Goal: Task Accomplishment & Management: Use online tool/utility

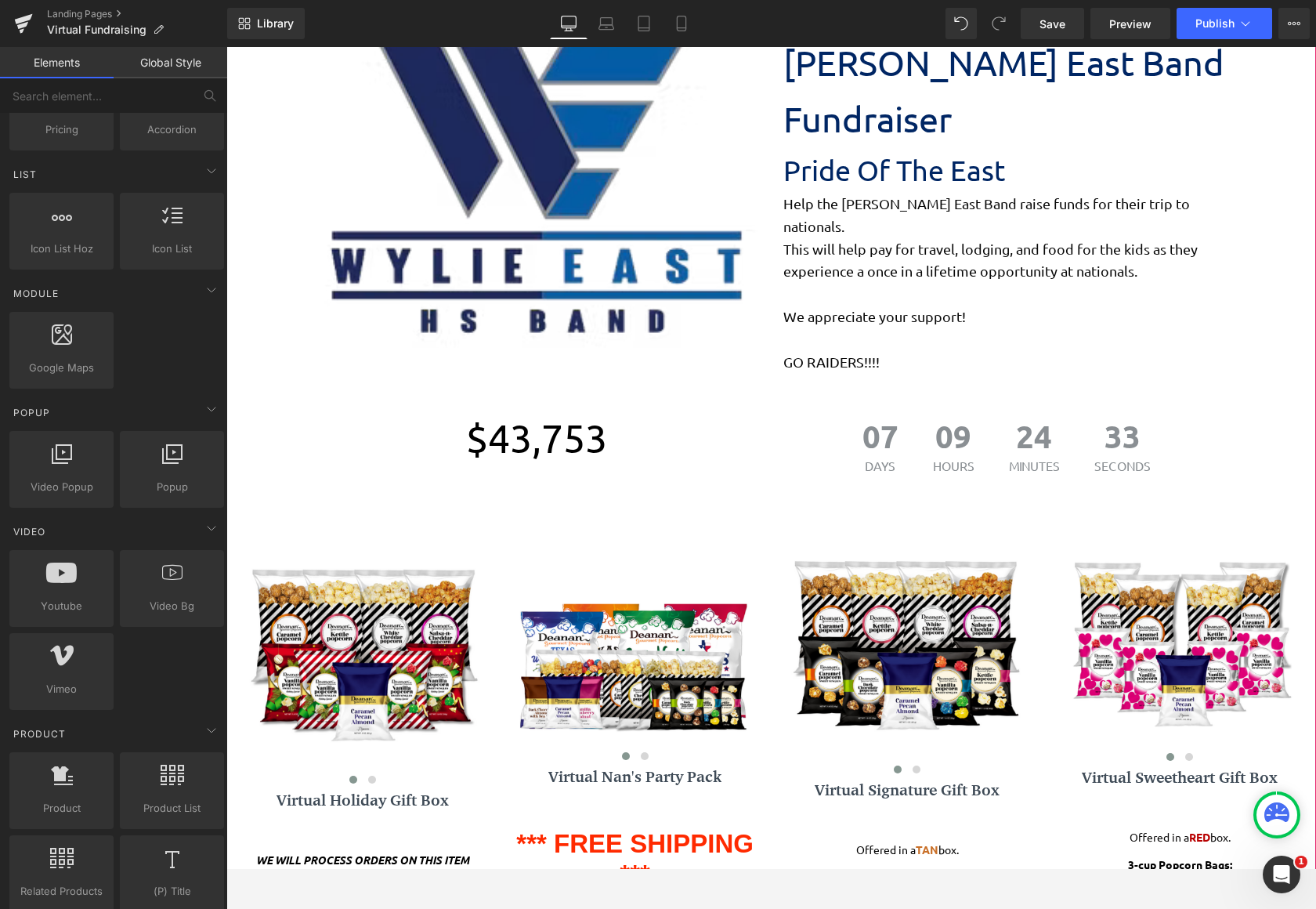
scroll to position [470, 0]
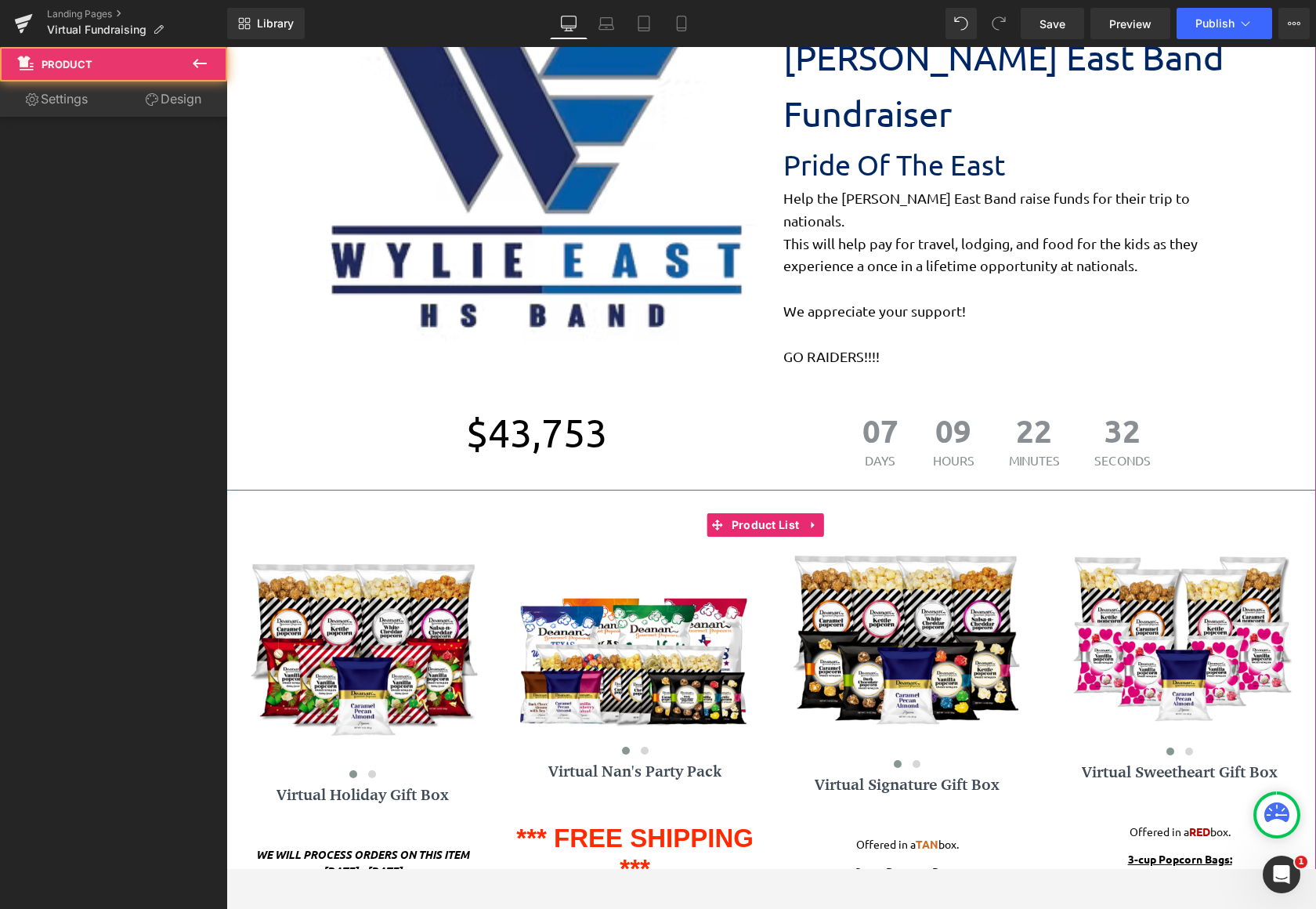
click at [703, 528] on div "‹ › (P) Image List Virtual Nan's Party Pack (P) Title *** FREE SHIPPING *** TAN…" at bounding box center [635, 793] width 241 height 528
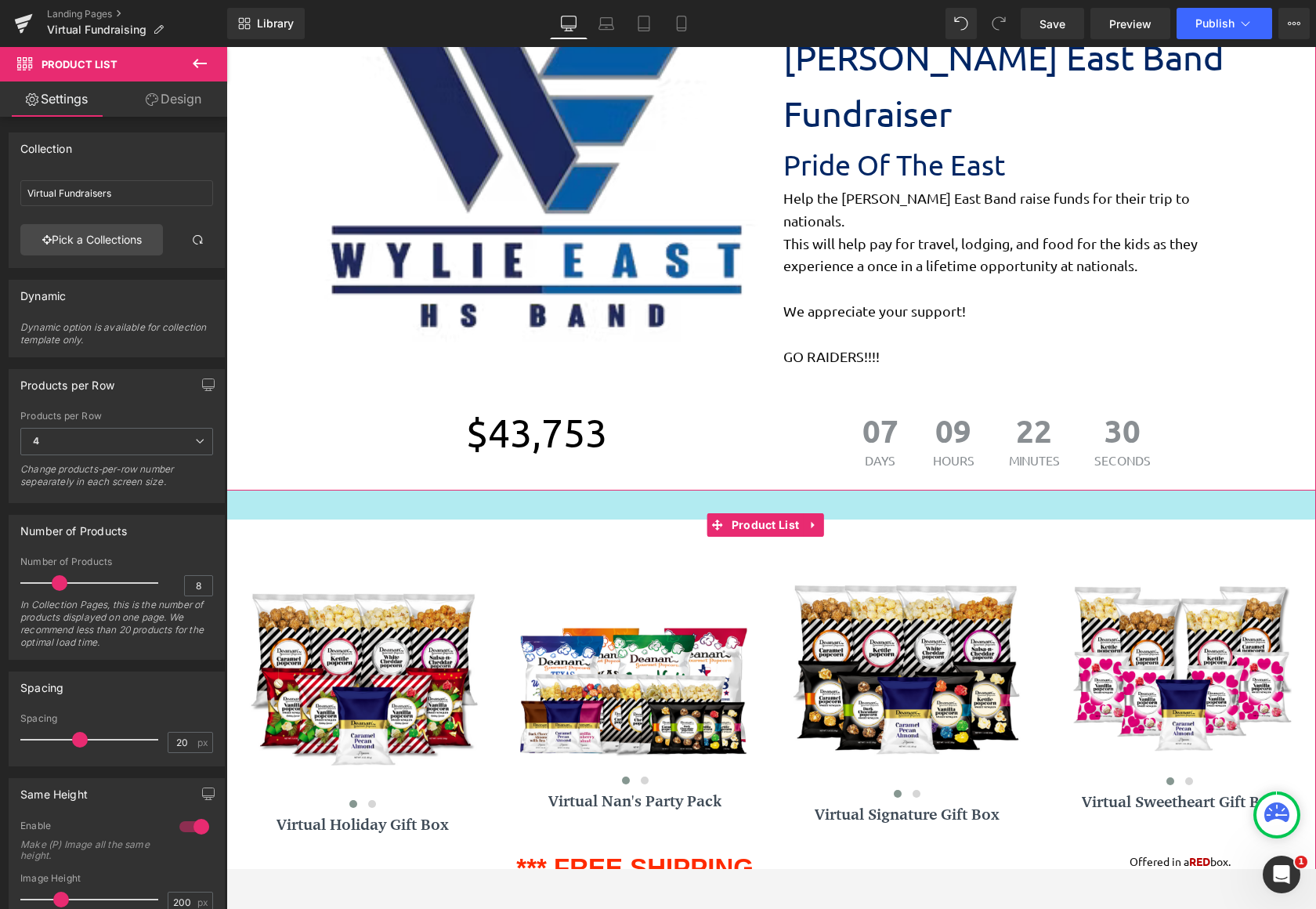
scroll to position [2143, 1077]
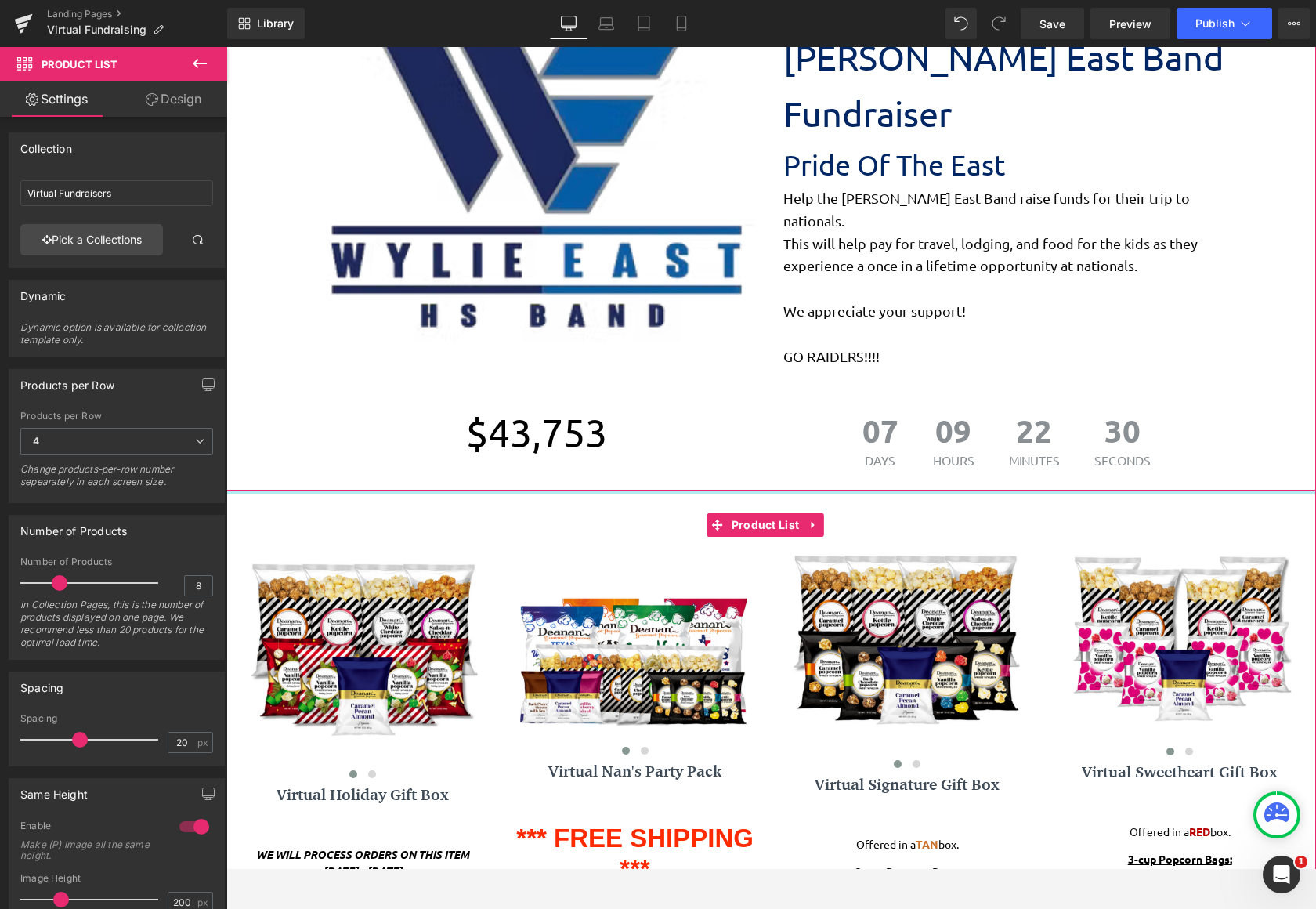
drag, startPoint x: 675, startPoint y: 465, endPoint x: 664, endPoint y: 444, distance: 23.7
click at [664, 444] on span "Image Go To Cart Button Image [PERSON_NAME] East Band Fundraiser Text Block Pri…" at bounding box center [771, 507] width 1090 height 1335
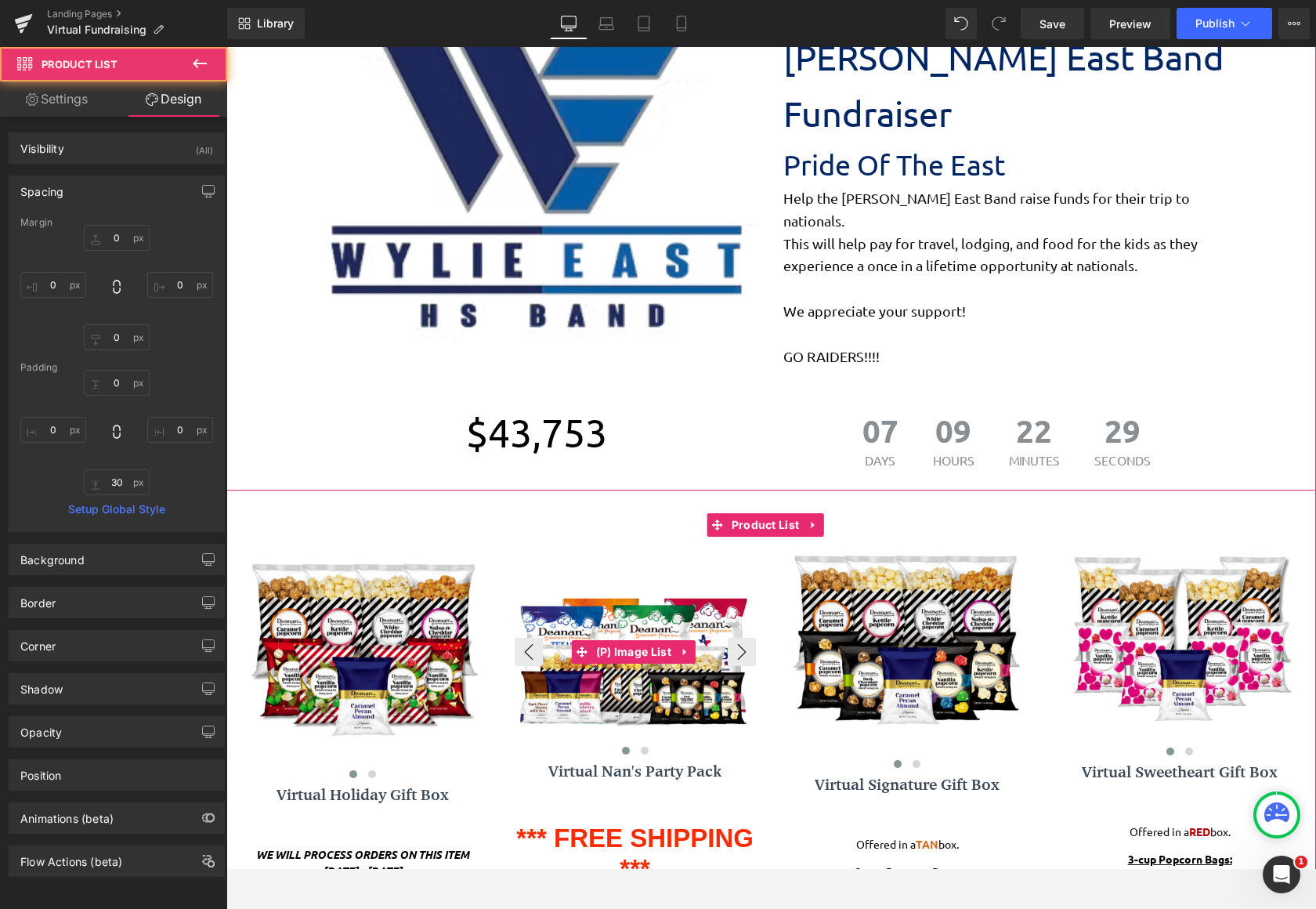
click at [671, 542] on img at bounding box center [635, 633] width 239 height 184
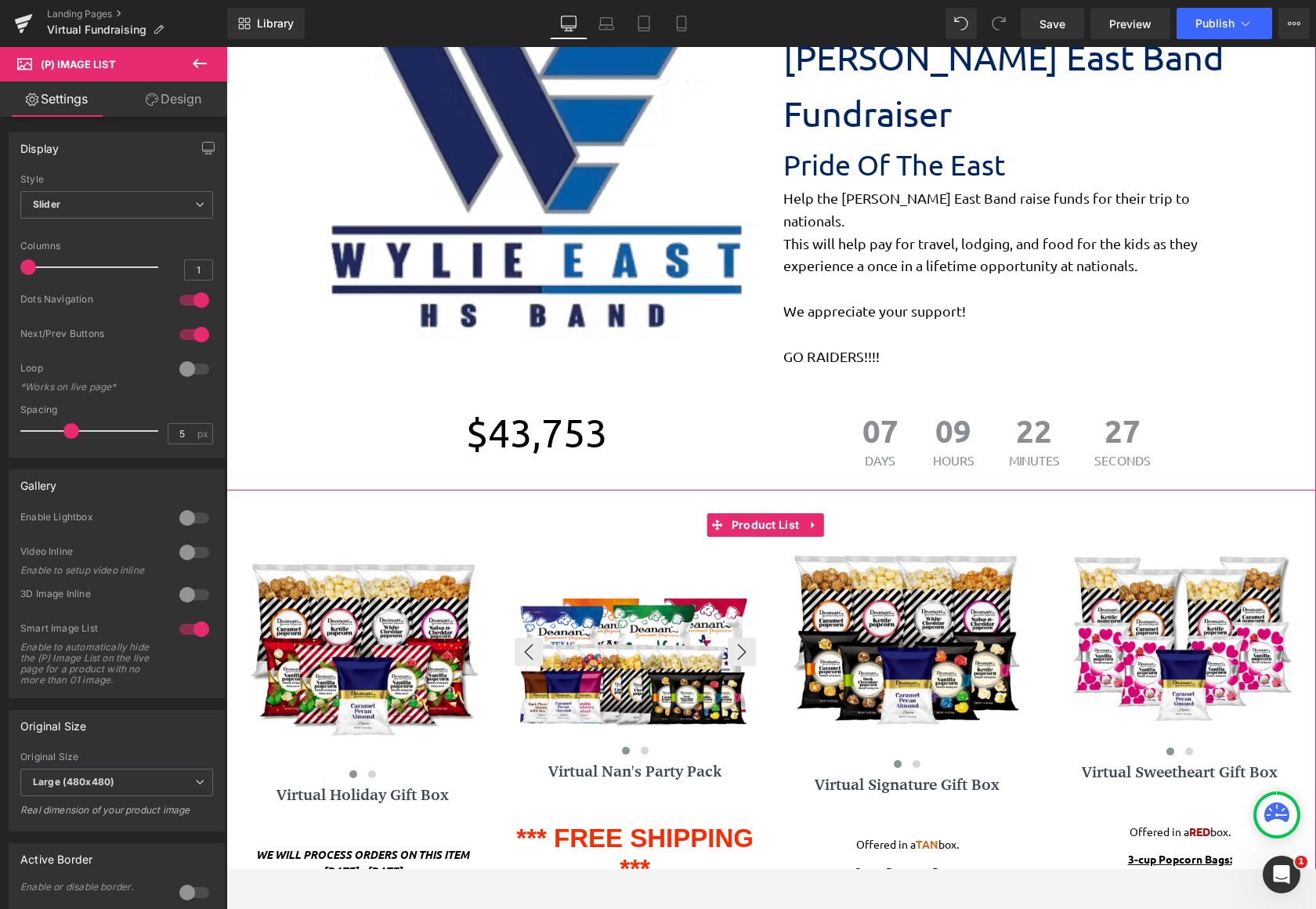
click at [560, 542] on img at bounding box center [635, 633] width 239 height 184
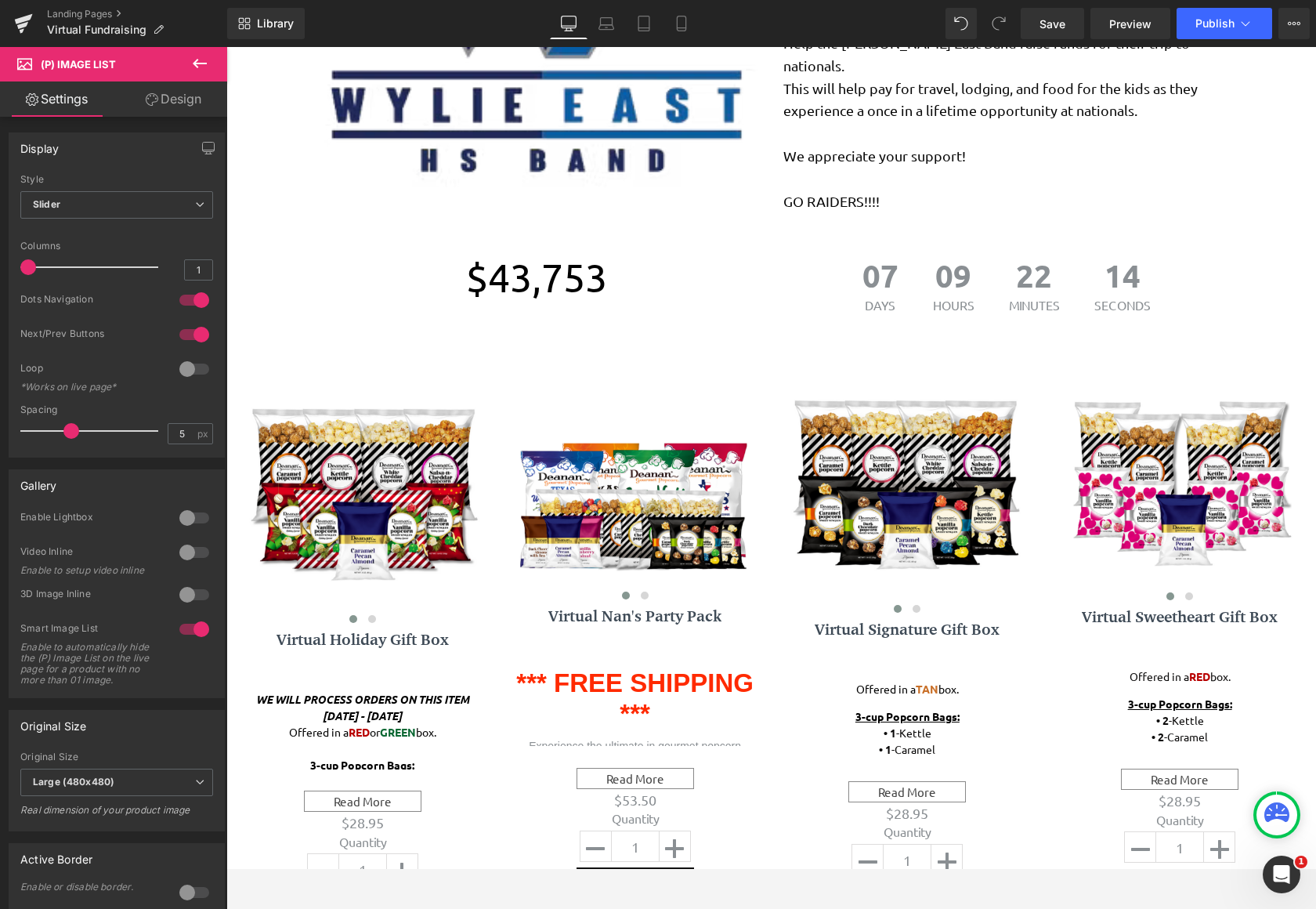
scroll to position [459, 0]
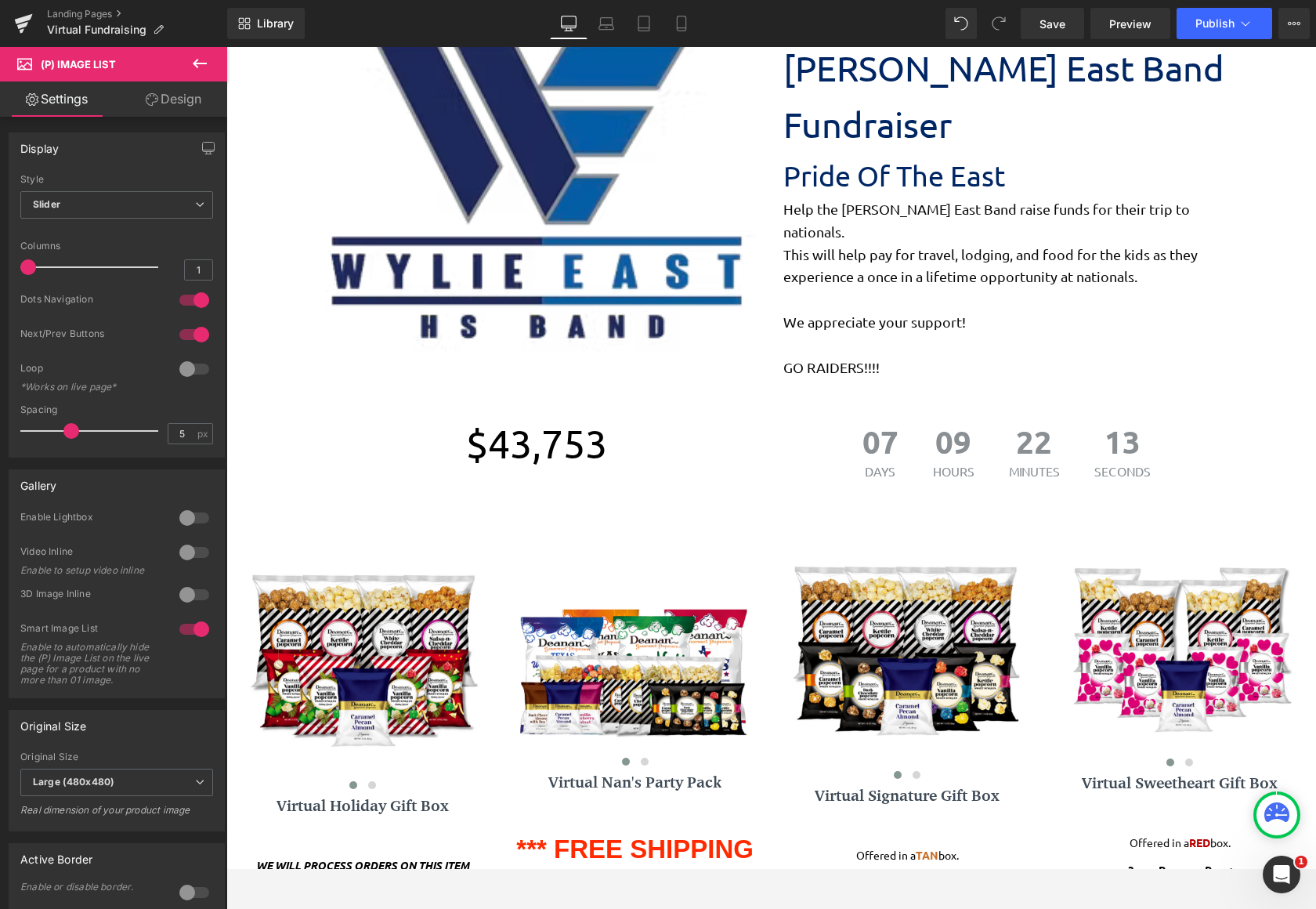
click at [197, 61] on icon at bounding box center [200, 63] width 14 height 9
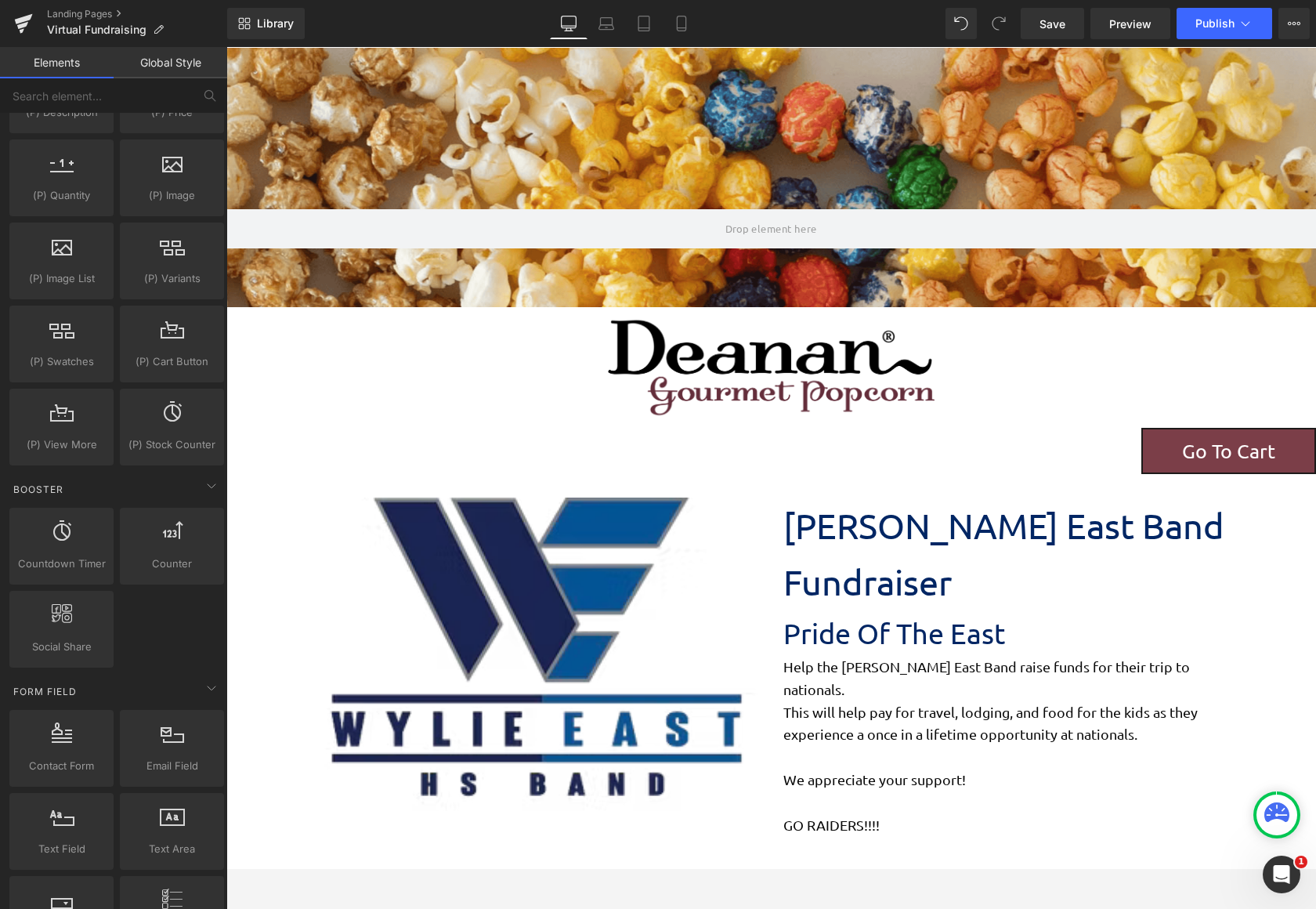
scroll to position [0, 0]
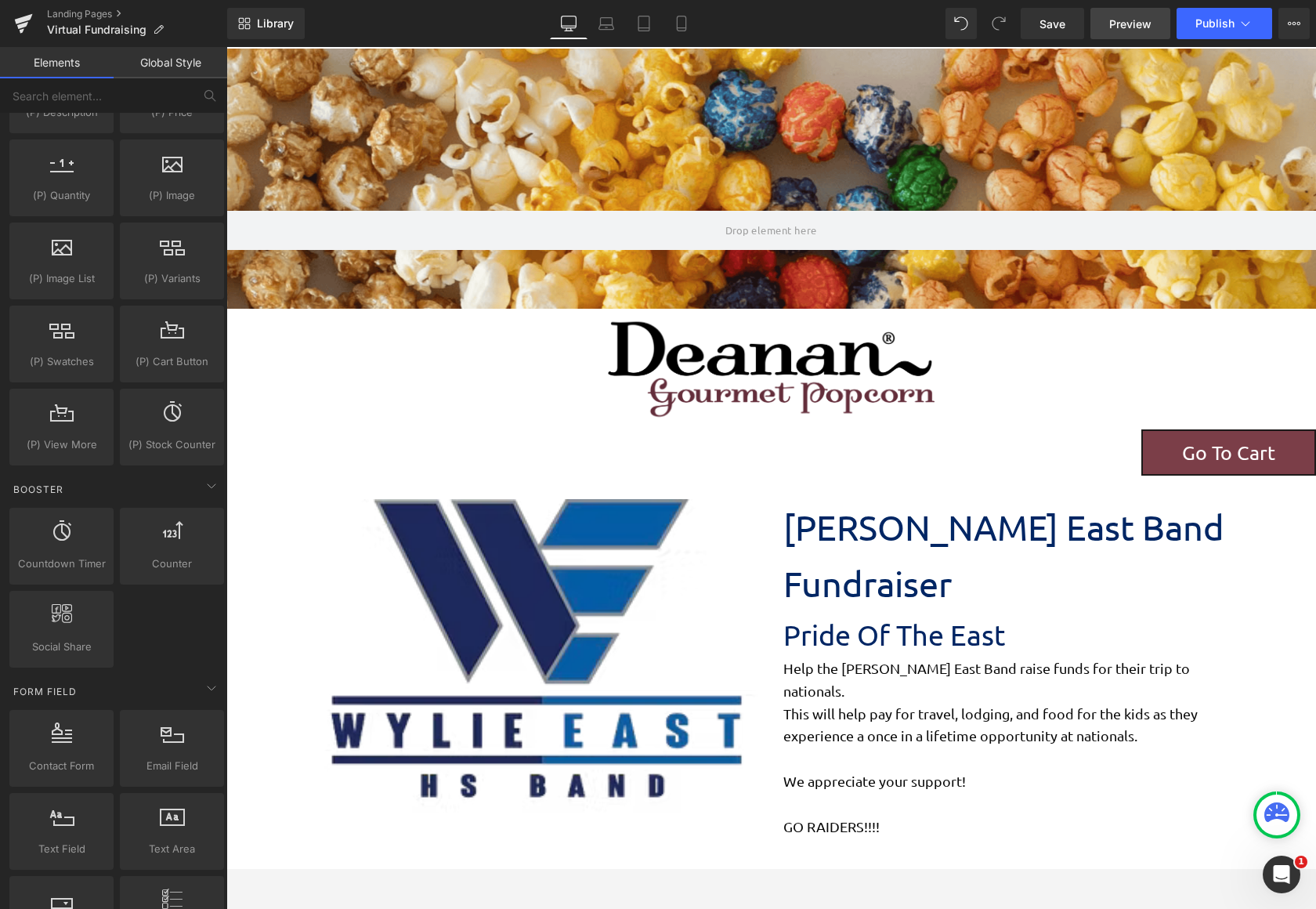
click at [1130, 34] on link "Preview" at bounding box center [1130, 23] width 80 height 31
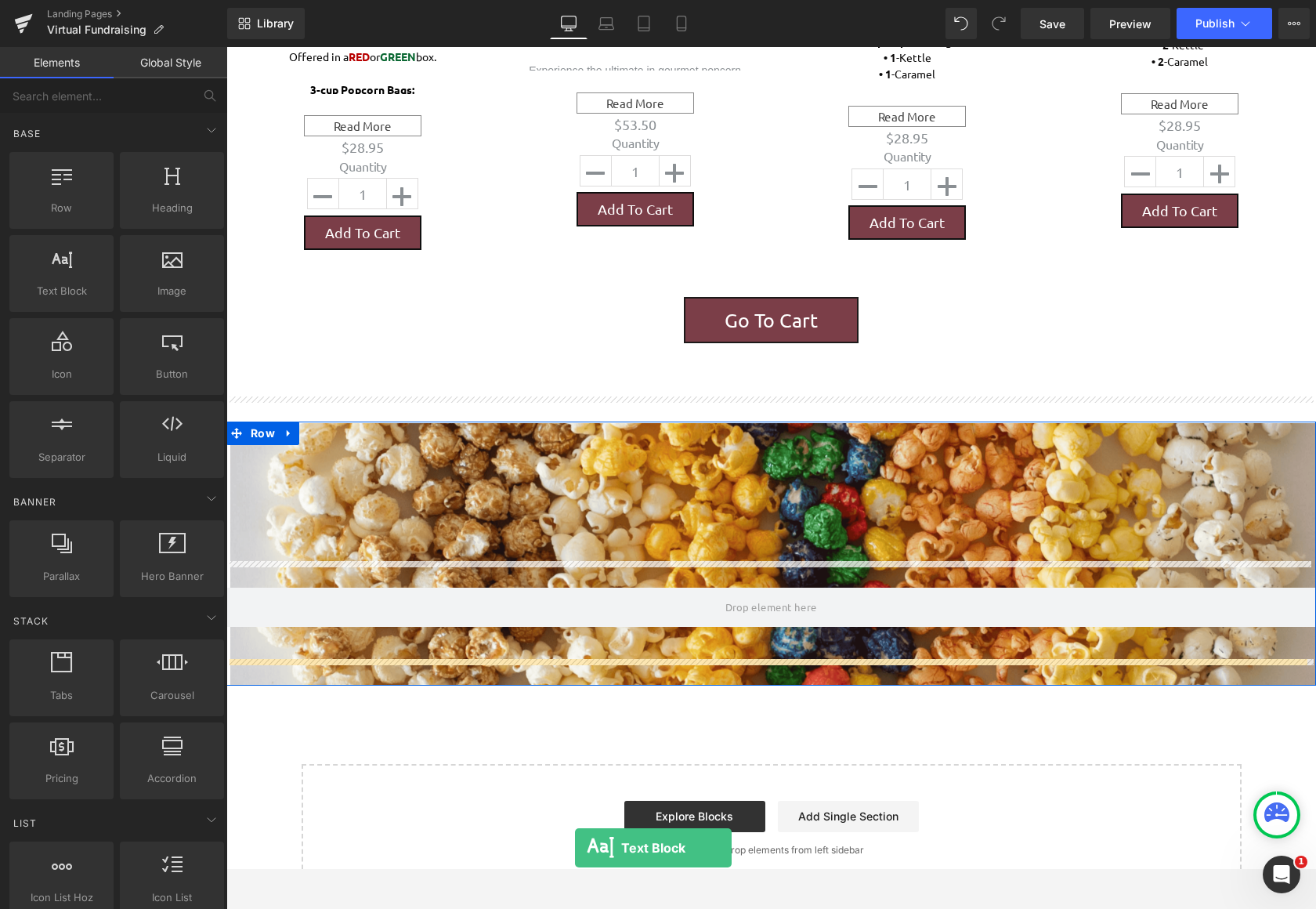
scroll to position [1321, 0]
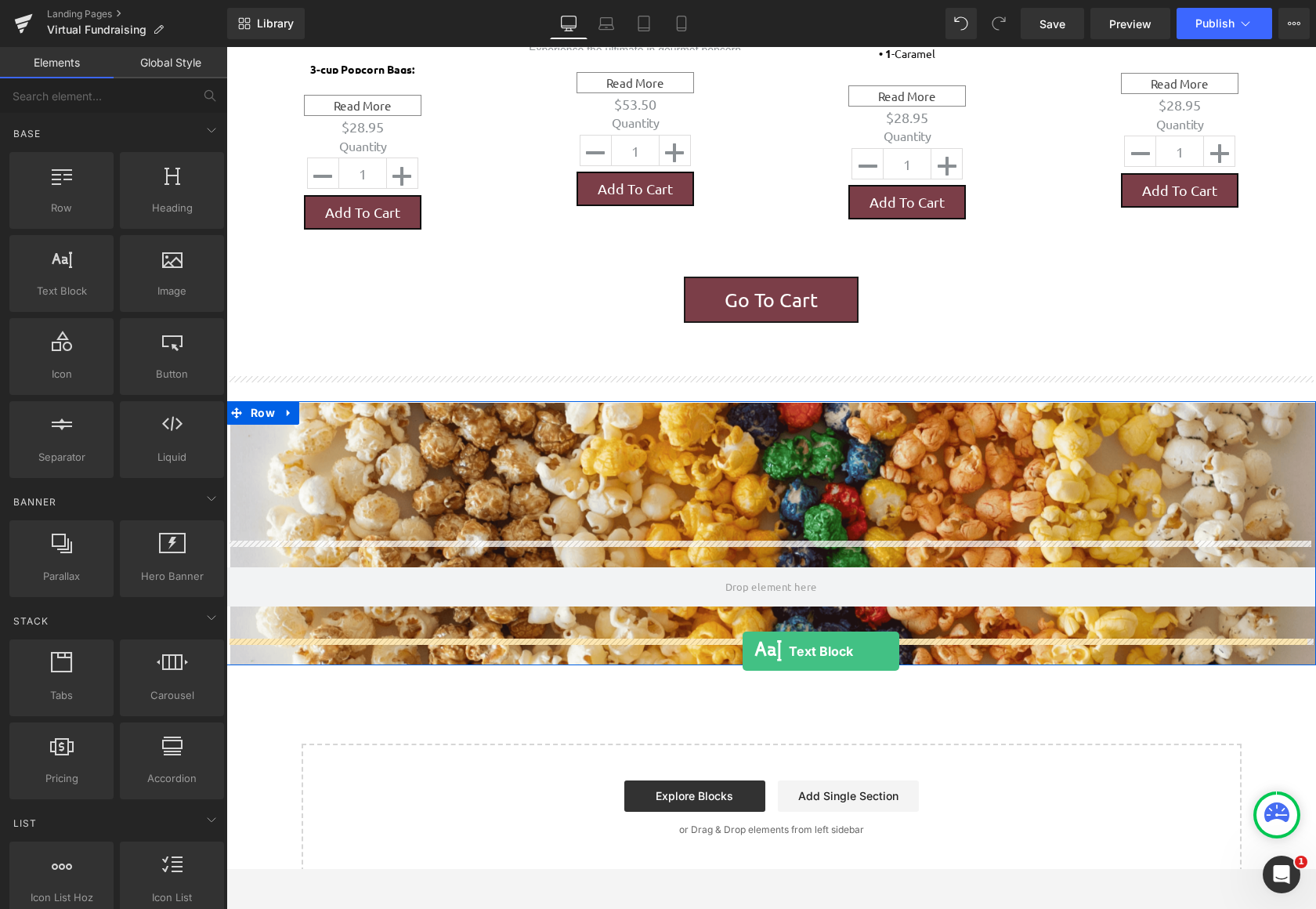
drag, startPoint x: 286, startPoint y: 333, endPoint x: 742, endPoint y: 651, distance: 555.9
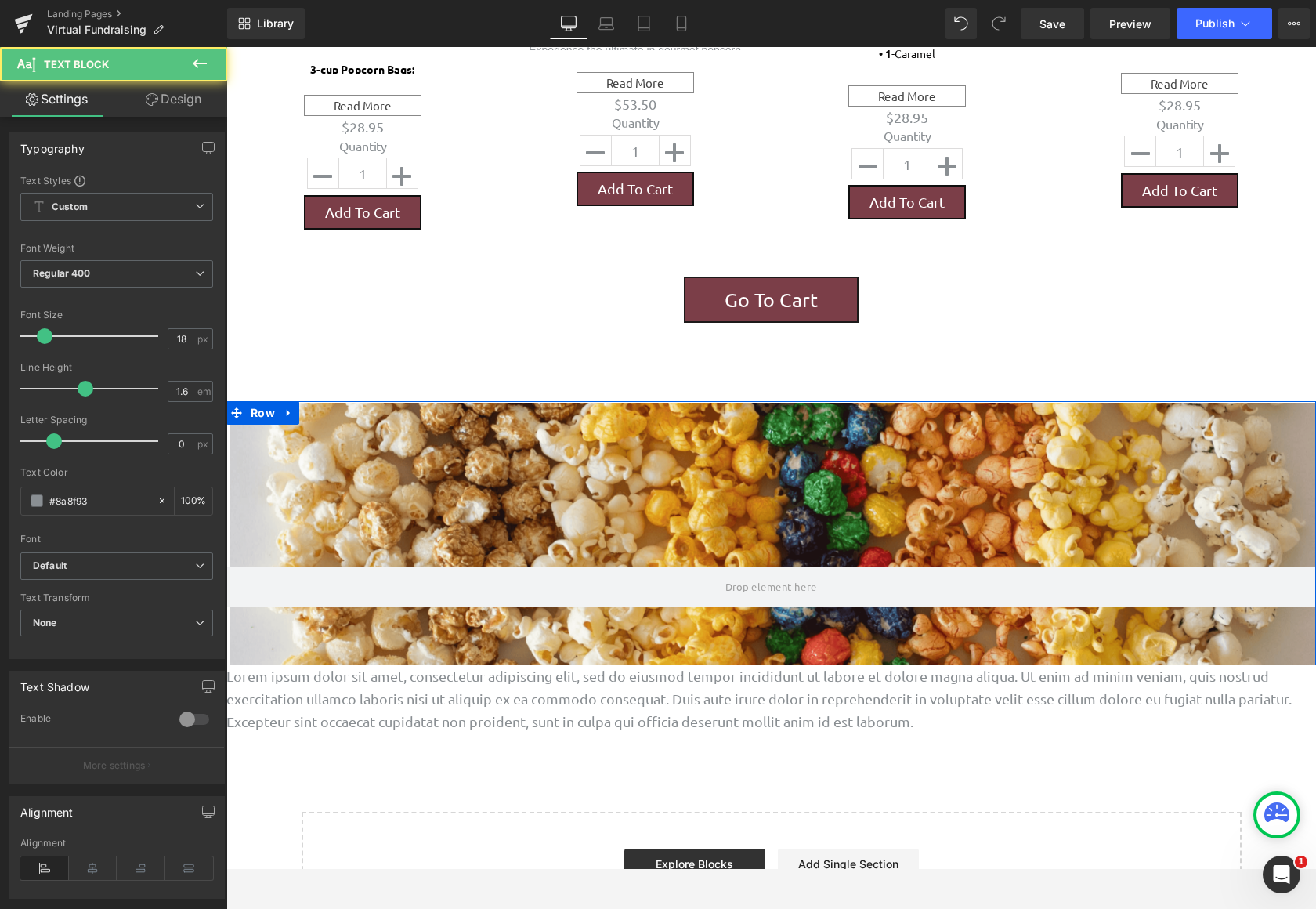
scroll to position [2211, 1077]
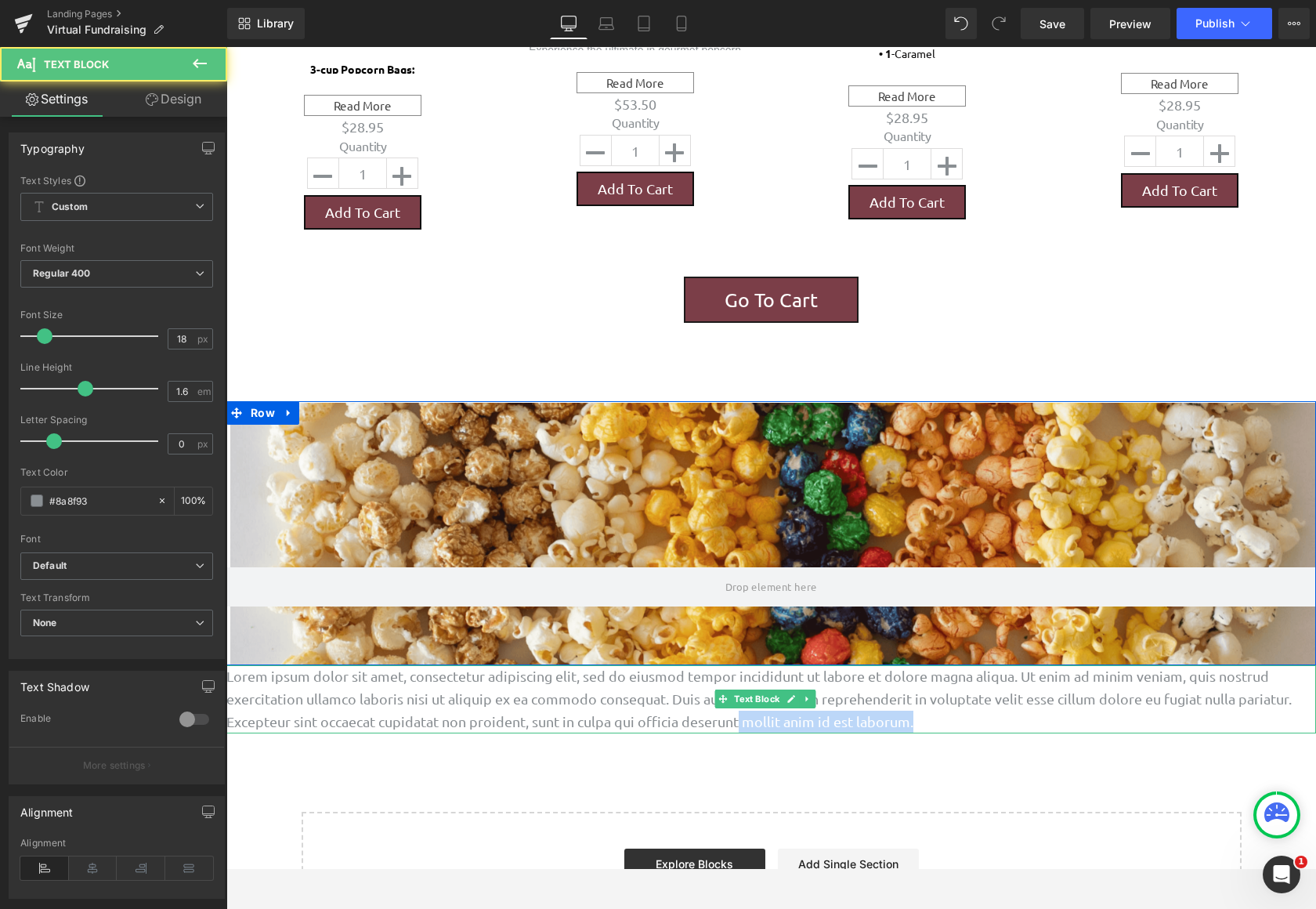
drag, startPoint x: 939, startPoint y: 696, endPoint x: 744, endPoint y: 692, distance: 195.0
click at [744, 692] on p "Lorem ipsum dolor sit amet, consectetur adipiscing elit, sed do eiusmod tempor …" at bounding box center [771, 698] width 1090 height 67
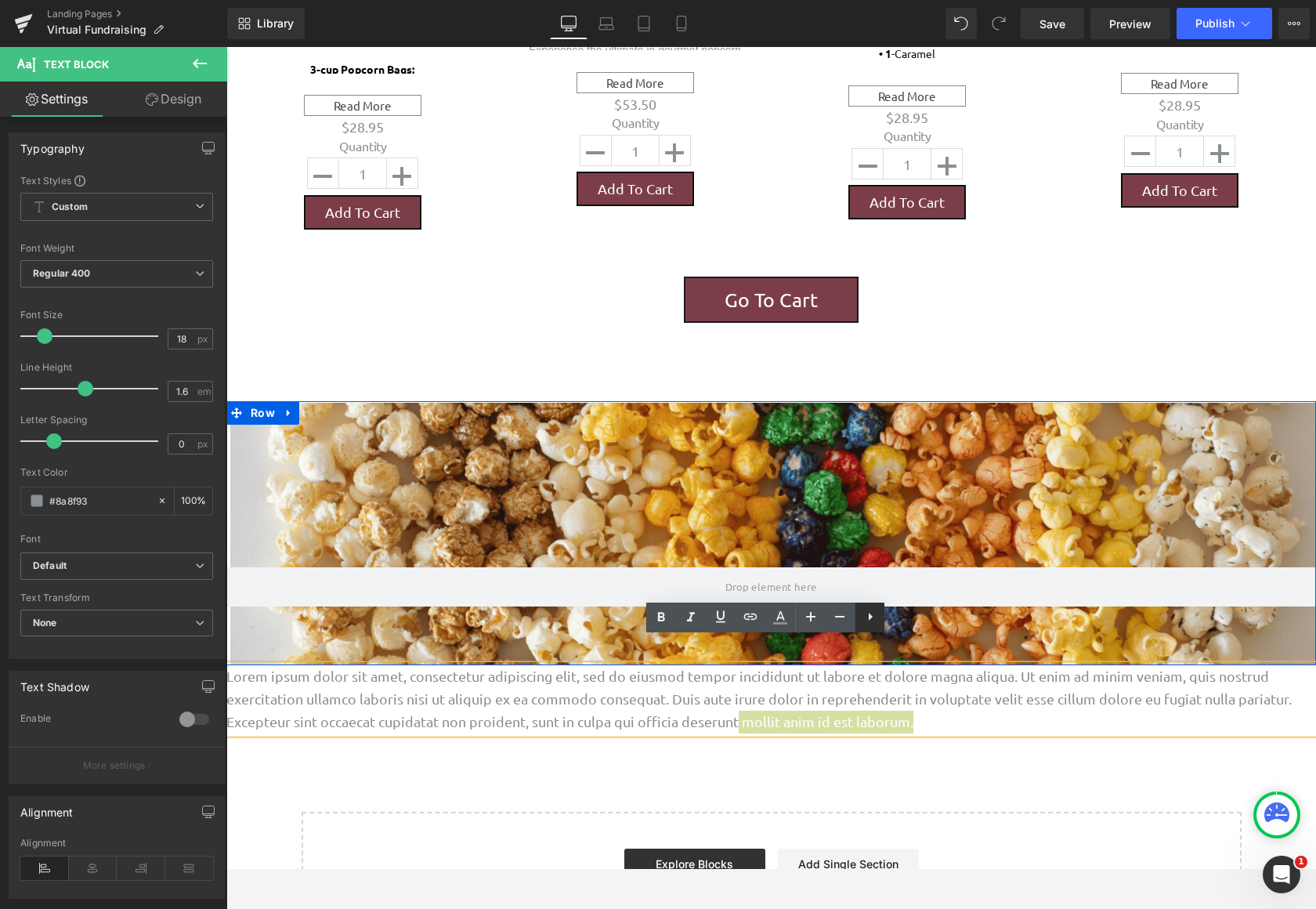
click at [880, 623] on link at bounding box center [869, 616] width 29 height 29
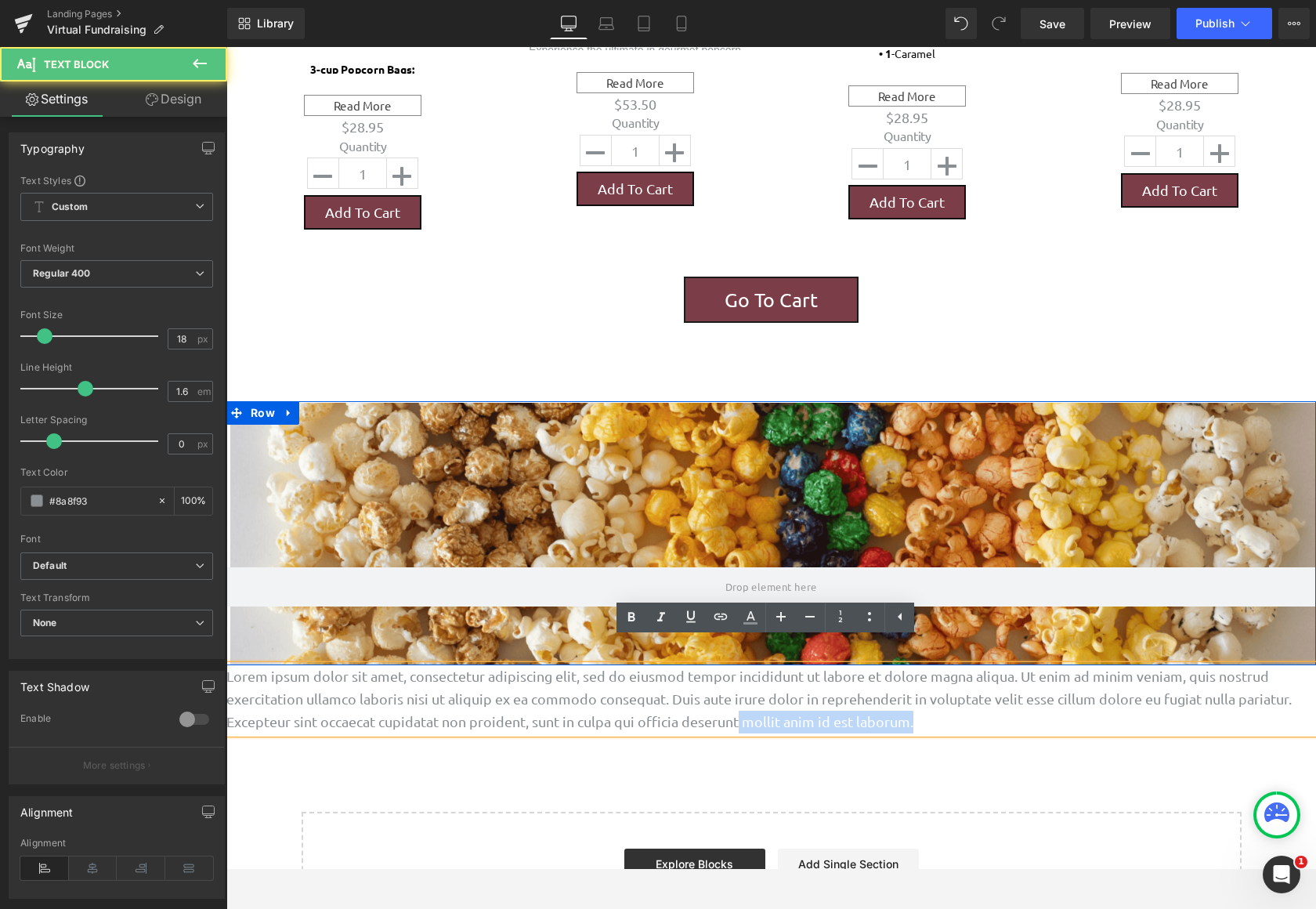
click at [964, 697] on p "Lorem ipsum dolor sit amet, consectetur adipiscing elit, sed do eiusmod tempor …" at bounding box center [771, 698] width 1090 height 67
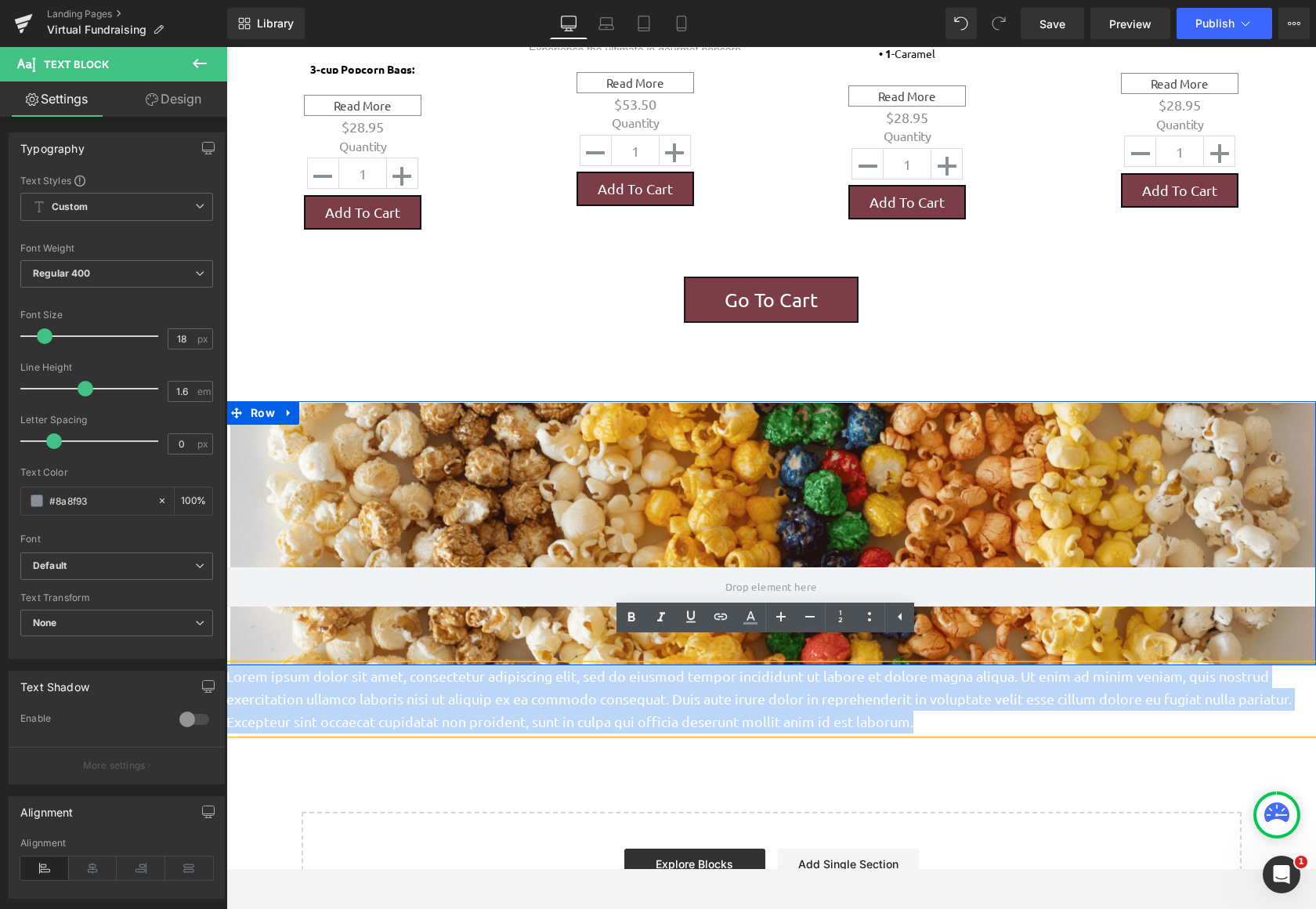
drag, startPoint x: 754, startPoint y: 698, endPoint x: 163, endPoint y: 648, distance: 593.1
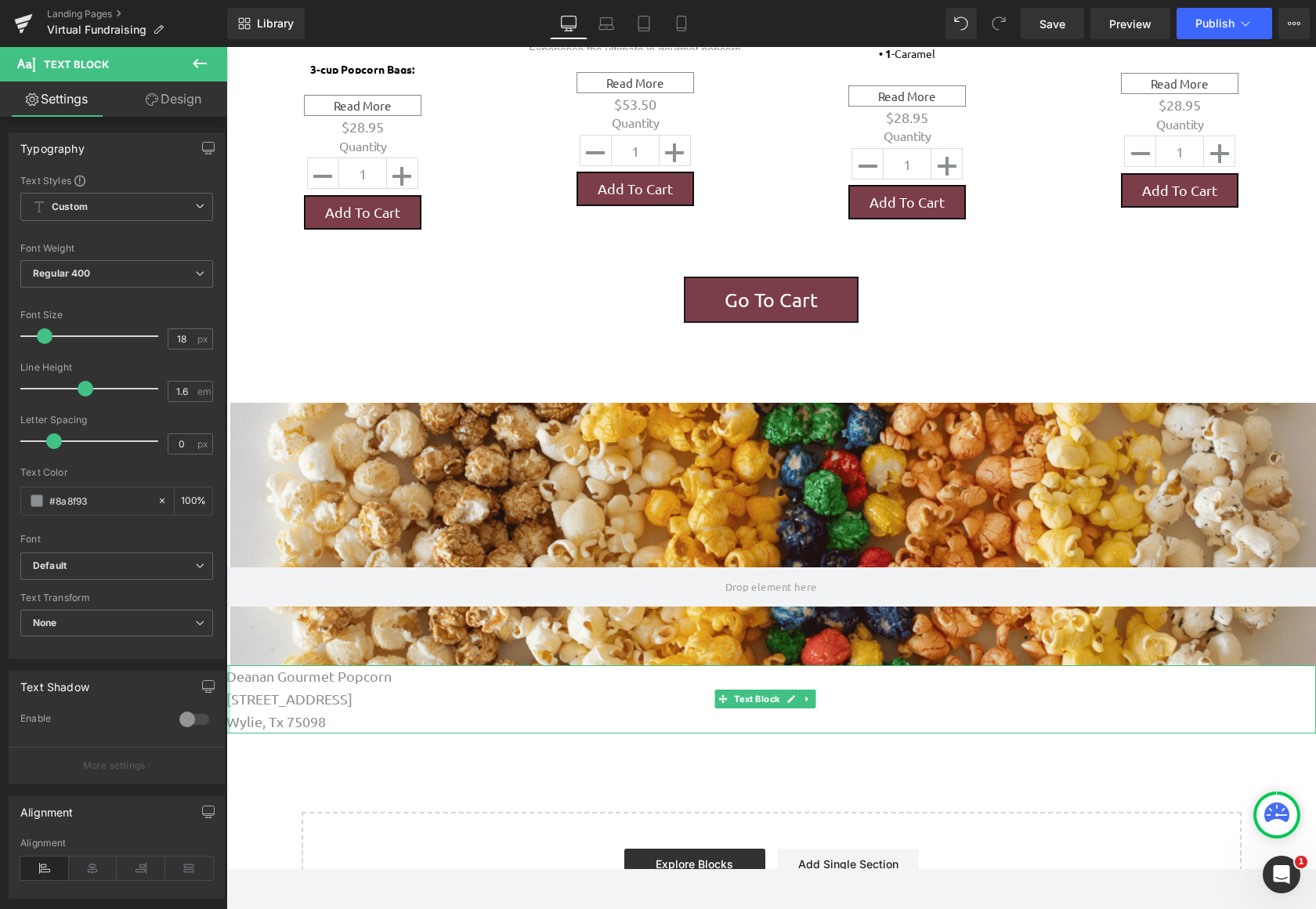
click at [229, 665] on div at bounding box center [228, 698] width 4 height 67
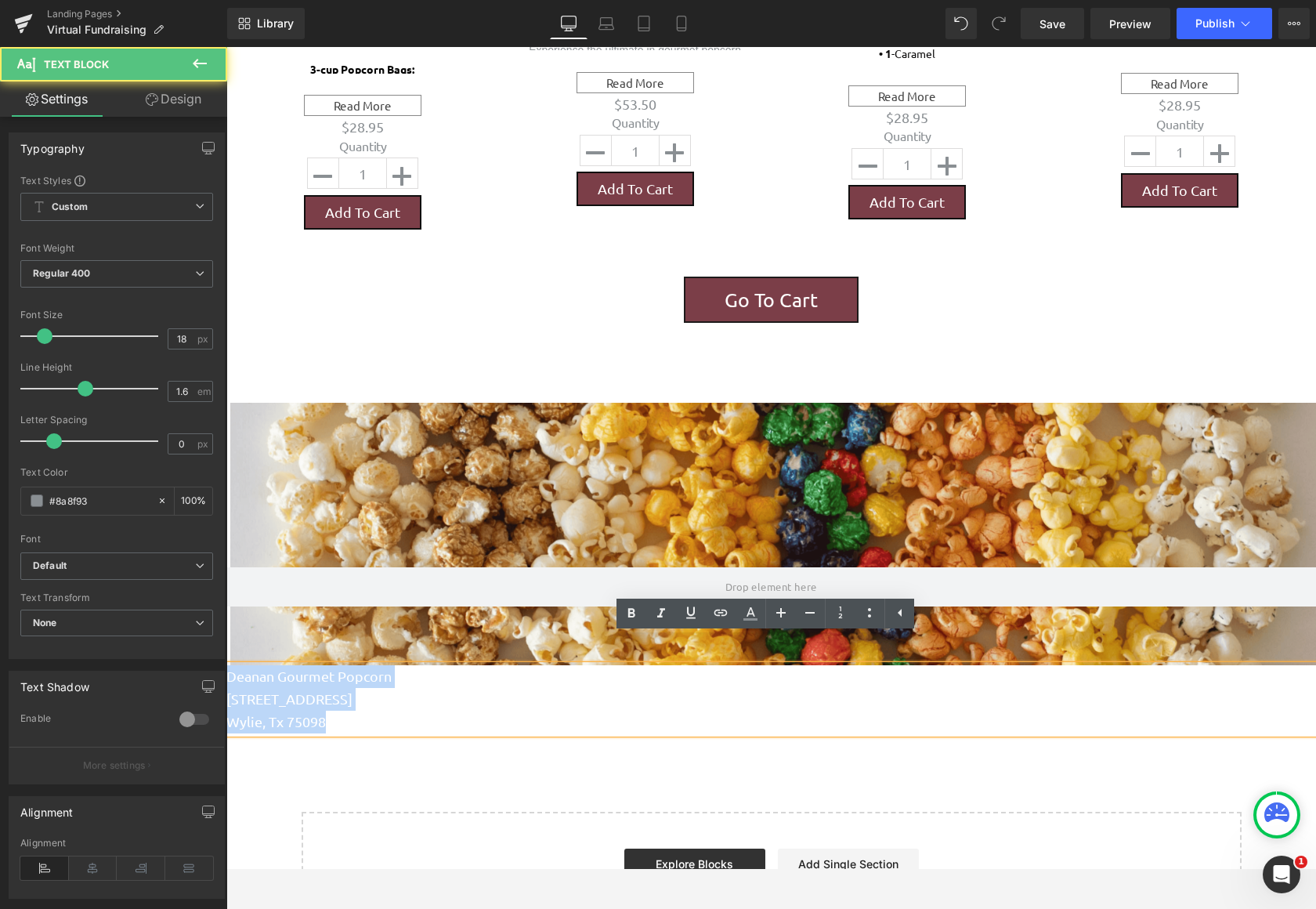
drag, startPoint x: 231, startPoint y: 645, endPoint x: 354, endPoint y: 699, distance: 134.3
click at [354, 699] on div "Deanan Gourmet Popcorn [STREET_ADDRESS] Wylie, Tx 75098" at bounding box center [771, 698] width 1090 height 67
click at [455, 687] on p "[STREET_ADDRESS]" at bounding box center [771, 699] width 1090 height 23
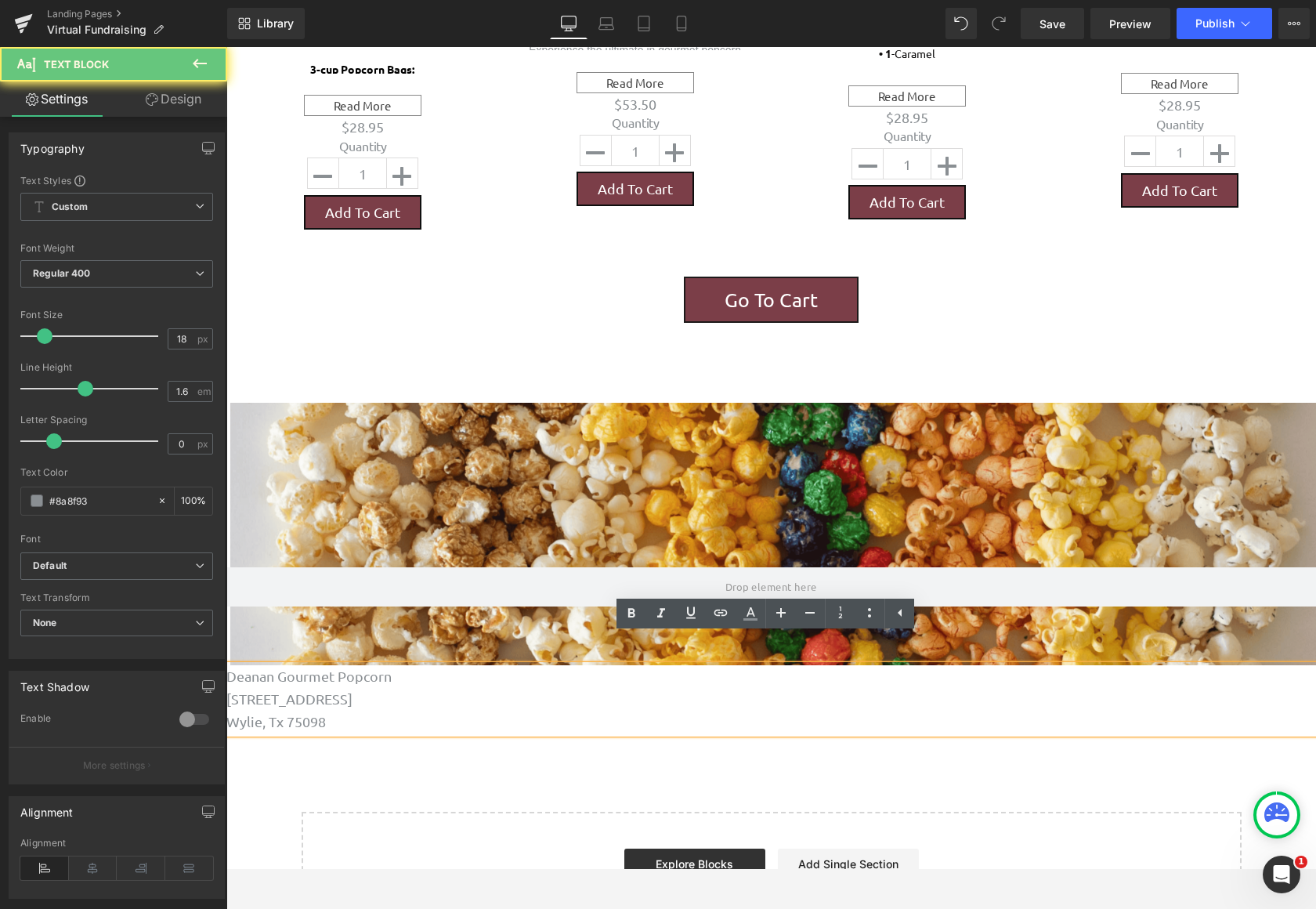
click at [457, 710] on p "Wylie, Tx 75098" at bounding box center [771, 722] width 1090 height 23
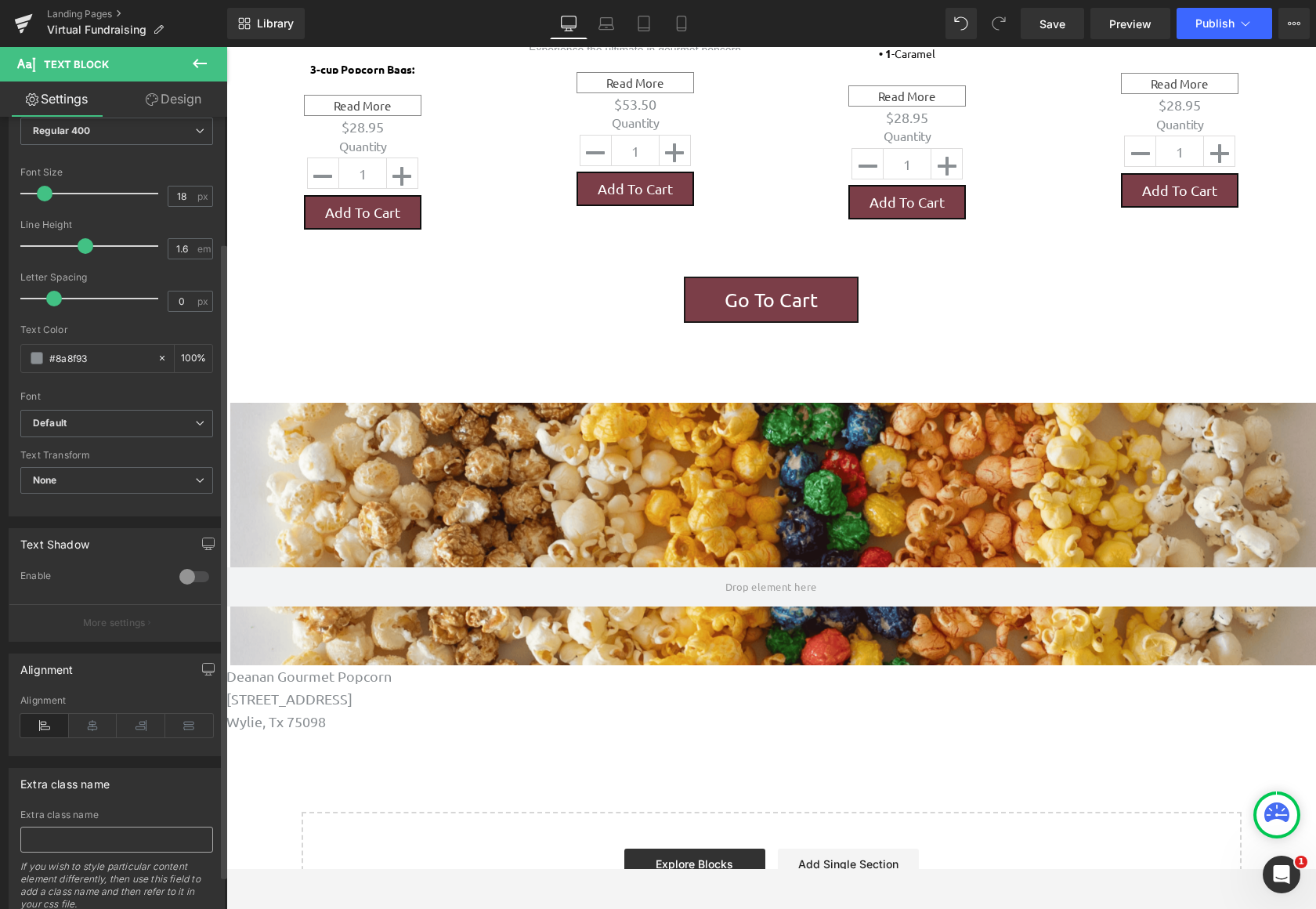
scroll to position [156, 0]
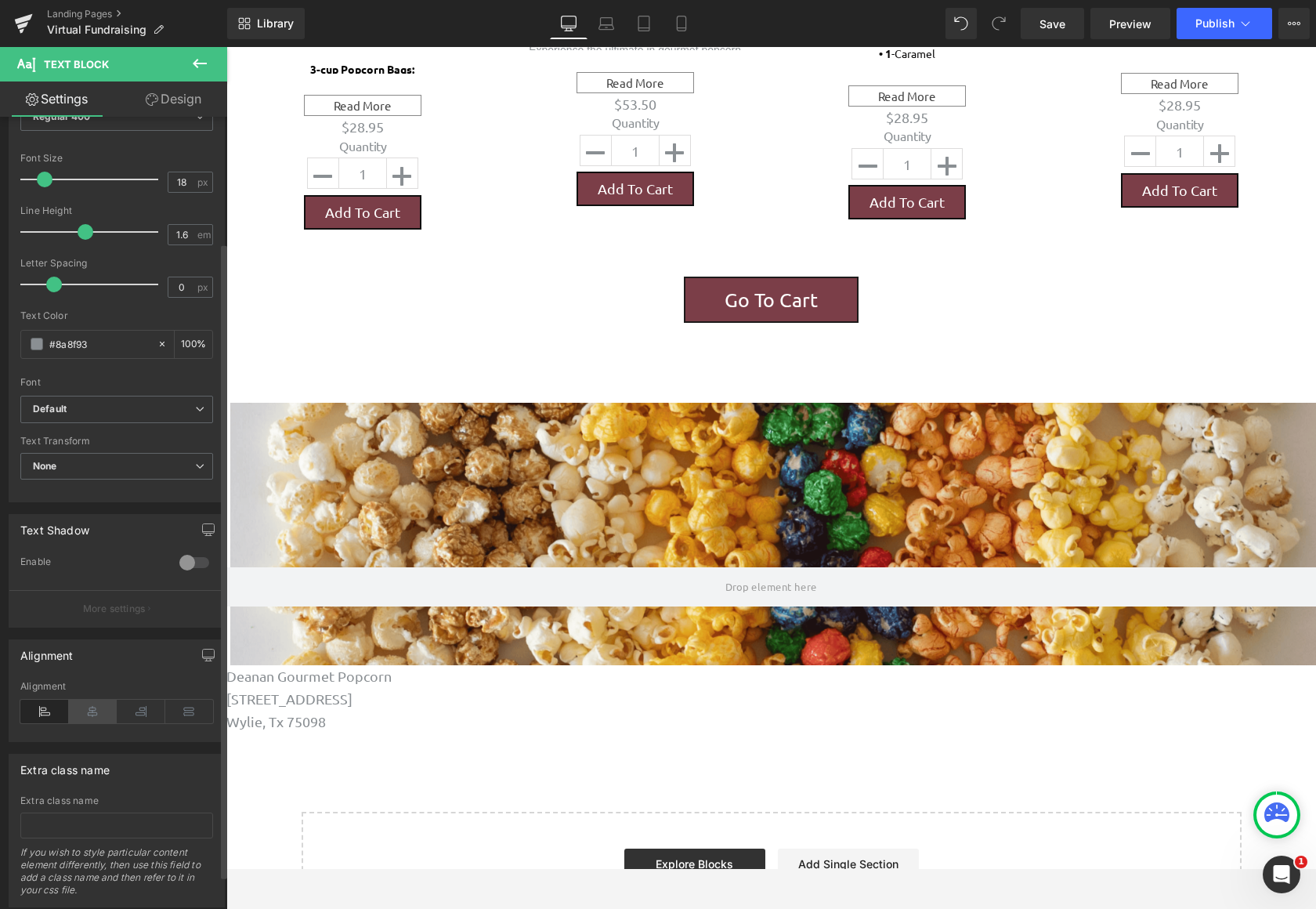
click at [98, 712] on icon at bounding box center [93, 711] width 48 height 24
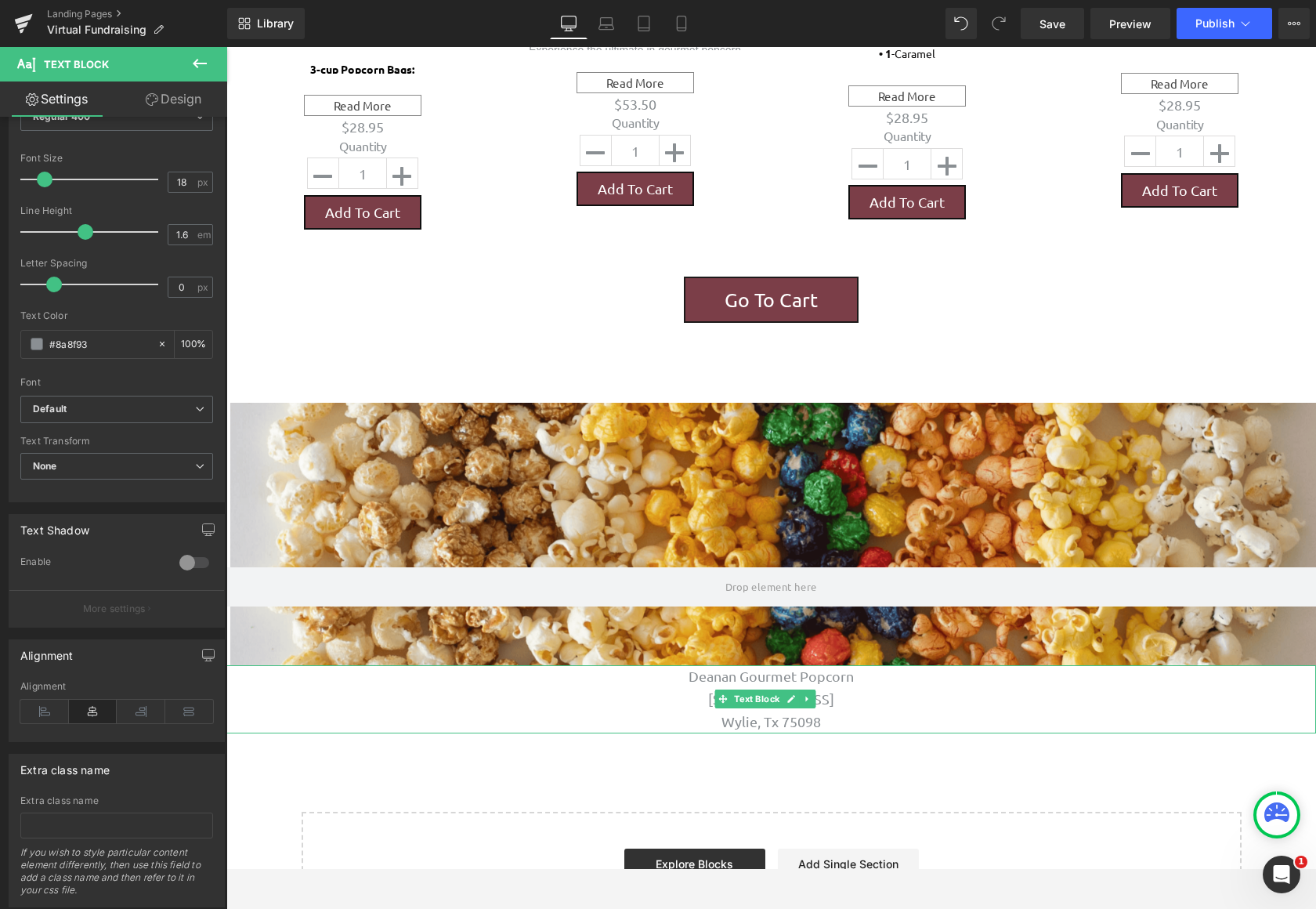
click at [958, 687] on p "[STREET_ADDRESS]" at bounding box center [771, 699] width 1090 height 23
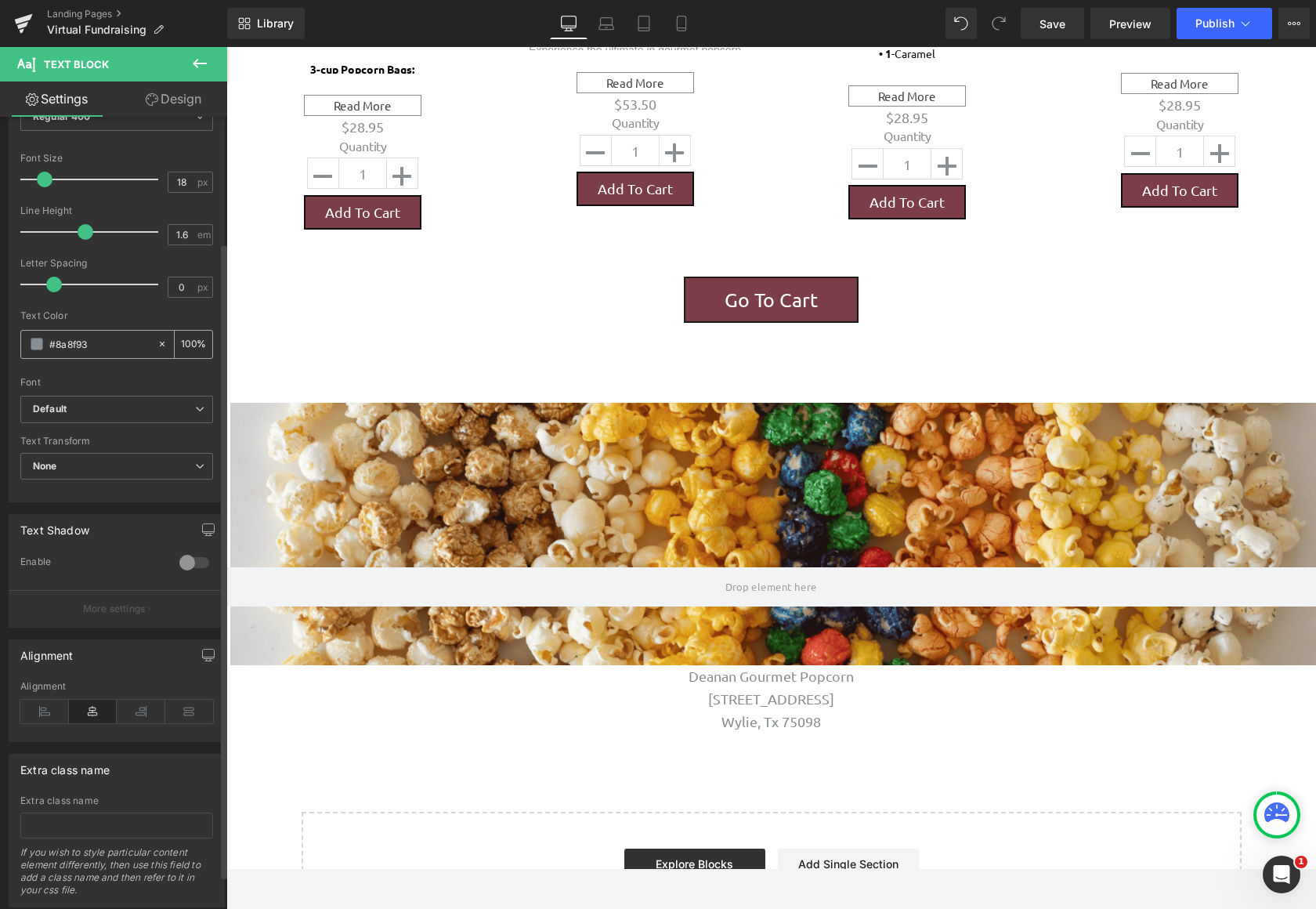
click at [34, 344] on span at bounding box center [36, 344] width 12 height 12
click at [160, 346] on icon at bounding box center [162, 344] width 5 height 5
type input "none"
type input "0"
click at [71, 347] on input "none" at bounding box center [99, 344] width 100 height 17
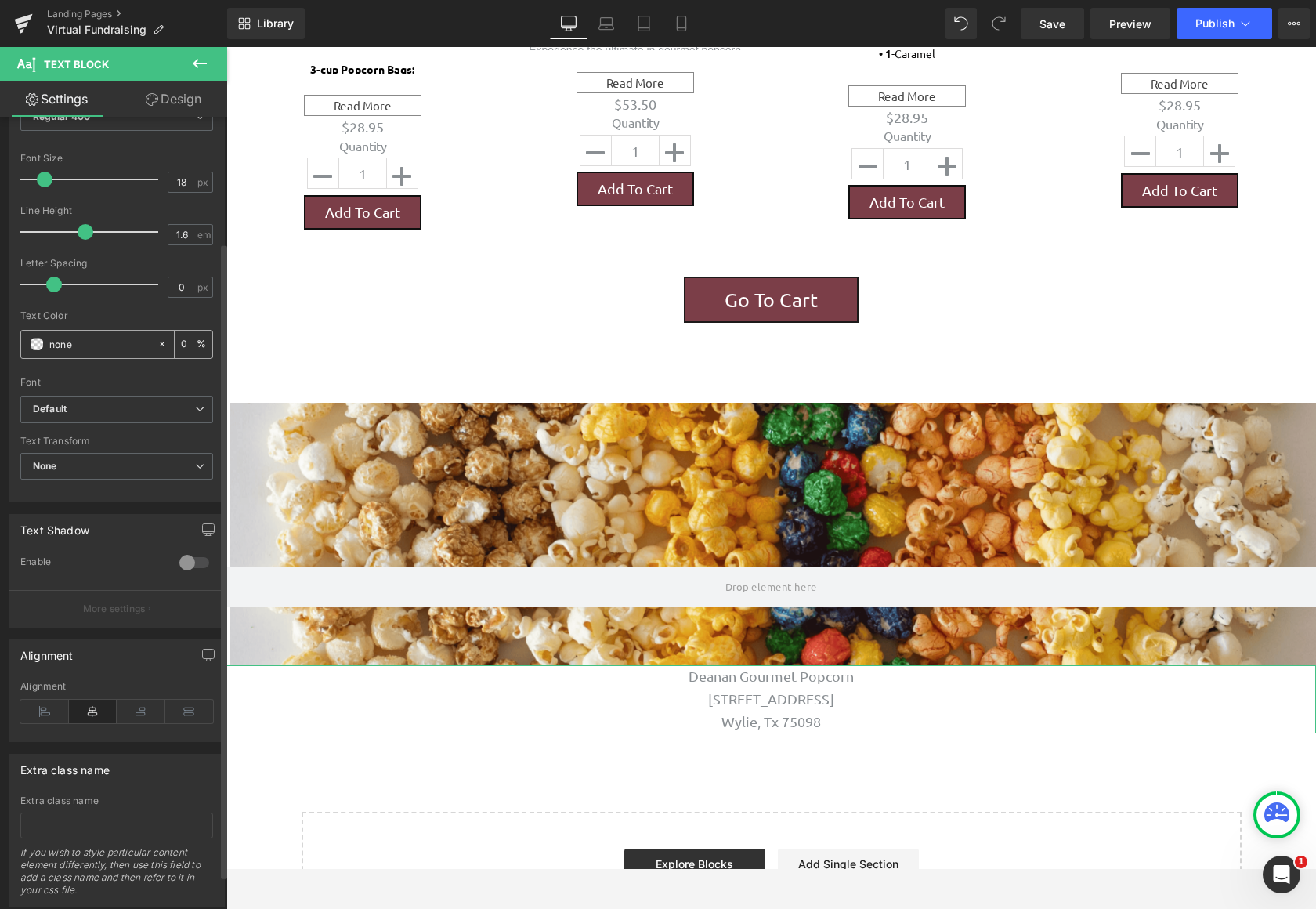
click at [39, 348] on span at bounding box center [36, 344] width 12 height 12
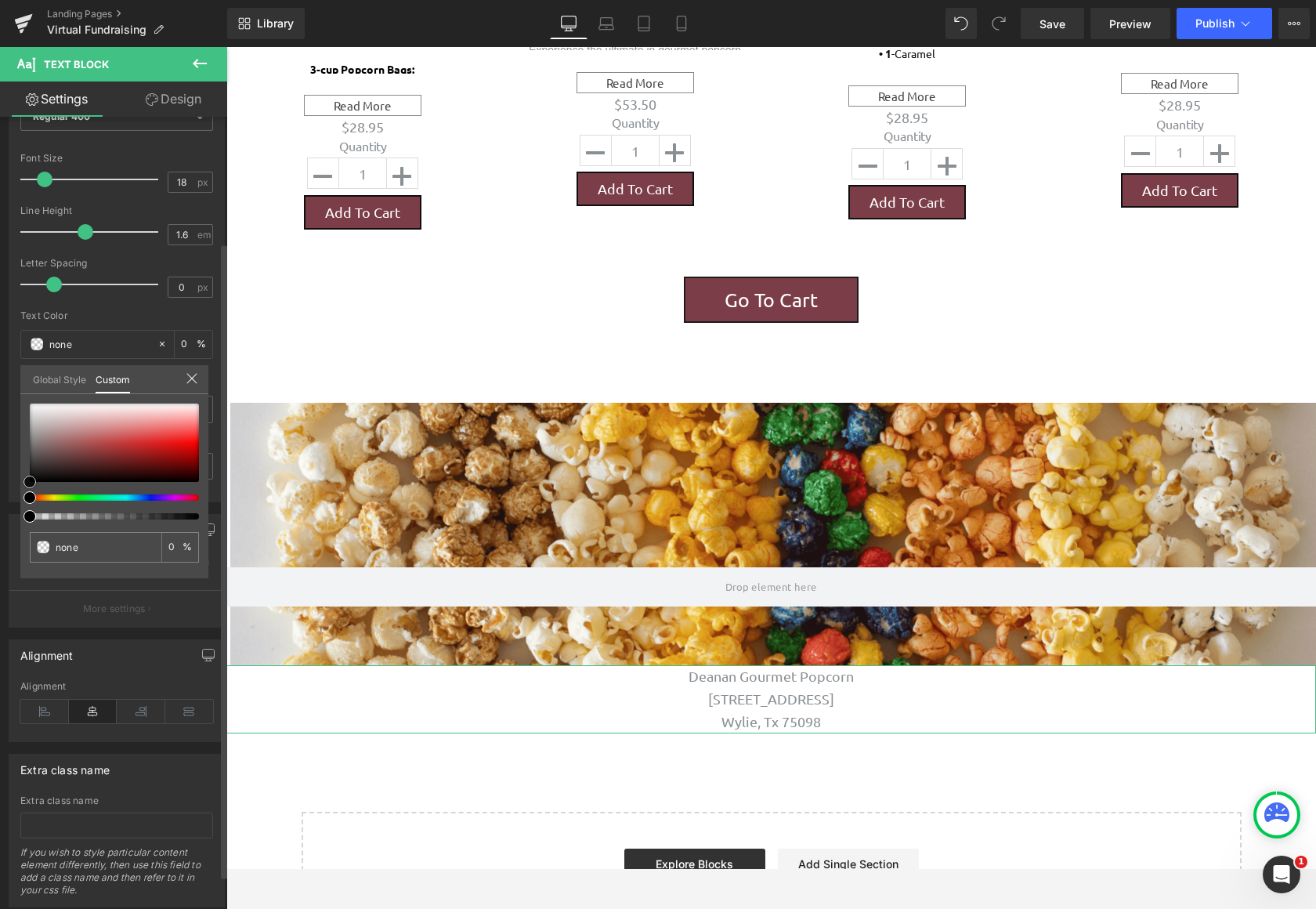
click at [33, 477] on span at bounding box center [29, 481] width 12 height 12
type input "#151313"
type input "100"
type input "#151313"
type input "100"
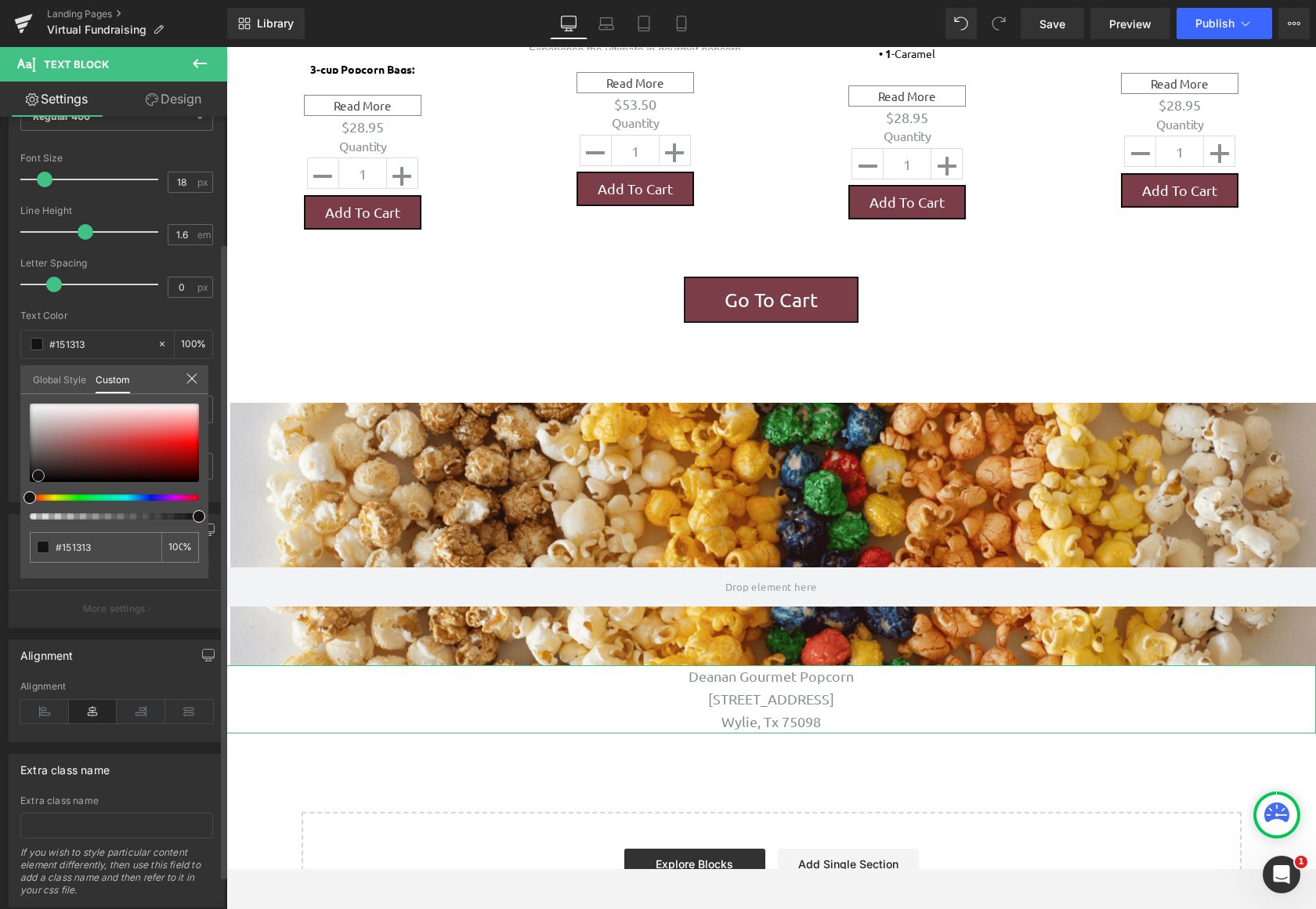
click at [39, 475] on div at bounding box center [114, 442] width 169 height 79
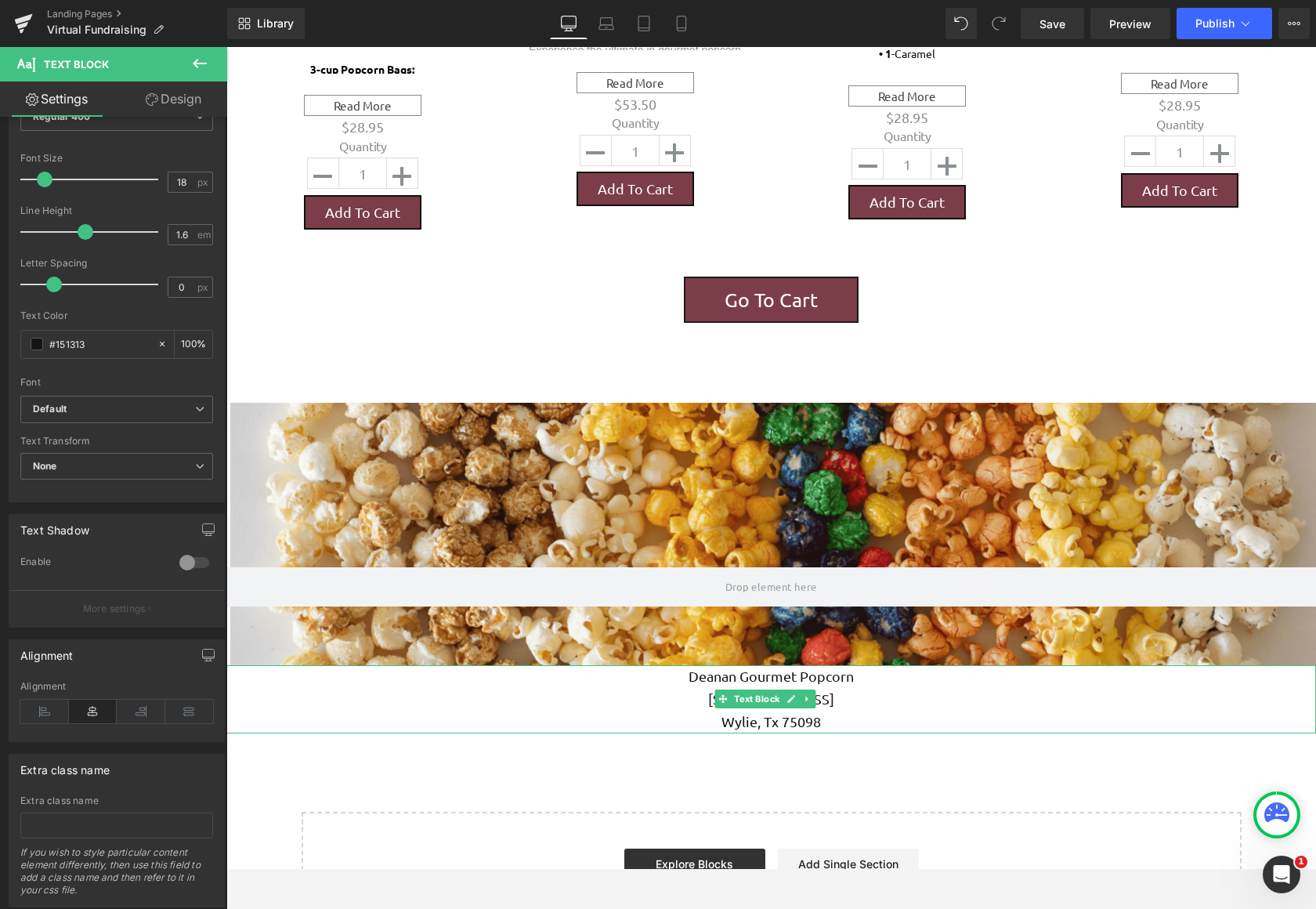
click at [860, 665] on p "Deanan Gourmet Popcorn" at bounding box center [771, 676] width 1090 height 23
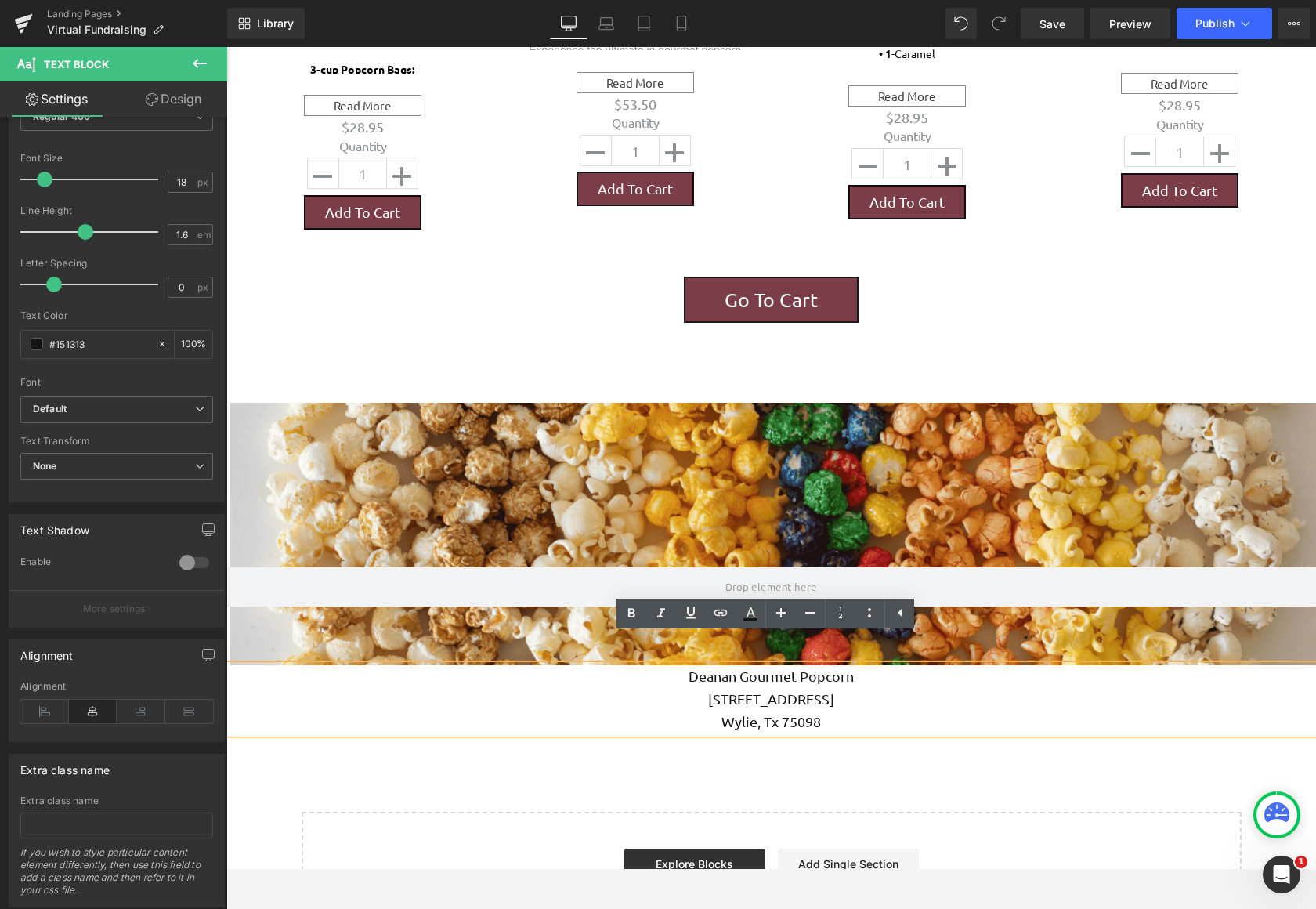
click at [848, 710] on p "Wylie, Tx 75098" at bounding box center [771, 722] width 1090 height 23
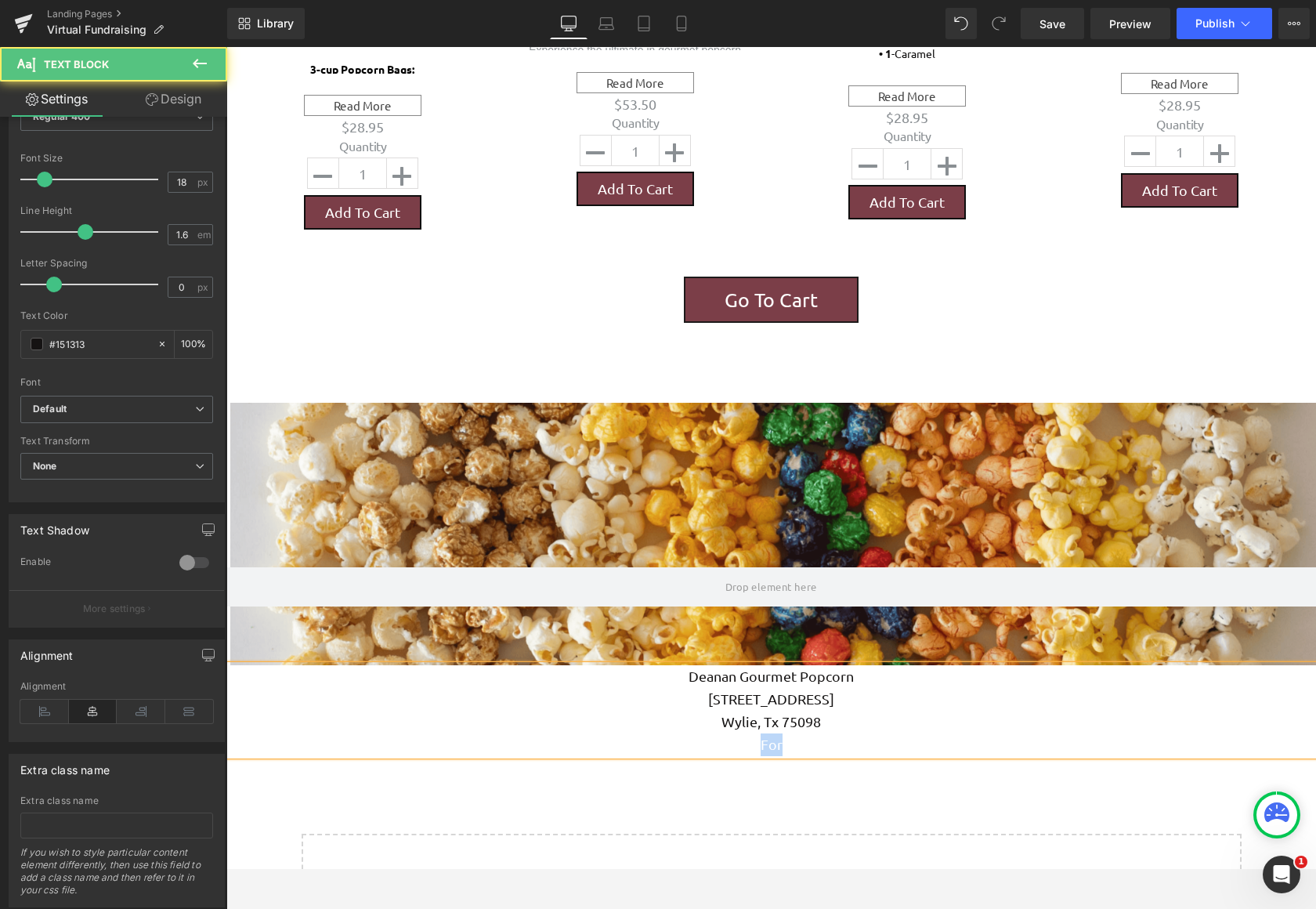
drag, startPoint x: 801, startPoint y: 722, endPoint x: 741, endPoint y: 728, distance: 60.3
click at [741, 733] on p "For" at bounding box center [771, 744] width 1090 height 23
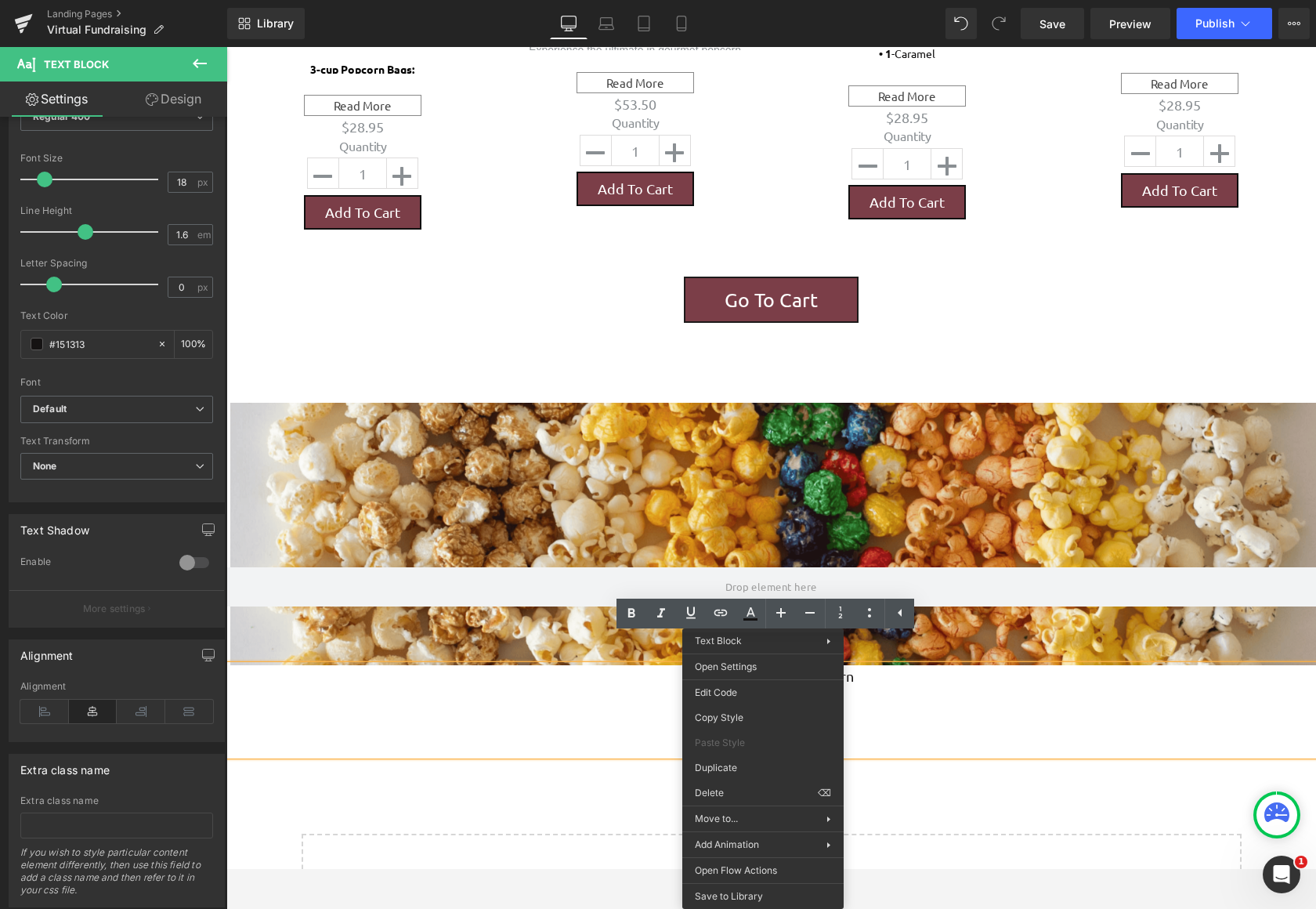
click at [903, 733] on p "For" at bounding box center [771, 744] width 1090 height 23
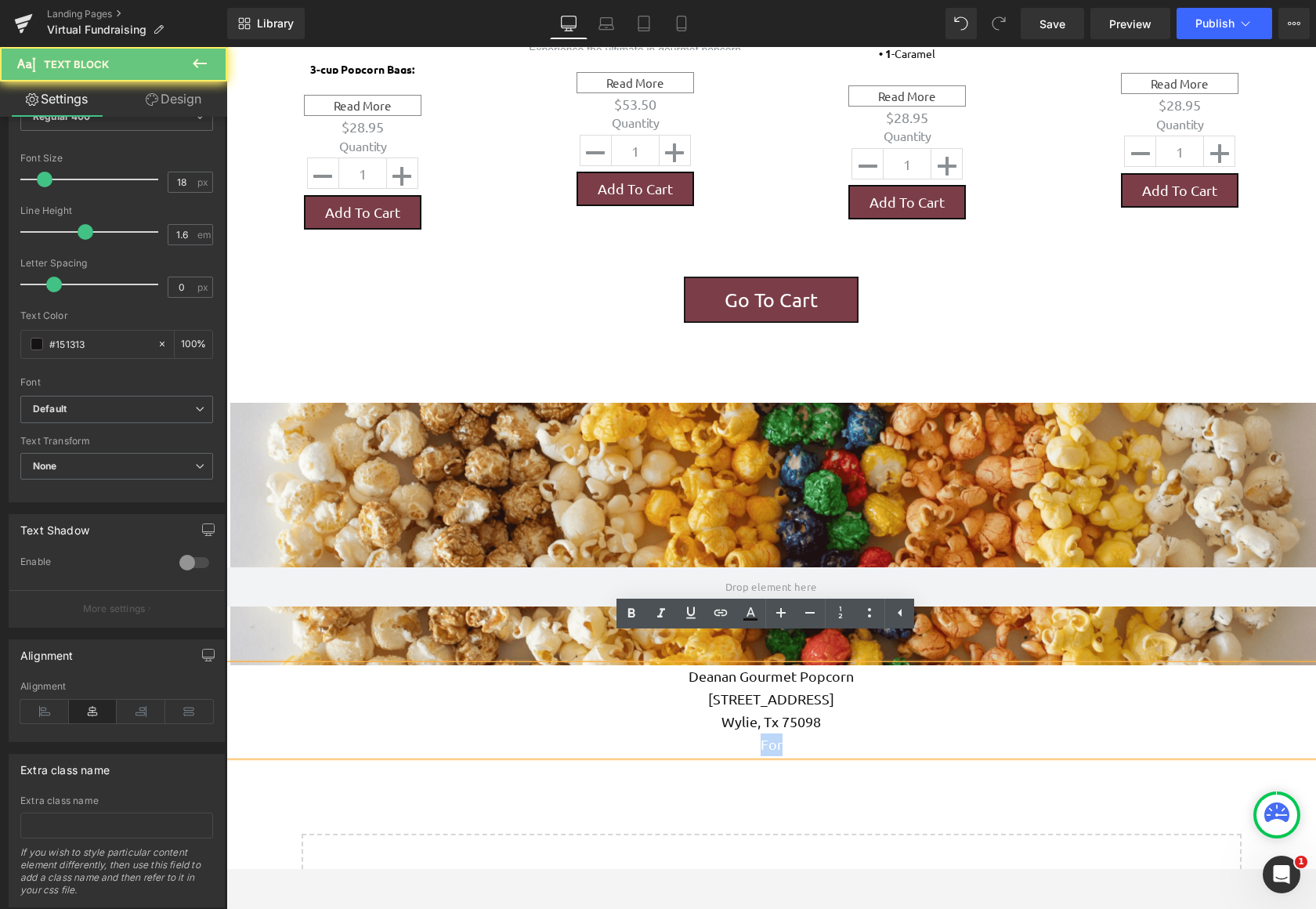
drag, startPoint x: 838, startPoint y: 708, endPoint x: 756, endPoint y: 718, distance: 82.6
click at [756, 733] on p "For" at bounding box center [771, 744] width 1090 height 23
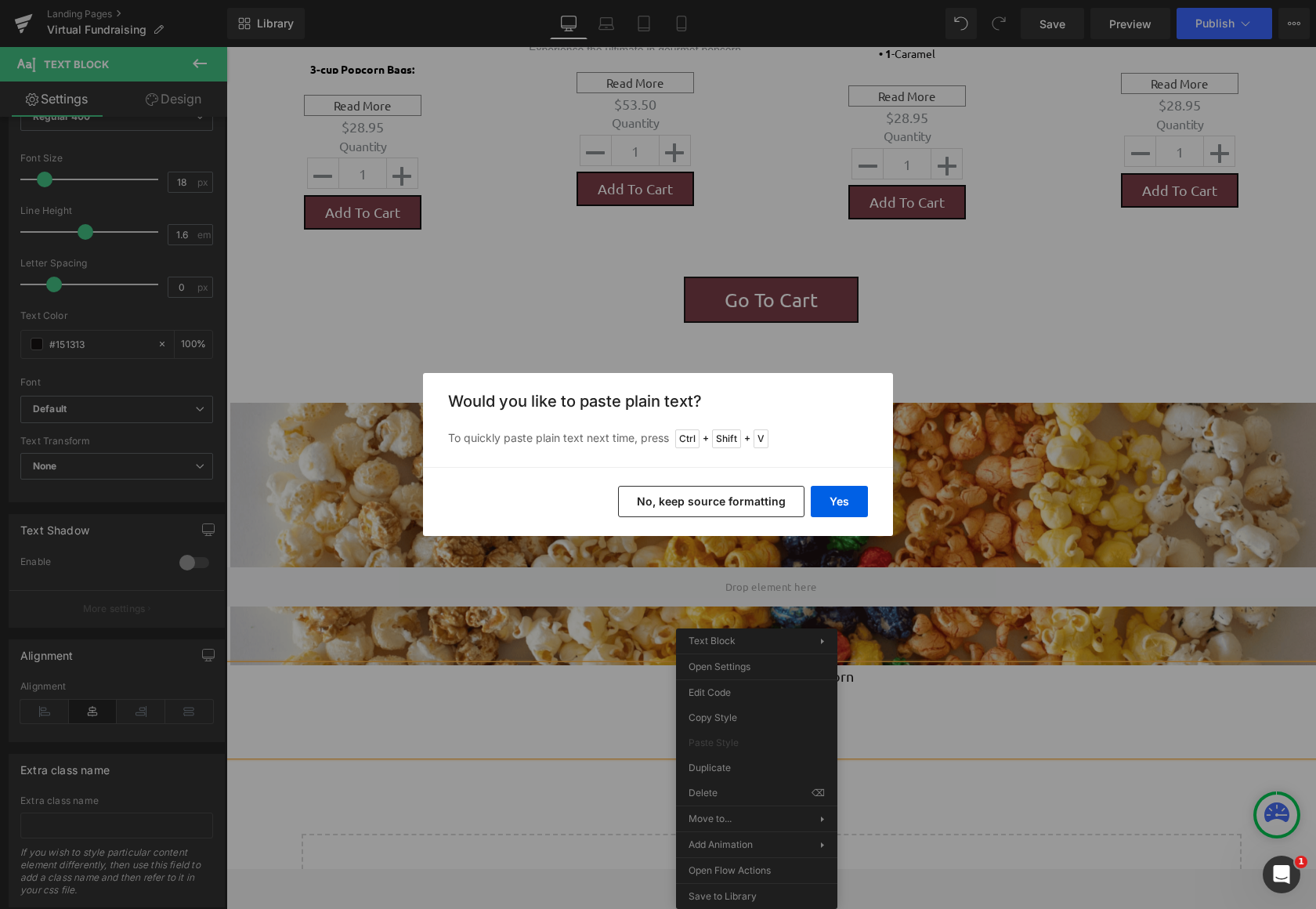
click at [731, 506] on button "No, keep source formatting" at bounding box center [711, 501] width 187 height 31
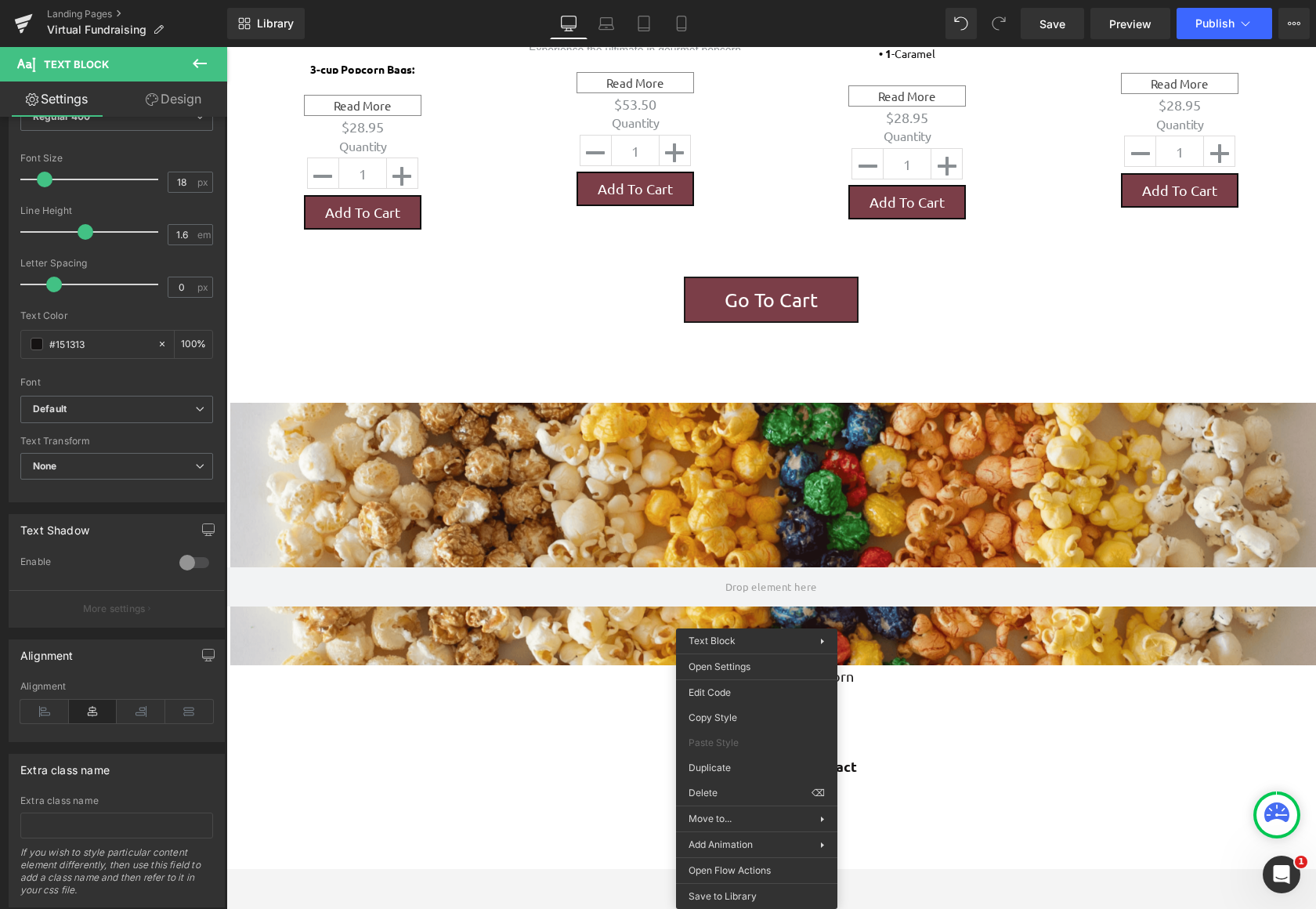
scroll to position [2307, 1077]
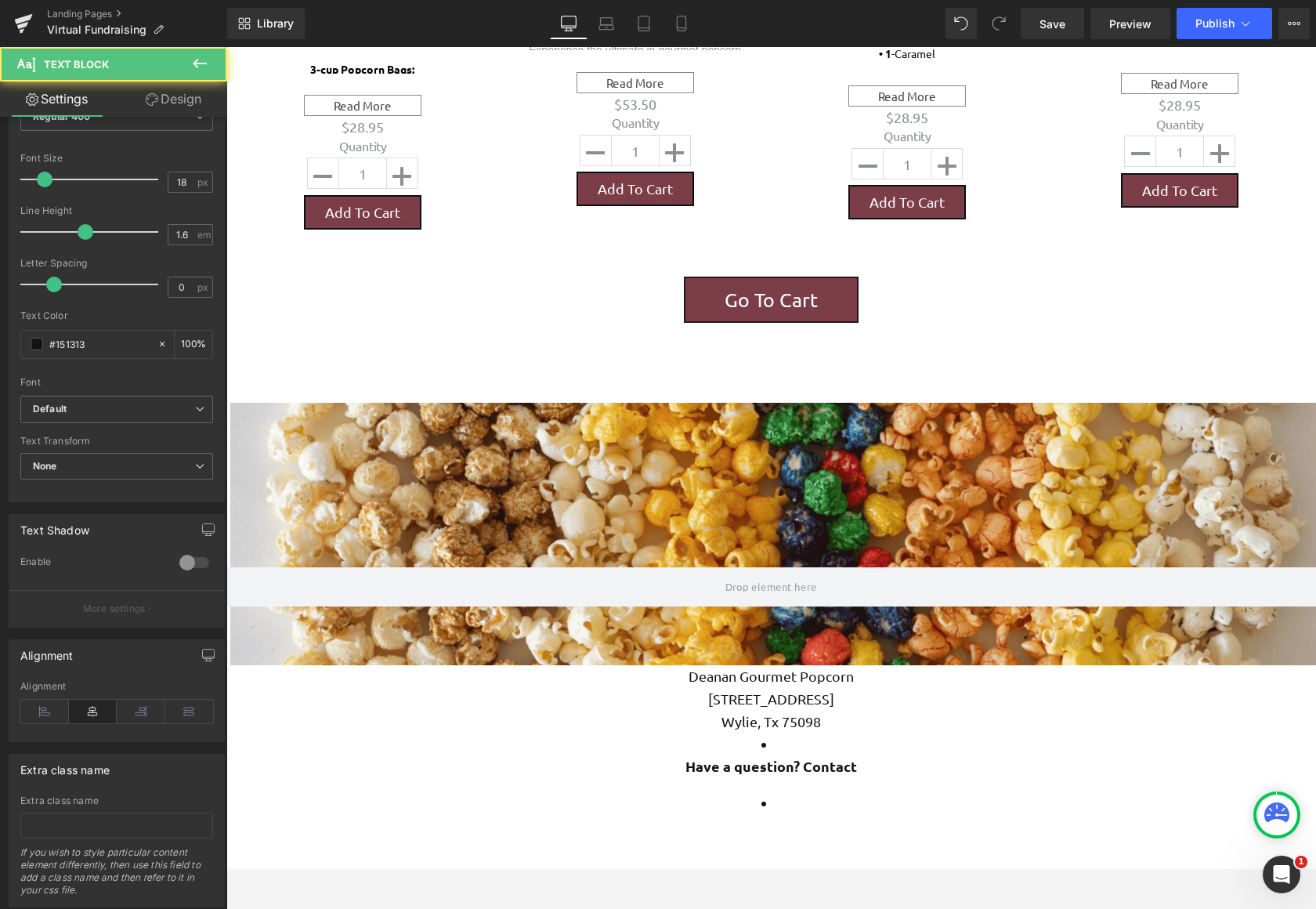
click at [902, 733] on li "Have a question? Contact" at bounding box center [771, 756] width 1090 height 45
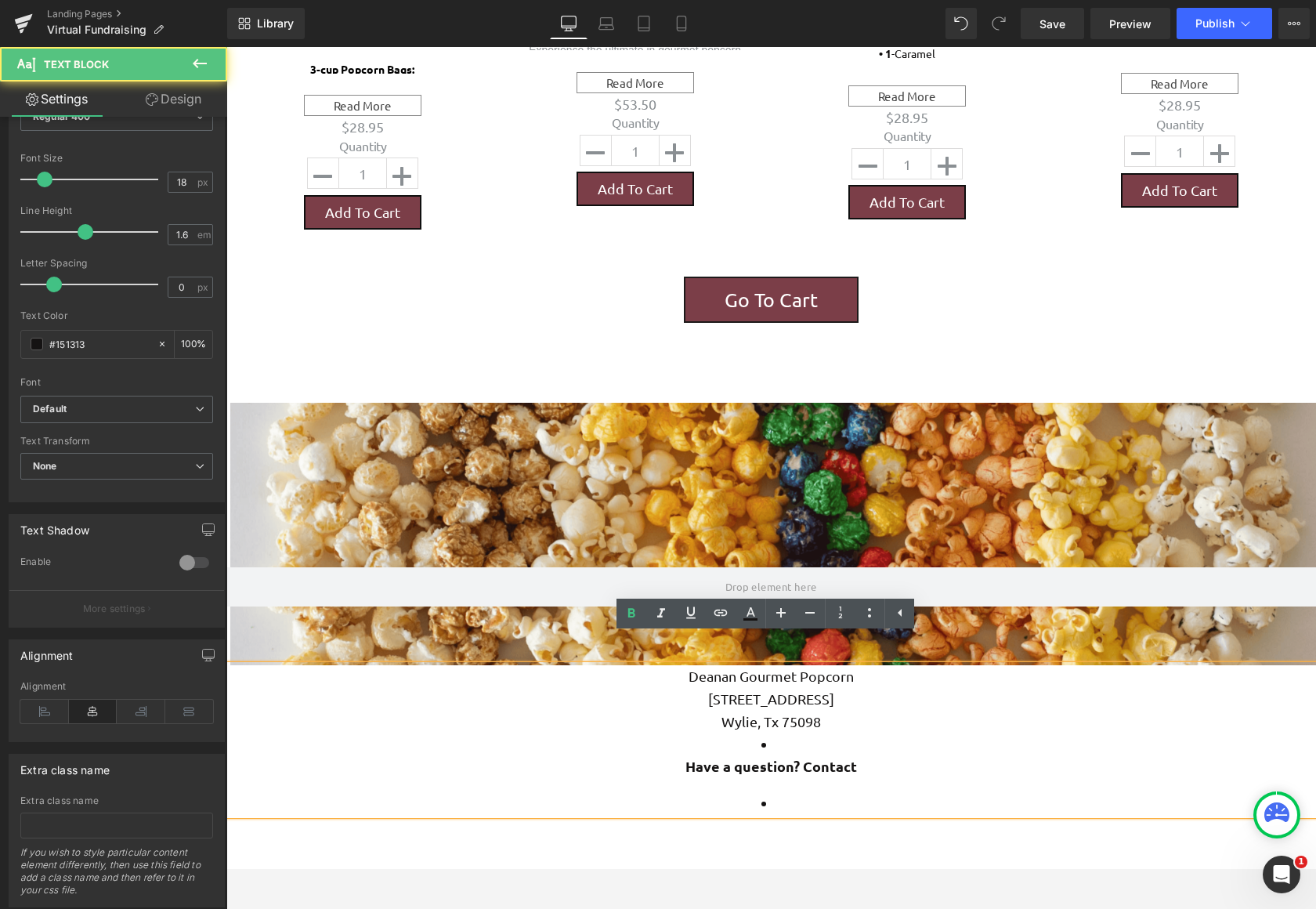
click at [804, 733] on li "Have a question? Contact" at bounding box center [771, 756] width 1090 height 45
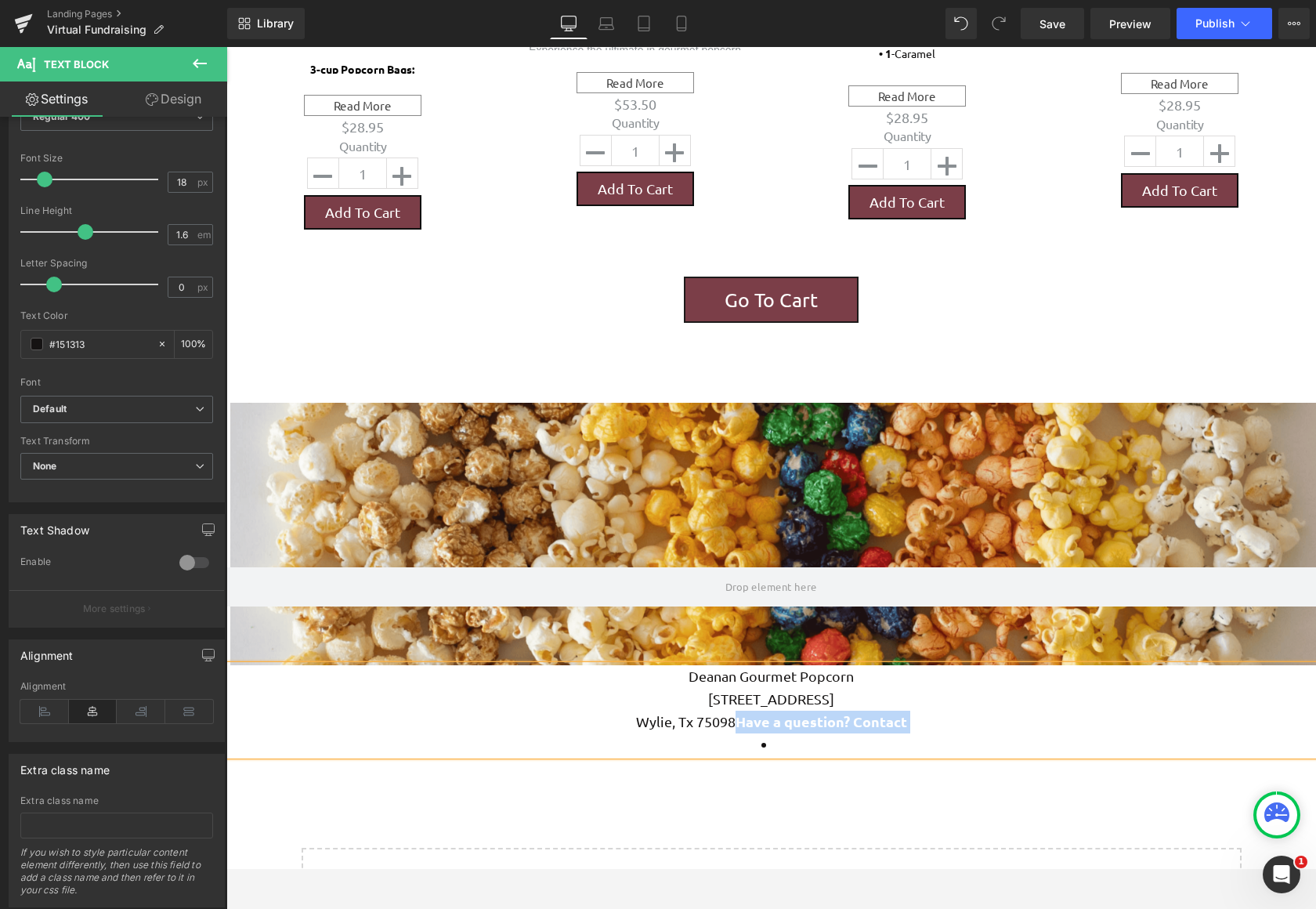
drag, startPoint x: 813, startPoint y: 716, endPoint x: 736, endPoint y: 696, distance: 79.6
click at [736, 696] on div "Deanan Gourmet Popcorn [STREET_ADDRESS] [PERSON_NAME], Tx 75098 Have a question…" at bounding box center [771, 709] width 1090 height 90
click at [841, 733] on li at bounding box center [771, 744] width 1090 height 23
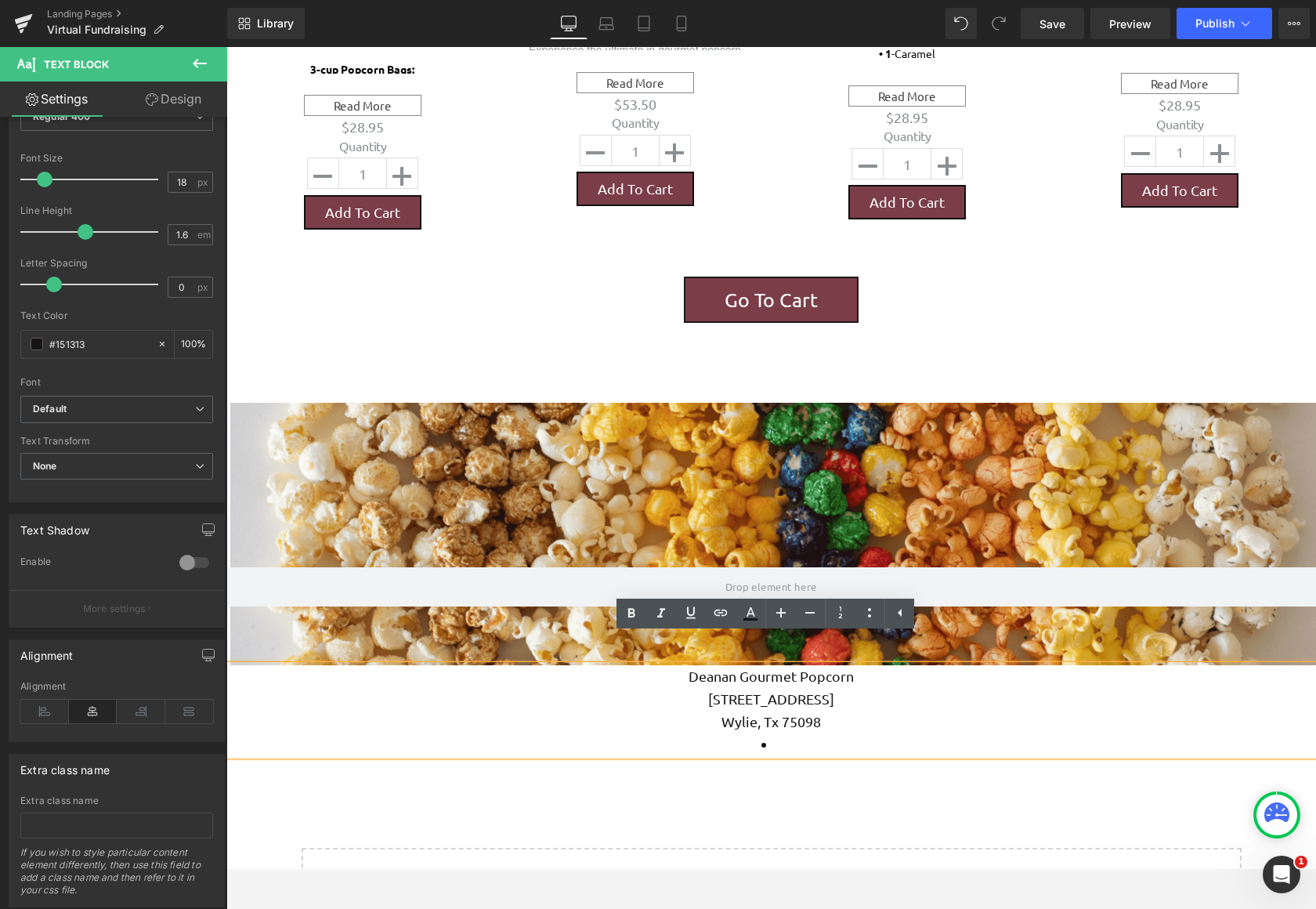
click at [820, 733] on li at bounding box center [771, 744] width 1090 height 23
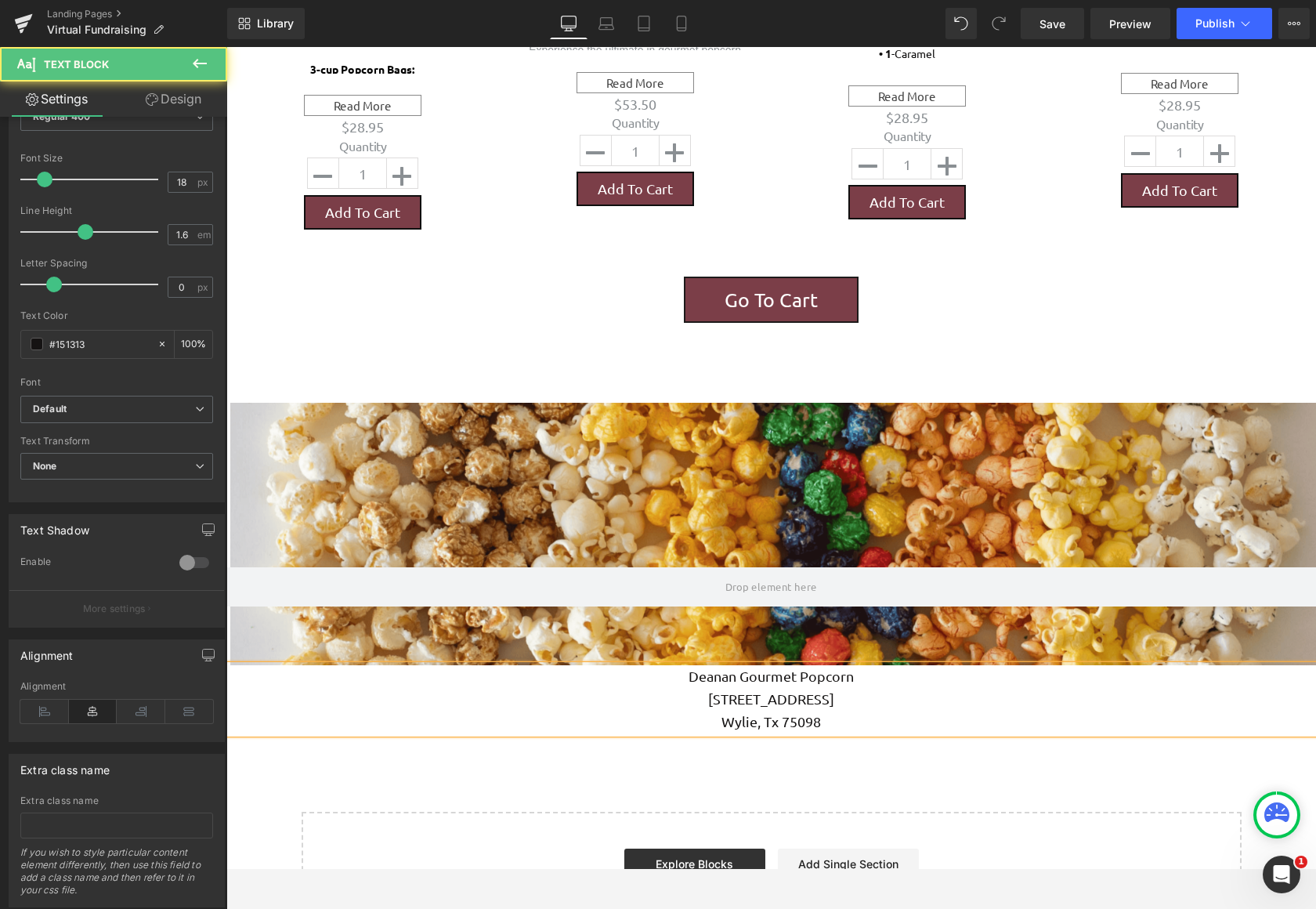
click at [679, 665] on p "Deanan Gourmet Popcorn" at bounding box center [771, 676] width 1090 height 23
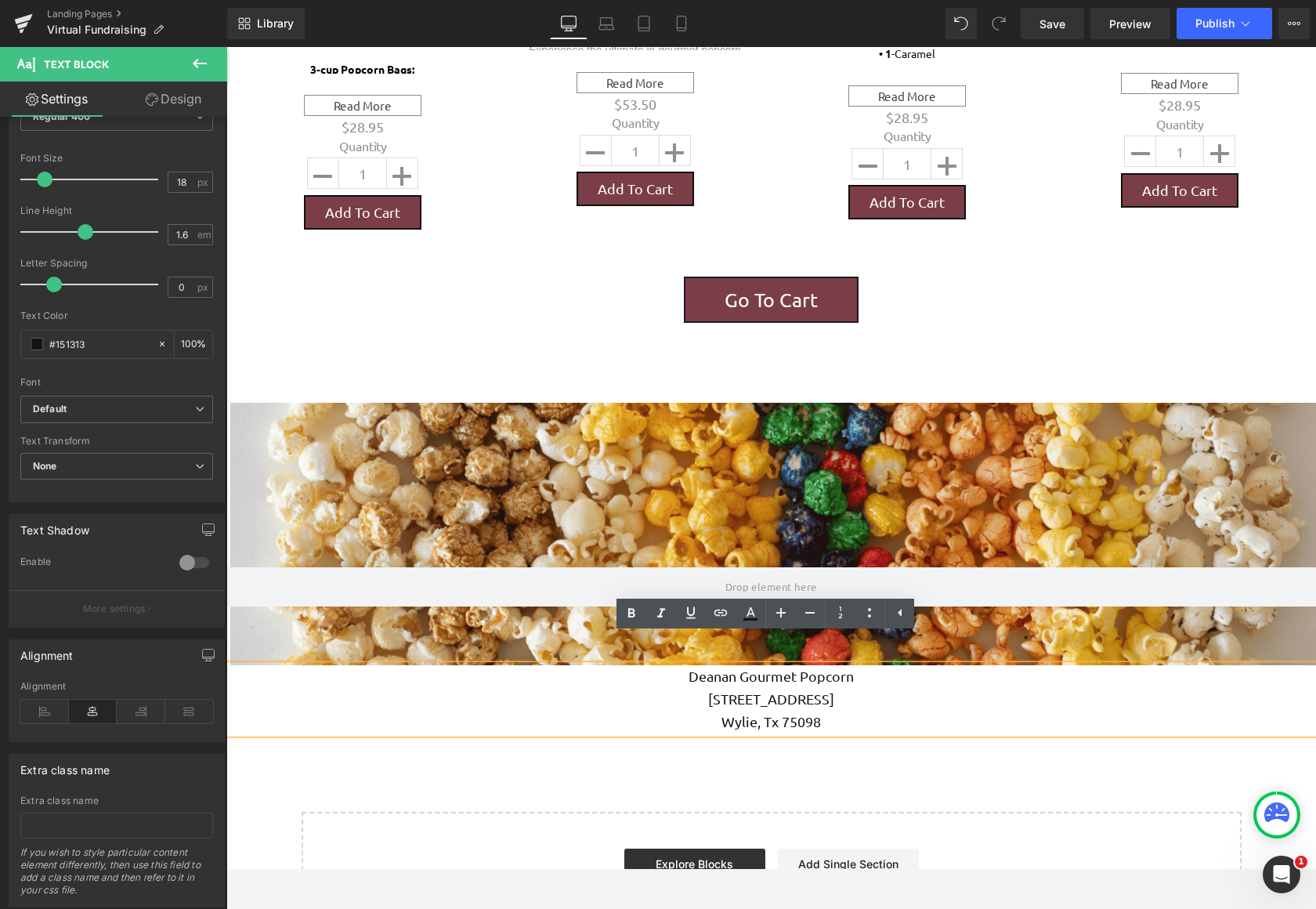
scroll to position [2234, 1077]
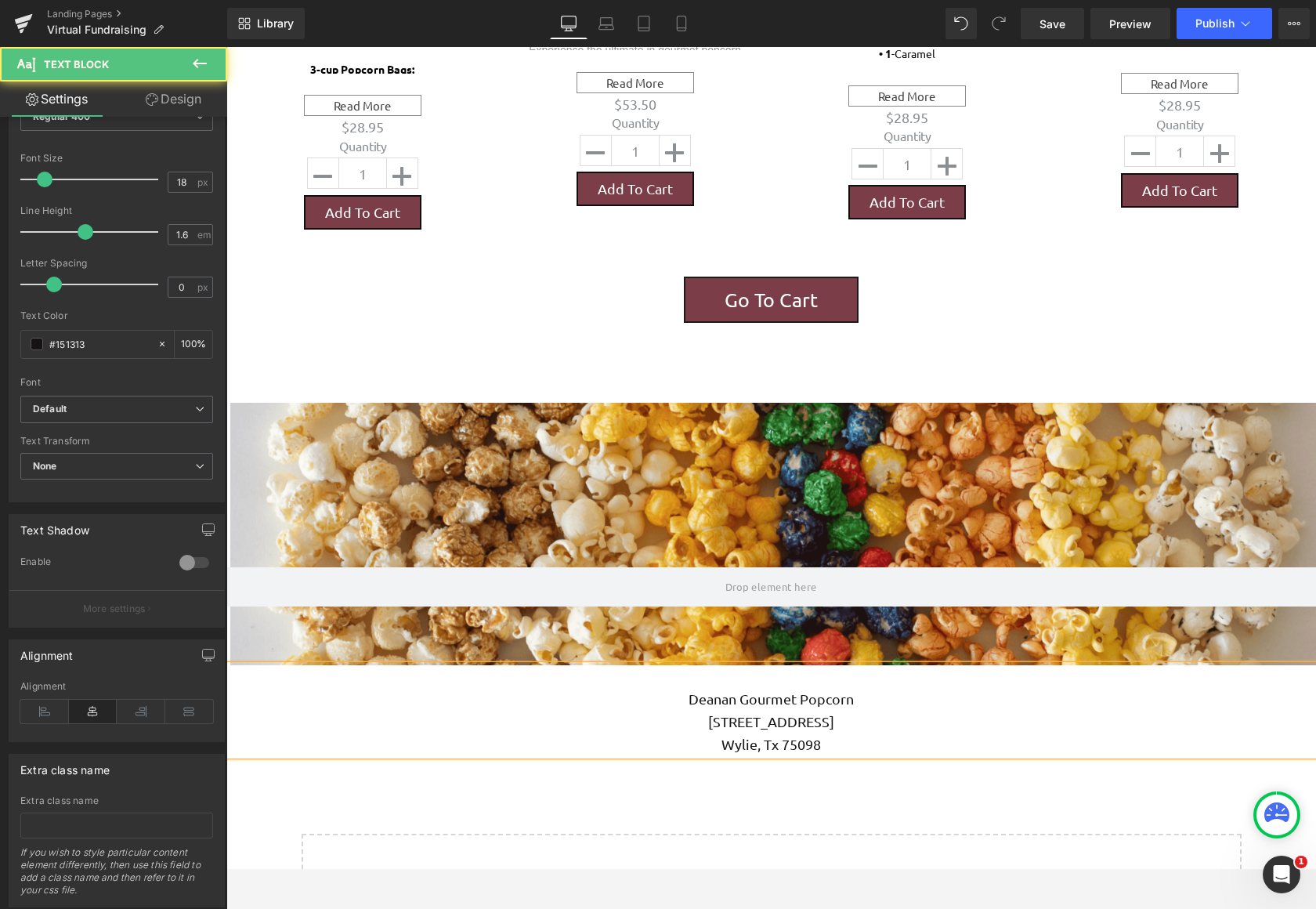
click at [754, 665] on p at bounding box center [771, 676] width 1090 height 23
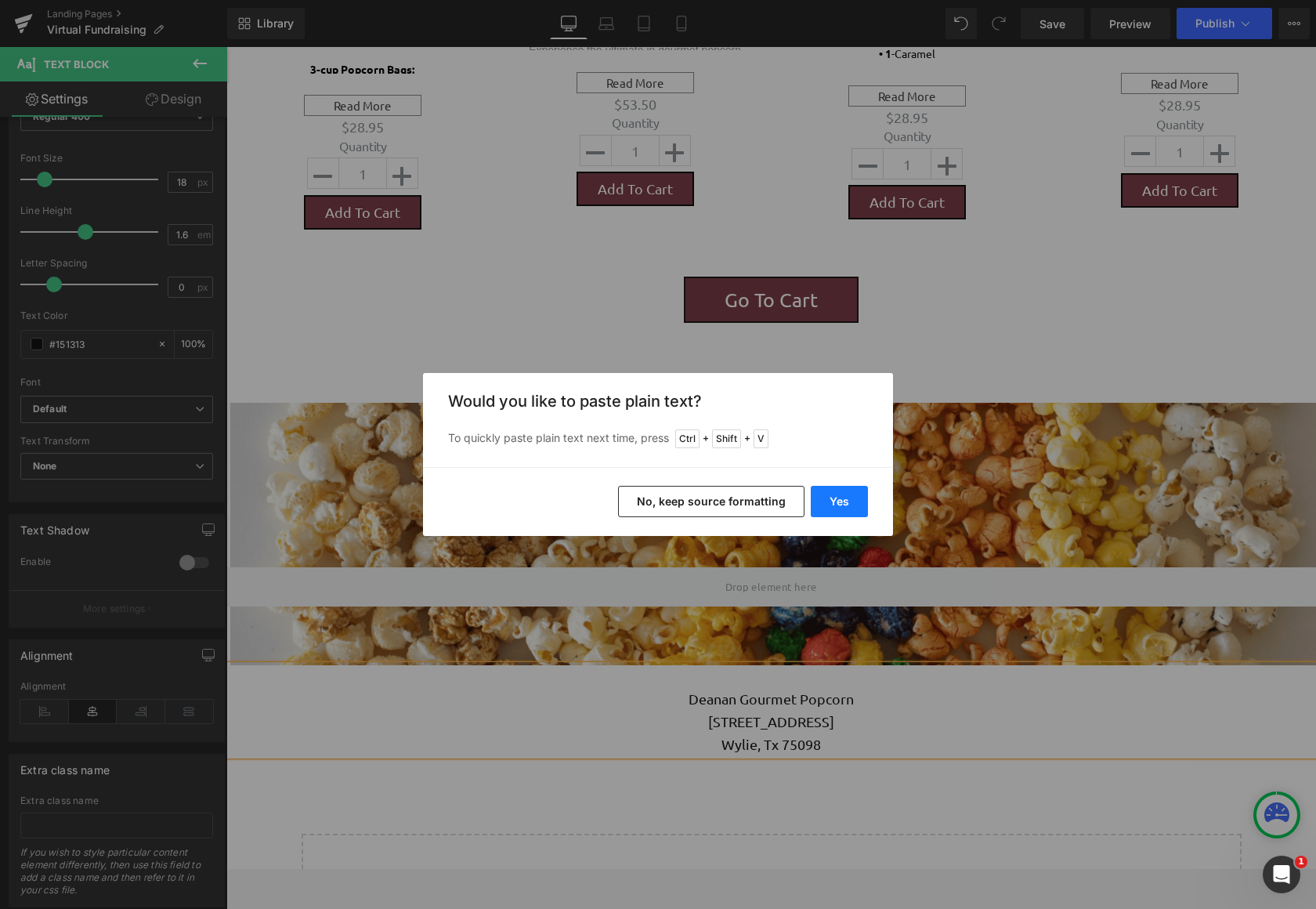
click at [850, 500] on button "Yes" at bounding box center [839, 501] width 57 height 31
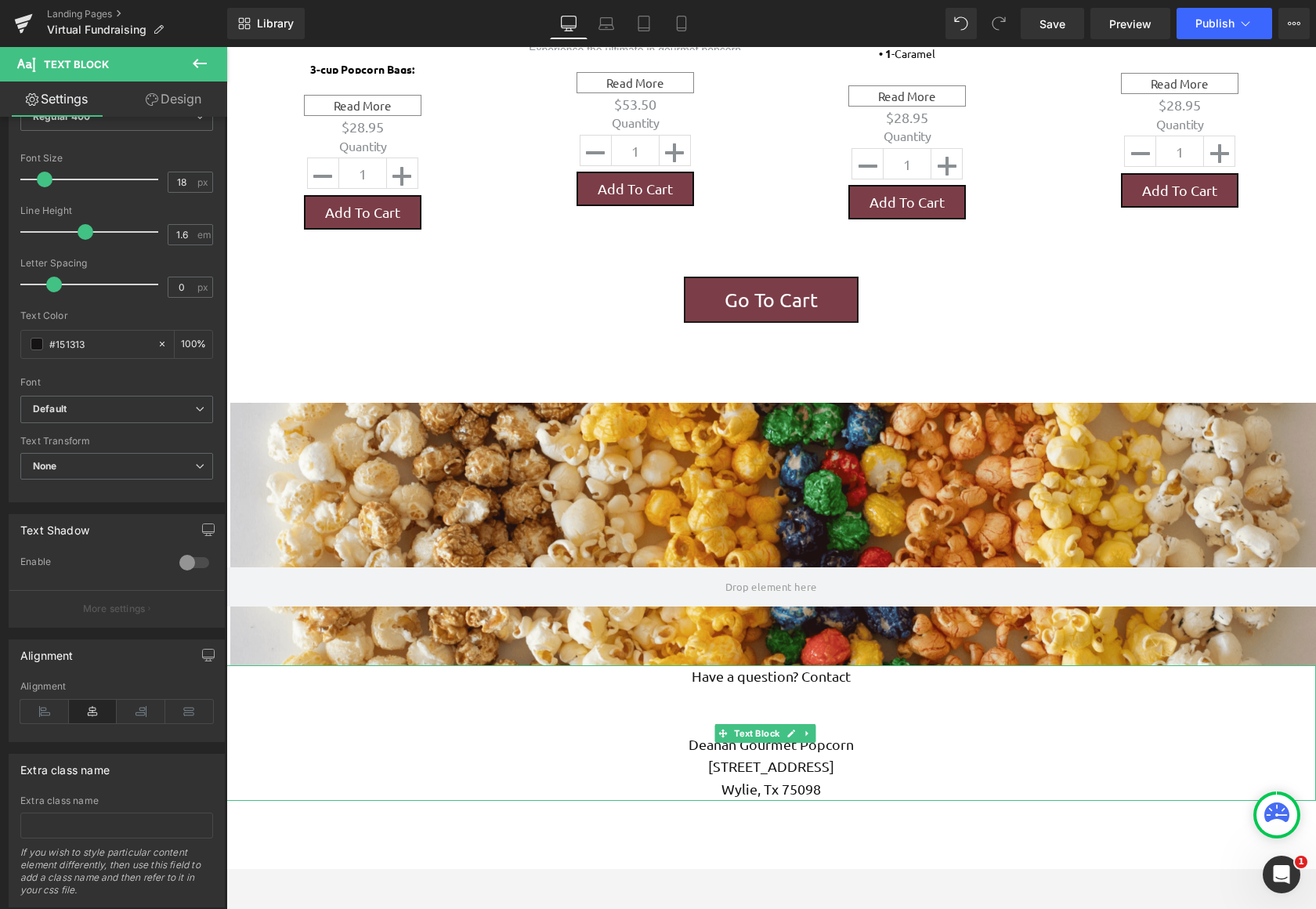
click at [855, 665] on p "Have a question? Contact" at bounding box center [771, 676] width 1090 height 23
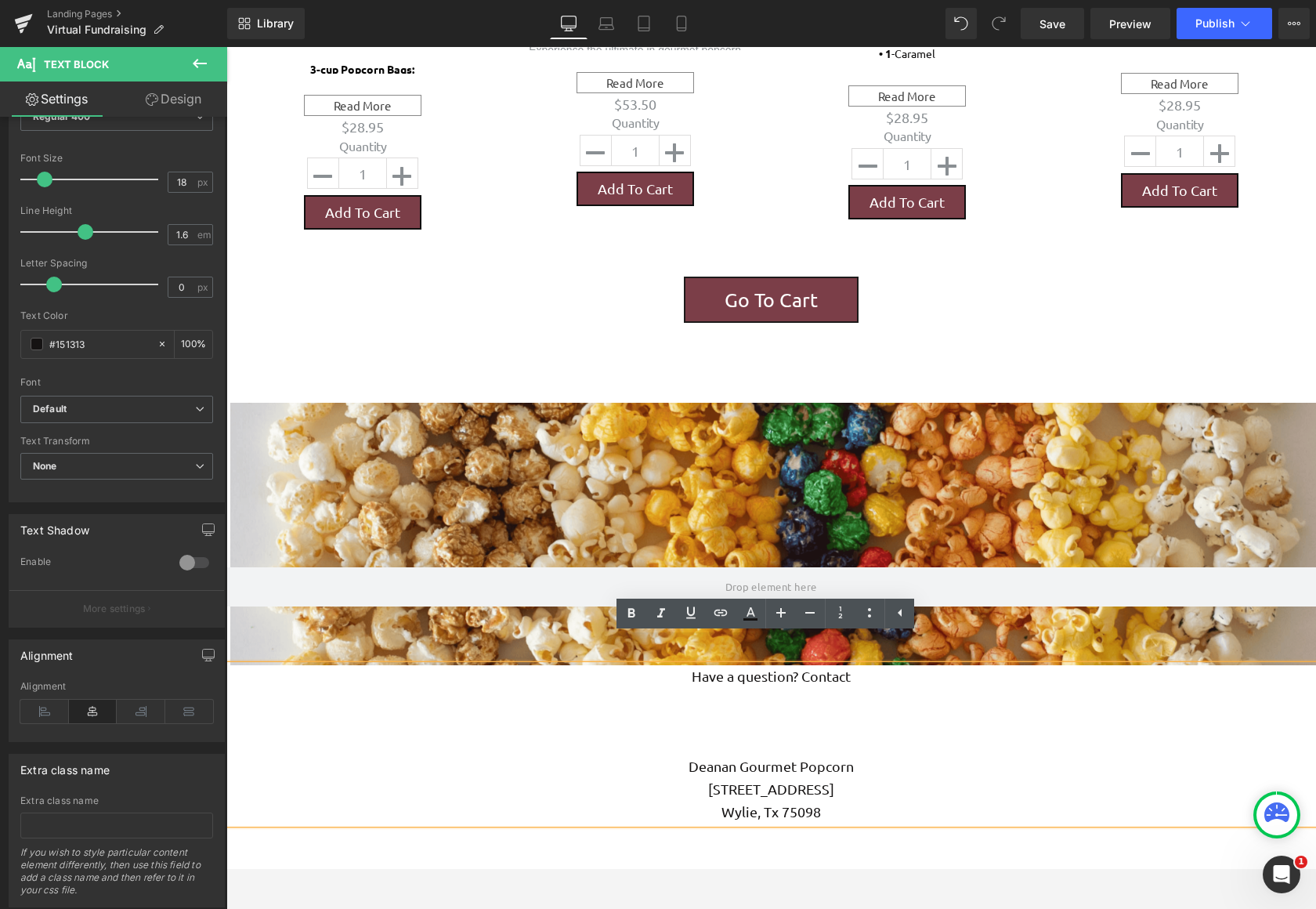
scroll to position [2300, 1077]
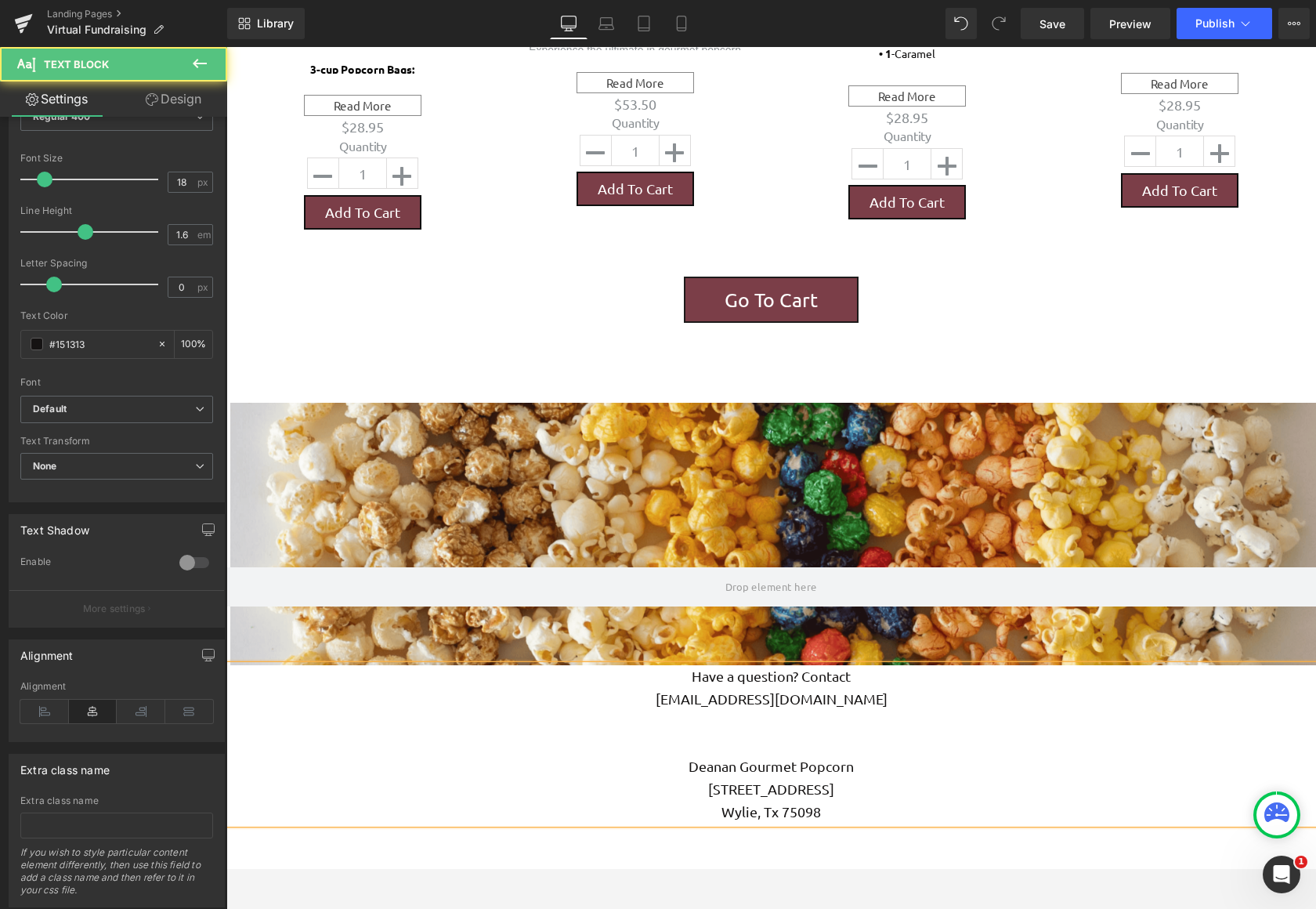
click at [829, 710] on p at bounding box center [771, 722] width 1090 height 23
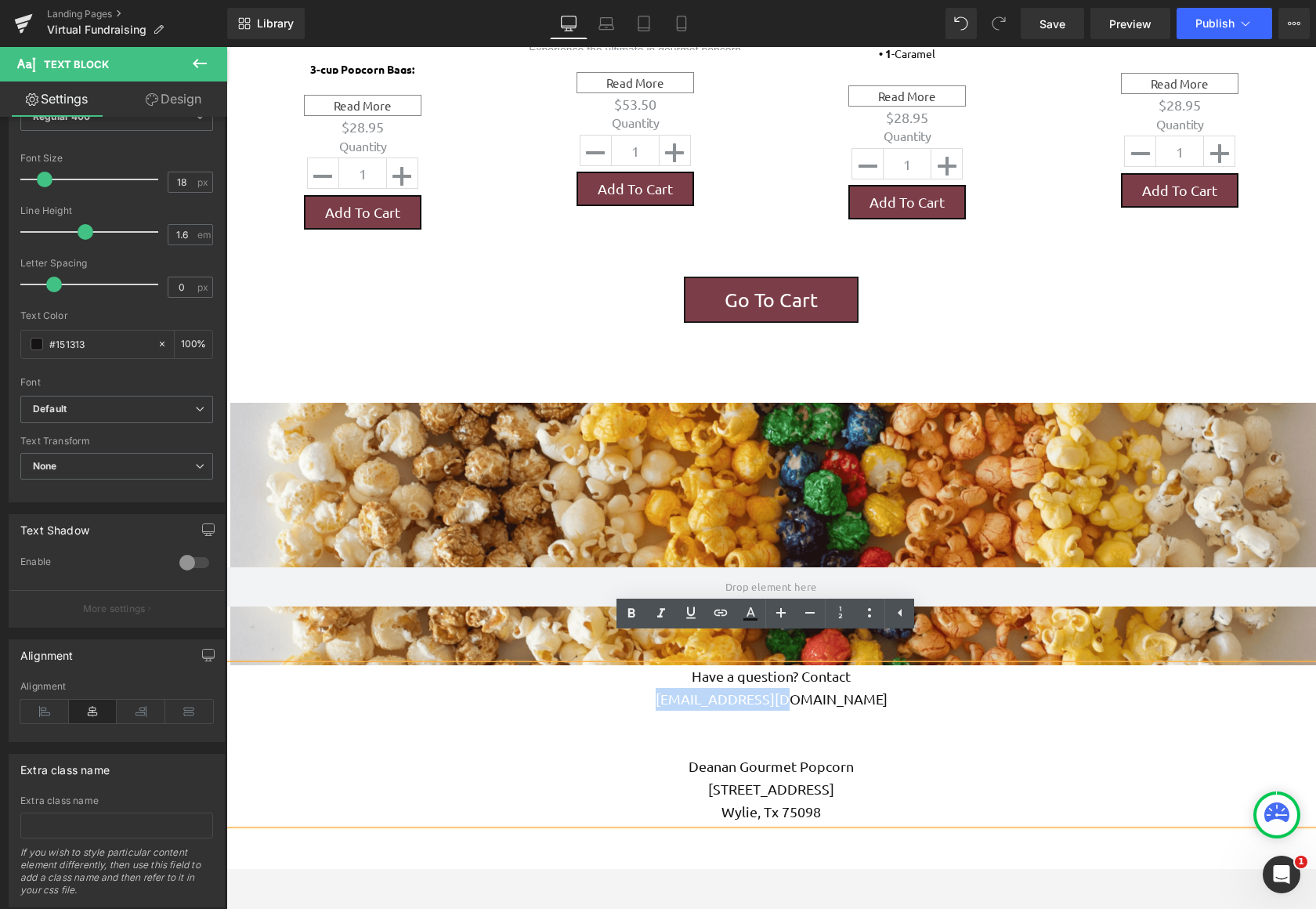
drag, startPoint x: 845, startPoint y: 677, endPoint x: 701, endPoint y: 677, distance: 144.0
click at [701, 687] on p "[EMAIL_ADDRESS][DOMAIN_NAME]" at bounding box center [771, 699] width 1090 height 23
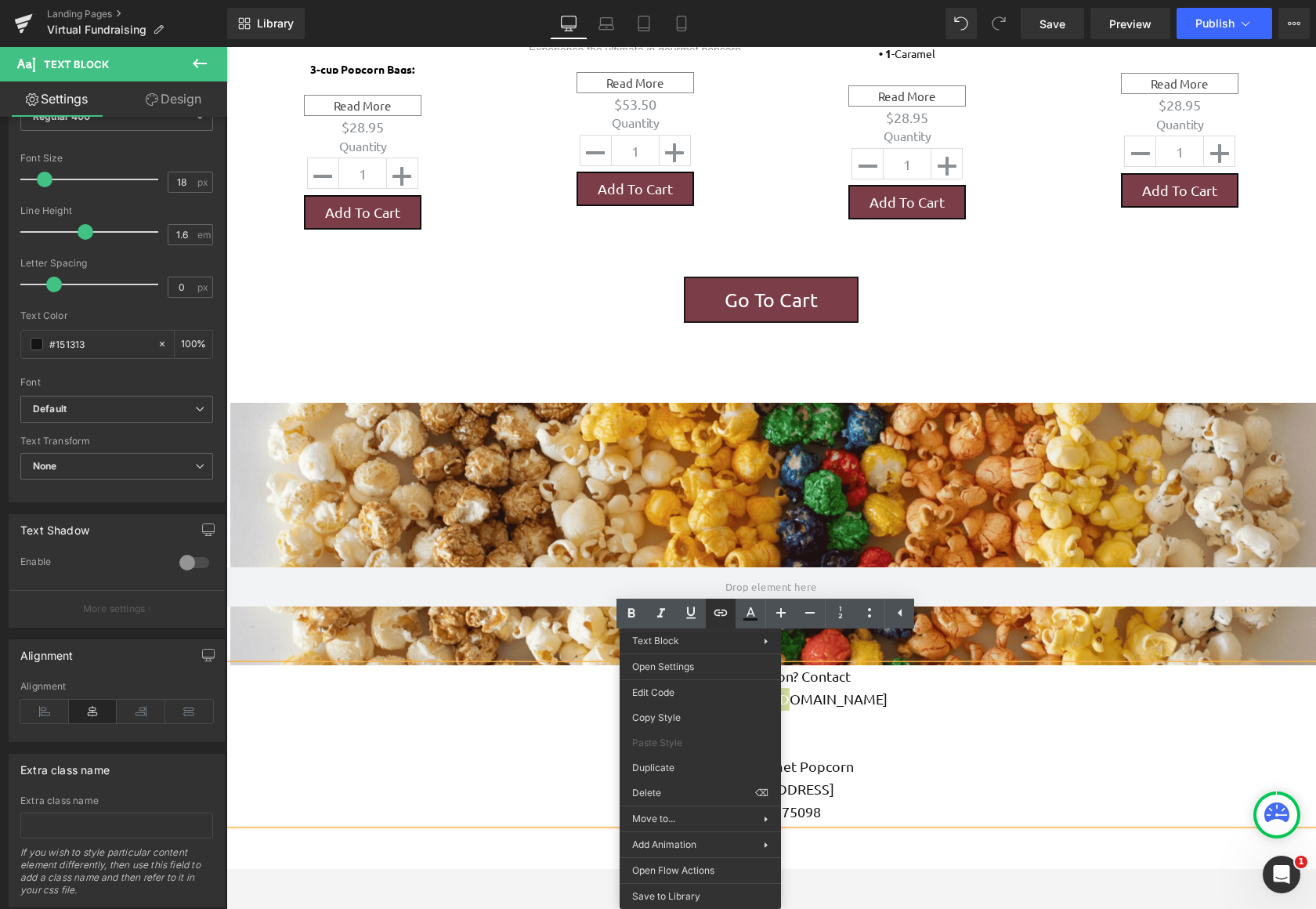
click at [721, 610] on icon at bounding box center [721, 613] width 13 height 7
click at [832, 704] on input "text" at bounding box center [808, 705] width 241 height 39
type input "[EMAIL_ADDRESS][DOMAIN_NAME]"
click at [1117, 710] on p at bounding box center [771, 722] width 1090 height 23
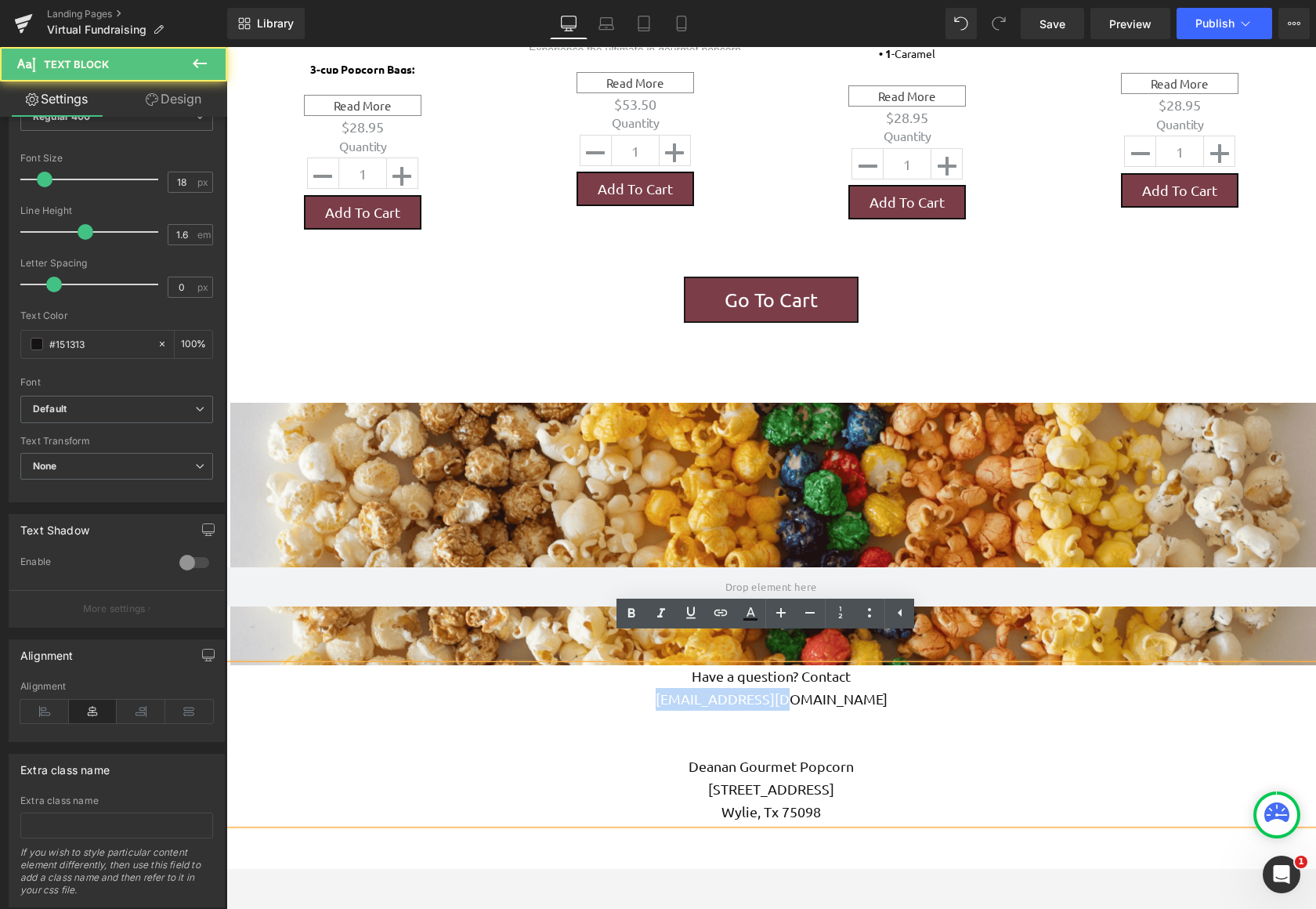
drag, startPoint x: 840, startPoint y: 667, endPoint x: 701, endPoint y: 677, distance: 139.4
click at [701, 687] on p "[EMAIL_ADDRESS][DOMAIN_NAME]" at bounding box center [771, 699] width 1090 height 23
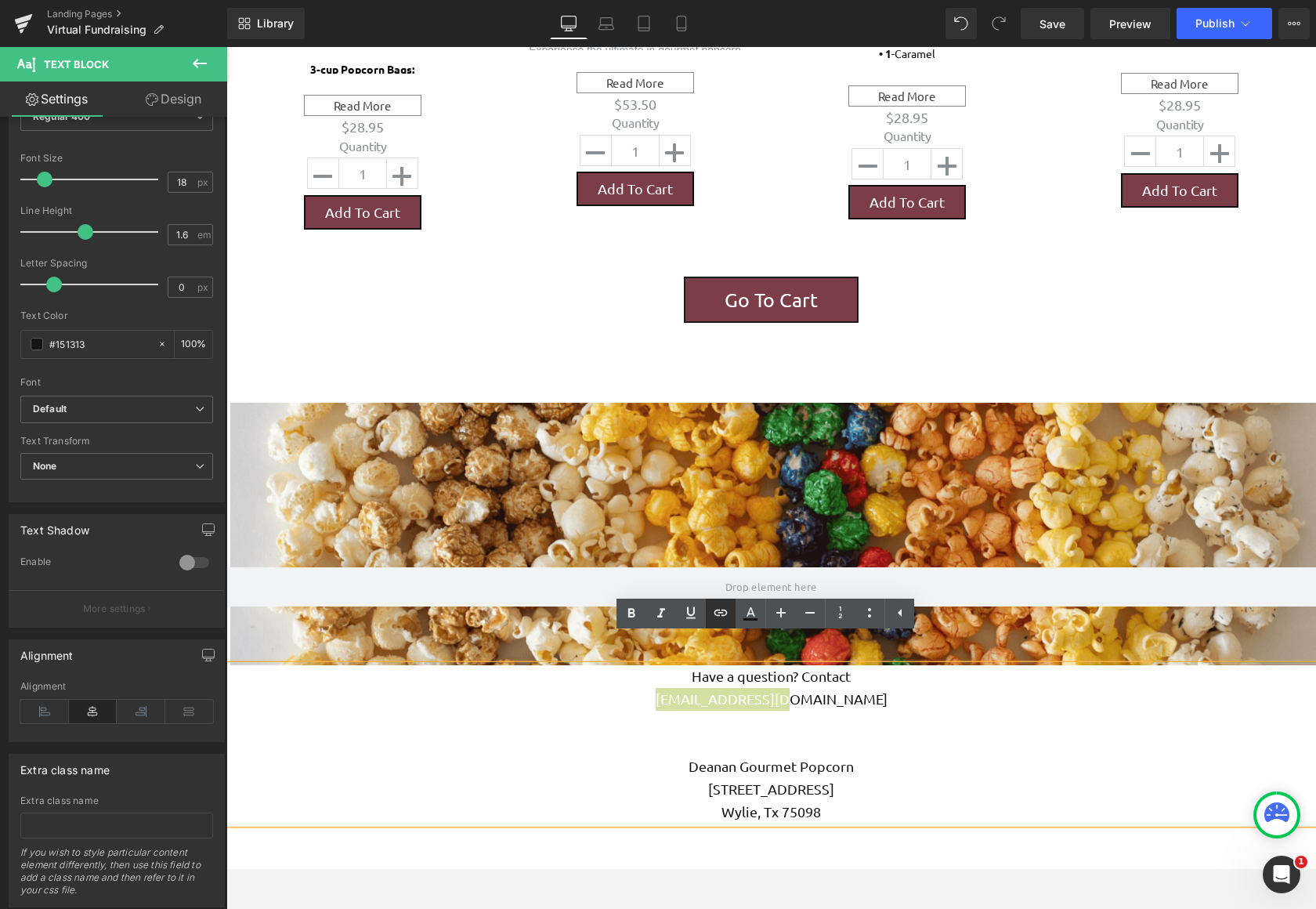
click at [721, 612] on icon at bounding box center [720, 613] width 19 height 19
click at [773, 711] on input "text" at bounding box center [808, 705] width 241 height 39
type input "[EMAIL_ADDRESS][DOMAIN_NAME]"
click at [946, 714] on icon "button" at bounding box center [945, 705] width 19 height 19
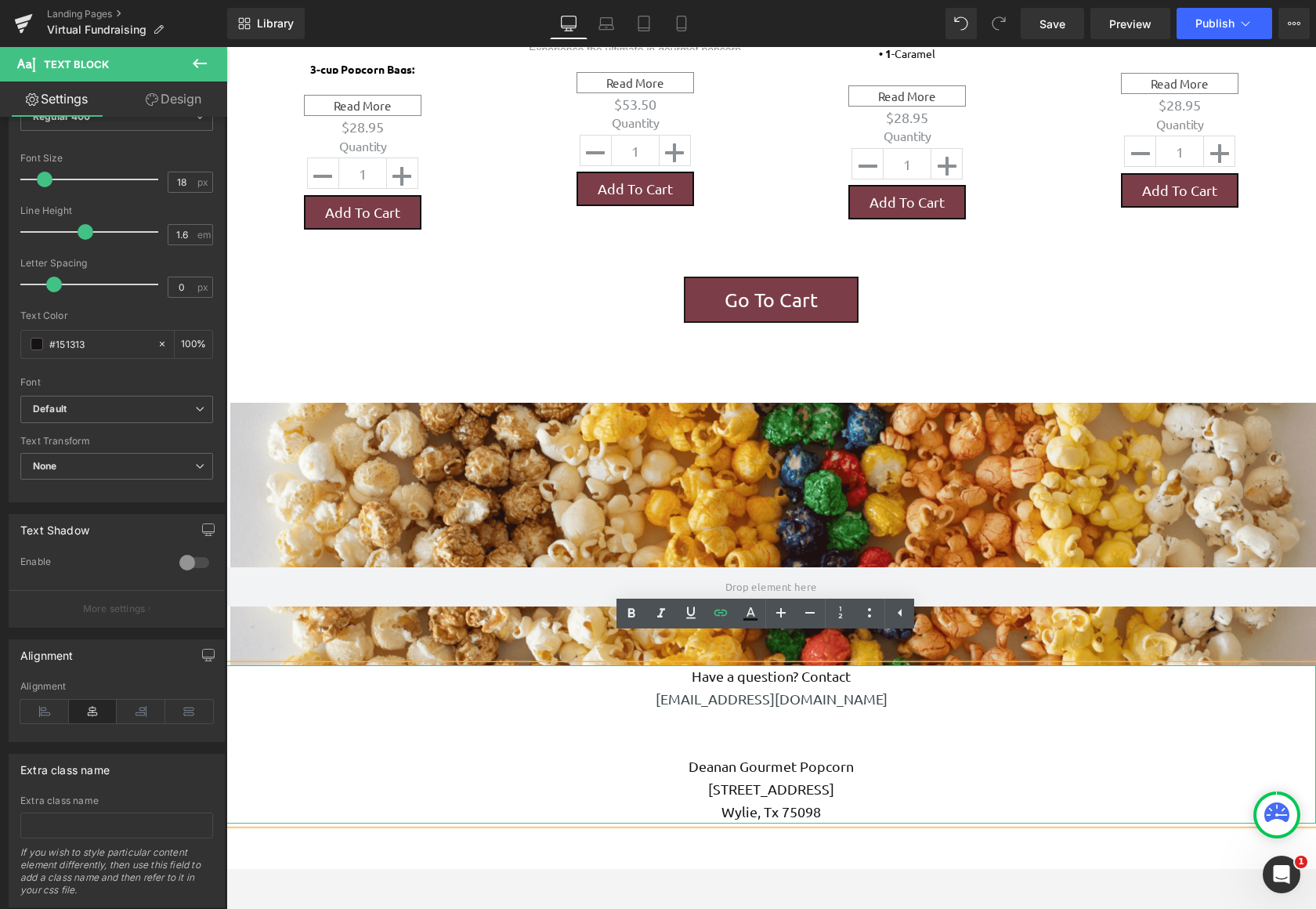
click at [905, 710] on p at bounding box center [771, 722] width 1090 height 23
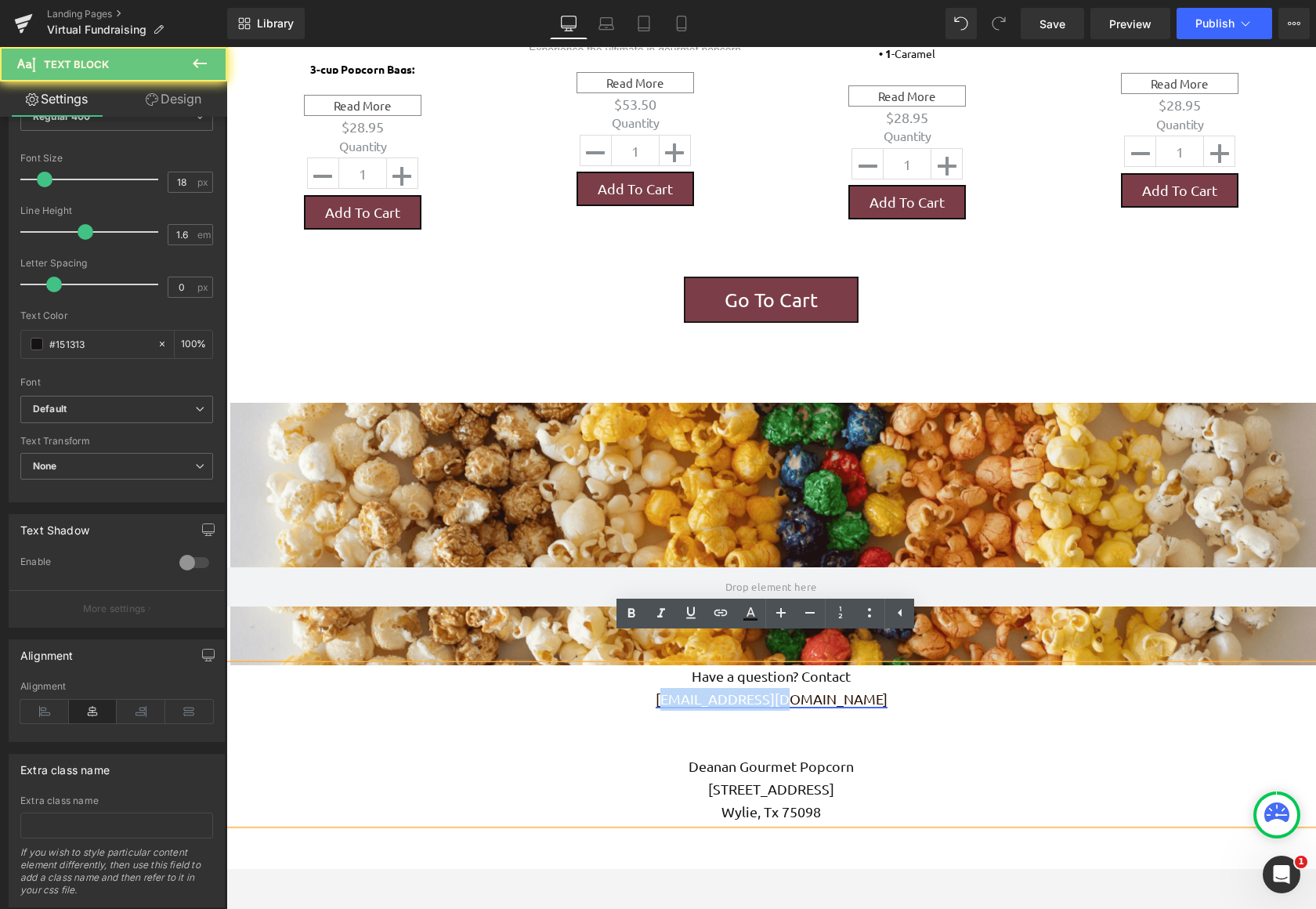
drag, startPoint x: 868, startPoint y: 678, endPoint x: 708, endPoint y: 677, distance: 160.0
click at [708, 687] on p "[EMAIL_ADDRESS][DOMAIN_NAME]" at bounding box center [771, 699] width 1090 height 23
click at [726, 690] on link "[EMAIL_ADDRESS][DOMAIN_NAME]" at bounding box center [771, 698] width 232 height 16
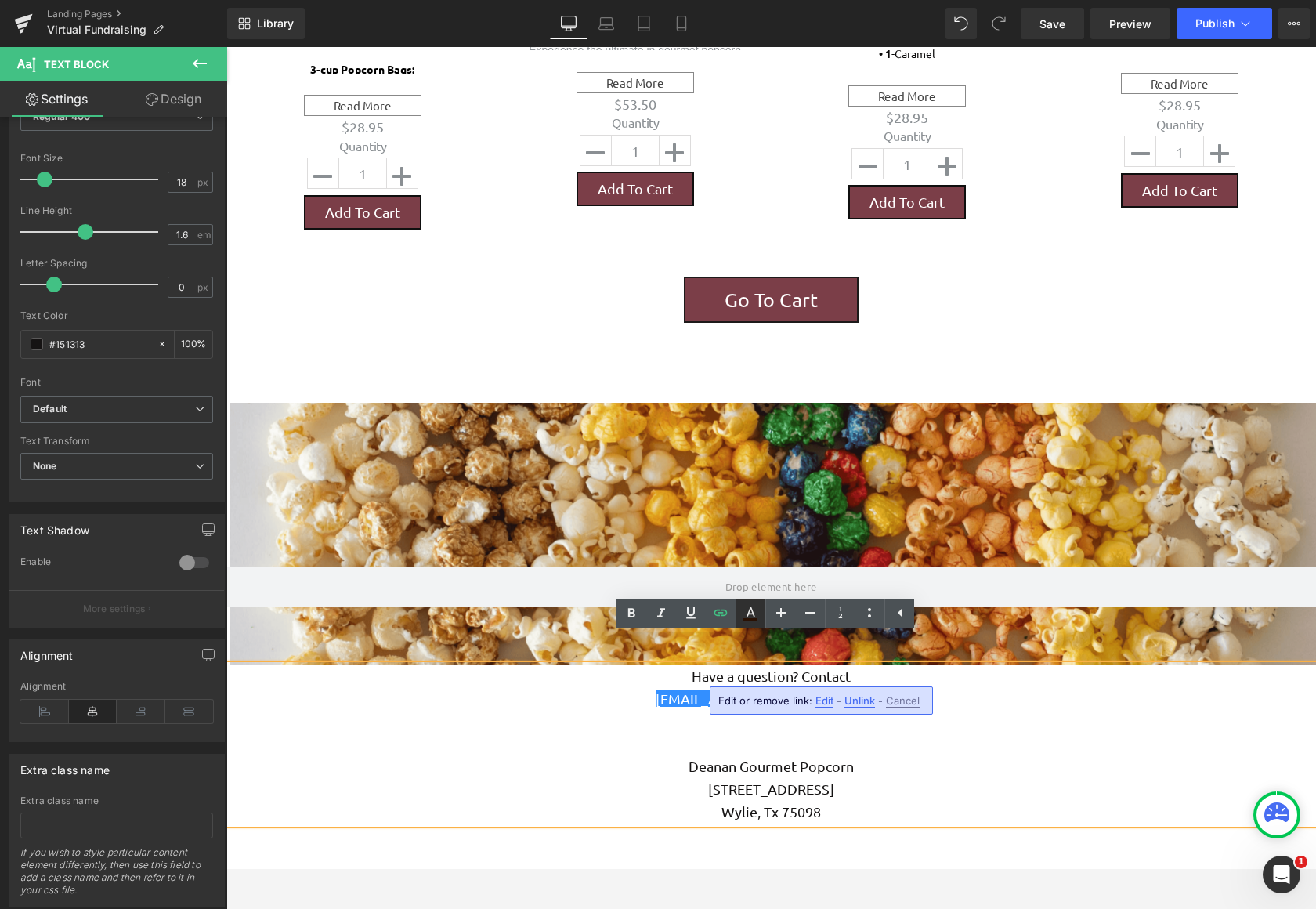
click at [746, 616] on icon at bounding box center [751, 614] width 19 height 19
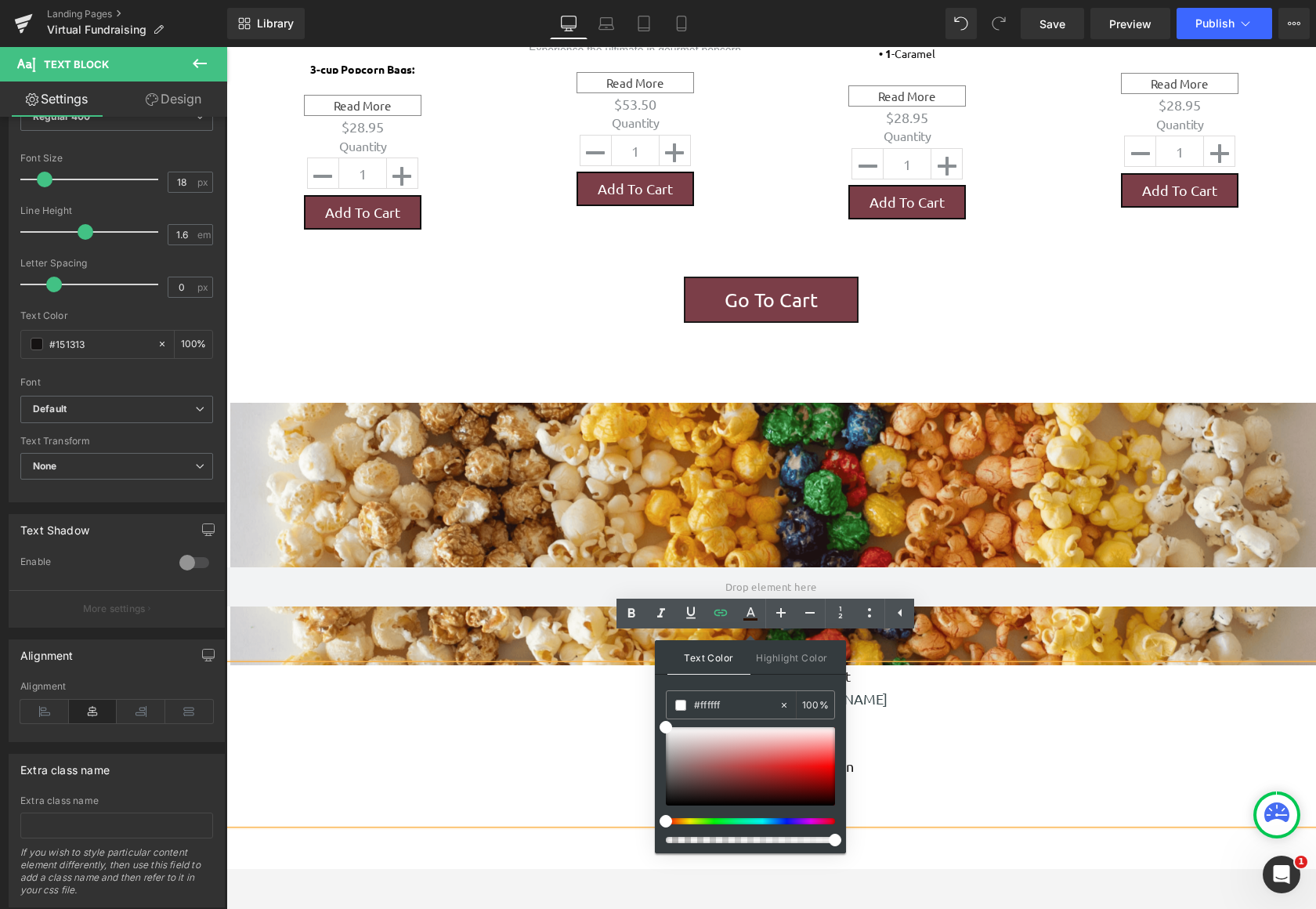
click at [788, 821] on div at bounding box center [744, 821] width 169 height 7
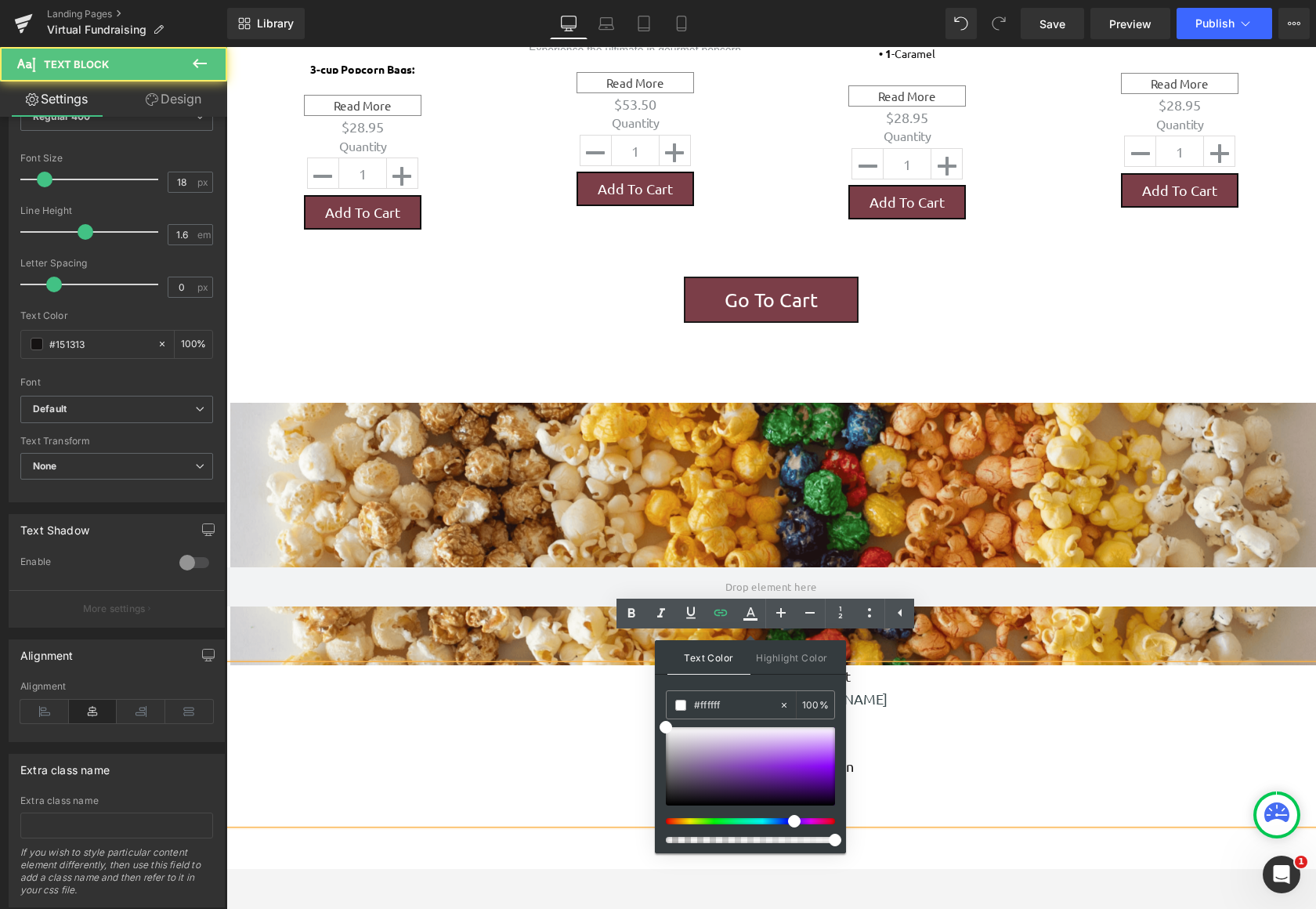
click at [976, 733] on p at bounding box center [771, 744] width 1090 height 23
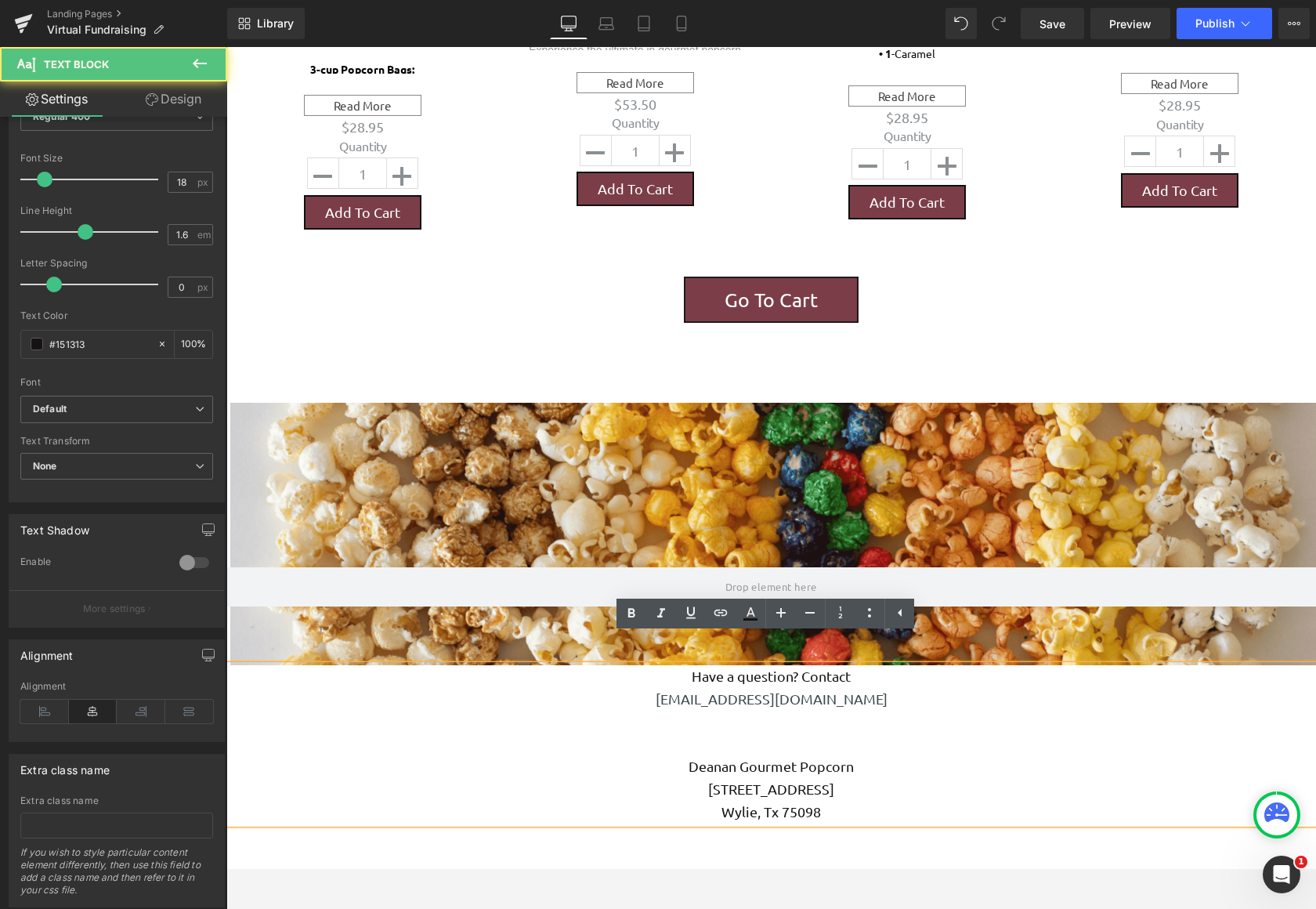
click at [918, 710] on p at bounding box center [771, 722] width 1090 height 23
drag, startPoint x: 873, startPoint y: 681, endPoint x: 684, endPoint y: 677, distance: 189.0
click at [684, 687] on p "[EMAIL_ADDRESS][DOMAIN_NAME]" at bounding box center [771, 699] width 1090 height 23
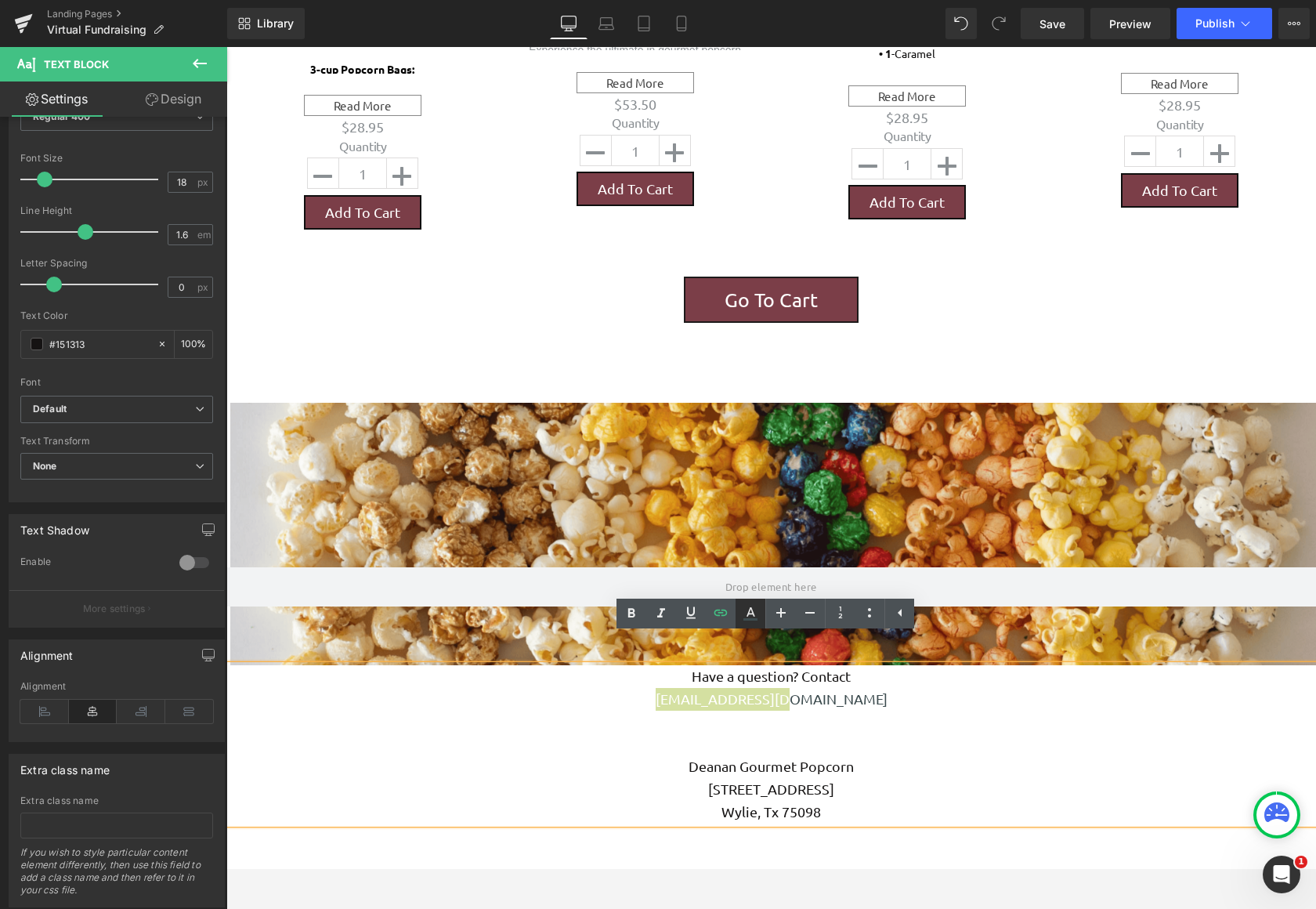
click at [756, 616] on icon at bounding box center [751, 614] width 19 height 19
type input "#3d4c4f"
type input "100"
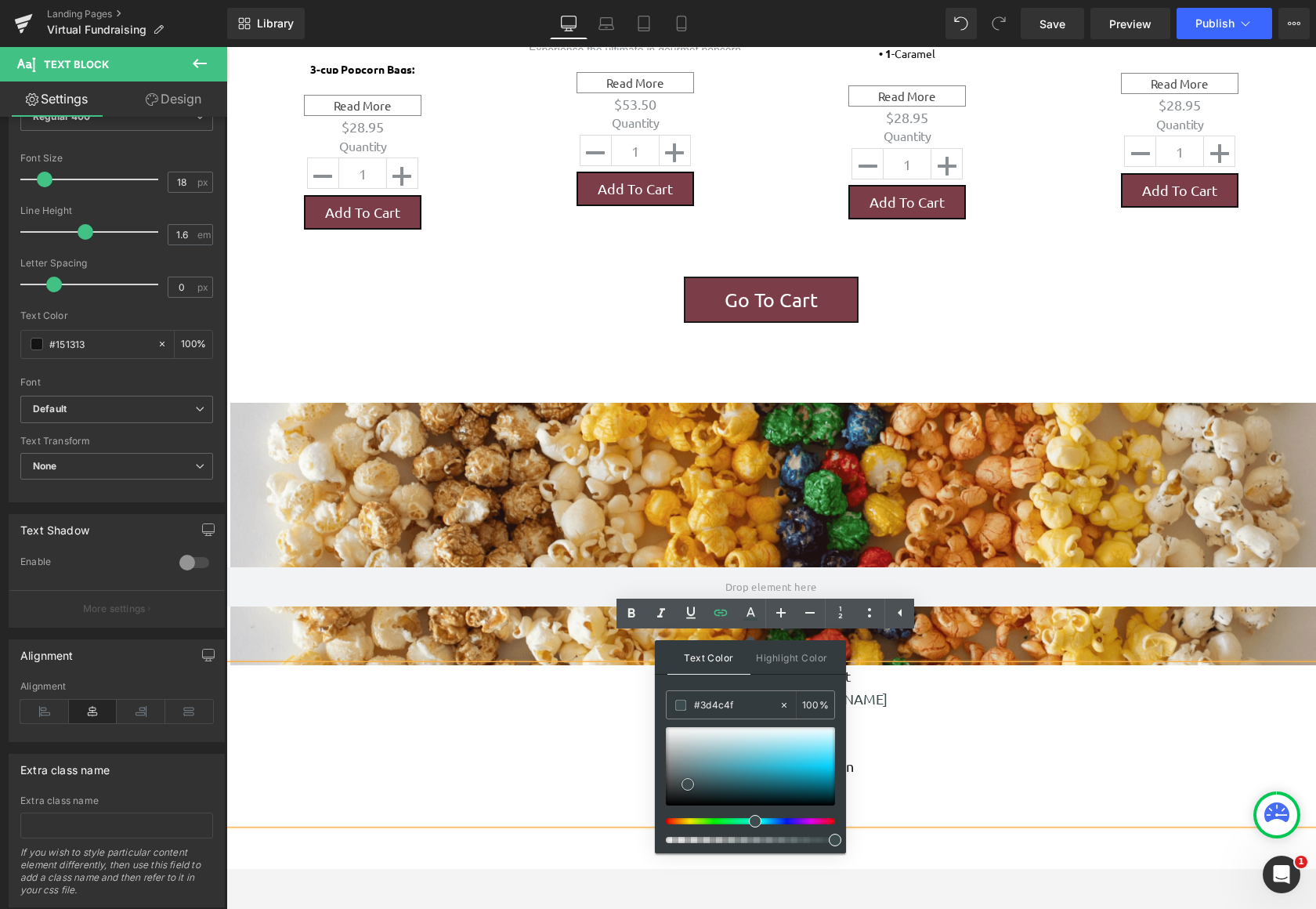
type input "#157e93"
click at [791, 779] on div at bounding box center [750, 766] width 169 height 79
click at [1002, 756] on p "Deanan Gourmet Popcorn" at bounding box center [771, 767] width 1090 height 23
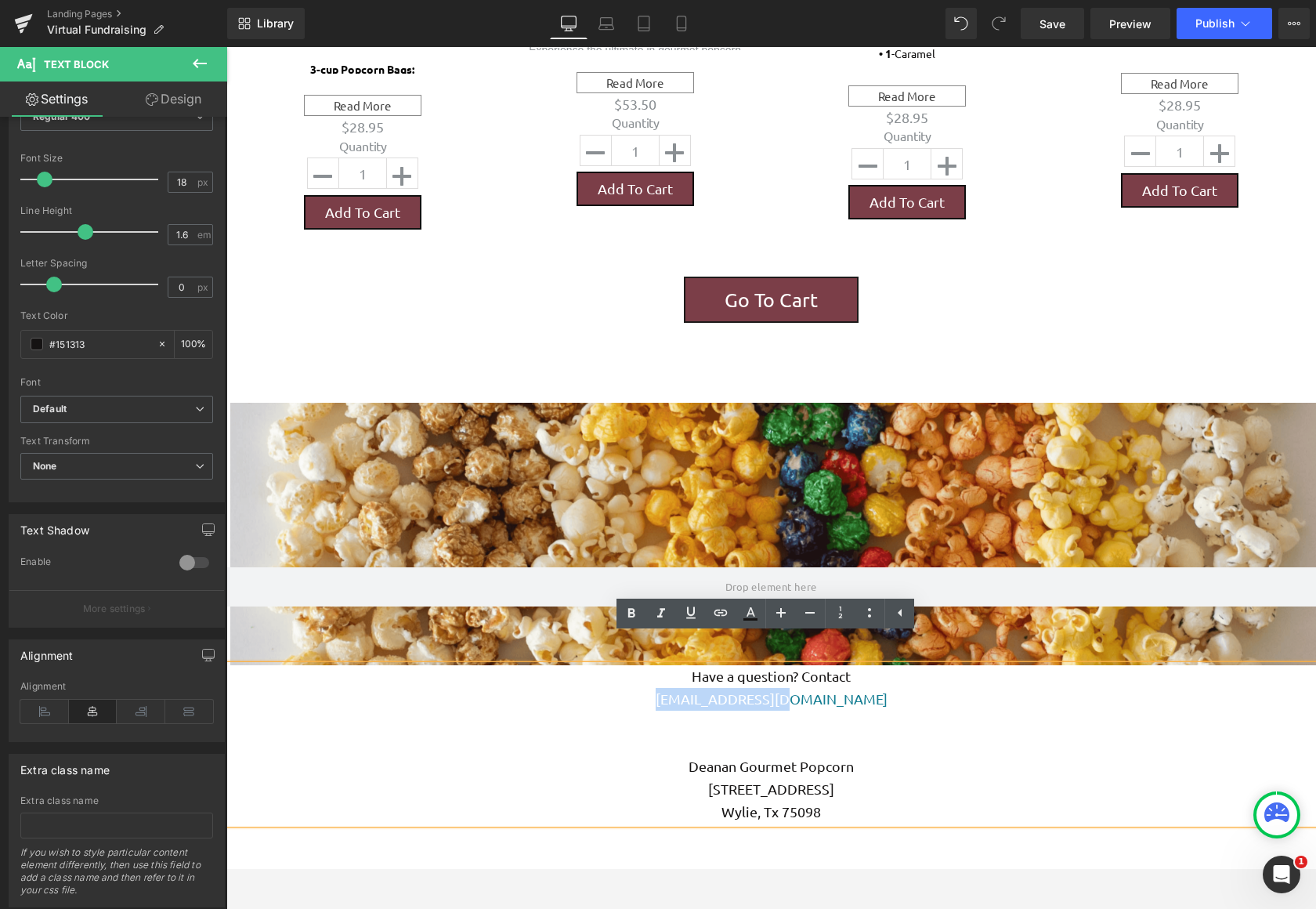
drag, startPoint x: 864, startPoint y: 676, endPoint x: 698, endPoint y: 675, distance: 166.0
click at [698, 687] on p "[EMAIL_ADDRESS][DOMAIN_NAME]" at bounding box center [771, 699] width 1090 height 23
click at [746, 617] on icon at bounding box center [751, 614] width 19 height 19
type input "100"
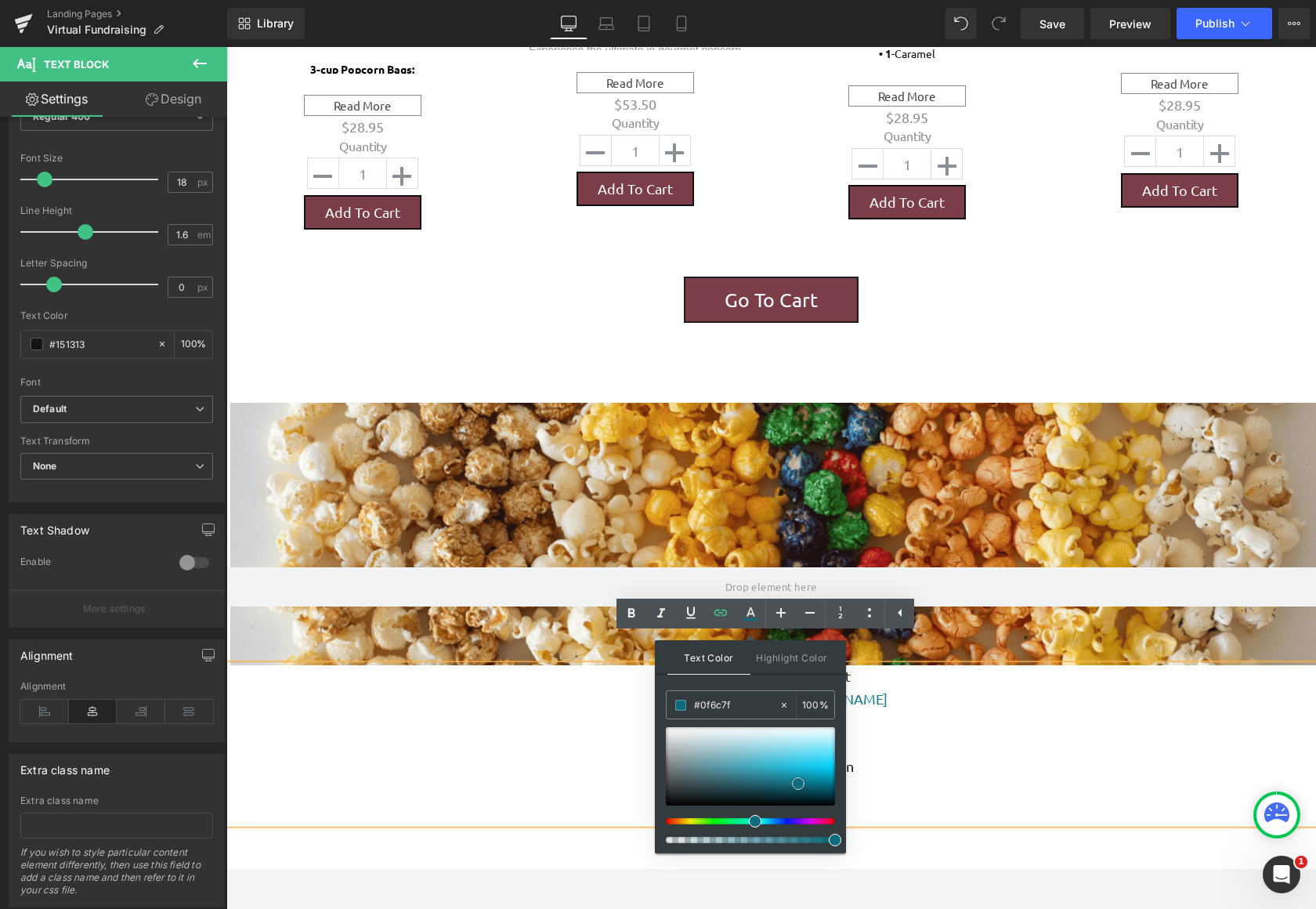
click at [798, 783] on div at bounding box center [750, 766] width 169 height 79
click at [811, 777] on div at bounding box center [750, 766] width 169 height 79
drag, startPoint x: 758, startPoint y: 819, endPoint x: 776, endPoint y: 821, distance: 18.1
click at [776, 821] on span at bounding box center [778, 820] width 12 height 12
type input "#0303ec"
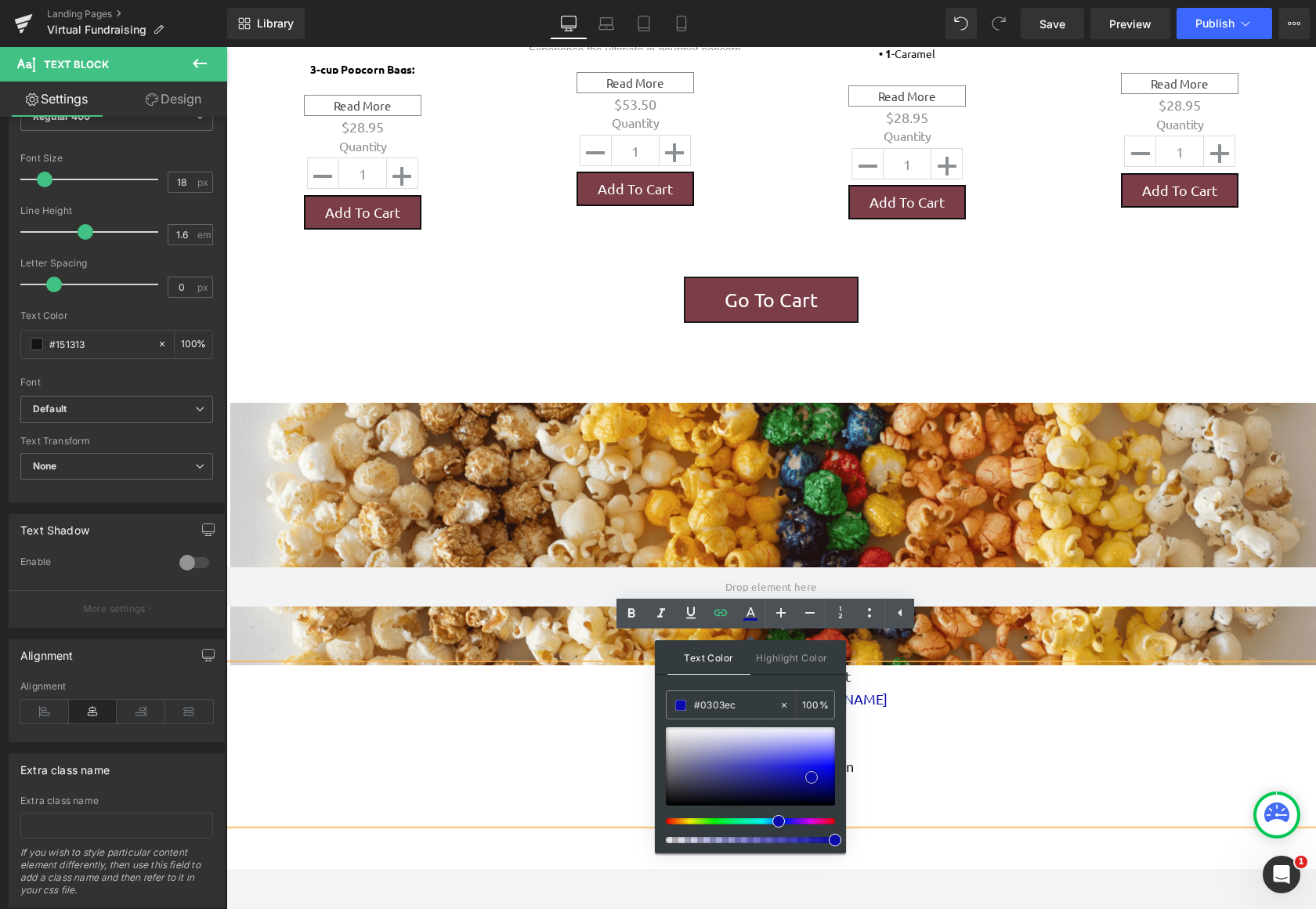
click at [827, 769] on div at bounding box center [750, 766] width 169 height 79
click at [975, 733] on p at bounding box center [771, 744] width 1090 height 23
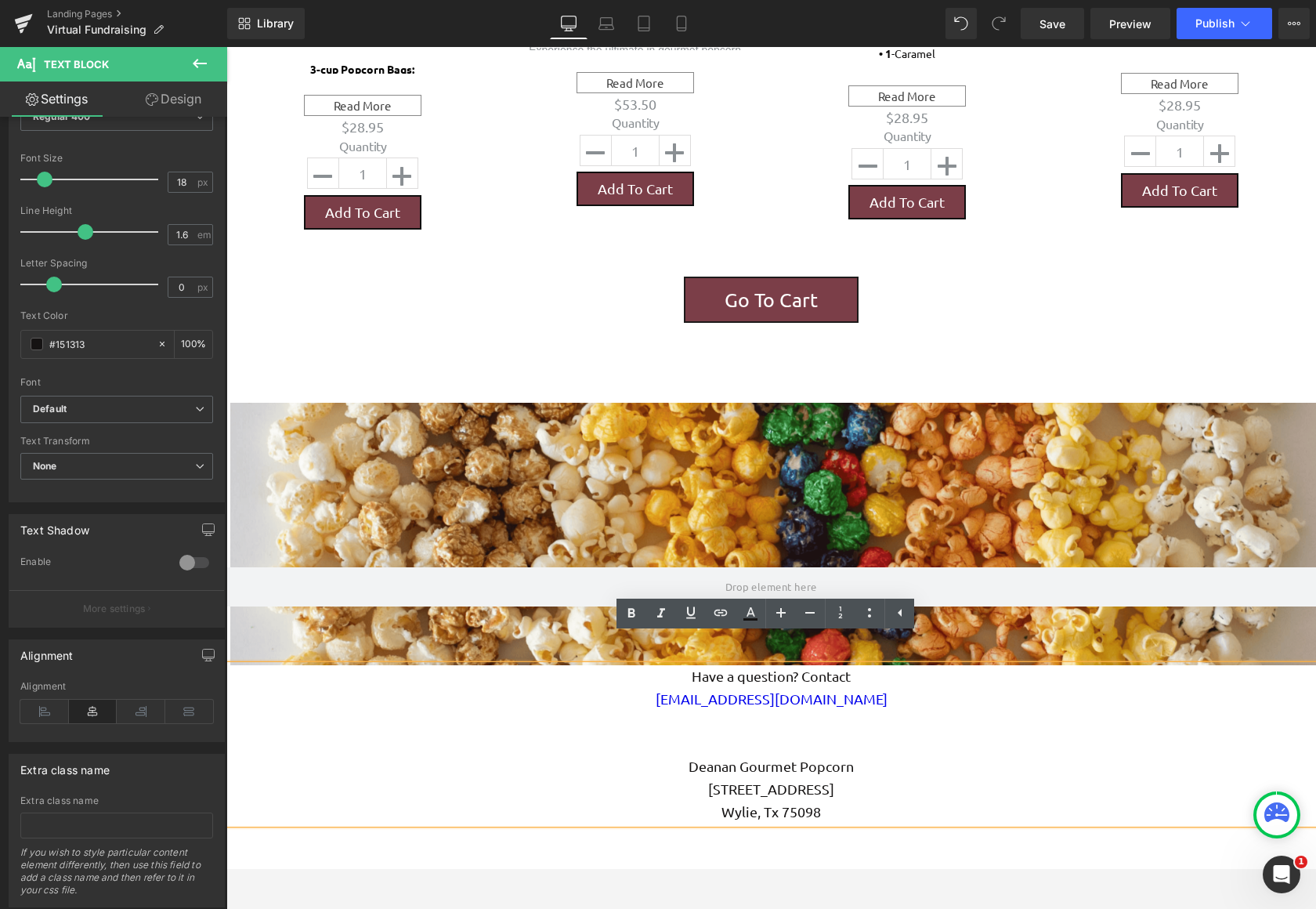
click at [850, 687] on p "[EMAIL_ADDRESS][DOMAIN_NAME]" at bounding box center [771, 699] width 1090 height 23
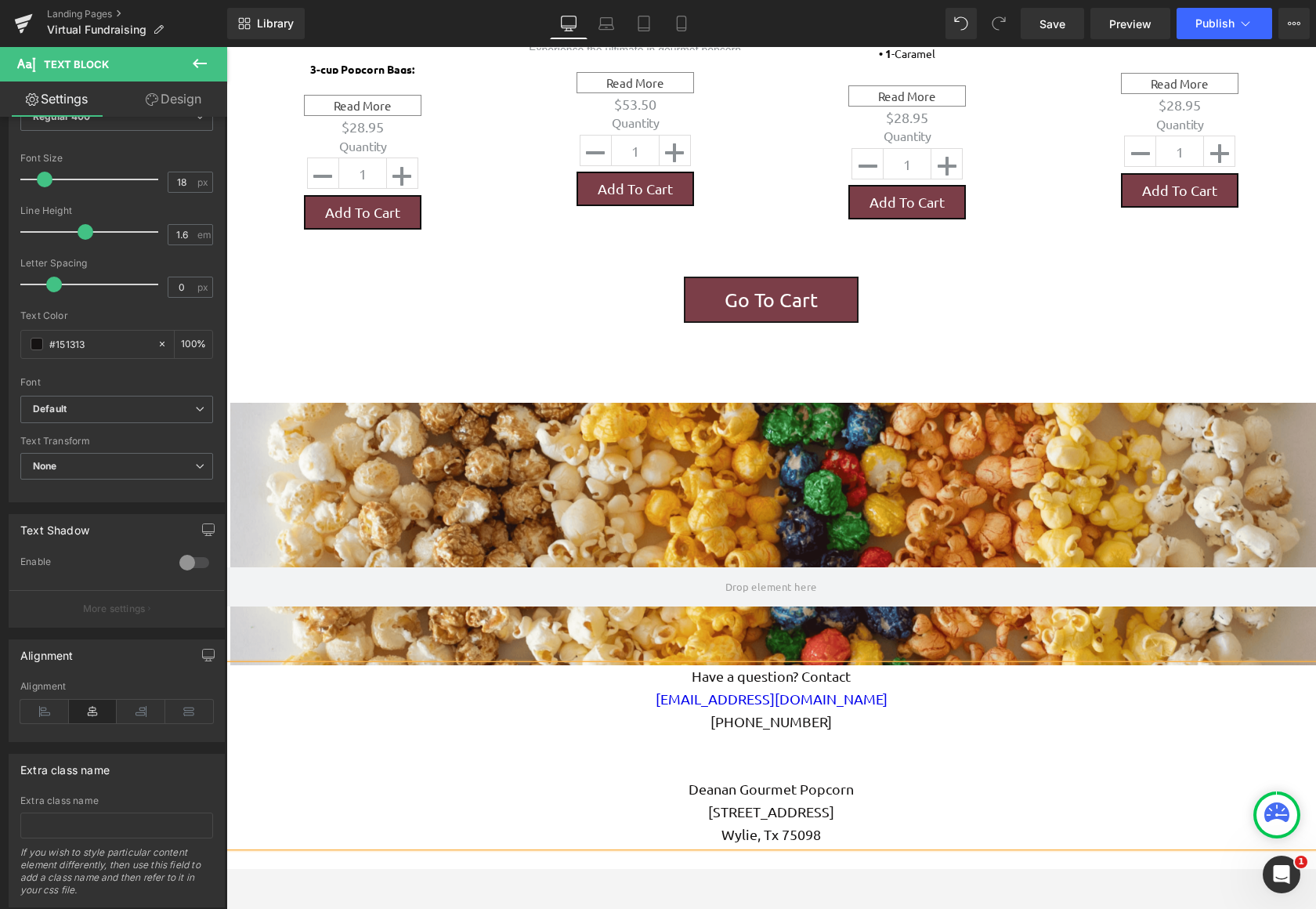
click at [761, 756] on p at bounding box center [771, 767] width 1090 height 23
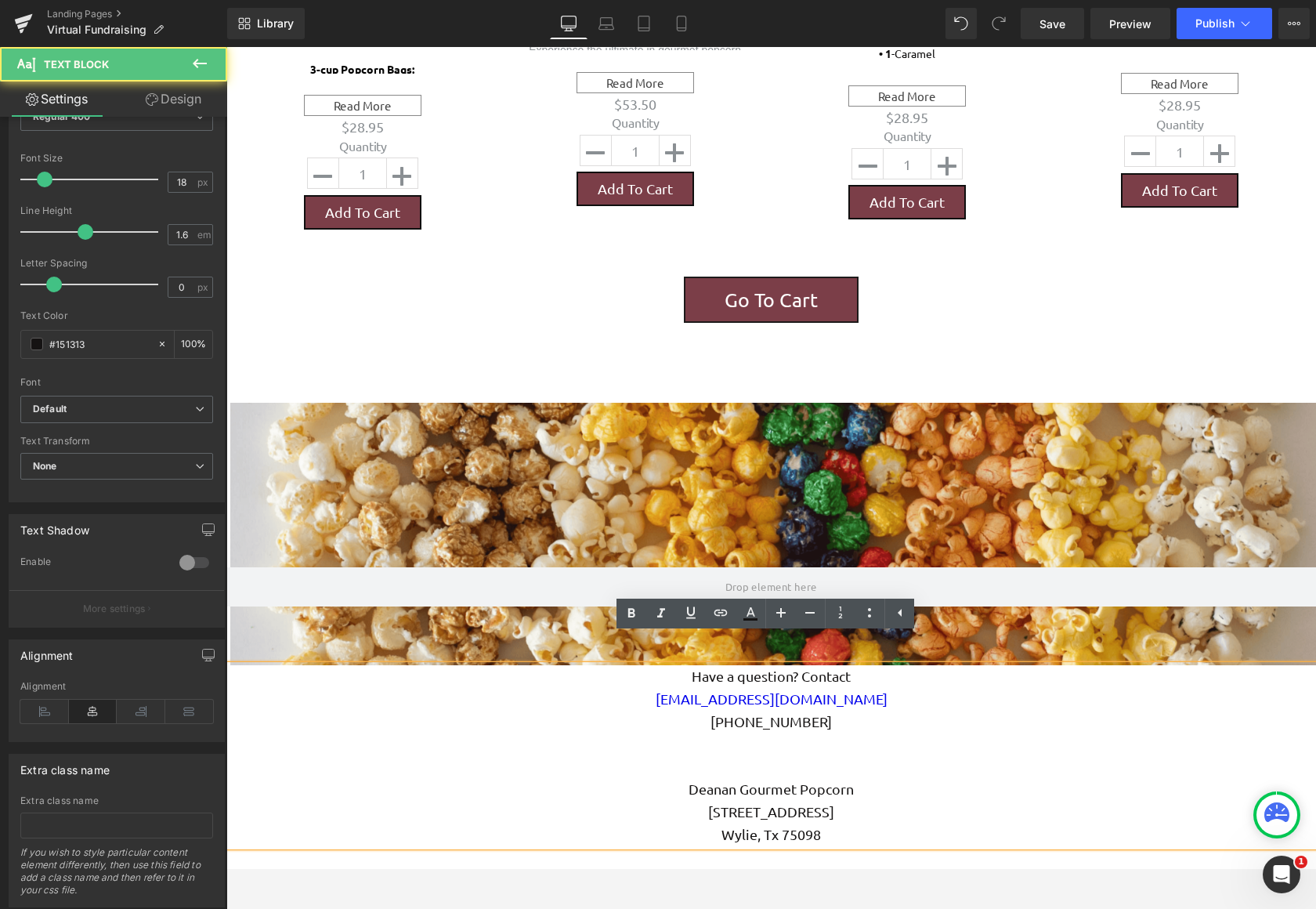
scroll to position [2300, 1077]
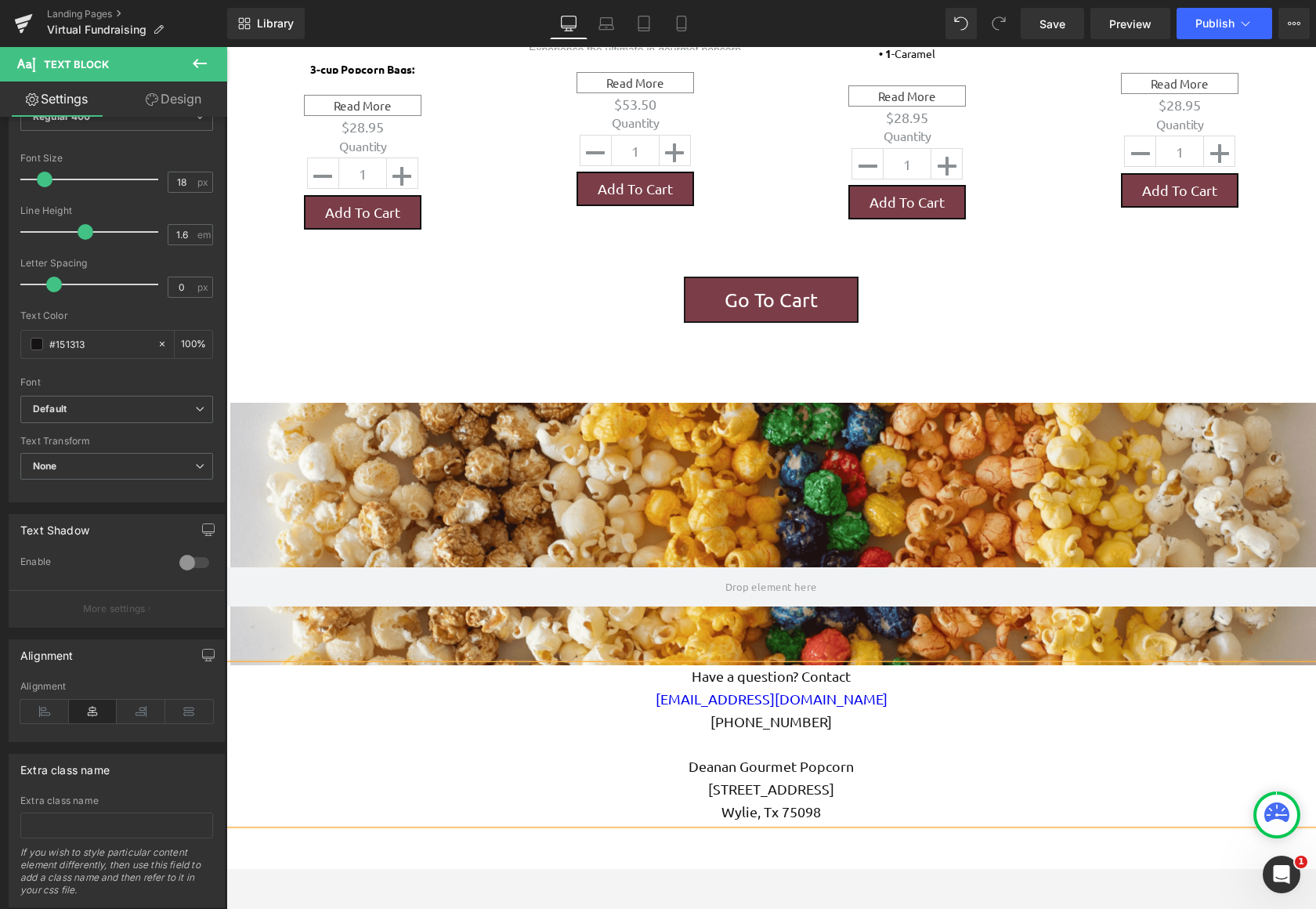
click at [972, 756] on p "Deanan Gourmet Popcorn" at bounding box center [771, 767] width 1090 height 23
click at [680, 756] on p "Deanan Gourmet Popcorn" at bounding box center [771, 767] width 1090 height 23
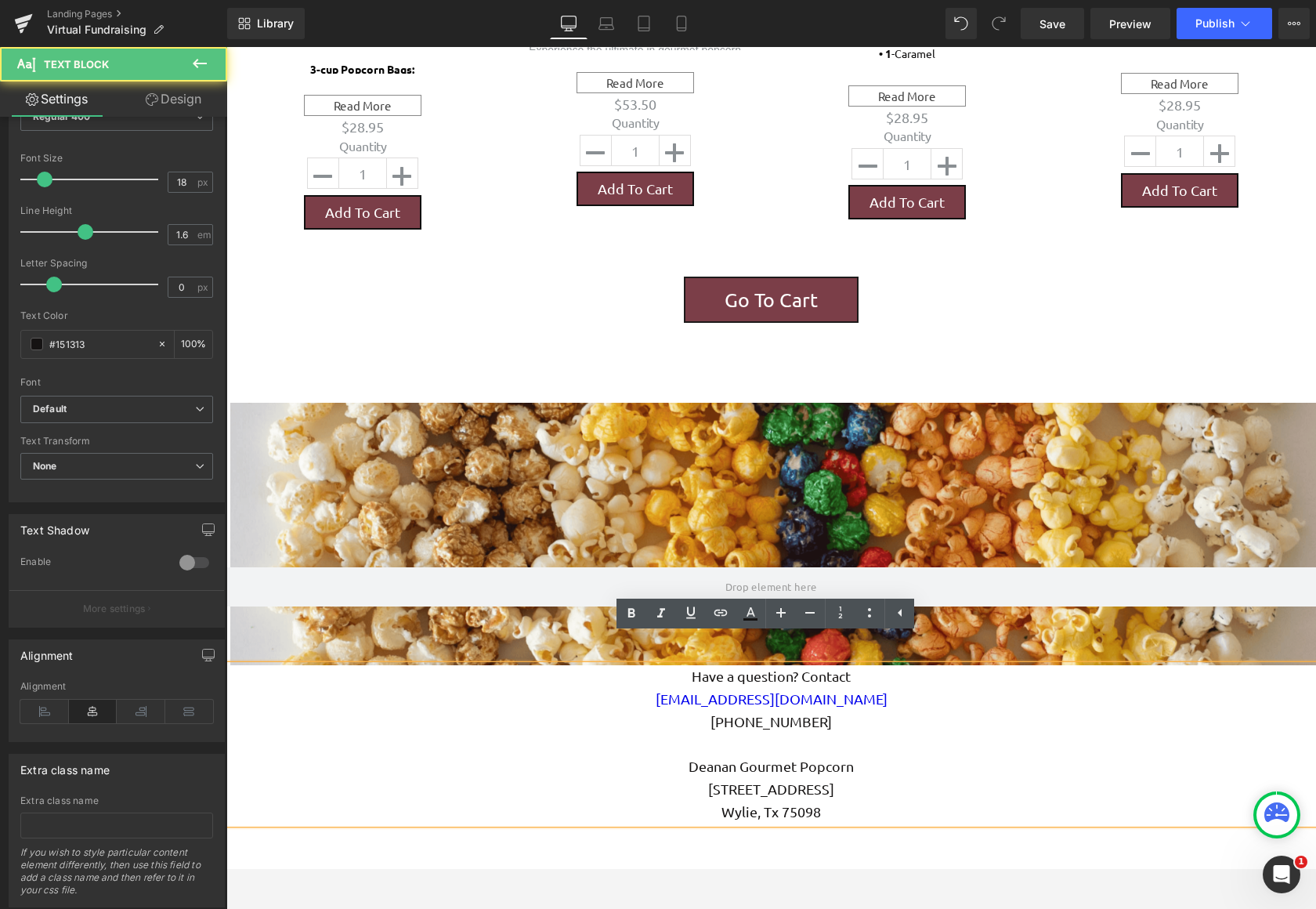
scroll to position [2278, 1077]
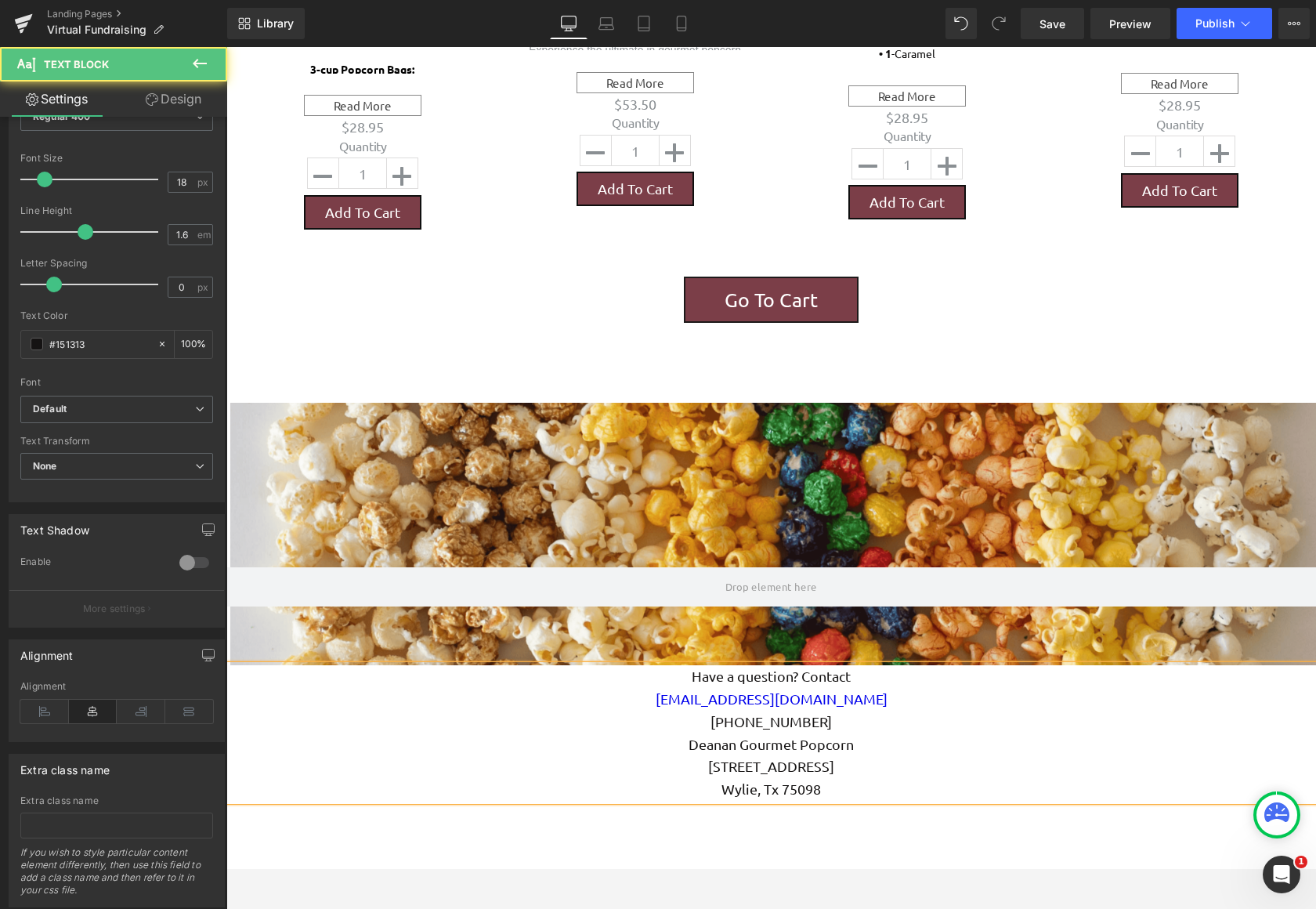
click at [973, 733] on p "Deanan Gourmet Popcorn" at bounding box center [771, 744] width 1090 height 23
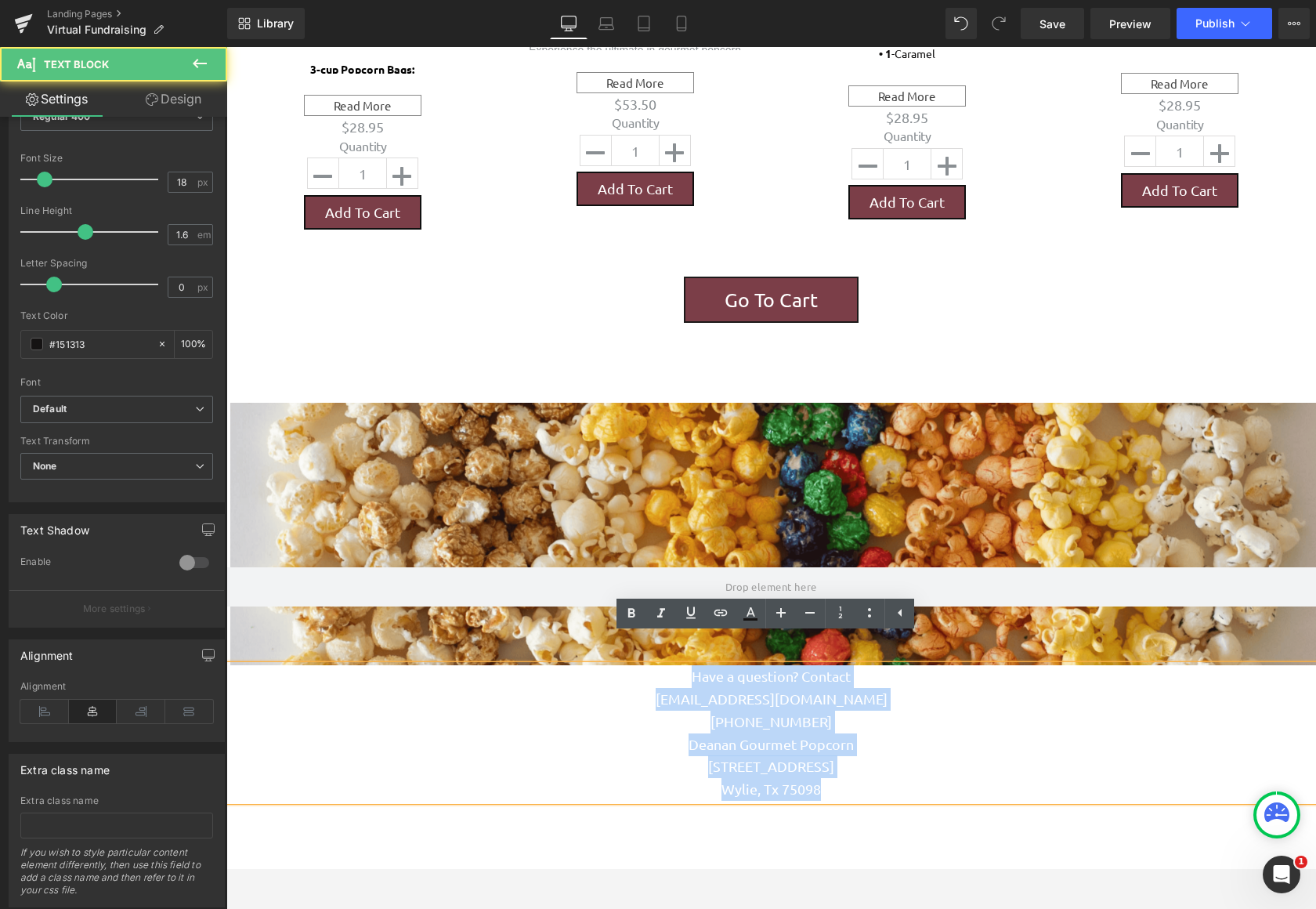
drag, startPoint x: 855, startPoint y: 769, endPoint x: 649, endPoint y: 651, distance: 237.4
click at [649, 665] on div "Have a question? Contact [EMAIL_ADDRESS][DOMAIN_NAME] [PHONE_NUMBER] Deanan Gou…" at bounding box center [771, 732] width 1090 height 135
click at [964, 710] on p "[PHONE_NUMBER]" at bounding box center [771, 722] width 1090 height 23
drag, startPoint x: 835, startPoint y: 766, endPoint x: 685, endPoint y: 655, distance: 186.6
click at [685, 665] on div "Have a question? Contact [EMAIL_ADDRESS][DOMAIN_NAME] [PHONE_NUMBER] Deanan Gou…" at bounding box center [771, 732] width 1090 height 135
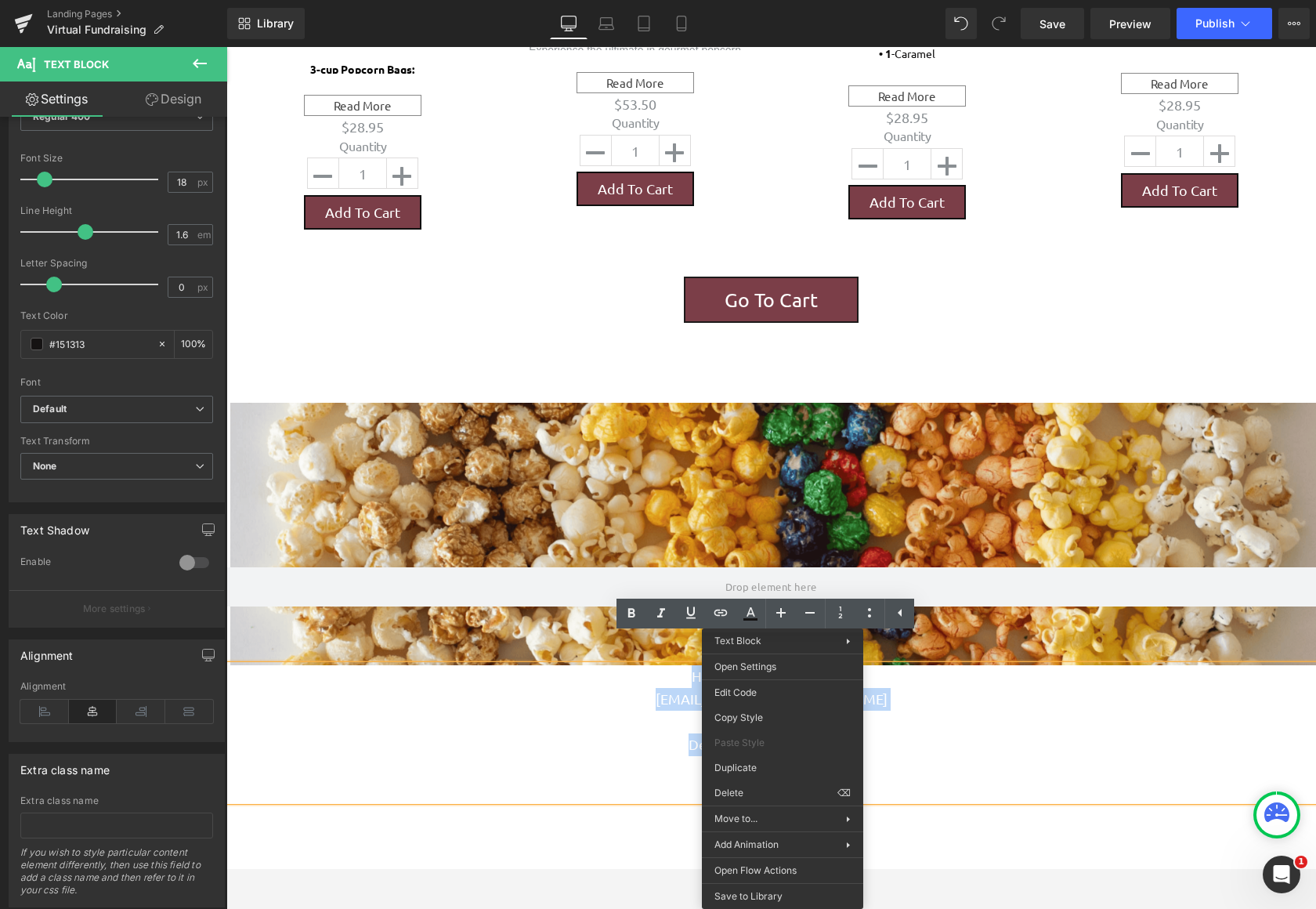
click at [917, 710] on p "[PHONE_NUMBER]" at bounding box center [771, 722] width 1090 height 23
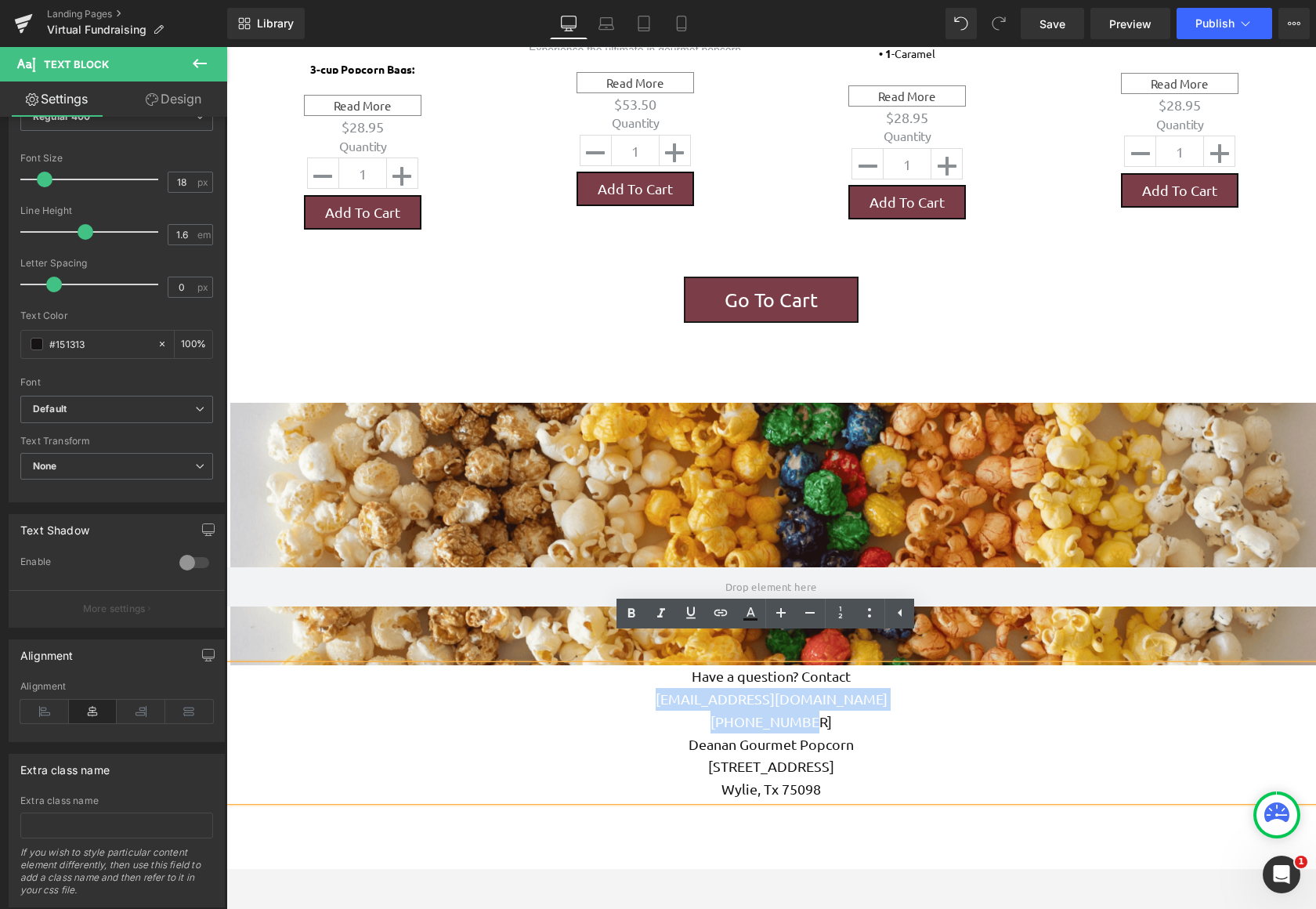
drag, startPoint x: 846, startPoint y: 696, endPoint x: 631, endPoint y: 662, distance: 217.7
click at [631, 665] on div "Have a question? Contact [EMAIL_ADDRESS][DOMAIN_NAME] [PHONE_NUMBER] Deanan Gou…" at bounding box center [771, 732] width 1090 height 135
drag, startPoint x: 864, startPoint y: 763, endPoint x: 675, endPoint y: 650, distance: 220.2
click at [675, 665] on div "Have a question? Contact [EMAIL_ADDRESS][DOMAIN_NAME] [PHONE_NUMBER] Deanan Gou…" at bounding box center [771, 732] width 1090 height 135
copy div "Have a question? Contact [EMAIL_ADDRESS][DOMAIN_NAME] [PHONE_NUMBER] Deanan Gou…"
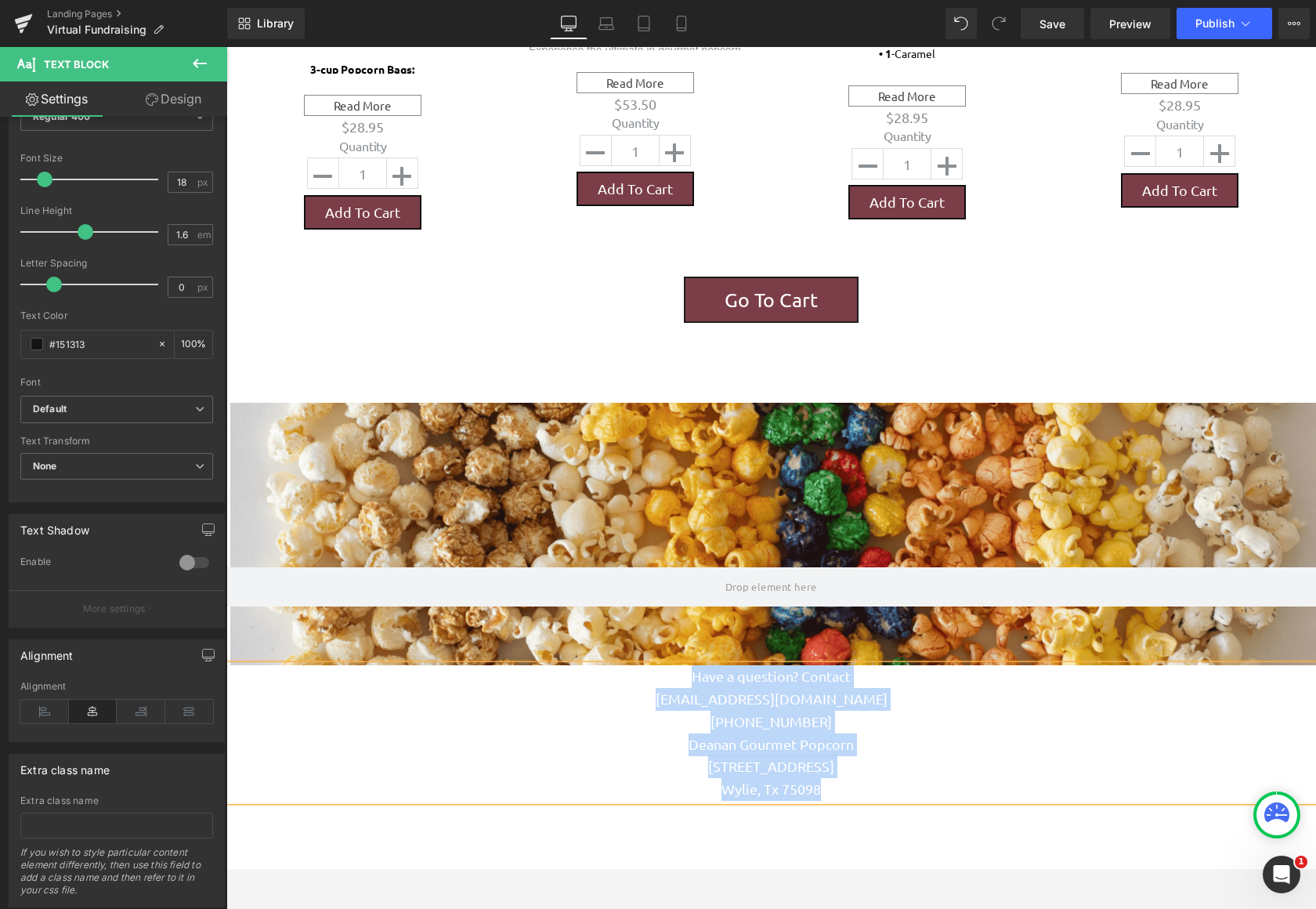
scroll to position [2166, 1077]
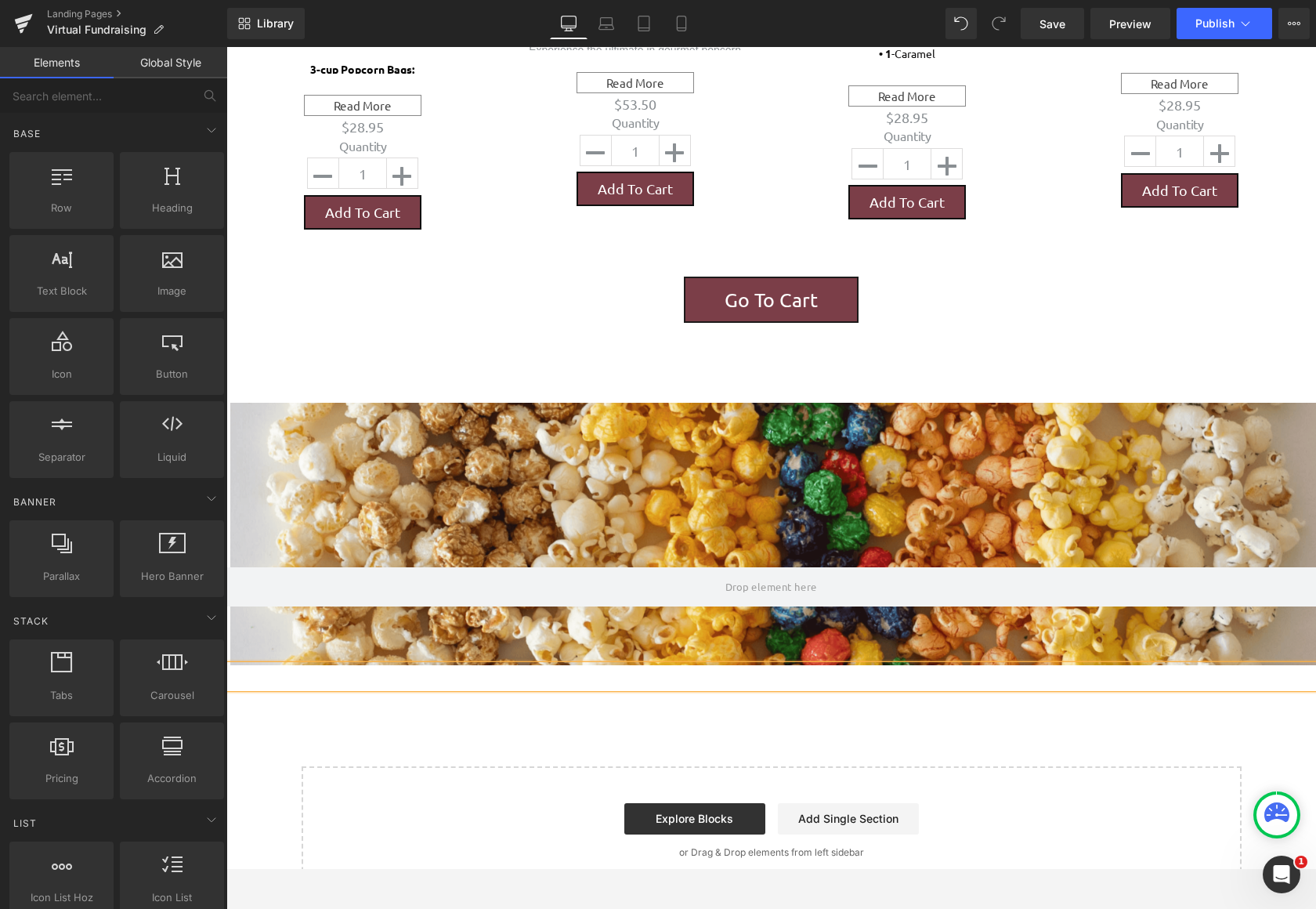
click at [808, 665] on div "Text Block" at bounding box center [771, 676] width 1090 height 23
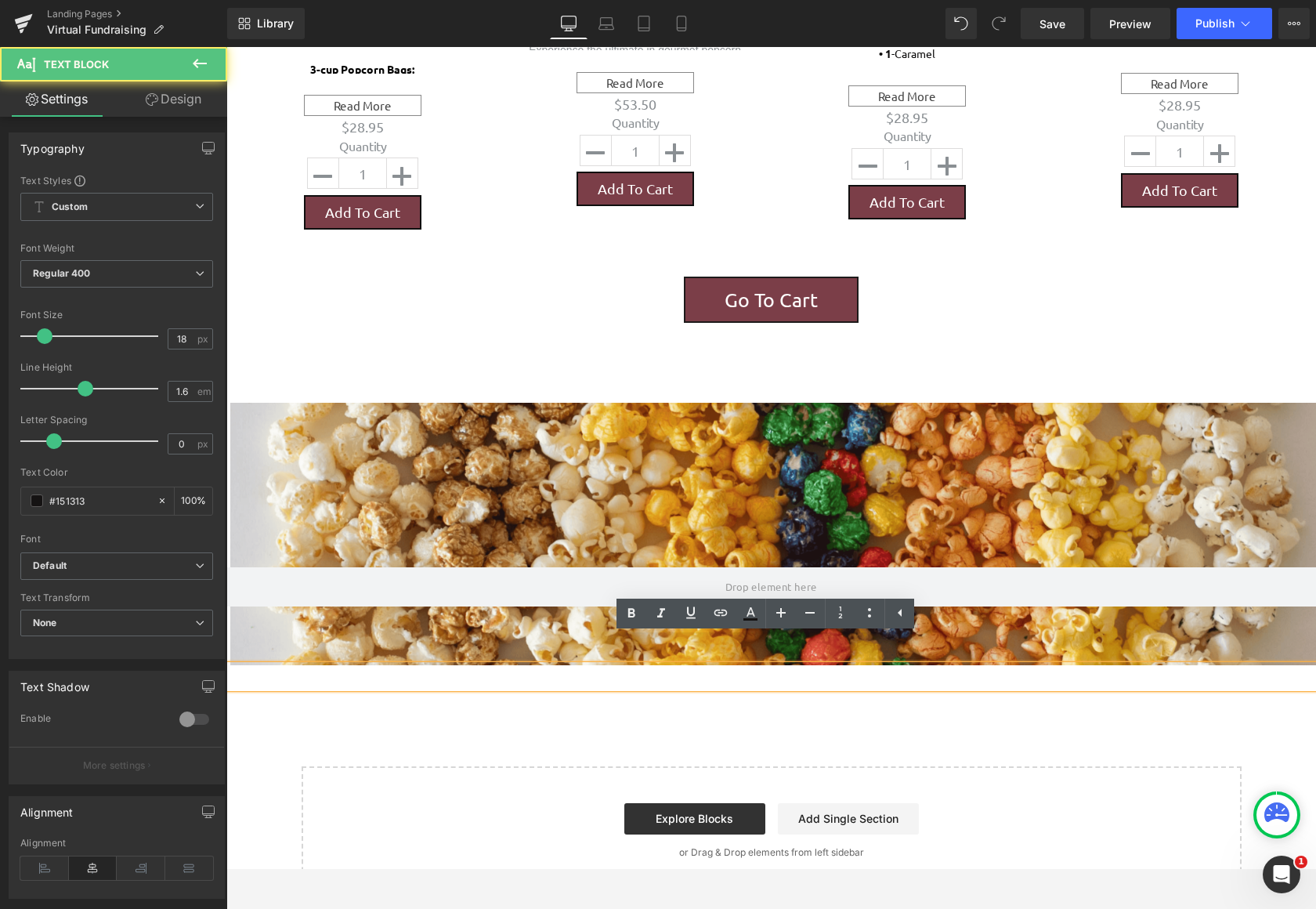
click at [786, 665] on div at bounding box center [771, 676] width 1090 height 23
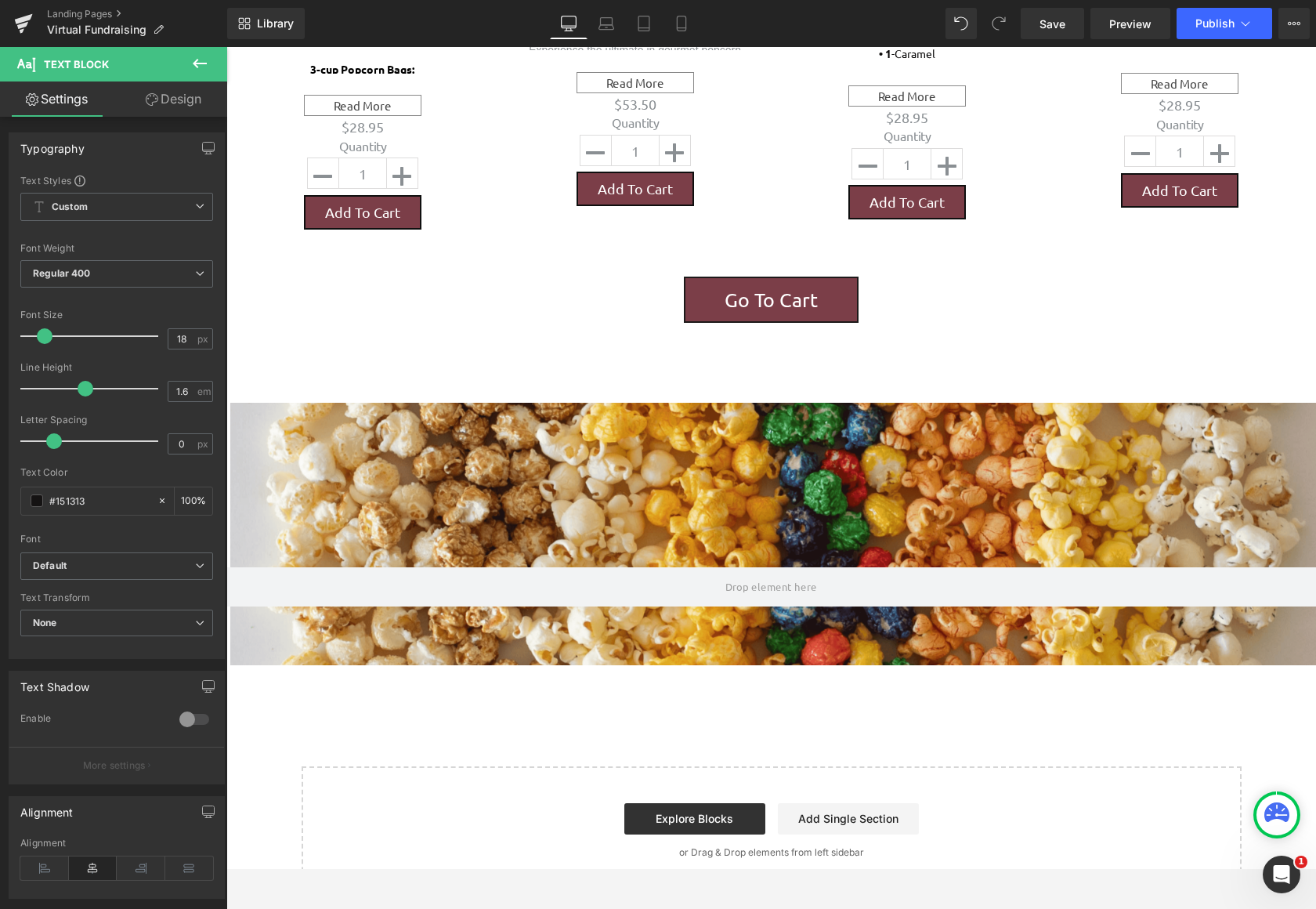
click at [190, 70] on icon at bounding box center [200, 63] width 19 height 19
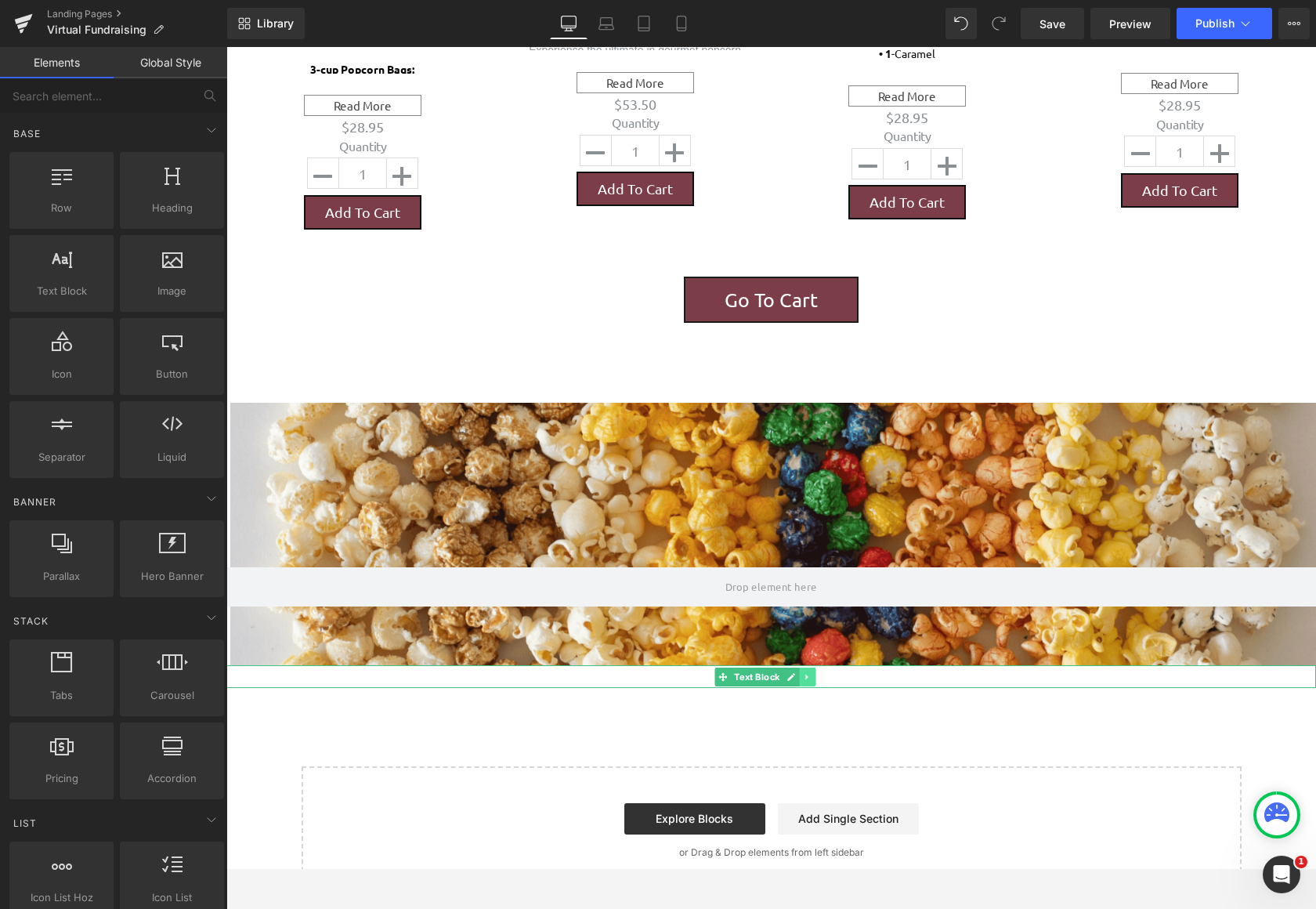
click at [805, 672] on icon at bounding box center [807, 677] width 9 height 9
click at [816, 672] on icon at bounding box center [815, 676] width 9 height 9
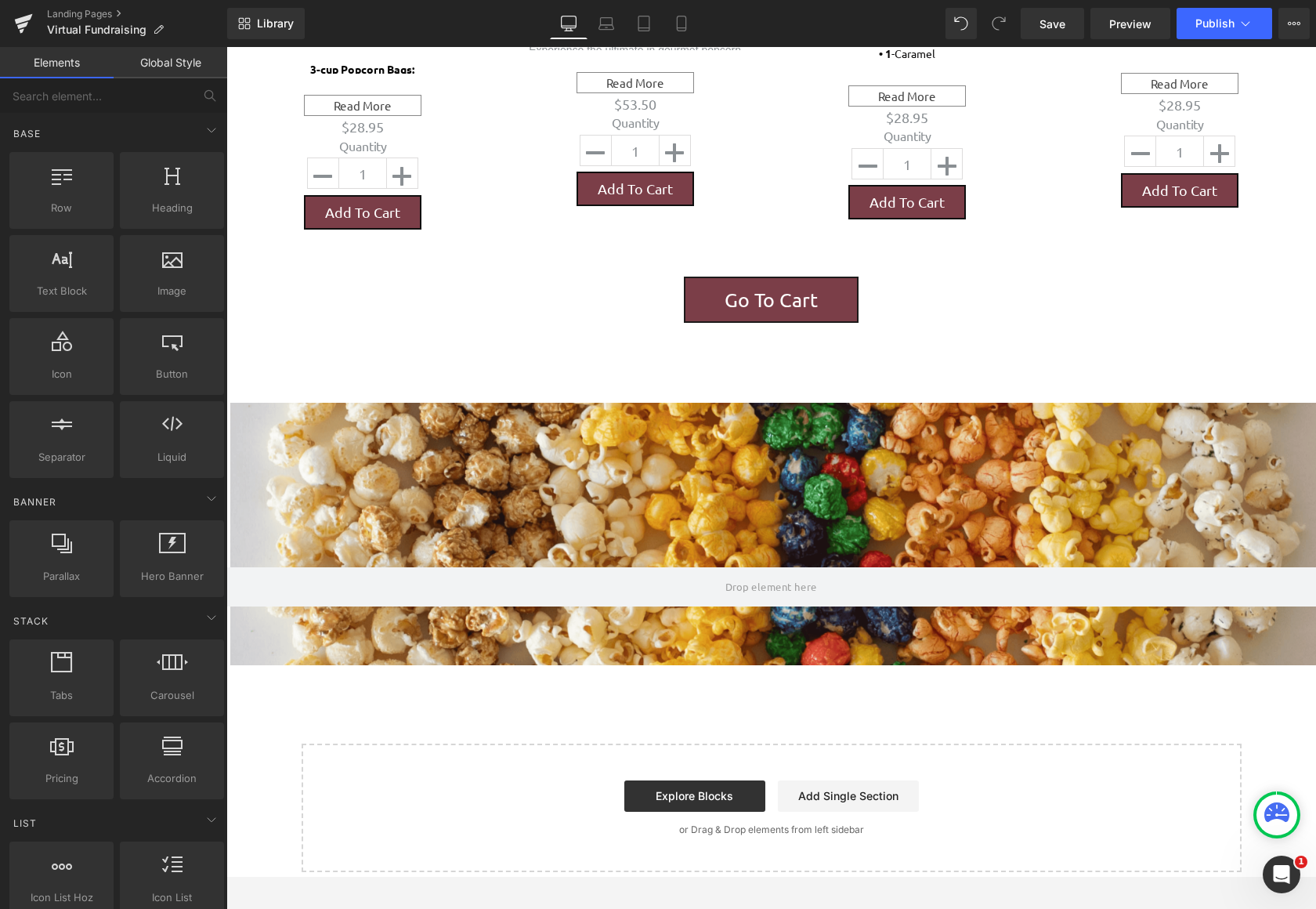
scroll to position [2143, 1077]
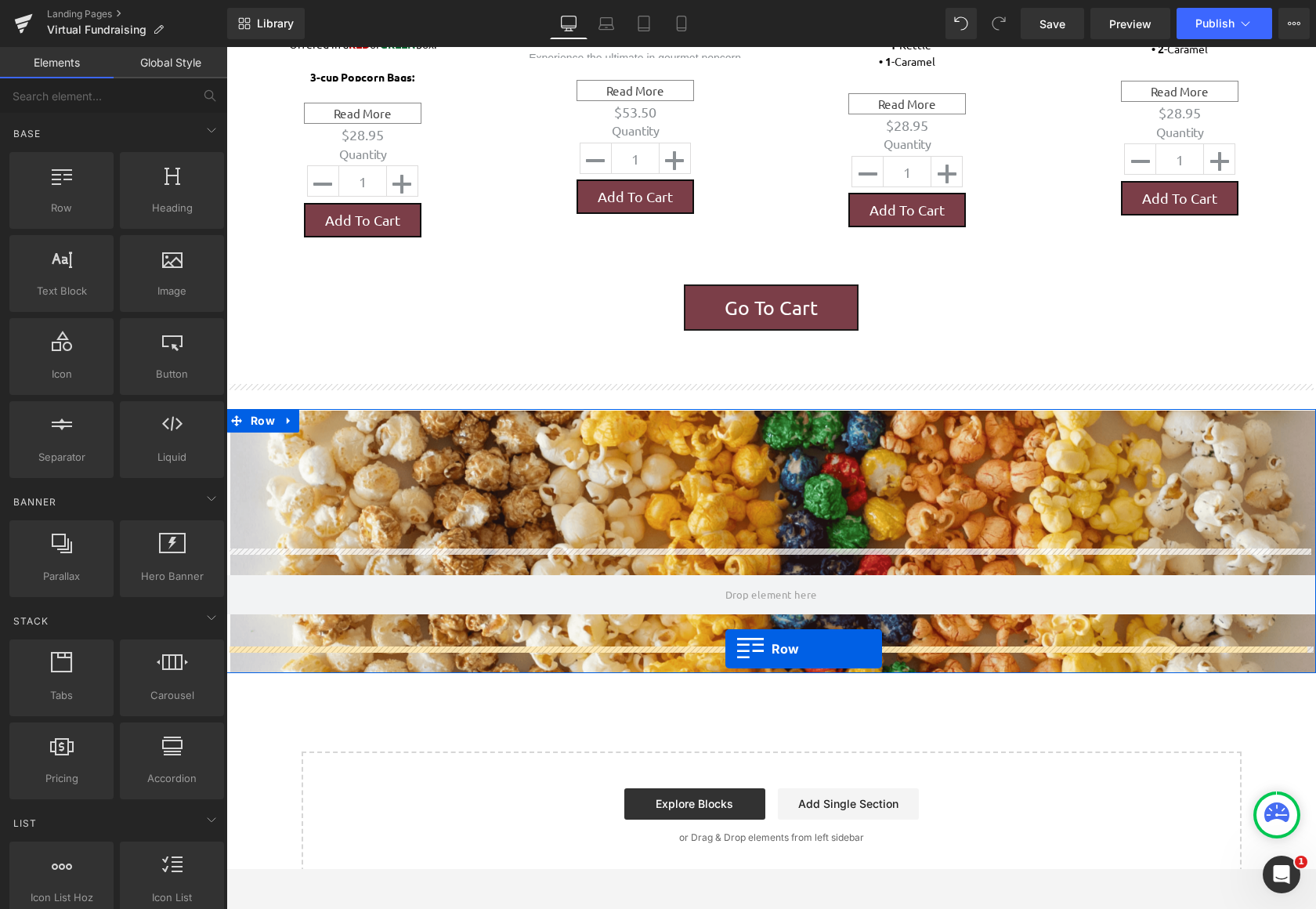
drag, startPoint x: 300, startPoint y: 263, endPoint x: 725, endPoint y: 649, distance: 574.1
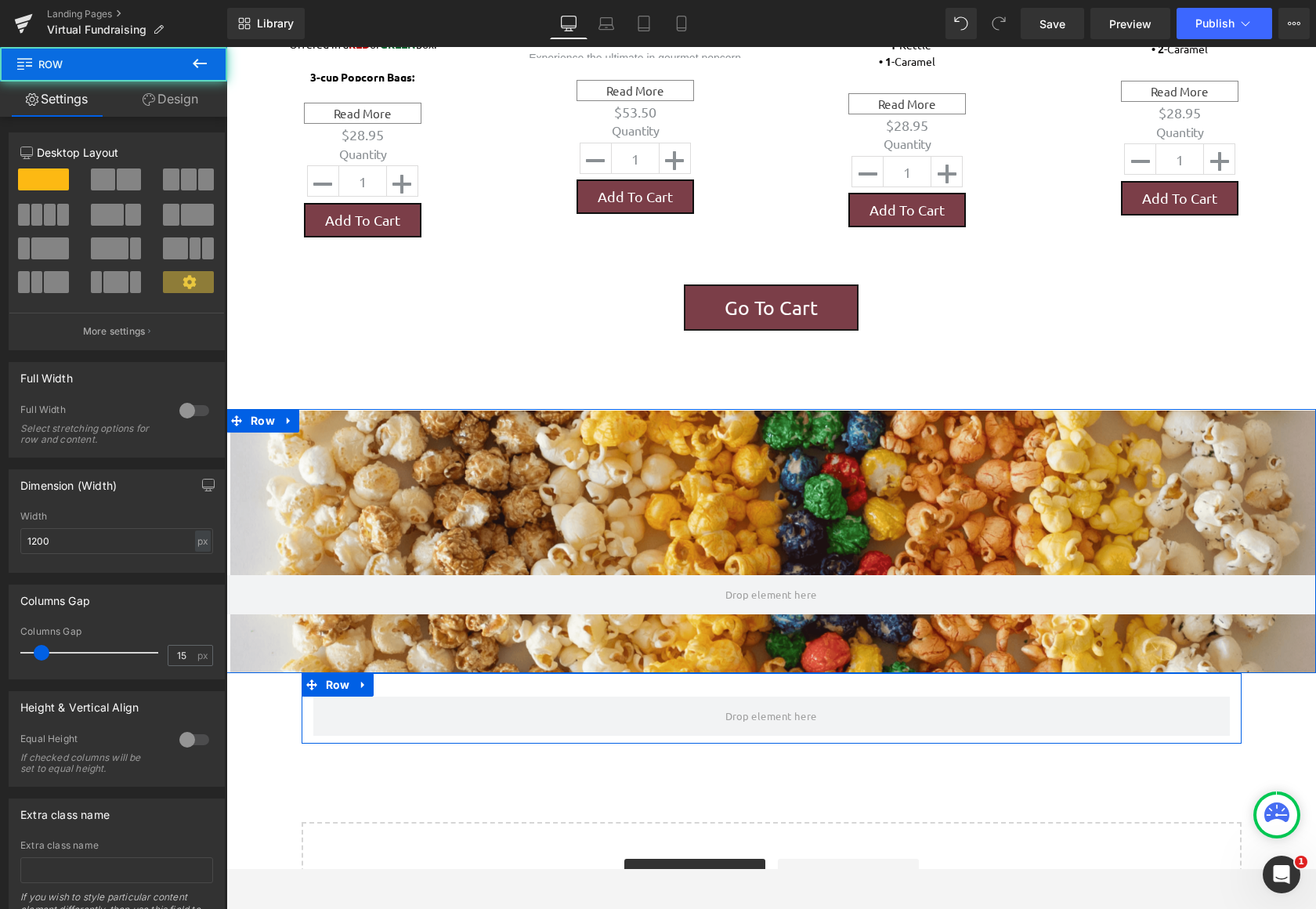
scroll to position [2213, 1077]
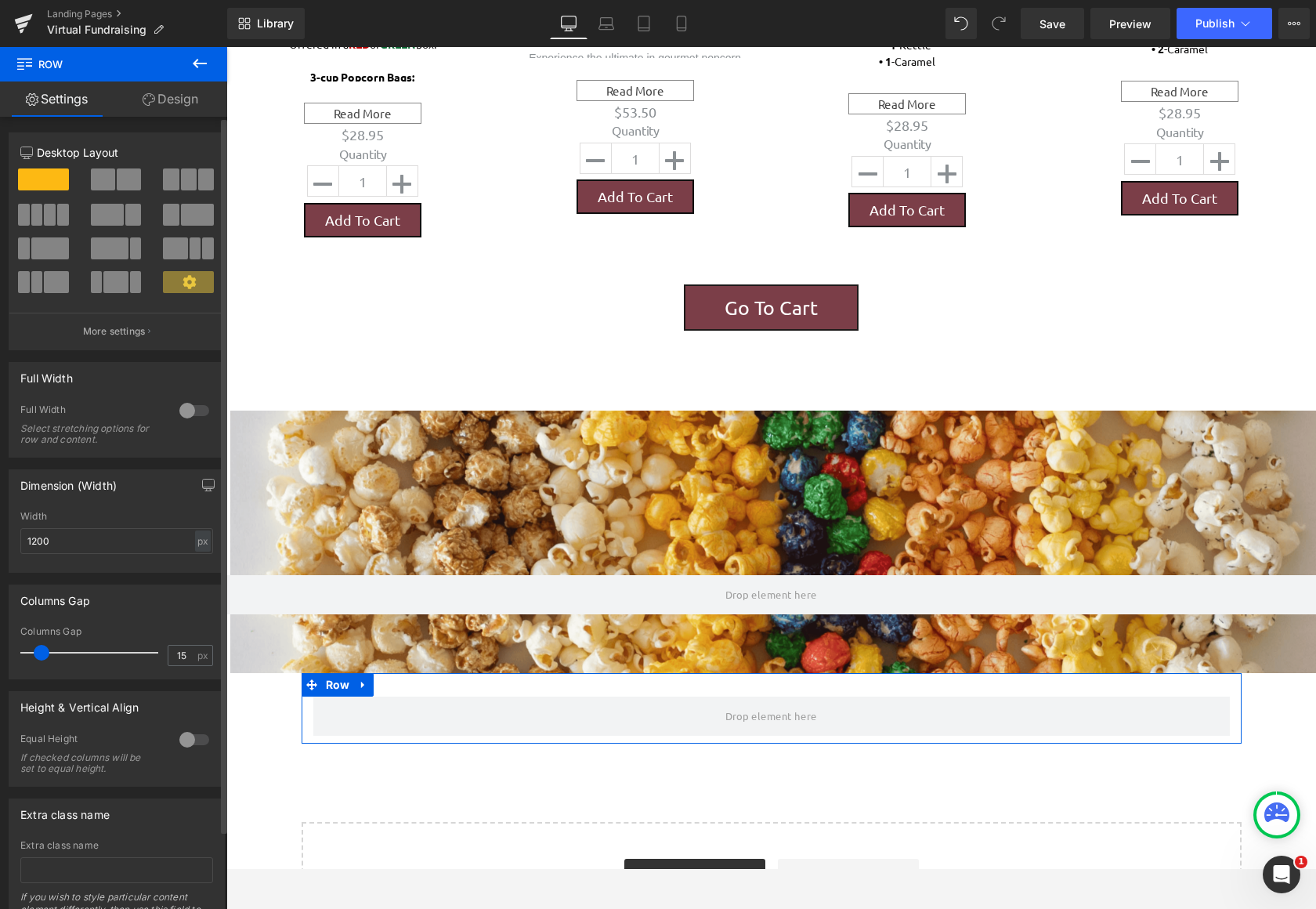
click at [116, 177] on span at bounding box center [129, 179] width 25 height 22
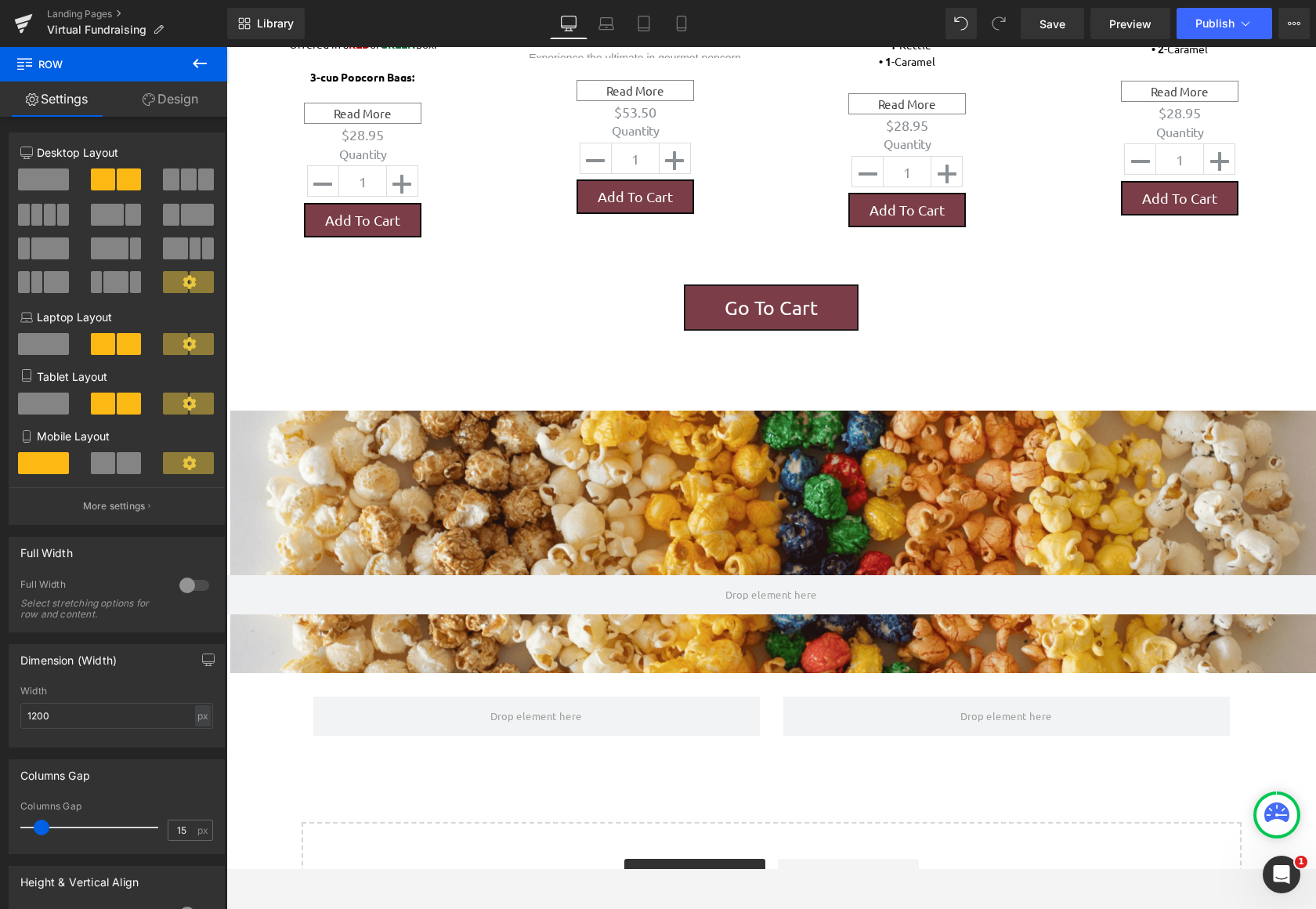
click at [201, 61] on icon at bounding box center [200, 63] width 19 height 19
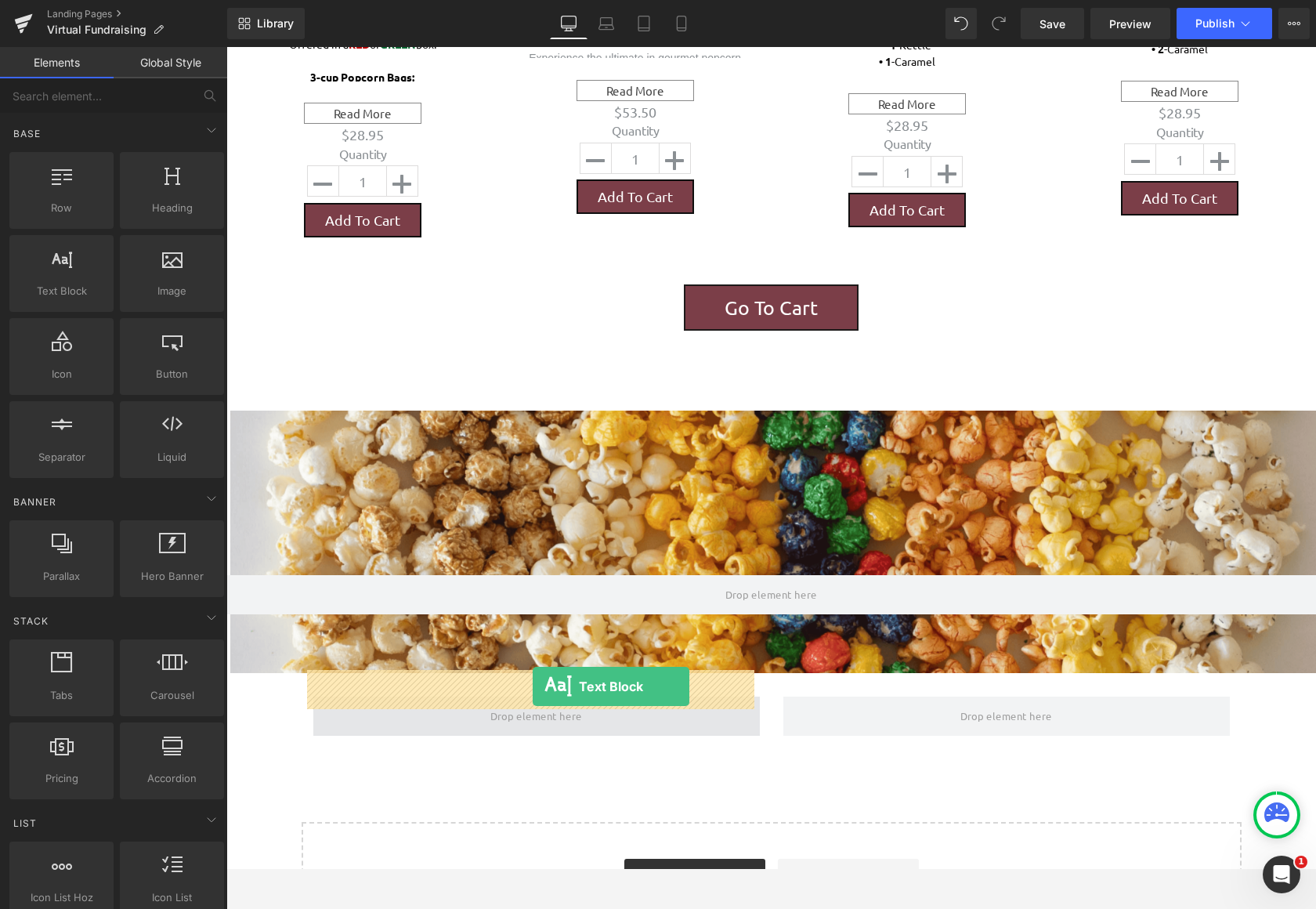
drag, startPoint x: 301, startPoint y: 337, endPoint x: 533, endPoint y: 686, distance: 419.1
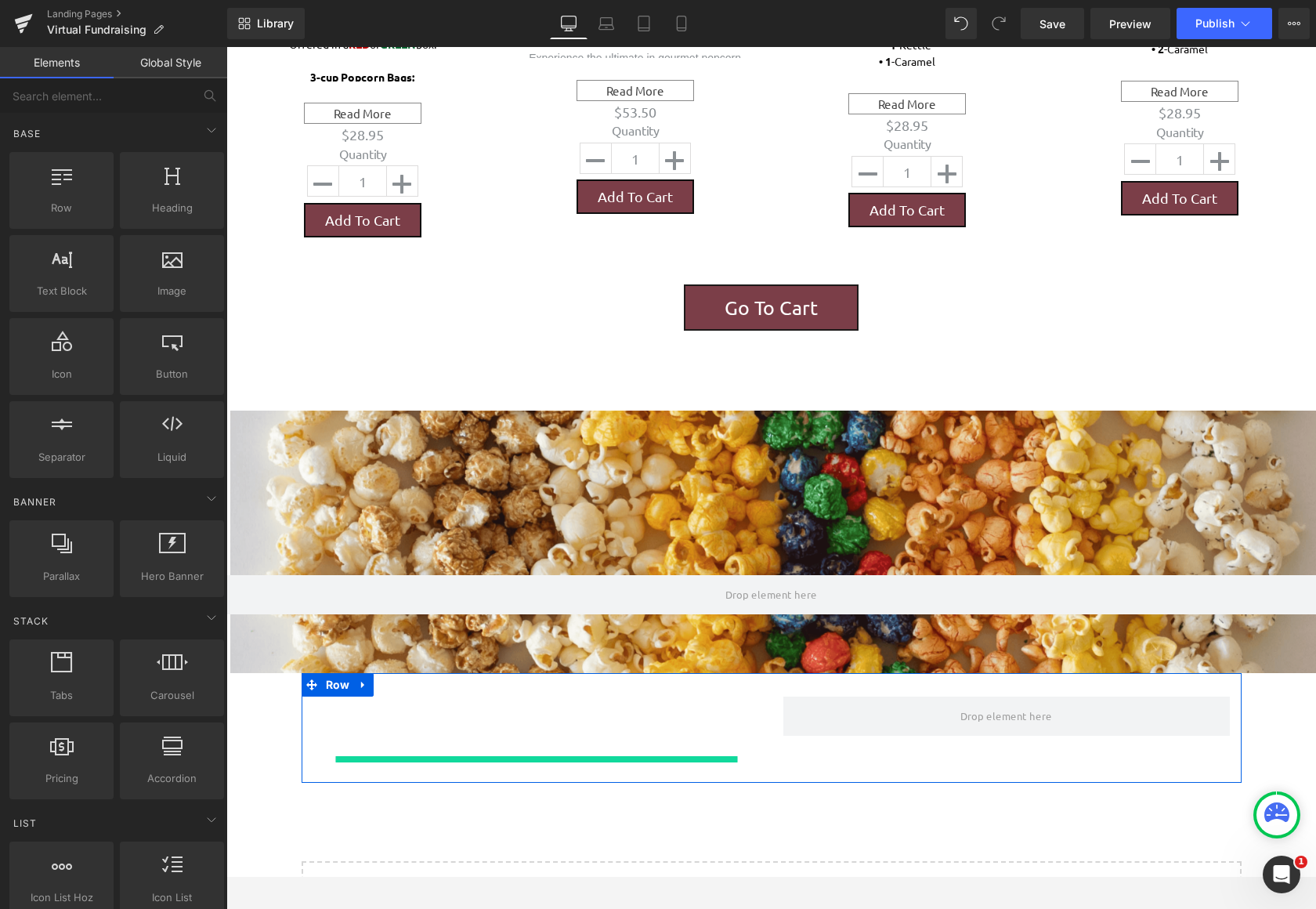
scroll to position [2331, 1077]
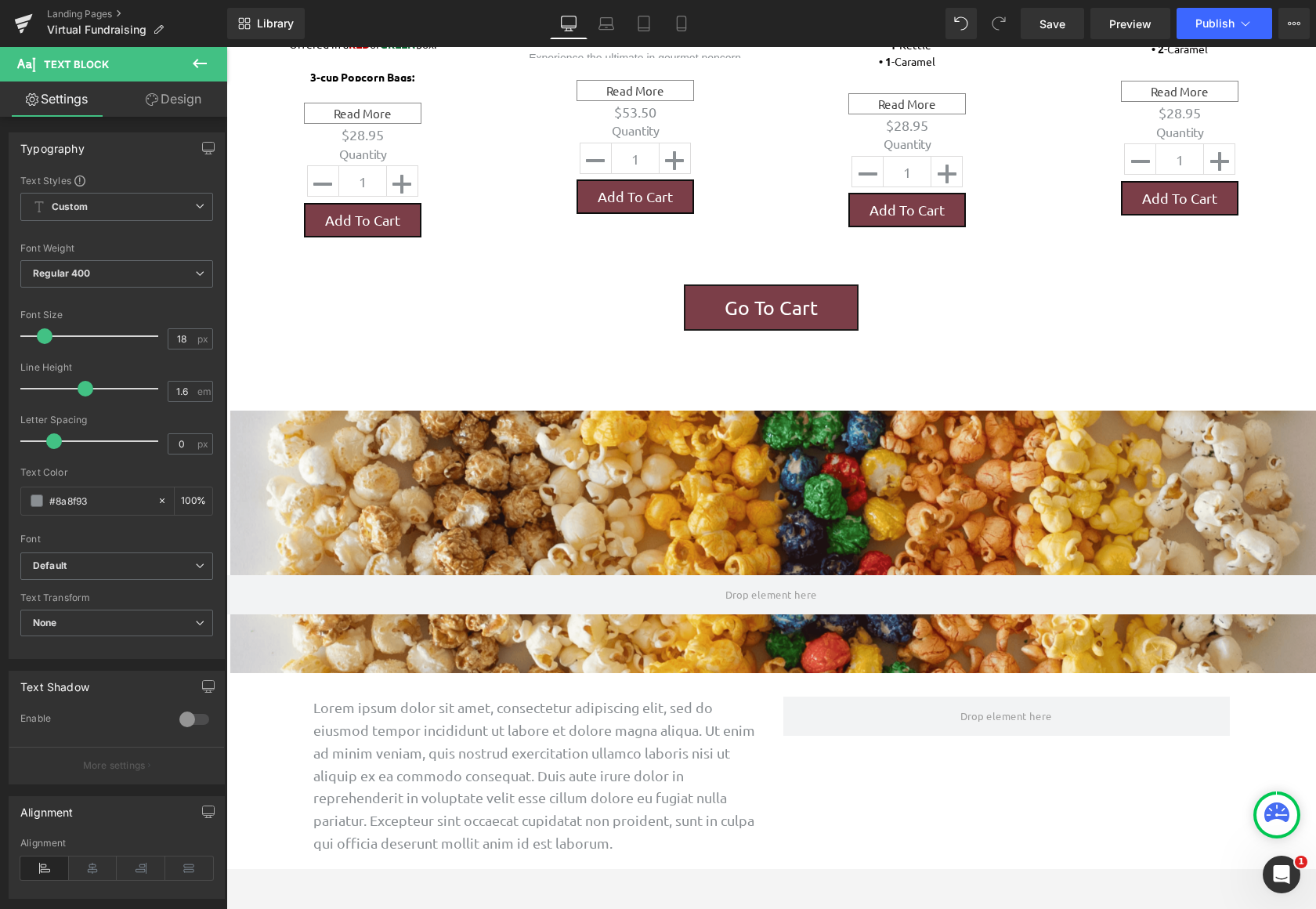
click at [200, 62] on icon at bounding box center [200, 63] width 19 height 19
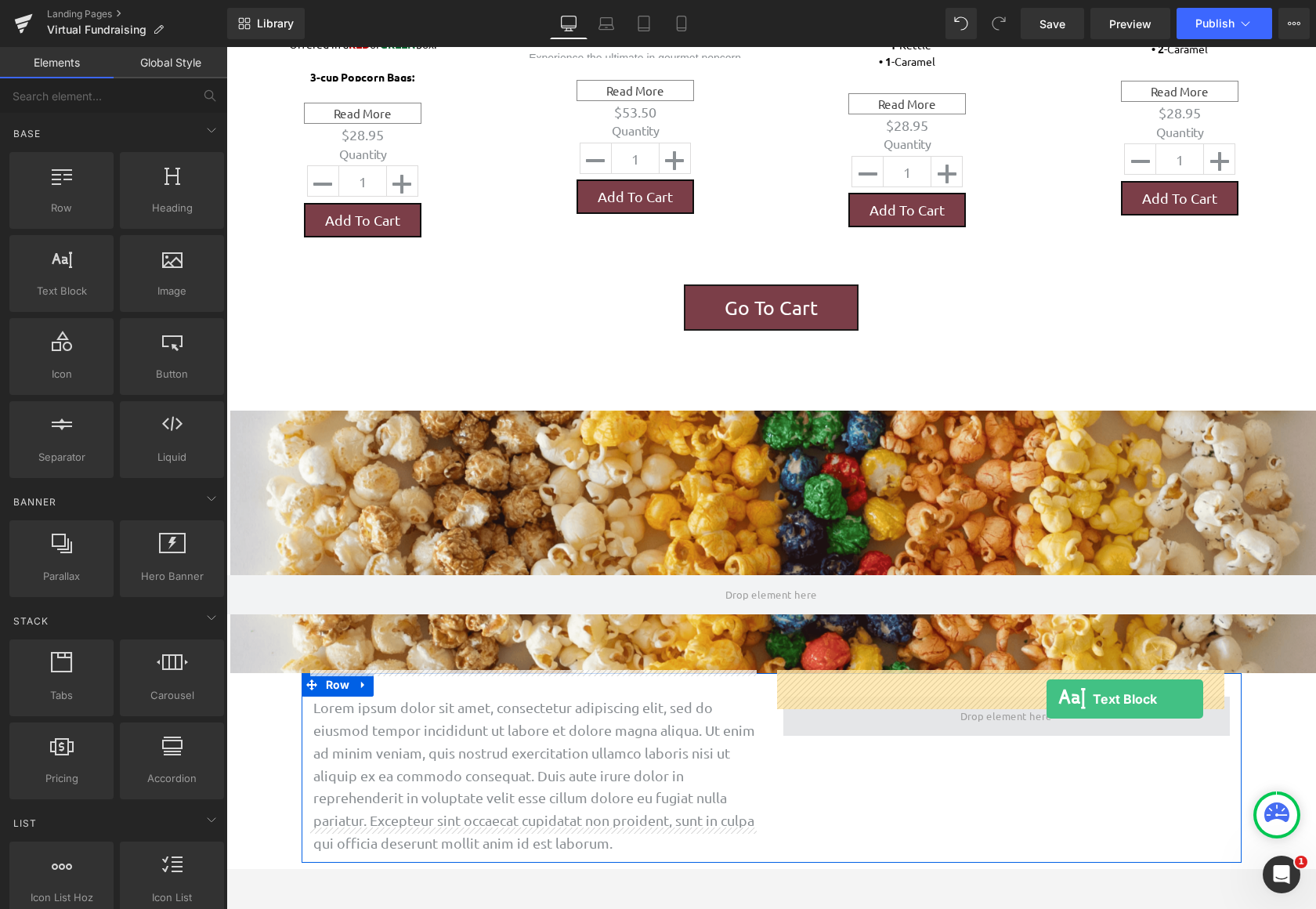
drag, startPoint x: 295, startPoint y: 324, endPoint x: 1046, endPoint y: 699, distance: 839.4
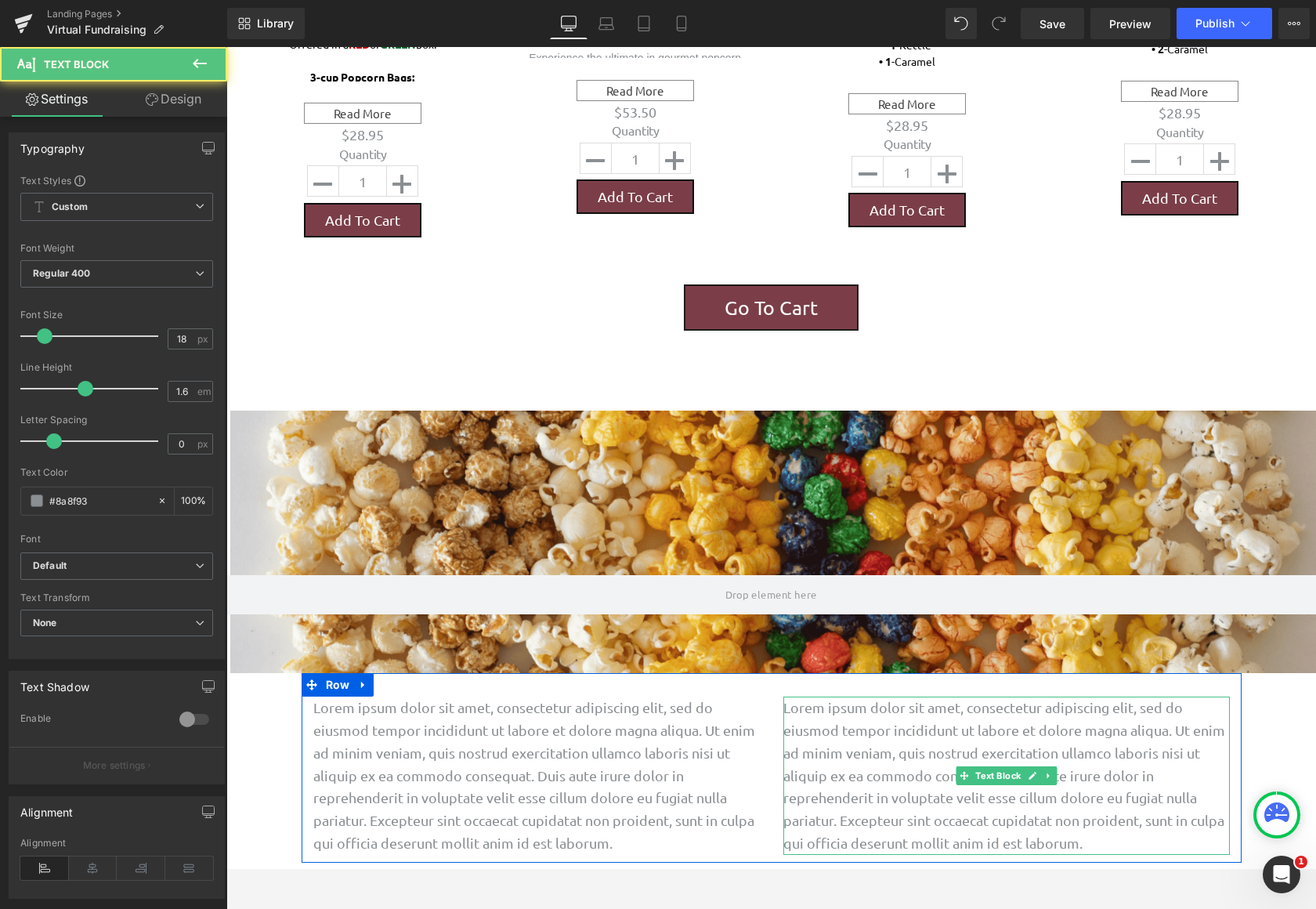
click at [783, 696] on p "Lorem ipsum dolor sit amet, consectetur adipiscing elit, sed do eiusmod tempor …" at bounding box center [1006, 775] width 447 height 158
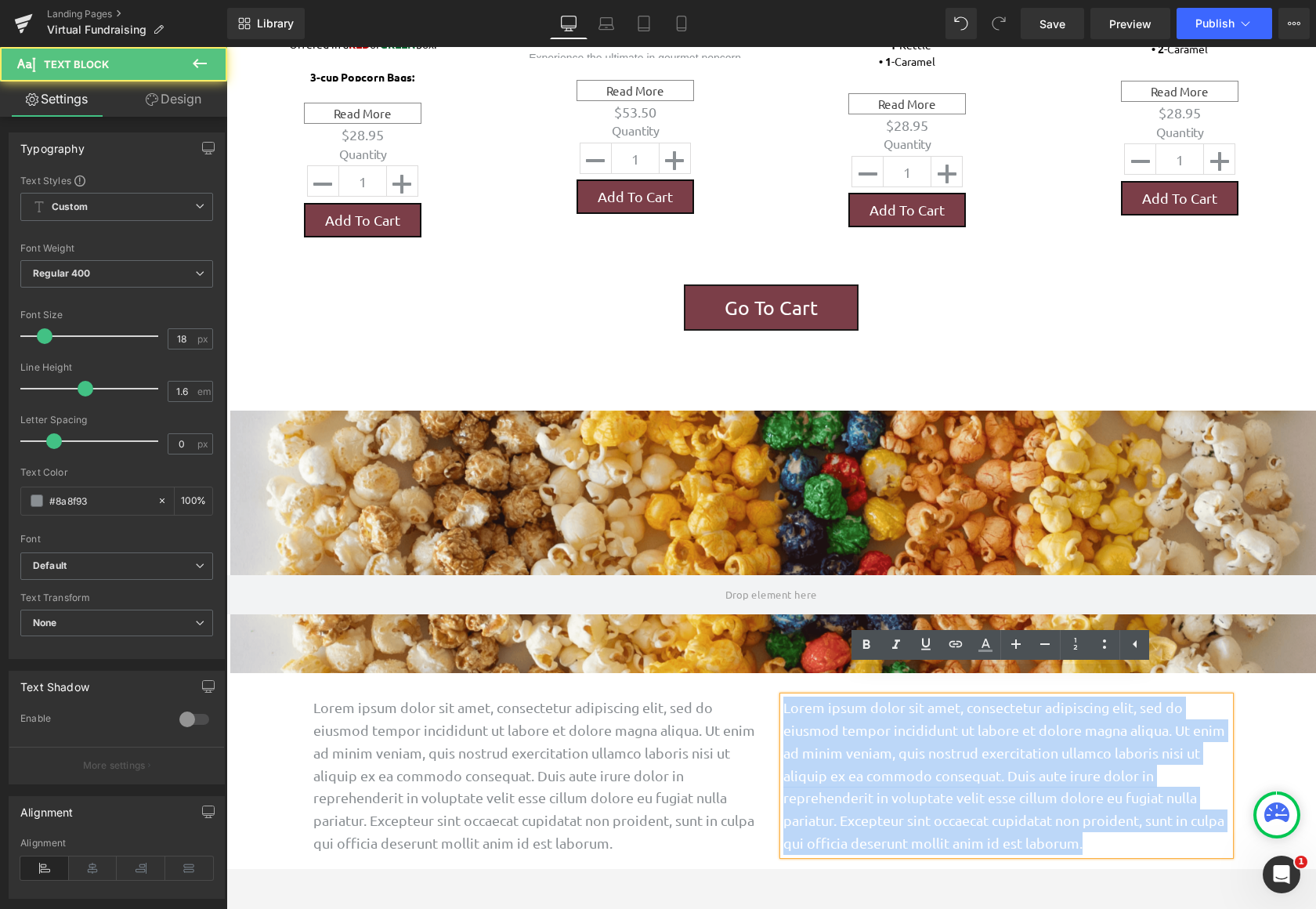
drag, startPoint x: 778, startPoint y: 681, endPoint x: 1112, endPoint y: 826, distance: 364.1
click at [1112, 826] on p "Lorem ipsum dolor sit amet, consectetur adipiscing elit, sed do eiusmod tempor …" at bounding box center [1006, 775] width 447 height 158
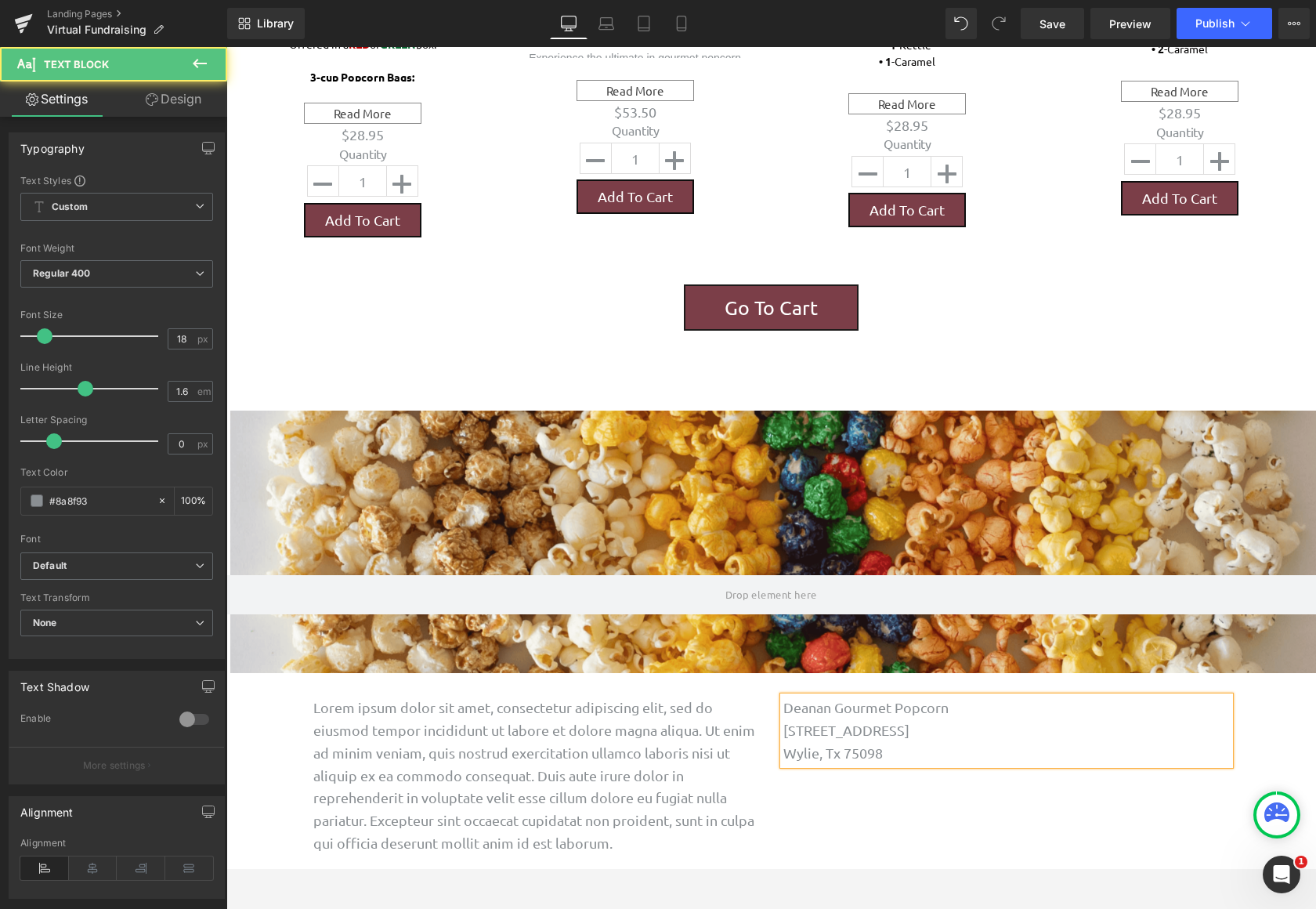
drag, startPoint x: 906, startPoint y: 722, endPoint x: 775, endPoint y: 668, distance: 141.7
click at [783, 696] on div "Deanan Gourmet Popcorn [STREET_ADDRESS] Wylie, Tx 75098" at bounding box center [1006, 729] width 447 height 67
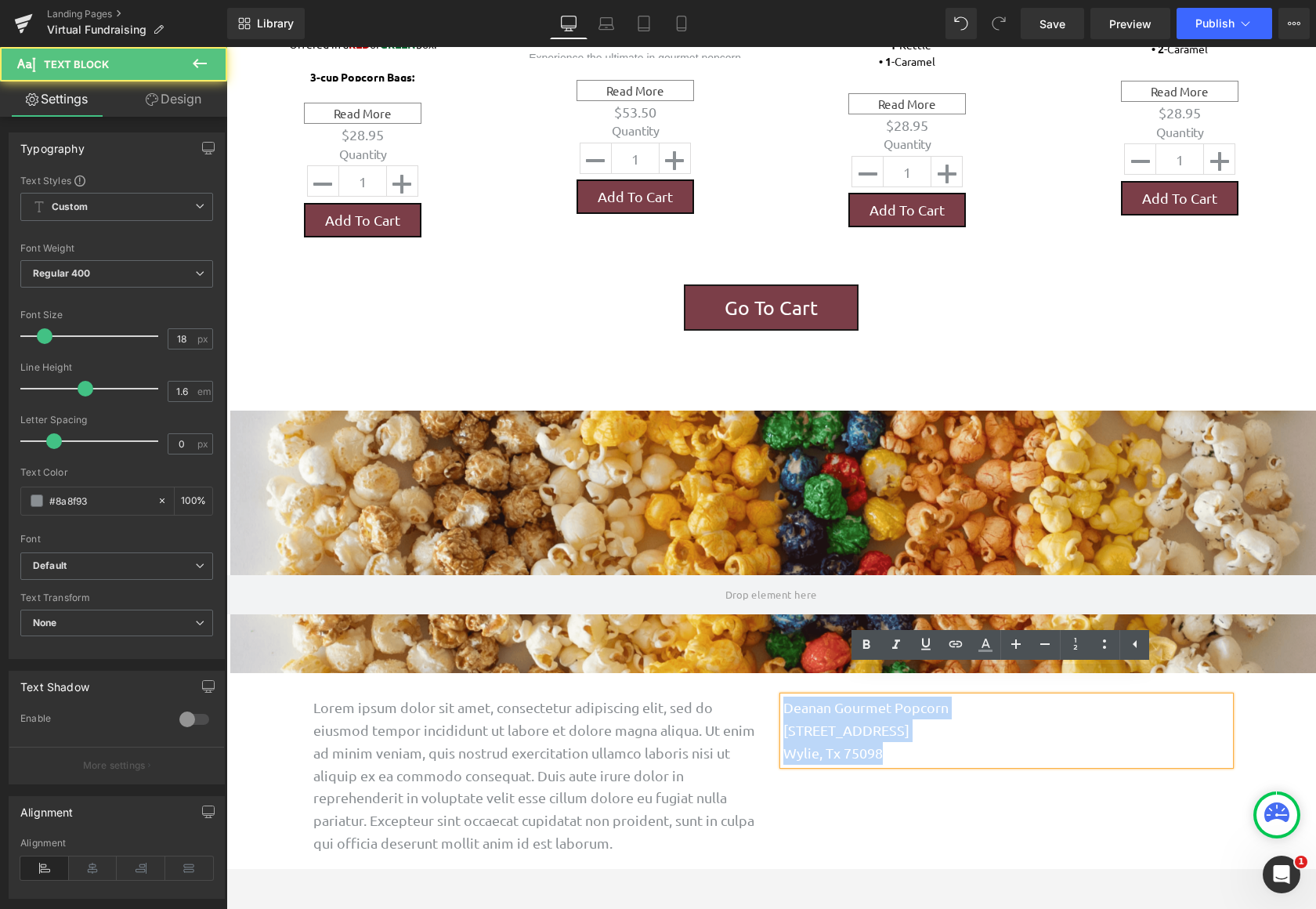
drag, startPoint x: 779, startPoint y: 679, endPoint x: 893, endPoint y: 725, distance: 122.9
click at [893, 725] on div "Deanan Gourmet Popcorn [STREET_ADDRESS] Wylie, Tx 75098" at bounding box center [1006, 729] width 447 height 67
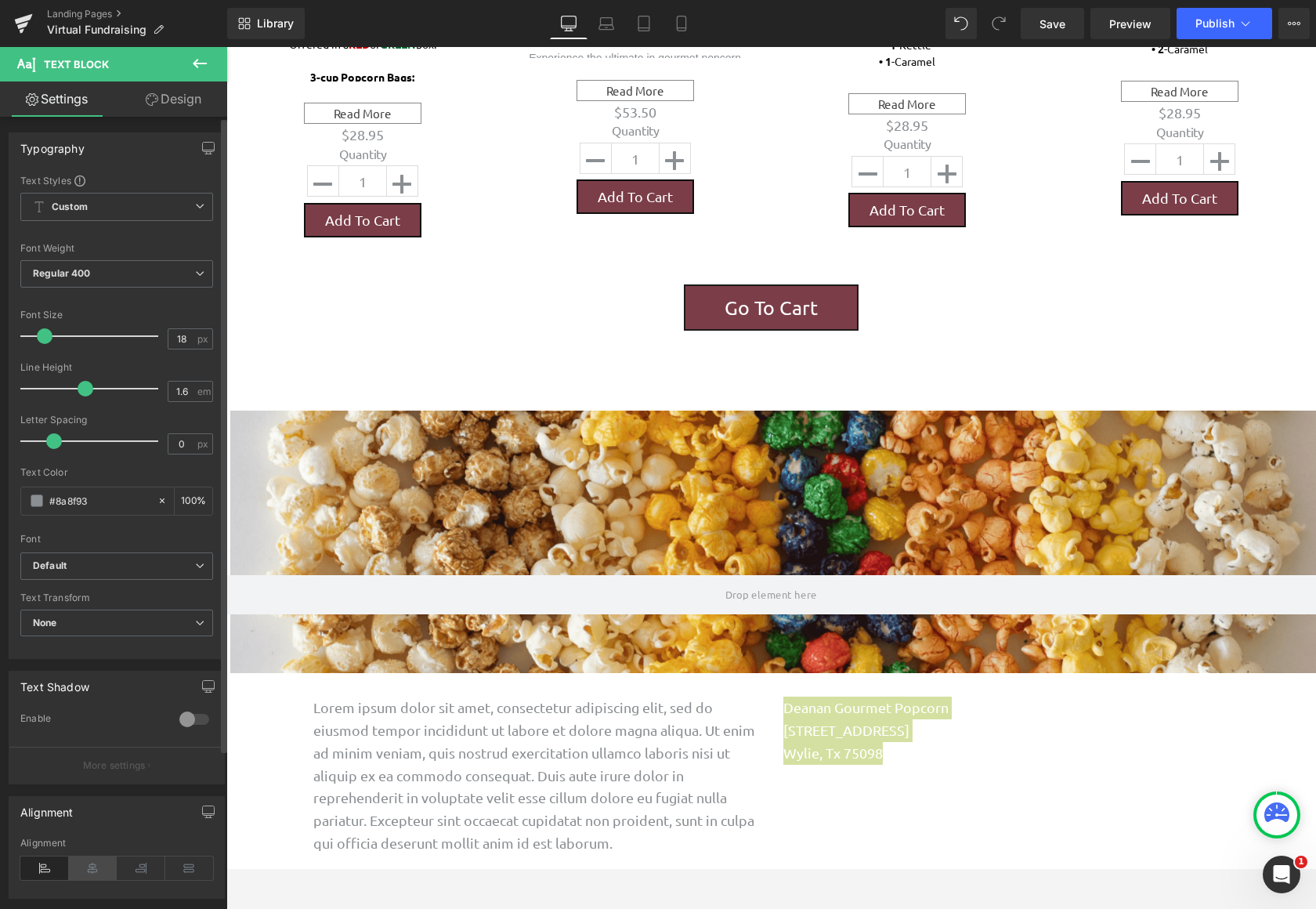
click at [104, 861] on icon at bounding box center [93, 867] width 48 height 24
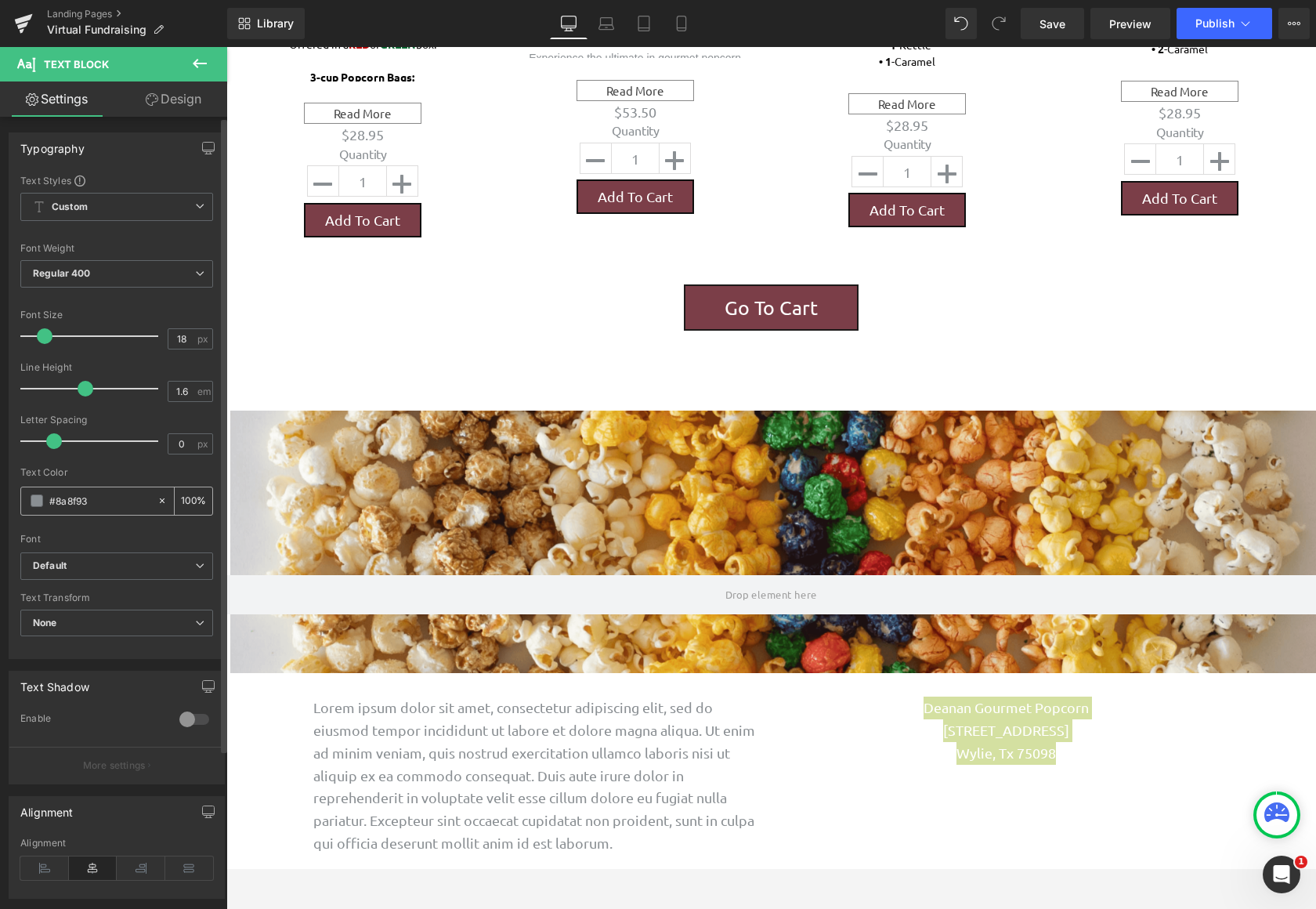
click at [156, 510] on div at bounding box center [165, 501] width 18 height 27
type input "none"
type input "0"
click at [31, 512] on div "none" at bounding box center [88, 501] width 135 height 27
click at [31, 506] on span at bounding box center [36, 500] width 12 height 12
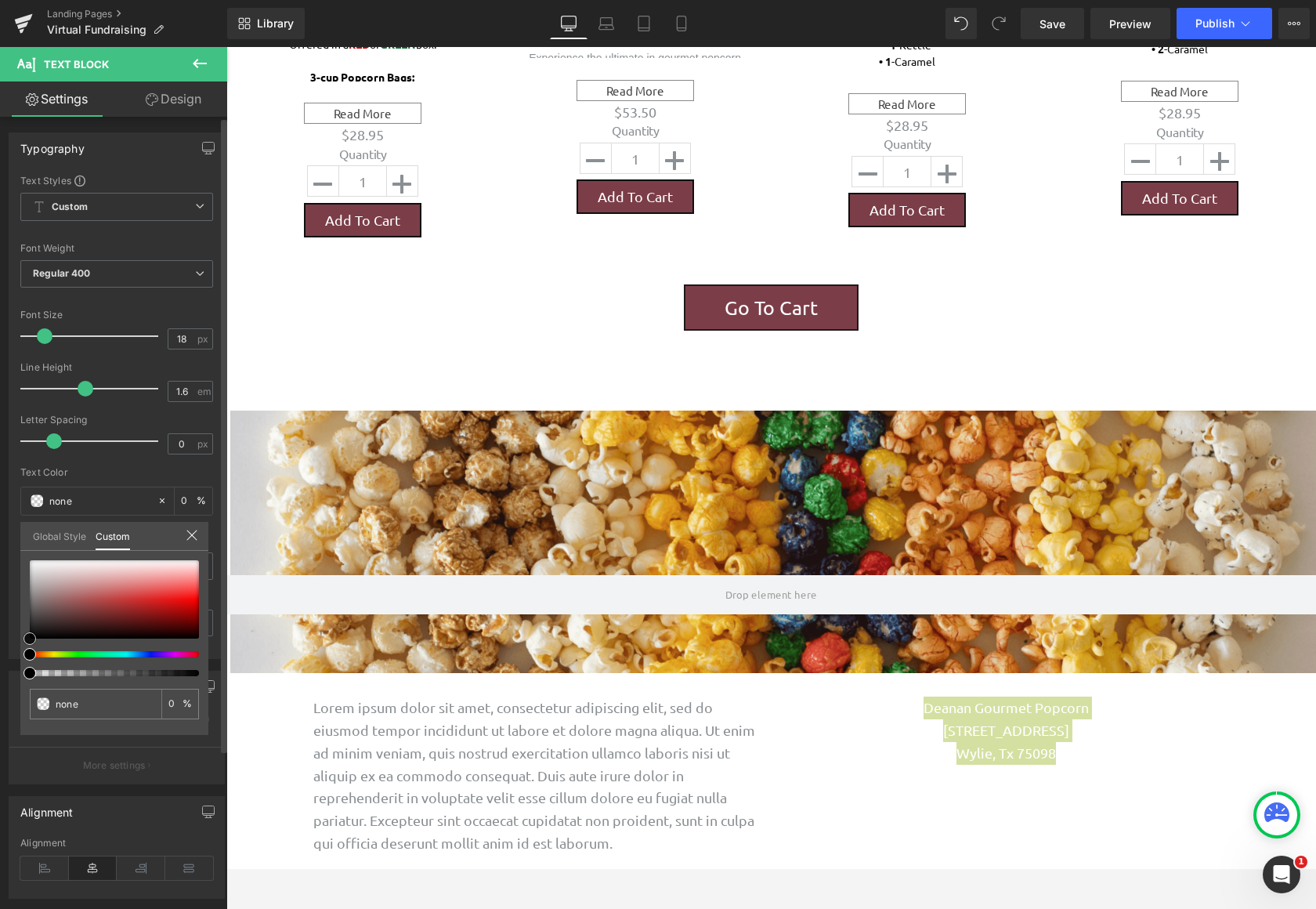
type input "#121111"
type input "100"
type input "#121111"
type input "100"
click at [36, 633] on div at bounding box center [114, 599] width 169 height 79
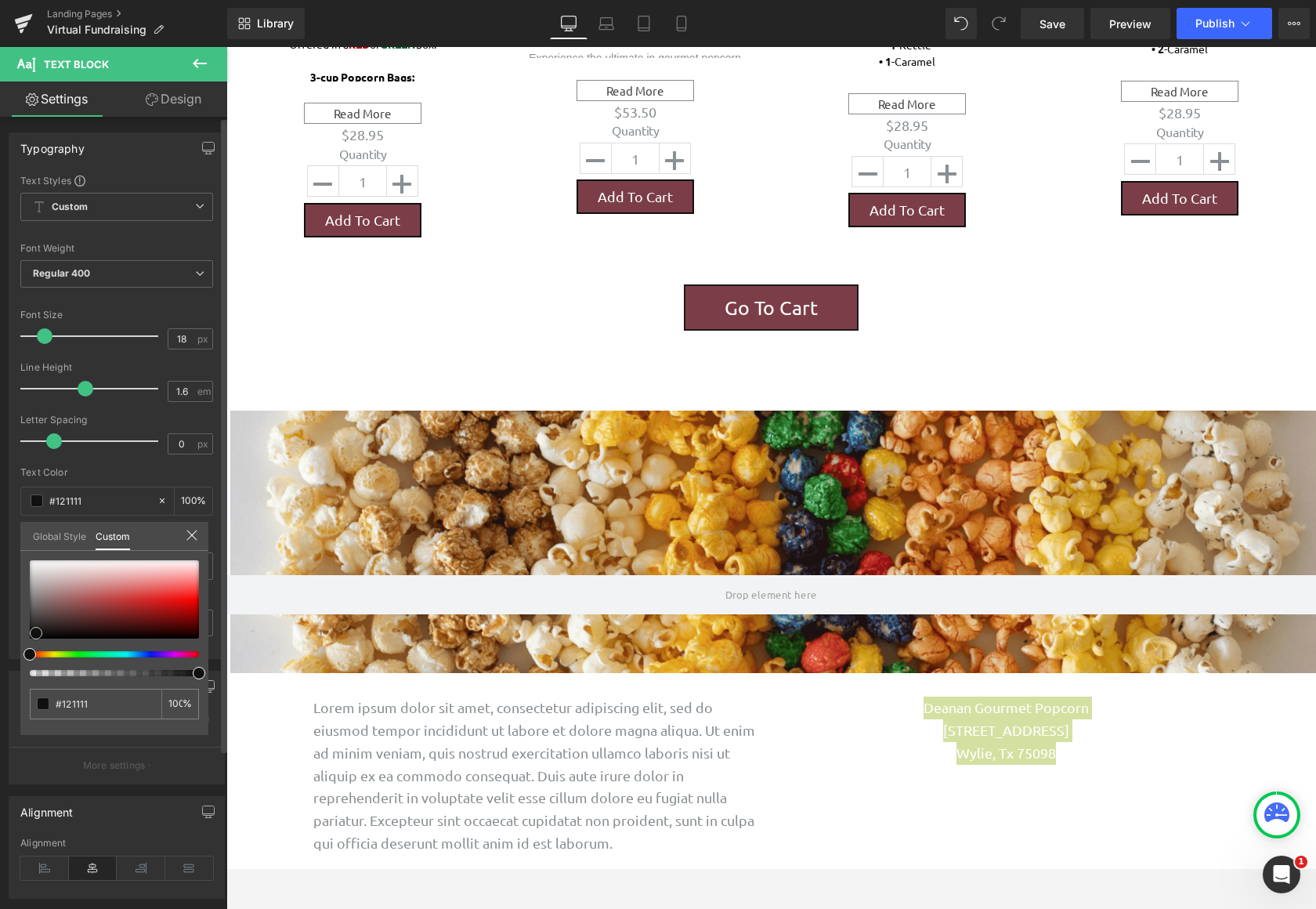
click at [36, 633] on span at bounding box center [35, 633] width 12 height 12
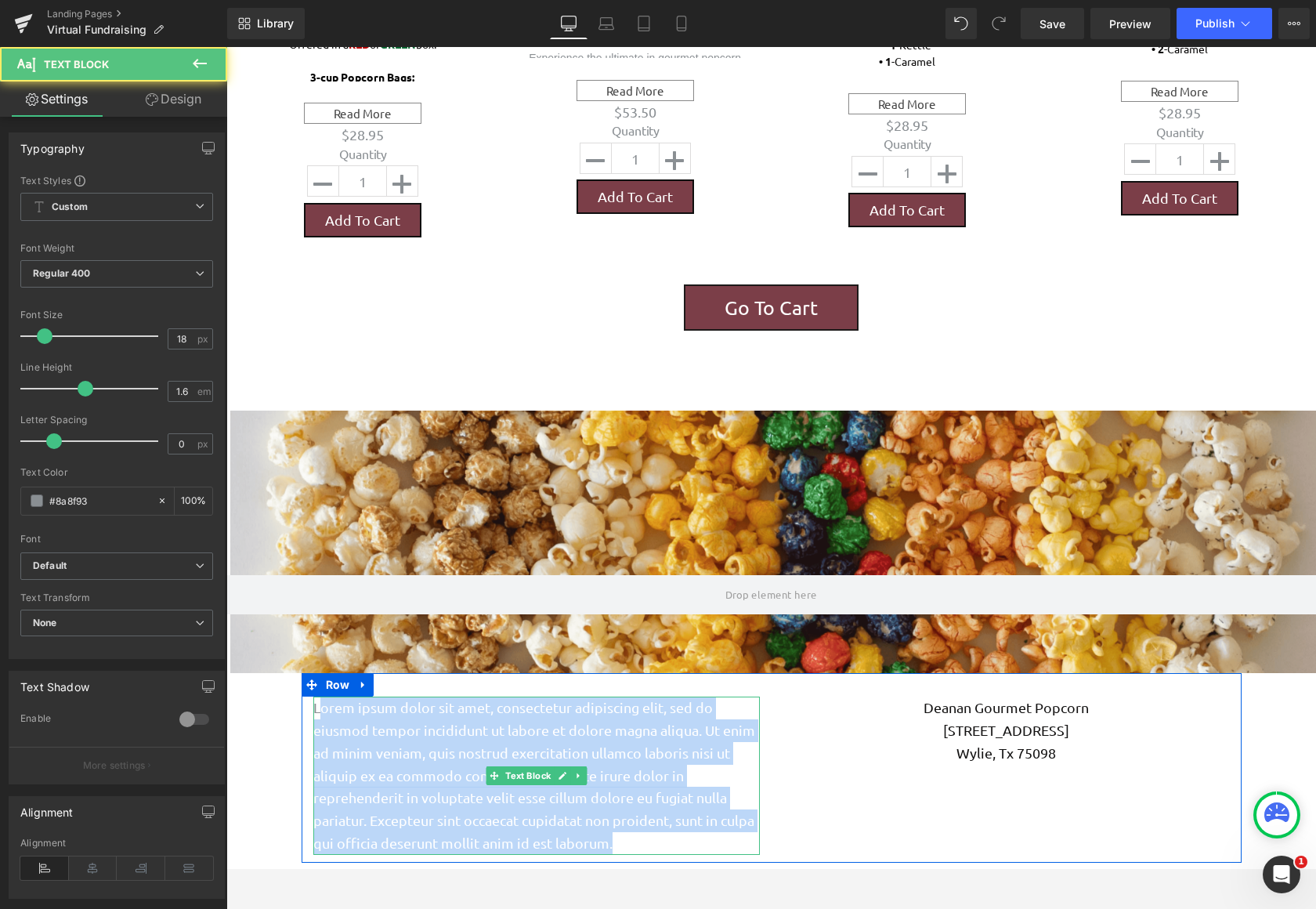
drag, startPoint x: 620, startPoint y: 814, endPoint x: 311, endPoint y: 674, distance: 339.2
click at [313, 696] on p "Lorem ipsum dolor sit amet, consectetur adipiscing elit, sed do eiusmod tempor …" at bounding box center [537, 775] width 447 height 158
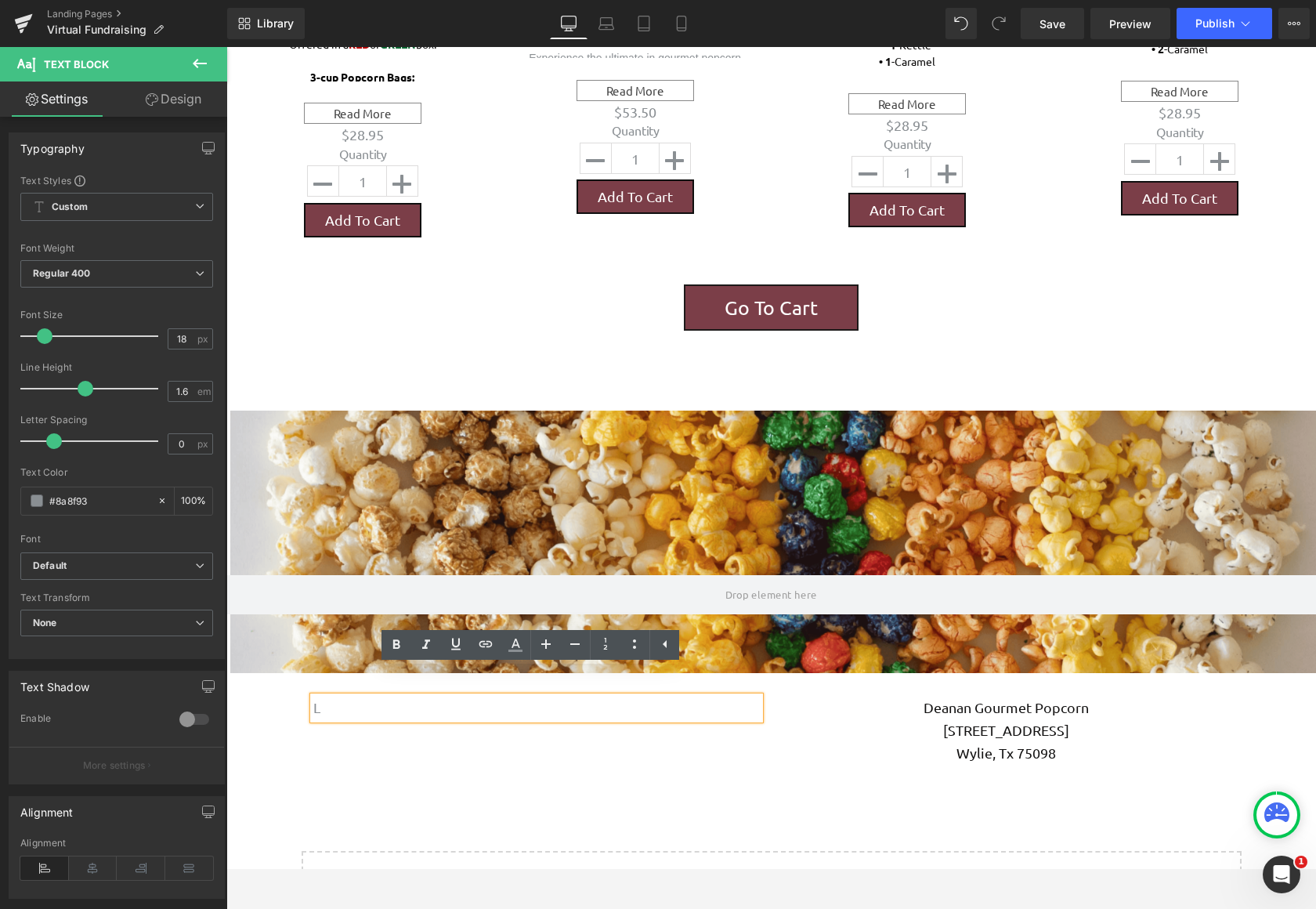
scroll to position [2242, 1077]
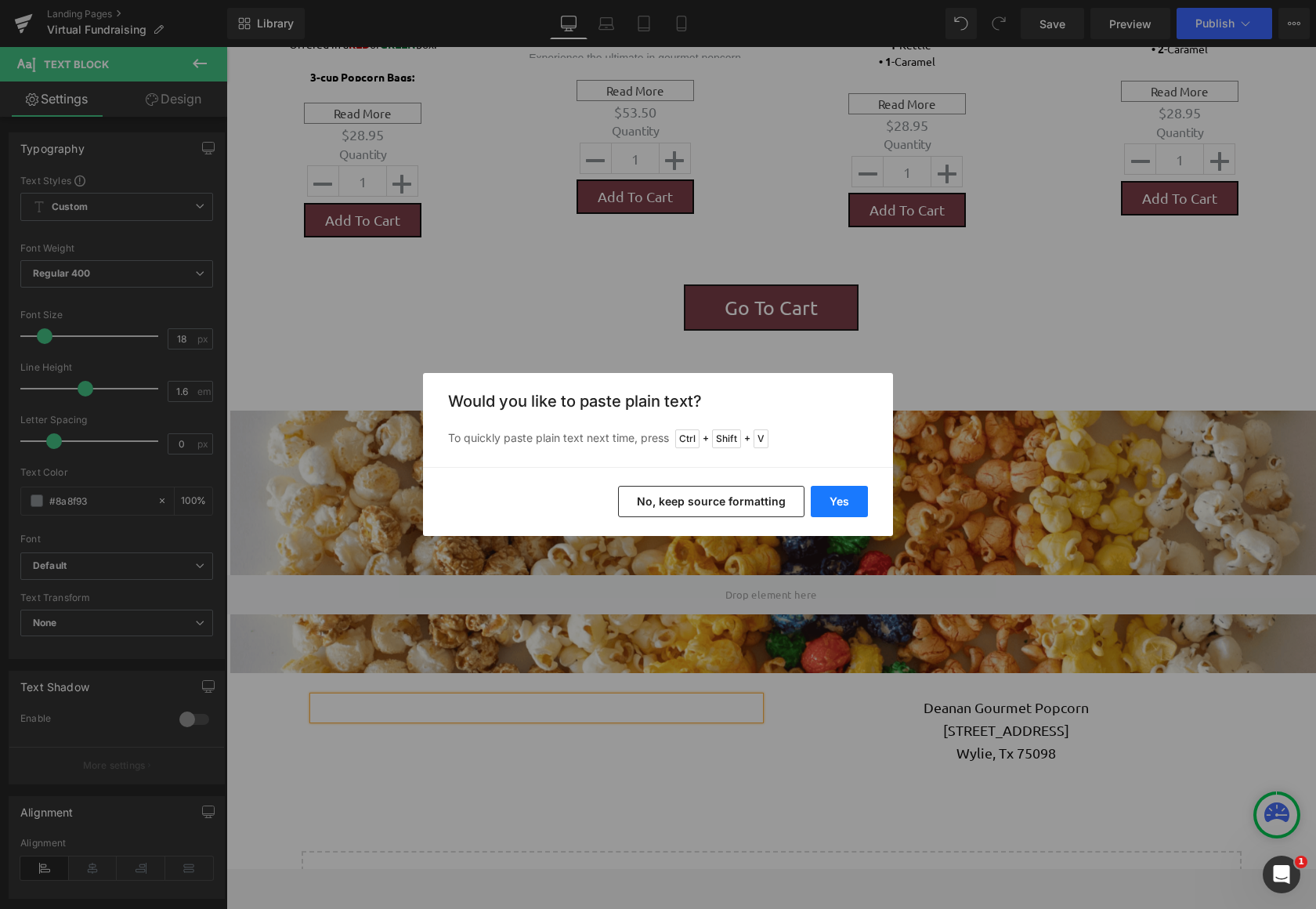
click at [832, 503] on button "Yes" at bounding box center [839, 501] width 57 height 31
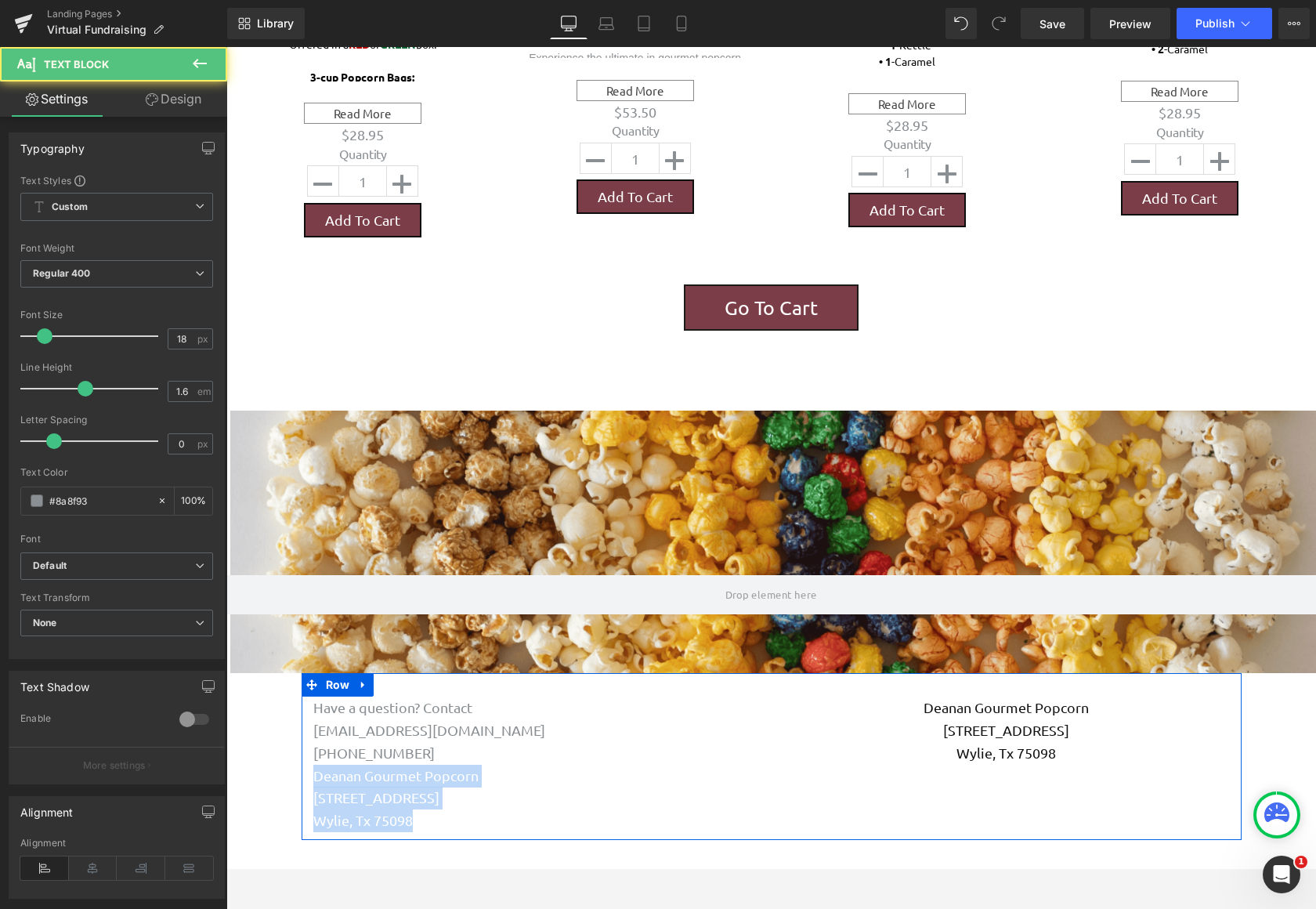
drag, startPoint x: 431, startPoint y: 798, endPoint x: 302, endPoint y: 738, distance: 142.3
click at [302, 738] on div "Have a question? Contact [EMAIL_ADDRESS][DOMAIN_NAME] [PHONE_NUMBER] Deanan …" at bounding box center [537, 763] width 470 height 135
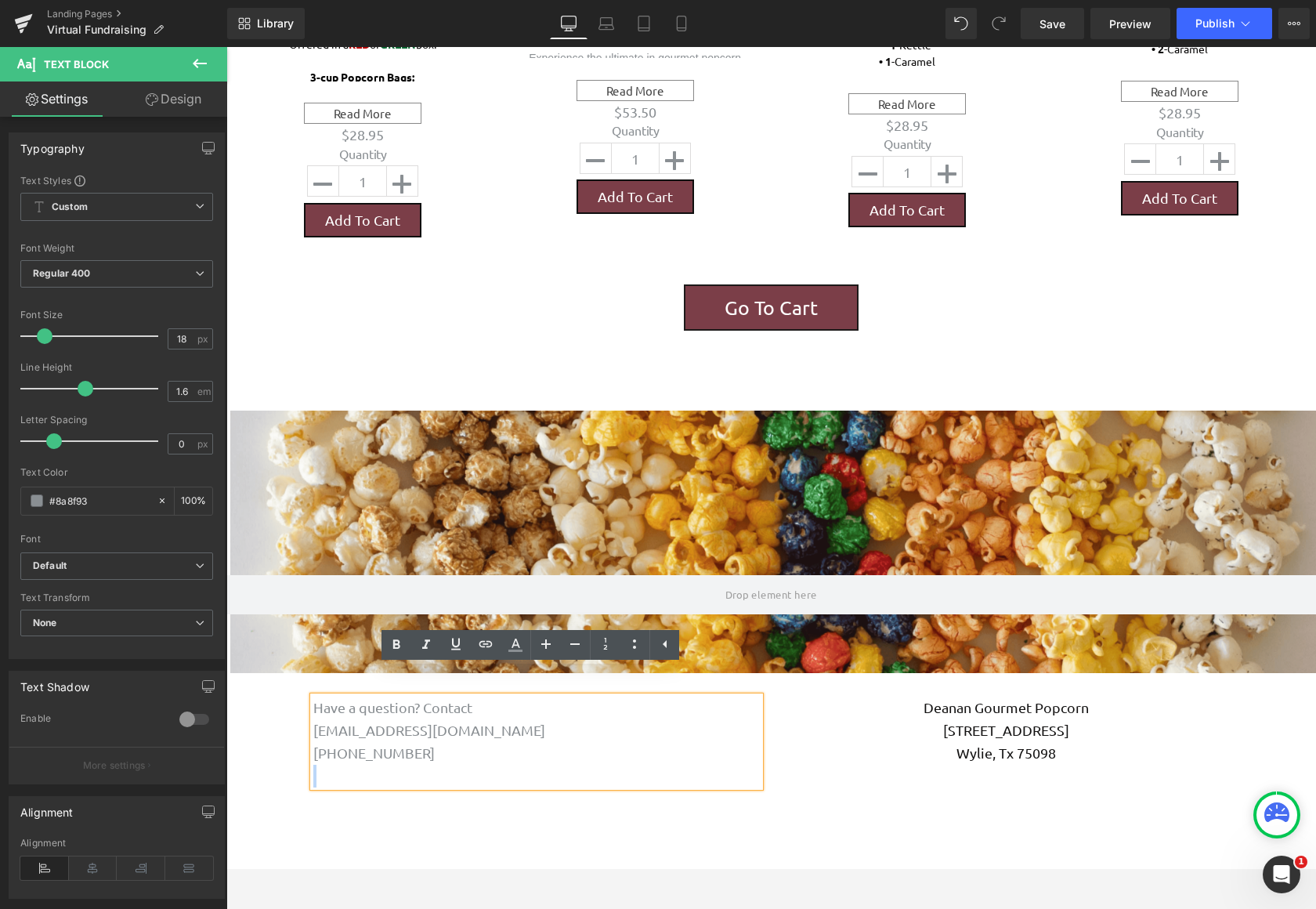
scroll to position [2265, 1077]
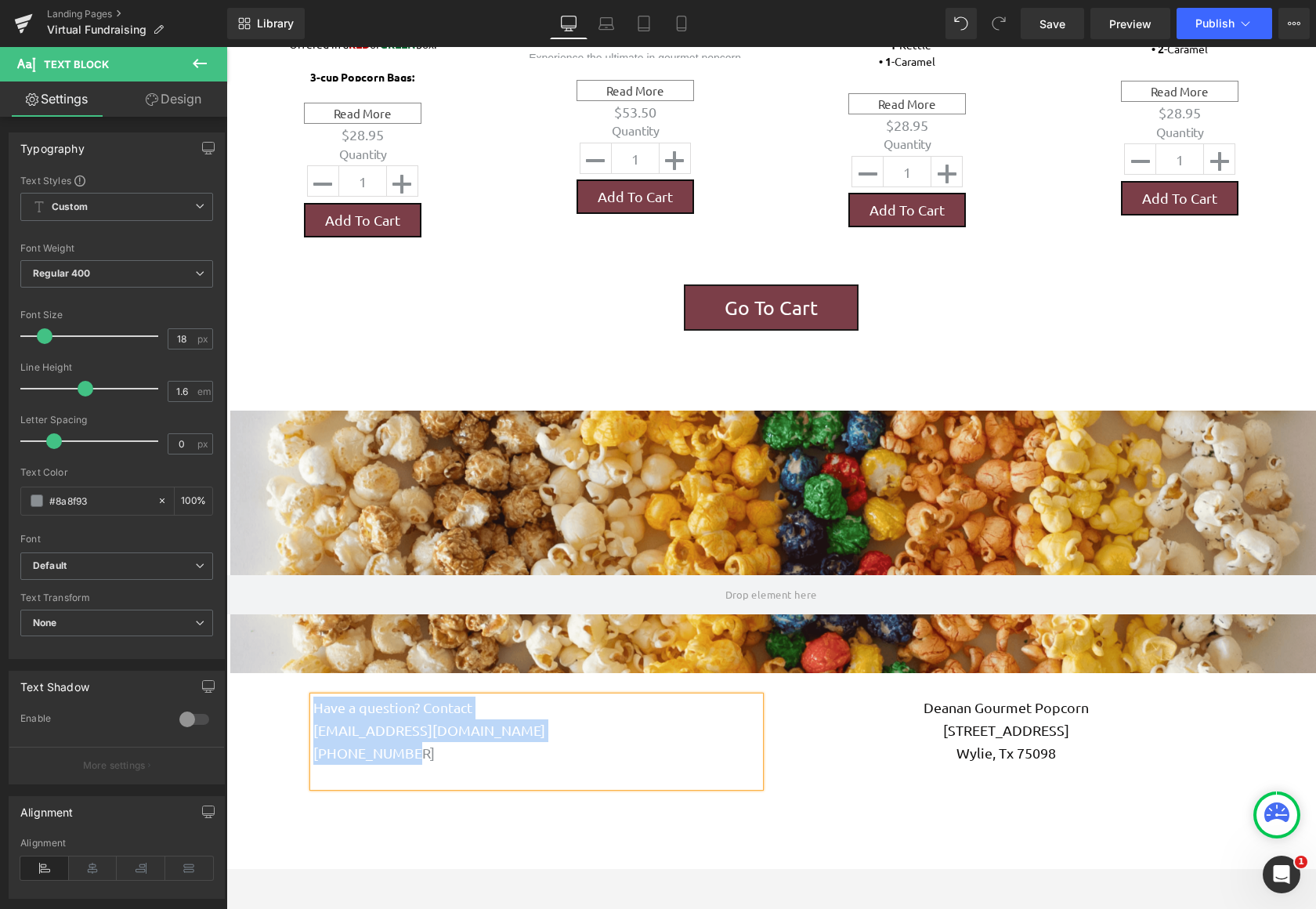
drag, startPoint x: 545, startPoint y: 728, endPoint x: 310, endPoint y: 686, distance: 238.7
click at [313, 696] on div "Have a question? Contact [EMAIL_ADDRESS][DOMAIN_NAME] [PHONE_NUMBER]" at bounding box center [537, 740] width 447 height 90
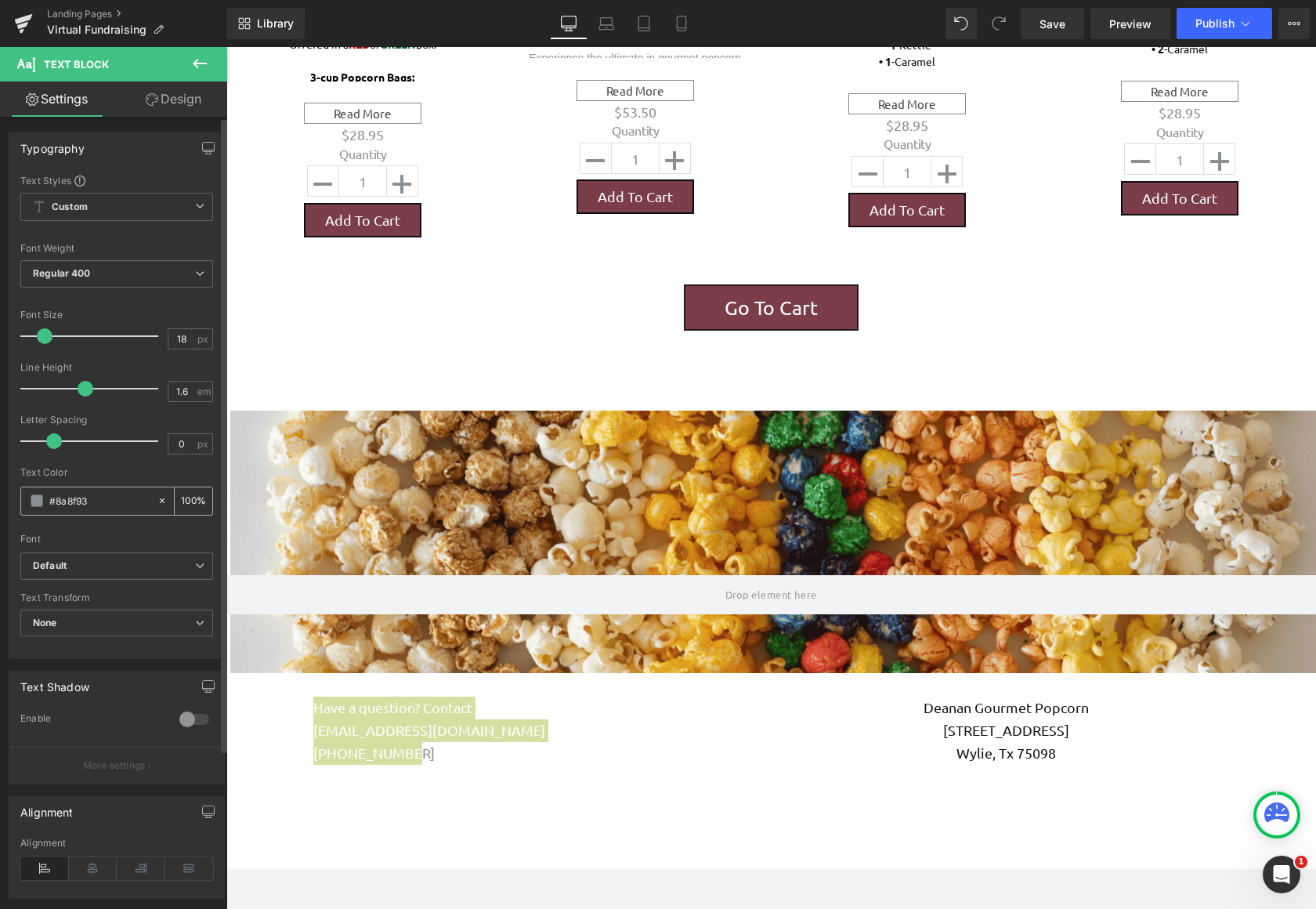
click at [160, 501] on icon at bounding box center [162, 500] width 5 height 5
type input "none"
type input "0"
click at [40, 504] on span at bounding box center [36, 500] width 12 height 12
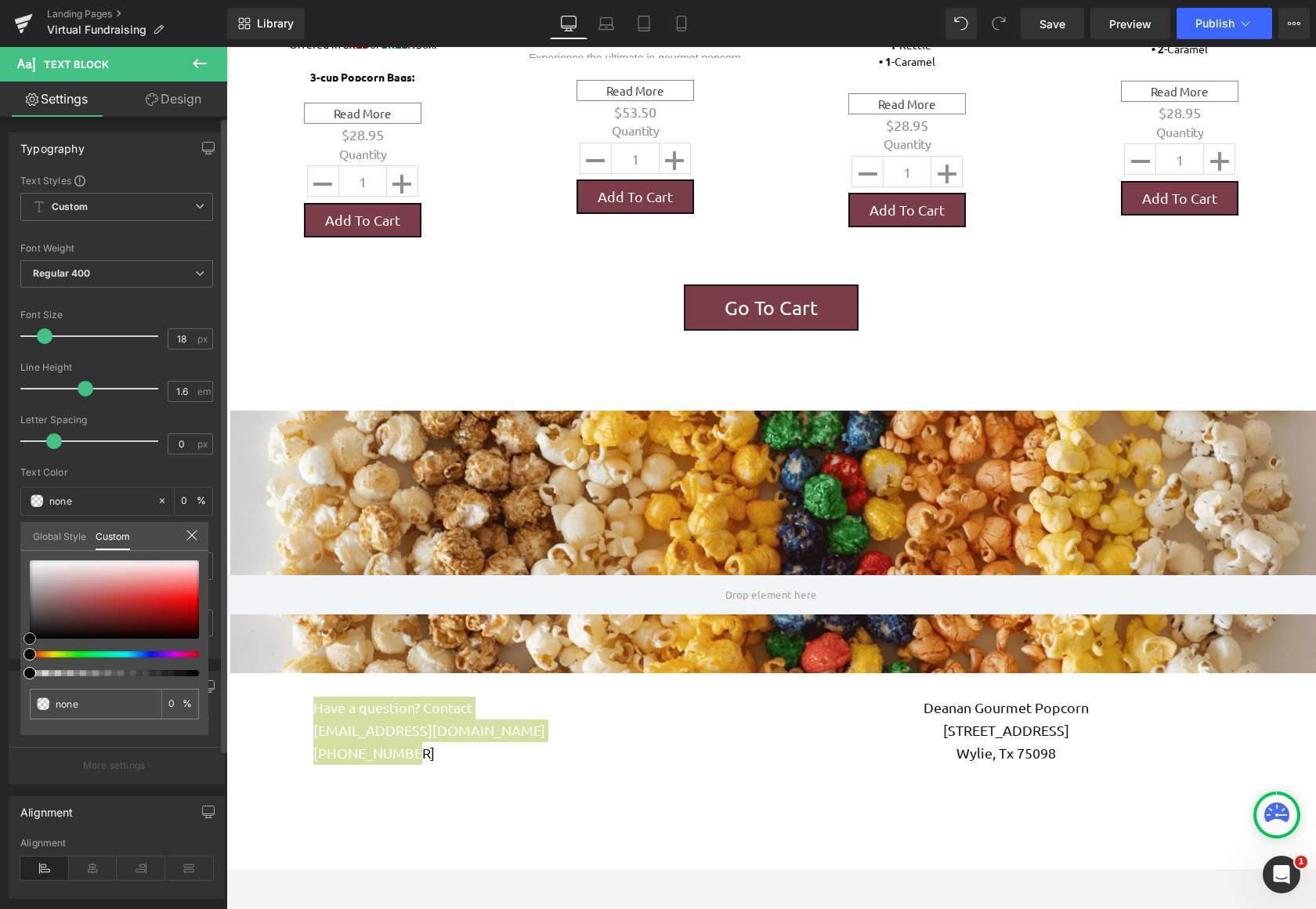
type input "#171616"
type input "100"
type input "#171616"
type input "100"
click at [35, 632] on div at bounding box center [114, 599] width 169 height 79
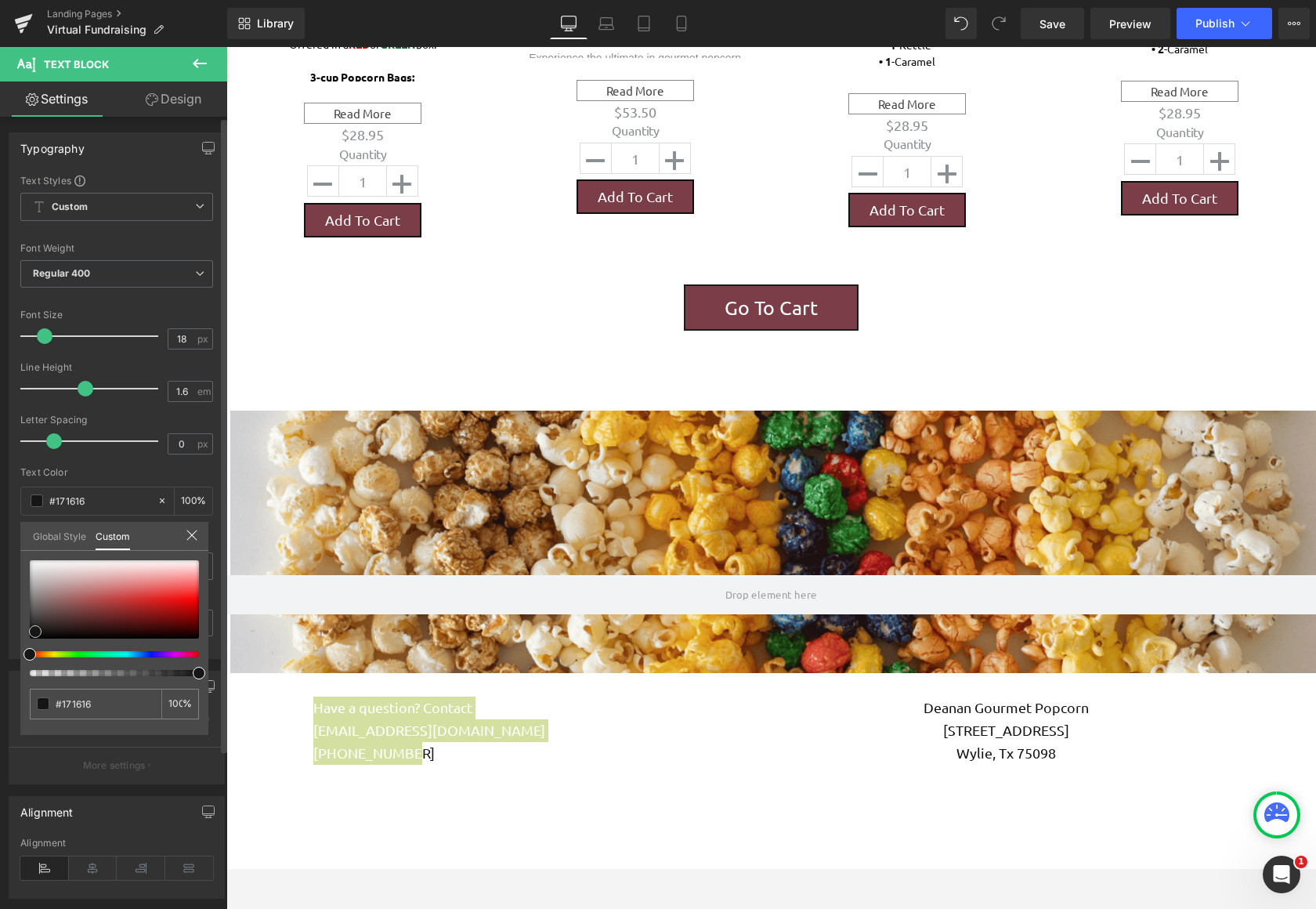
click at [35, 632] on span at bounding box center [35, 631] width 12 height 12
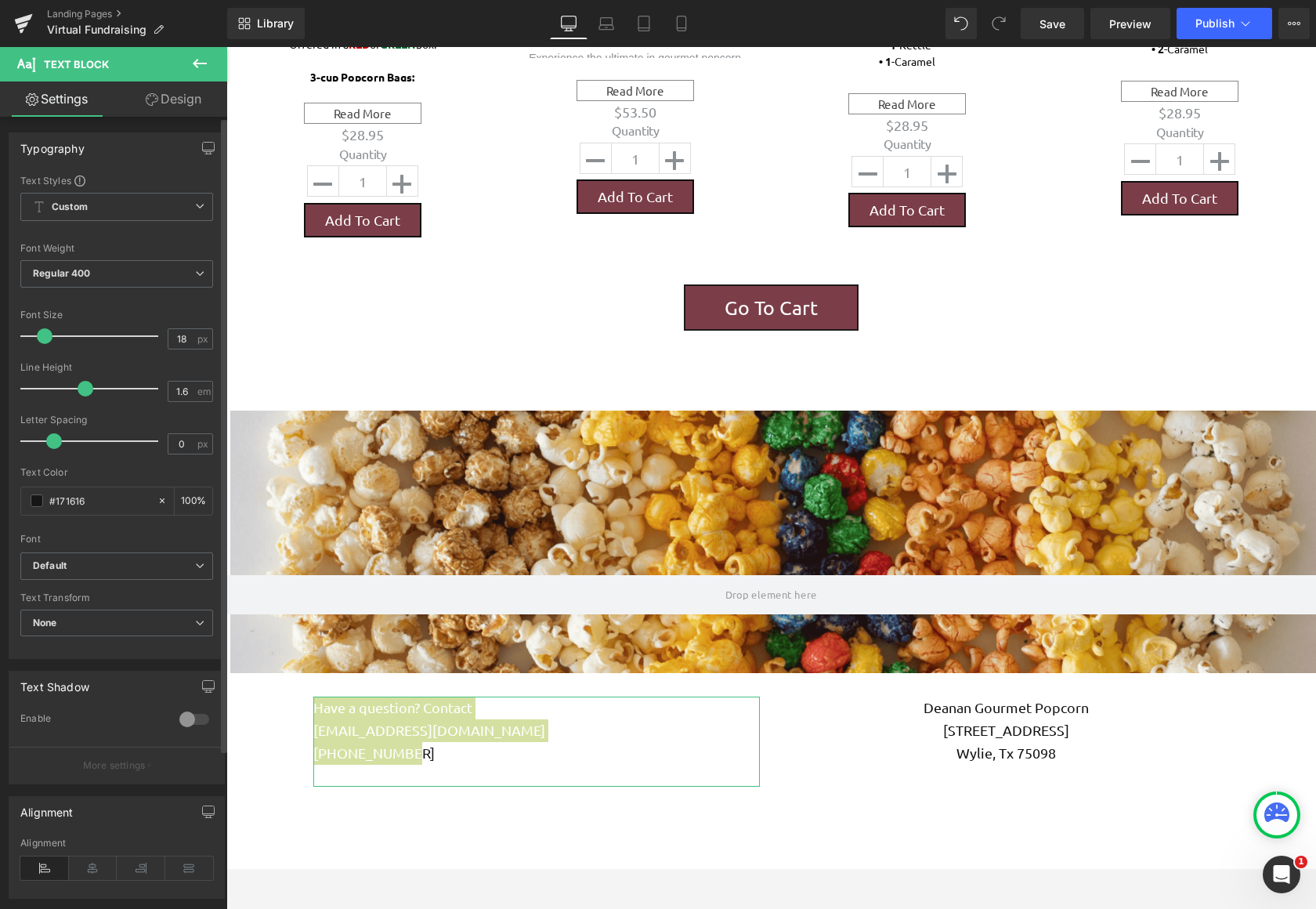
click at [98, 866] on icon at bounding box center [93, 867] width 48 height 24
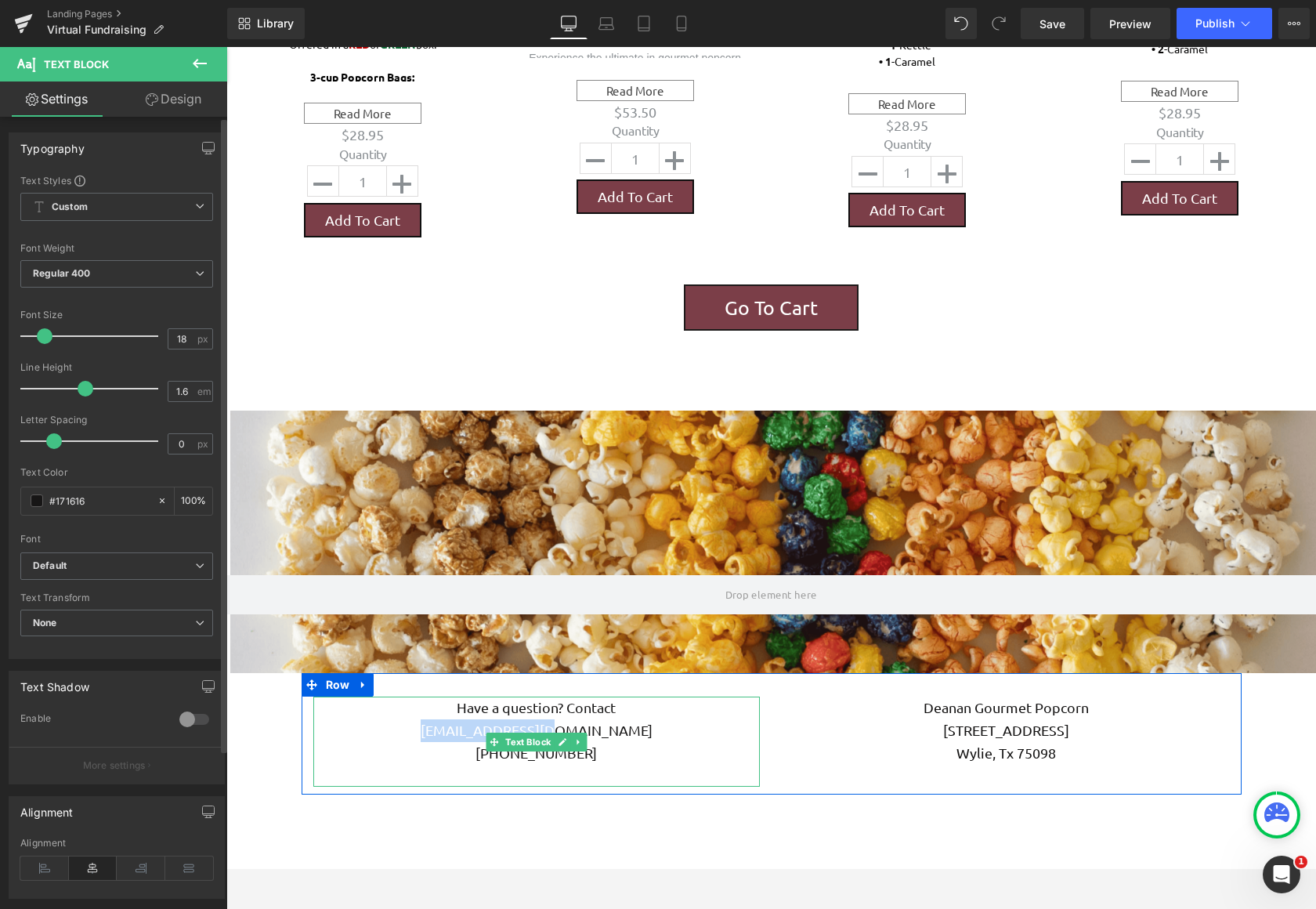
drag, startPoint x: 614, startPoint y: 701, endPoint x: 456, endPoint y: 703, distance: 158.0
click at [456, 719] on p "[EMAIL_ADDRESS][DOMAIN_NAME]" at bounding box center [537, 730] width 447 height 23
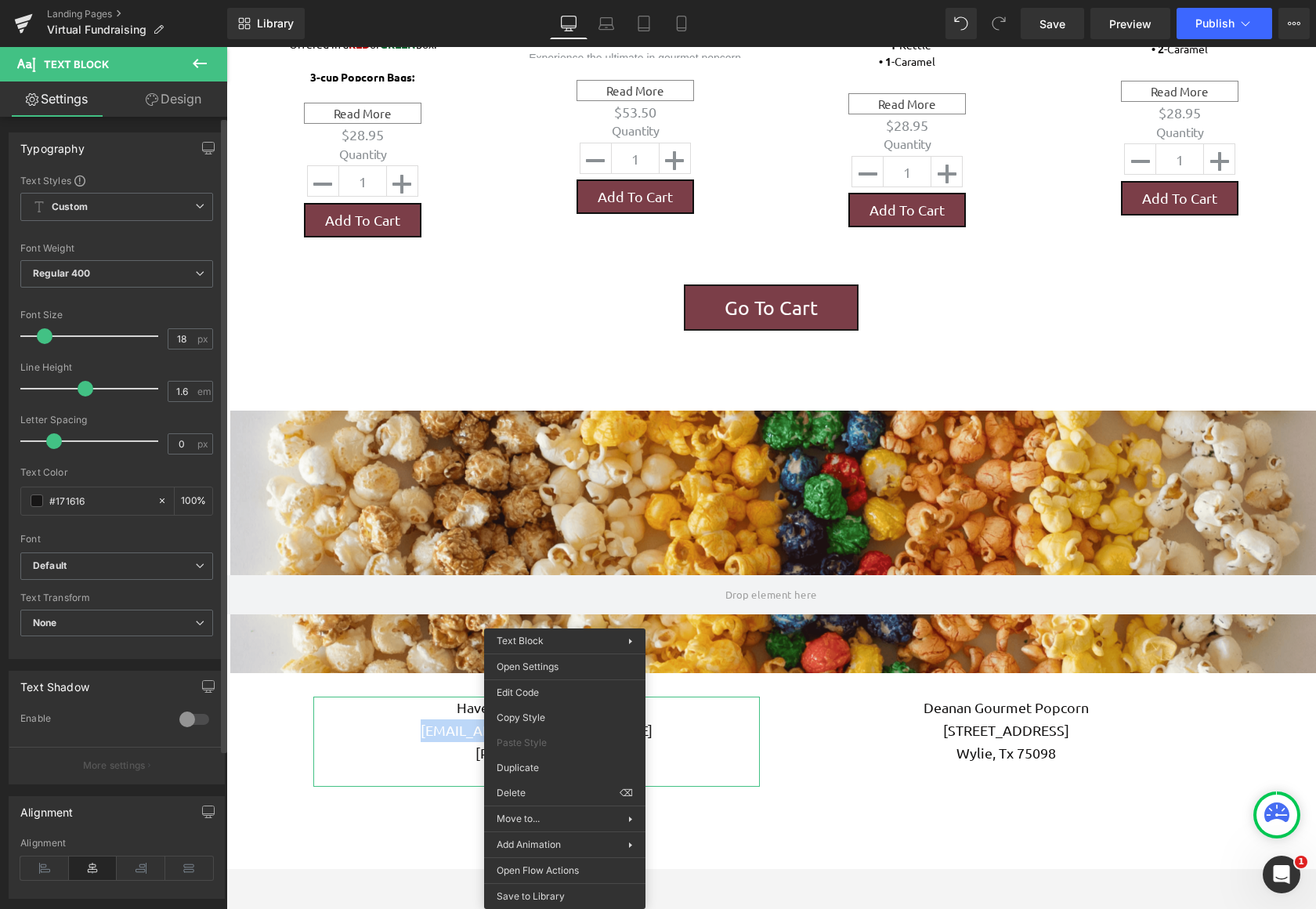
click at [741, 719] on p "[EMAIL_ADDRESS][DOMAIN_NAME]" at bounding box center [537, 730] width 447 height 23
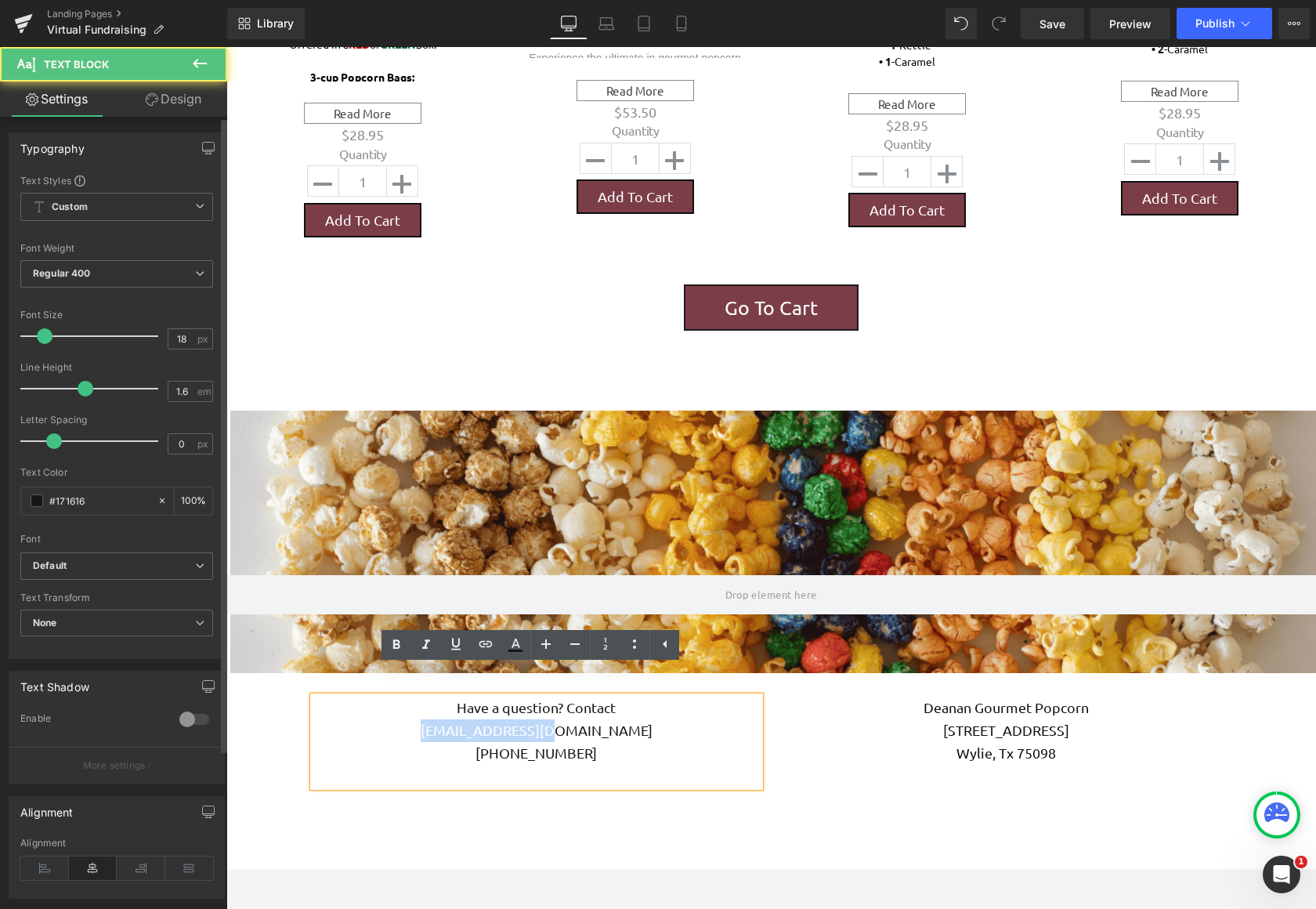
drag, startPoint x: 609, startPoint y: 703, endPoint x: 434, endPoint y: 705, distance: 175.0
click at [434, 719] on p "[EMAIL_ADDRESS][DOMAIN_NAME]" at bounding box center [537, 730] width 447 height 23
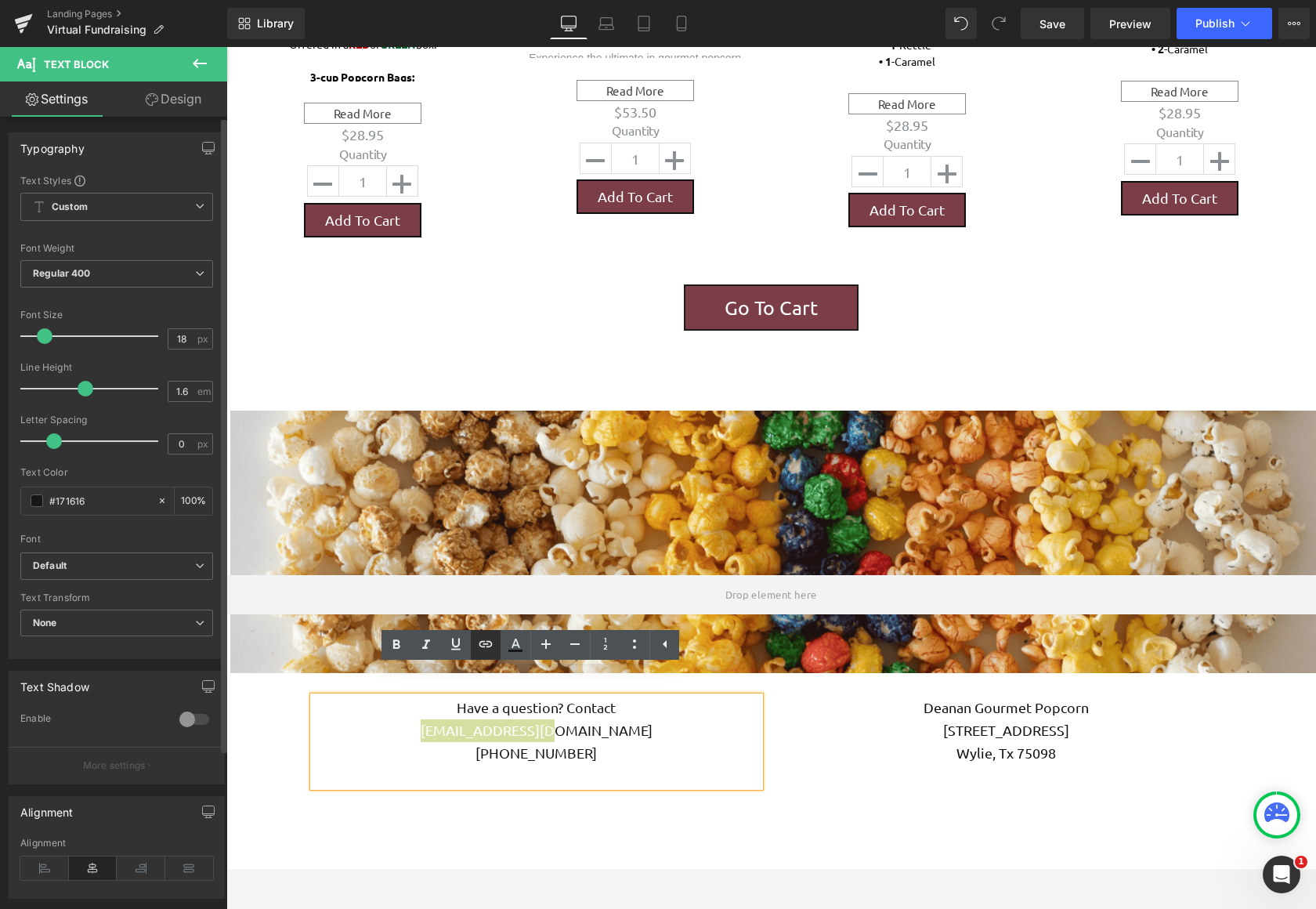
click at [490, 643] on icon at bounding box center [486, 644] width 19 height 19
click at [508, 738] on input "text" at bounding box center [560, 737] width 241 height 39
type input "[EMAIL_ADDRESS][DOMAIN_NAME]"
click at [510, 651] on icon at bounding box center [515, 651] width 14 height 2
type input "#171616"
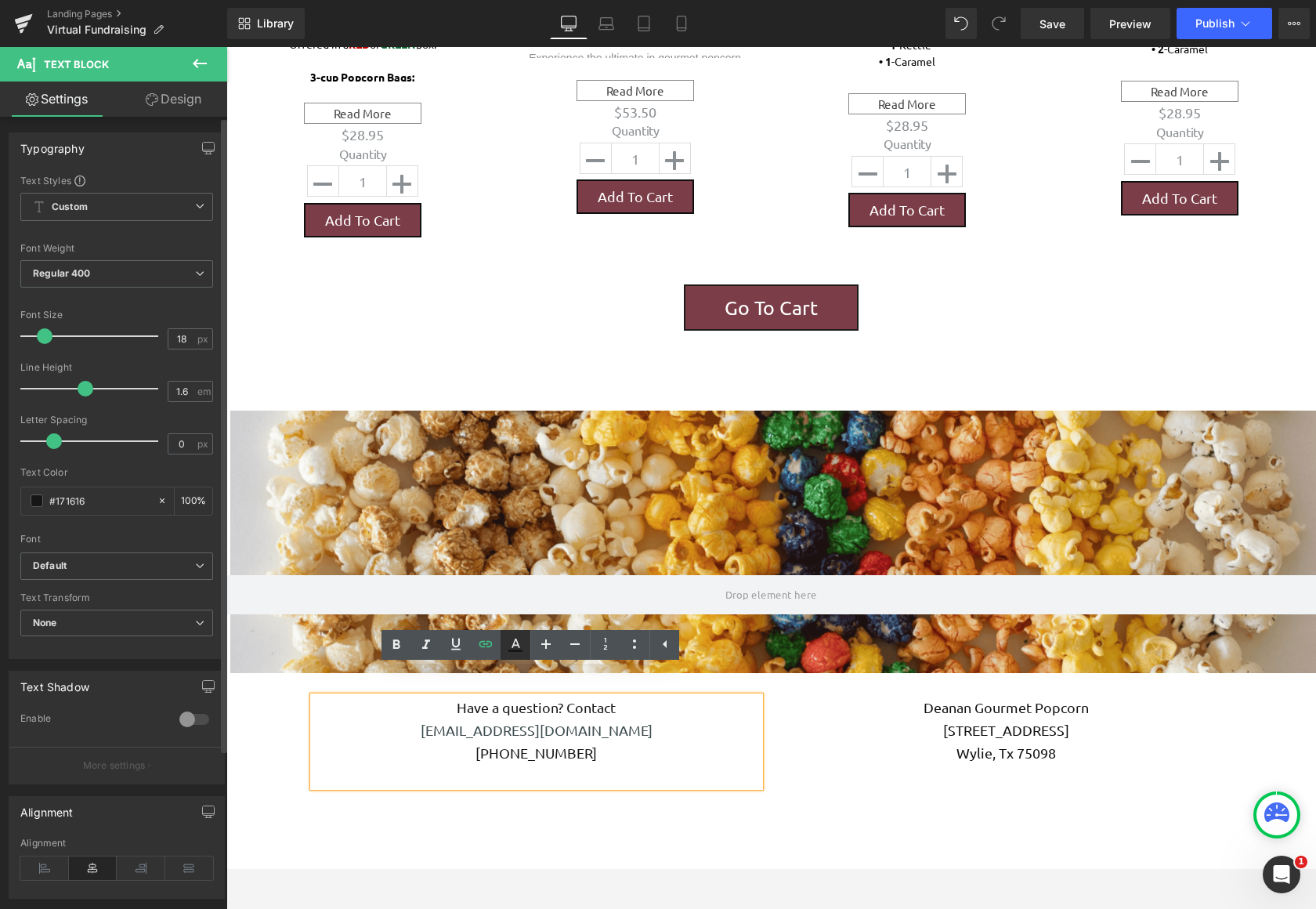
type input "100"
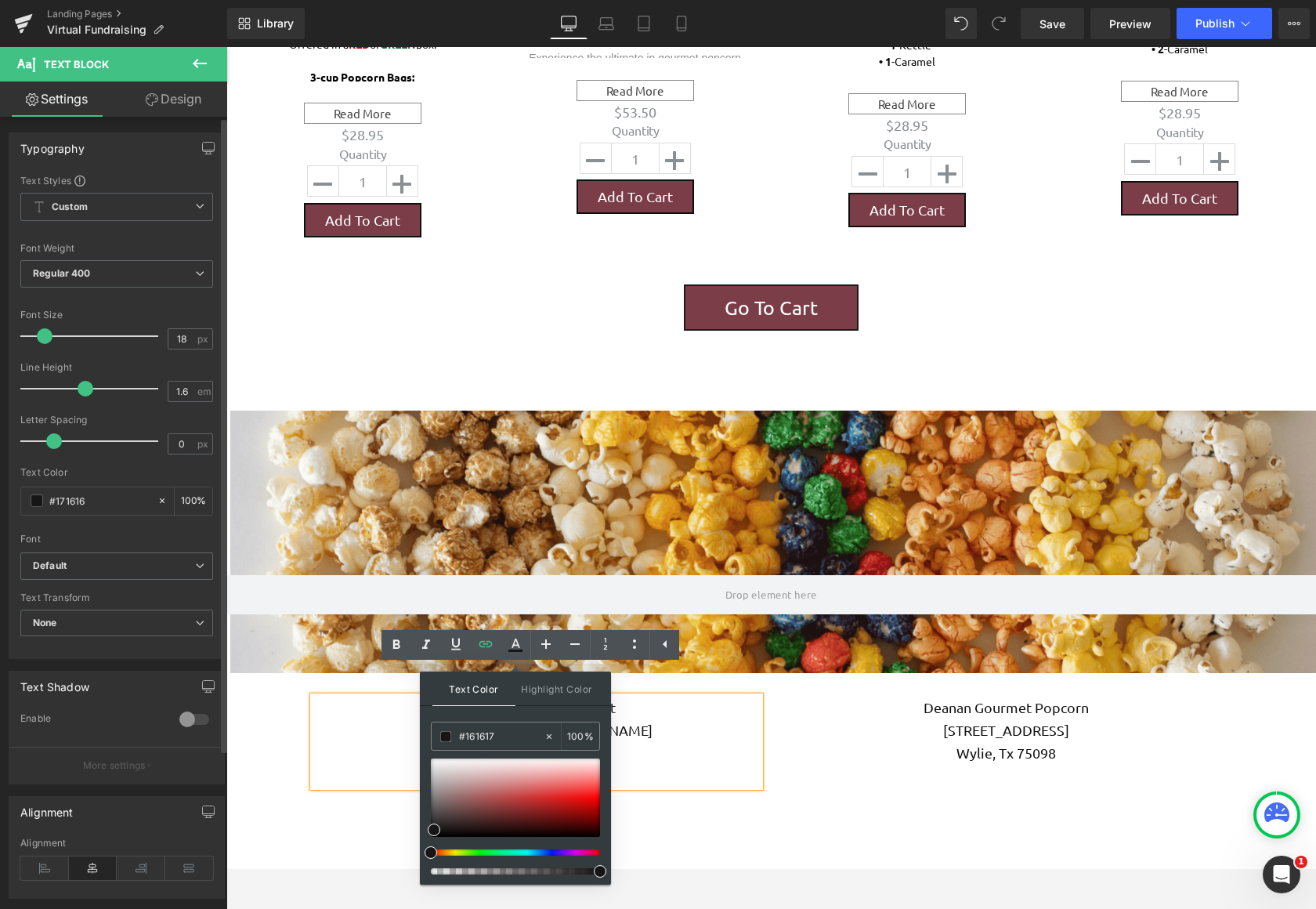
click at [551, 854] on div at bounding box center [508, 852] width 169 height 7
type input "#0505f9"
click at [587, 797] on div at bounding box center [515, 797] width 169 height 79
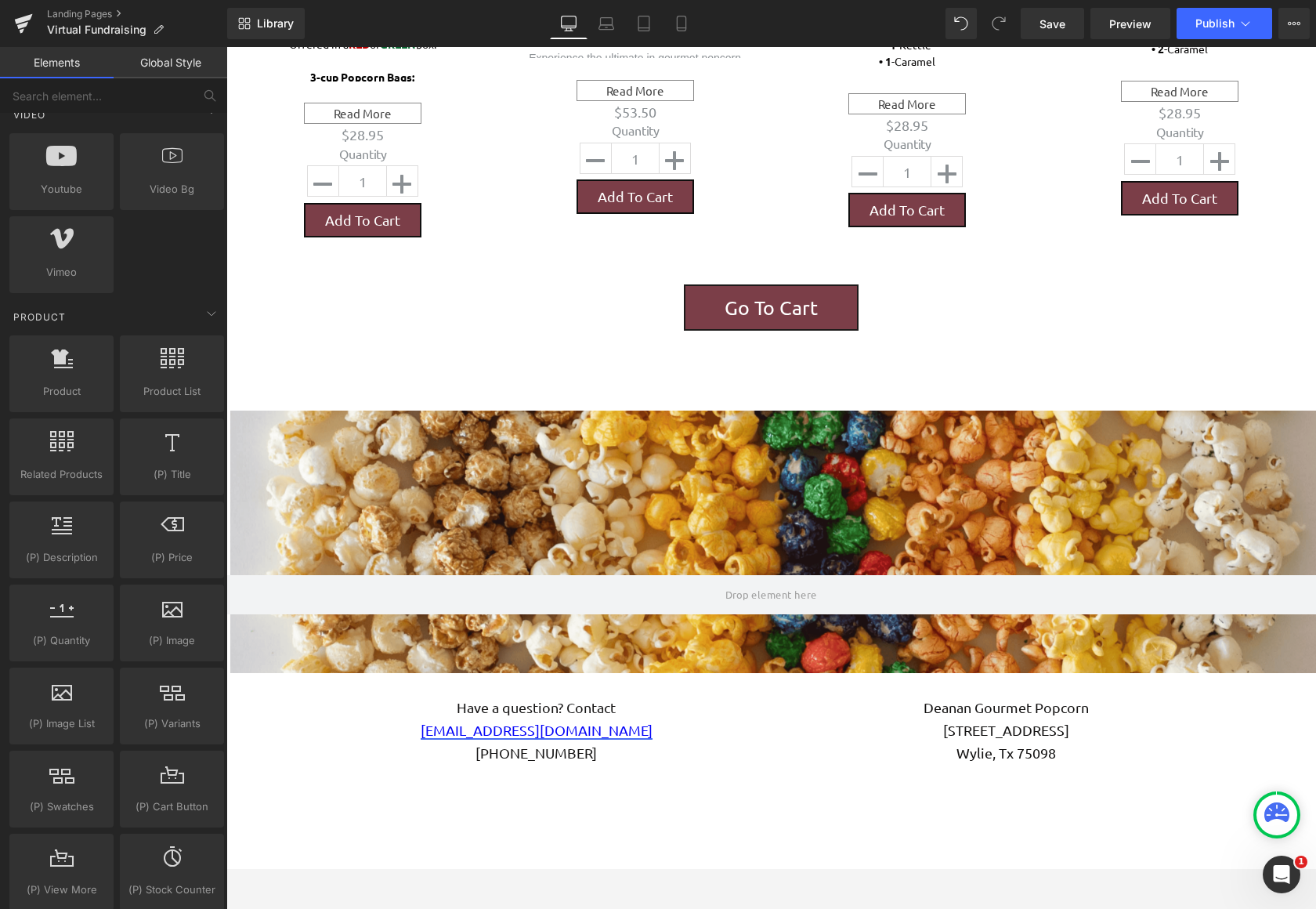
scroll to position [1096, 0]
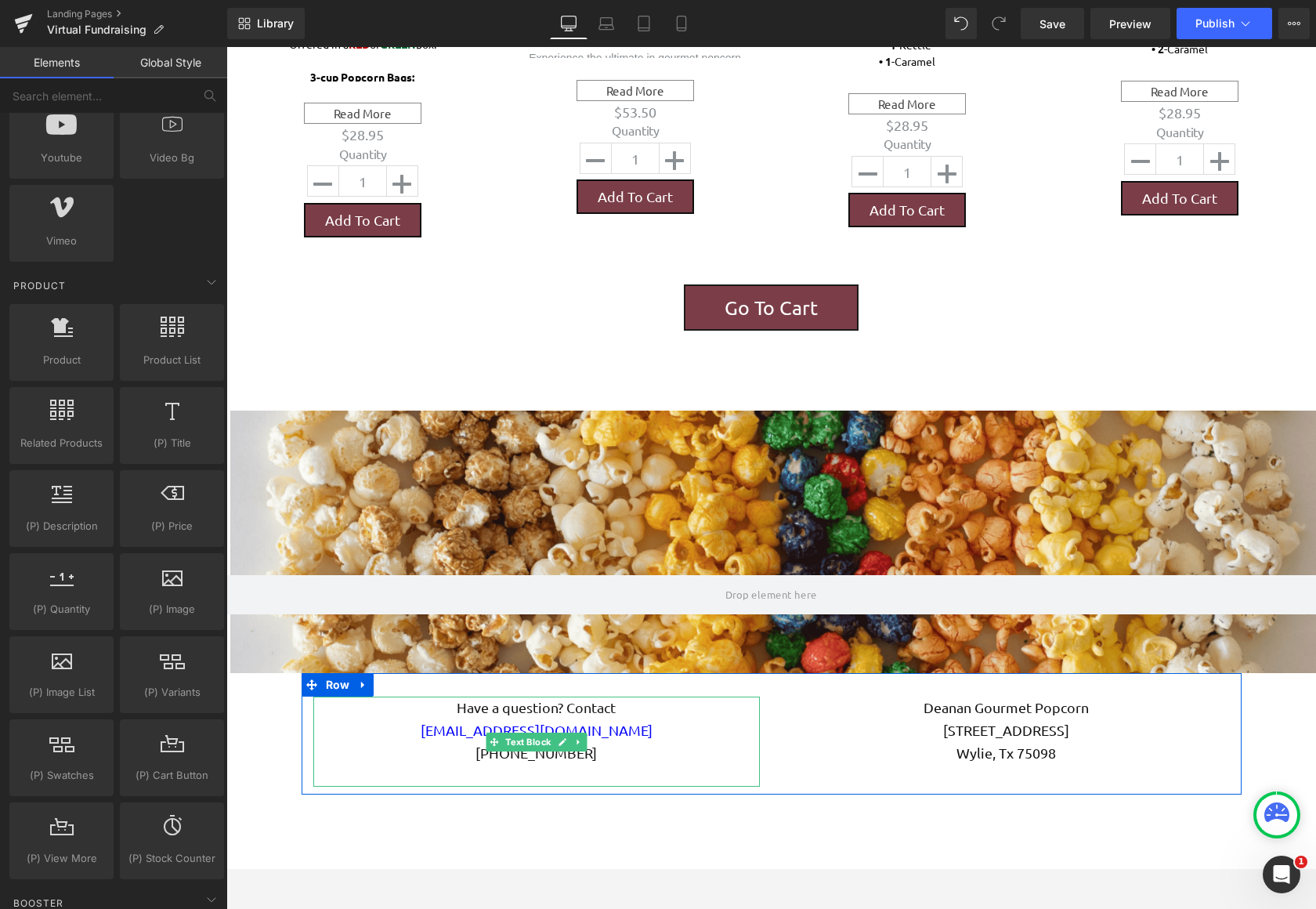
click at [639, 719] on p "[EMAIL_ADDRESS][DOMAIN_NAME]" at bounding box center [537, 730] width 447 height 23
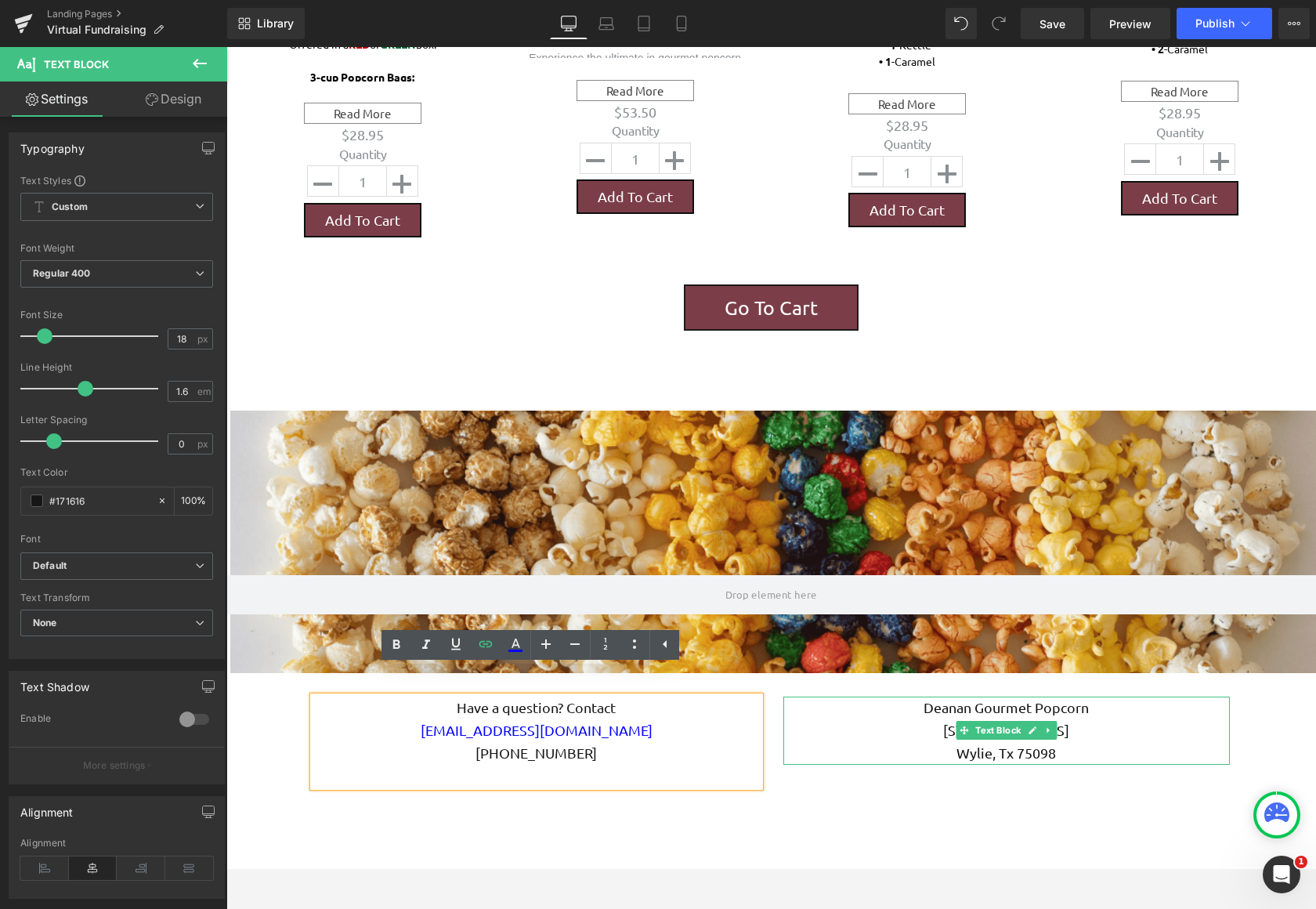
click at [878, 719] on p "[STREET_ADDRESS]" at bounding box center [1006, 730] width 447 height 23
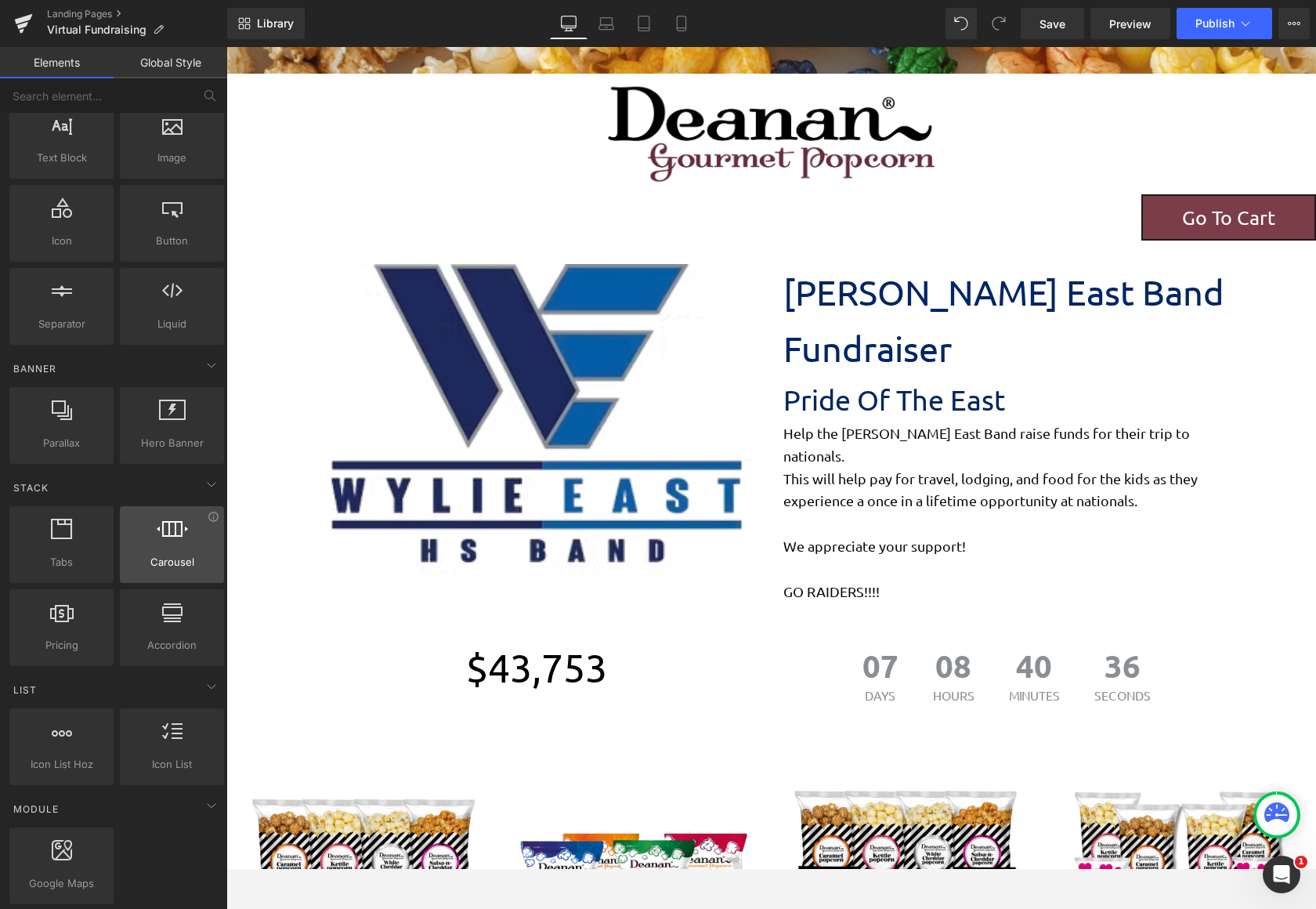
scroll to position [0, 0]
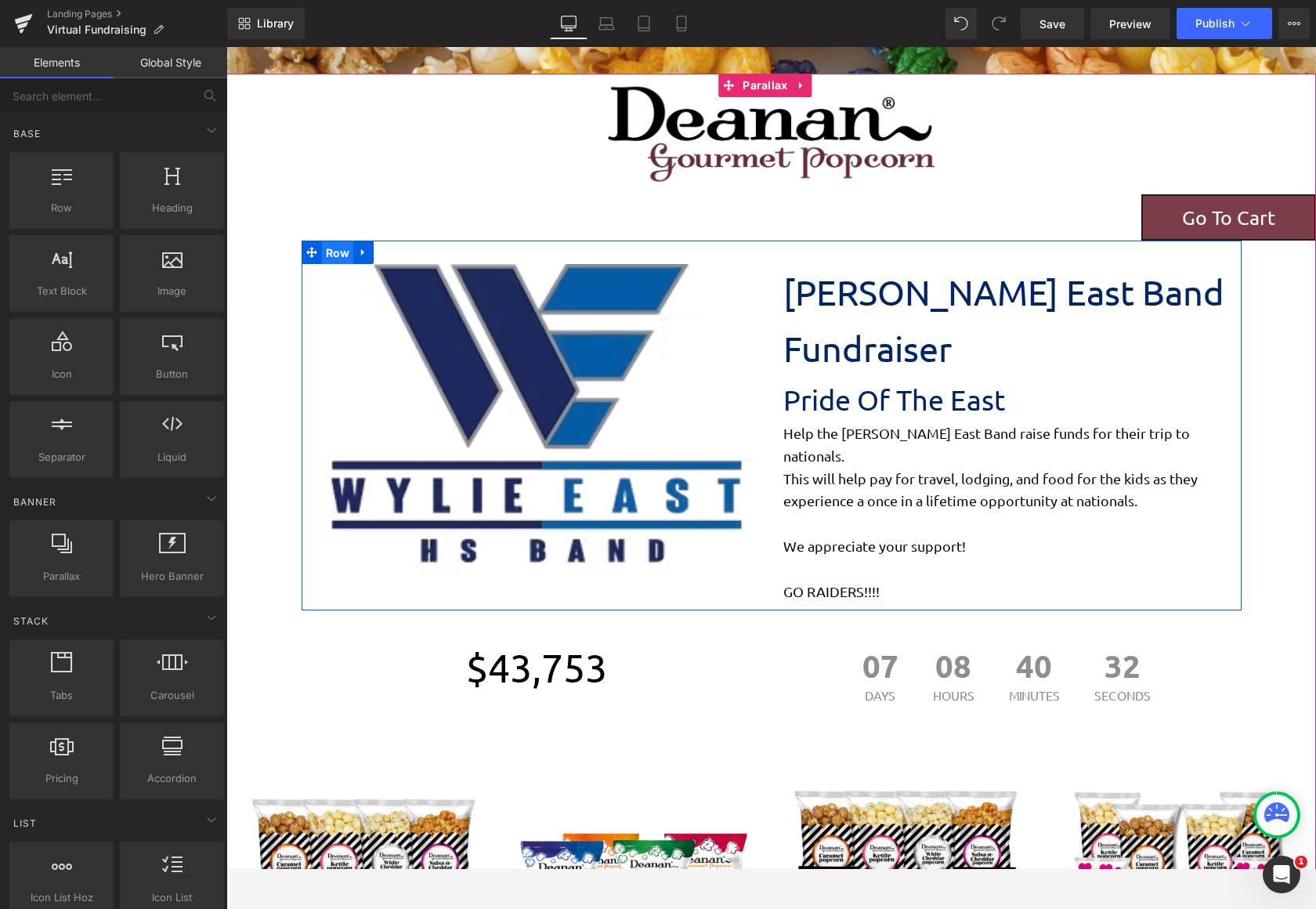
click at [333, 257] on span "Row" at bounding box center [338, 253] width 32 height 24
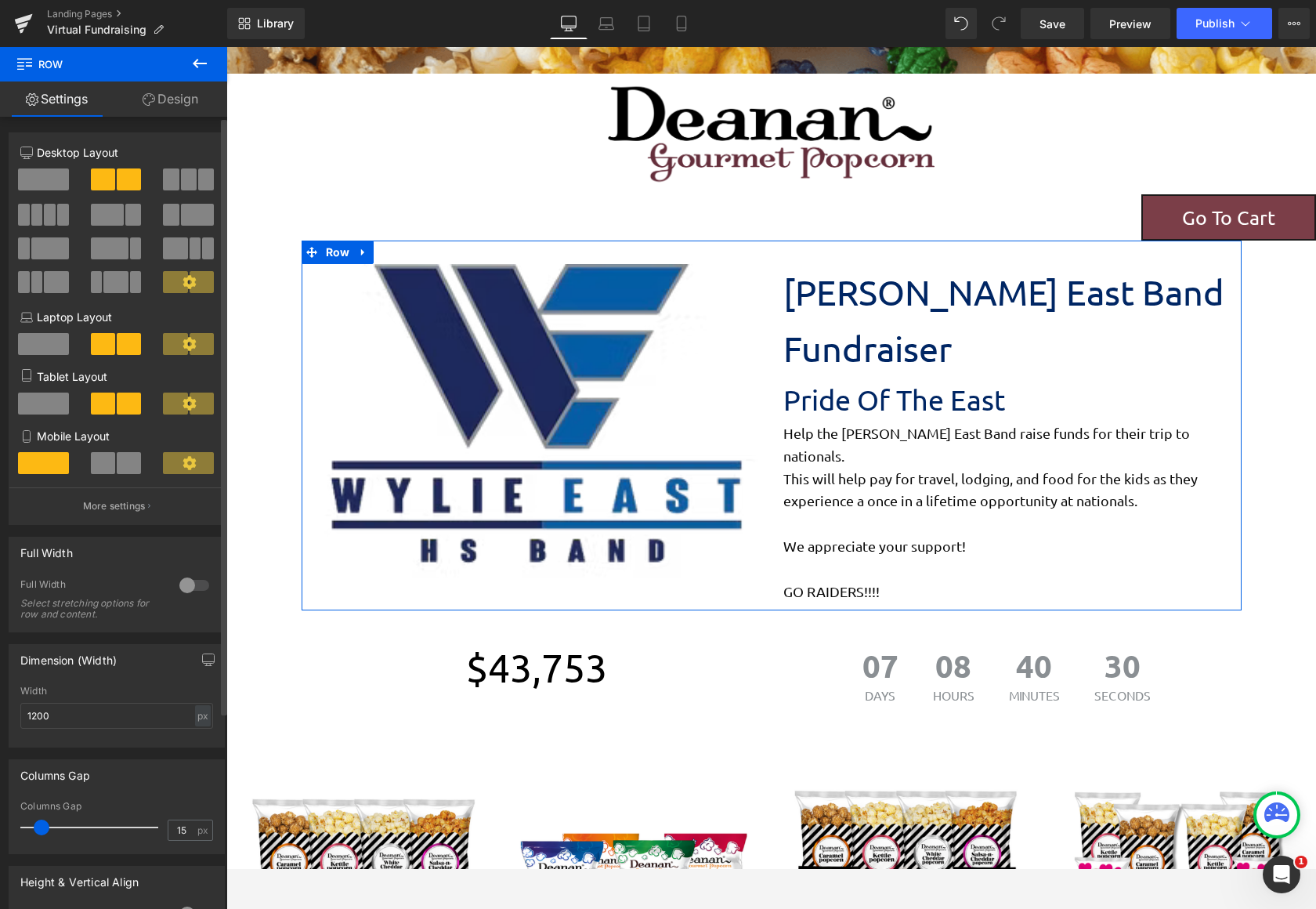
click at [167, 187] on span at bounding box center [170, 179] width 16 height 22
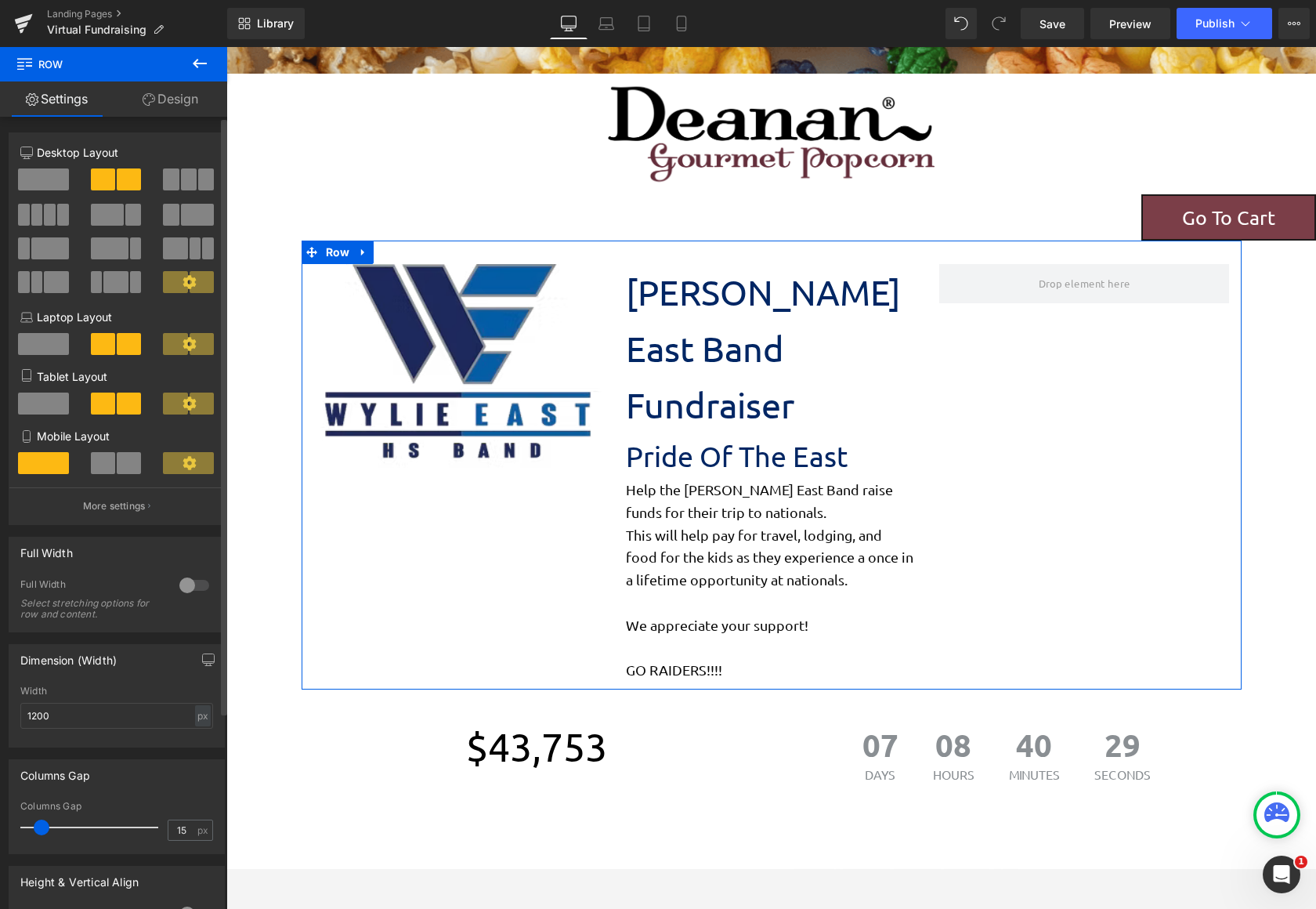
scroll to position [2312, 1077]
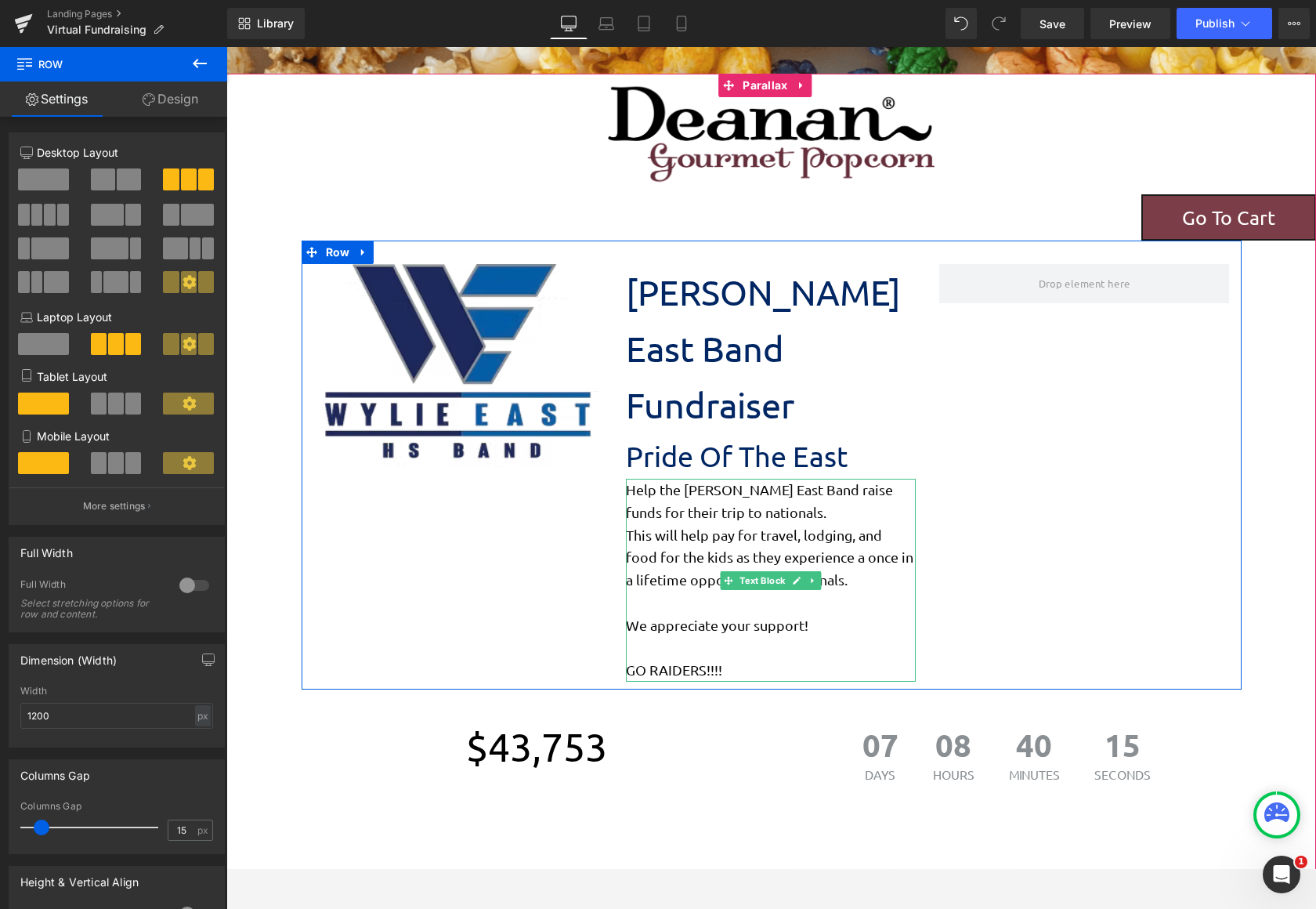
click at [726, 637] on p "GO RAIDERS!!!!" at bounding box center [771, 660] width 290 height 45
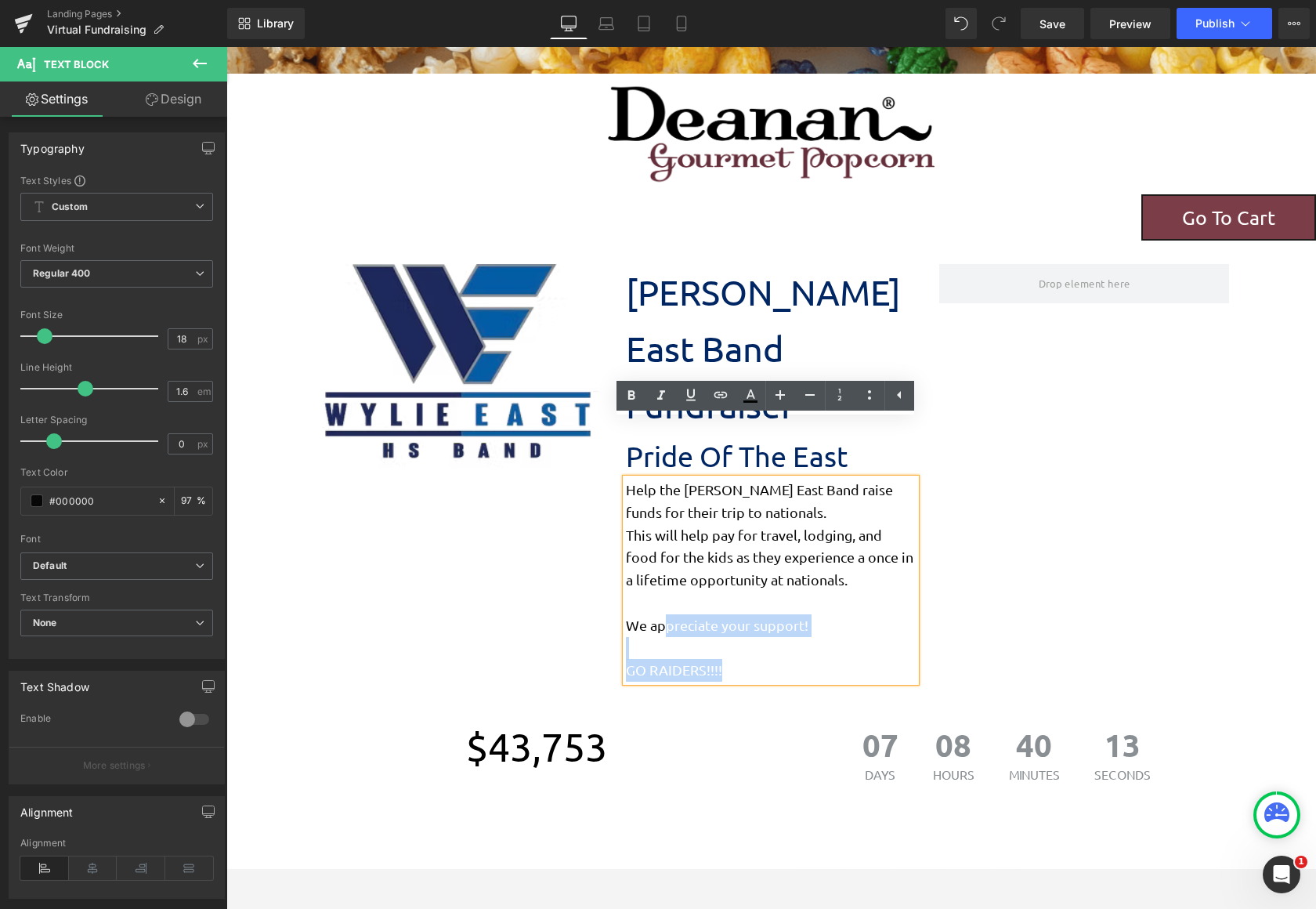
drag, startPoint x: 751, startPoint y: 609, endPoint x: 656, endPoint y: 574, distance: 101.2
click at [656, 574] on div "Help the [PERSON_NAME] East Band raise funds for their trip to nationals. This …" at bounding box center [771, 579] width 290 height 203
click at [769, 259] on div "Image [PERSON_NAME] East Band Fundraiser Text Block Pride Of The East Text Bloc…" at bounding box center [772, 465] width 940 height 449
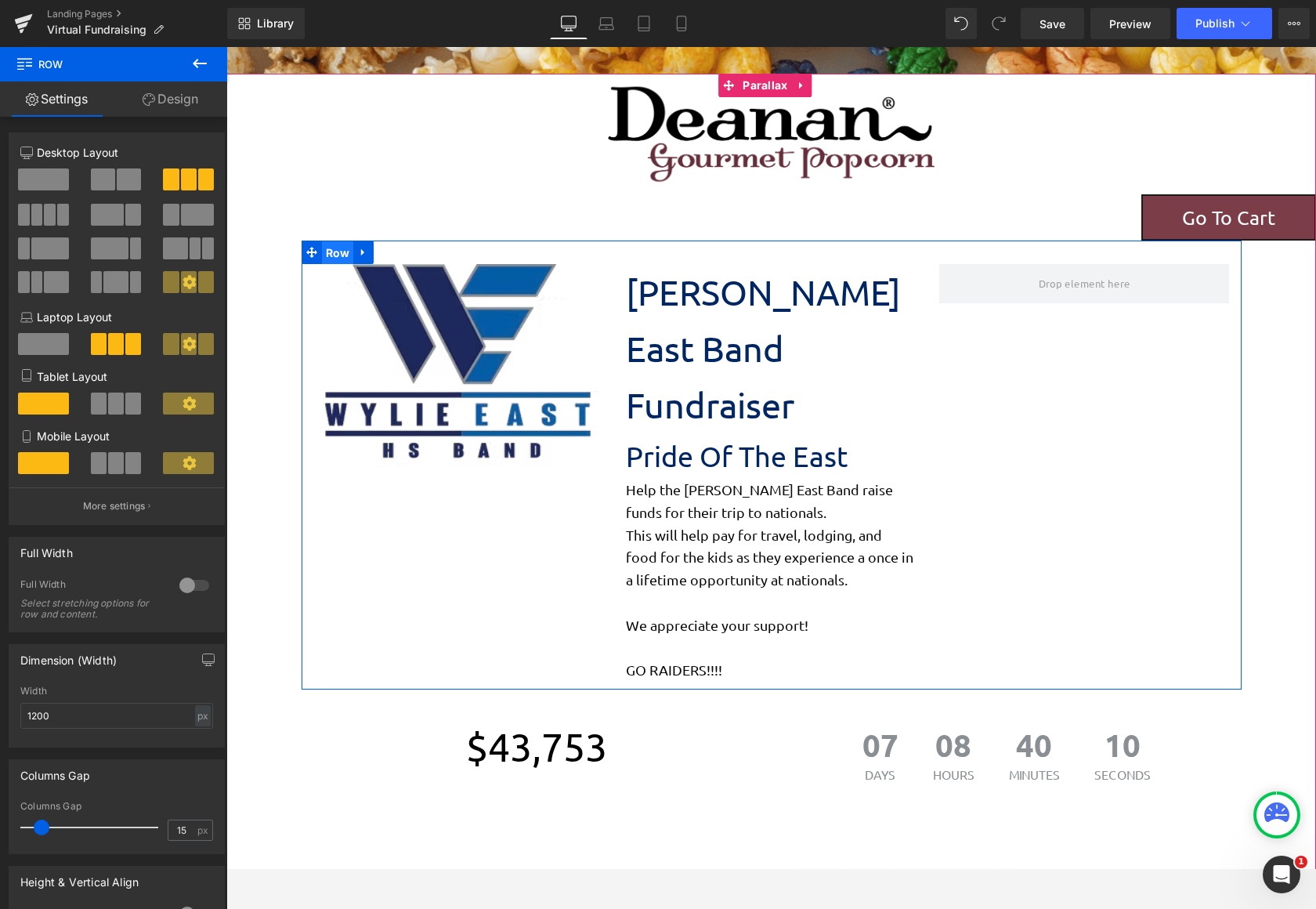
click at [331, 252] on span "Row" at bounding box center [338, 253] width 32 height 24
click at [332, 256] on span "Row" at bounding box center [338, 253] width 32 height 24
click at [335, 253] on span "Row" at bounding box center [338, 253] width 32 height 24
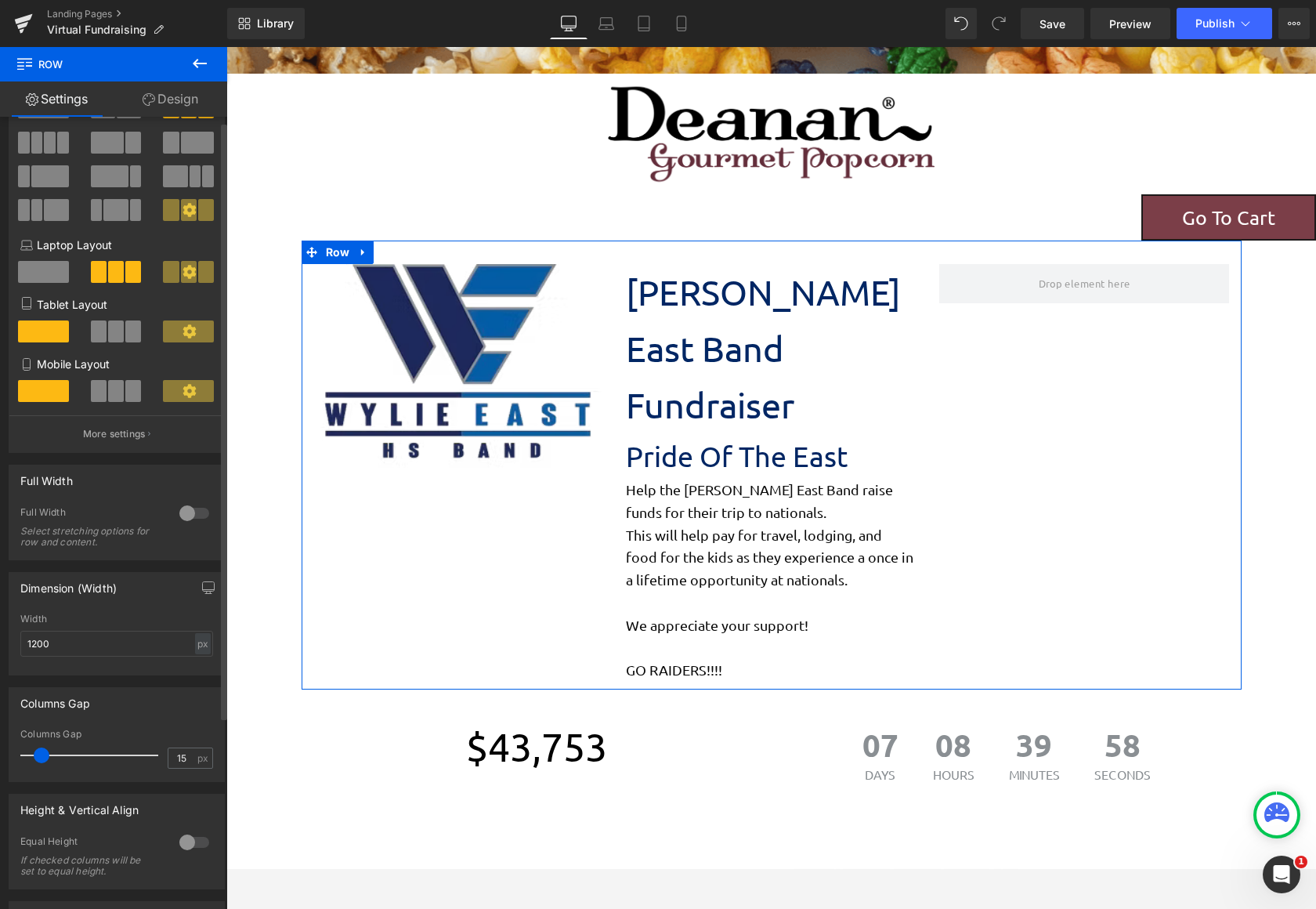
scroll to position [0, 0]
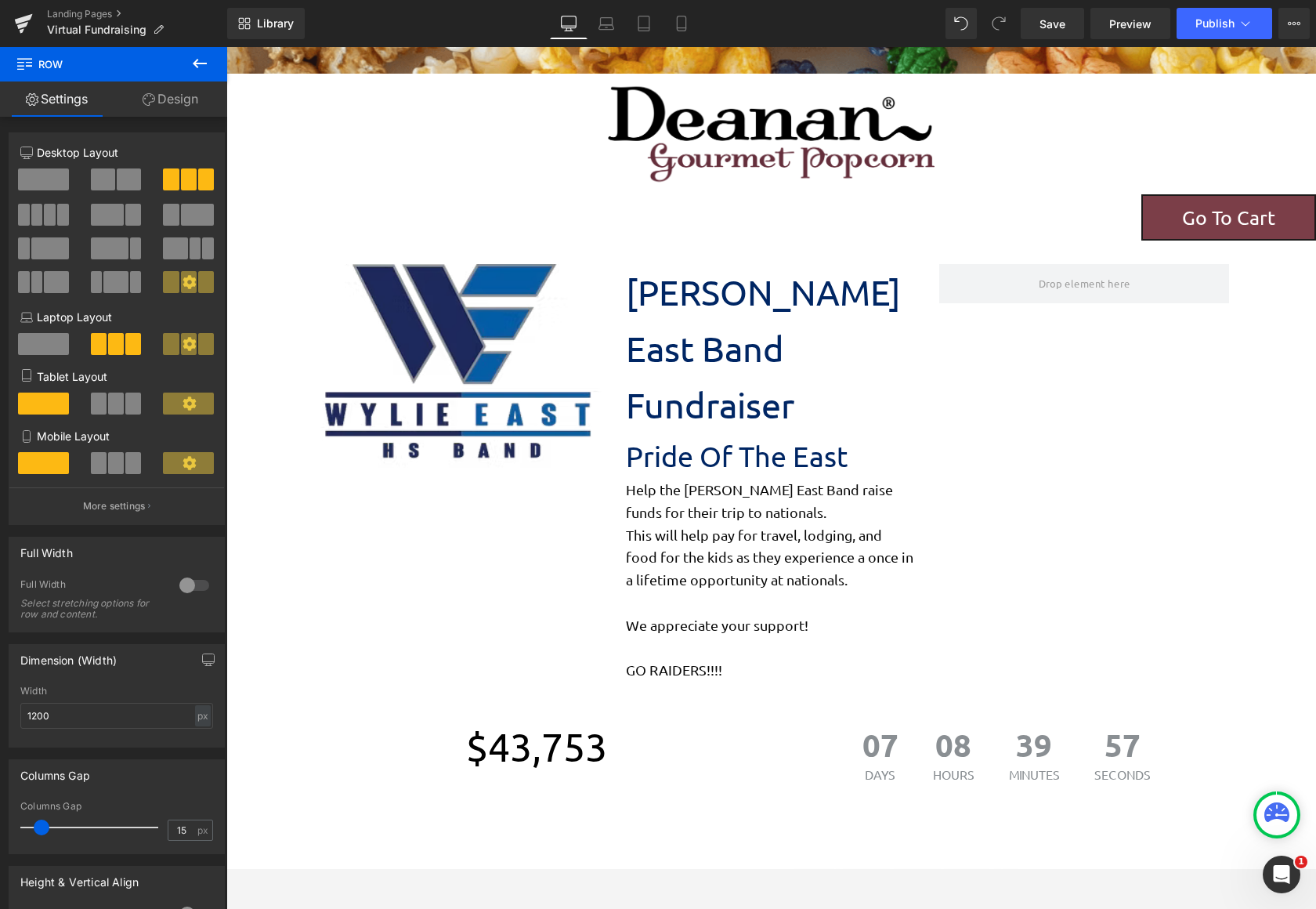
click at [194, 68] on icon at bounding box center [200, 63] width 19 height 19
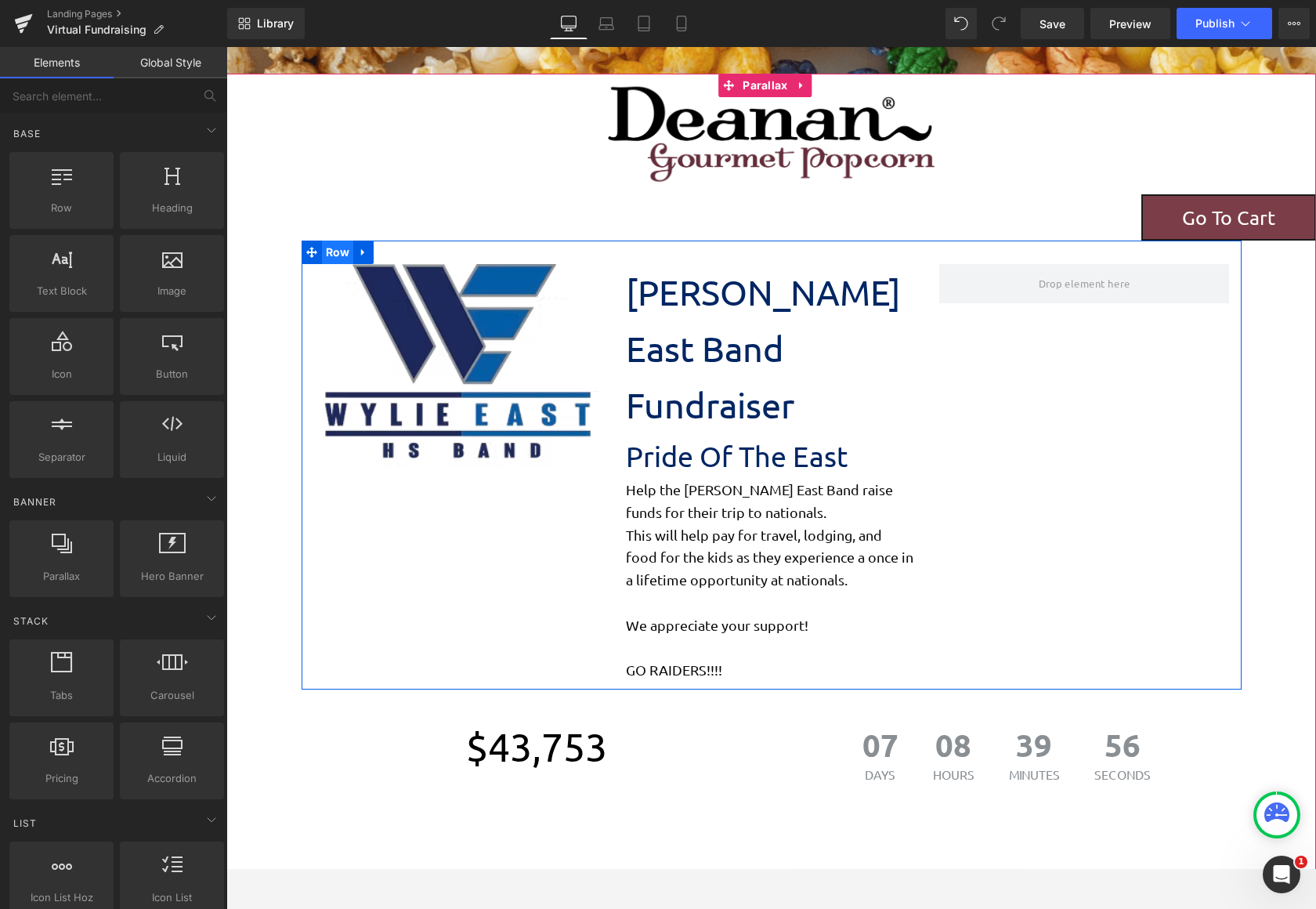
click at [322, 253] on span "Row" at bounding box center [338, 252] width 32 height 24
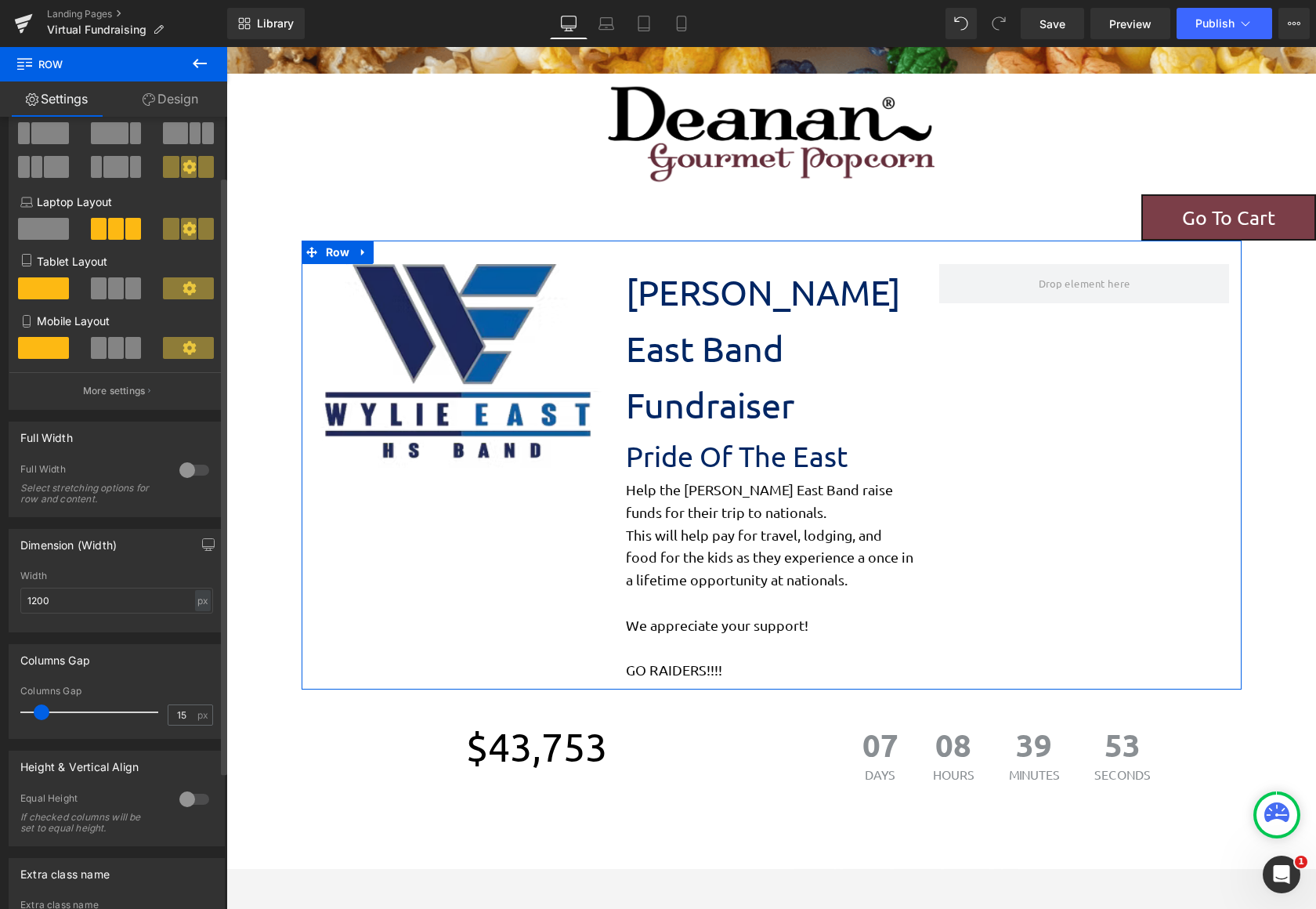
scroll to position [261, 0]
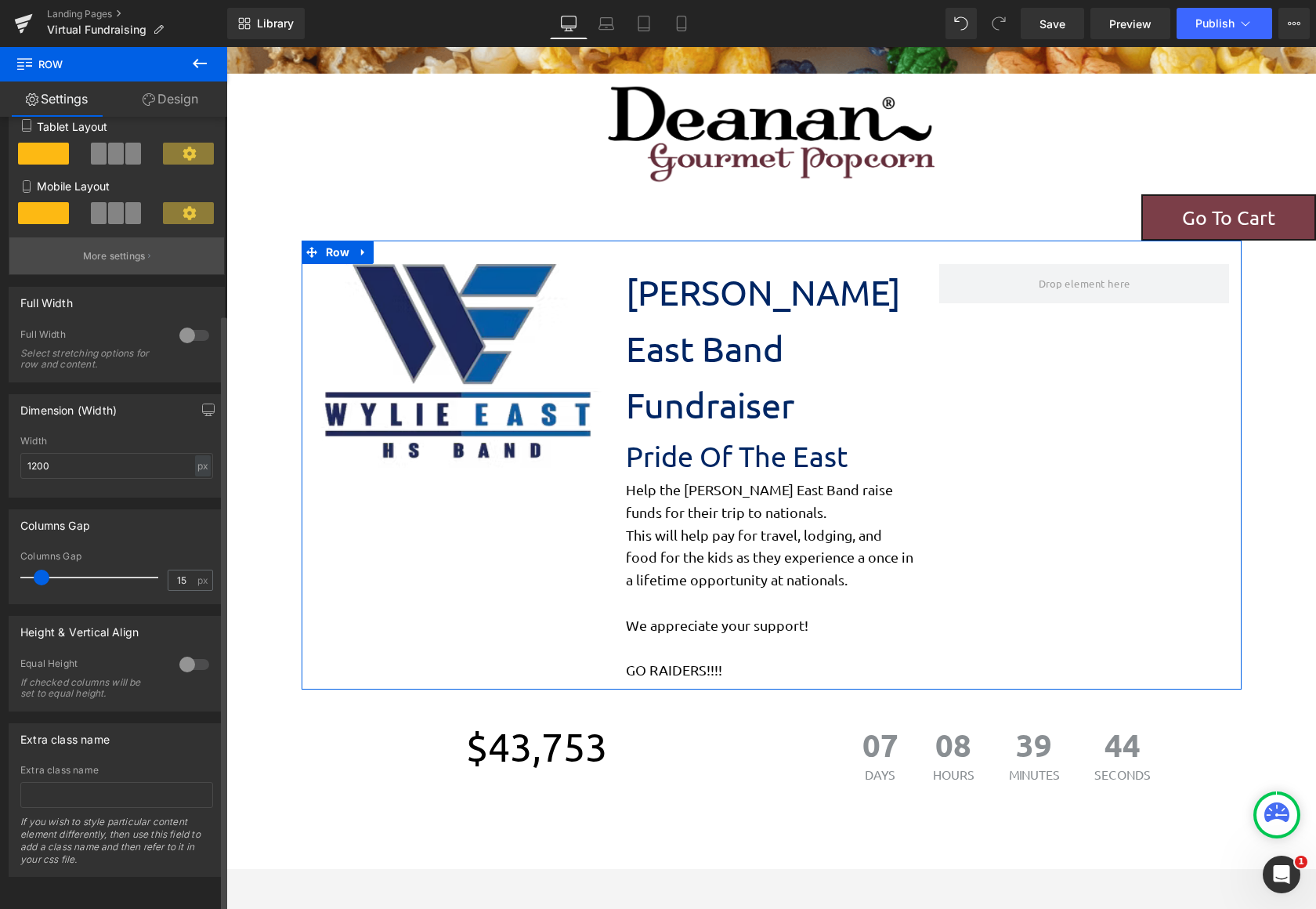
click at [121, 238] on button "More settings" at bounding box center [116, 256] width 215 height 37
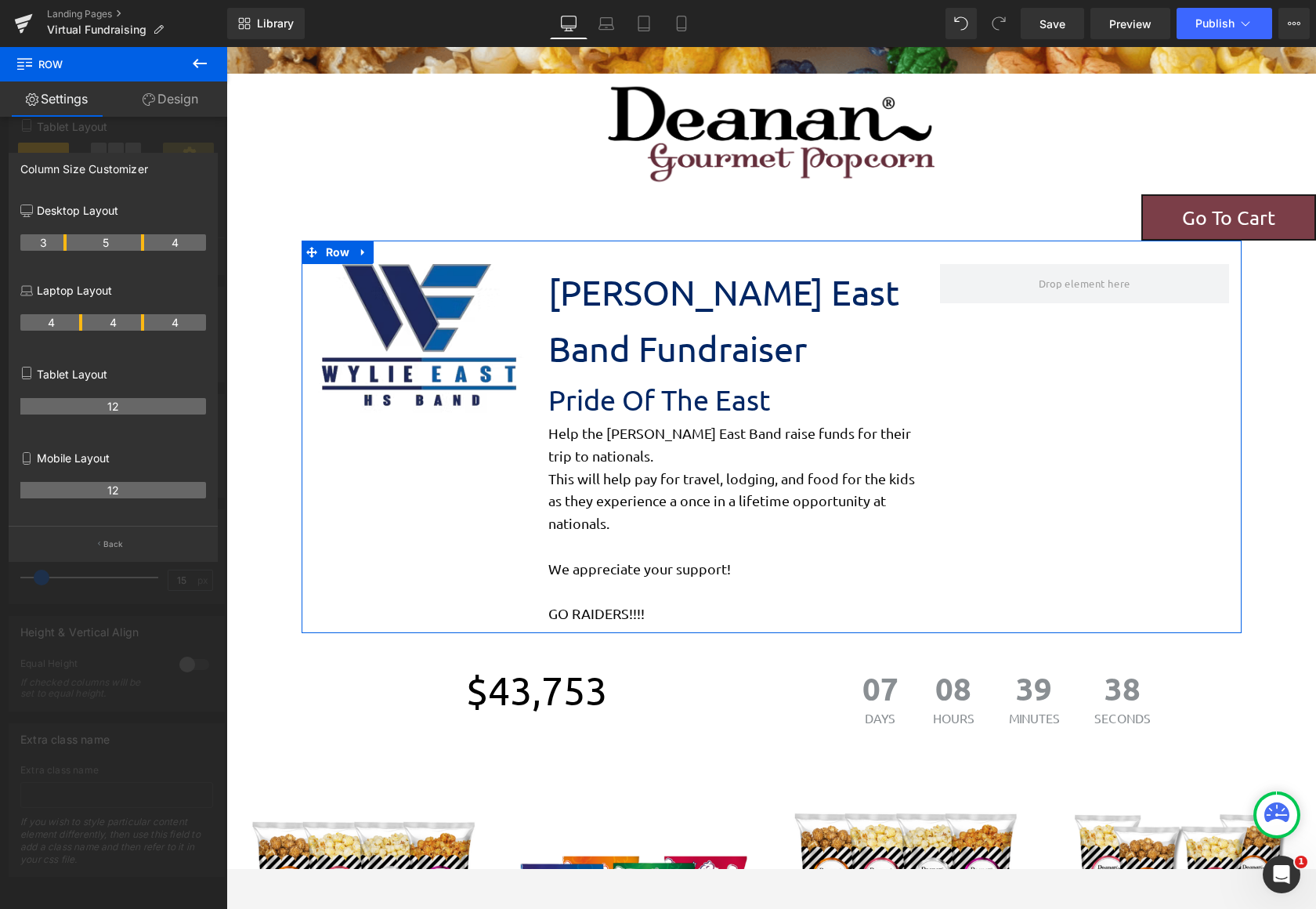
drag, startPoint x: 80, startPoint y: 241, endPoint x: 65, endPoint y: 241, distance: 15.0
drag, startPoint x: 144, startPoint y: 245, endPoint x: 193, endPoint y: 244, distance: 49.0
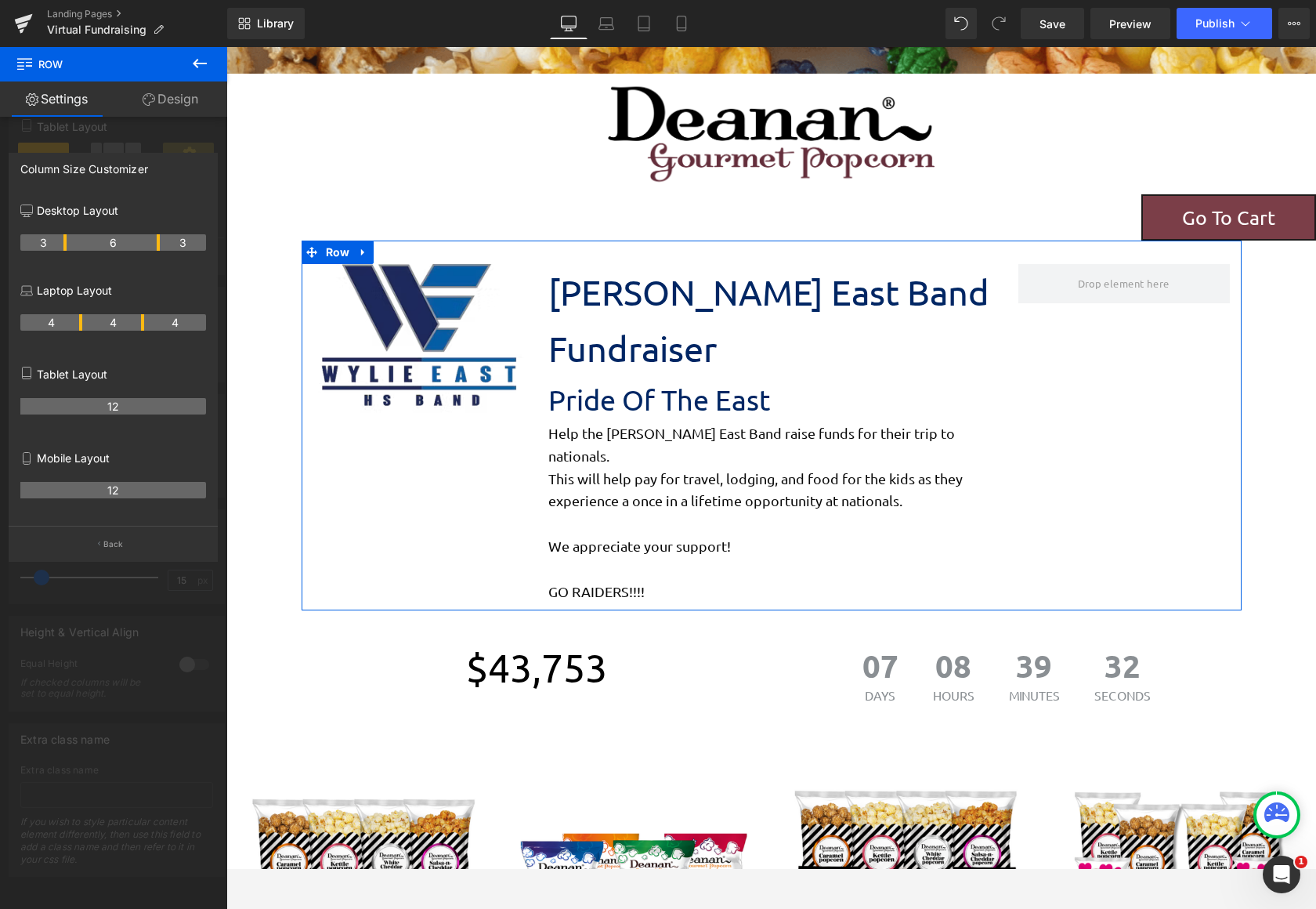
drag, startPoint x: 143, startPoint y: 238, endPoint x: 157, endPoint y: 239, distance: 14.0
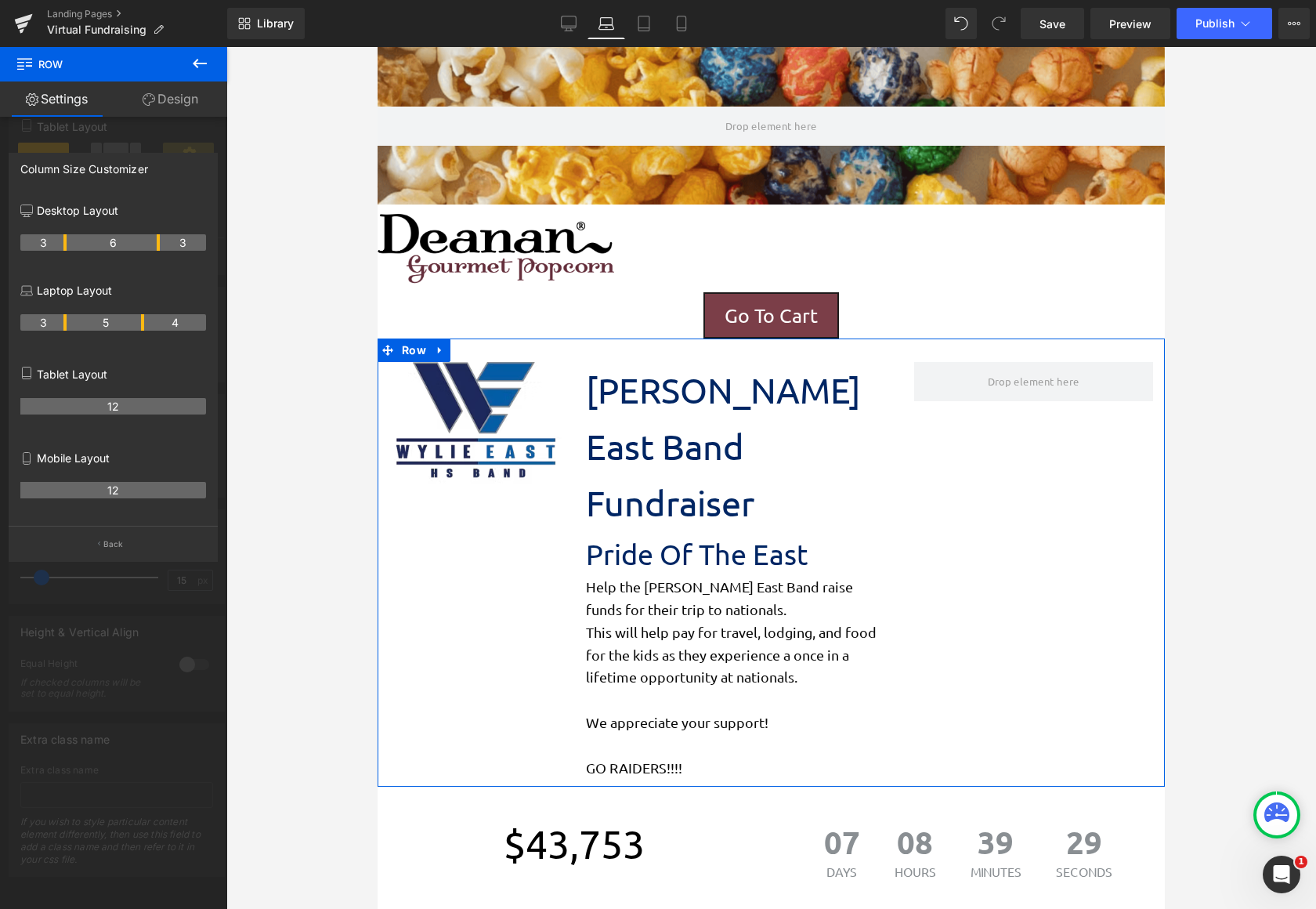
scroll to position [2431, 775]
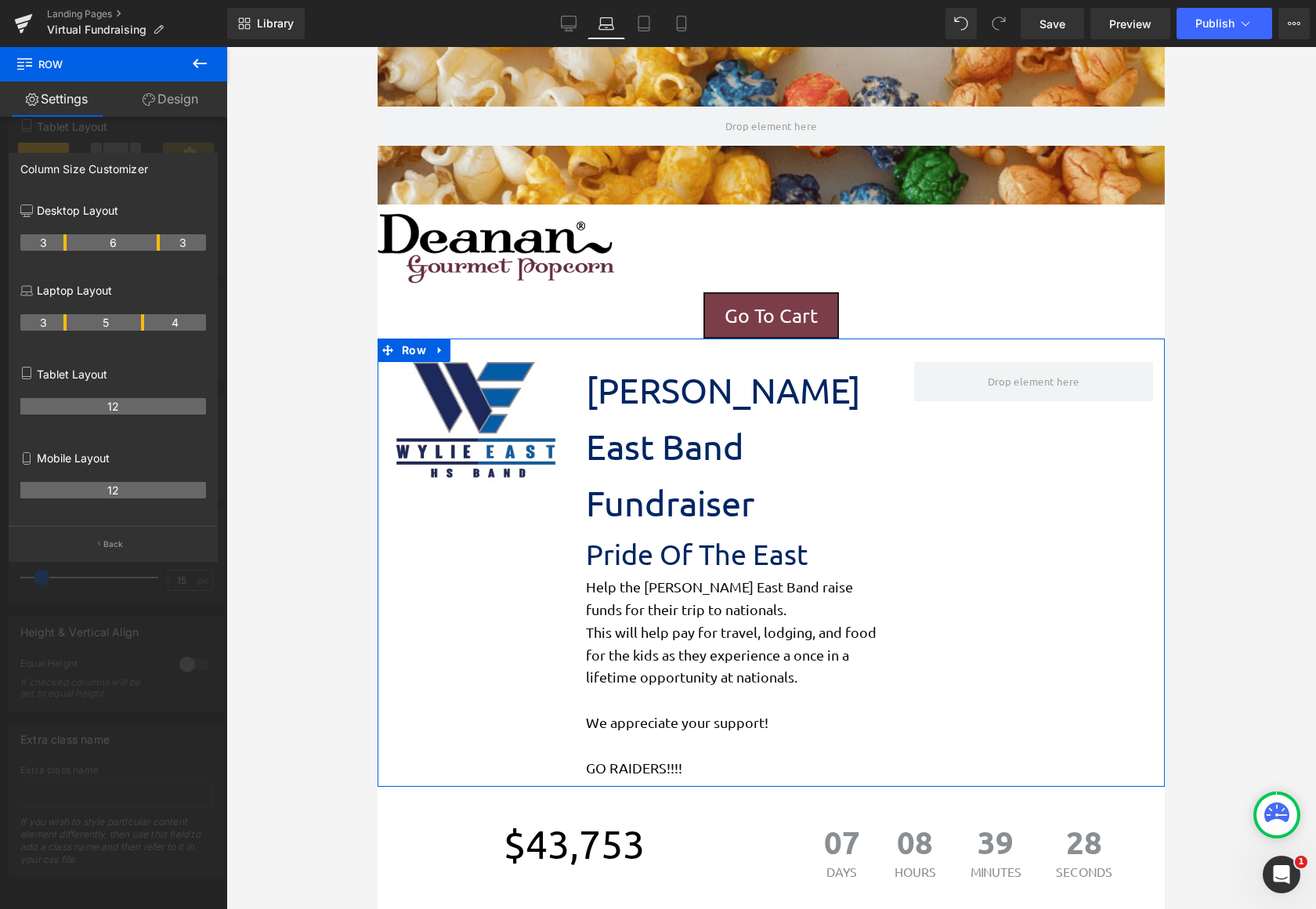
drag, startPoint x: 80, startPoint y: 318, endPoint x: 64, endPoint y: 318, distance: 16.0
click at [64, 318] on th "3" at bounding box center [44, 322] width 46 height 16
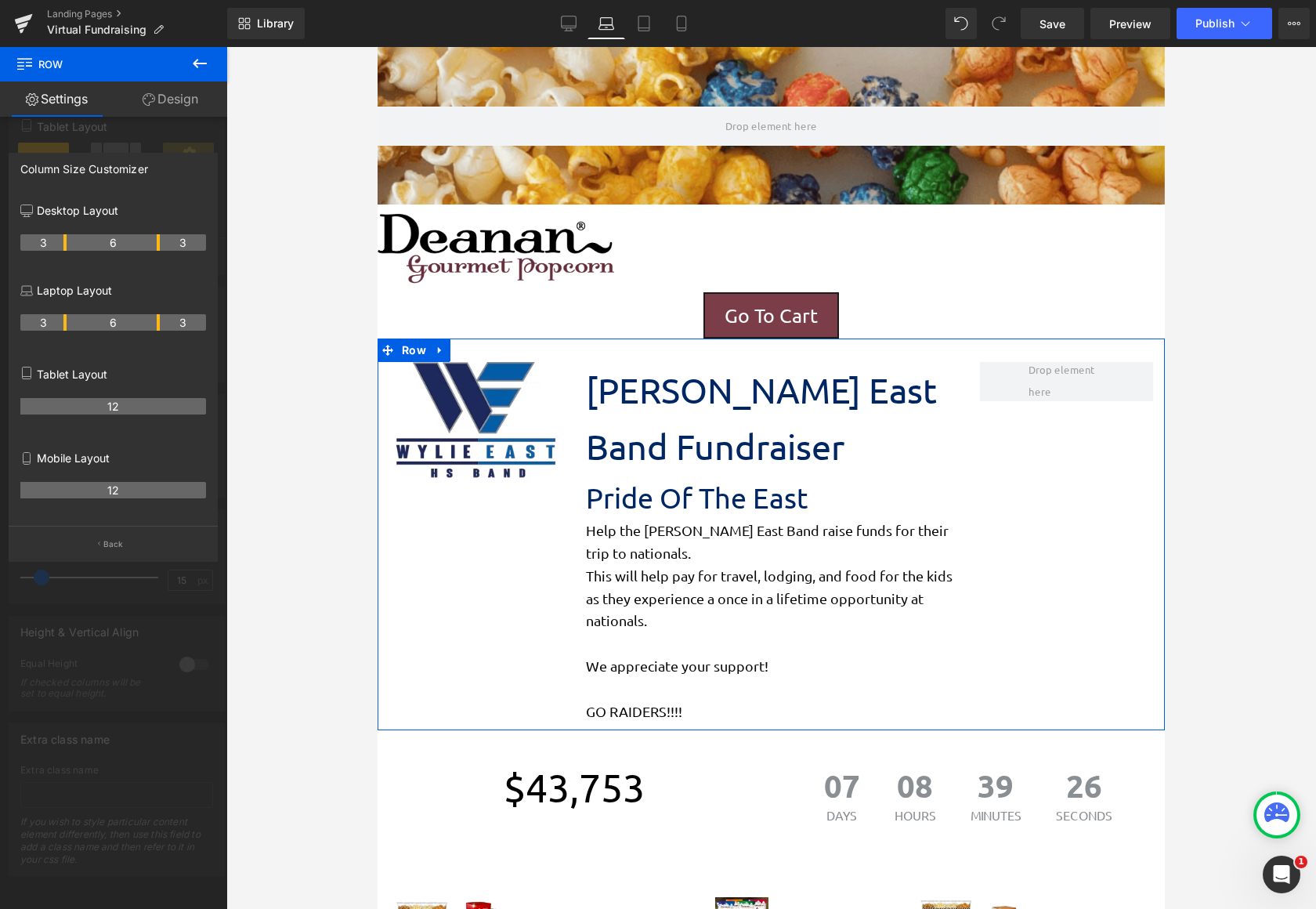
drag, startPoint x: 142, startPoint y: 318, endPoint x: 155, endPoint y: 316, distance: 13.2
click at [155, 316] on th "6" at bounding box center [113, 322] width 93 height 16
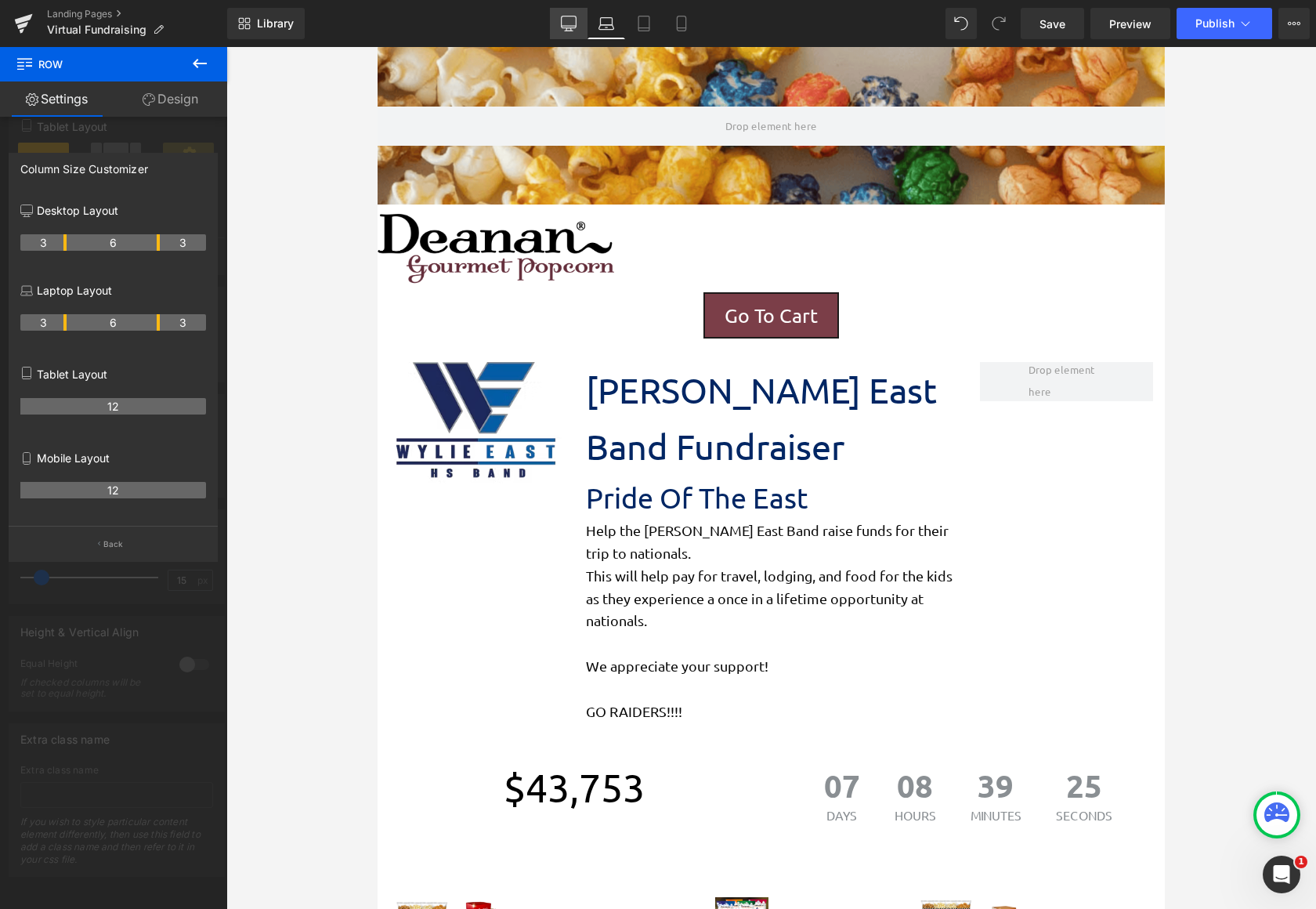
click at [572, 26] on icon at bounding box center [569, 26] width 15 height 0
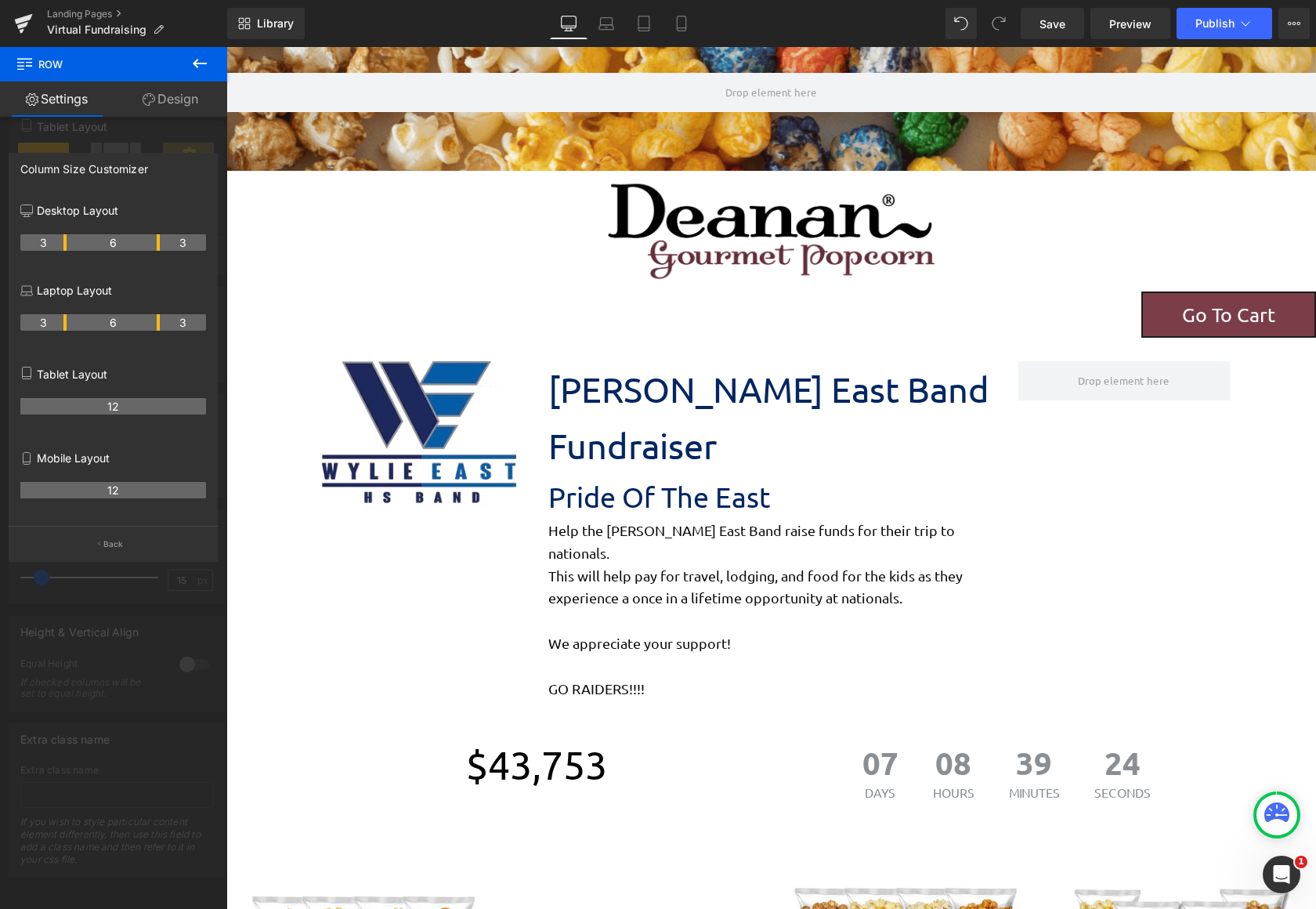
scroll to position [2211, 1077]
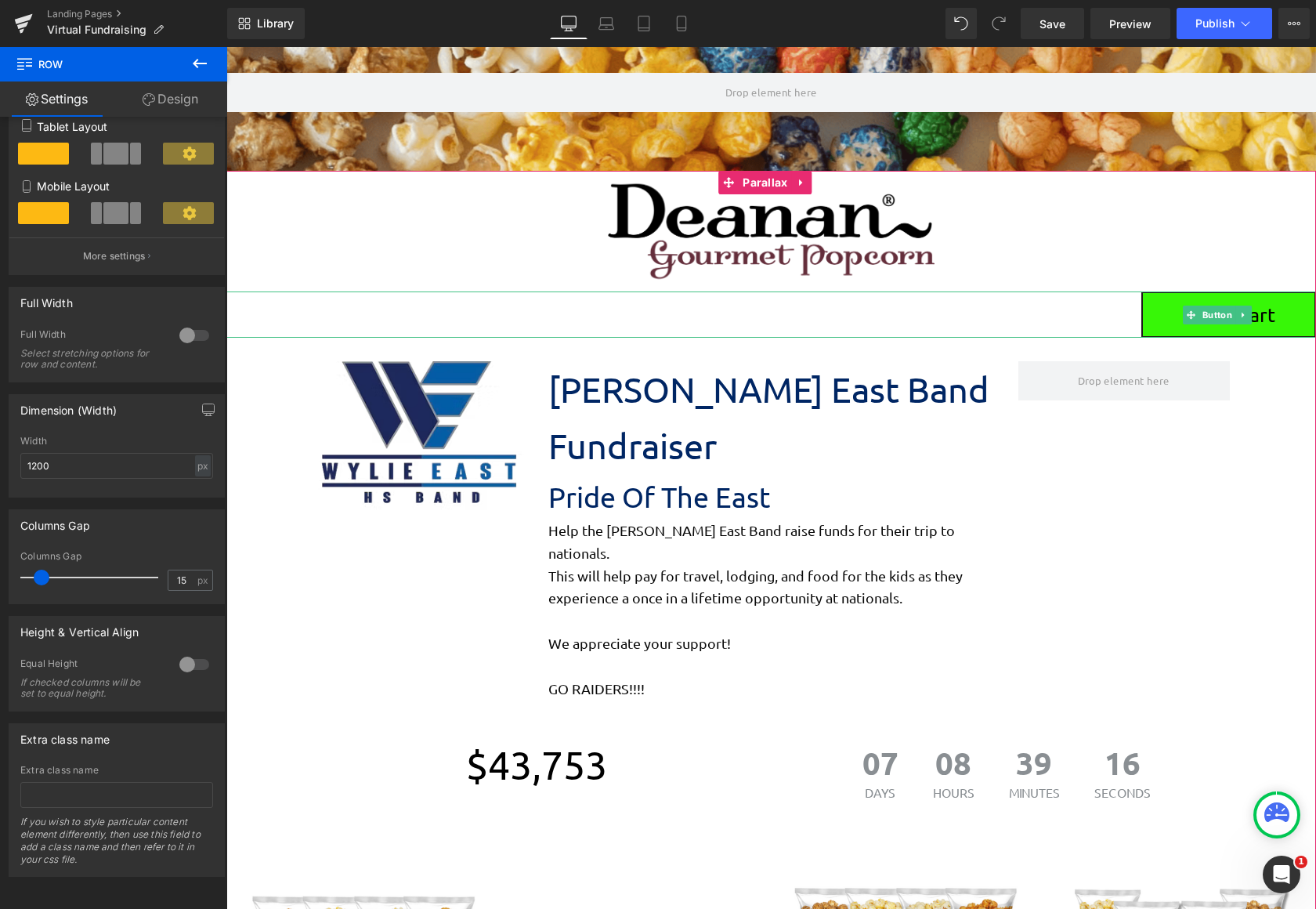
click at [1147, 312] on link "Go To Cart" at bounding box center [1228, 314] width 174 height 46
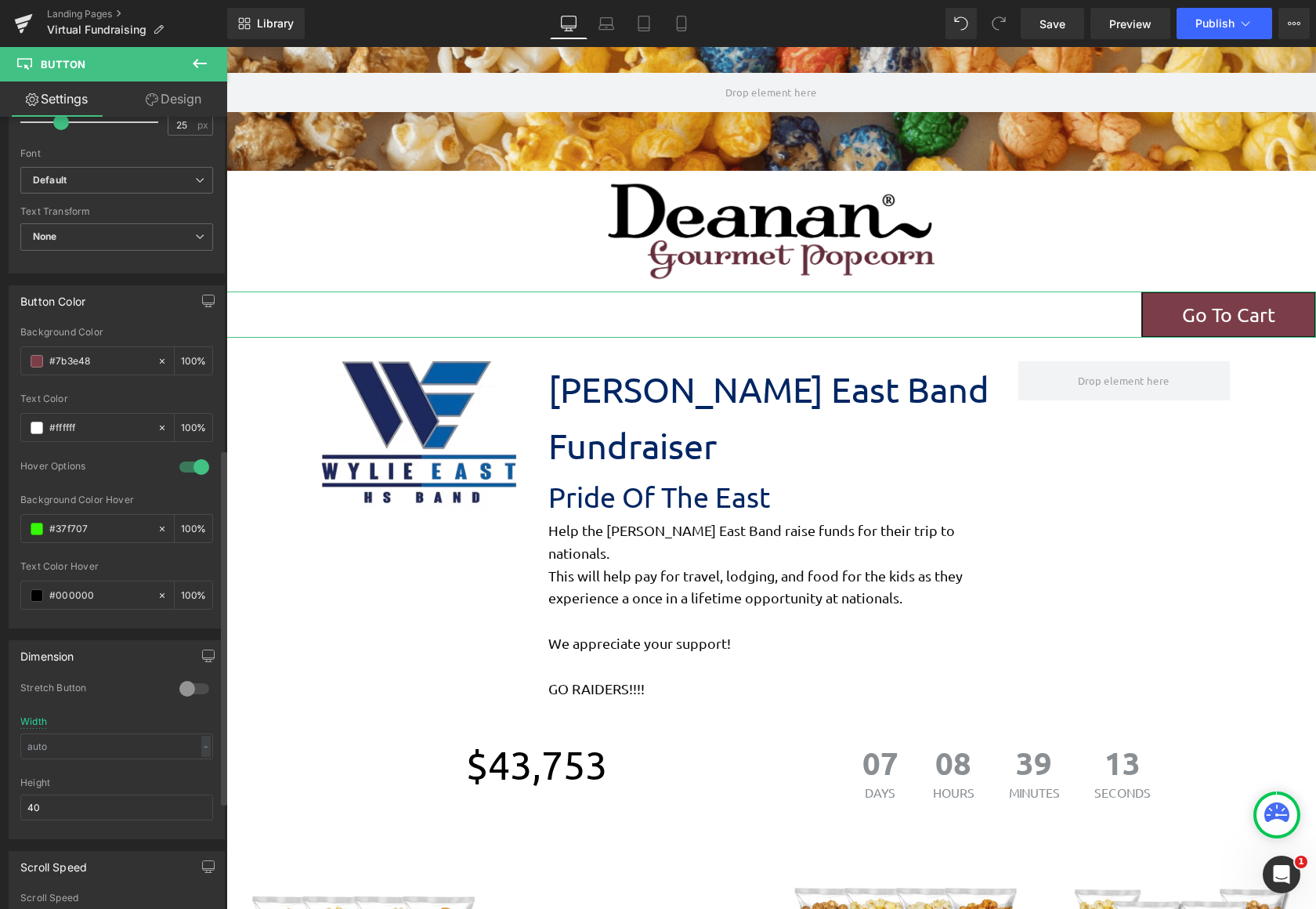
scroll to position [783, 0]
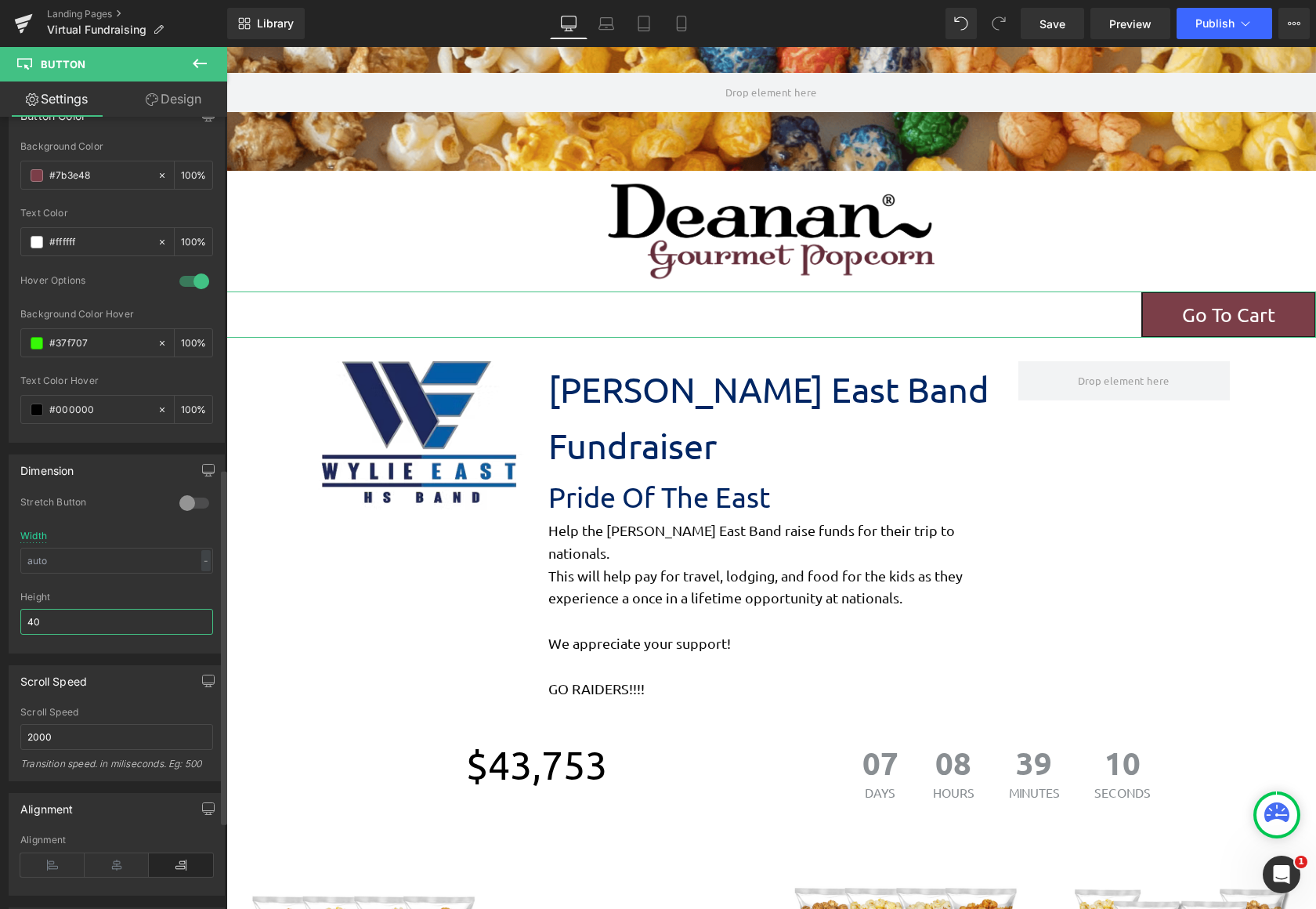
drag, startPoint x: 102, startPoint y: 630, endPoint x: 21, endPoint y: 631, distance: 81.0
click at [21, 631] on input "40" at bounding box center [117, 621] width 193 height 26
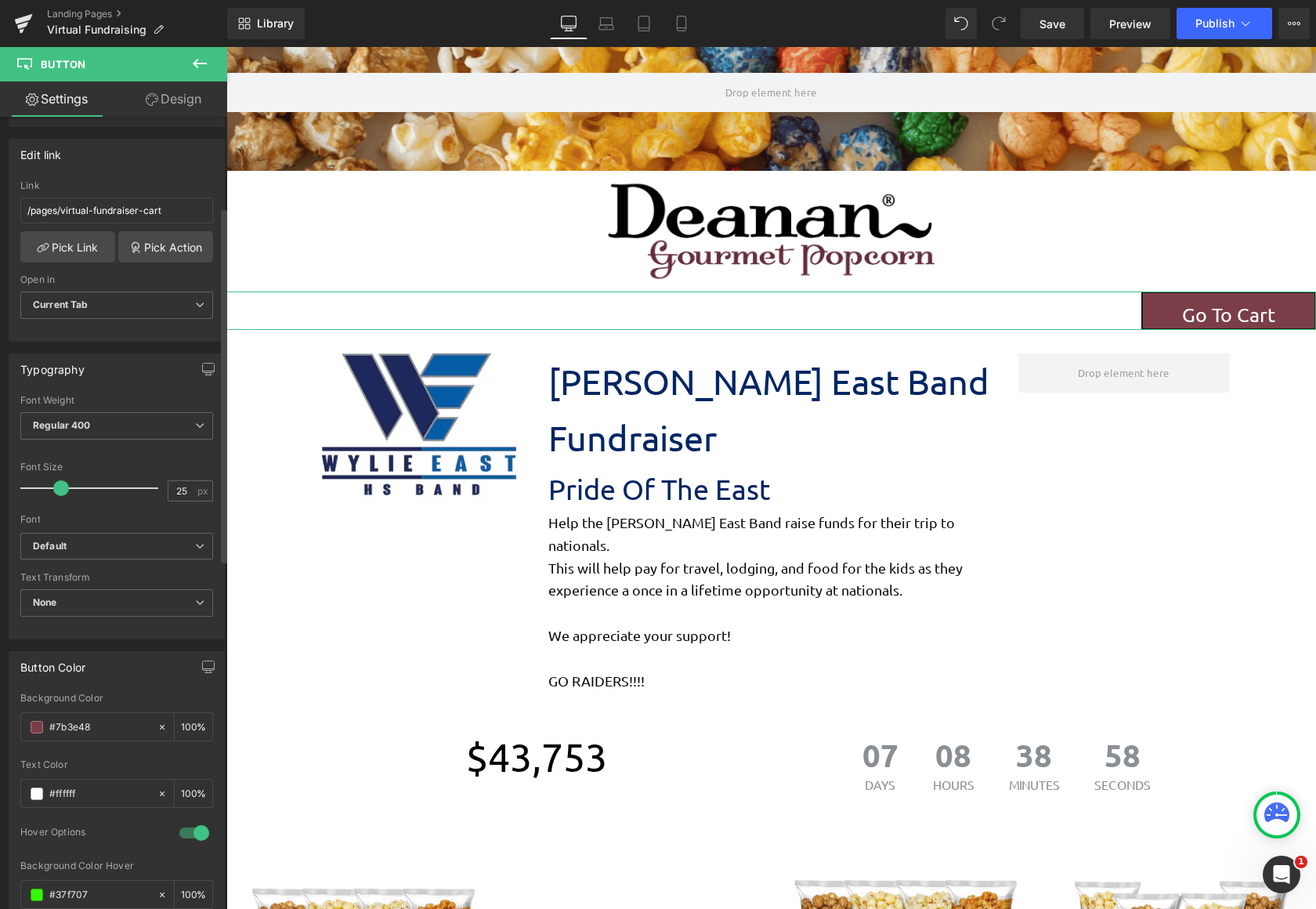
scroll to position [235, 0]
type input "30"
type input "19"
drag, startPoint x: 61, startPoint y: 483, endPoint x: 52, endPoint y: 484, distance: 9.1
click at [52, 484] on span at bounding box center [53, 485] width 16 height 16
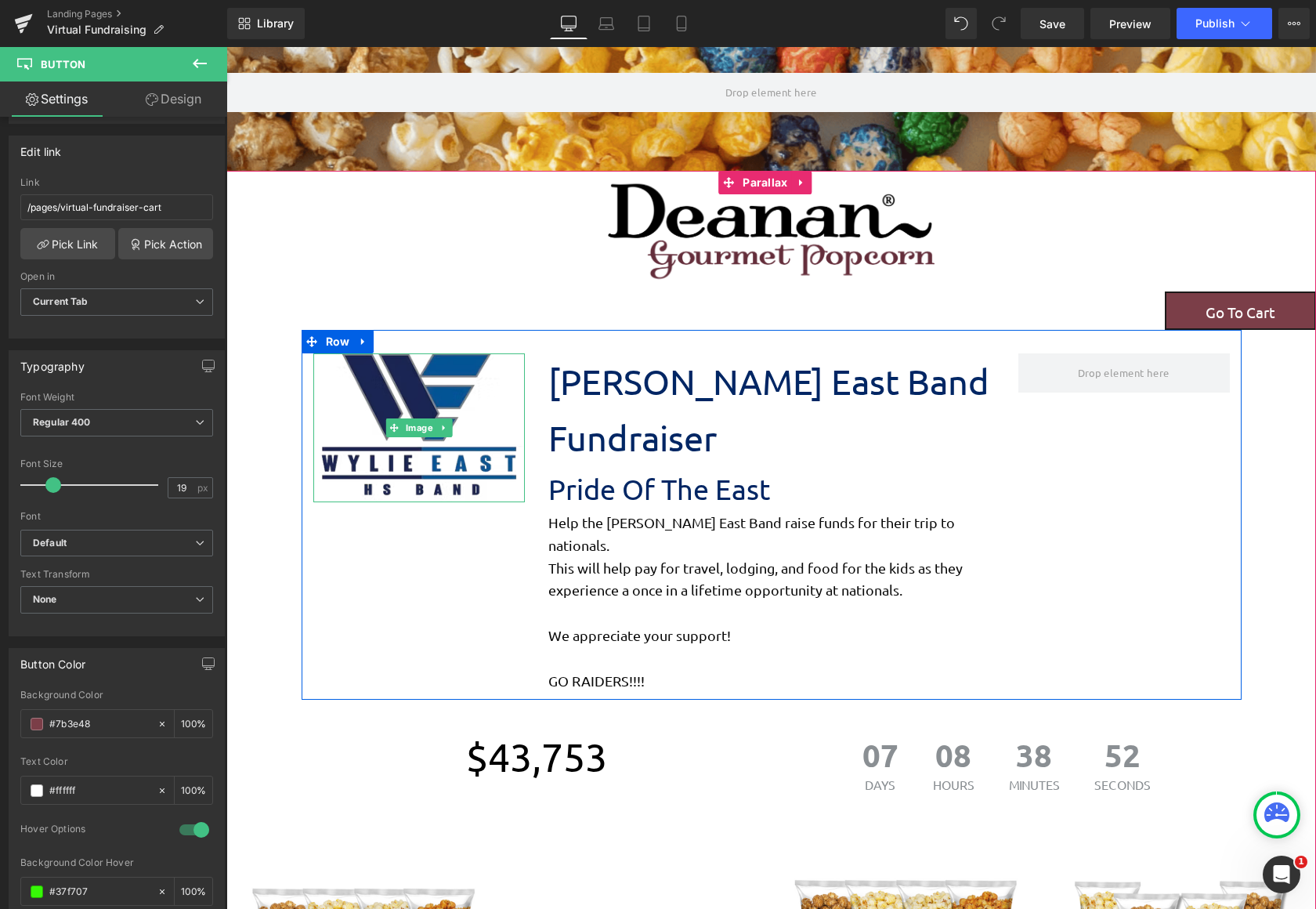
scroll to position [216, 0]
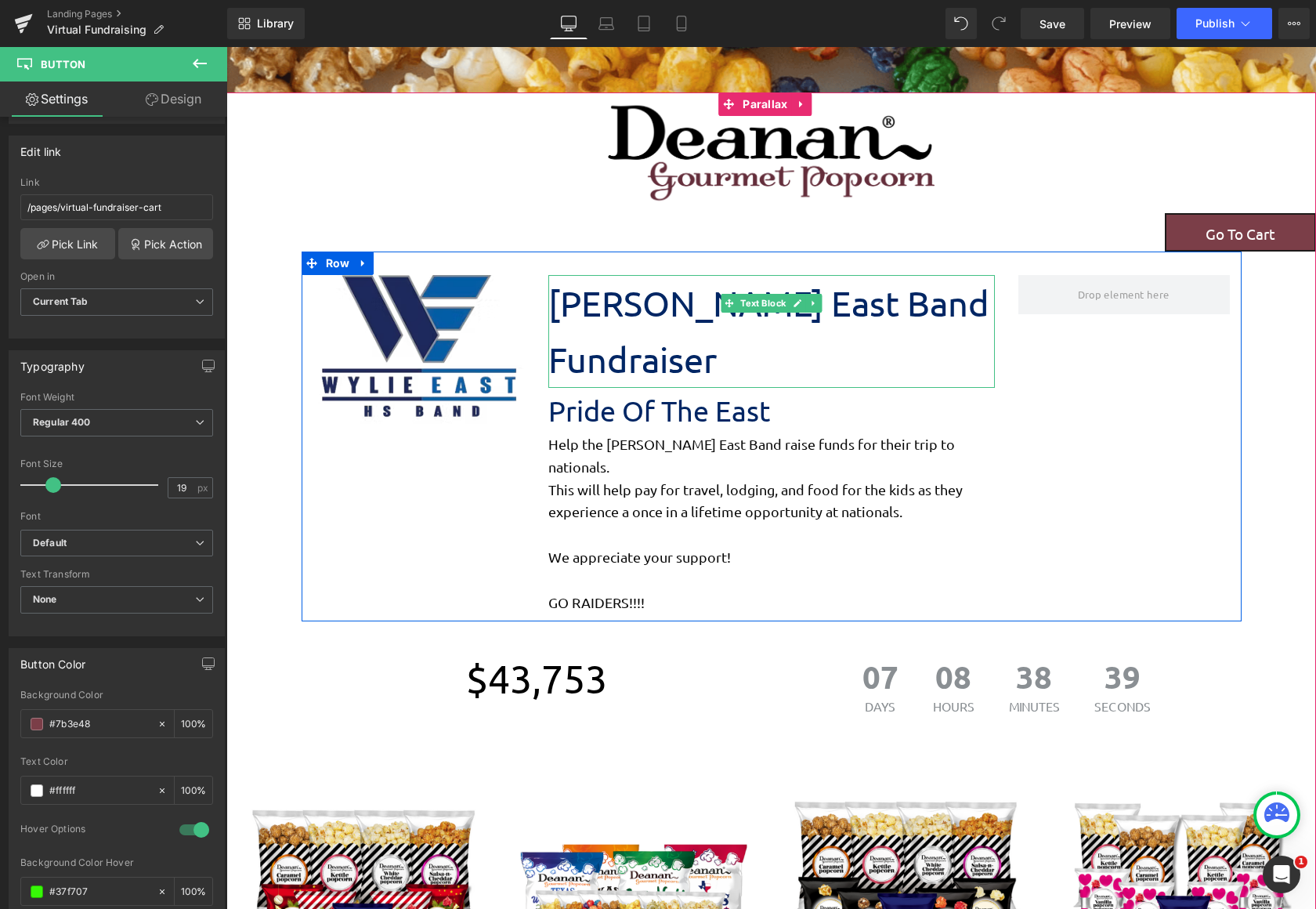
click at [849, 292] on p "[PERSON_NAME] East Band Fundraiser" at bounding box center [772, 330] width 447 height 113
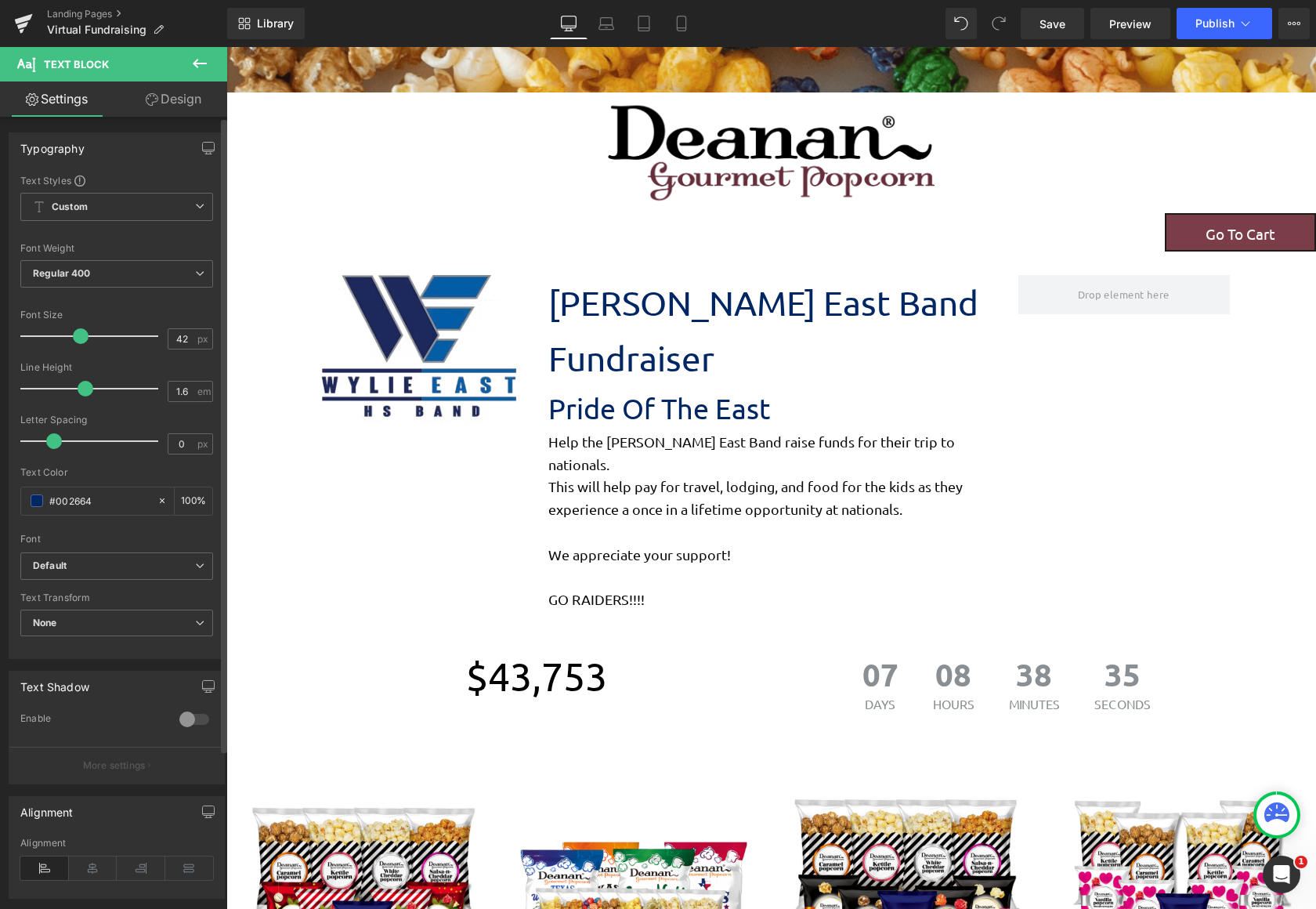
type input "40"
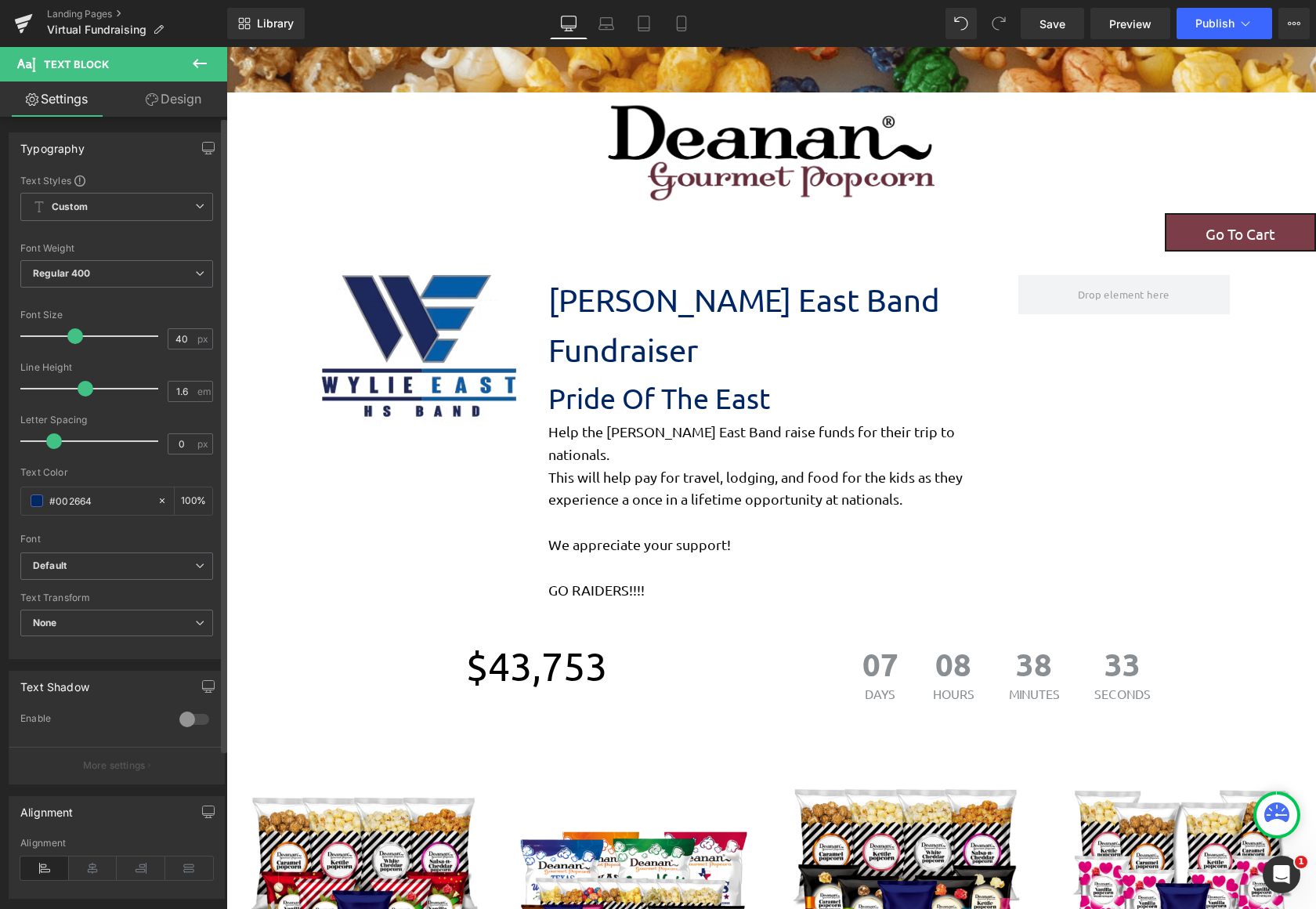
click at [75, 338] on span at bounding box center [75, 336] width 16 height 16
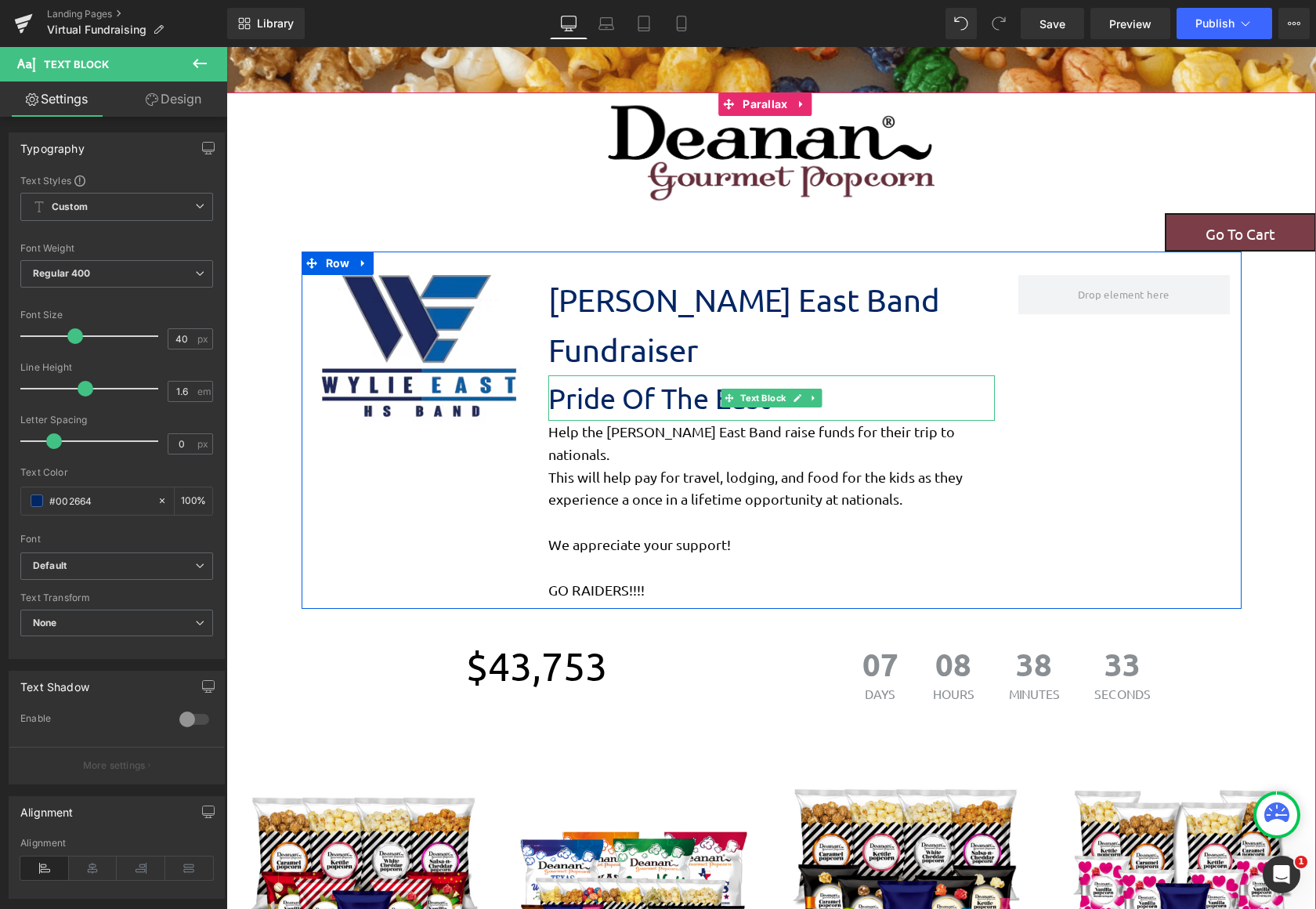
click at [686, 375] on p "Pride Of The East" at bounding box center [772, 398] width 447 height 45
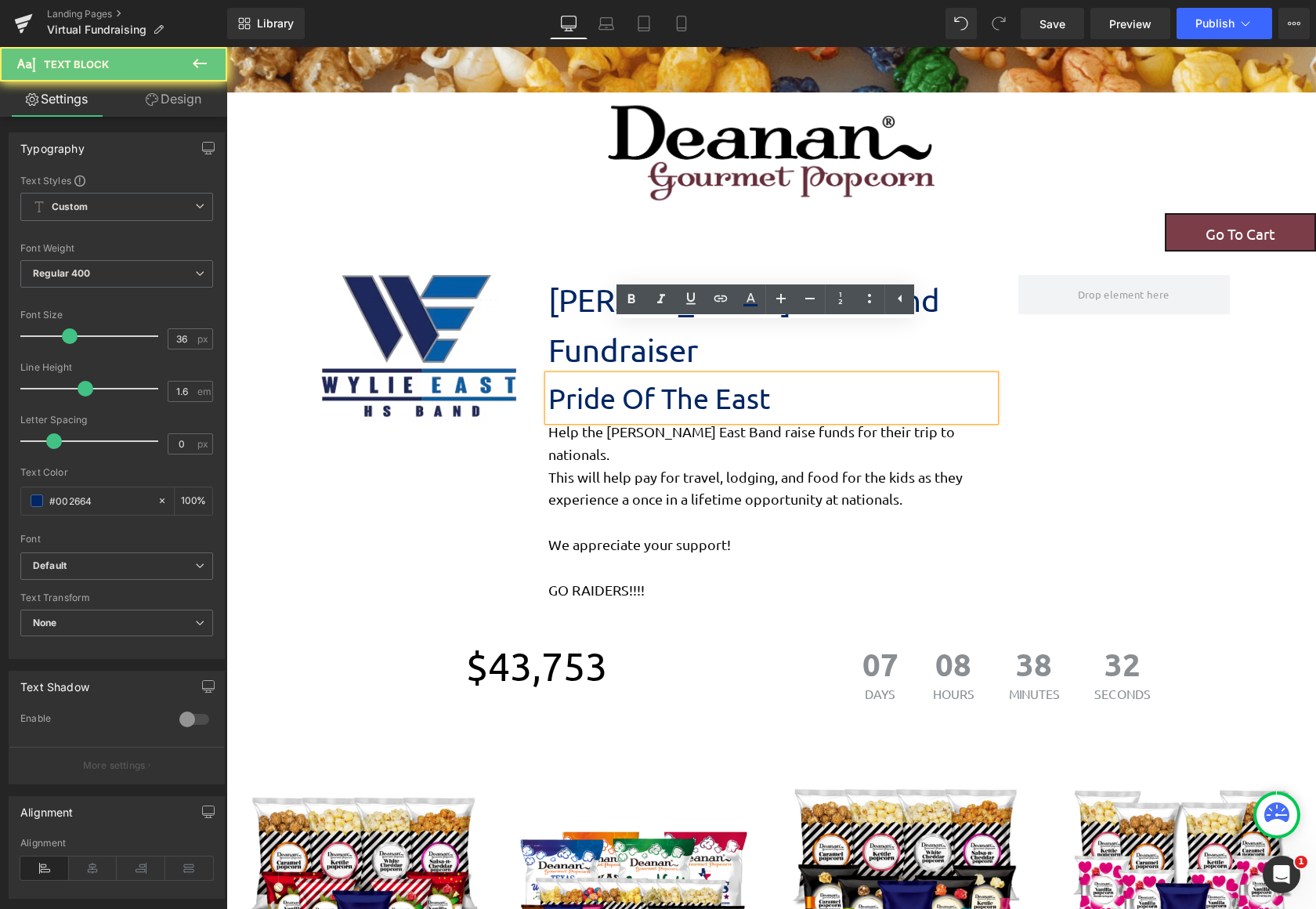
click at [686, 375] on p "Pride Of The East" at bounding box center [772, 398] width 447 height 45
click at [685, 375] on div "Pride Of The East" at bounding box center [772, 398] width 447 height 45
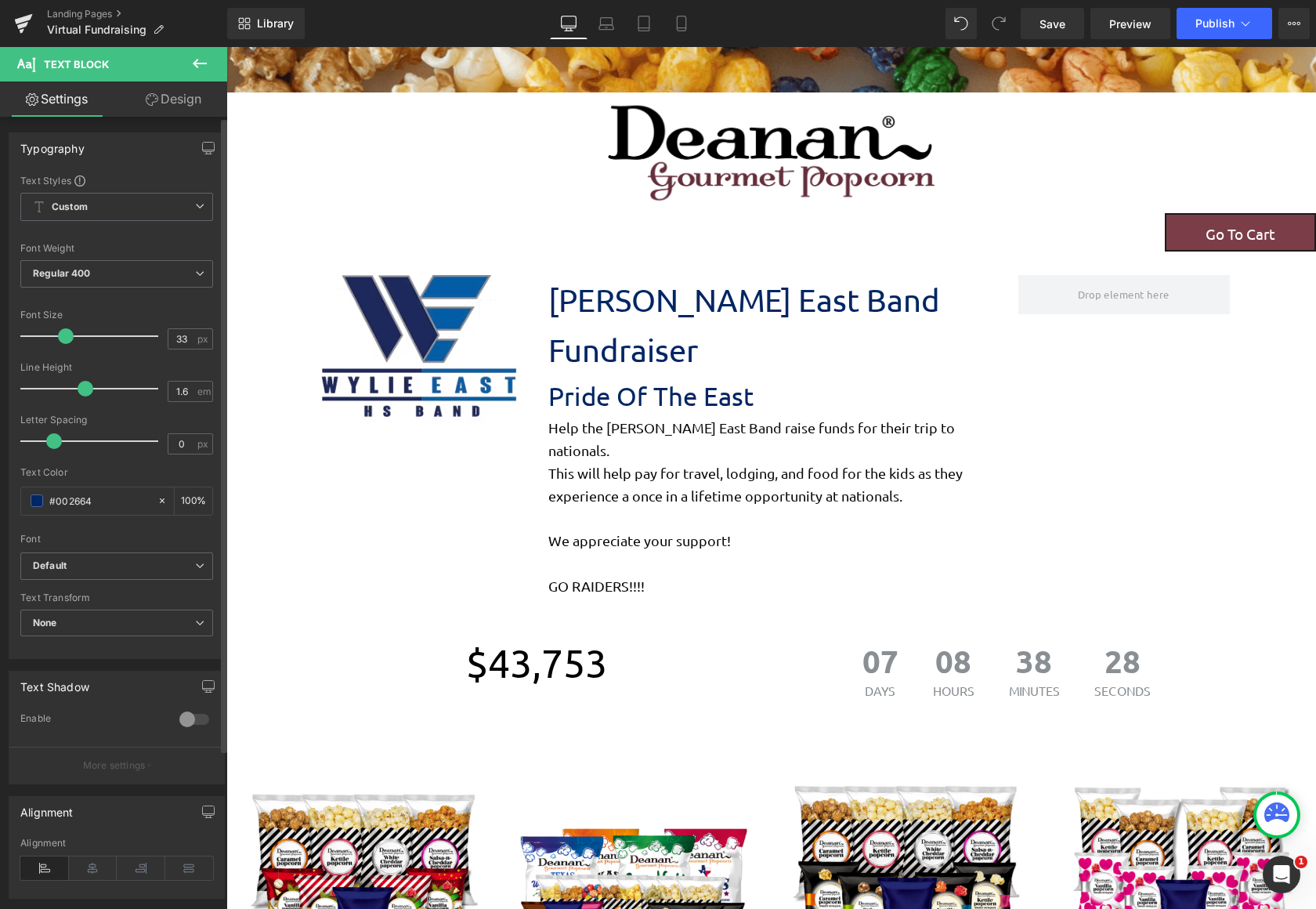
type input "32"
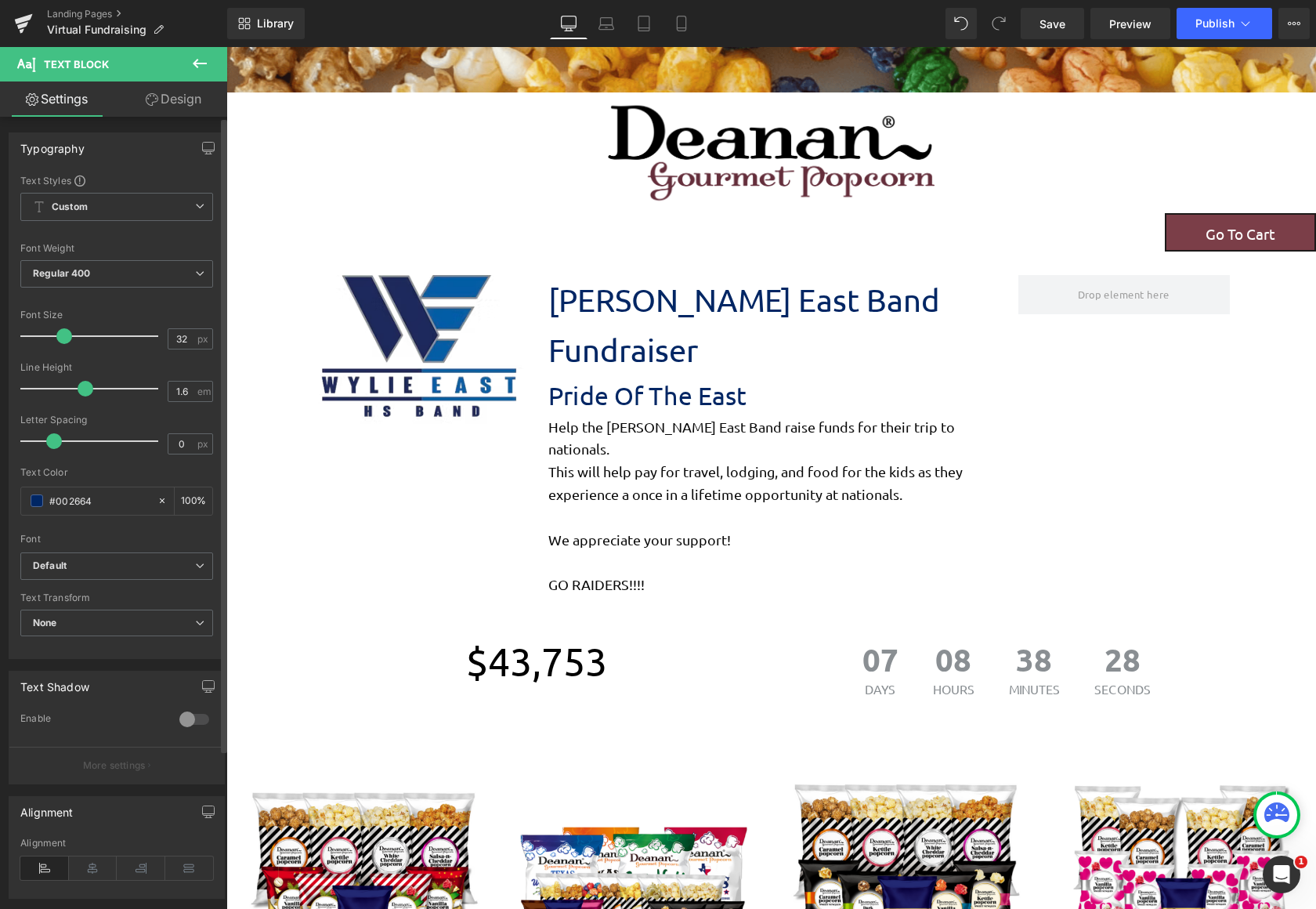
scroll to position [2192, 1077]
click at [65, 334] on span at bounding box center [64, 336] width 16 height 16
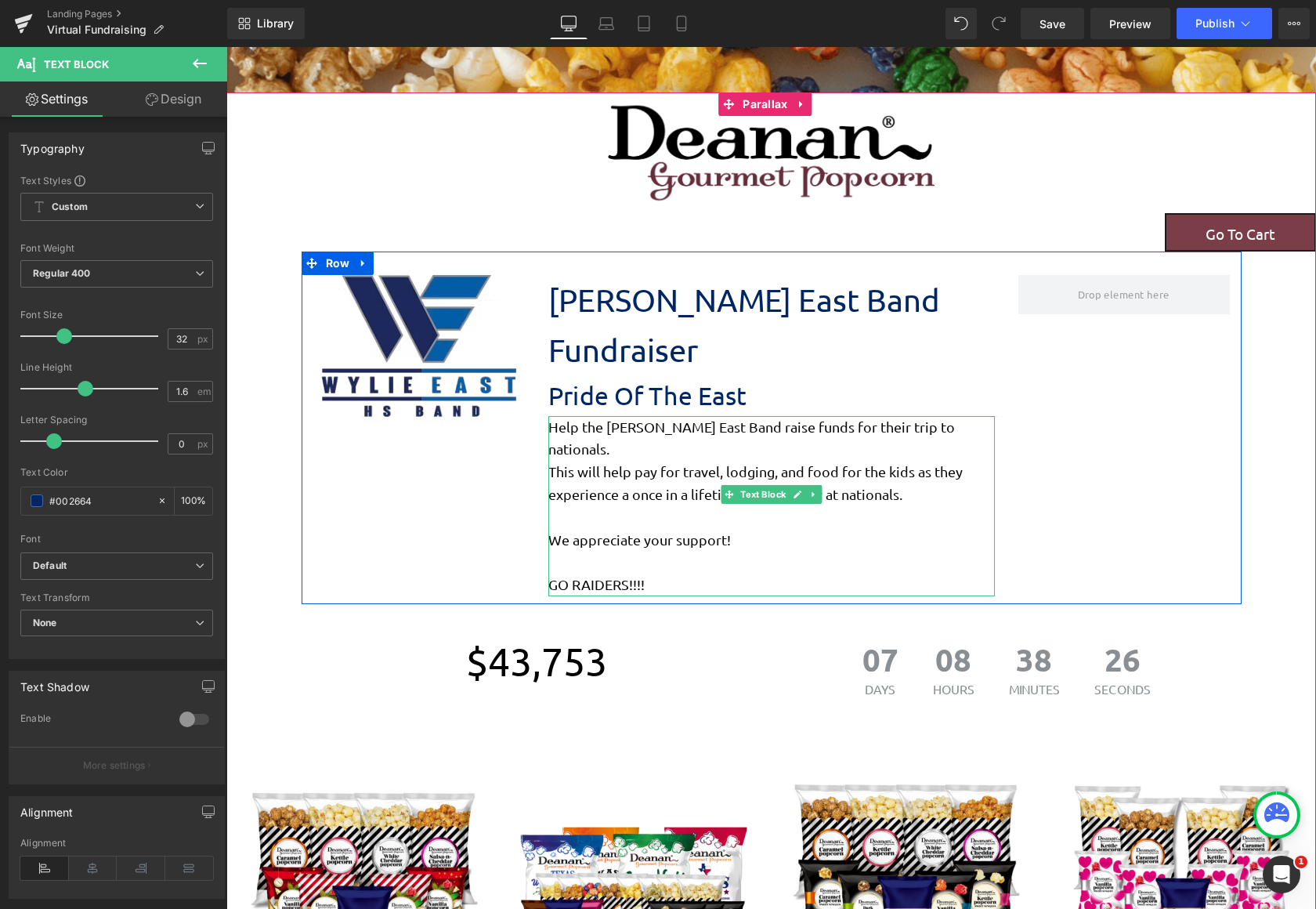
click at [650, 460] on p "This will help pay for travel, lodging, and food for the kids as they experienc…" at bounding box center [772, 483] width 447 height 45
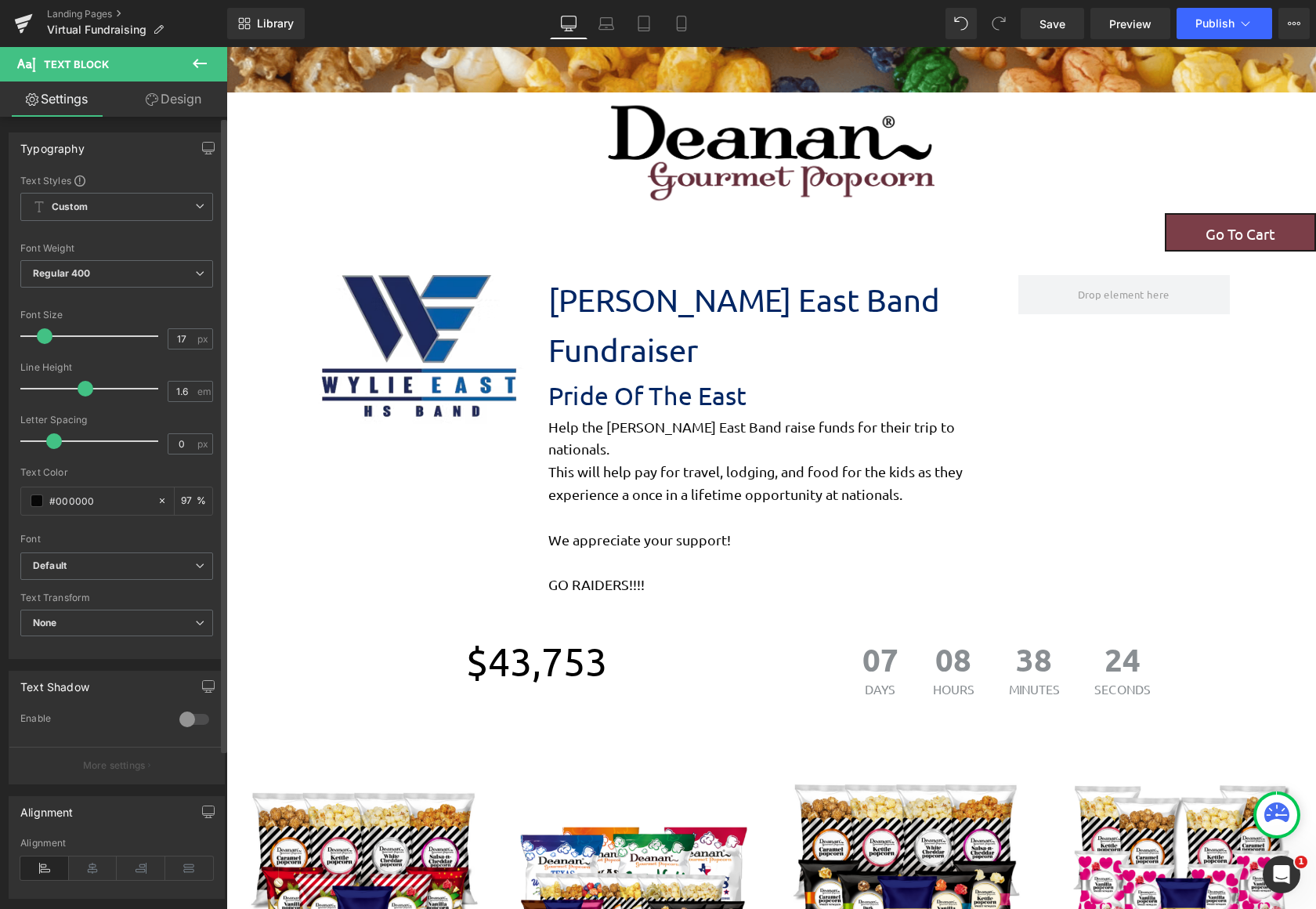
type input "16"
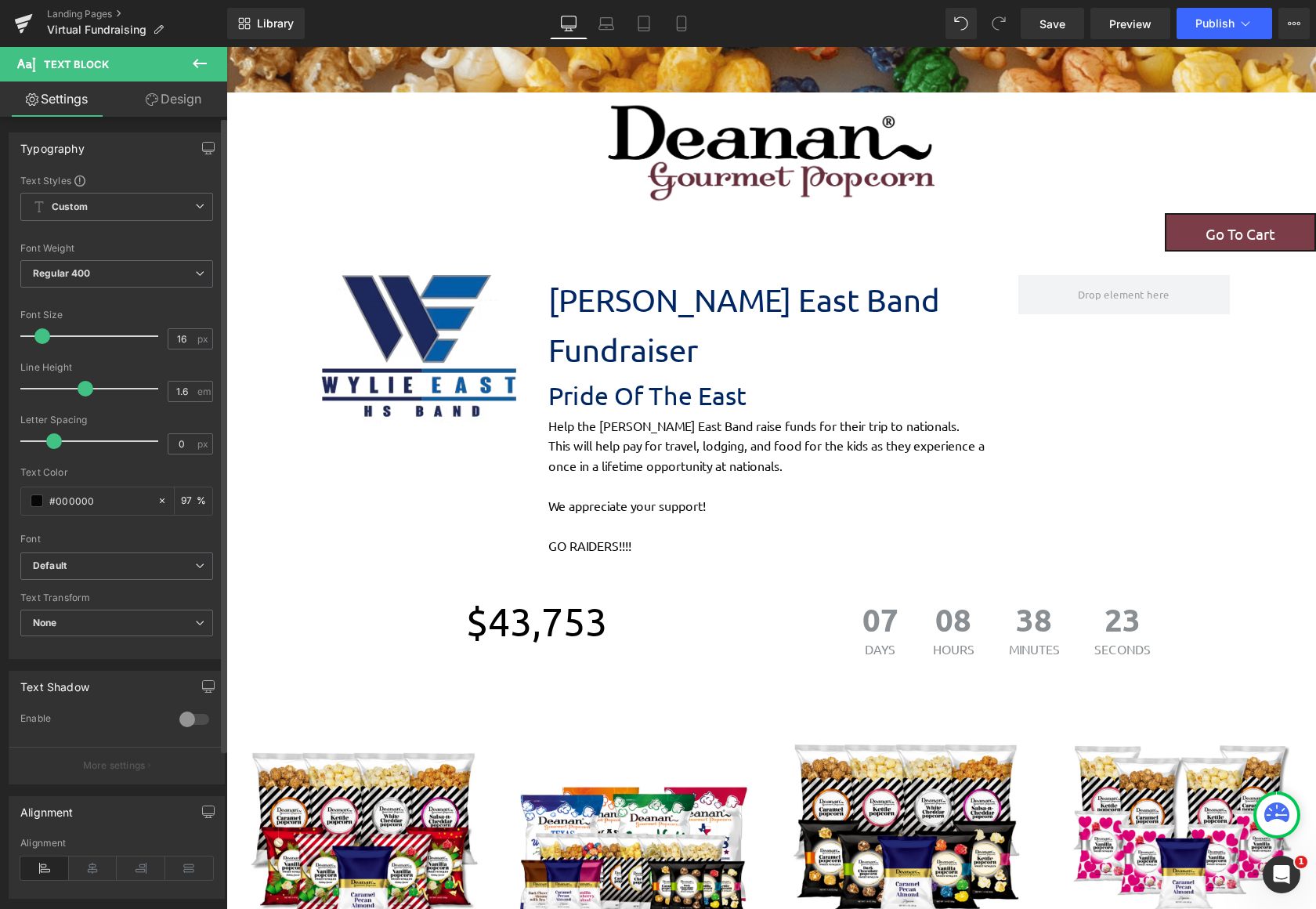
click at [44, 335] on span at bounding box center [42, 336] width 16 height 16
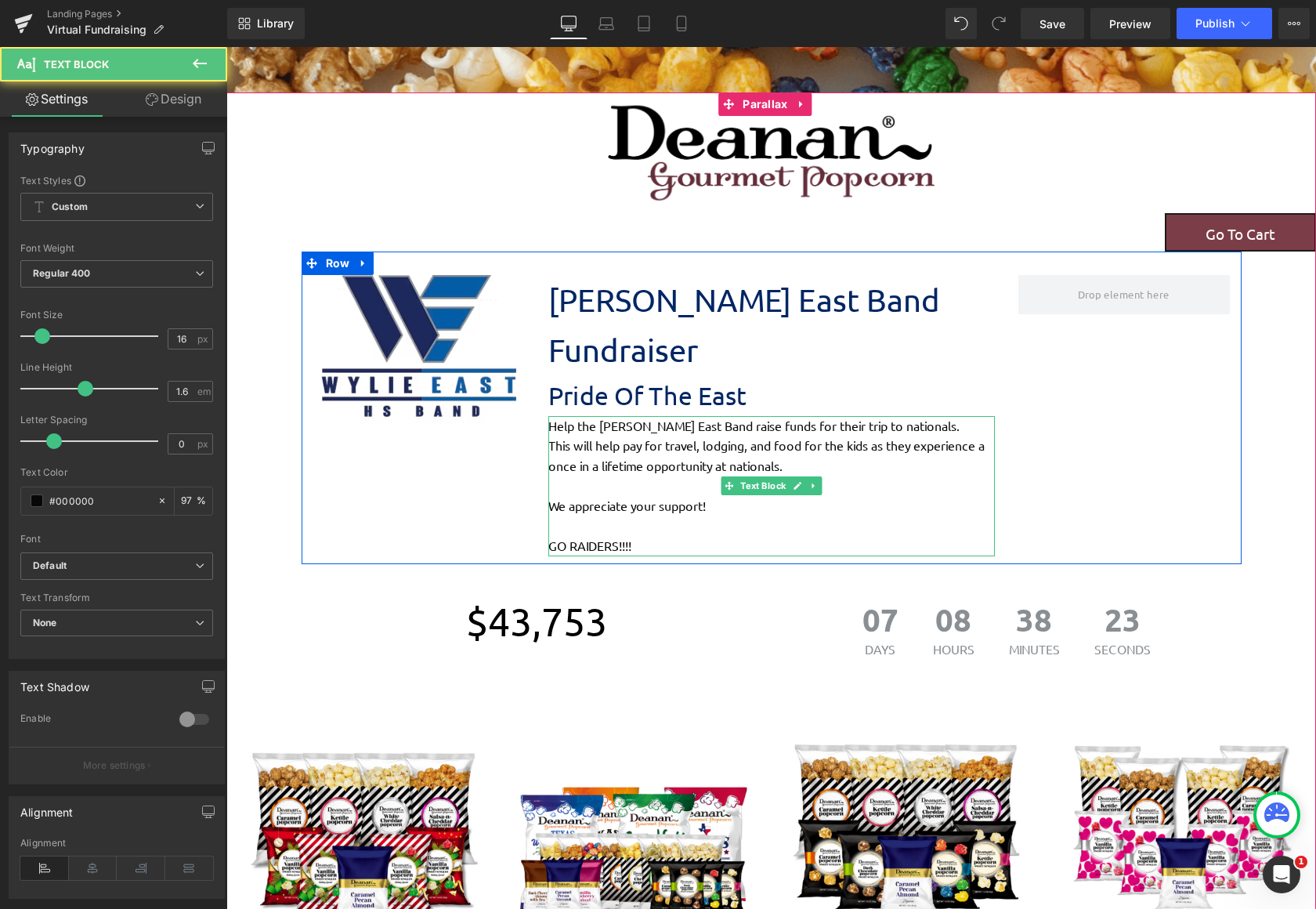
click at [791, 436] on p "This will help pay for travel, lodging, and food for the kids as they experienc…" at bounding box center [772, 455] width 447 height 40
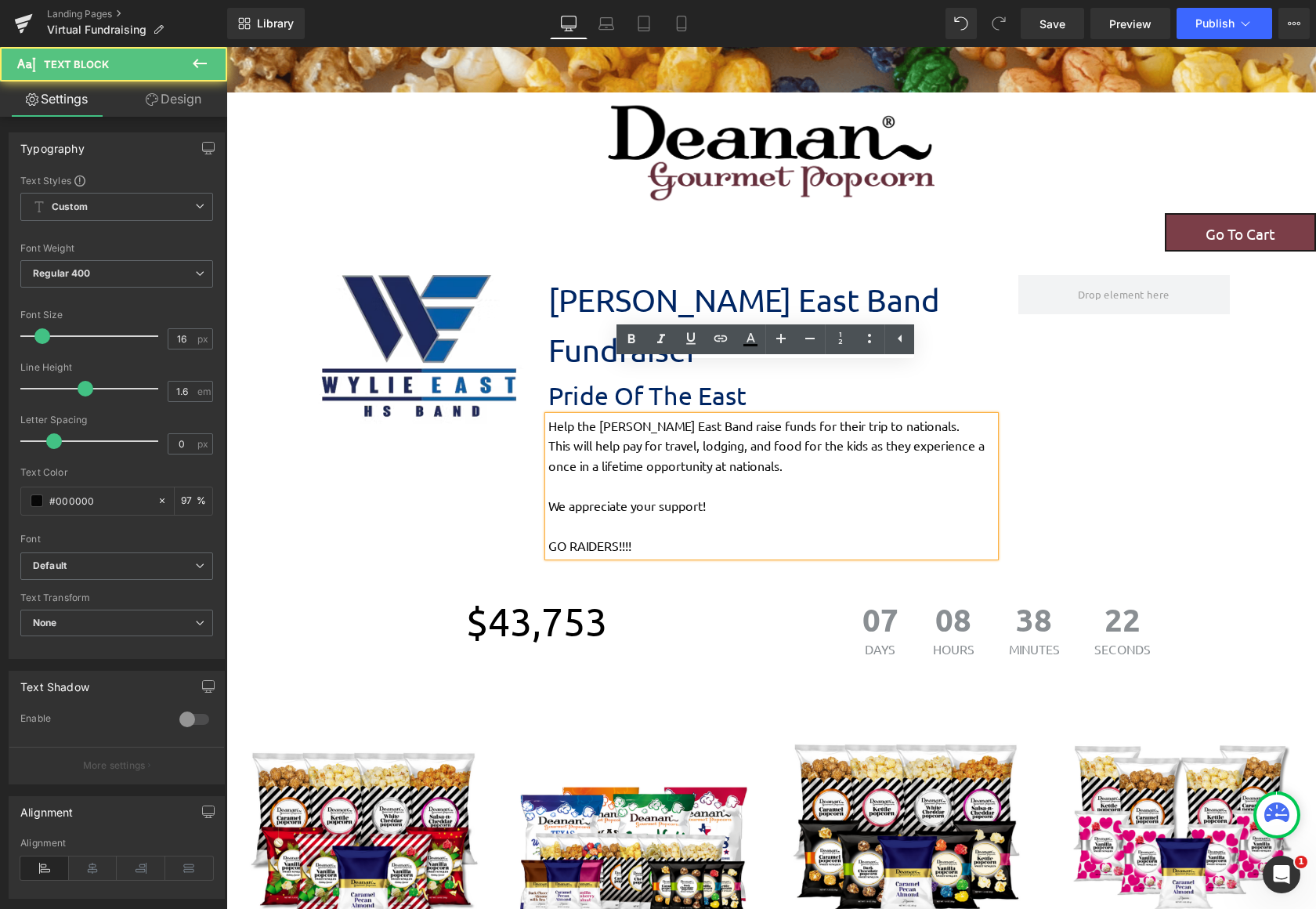
click at [1136, 394] on div "Image [PERSON_NAME] East Band Fundraiser Text Block Pride Of The East Text Bloc…" at bounding box center [772, 407] width 940 height 312
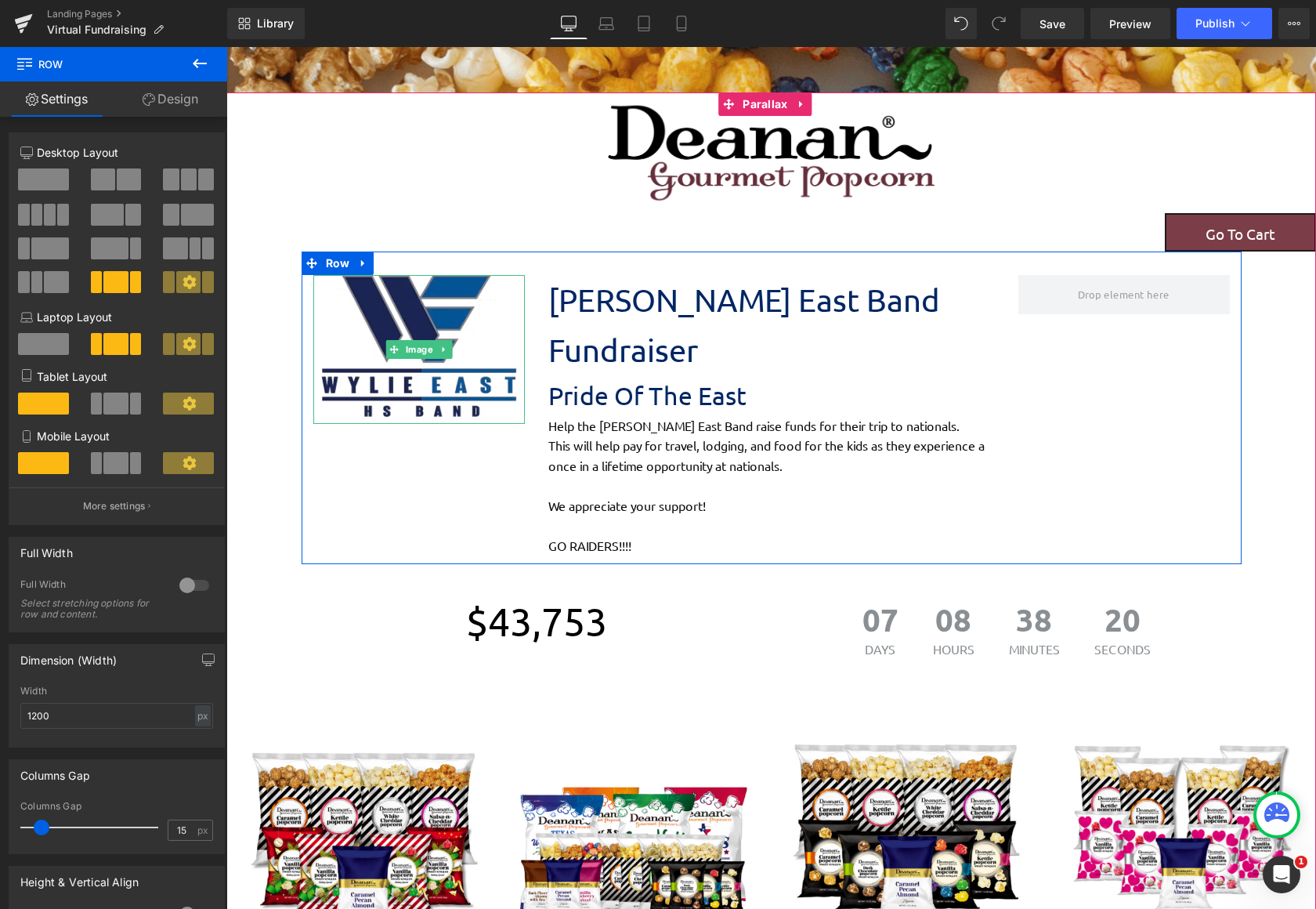
click at [429, 321] on img at bounding box center [418, 348] width 211 height 148
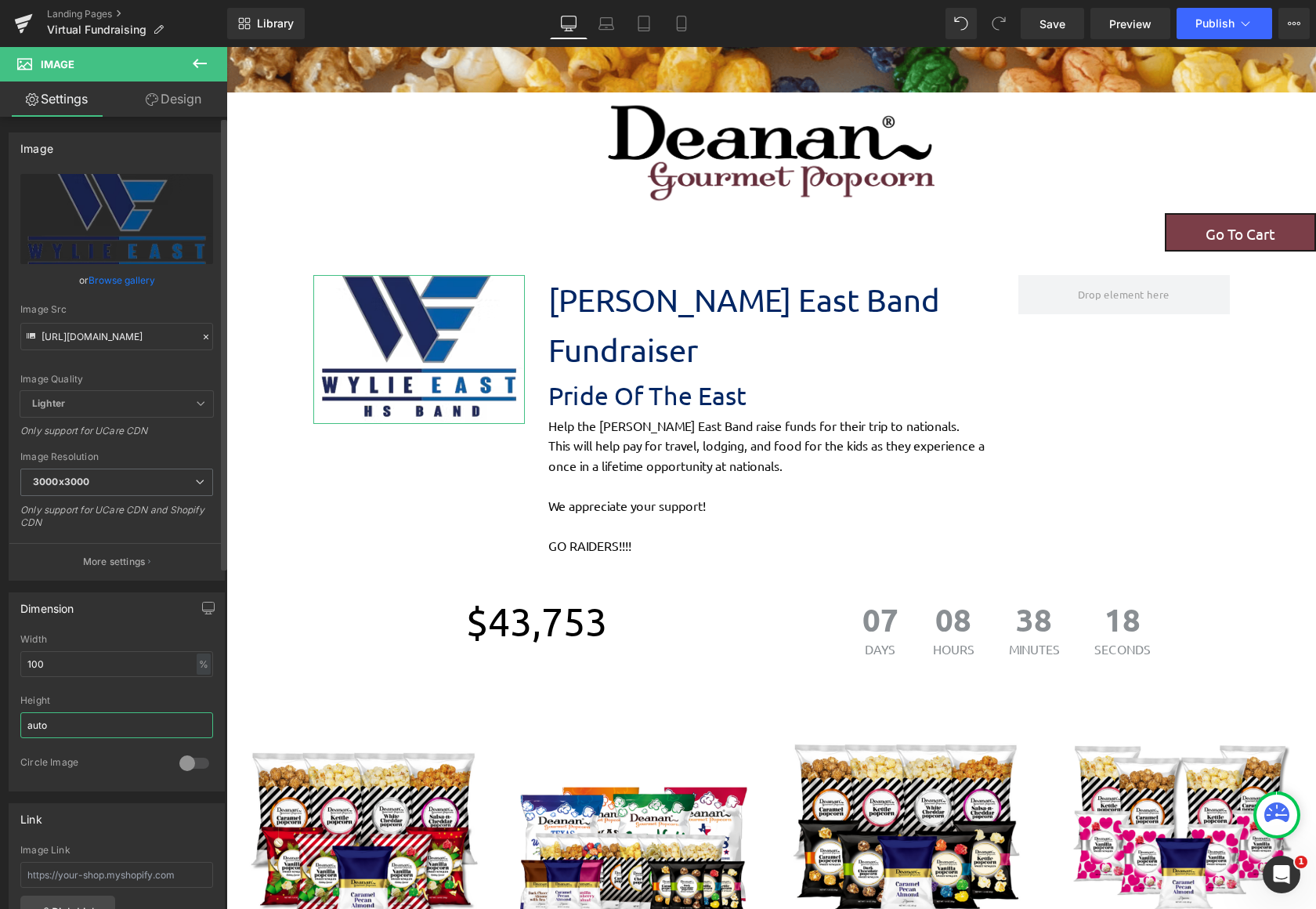
click at [114, 728] on input "auto" at bounding box center [117, 724] width 193 height 26
drag, startPoint x: 143, startPoint y: 729, endPoint x: -7, endPoint y: 731, distance: 150.0
click at [0, 731] on html "Row You are previewing how the will restyle your page. You can not edit Element…" at bounding box center [658, 454] width 1316 height 909
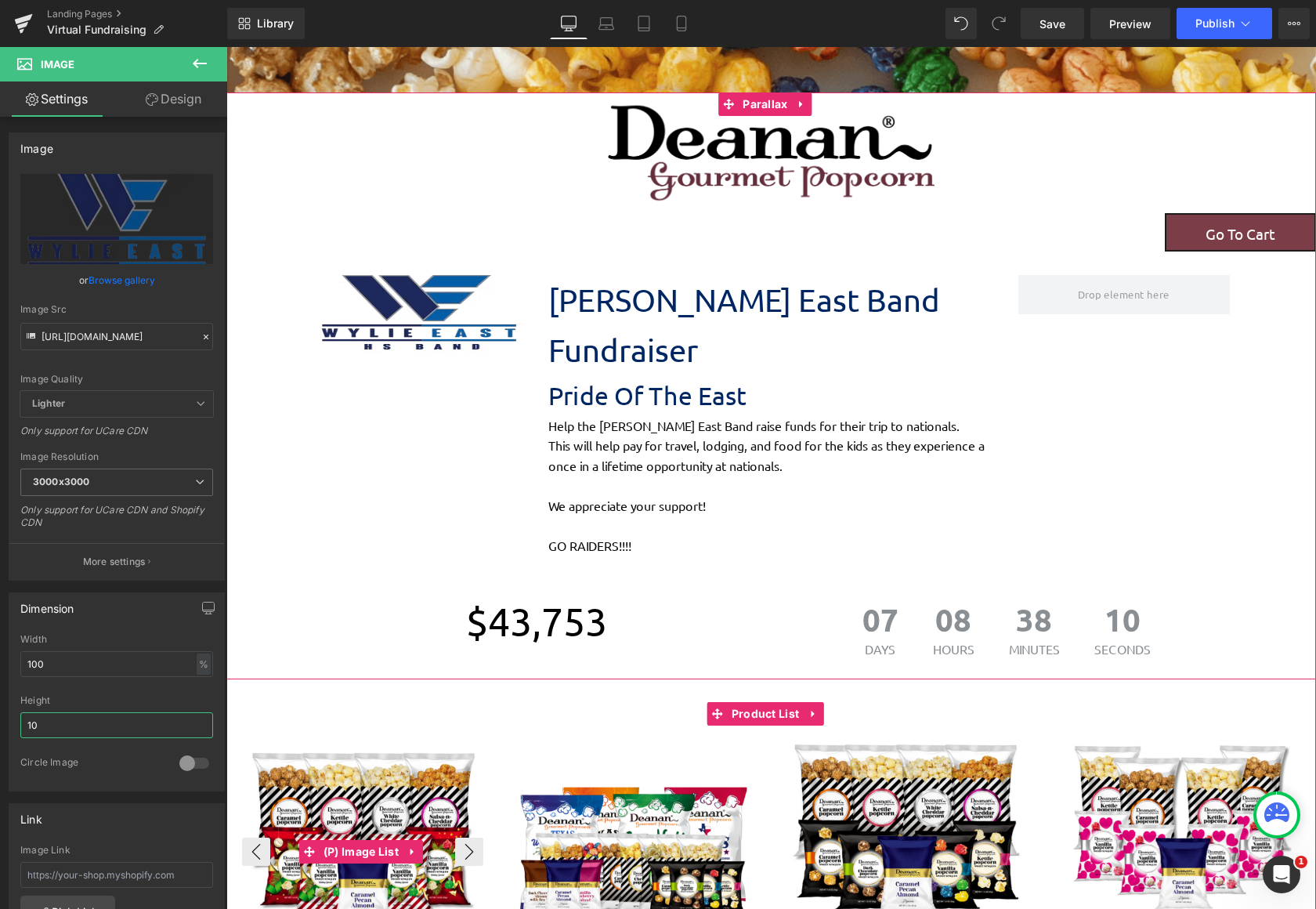
type input "1"
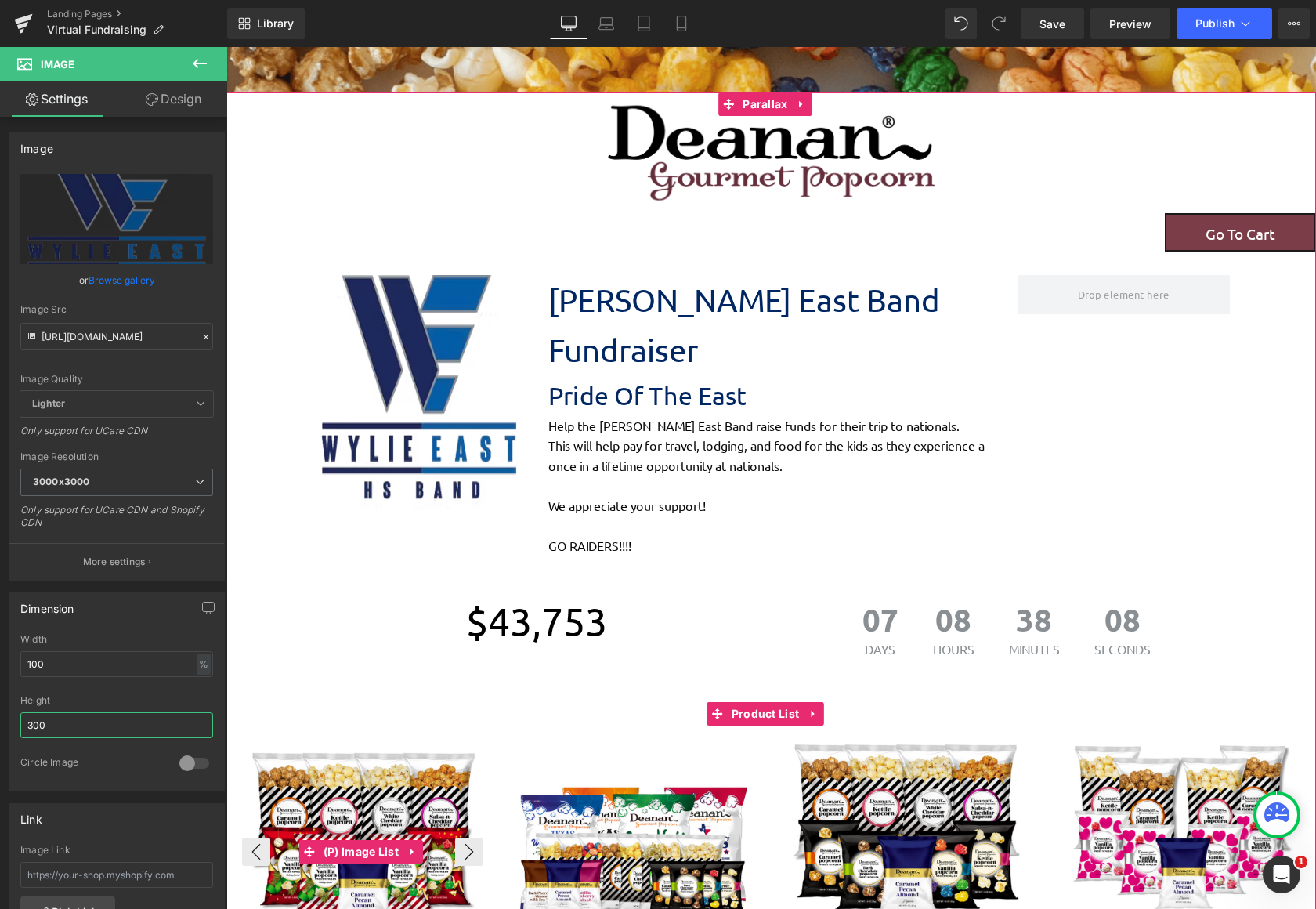
scroll to position [2178, 1077]
type input "3"
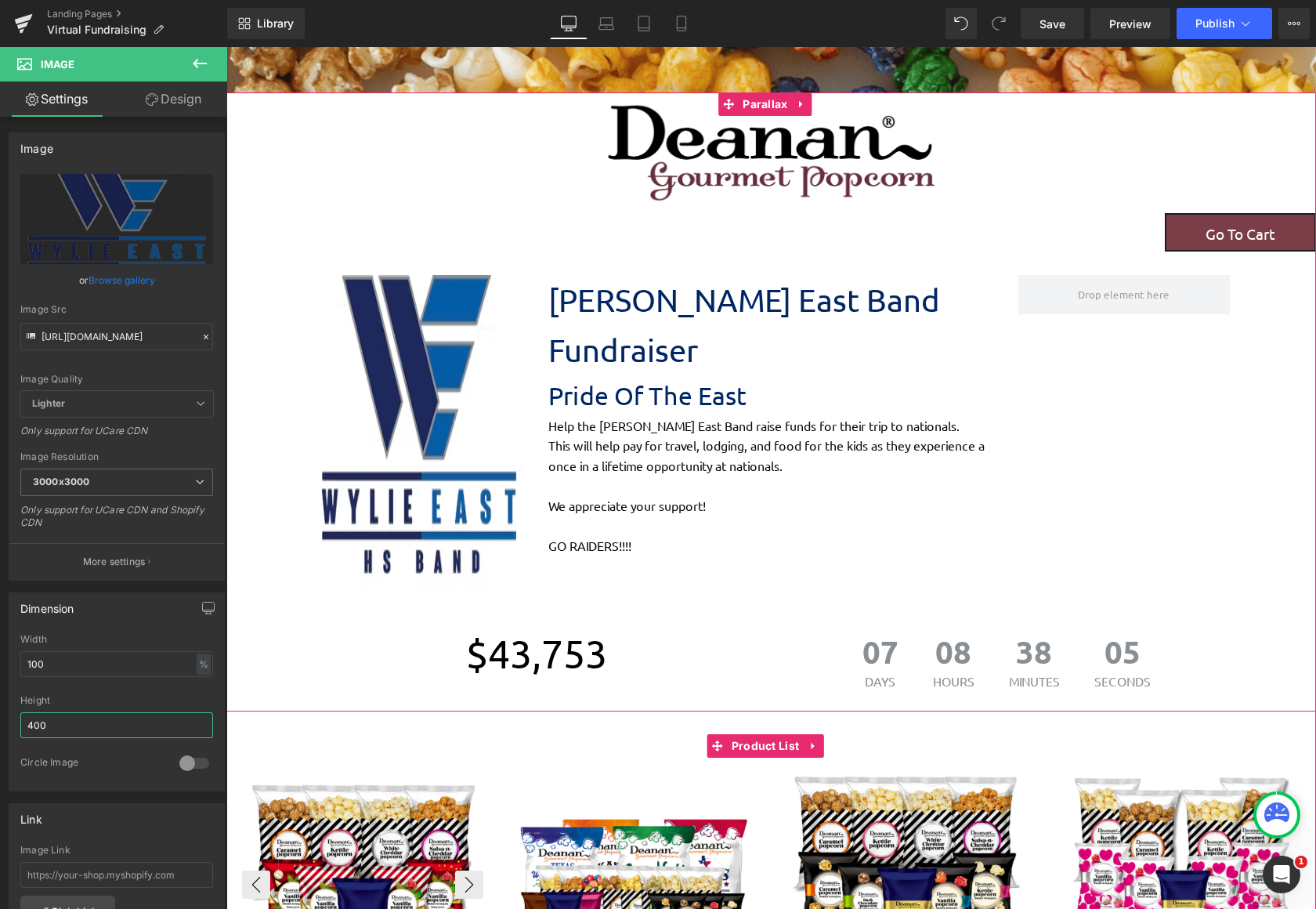
scroll to position [2256, 1077]
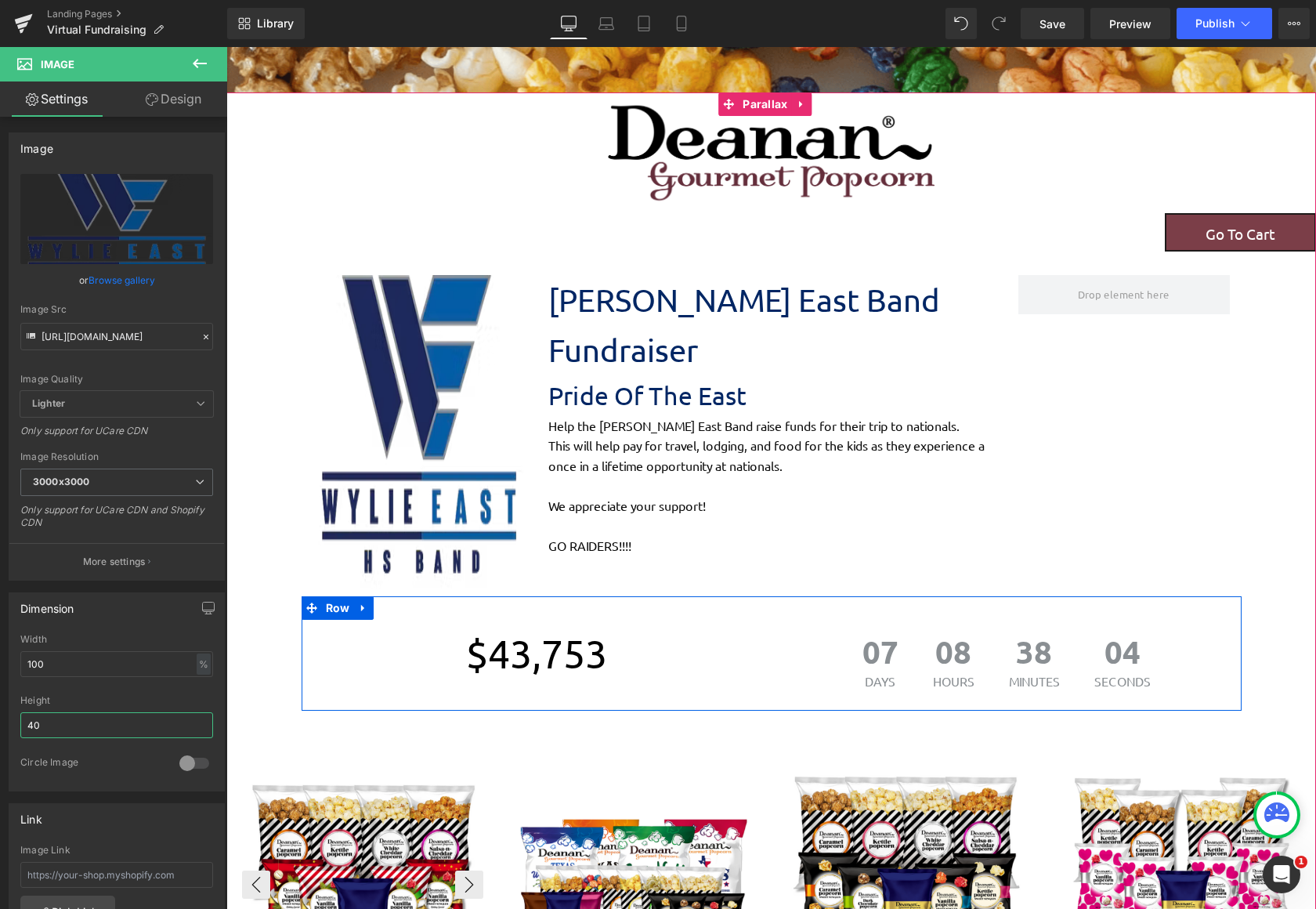
type input "4"
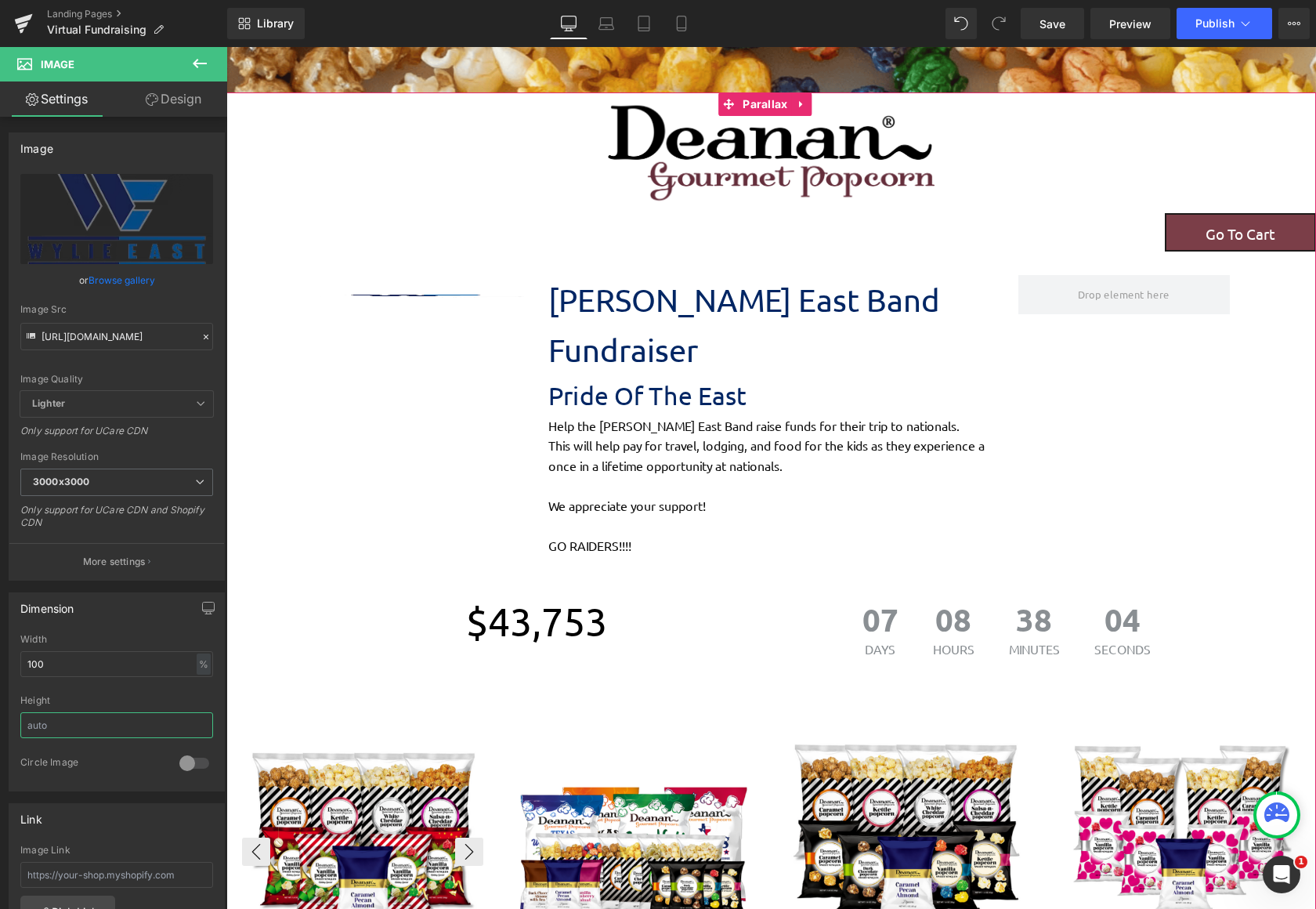
scroll to position [2174, 1077]
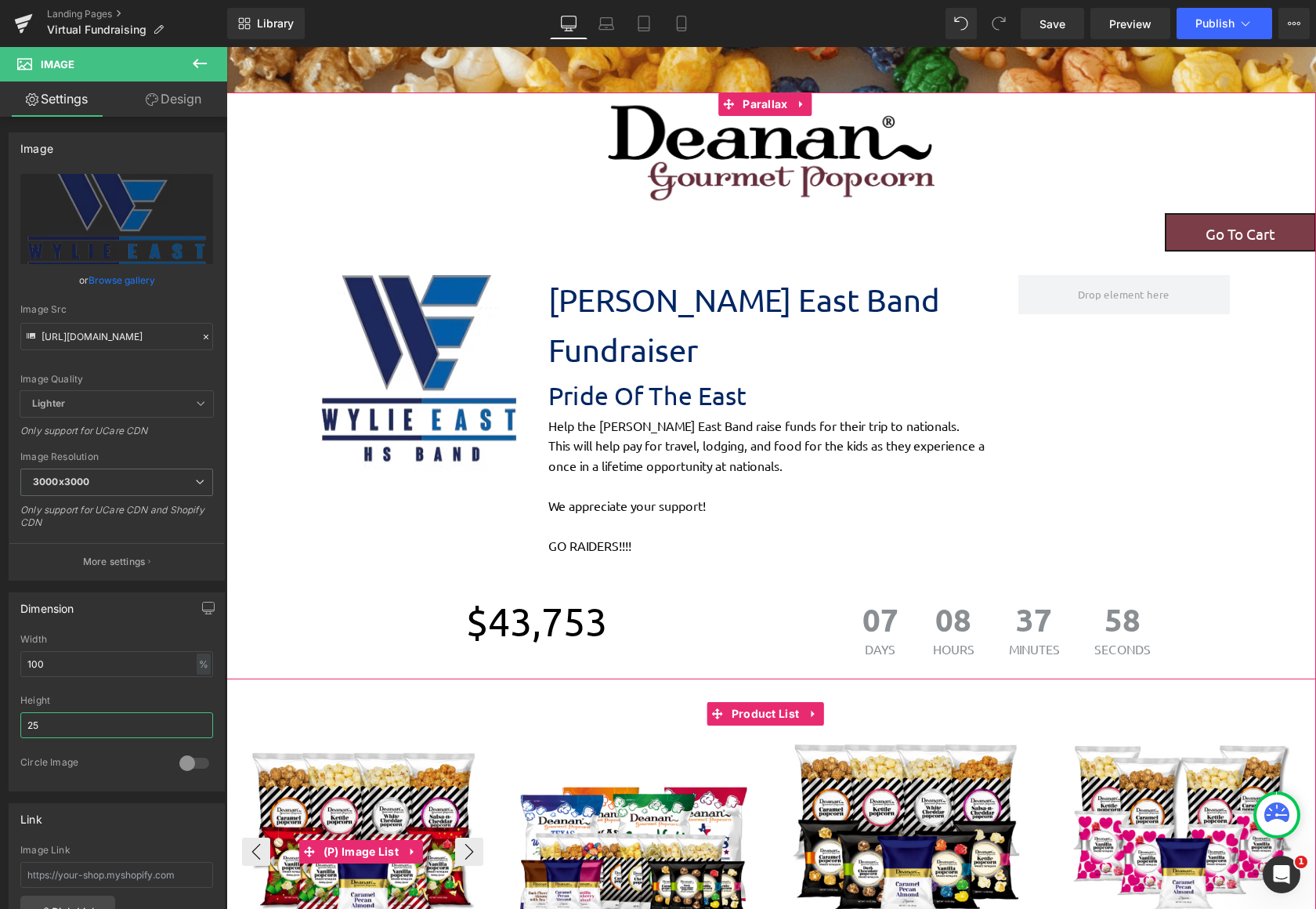
type input "2"
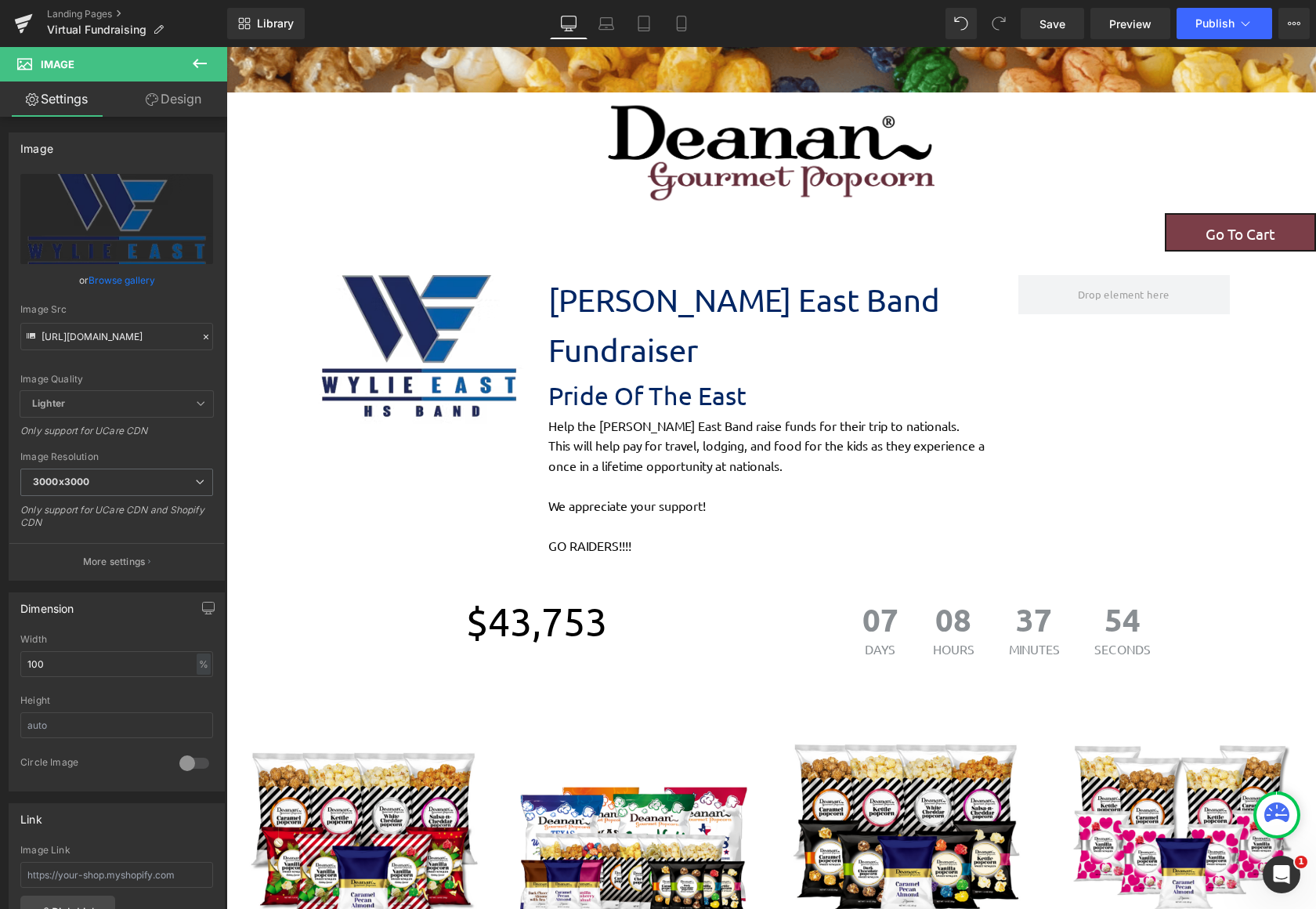
click at [197, 62] on icon at bounding box center [200, 63] width 19 height 19
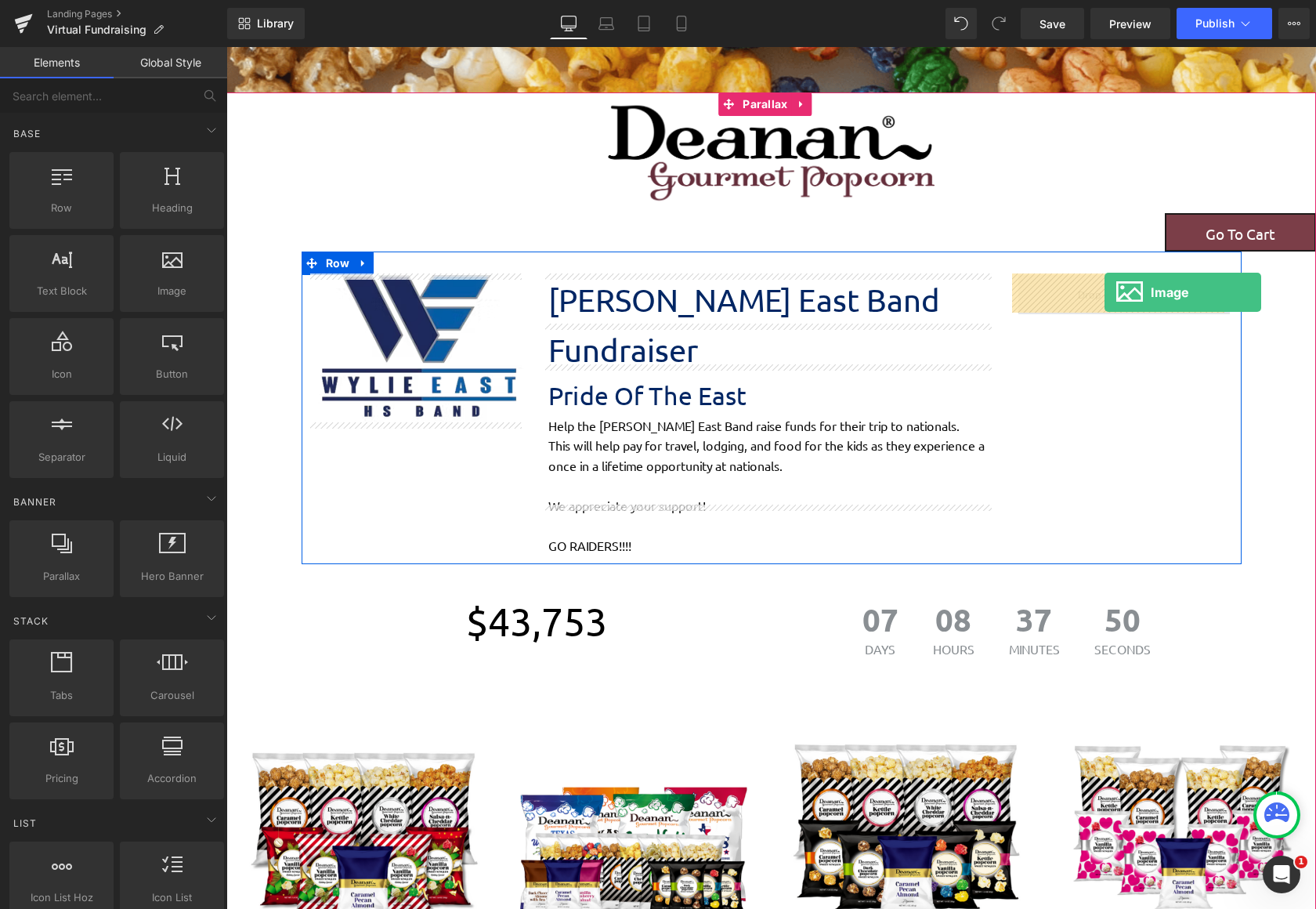
drag, startPoint x: 385, startPoint y: 348, endPoint x: 1105, endPoint y: 293, distance: 722.1
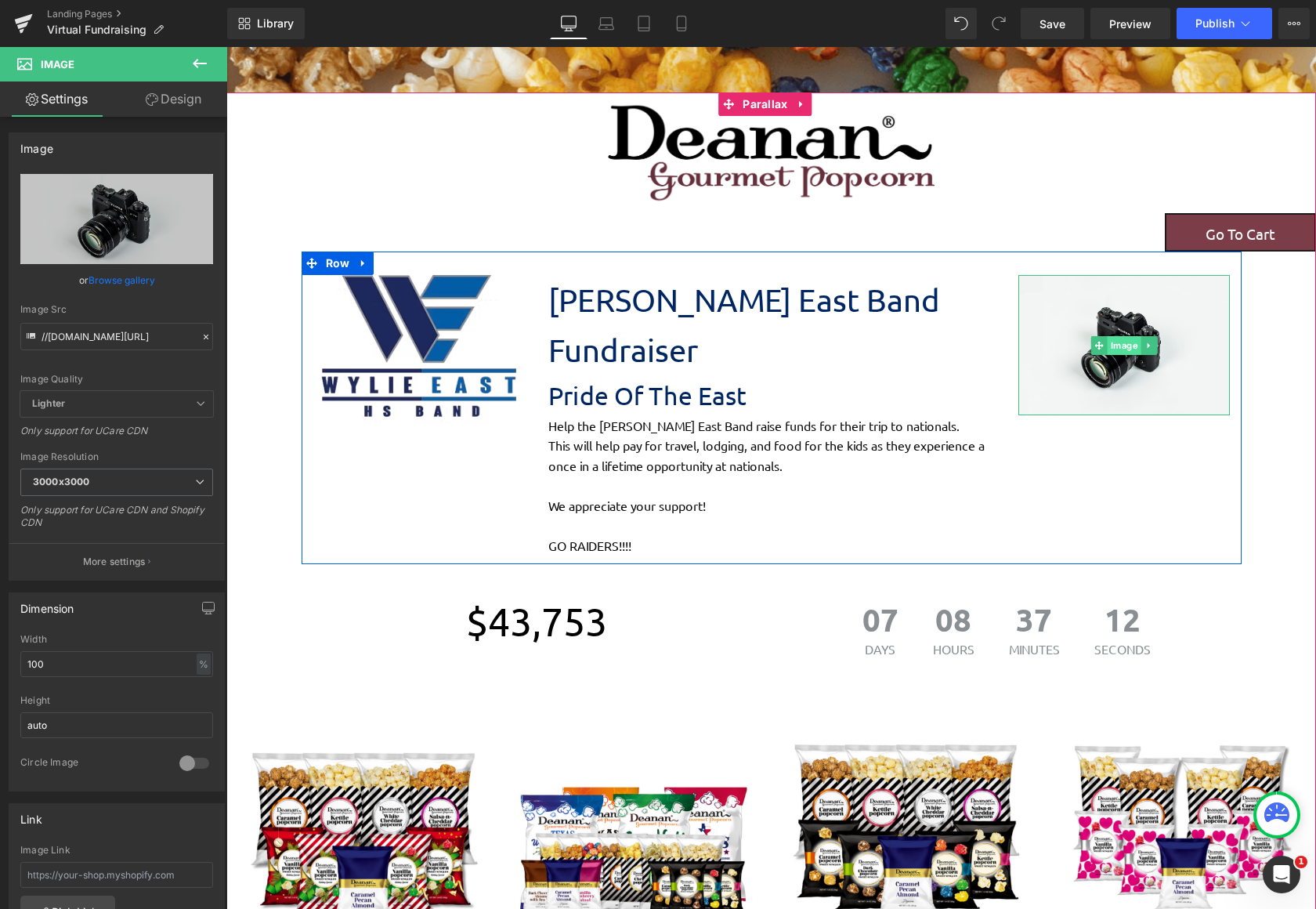
click at [1116, 346] on span "Image" at bounding box center [1124, 346] width 34 height 19
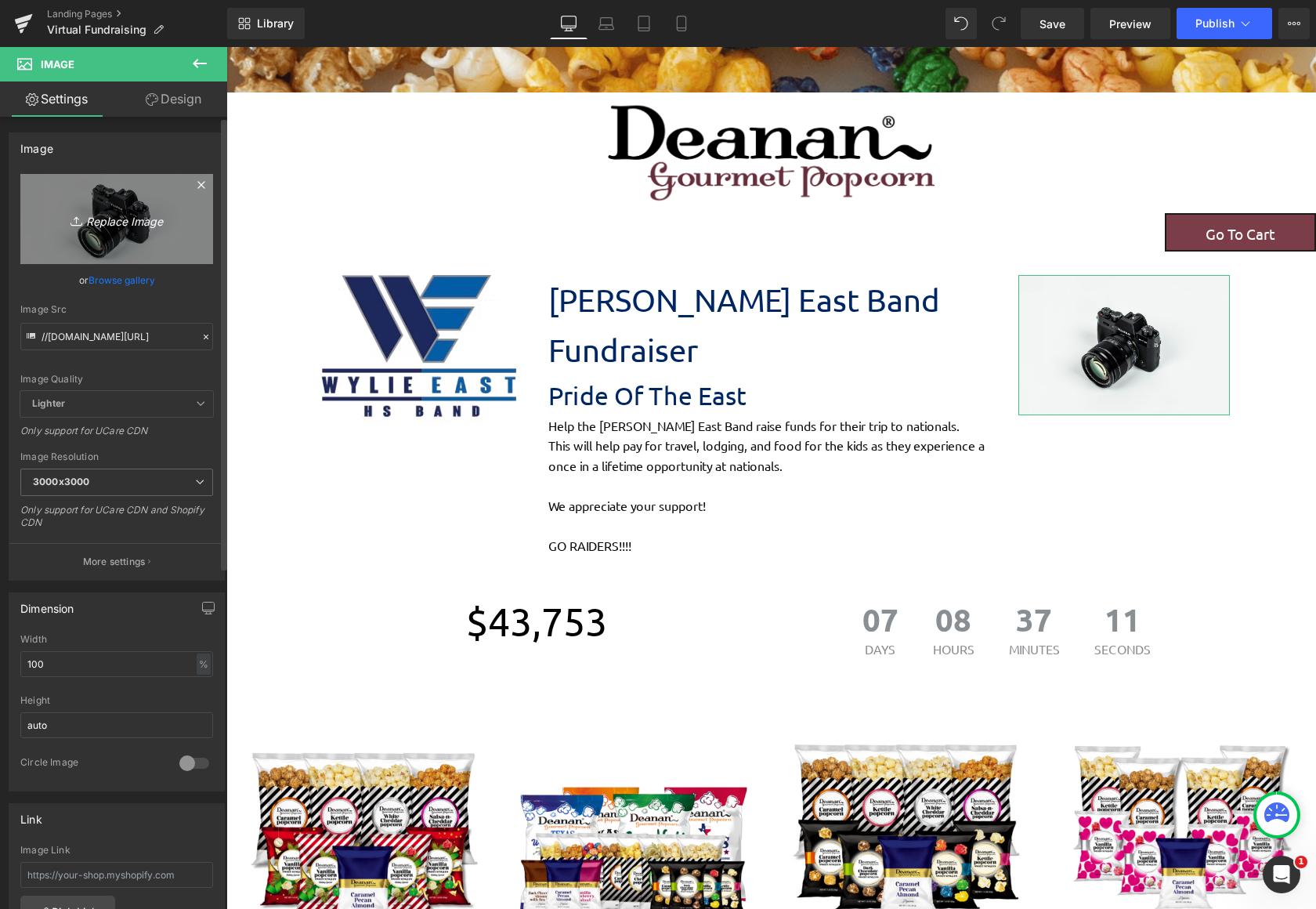
click at [125, 218] on icon "Replace Image" at bounding box center [116, 219] width 125 height 20
type input "C:\fakepath\images (2).jpg"
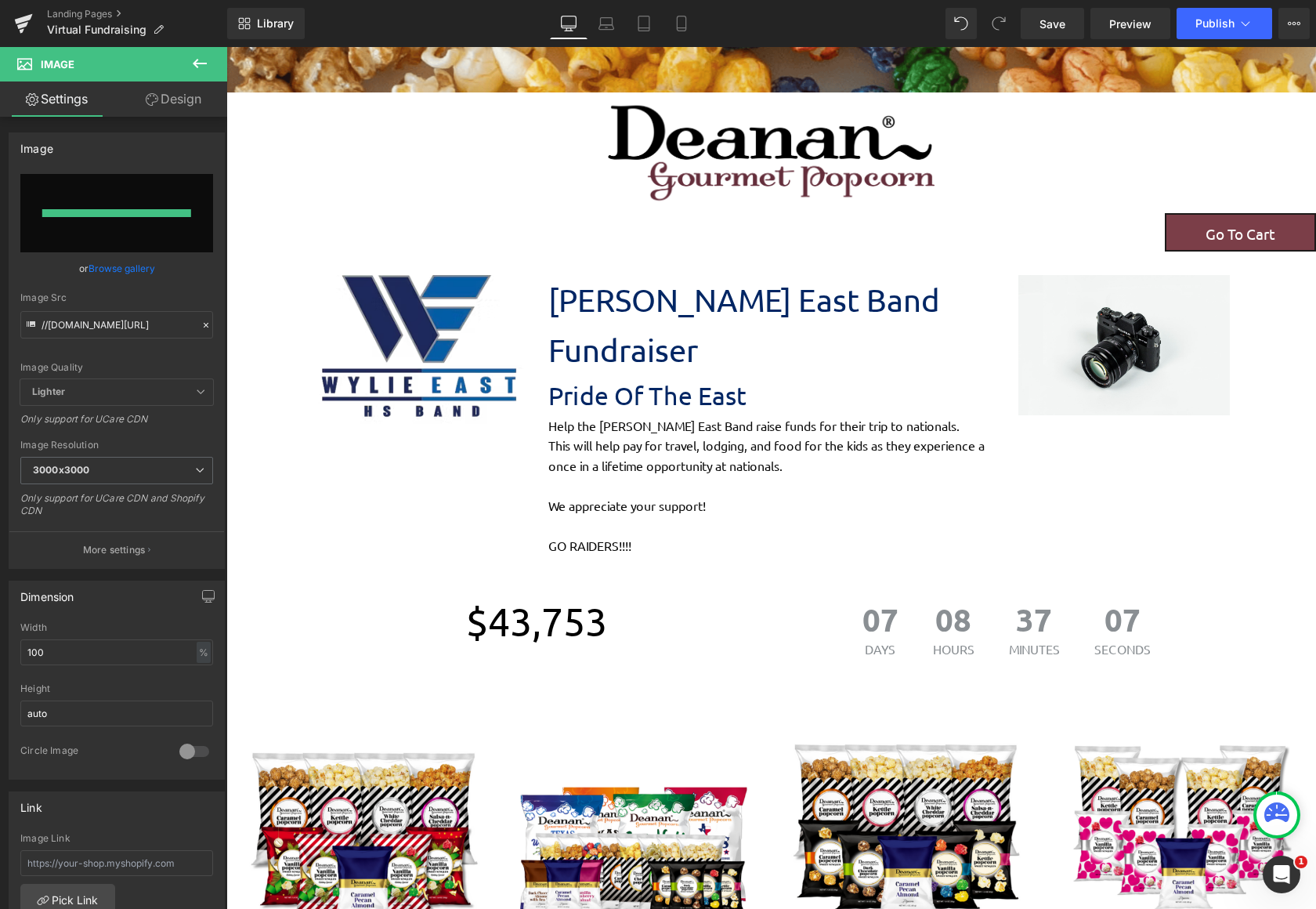
type input "[URL][DOMAIN_NAME]"
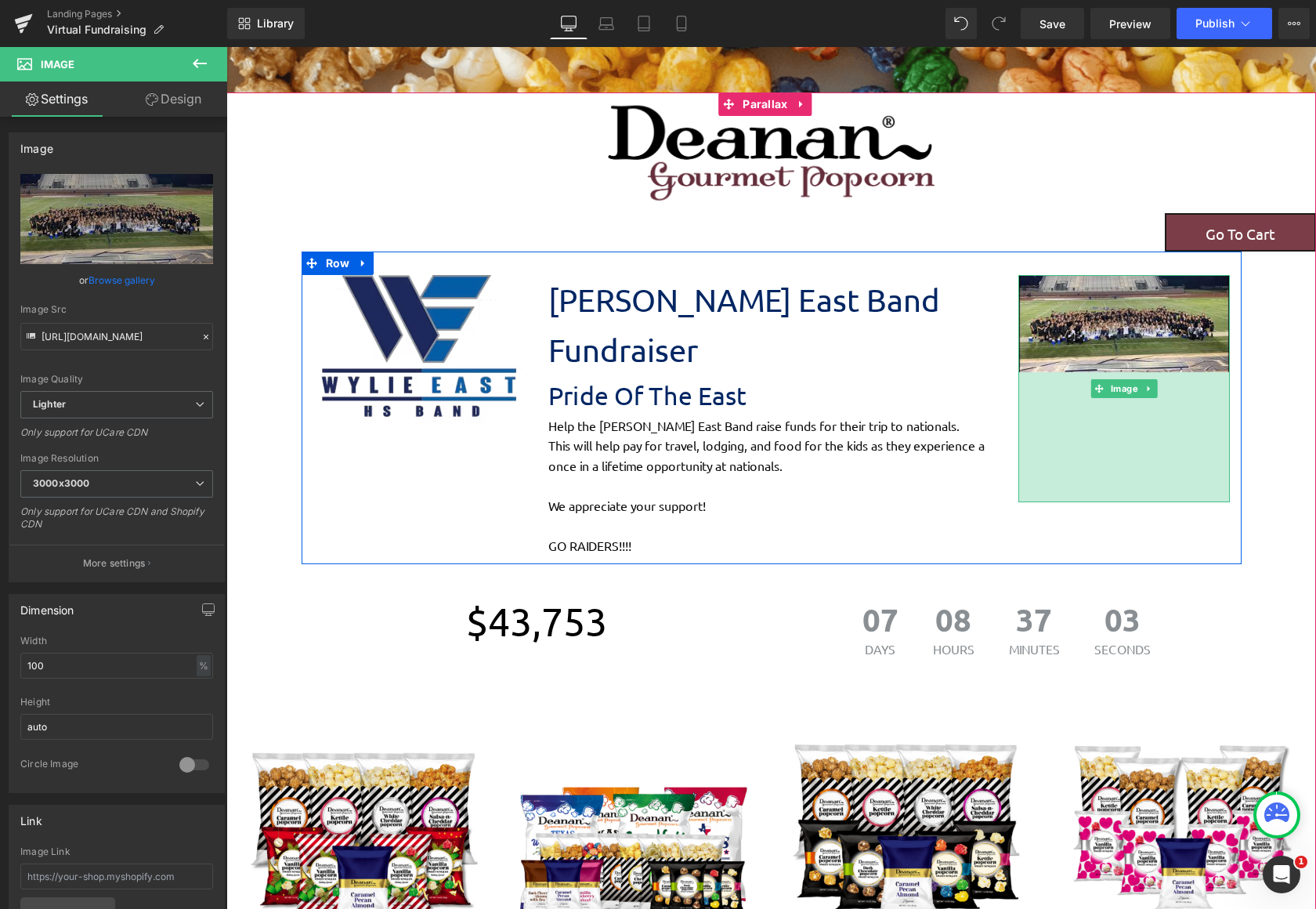
drag, startPoint x: 1159, startPoint y: 367, endPoint x: 1167, endPoint y: 497, distance: 130.2
click at [1167, 497] on div "Image [PERSON_NAME] East Band Fundraiser Text Block Pride Of The East Text Bloc…" at bounding box center [772, 407] width 940 height 312
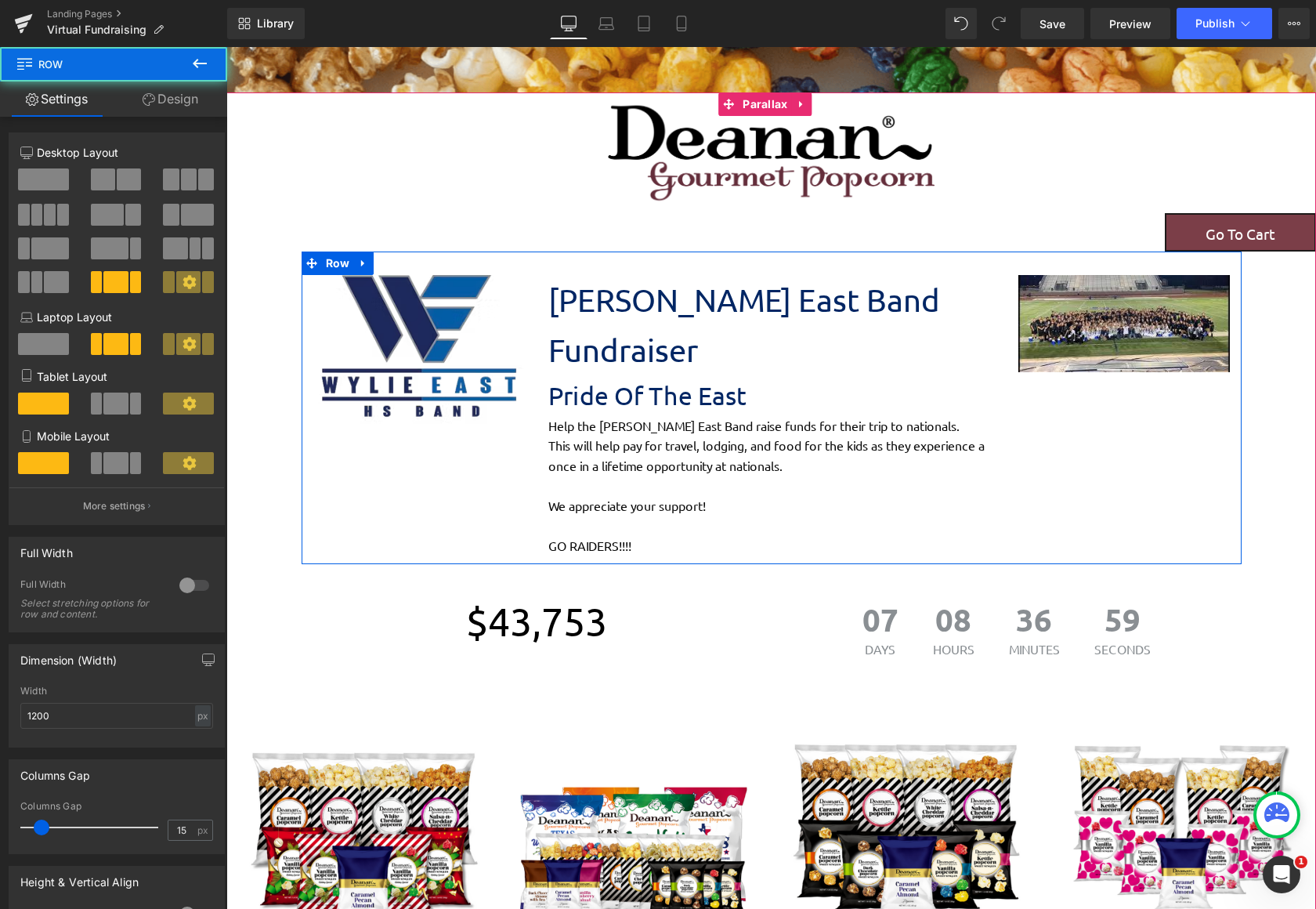
click at [1139, 501] on div "Image [PERSON_NAME] East Band Fundraiser Text Block Pride Of The East Text Bloc…" at bounding box center [772, 407] width 940 height 312
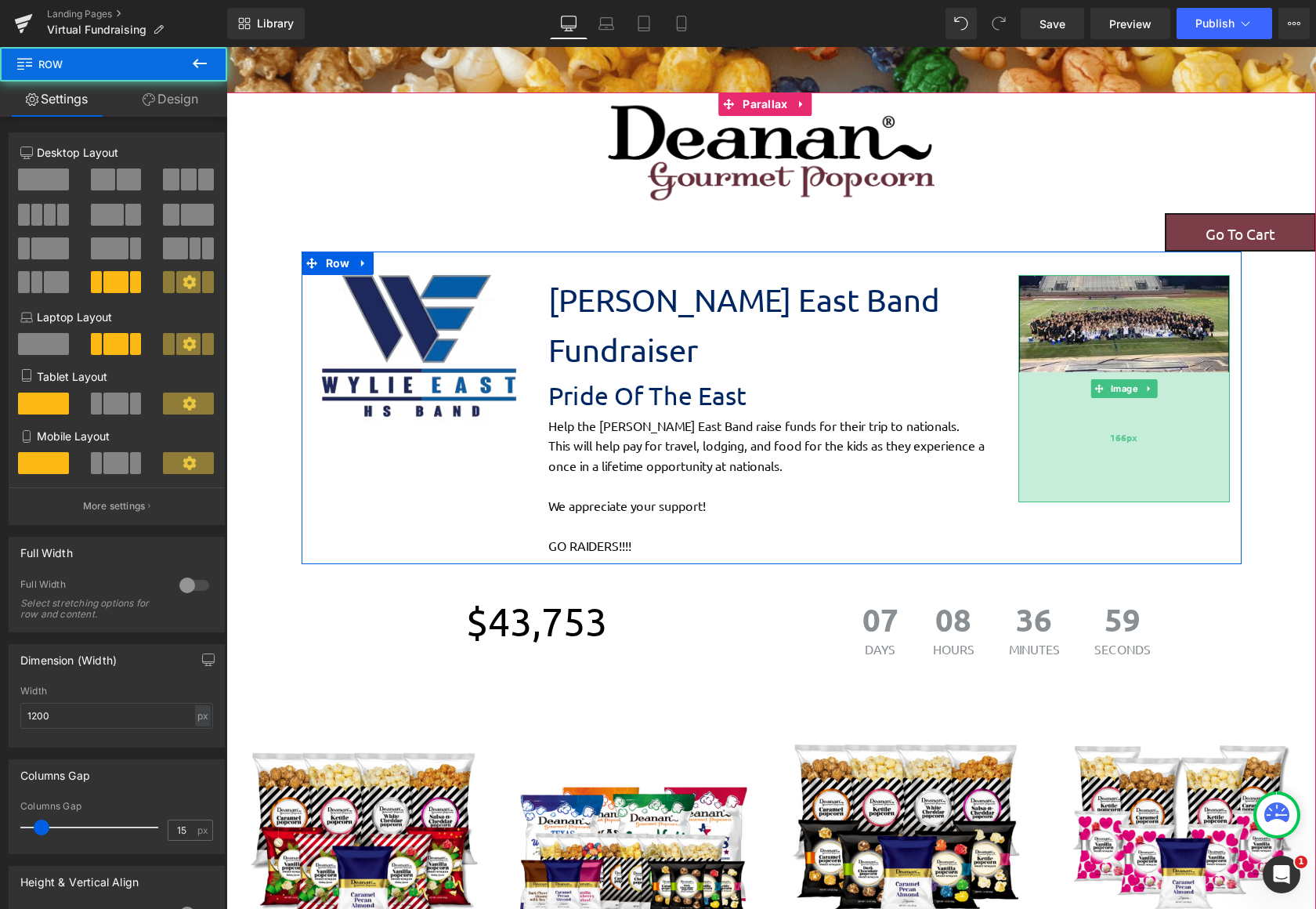
click at [1137, 472] on div "166px" at bounding box center [1124, 437] width 211 height 130
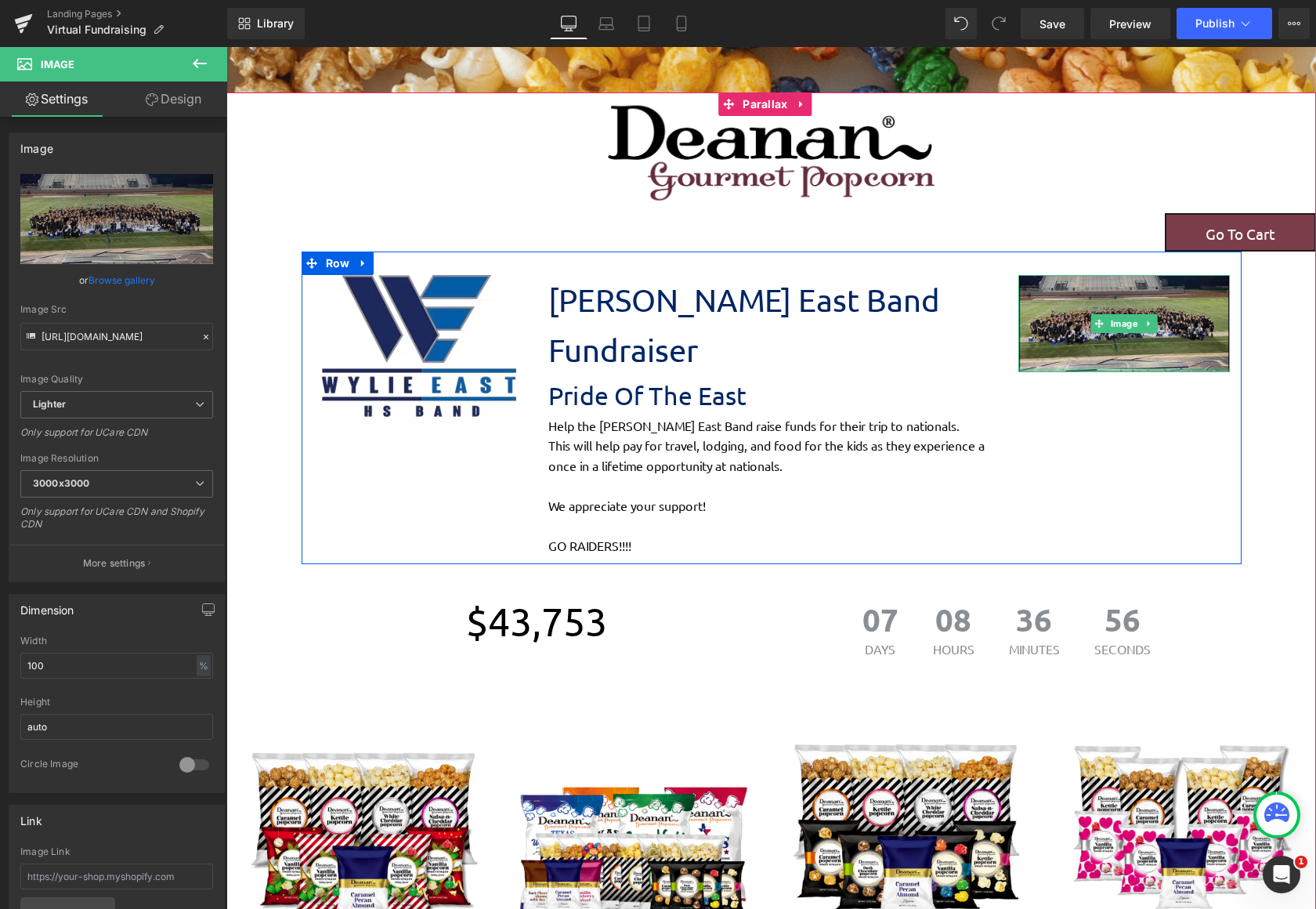
drag, startPoint x: 1136, startPoint y: 498, endPoint x: 1134, endPoint y: 365, distance: 133.0
click at [1134, 365] on div "Image" at bounding box center [1124, 323] width 211 height 98
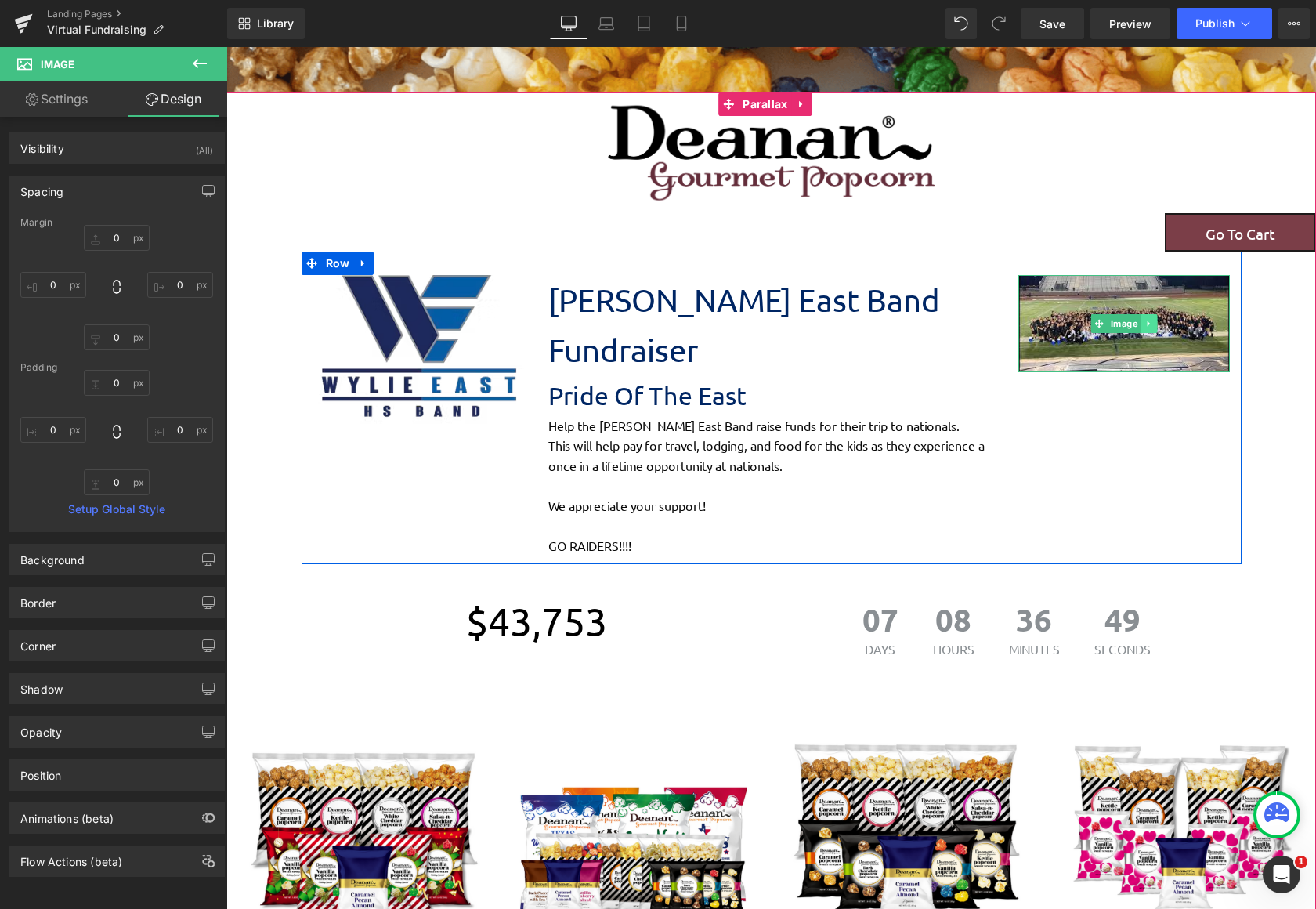
click at [1147, 322] on icon at bounding box center [1147, 324] width 2 height 6
click at [1153, 324] on icon at bounding box center [1156, 324] width 9 height 9
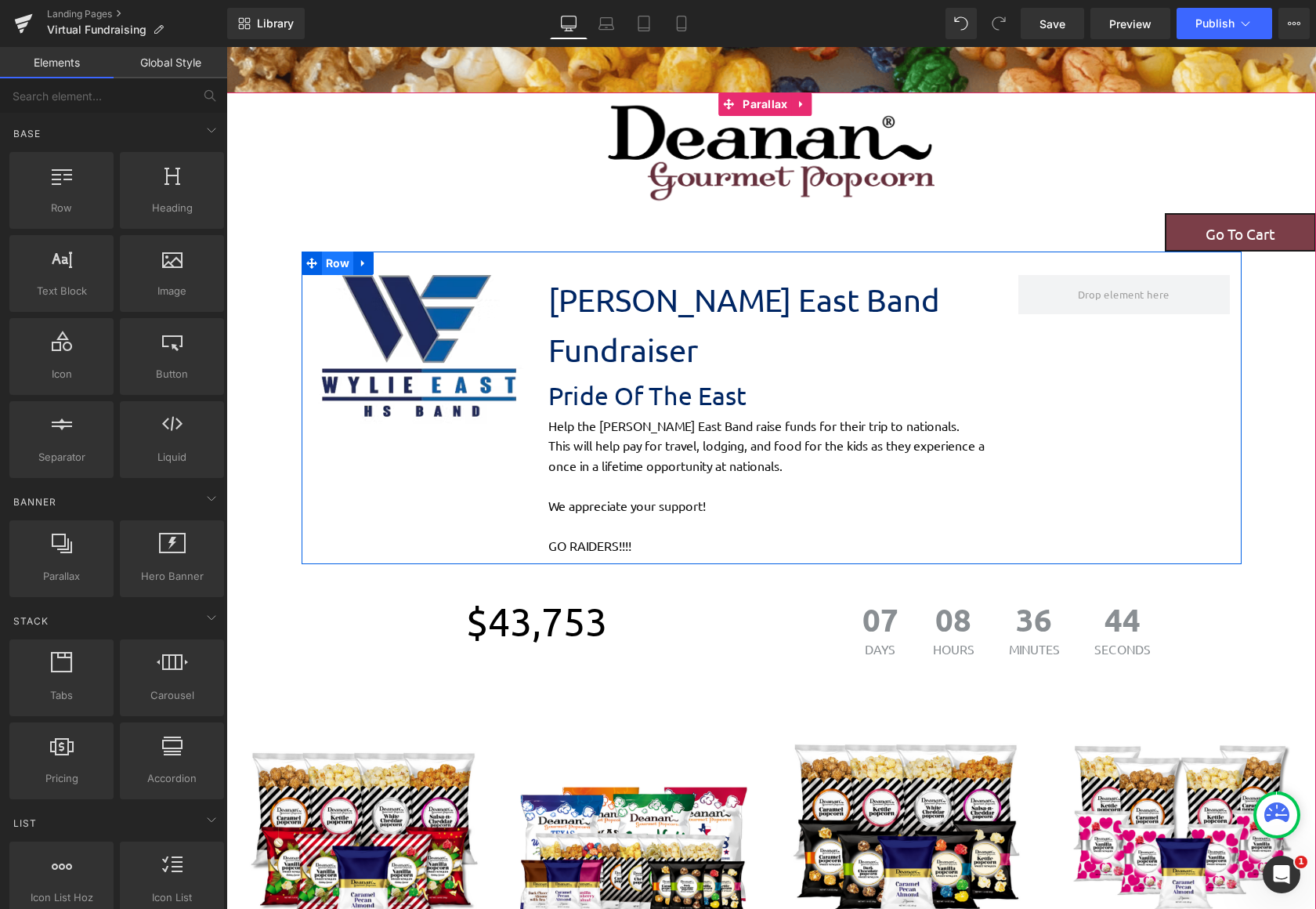
click at [330, 265] on span "Row" at bounding box center [338, 263] width 32 height 24
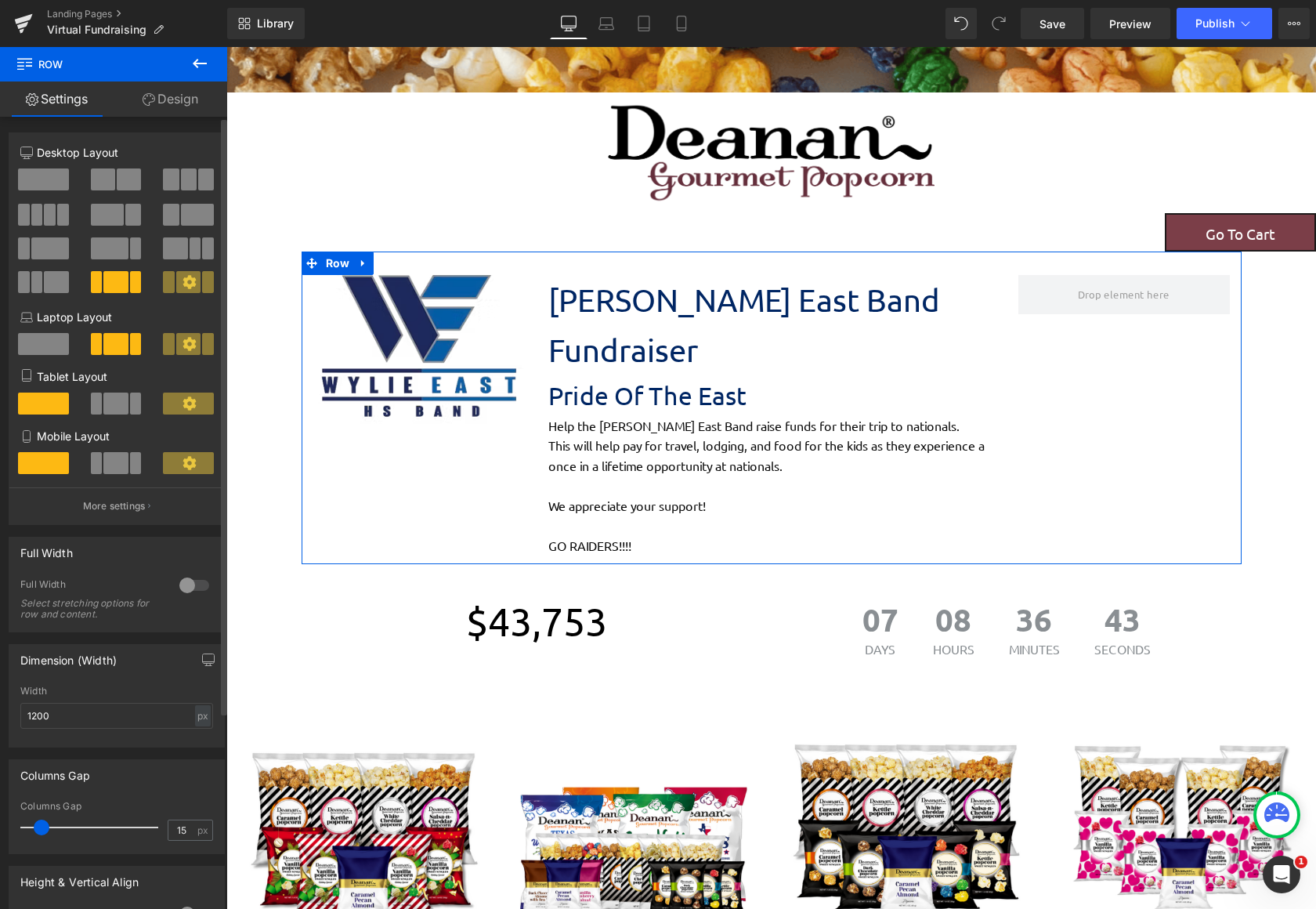
click at [107, 182] on span at bounding box center [103, 179] width 25 height 22
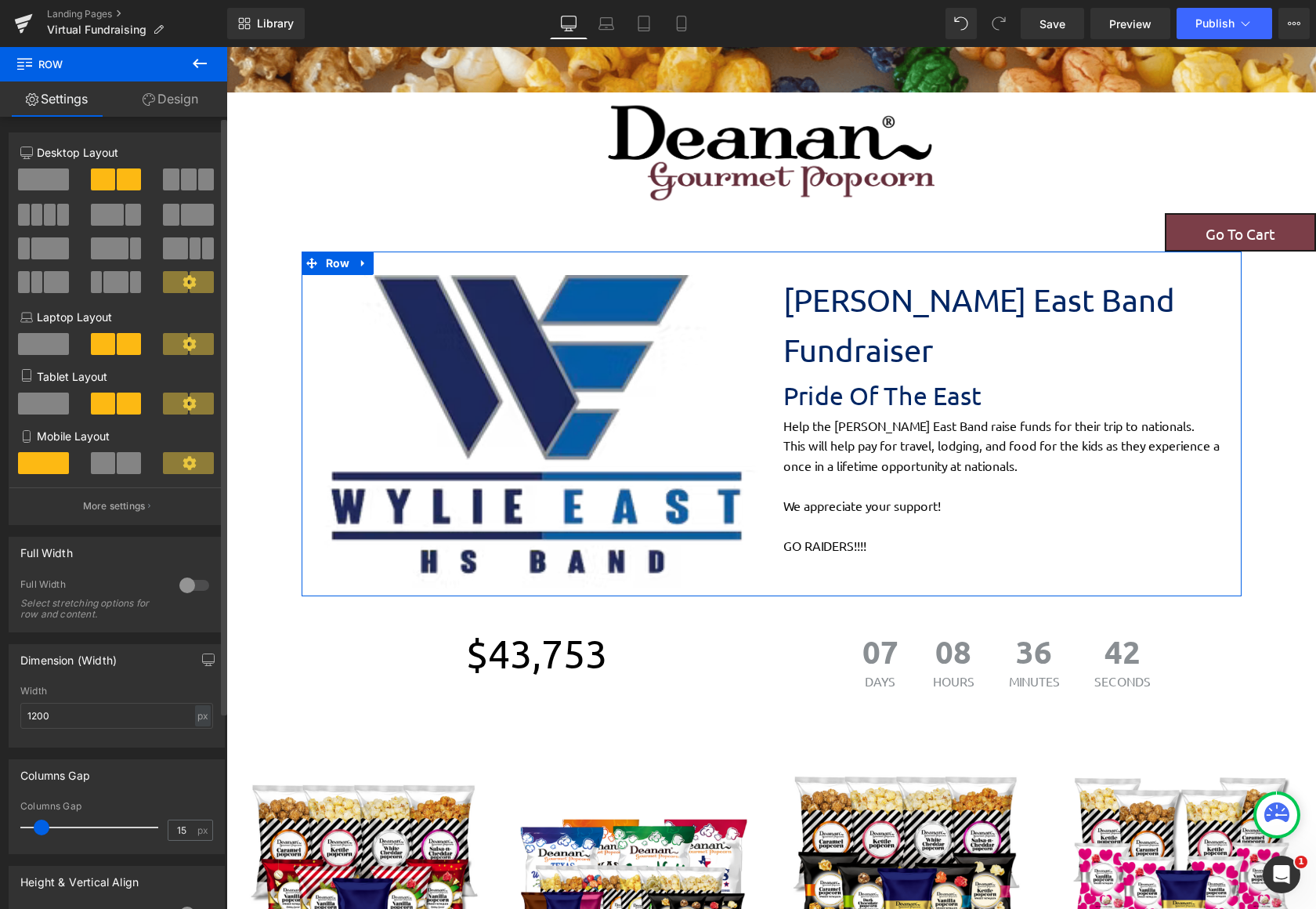
scroll to position [2256, 1077]
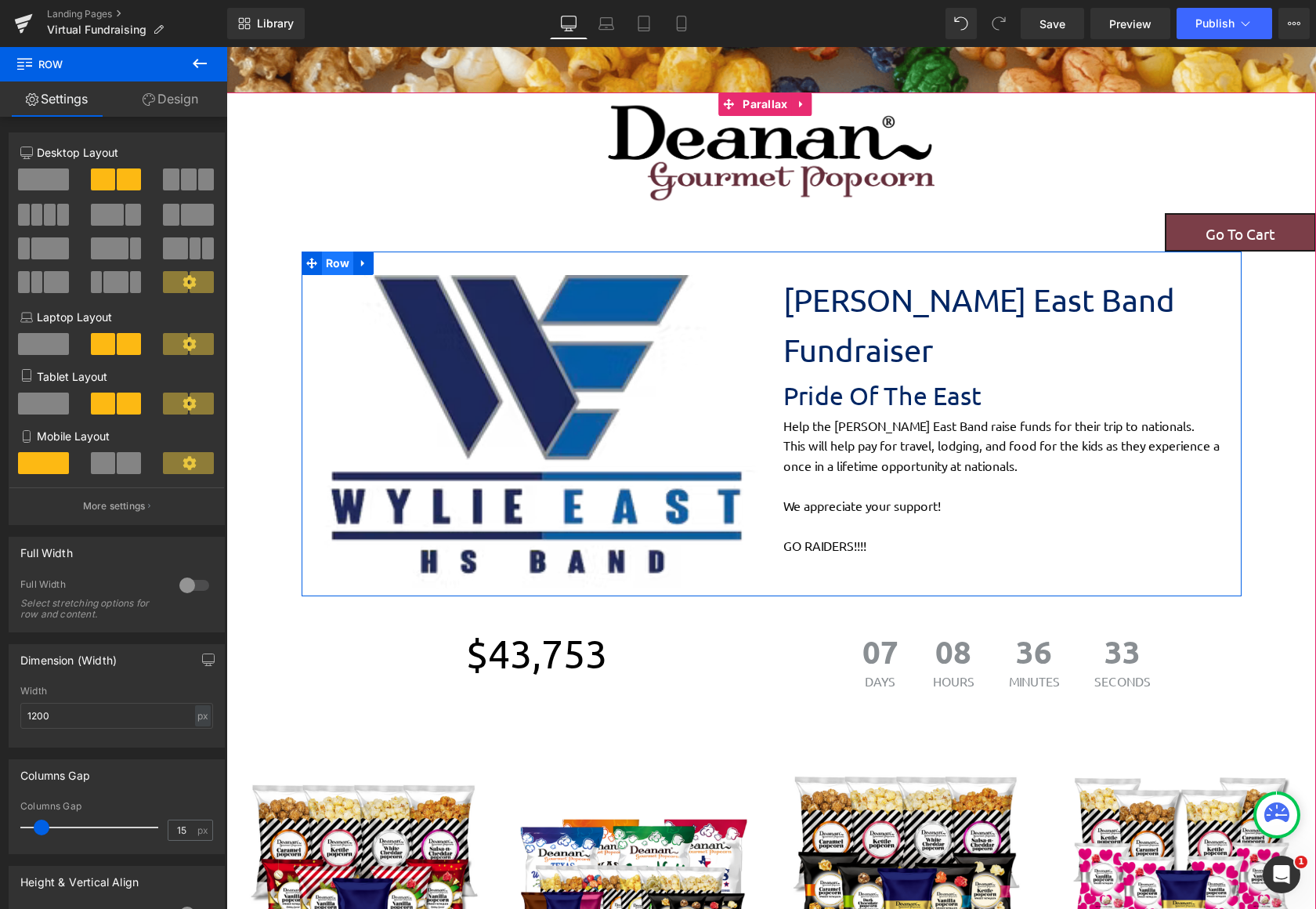
click at [330, 264] on span "Row" at bounding box center [338, 263] width 32 height 24
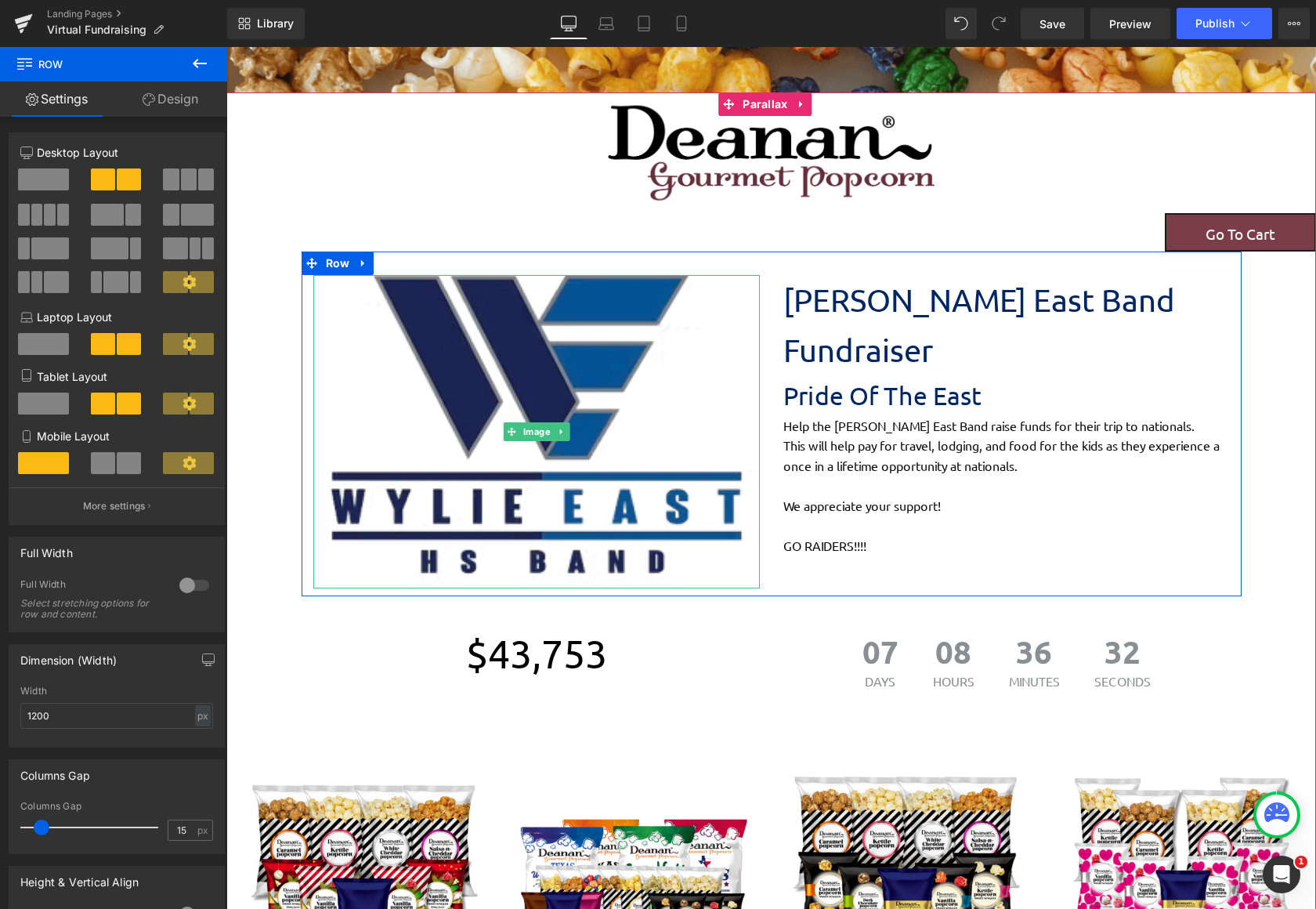
click at [347, 312] on img at bounding box center [537, 431] width 447 height 313
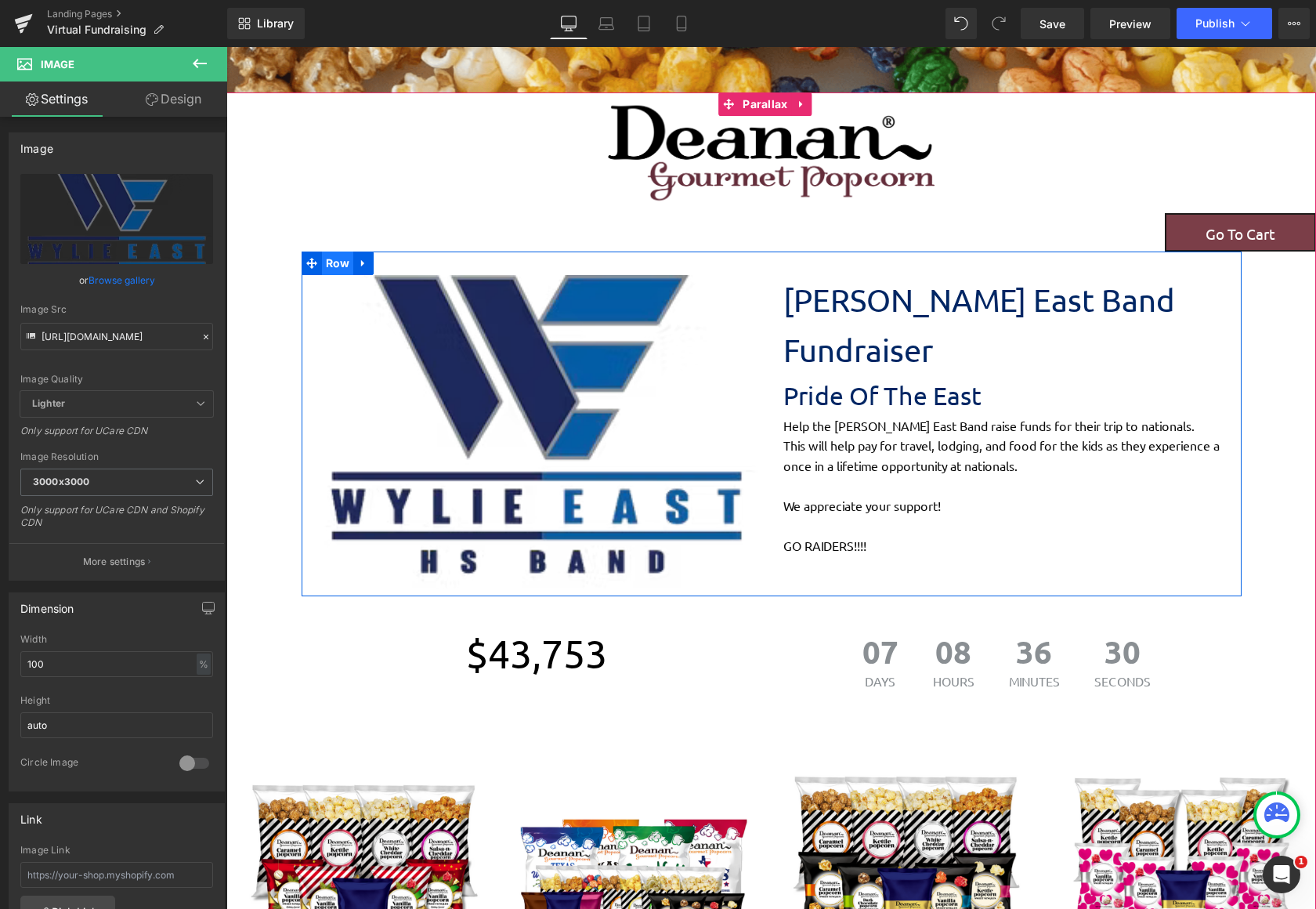
click at [328, 264] on span "Row" at bounding box center [338, 263] width 32 height 24
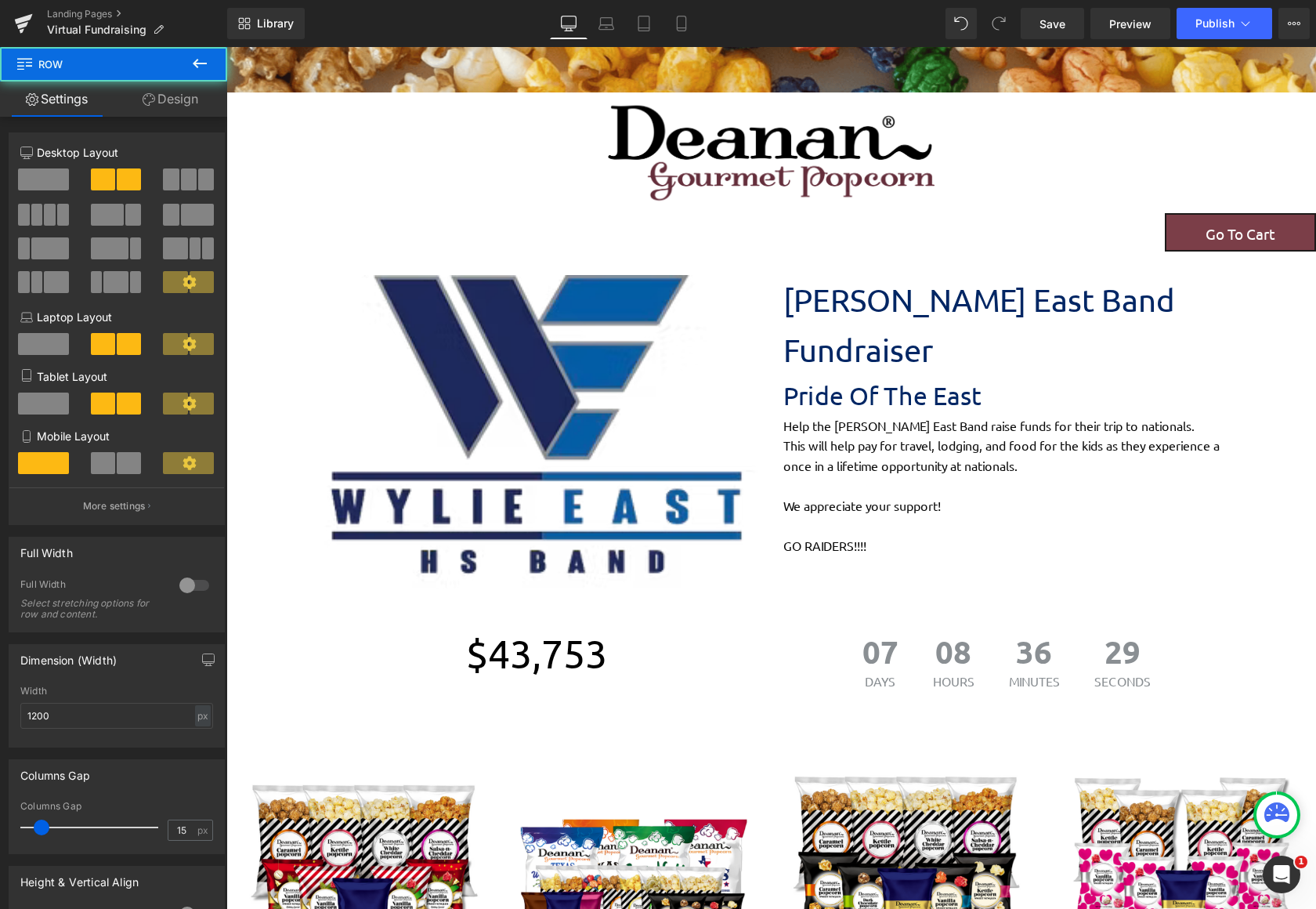
click at [161, 106] on link "Design" at bounding box center [170, 98] width 114 height 35
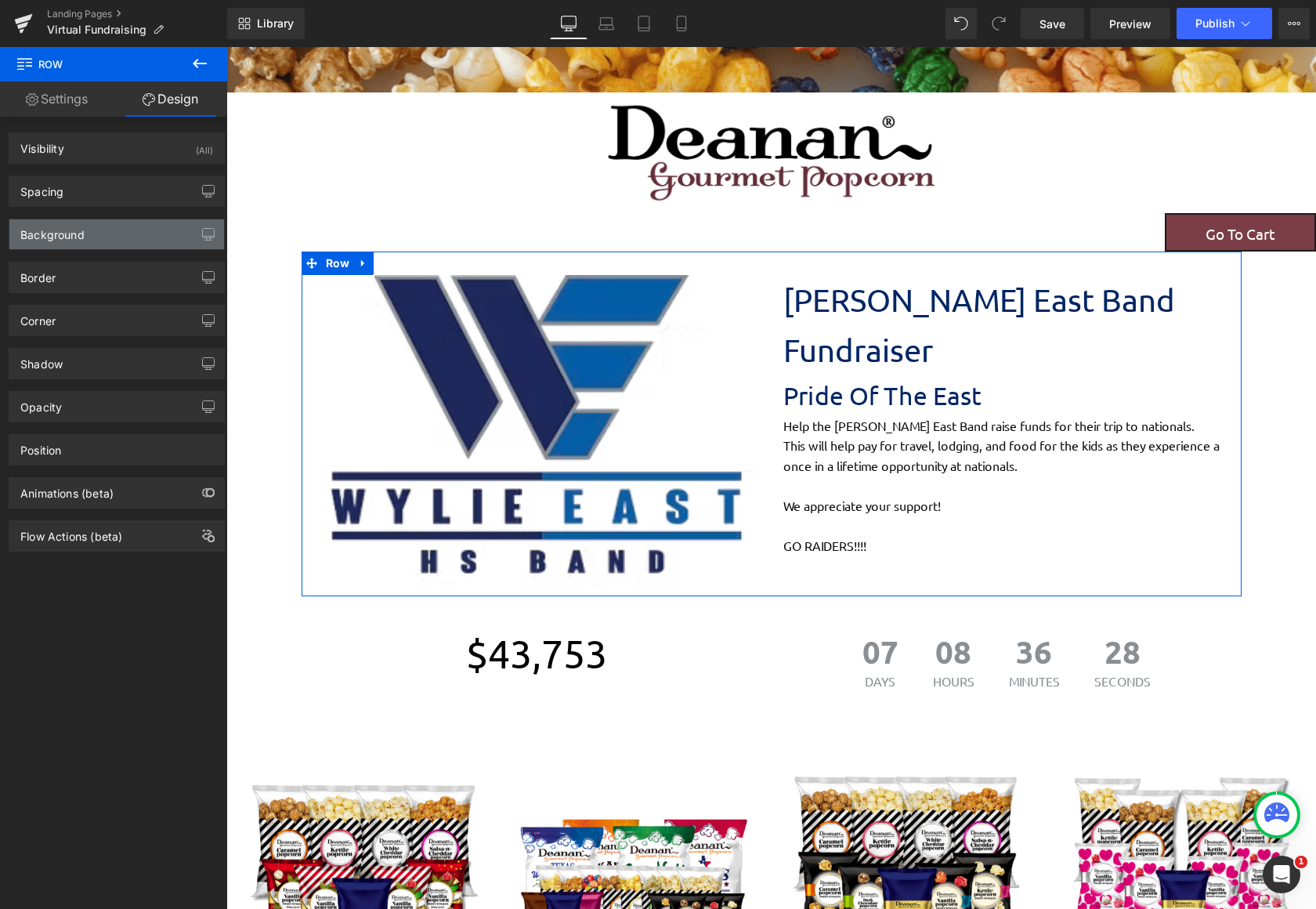
click at [76, 225] on div "Background" at bounding box center [53, 230] width 64 height 22
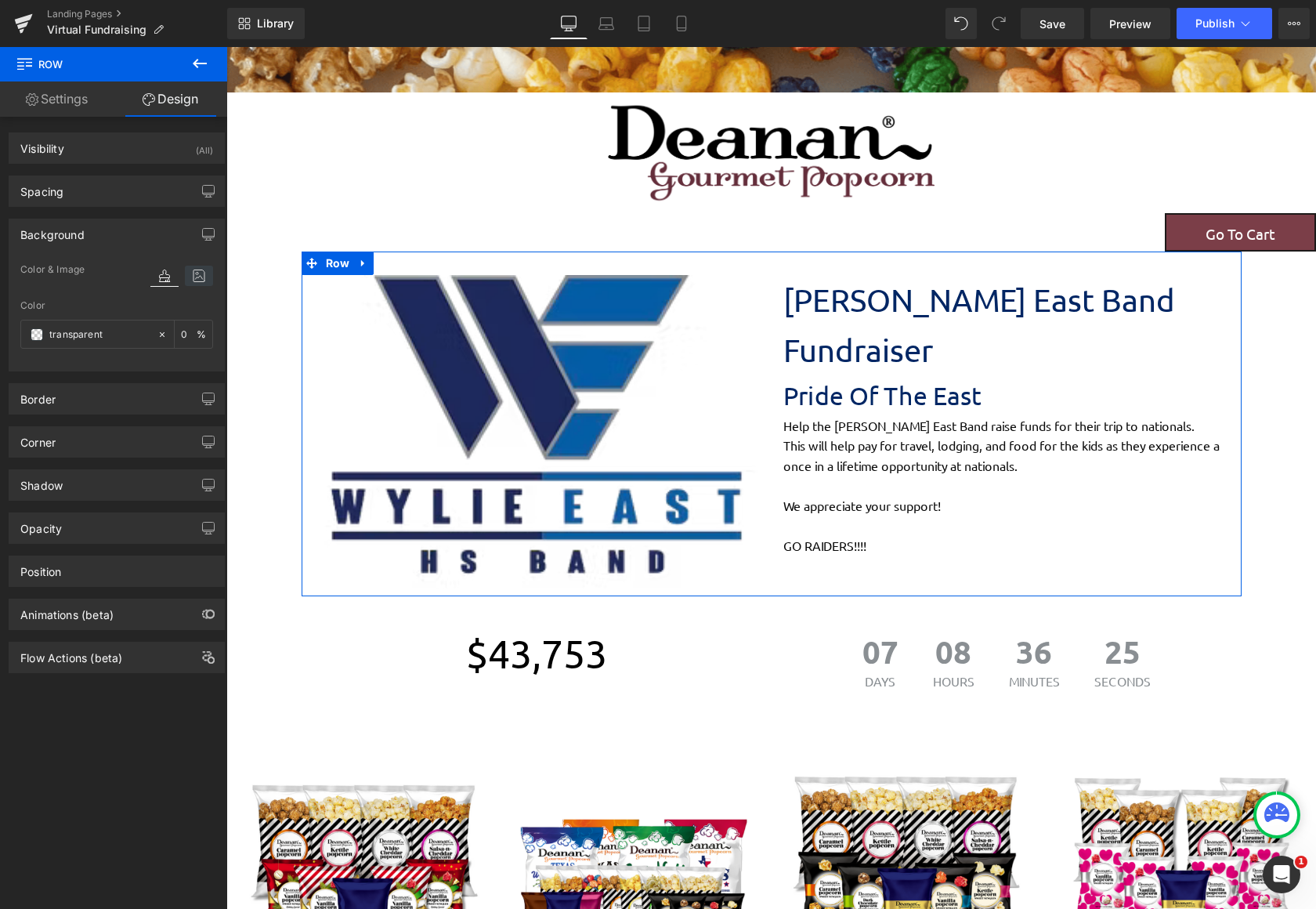
click at [197, 282] on icon at bounding box center [199, 276] width 28 height 21
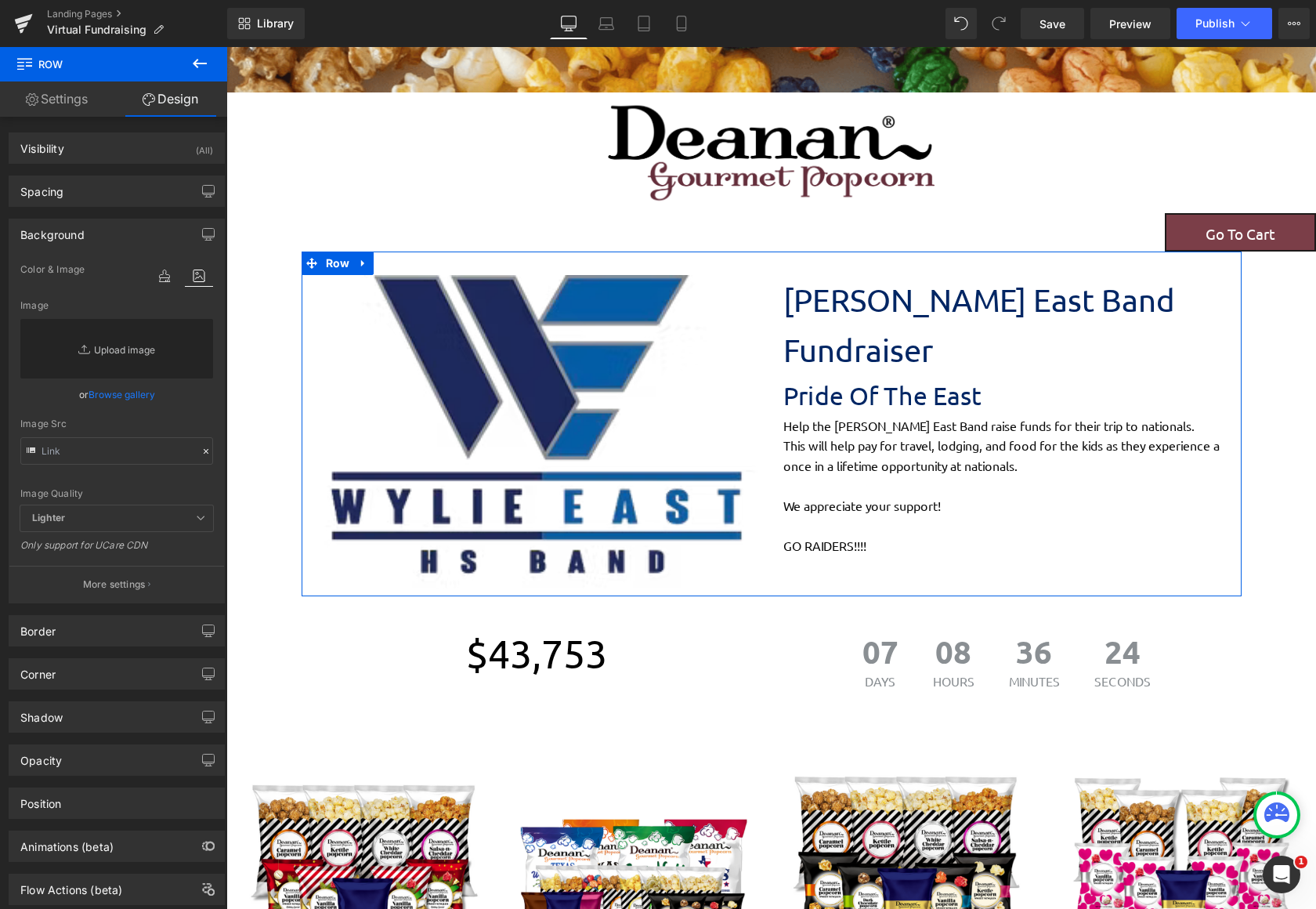
click at [120, 351] on link "Replace Image" at bounding box center [117, 348] width 193 height 60
type input "C:\fakepath\images (2).jpg"
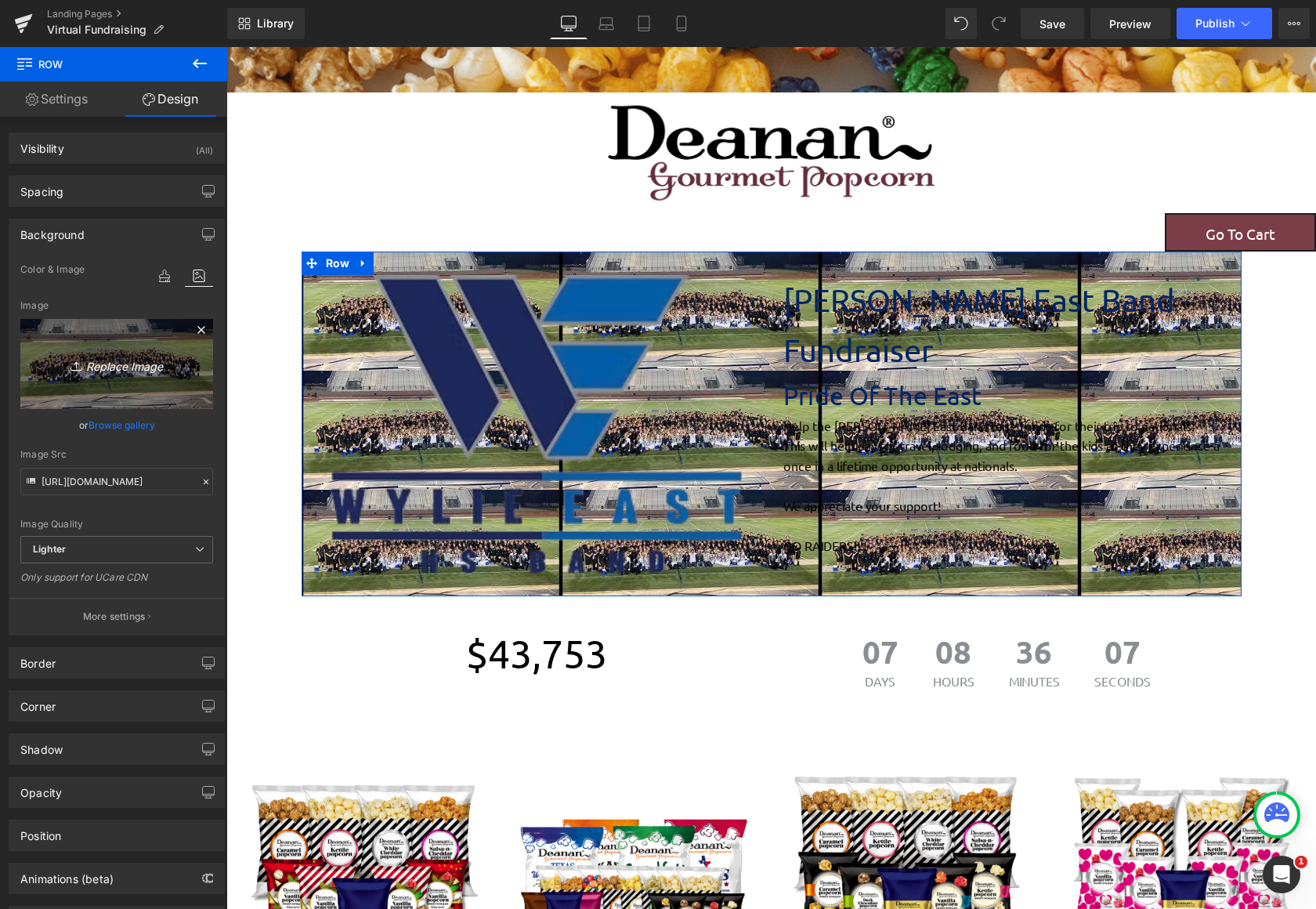
click at [123, 399] on link "Replace Image" at bounding box center [117, 364] width 193 height 90
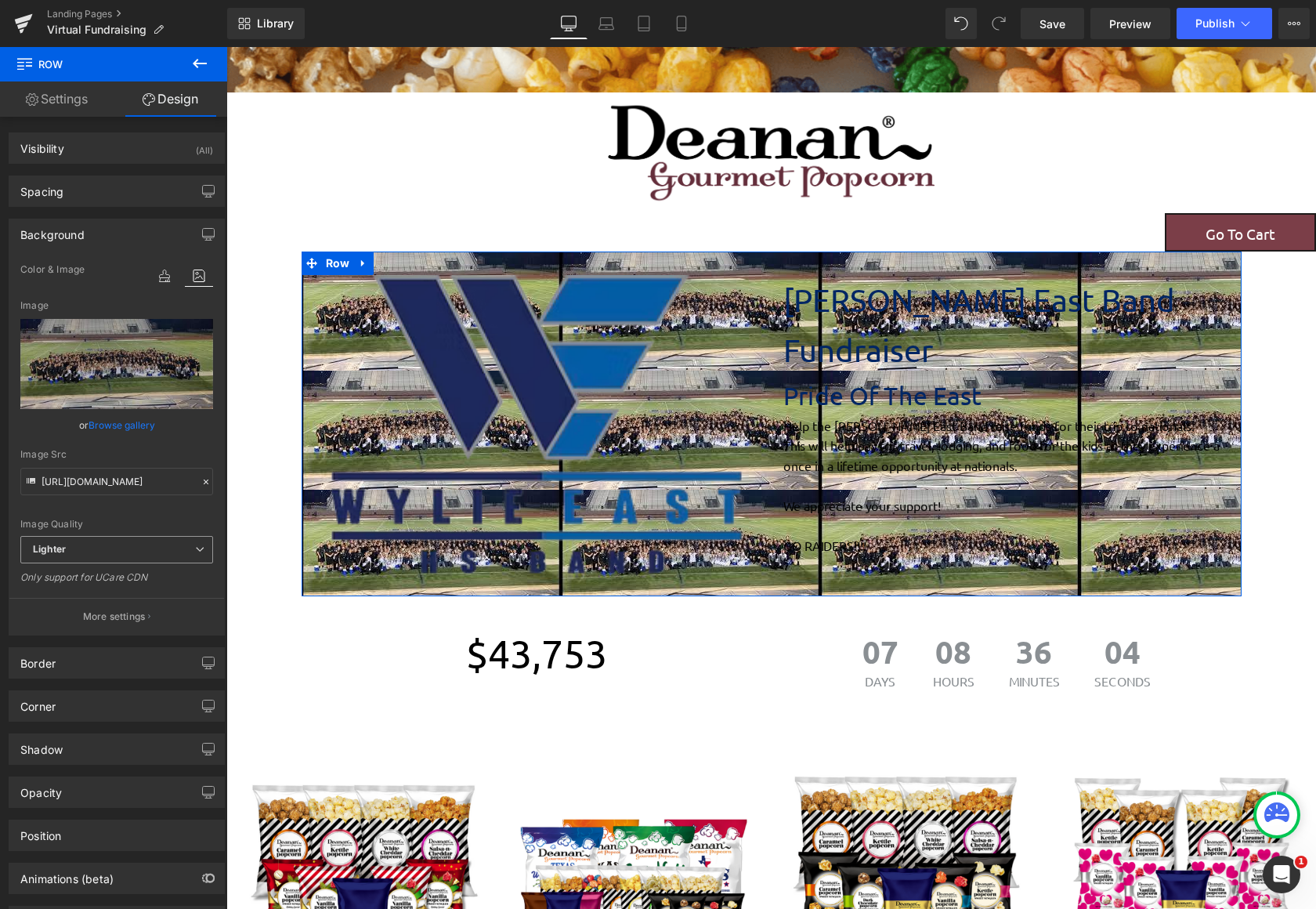
click at [148, 549] on span "Lighter" at bounding box center [117, 549] width 193 height 27
click at [138, 617] on p "More settings" at bounding box center [115, 616] width 62 height 14
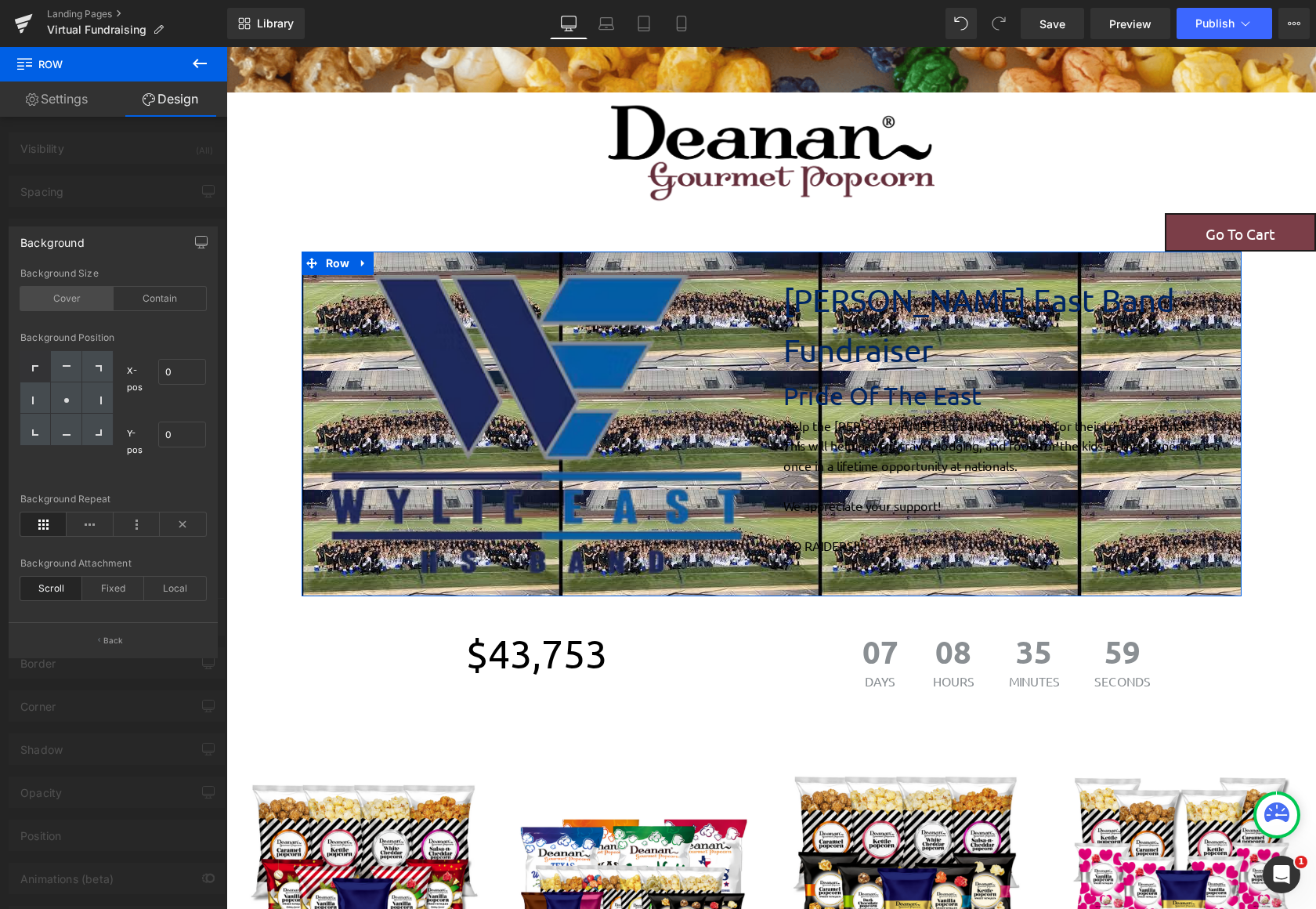
click at [95, 304] on div "Cover" at bounding box center [67, 298] width 93 height 24
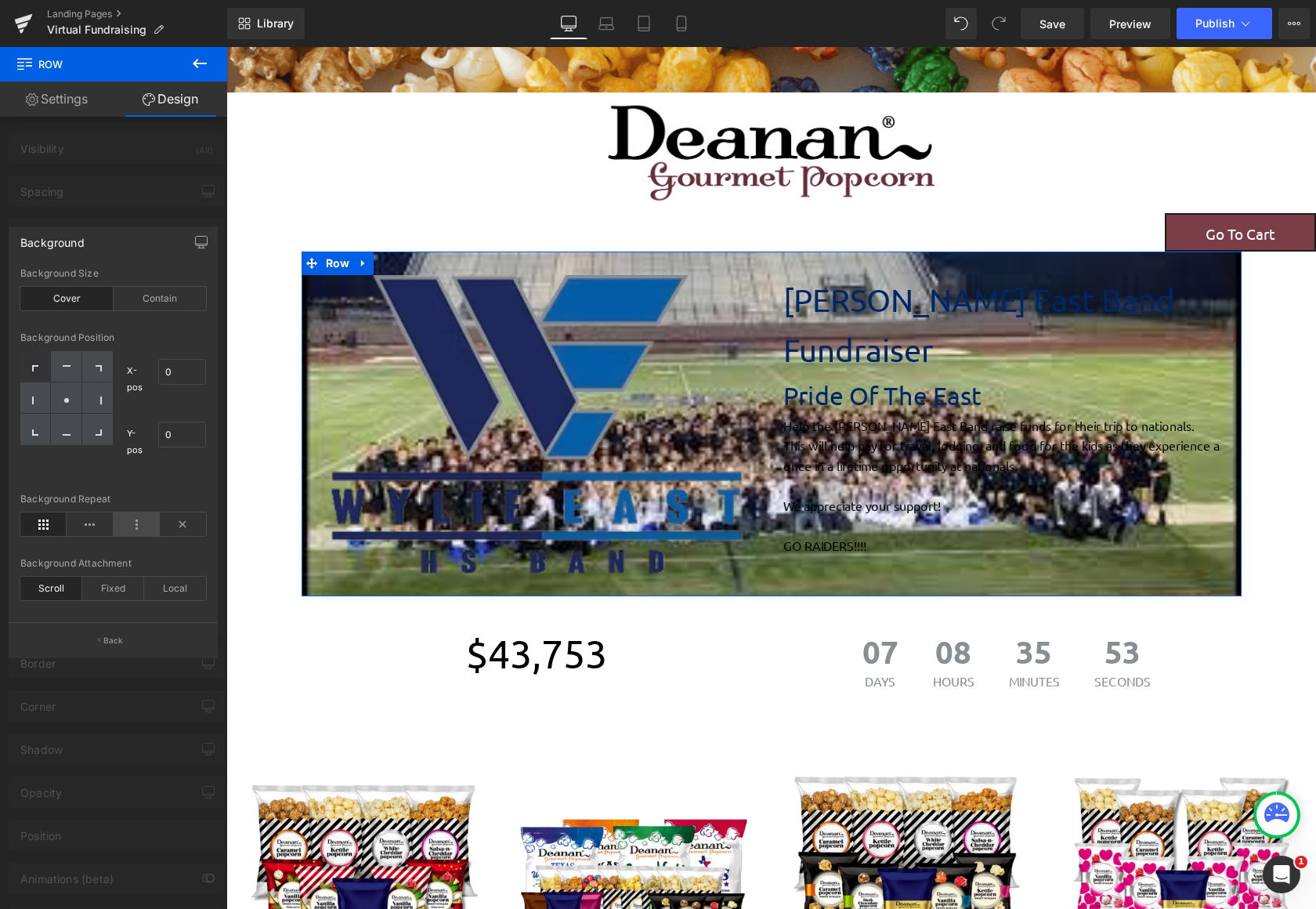
click at [143, 533] on icon at bounding box center [136, 524] width 46 height 24
click at [41, 532] on icon at bounding box center [44, 524] width 46 height 24
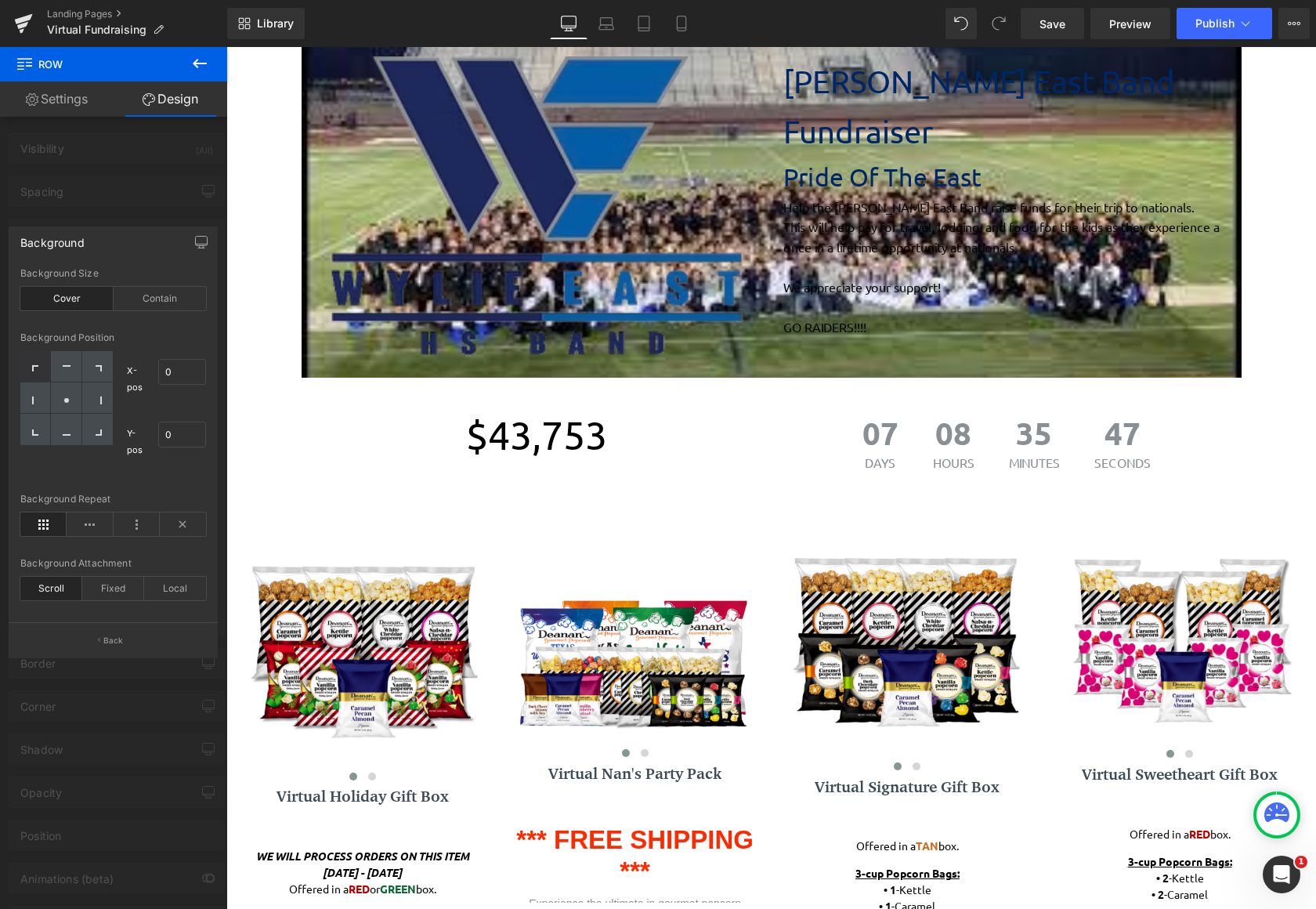
scroll to position [294, 0]
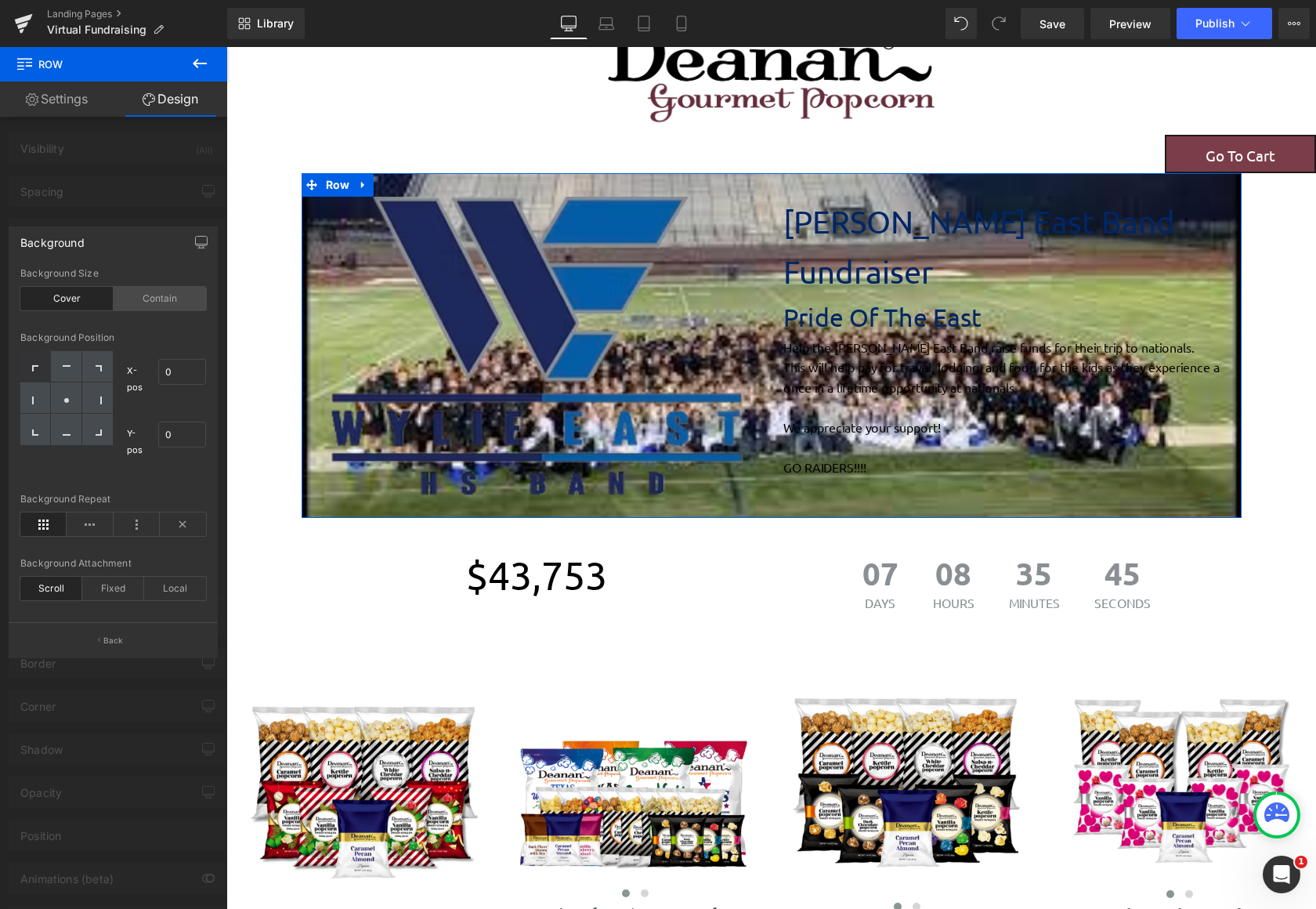
click at [148, 294] on div "Contain" at bounding box center [160, 298] width 93 height 24
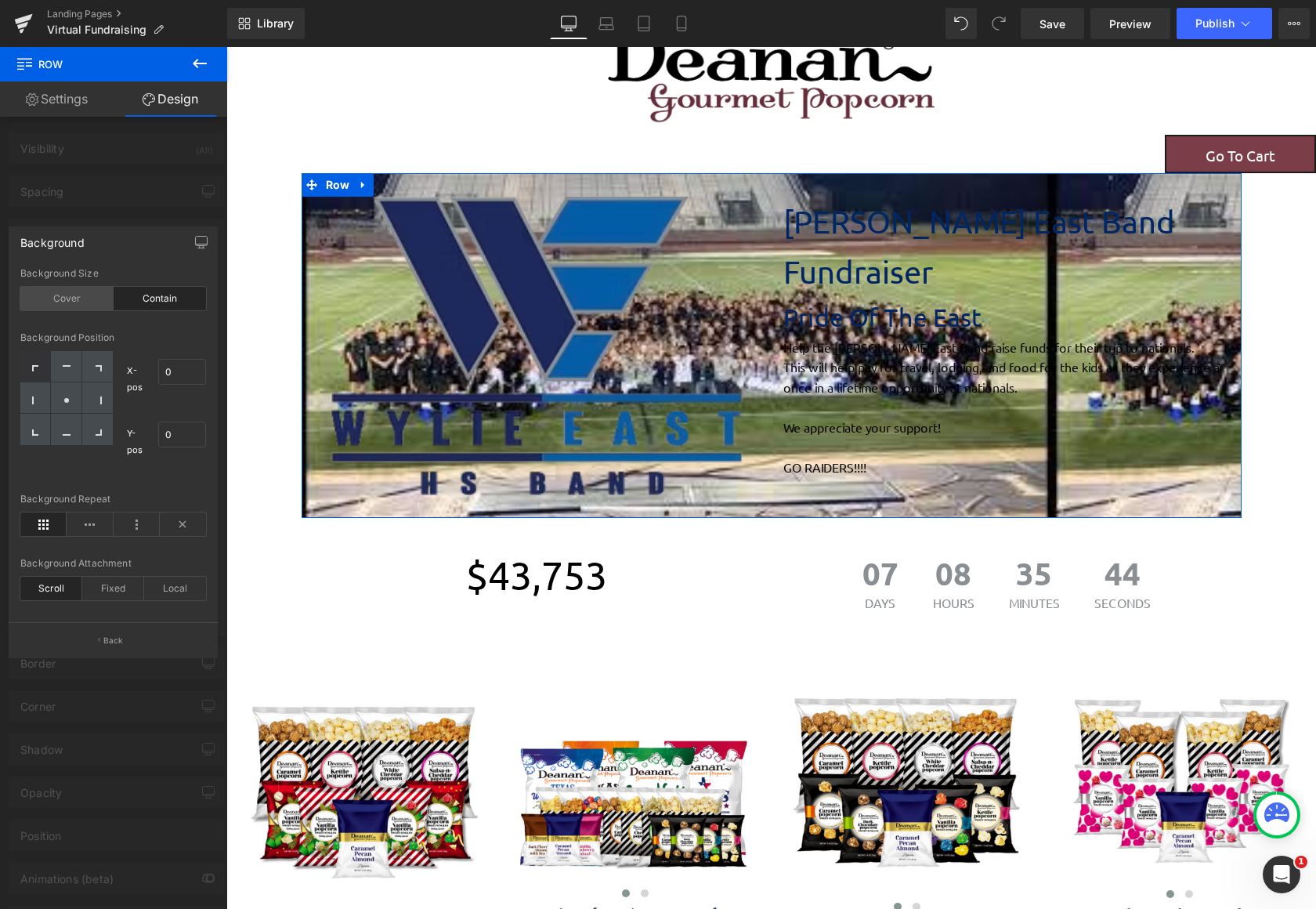
click at [87, 293] on div "Cover" at bounding box center [67, 298] width 93 height 24
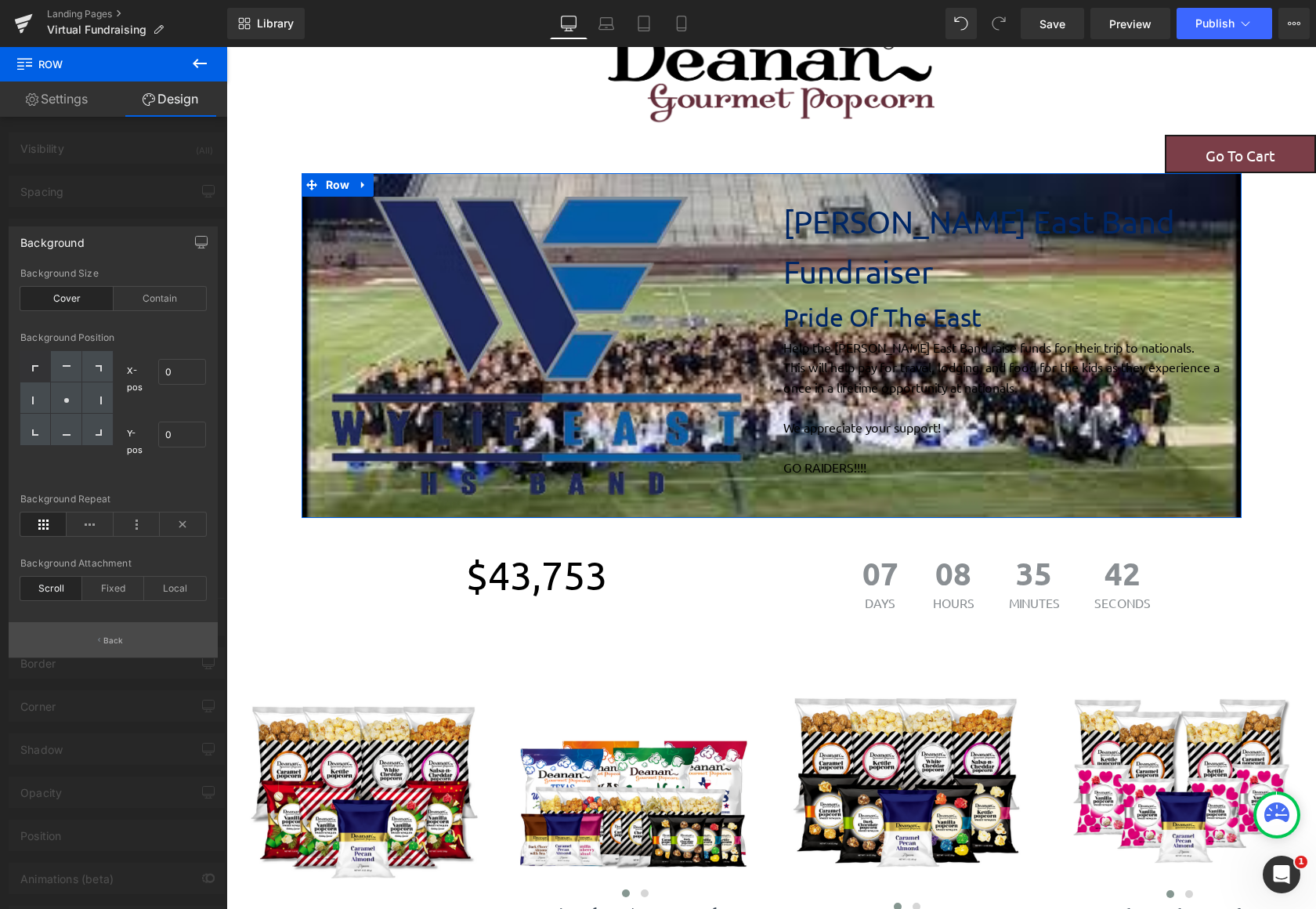
click at [95, 637] on button "Back" at bounding box center [113, 639] width 209 height 35
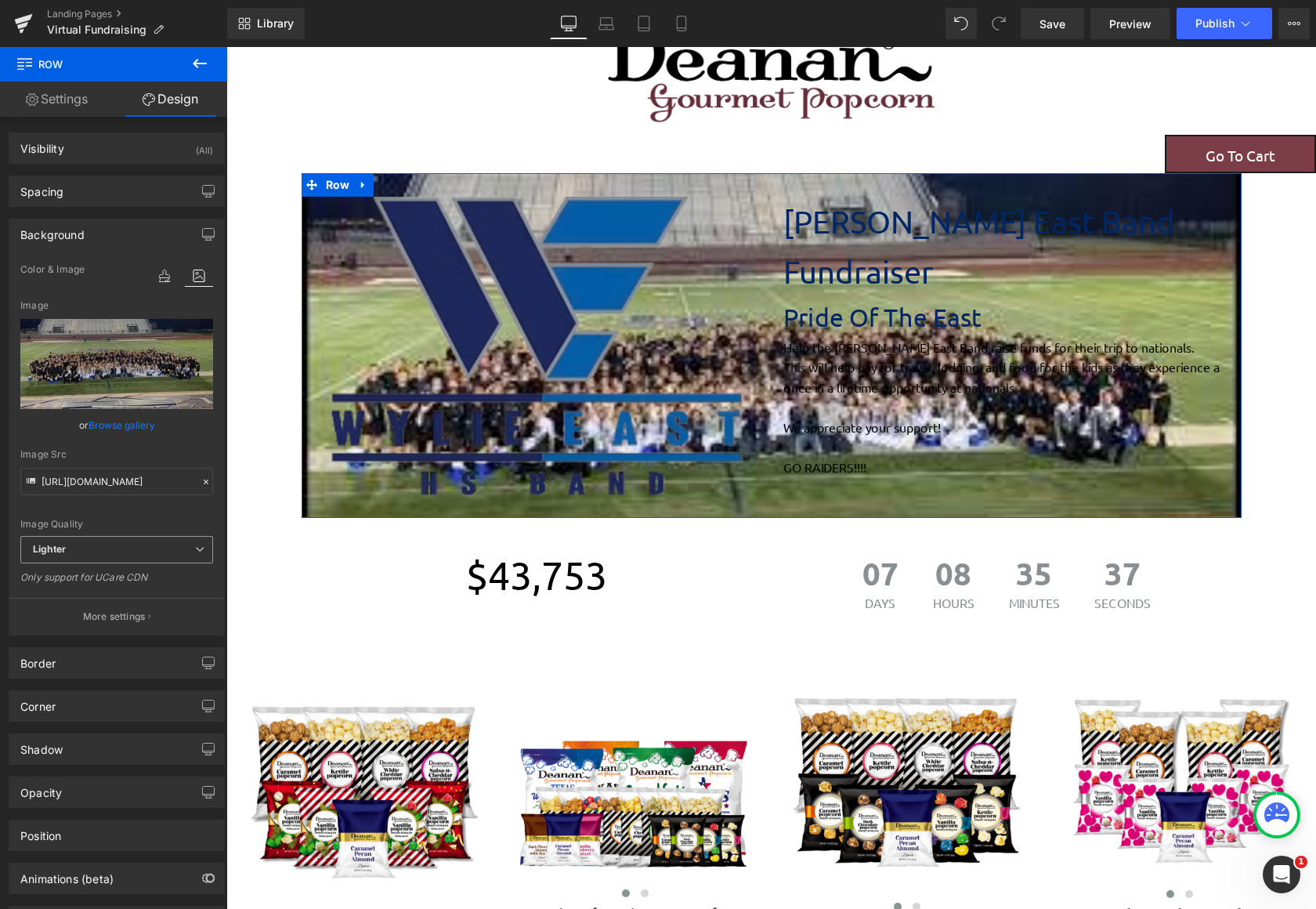
click at [140, 556] on span "Lighter" at bounding box center [117, 549] width 193 height 27
click at [130, 574] on li "Lighter" at bounding box center [117, 577] width 193 height 24
click at [136, 541] on span "Lighter" at bounding box center [117, 549] width 193 height 27
click at [128, 598] on li "Lightest" at bounding box center [117, 600] width 193 height 24
type input "[URL][DOMAIN_NAME]"
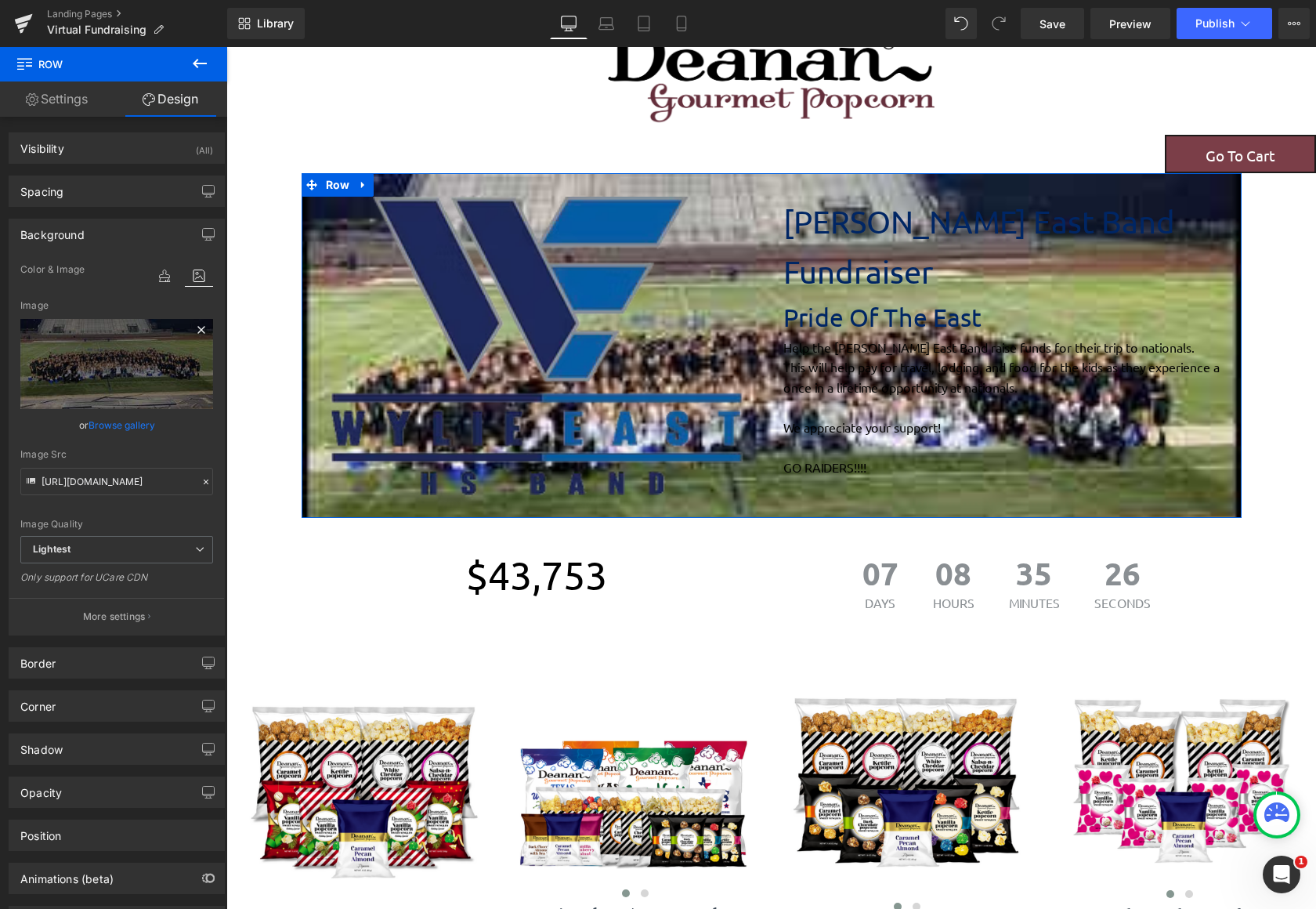
click at [197, 329] on icon at bounding box center [200, 329] width 7 height 7
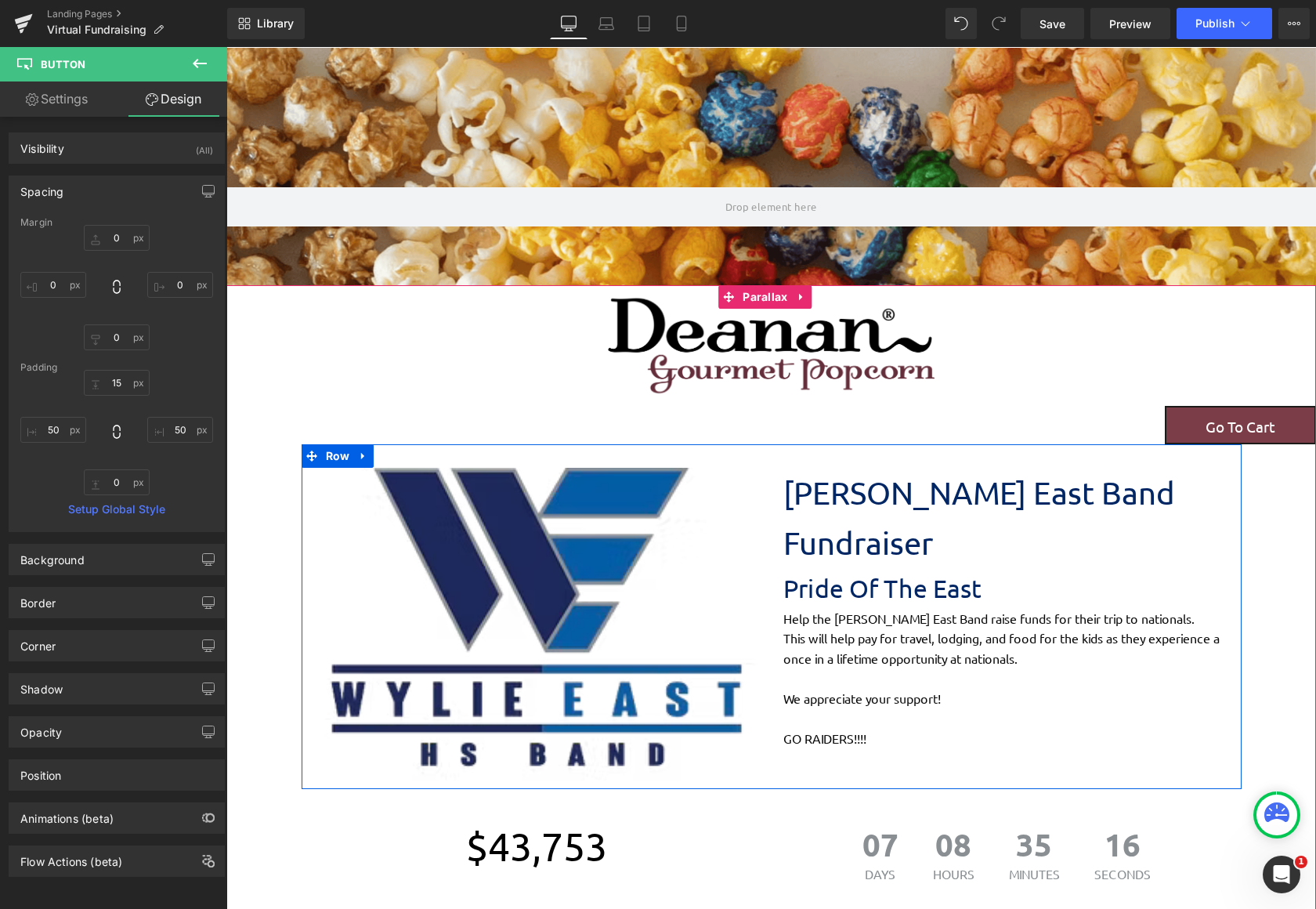
scroll to position [0, 0]
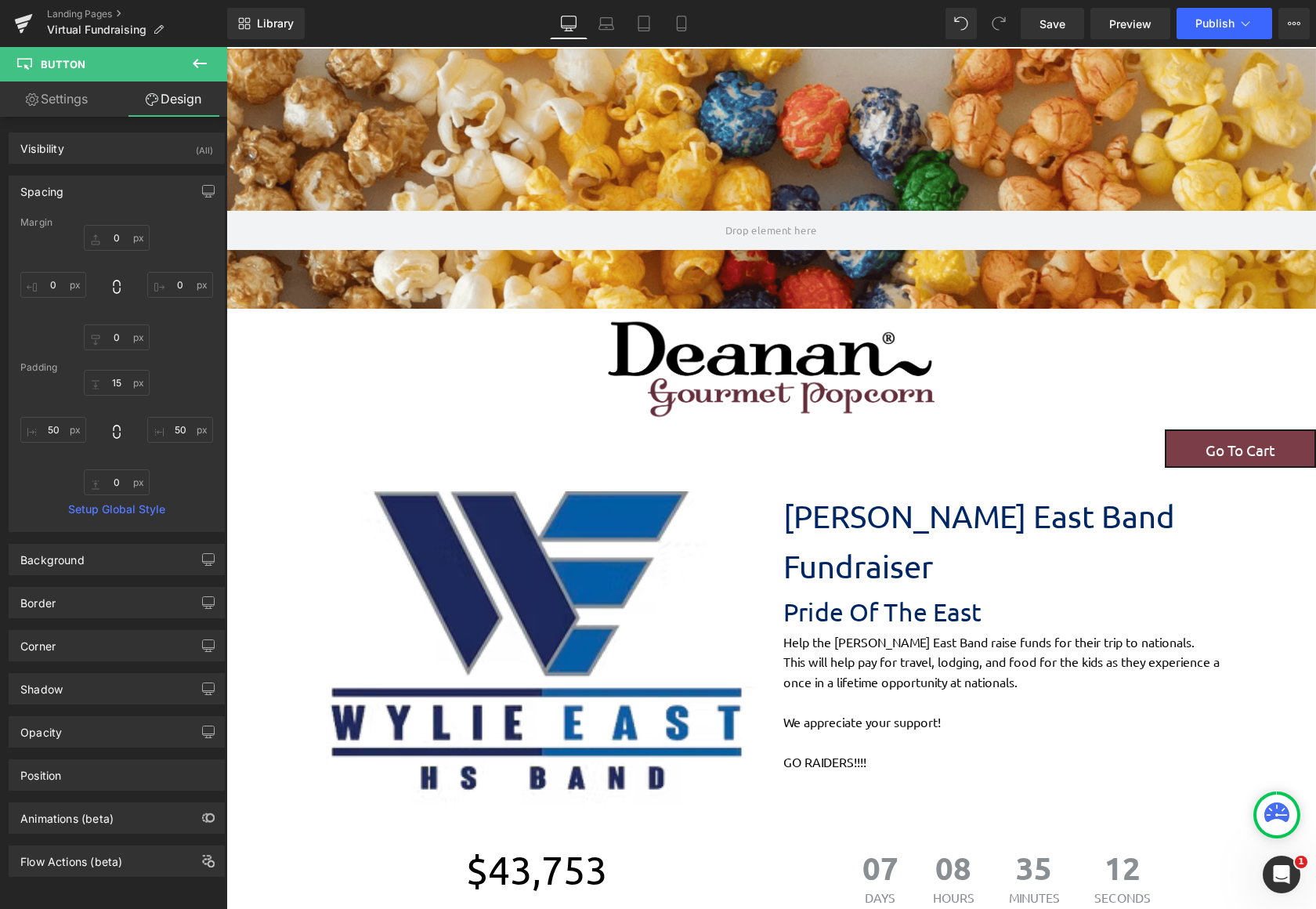
click at [190, 55] on icon at bounding box center [200, 63] width 19 height 19
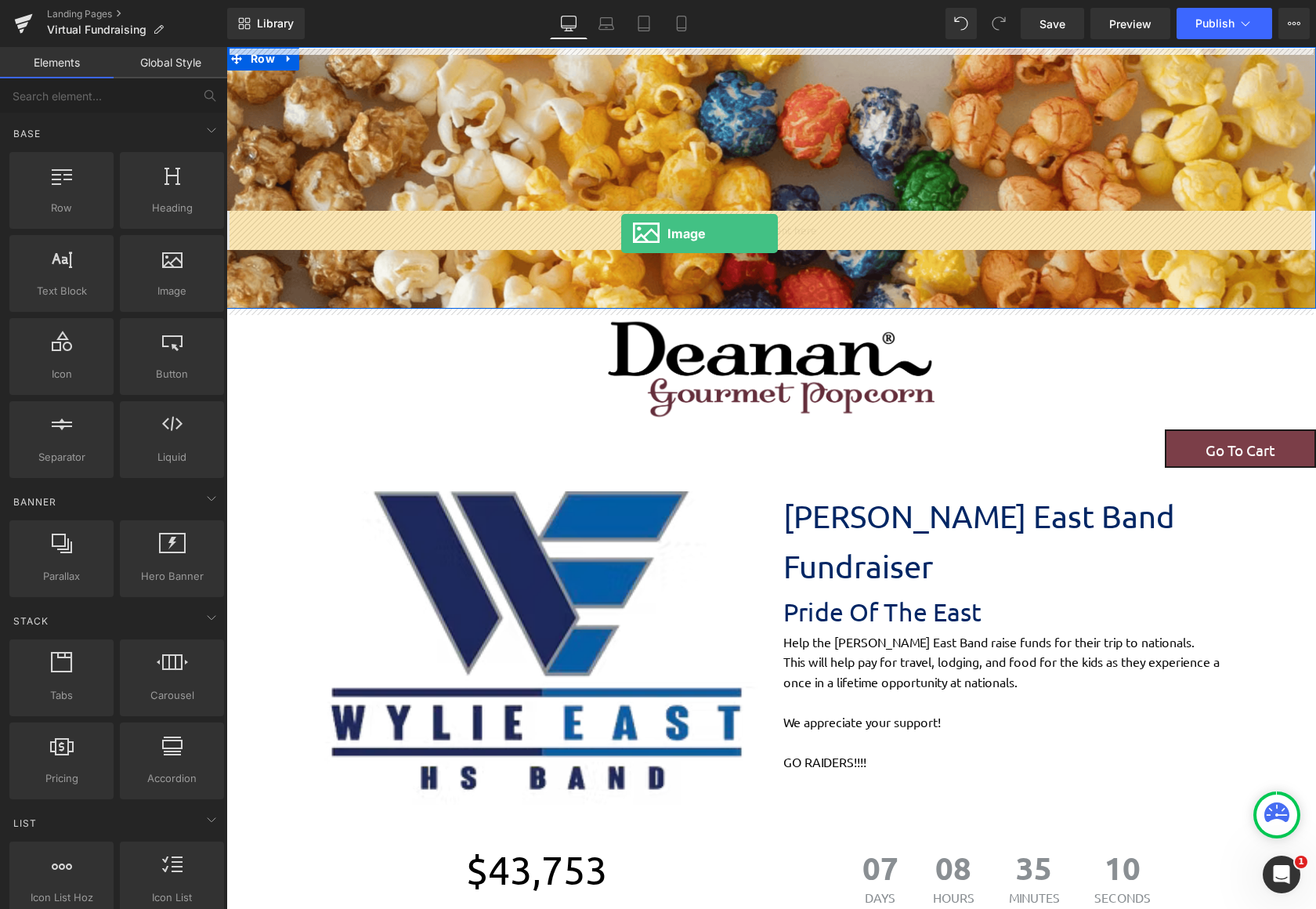
drag, startPoint x: 306, startPoint y: 264, endPoint x: 621, endPoint y: 234, distance: 316.4
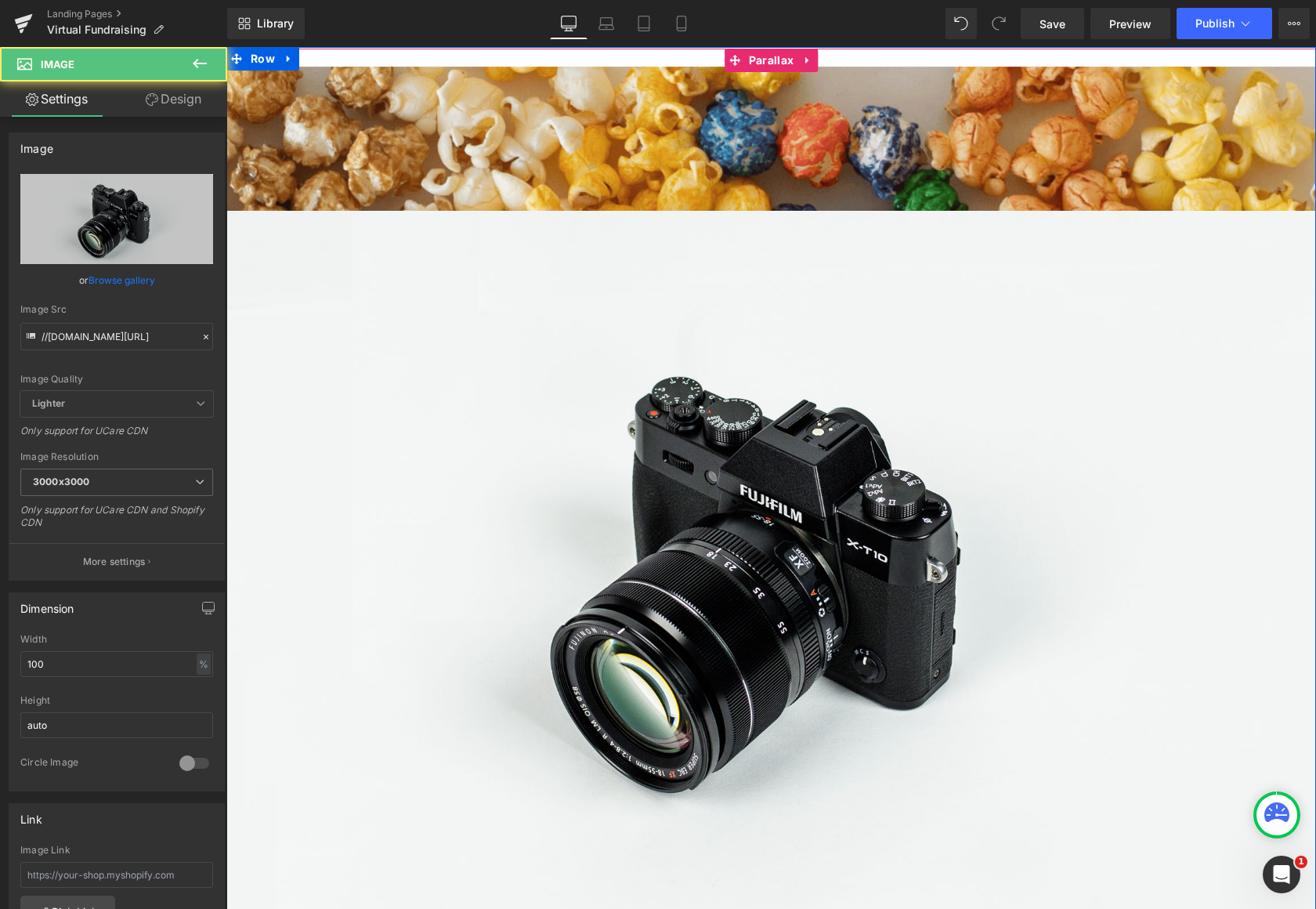
scroll to position [8, 8]
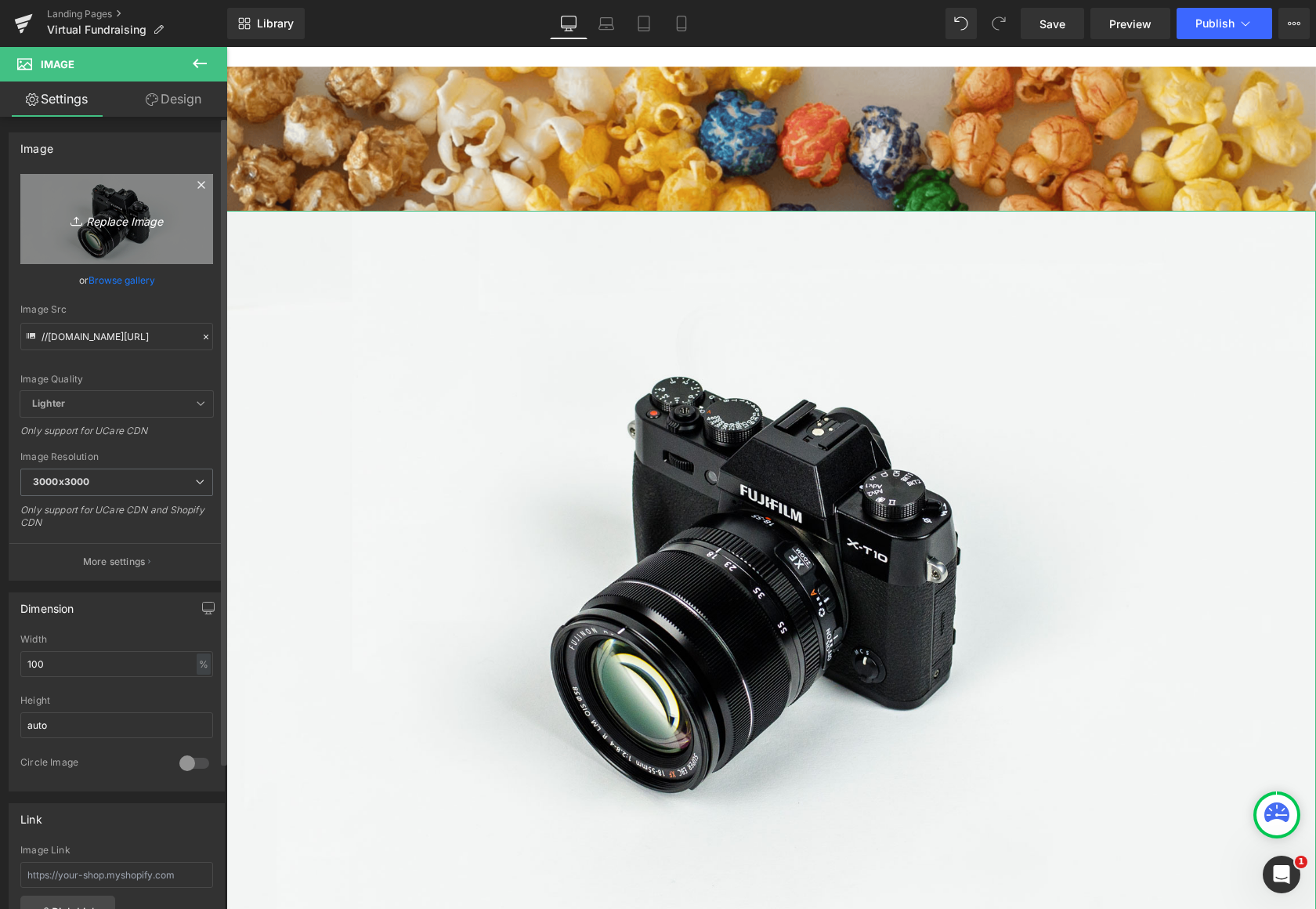
click at [116, 222] on icon "Replace Image" at bounding box center [116, 219] width 125 height 20
type input "C:\fakepath\images (2).jpg"
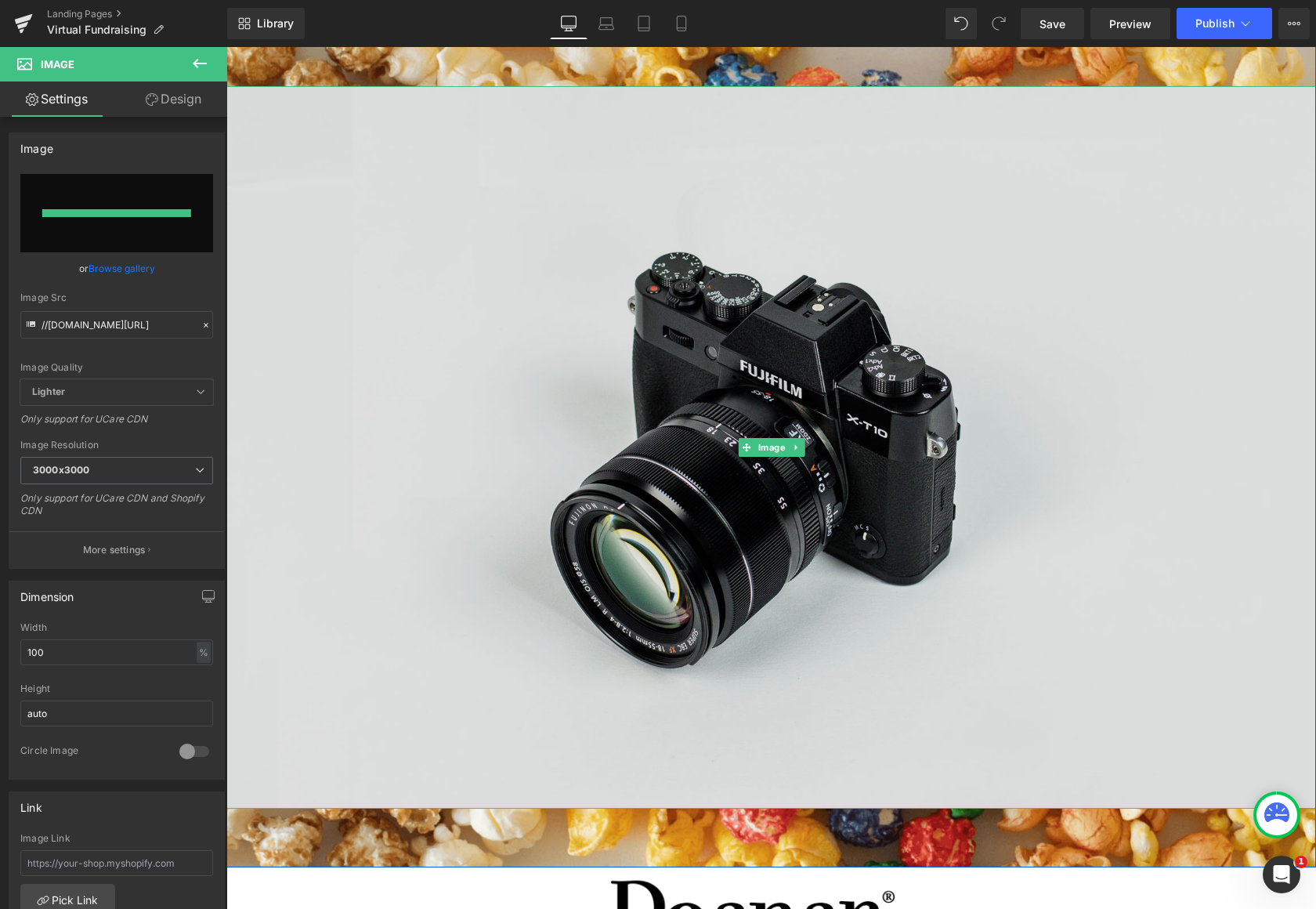
type input "[URL][DOMAIN_NAME]"
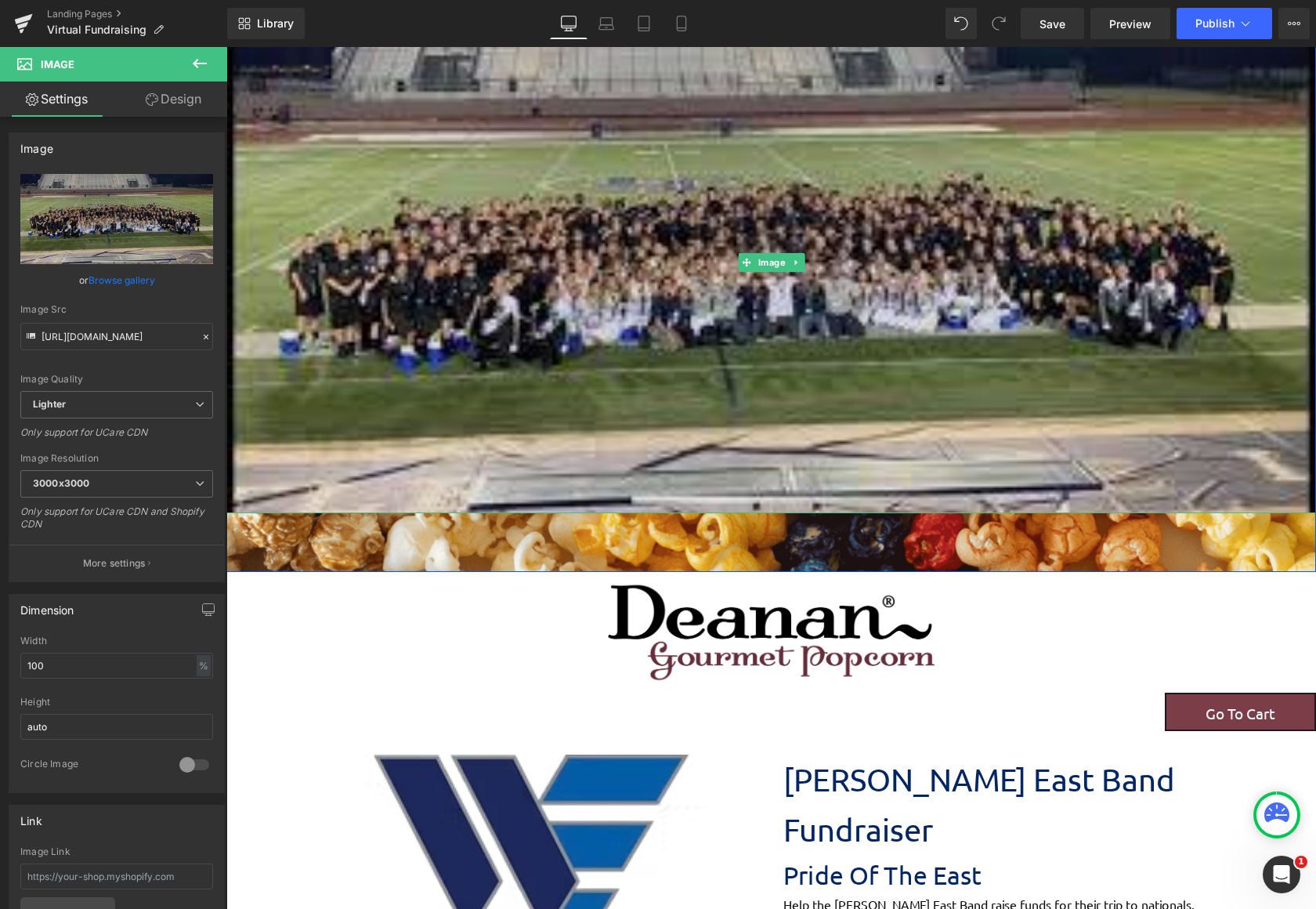
scroll to position [235, 0]
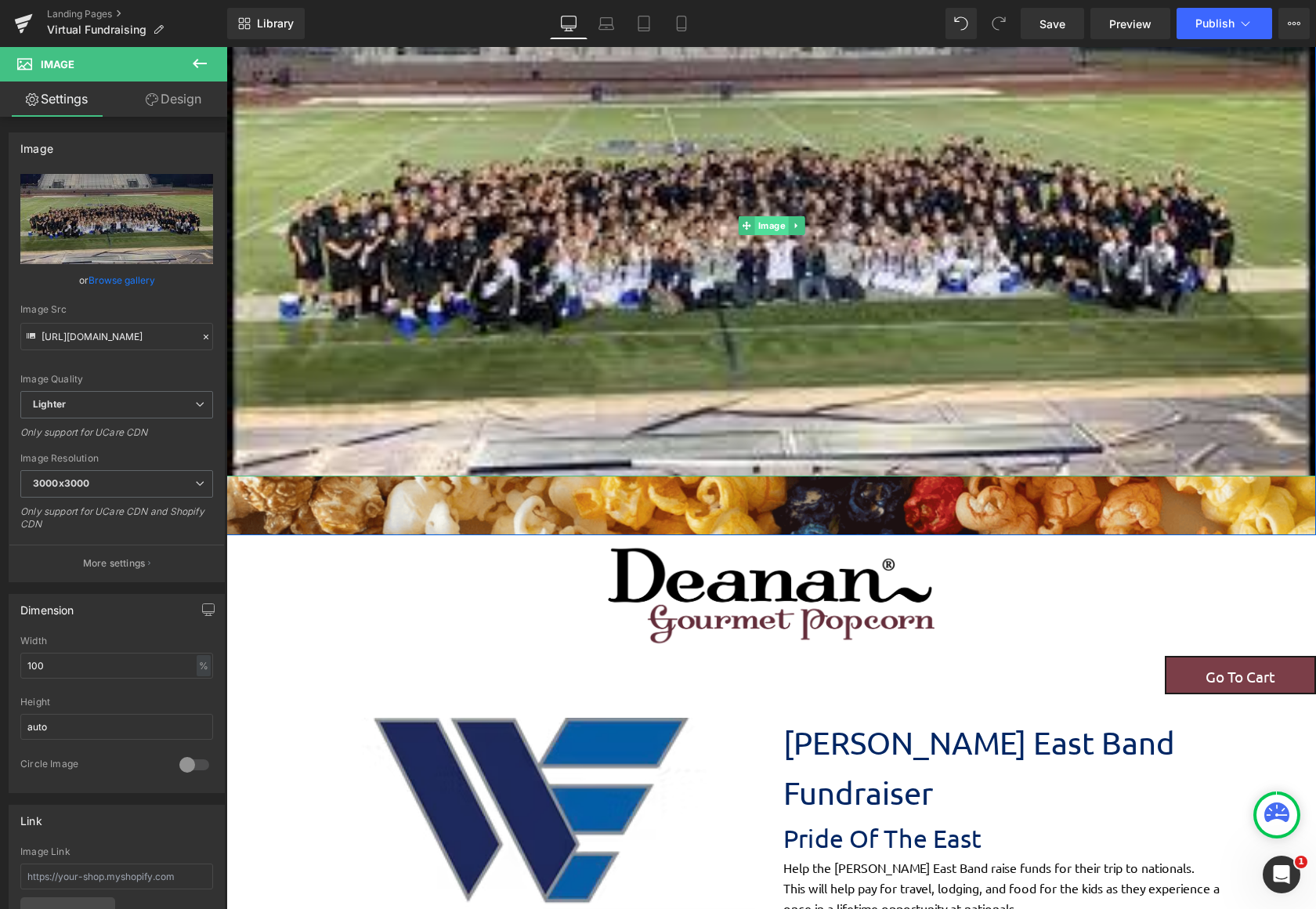
click at [764, 227] on span "Image" at bounding box center [772, 225] width 34 height 19
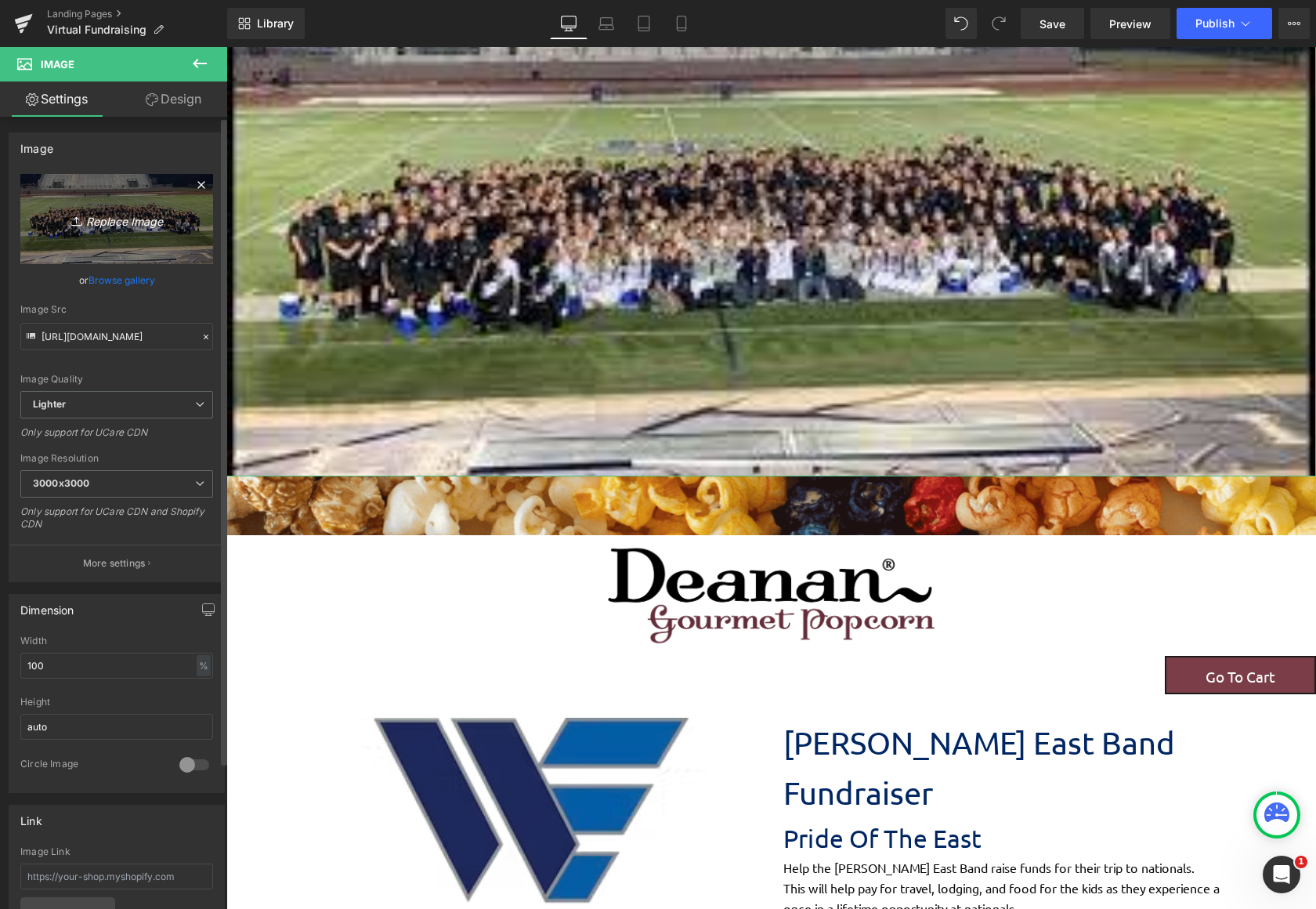
click at [133, 222] on icon "Replace Image" at bounding box center [116, 219] width 125 height 20
type input "C:\fakepath\IMG_3133_JPG.avif"
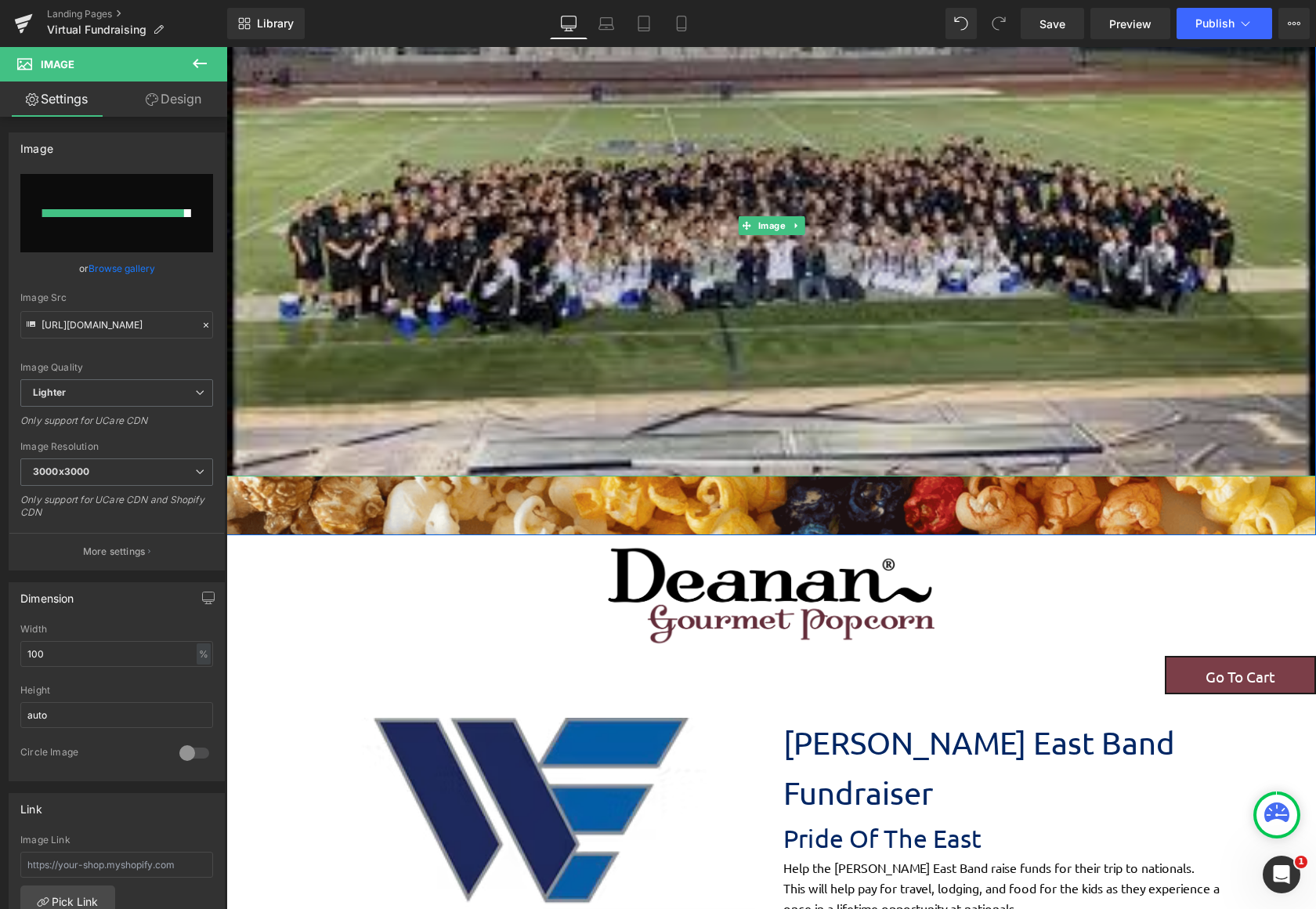
type input "[URL][DOMAIN_NAME]"
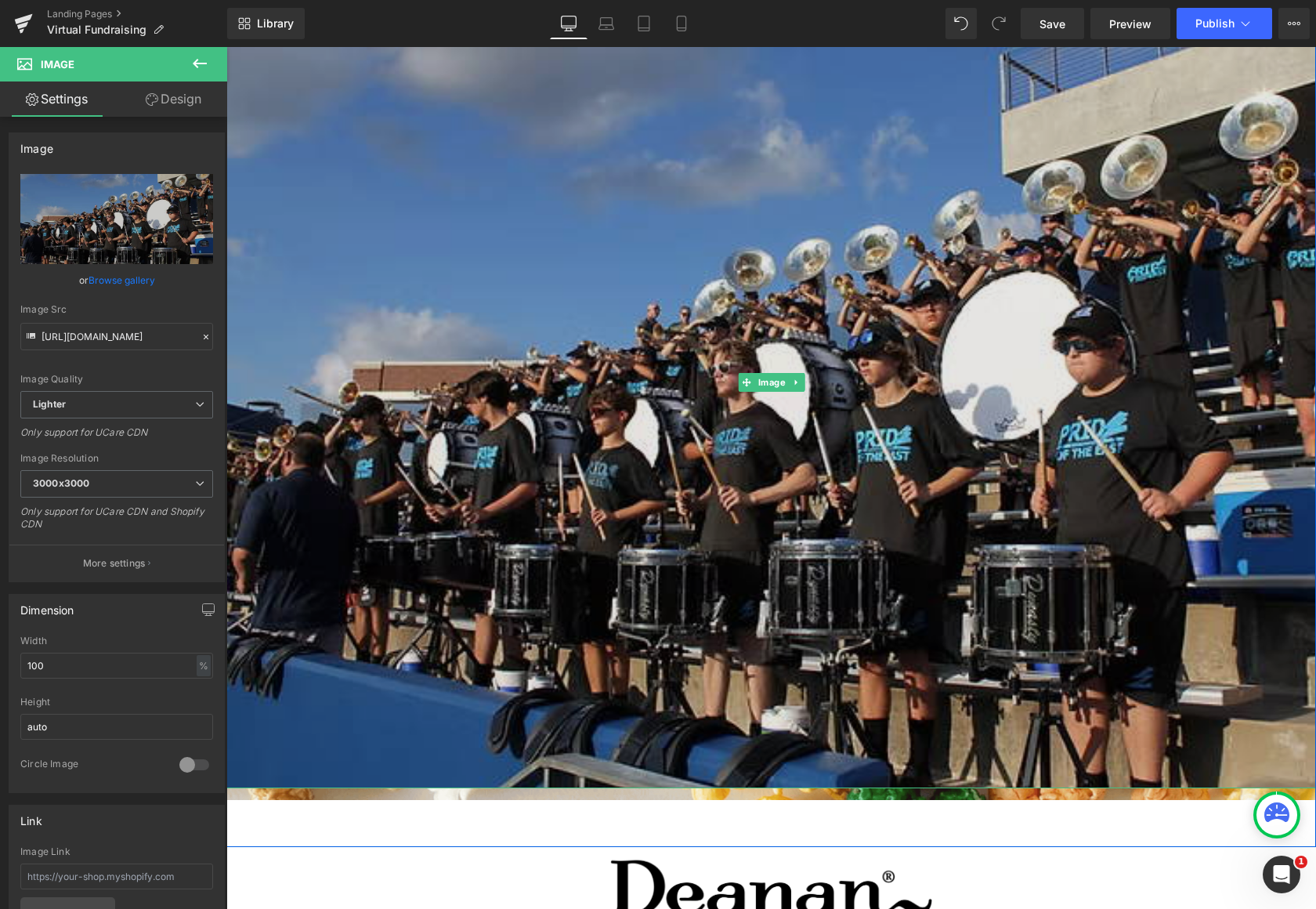
scroll to position [3030, 1077]
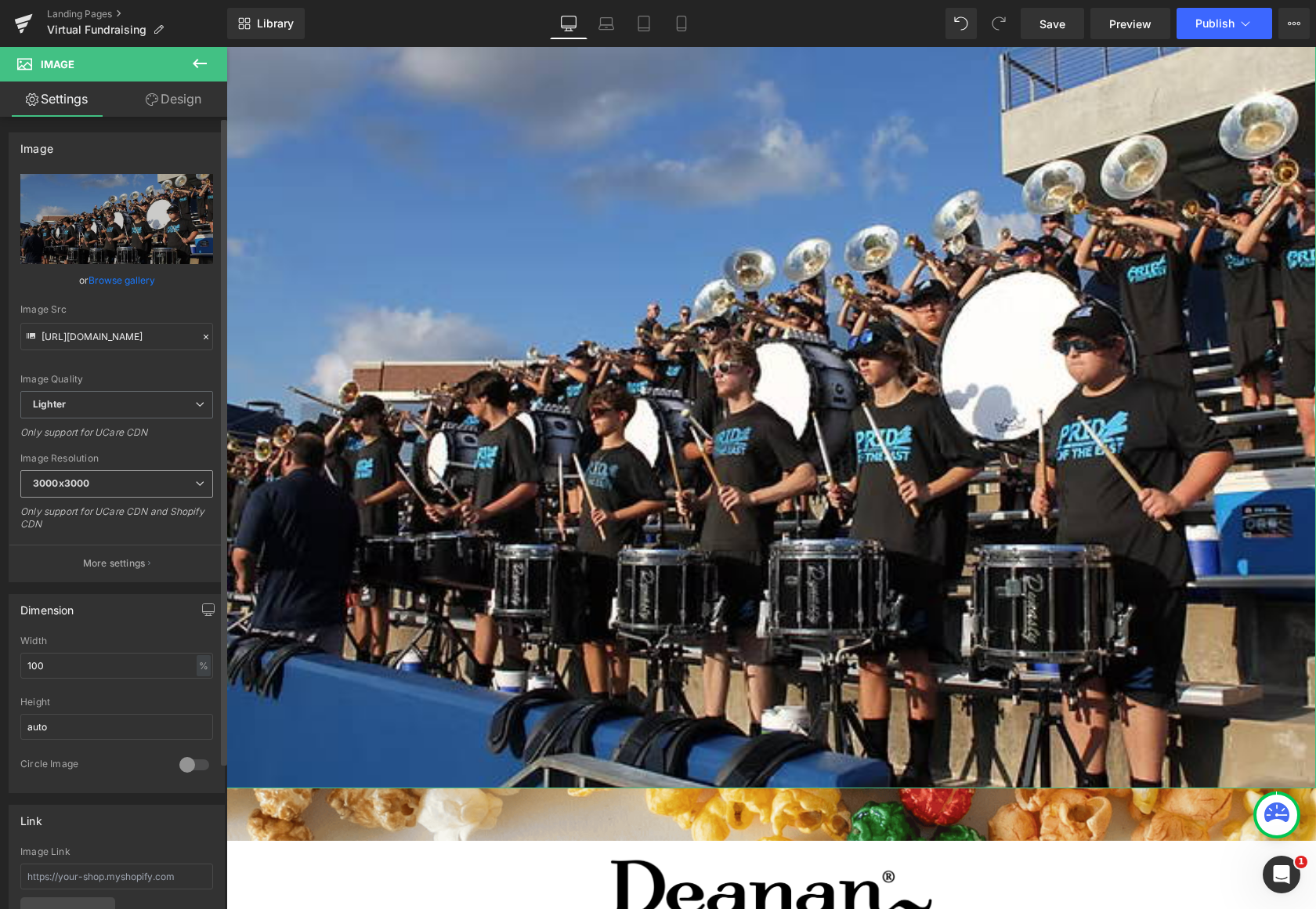
click at [188, 482] on span "3000x3000" at bounding box center [117, 483] width 193 height 27
drag, startPoint x: 205, startPoint y: 451, endPoint x: 435, endPoint y: 408, distance: 234.0
click at [205, 451] on div "[URL][DOMAIN_NAME] Replace Image Upload image or Browse gallery Image Src [URL]…" at bounding box center [116, 378] width 215 height 407
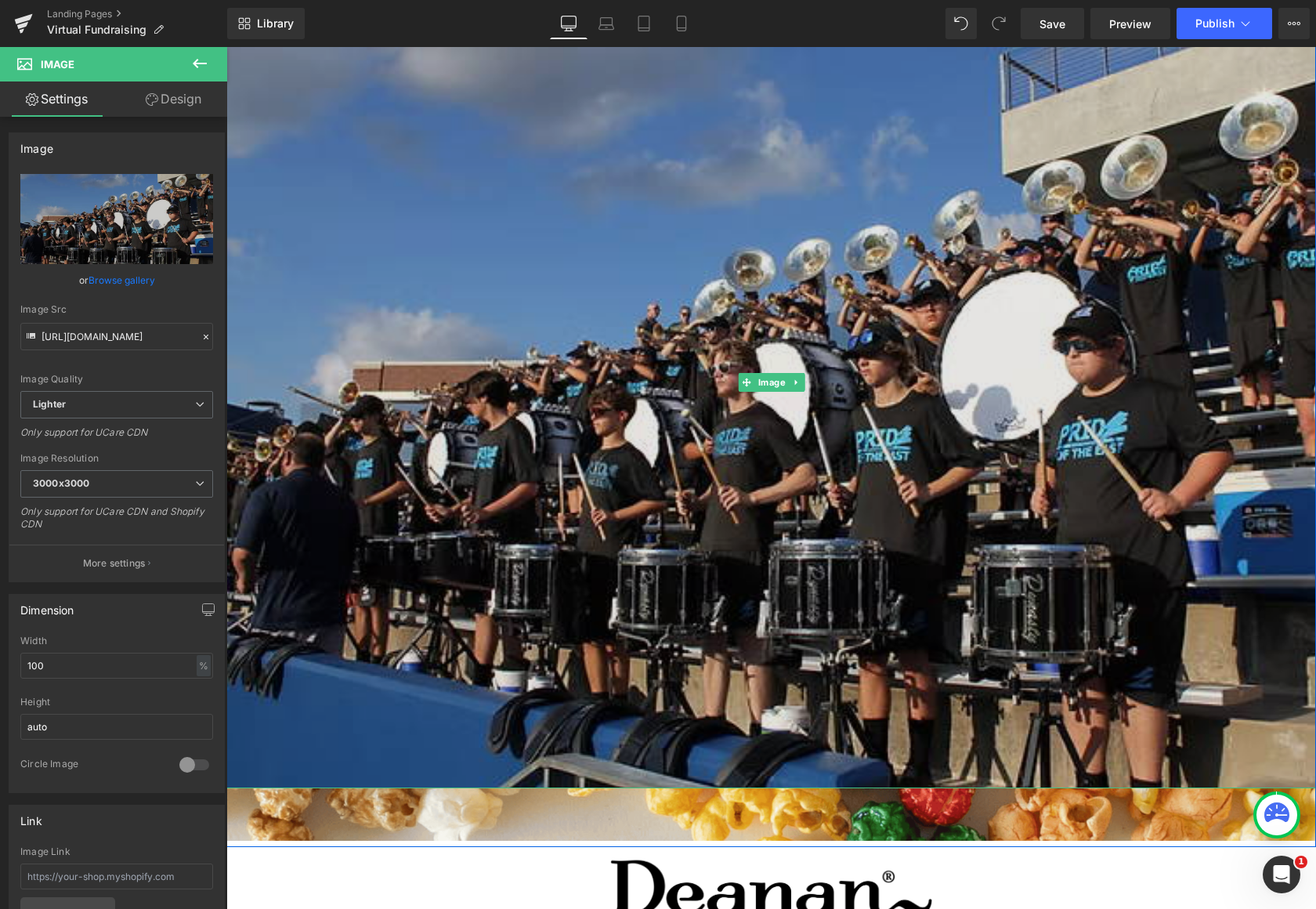
click at [883, 432] on img at bounding box center [771, 382] width 1090 height 812
drag, startPoint x: 952, startPoint y: 785, endPoint x: 946, endPoint y: 502, distance: 283.1
click at [946, 502] on div "Image" at bounding box center [771, 382] width 1090 height 812
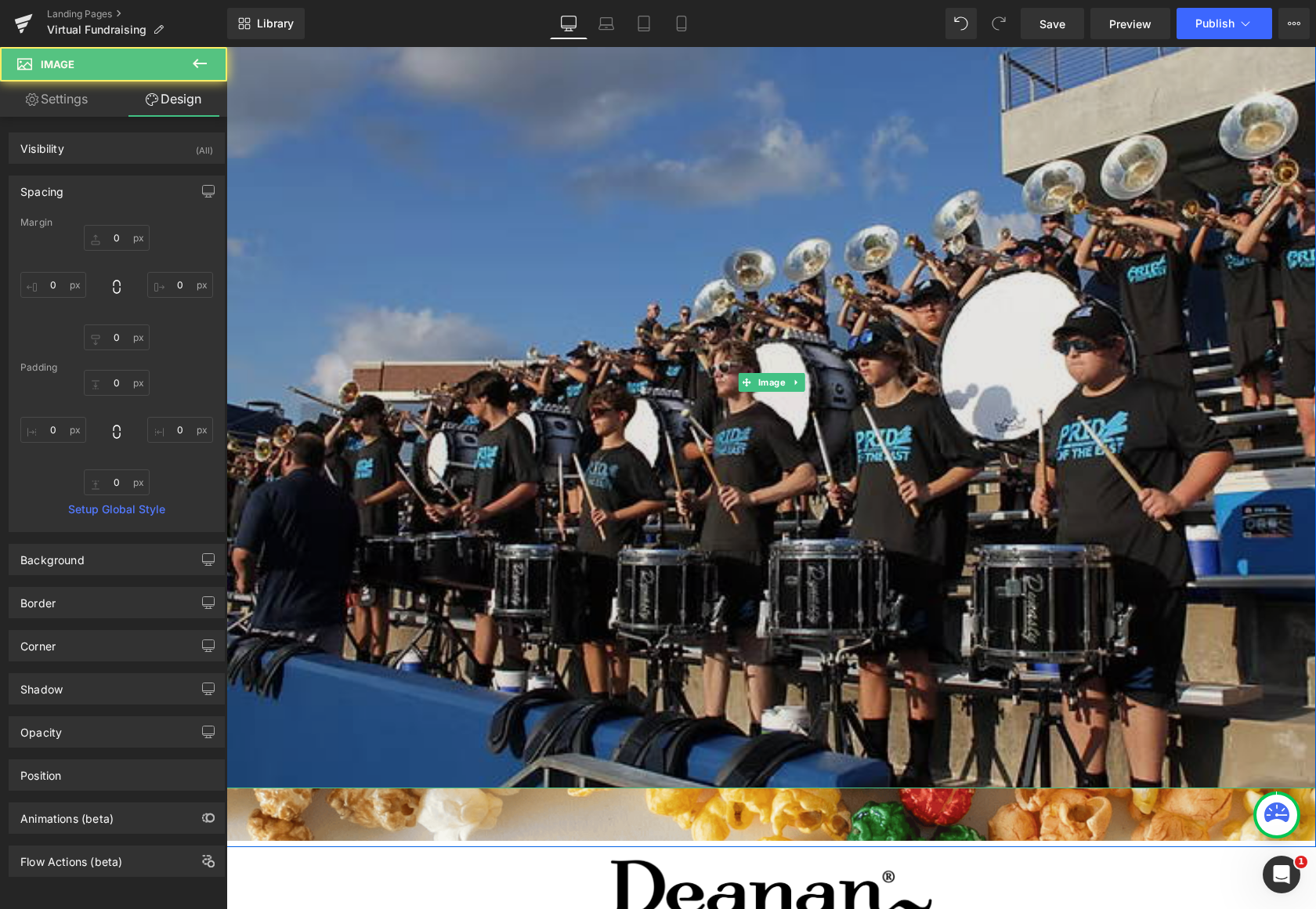
click at [465, 425] on img at bounding box center [771, 382] width 1090 height 812
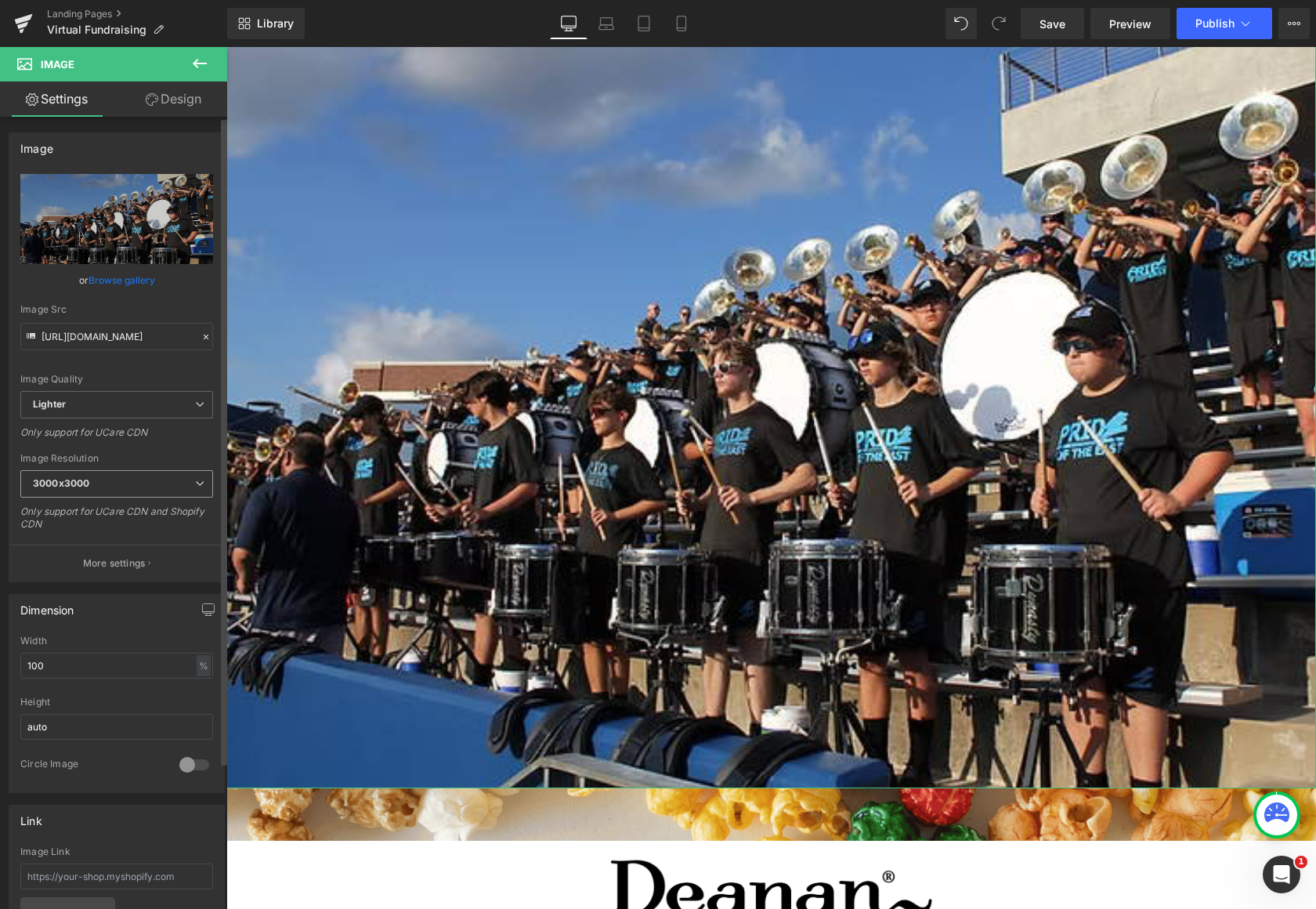
click at [196, 489] on span "3000x3000" at bounding box center [117, 483] width 193 height 27
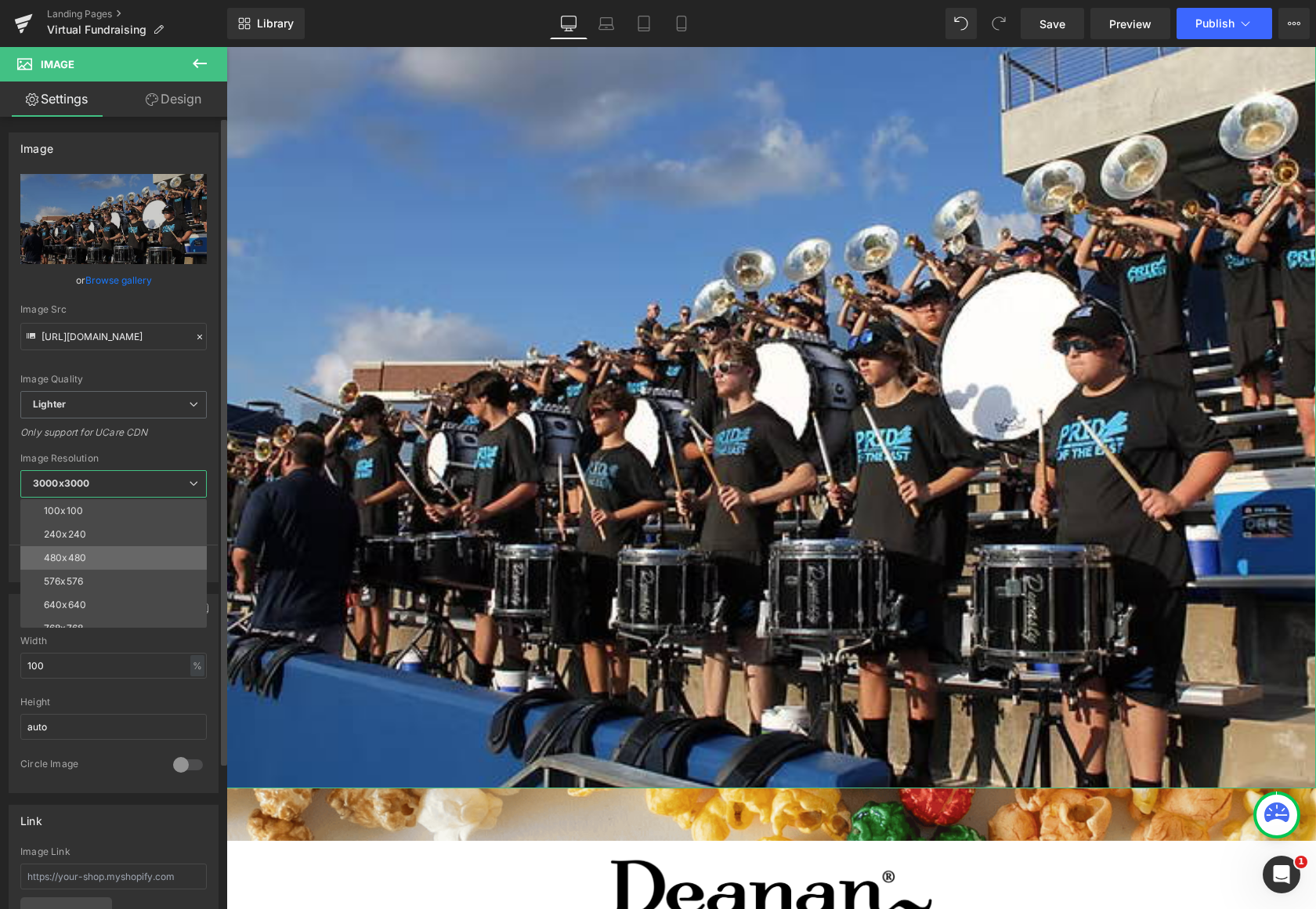
click at [151, 548] on li "480x480" at bounding box center [117, 558] width 193 height 24
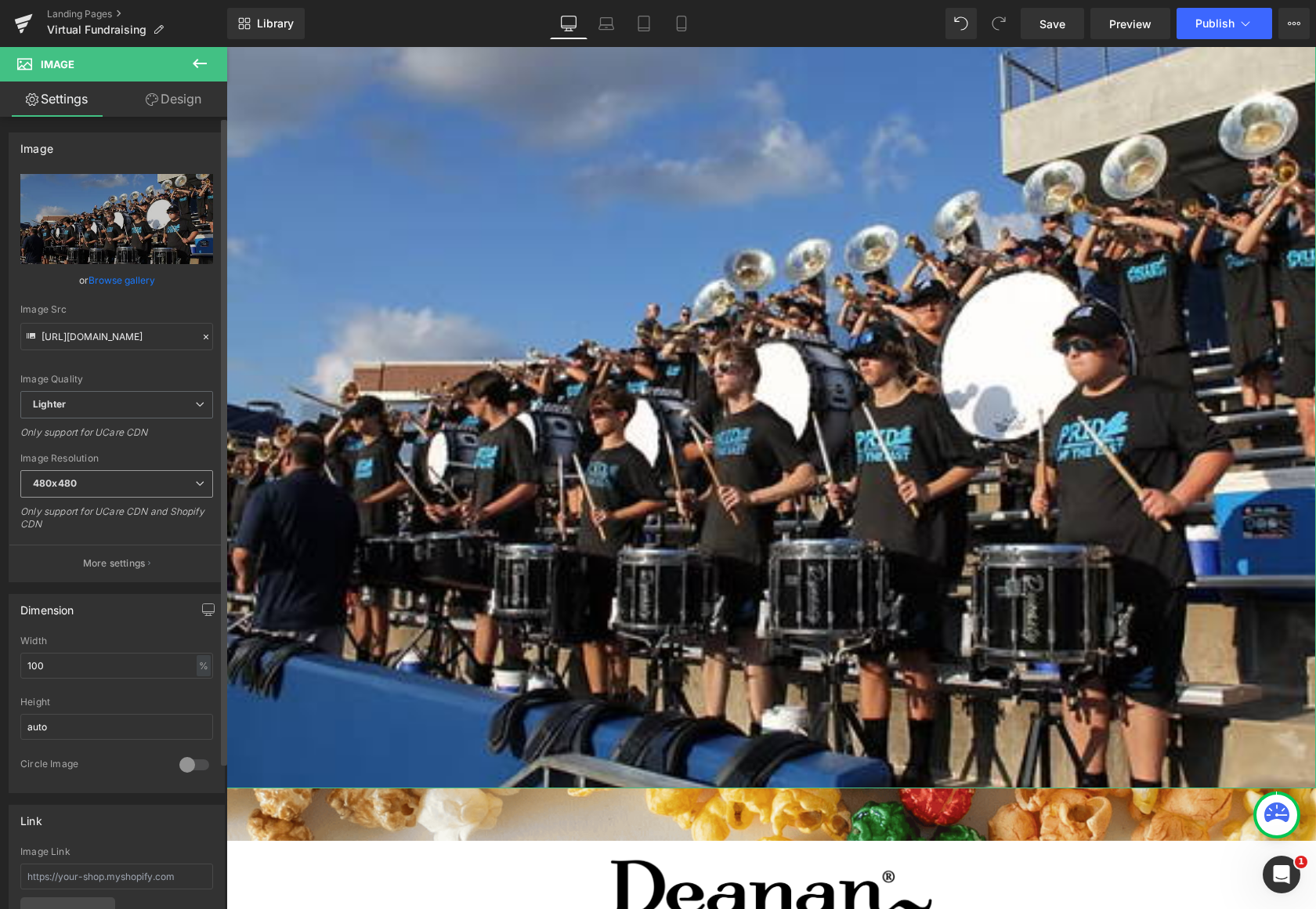
scroll to position [3029, 1077]
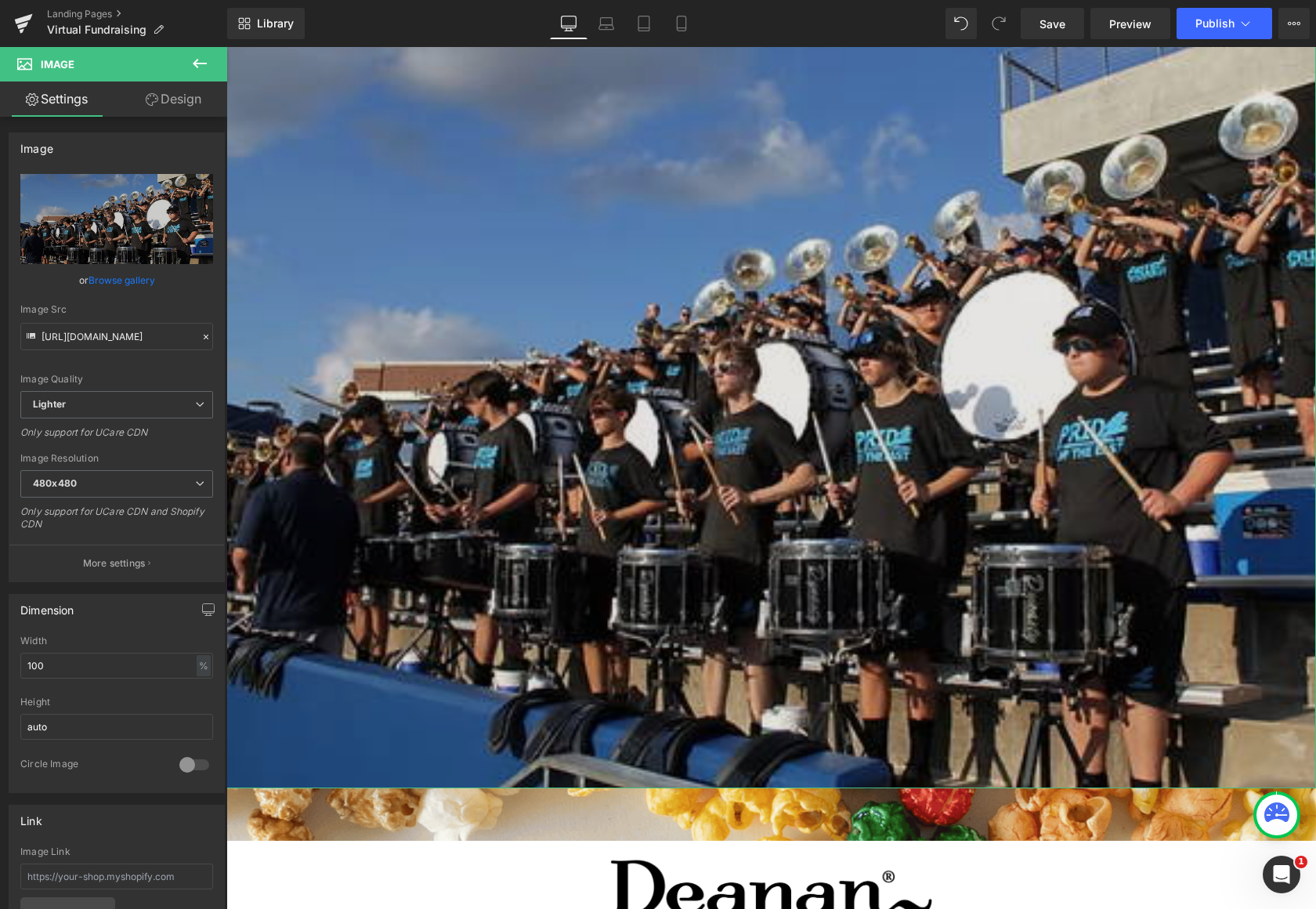
click at [474, 488] on img at bounding box center [771, 382] width 1090 height 812
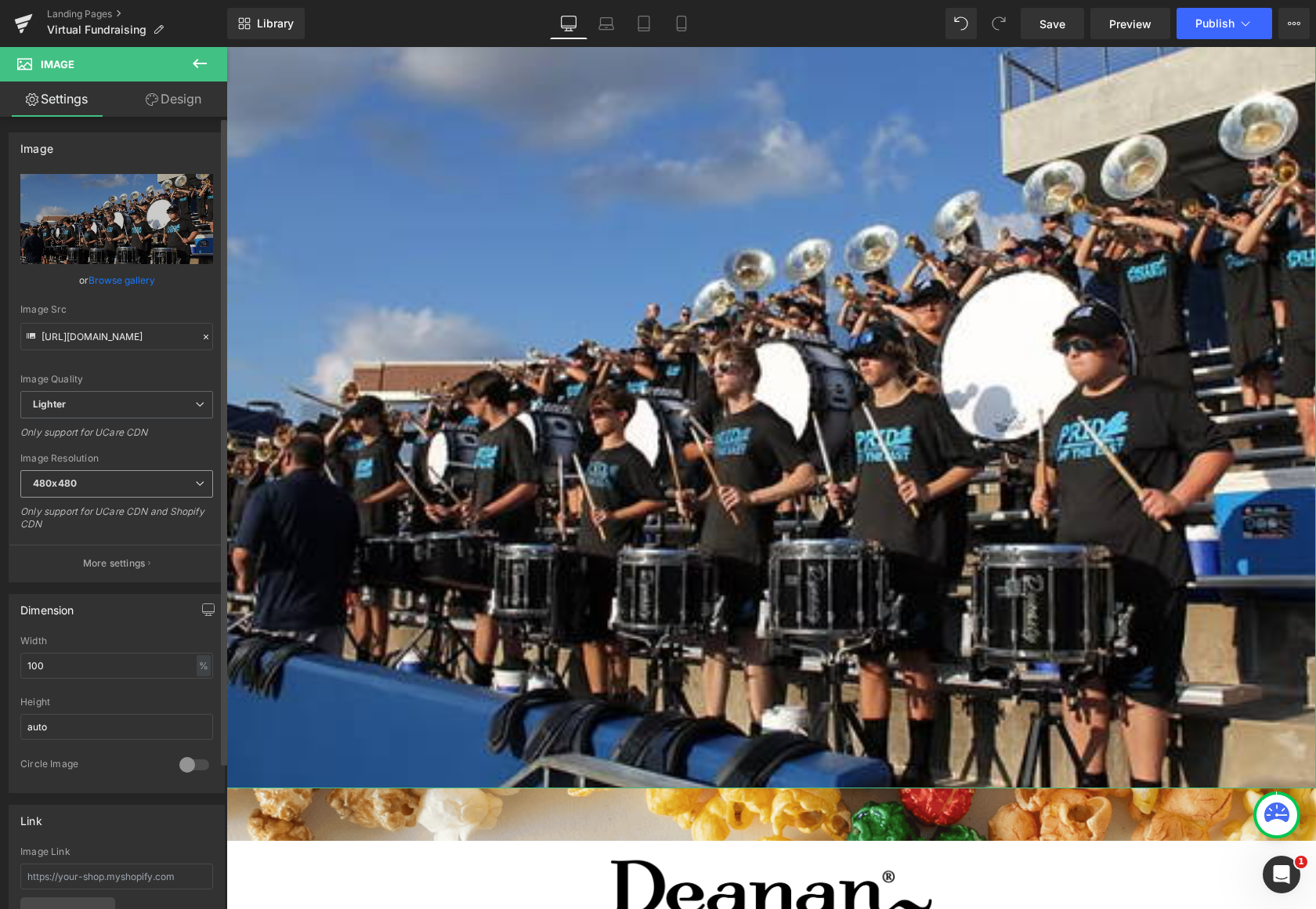
click at [166, 497] on div "480x480 100x100 240x240 480x480 576x576 640x640 768x768 800x800 960x960 1024x10…" at bounding box center [117, 487] width 193 height 35
click at [165, 492] on span "480x480" at bounding box center [117, 483] width 193 height 27
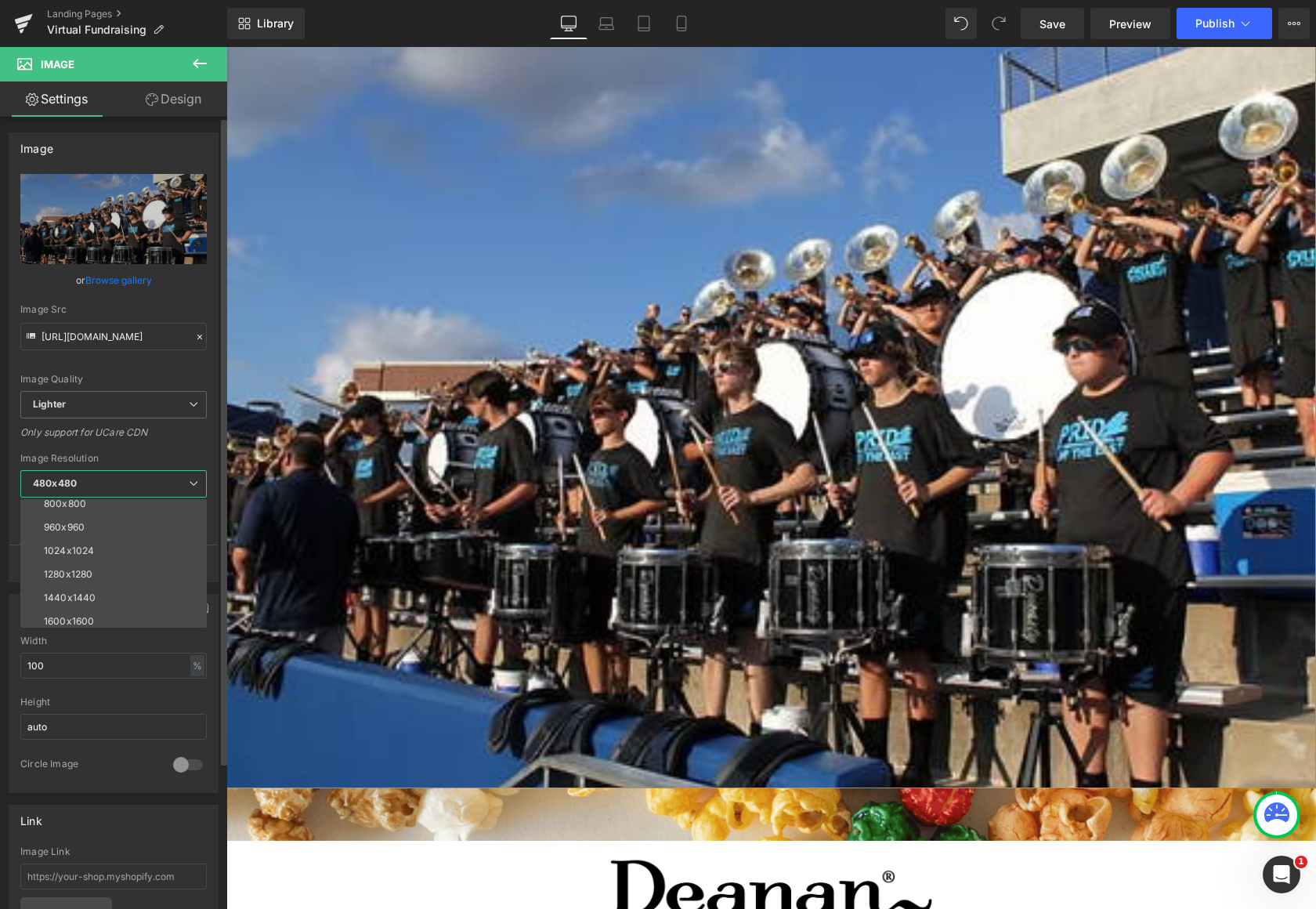
scroll to position [224, 0]
click at [120, 608] on li "3000x3000" at bounding box center [117, 615] width 193 height 24
type input "[URL][DOMAIN_NAME]"
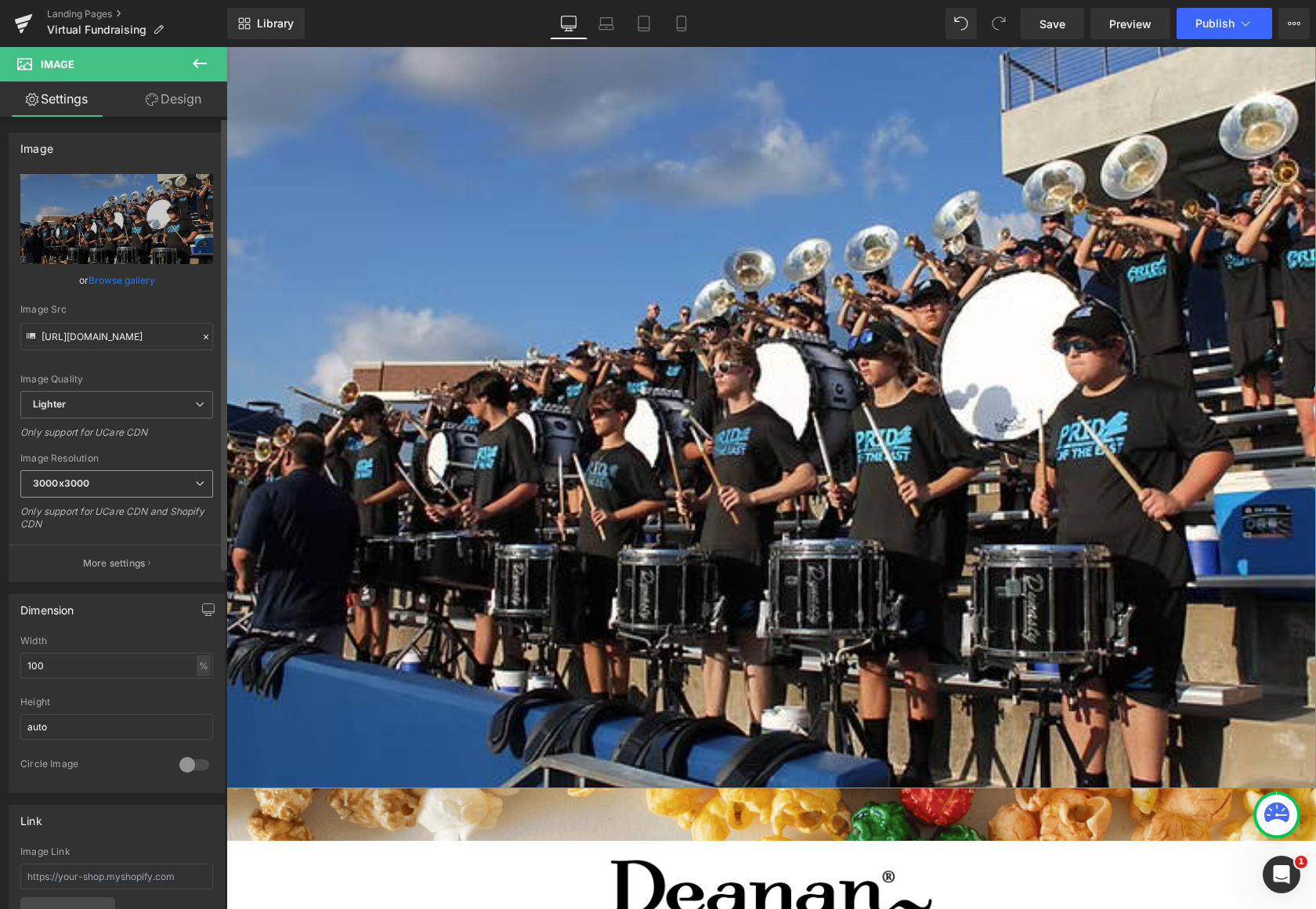
scroll to position [3030, 1077]
click at [149, 665] on input "100" at bounding box center [117, 665] width 193 height 26
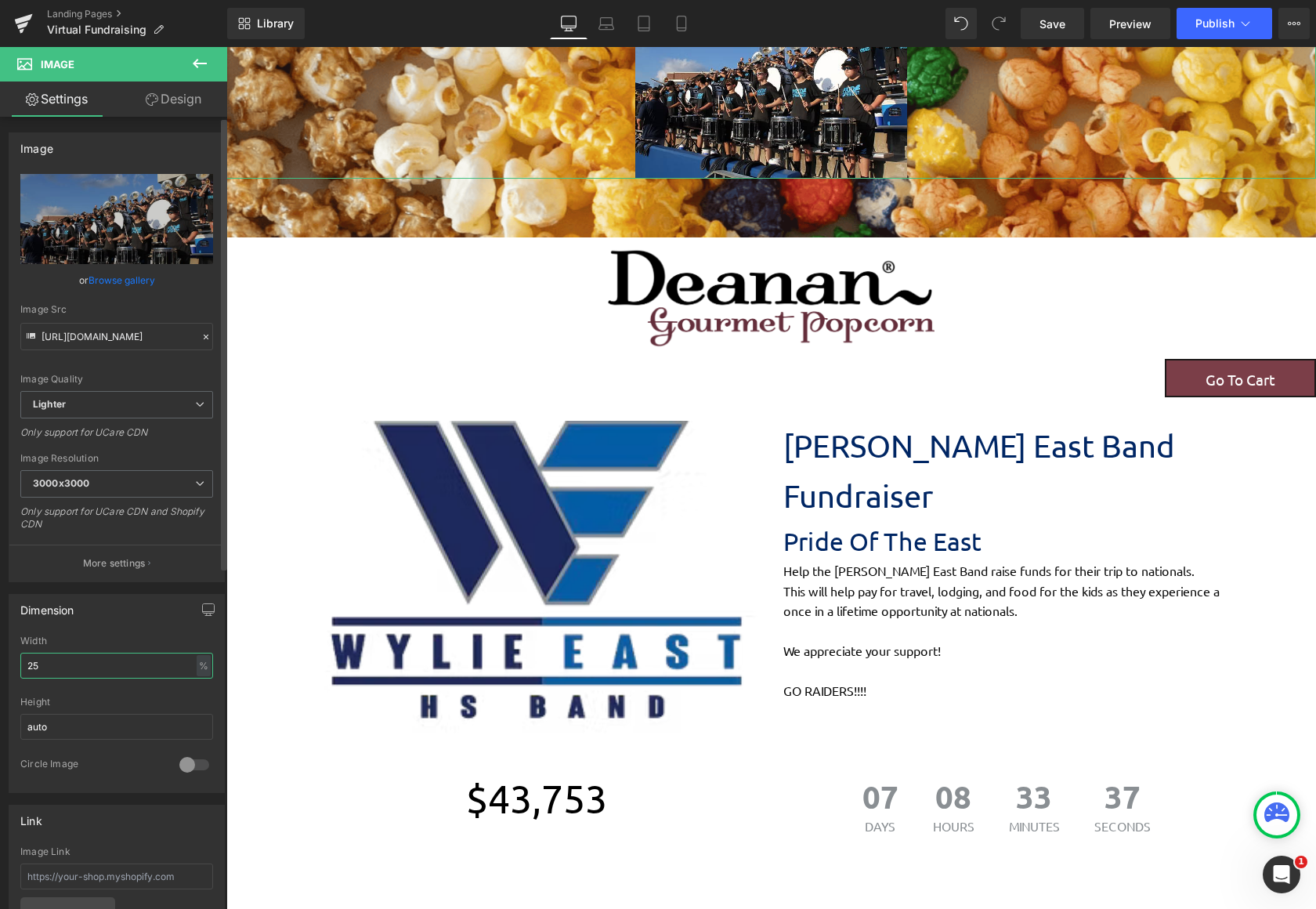
scroll to position [2420, 1077]
type input "2"
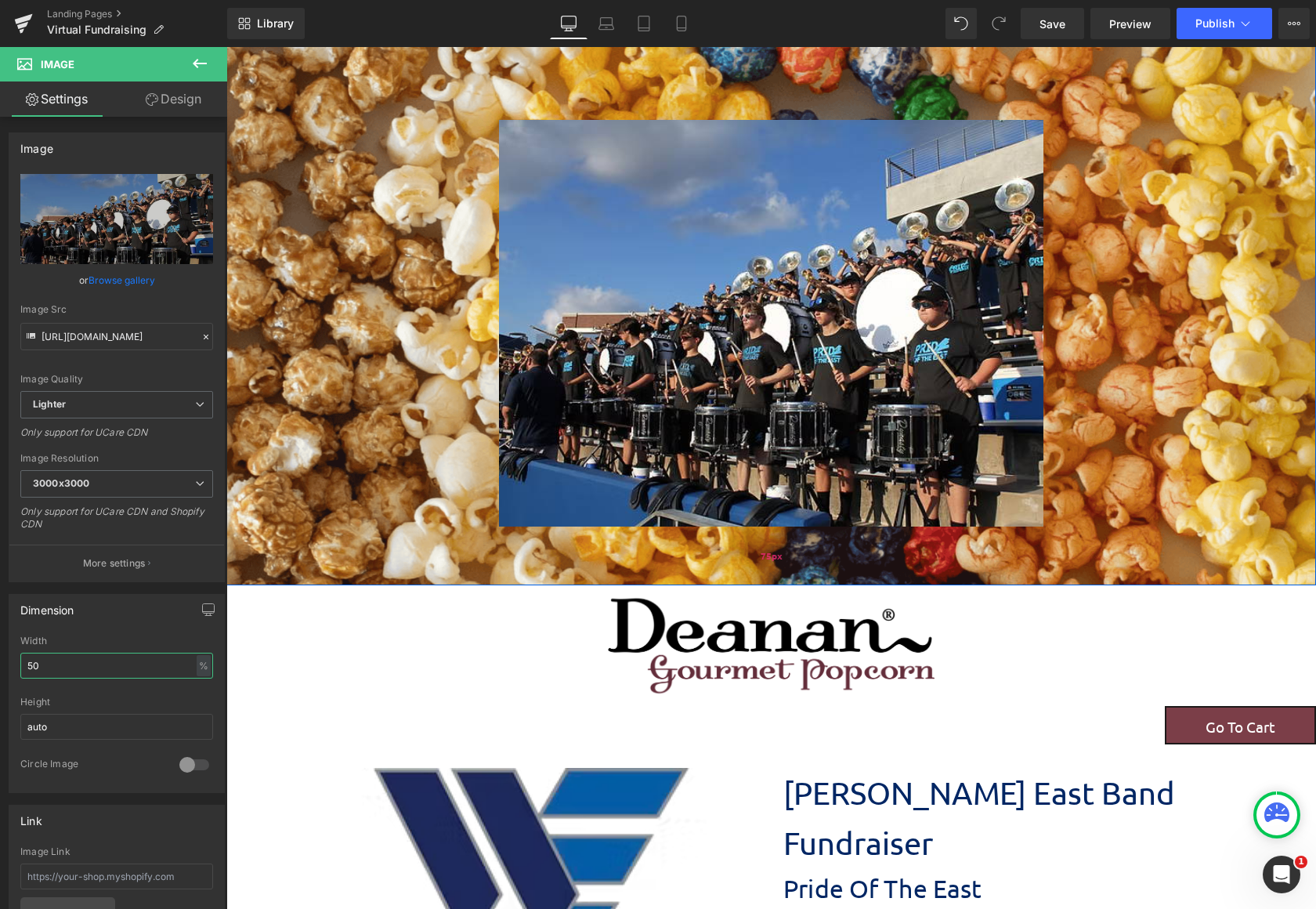
scroll to position [156, 0]
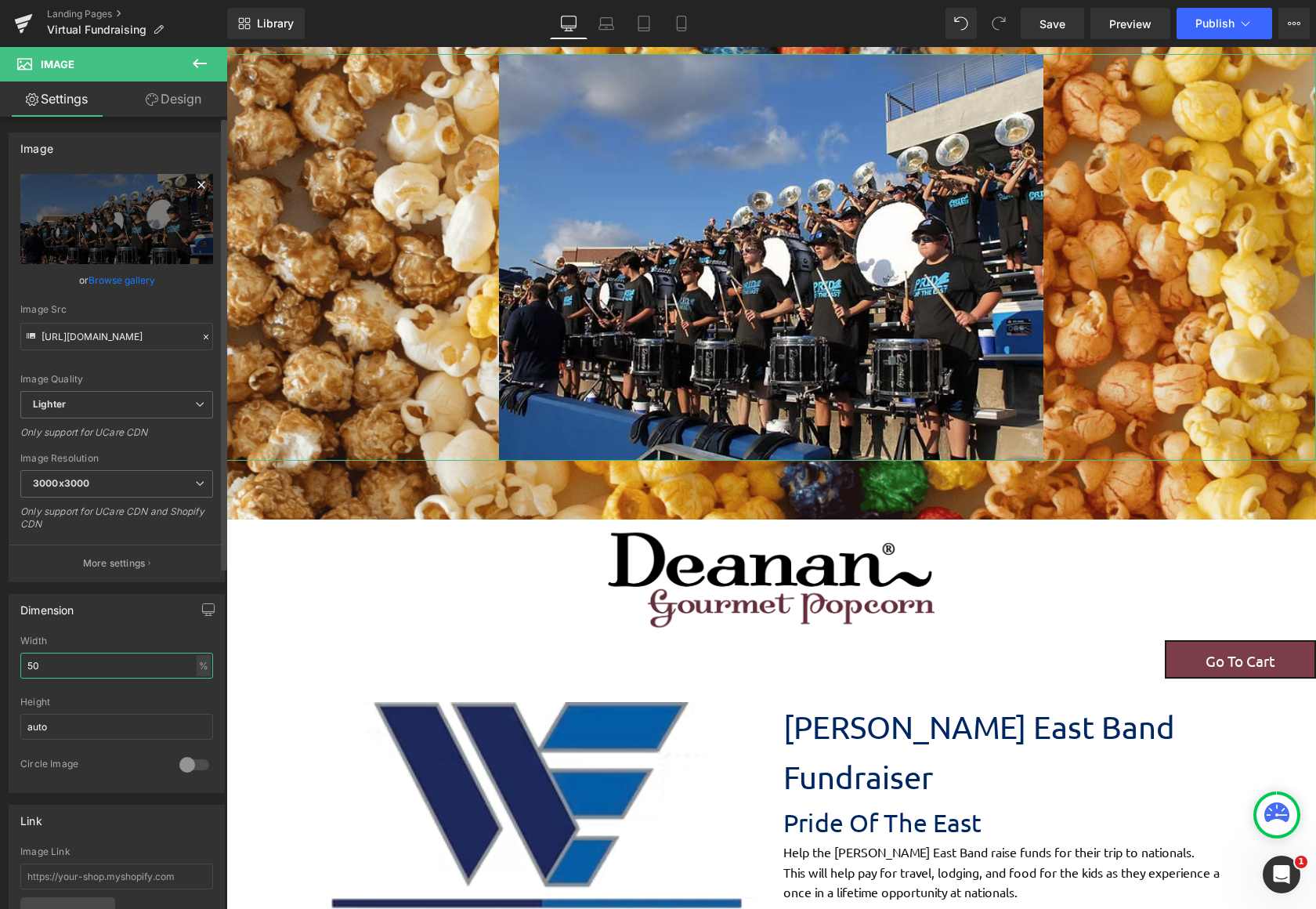
type input "50"
click at [197, 182] on icon at bounding box center [200, 184] width 7 height 7
type input "[URL][DOMAIN_NAME]"
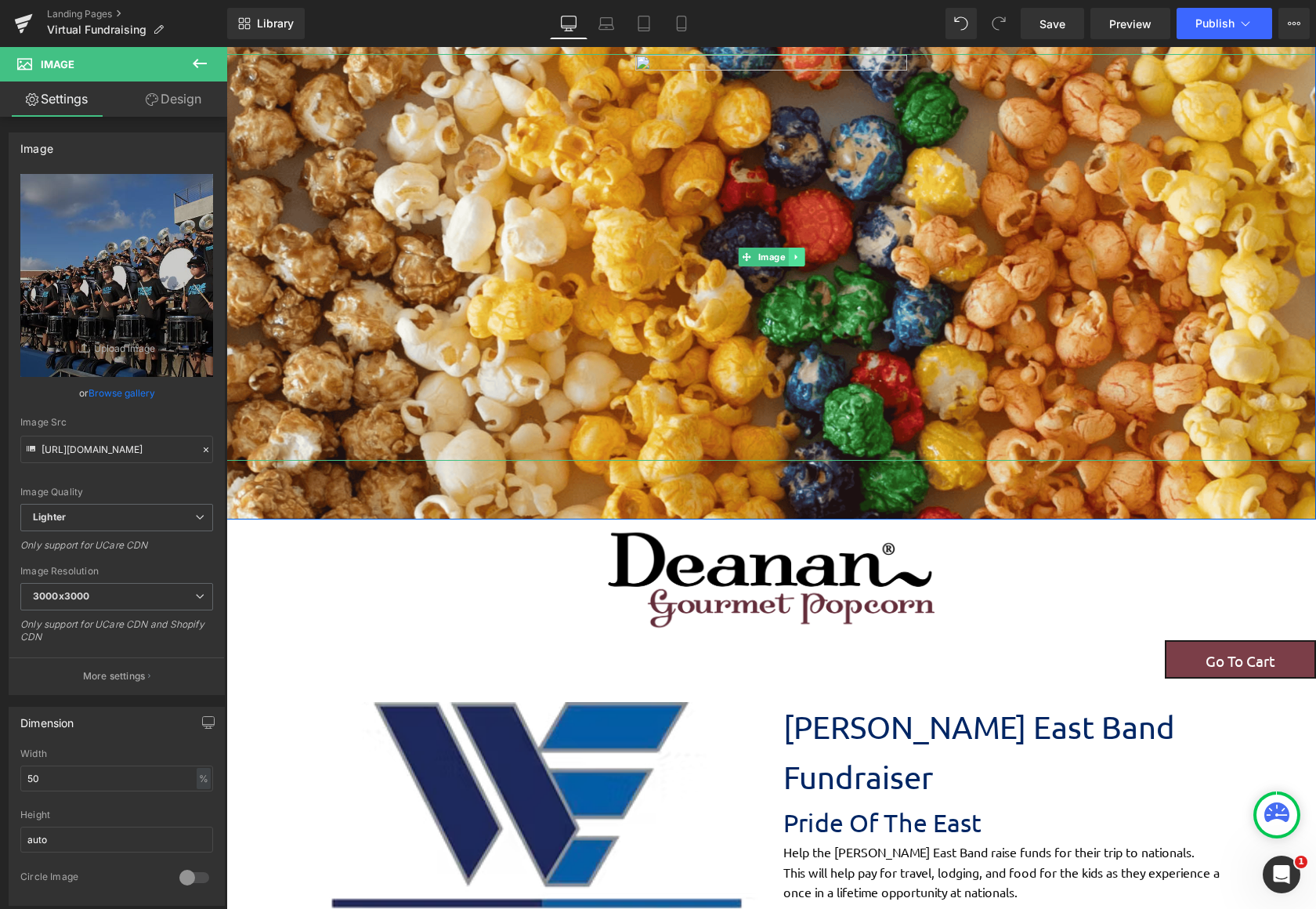
click at [791, 254] on icon at bounding box center [795, 257] width 9 height 9
click at [800, 255] on icon at bounding box center [804, 257] width 9 height 9
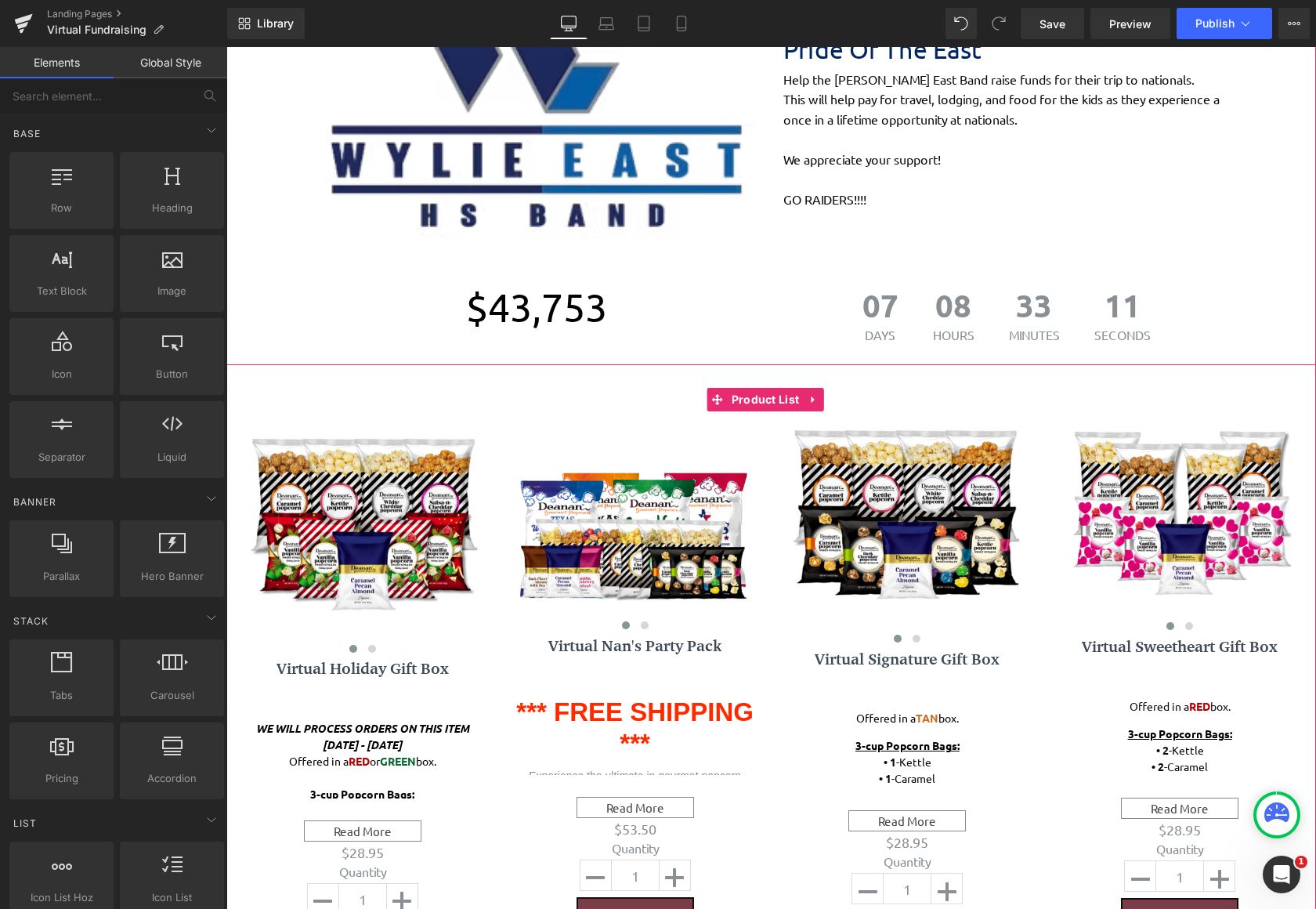
scroll to position [548, 0]
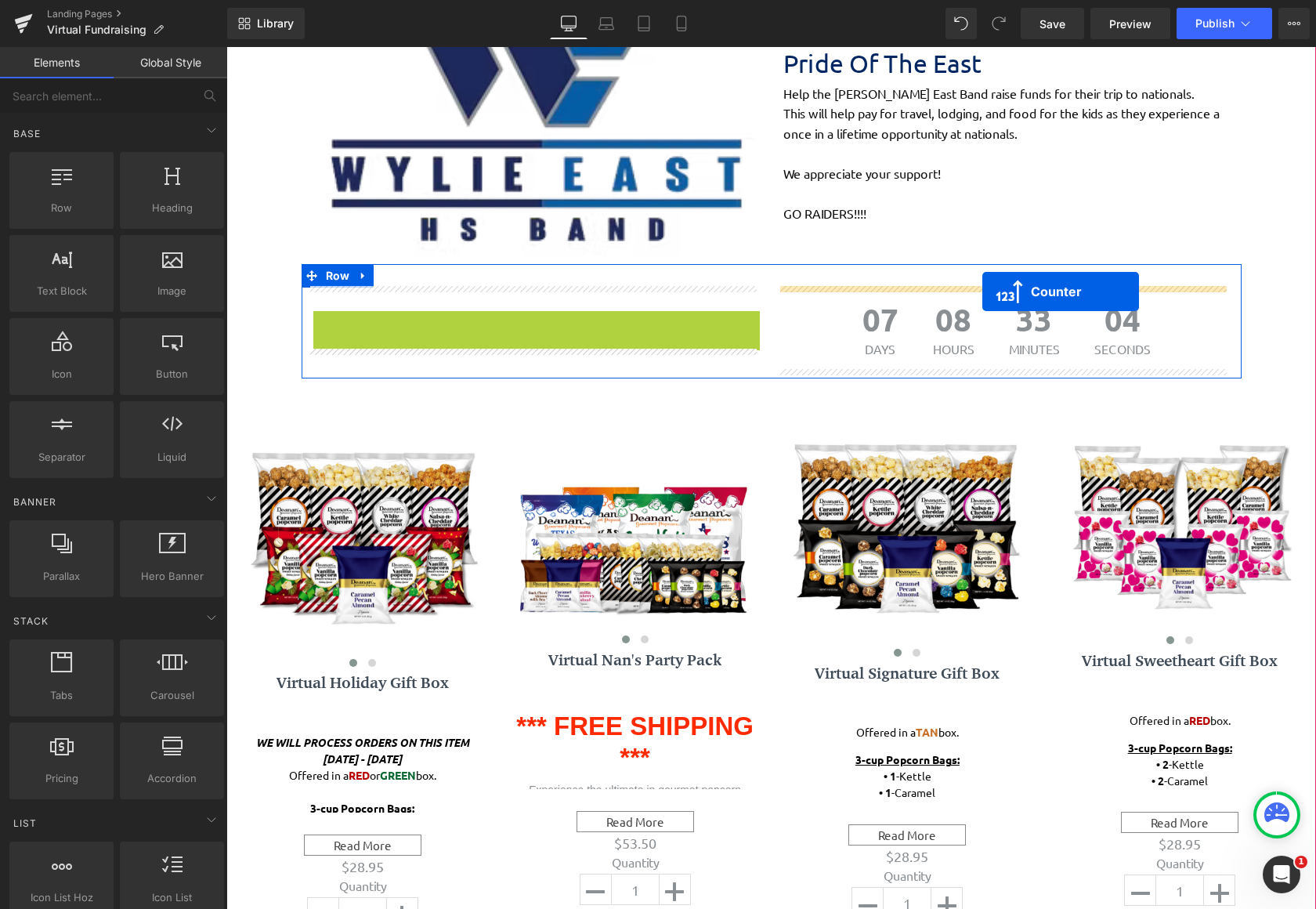
drag, startPoint x: 492, startPoint y: 320, endPoint x: 982, endPoint y: 292, distance: 490.8
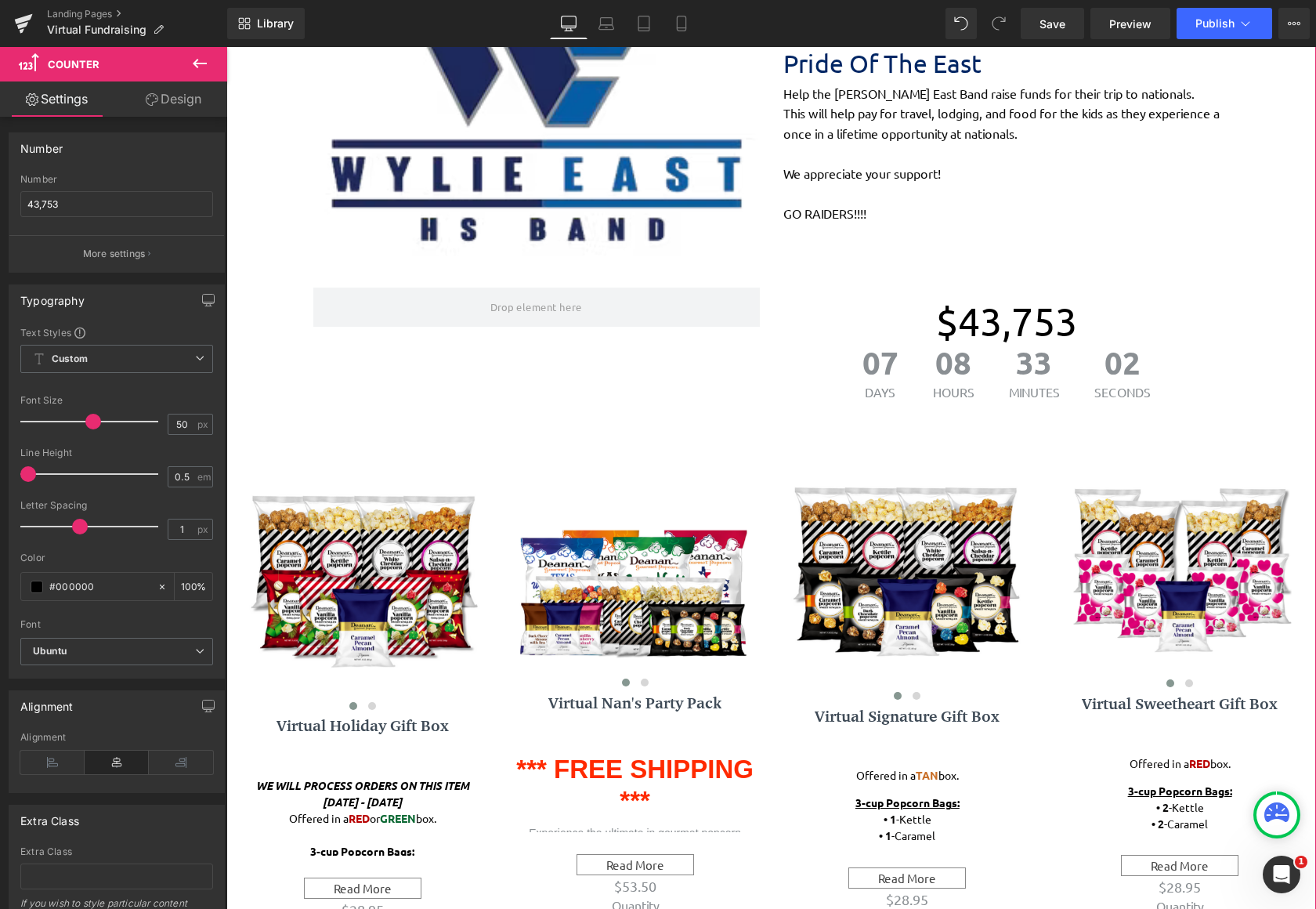
click at [1251, 222] on span "Image Go To Cart Button Image [PERSON_NAME] East Band Fundraiser Text Block Pri…" at bounding box center [771, 433] width 1090 height 1345
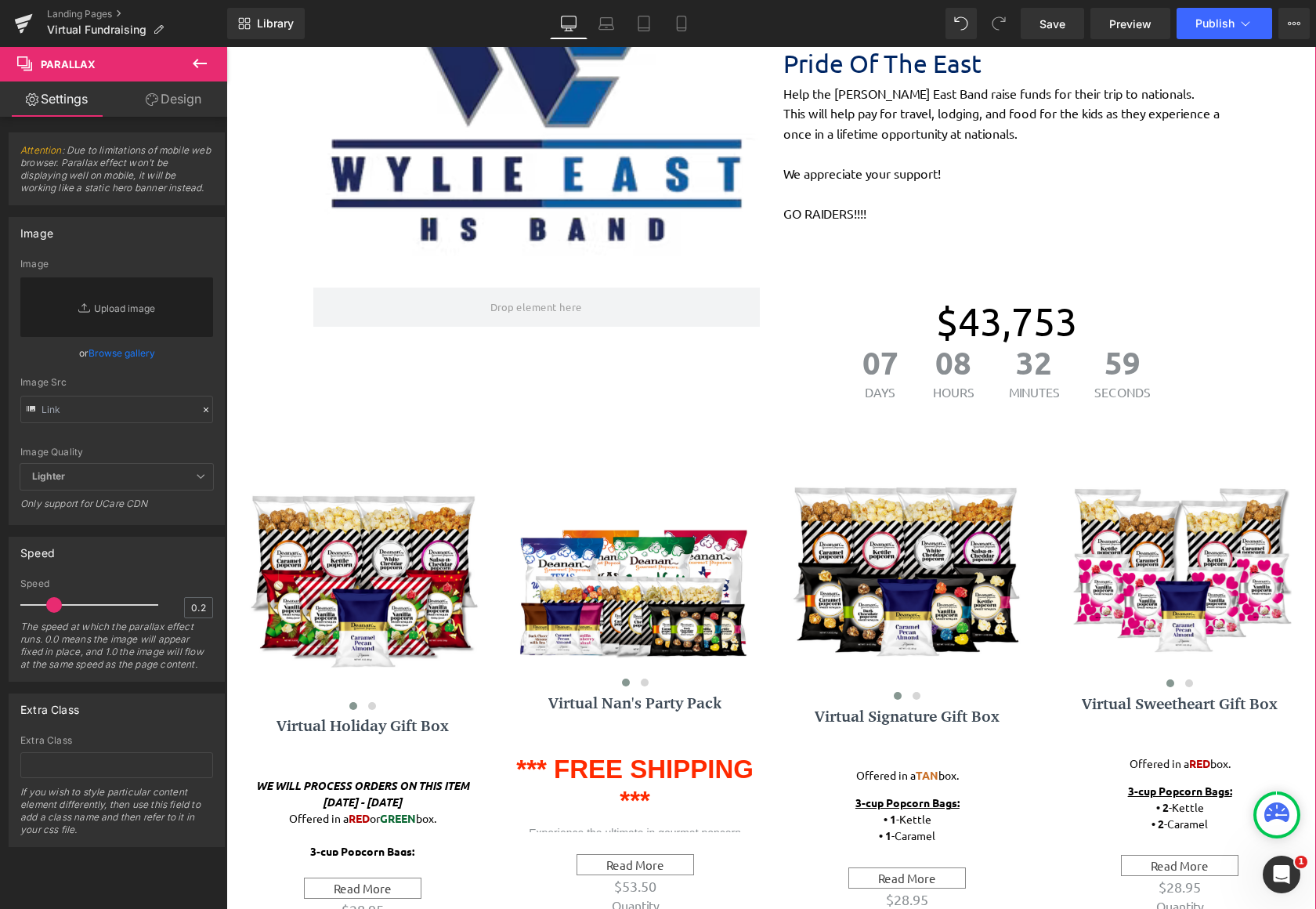
click at [177, 95] on link "Design" at bounding box center [173, 98] width 114 height 35
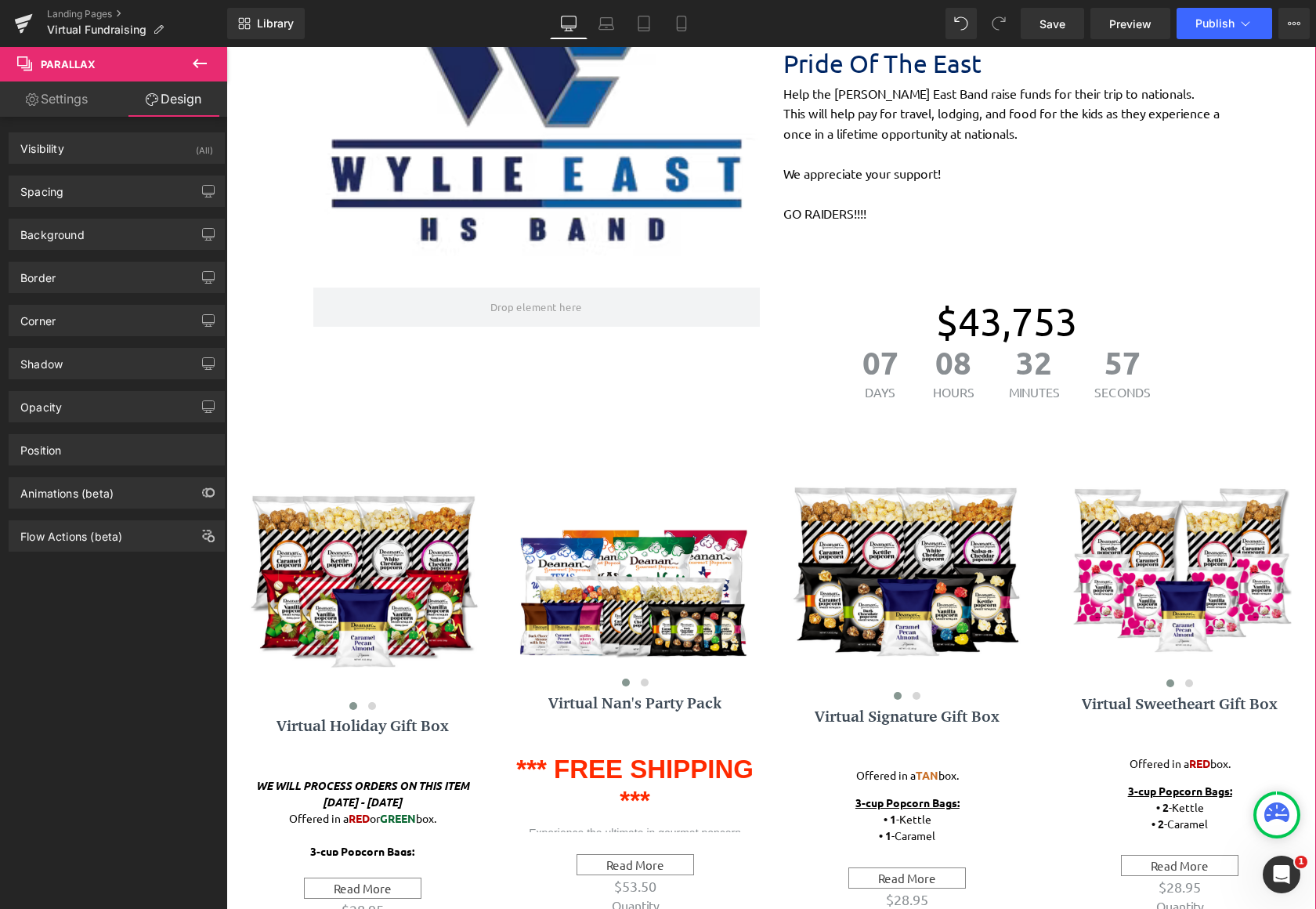
click at [90, 102] on link "Settings" at bounding box center [57, 98] width 114 height 35
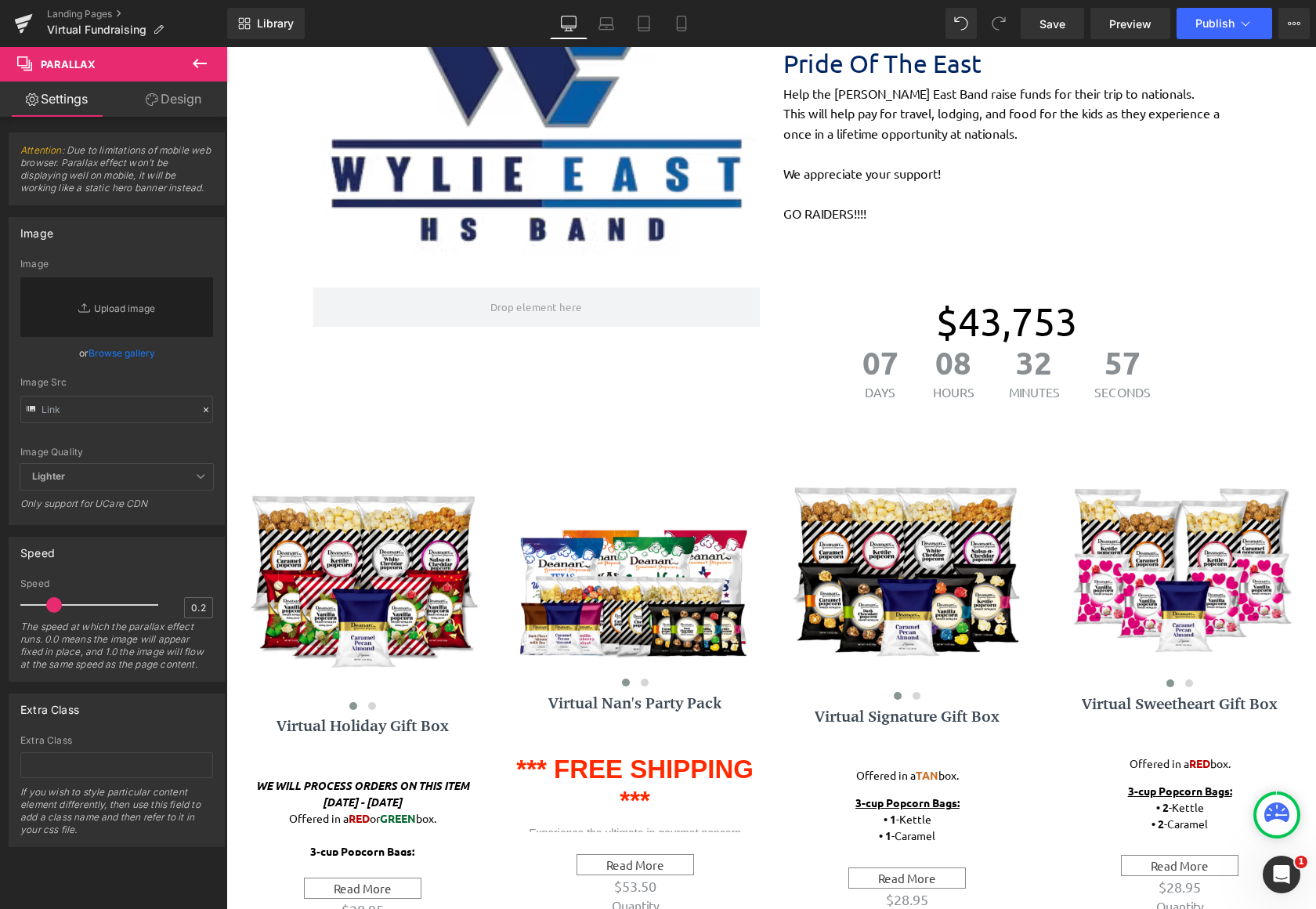
click at [194, 67] on icon at bounding box center [200, 63] width 19 height 19
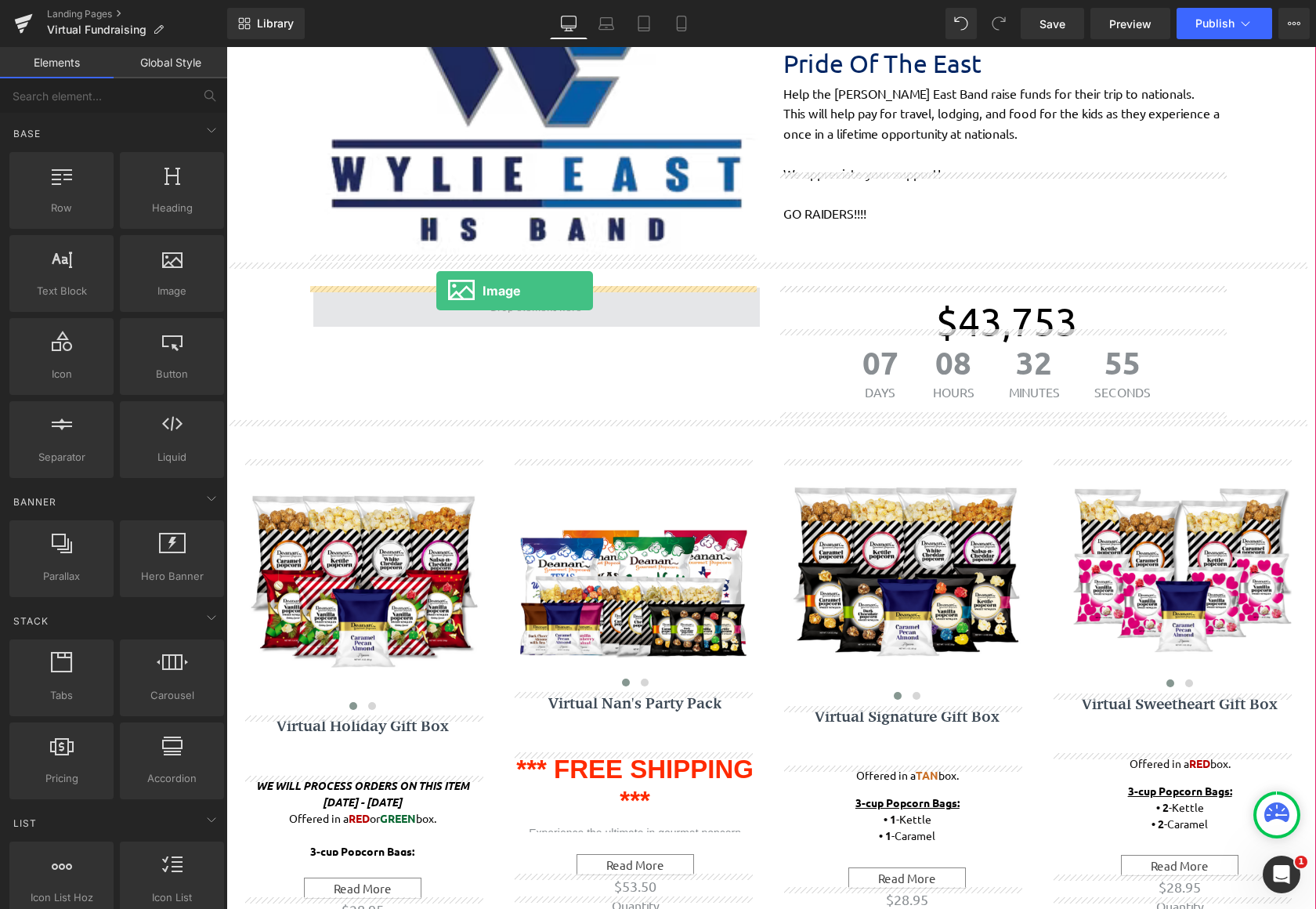
drag, startPoint x: 404, startPoint y: 315, endPoint x: 439, endPoint y: 293, distance: 41.3
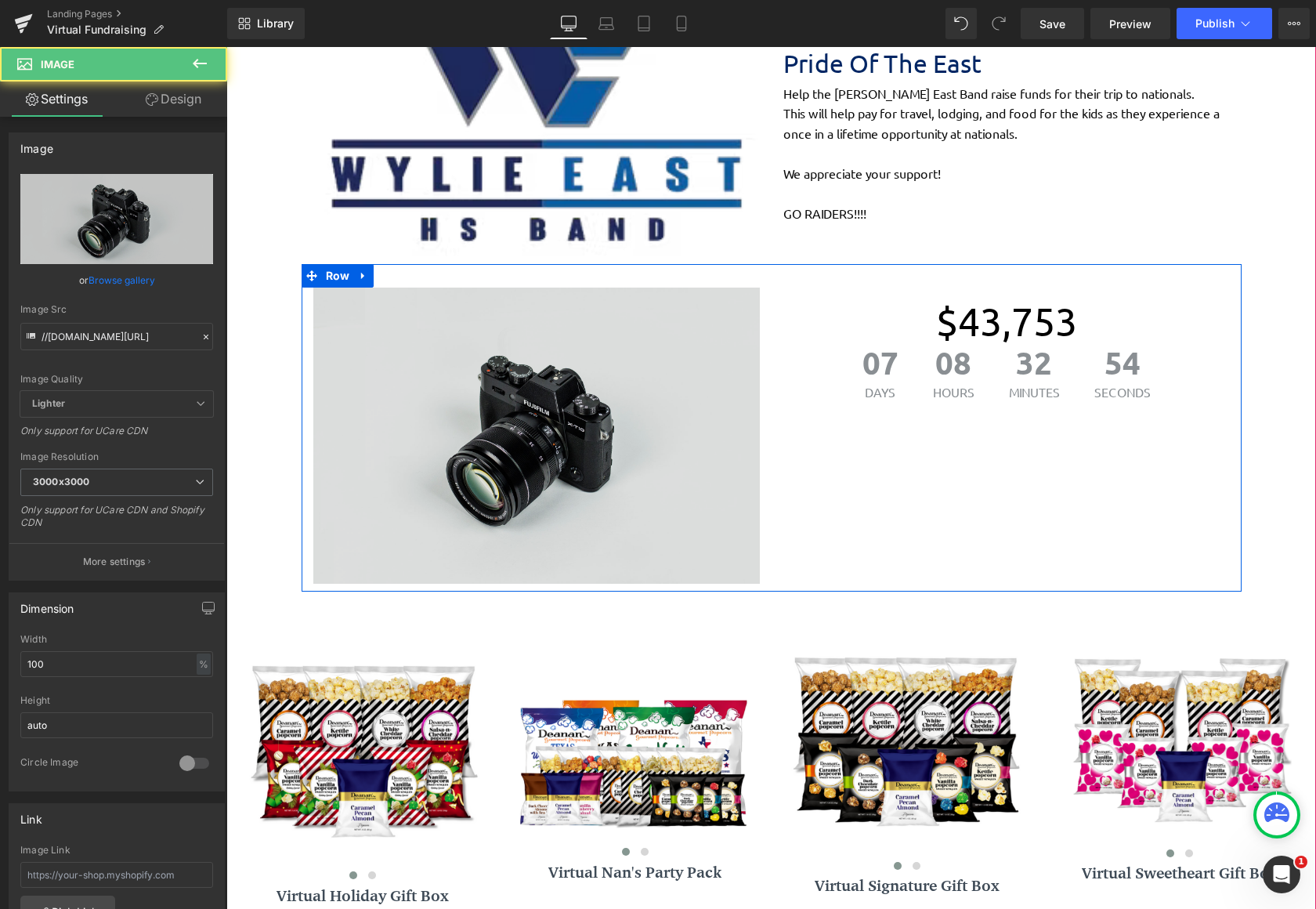
scroll to position [2469, 1077]
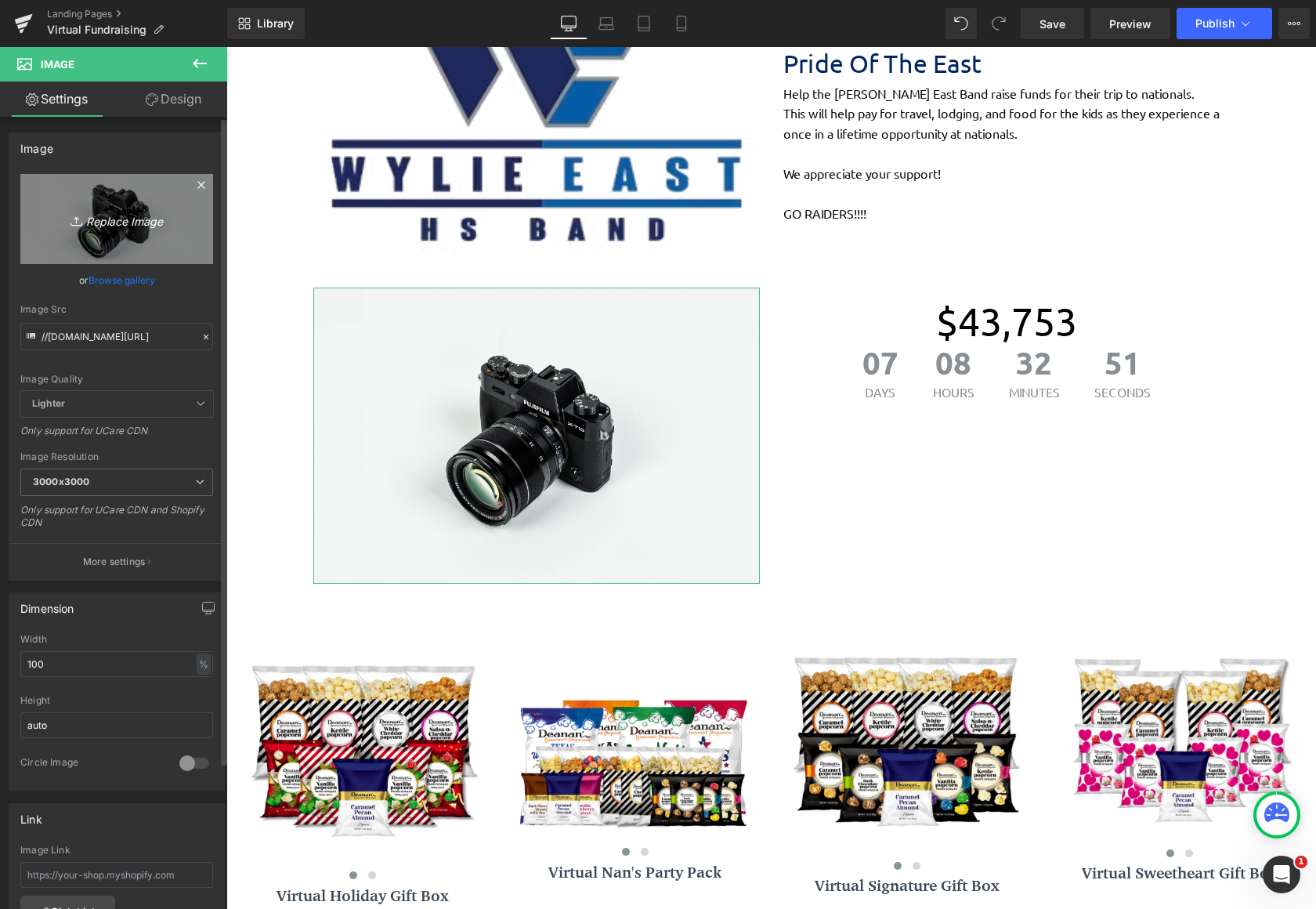
click at [117, 223] on icon "Replace Image" at bounding box center [116, 219] width 125 height 20
type input "C:\fakepath\IMG_3133_JPG.avif"
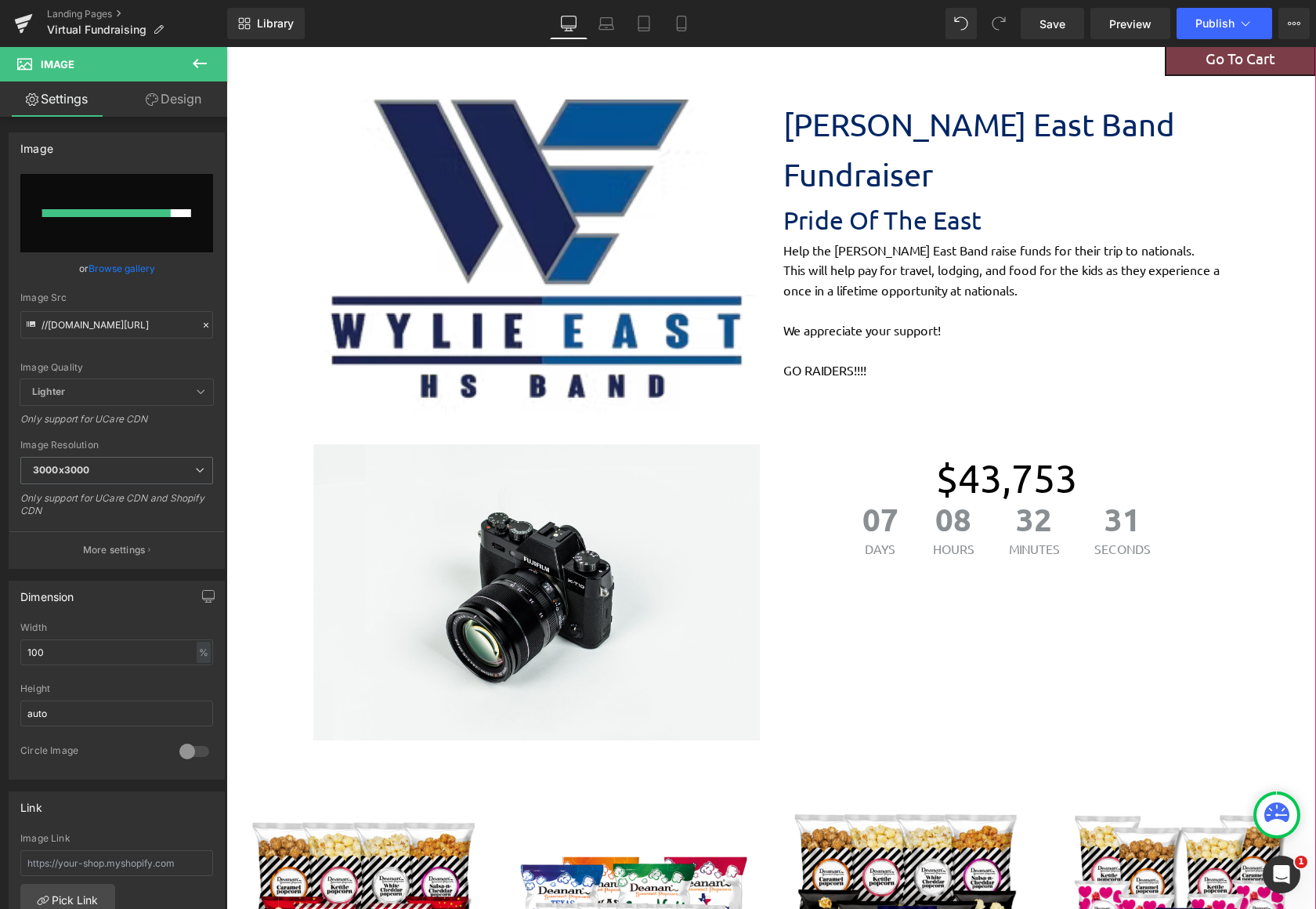
scroll to position [548, 0]
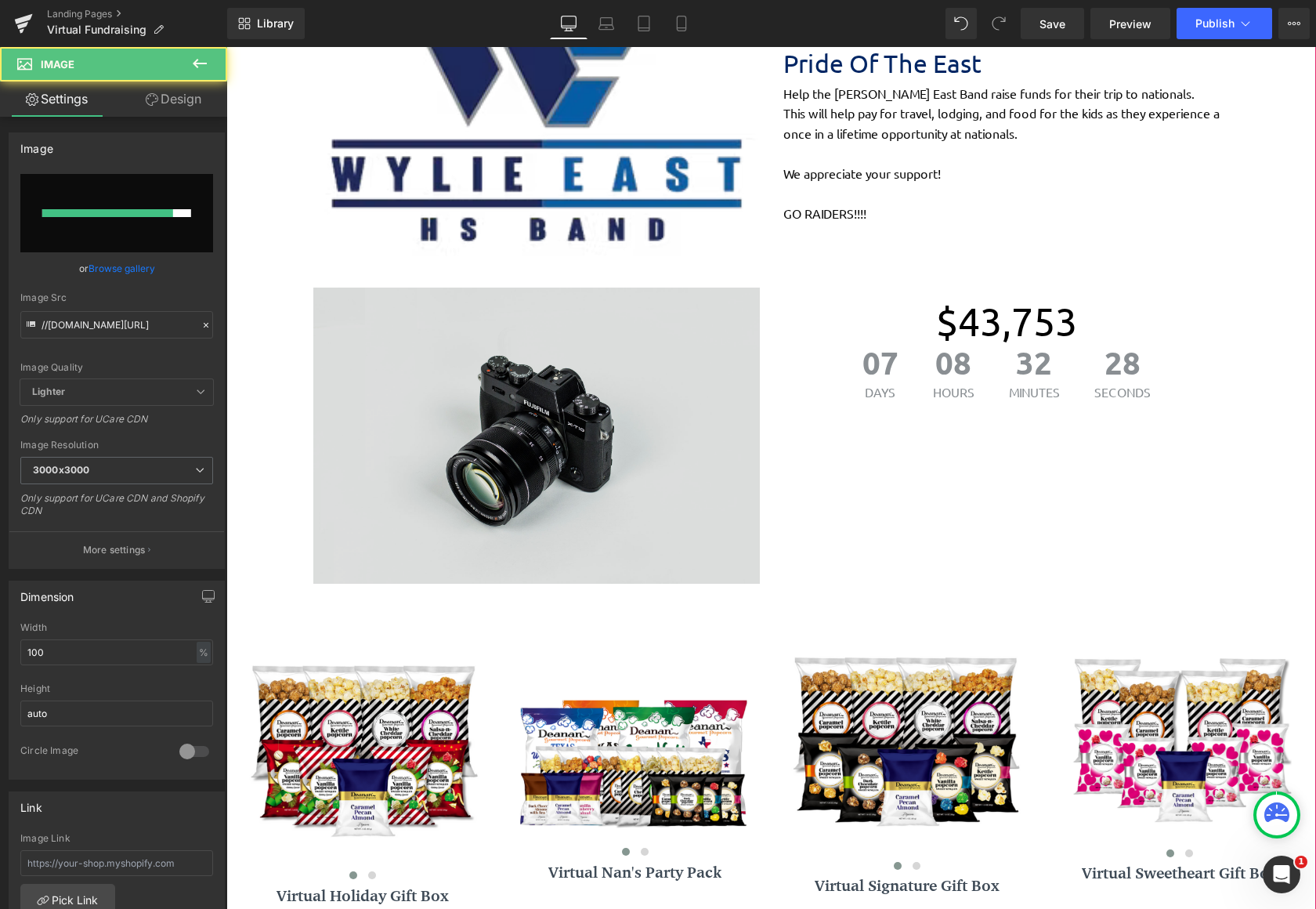
click at [589, 425] on img at bounding box center [537, 436] width 447 height 296
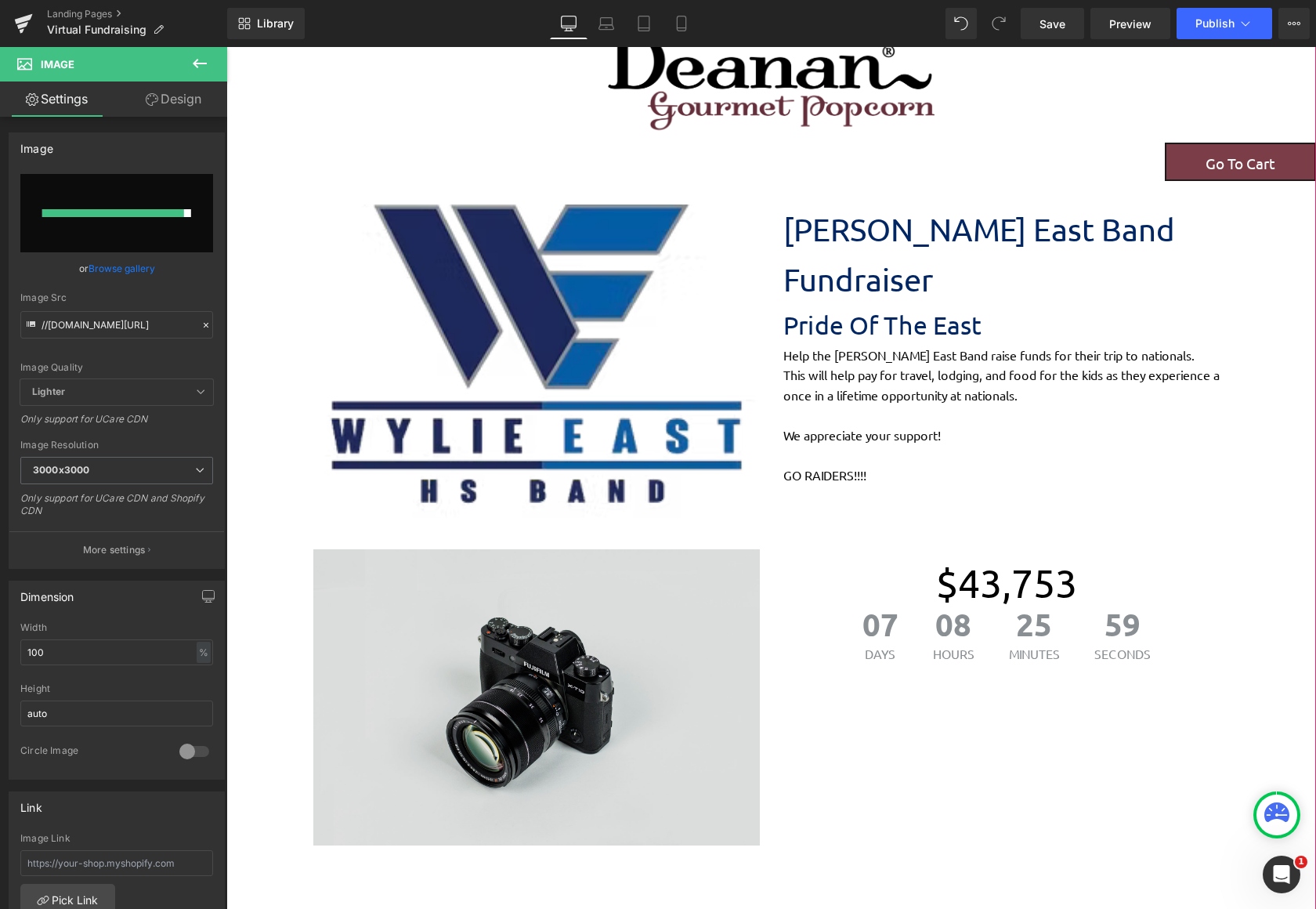
scroll to position [156, 0]
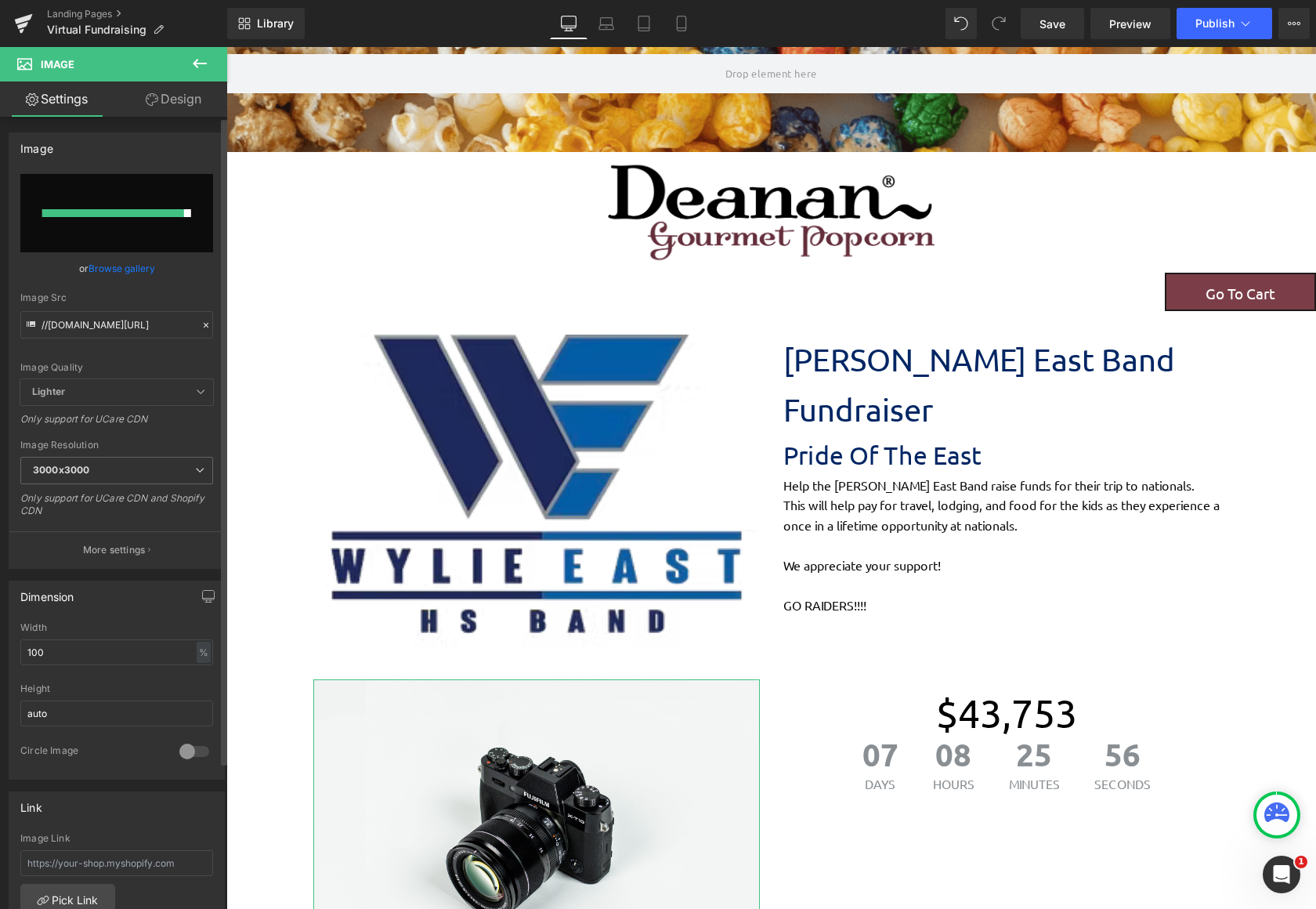
click at [133, 229] on input "file" at bounding box center [117, 213] width 193 height 79
click at [112, 226] on input "file" at bounding box center [117, 213] width 193 height 79
type input "C:\fakepath\IMG_3133_JPG.avif"
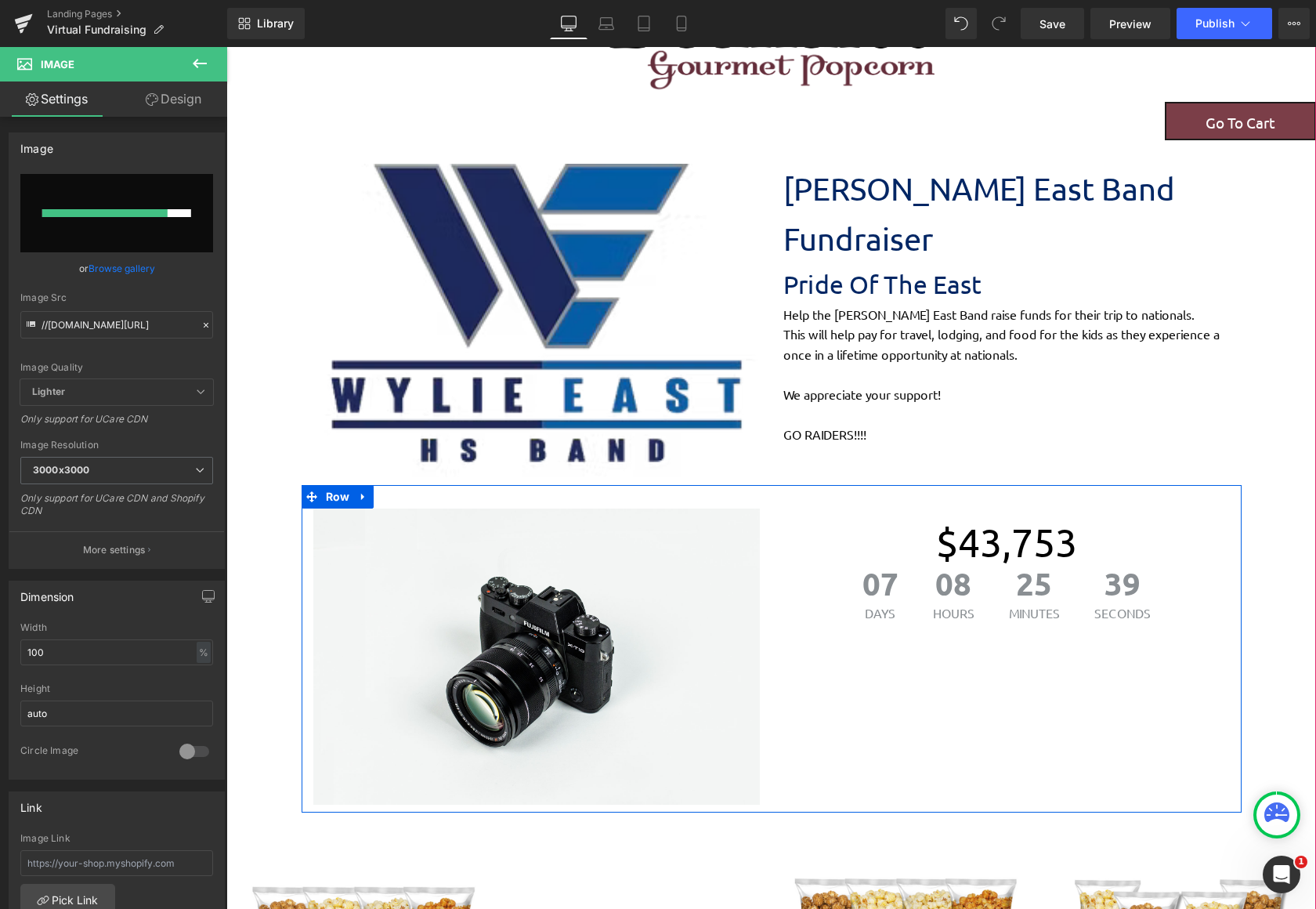
scroll to position [235, 0]
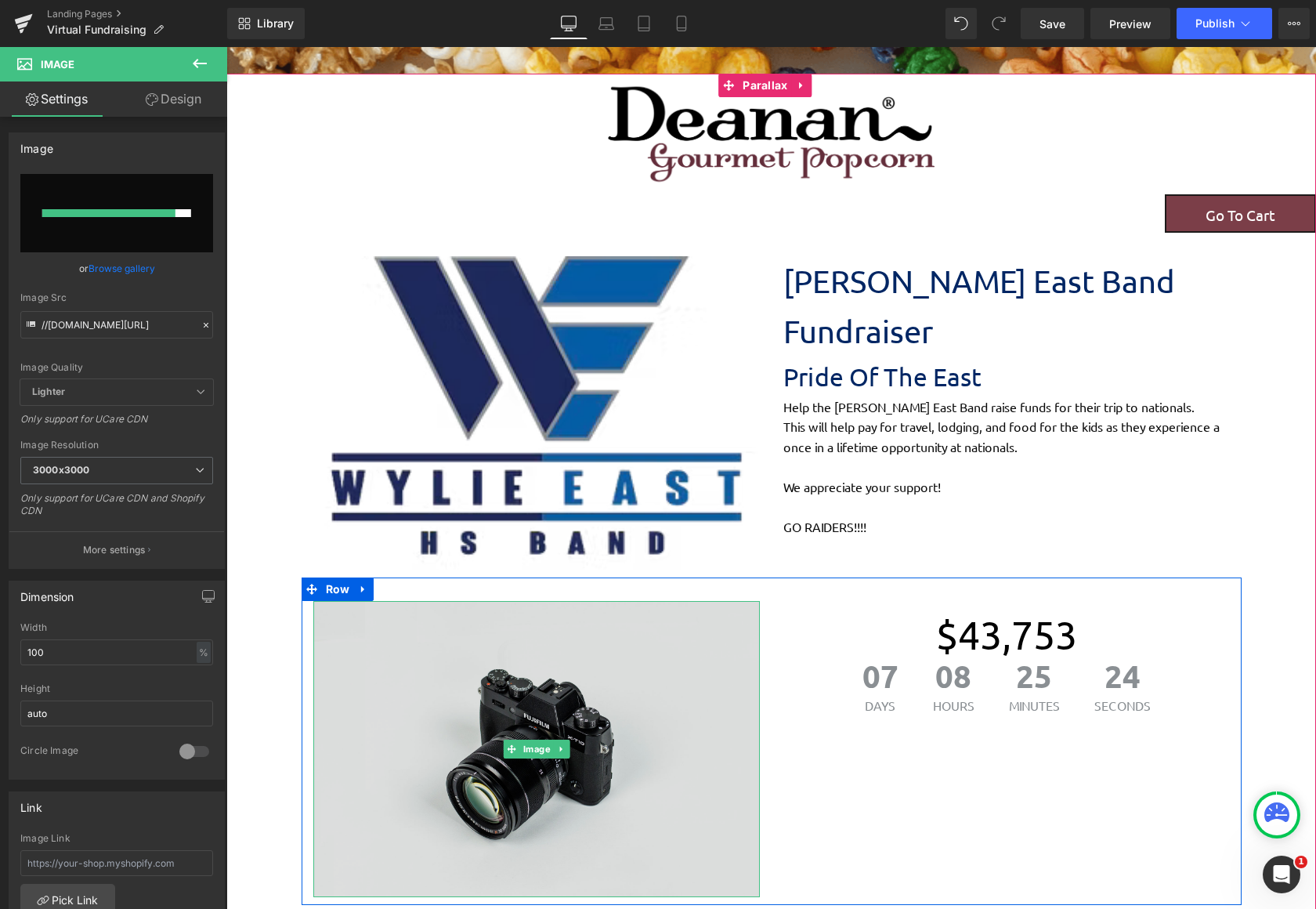
click at [643, 651] on img at bounding box center [537, 749] width 447 height 296
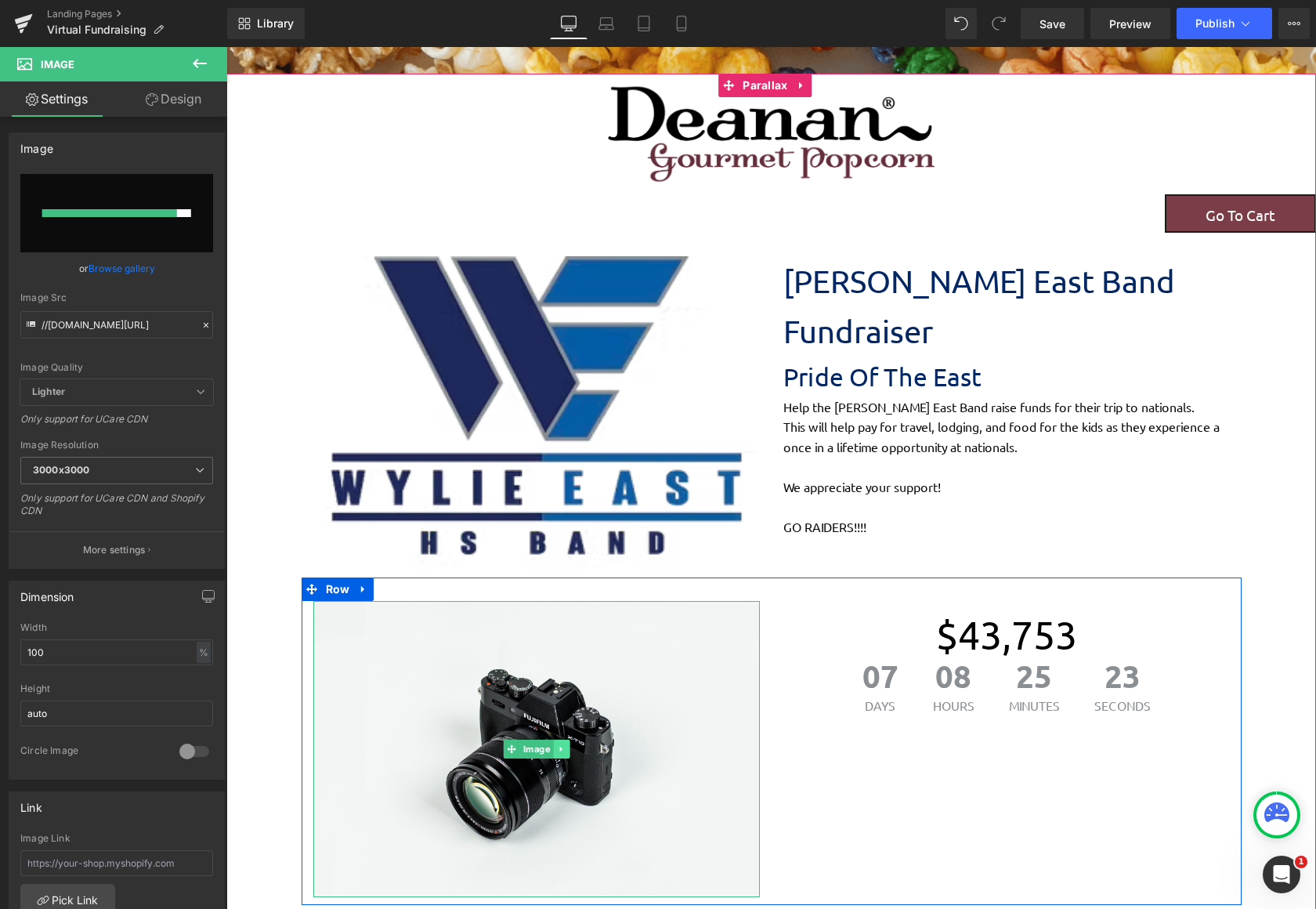
click at [557, 751] on icon at bounding box center [560, 749] width 9 height 9
click at [566, 751] on icon at bounding box center [568, 748] width 9 height 9
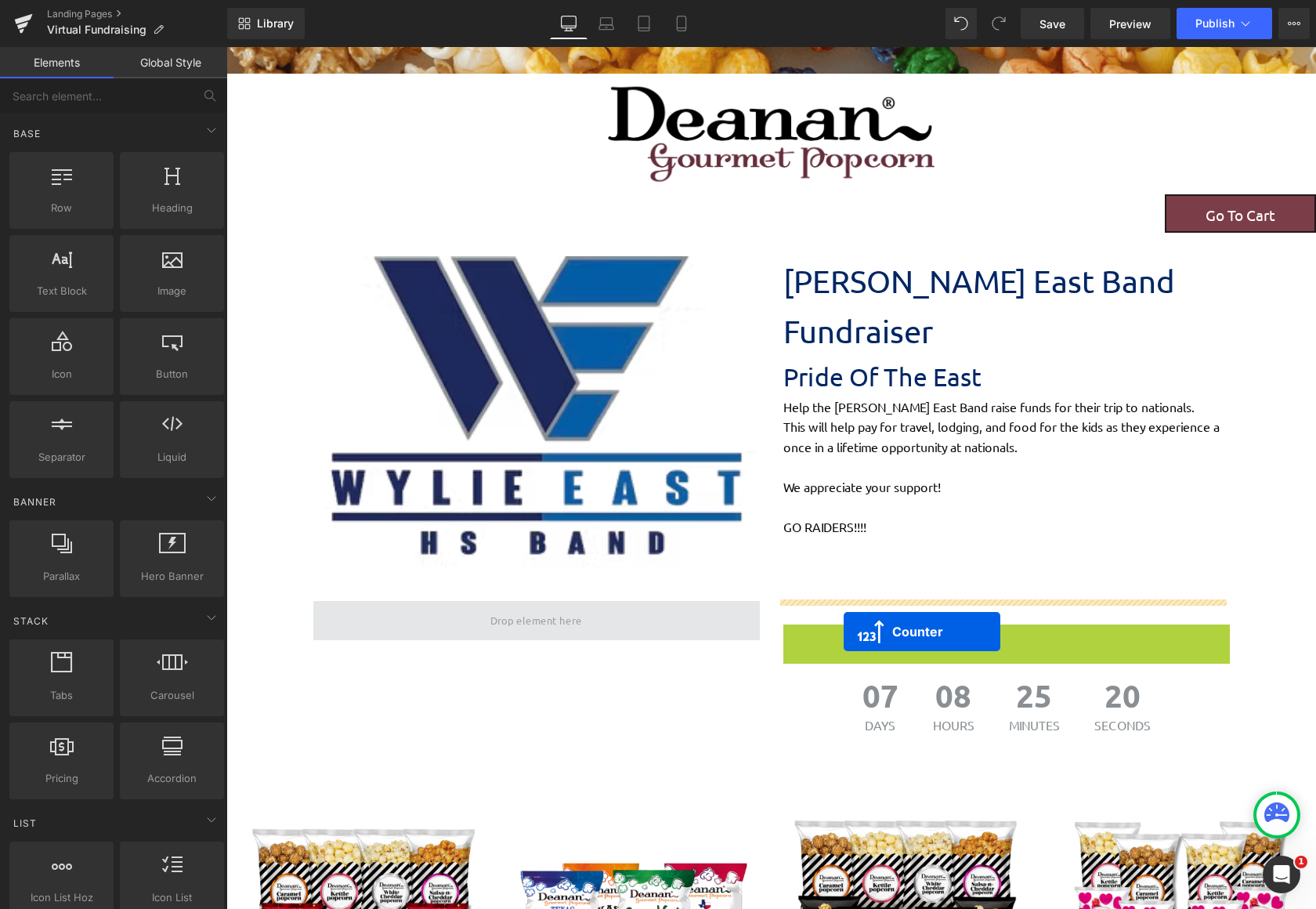
scroll to position [2320, 1077]
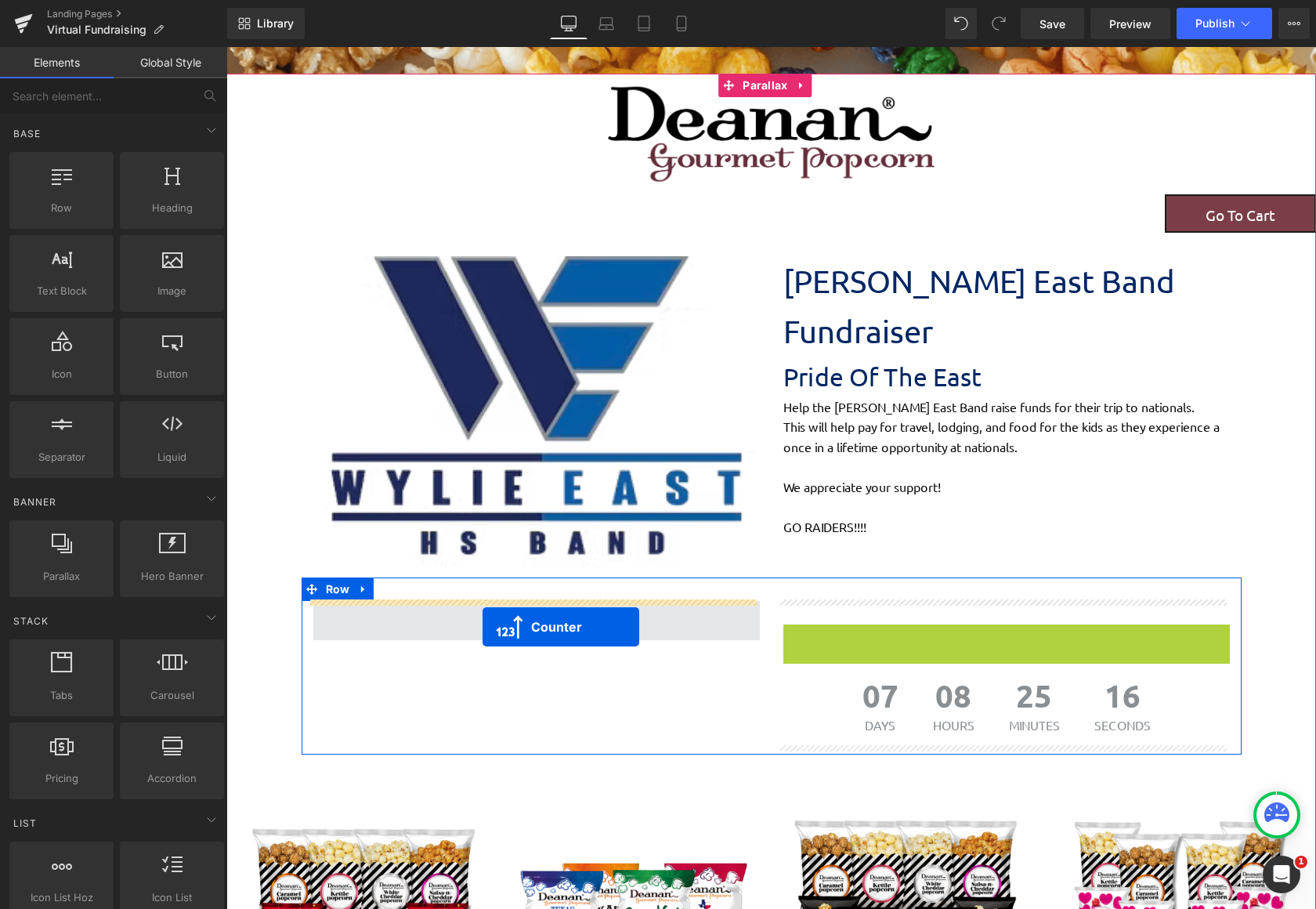
drag, startPoint x: 964, startPoint y: 628, endPoint x: 483, endPoint y: 627, distance: 481.0
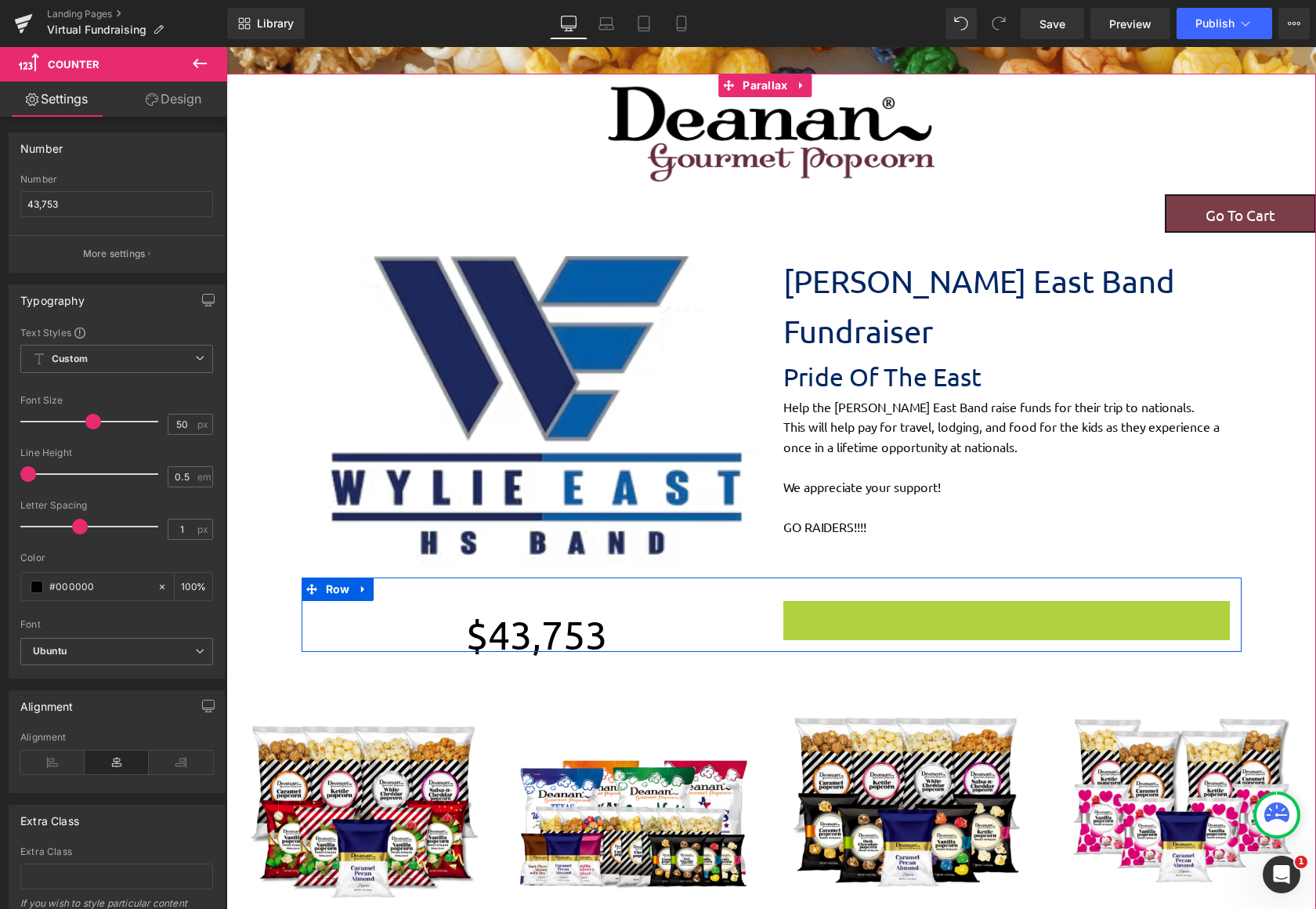
scroll to position [2217, 1077]
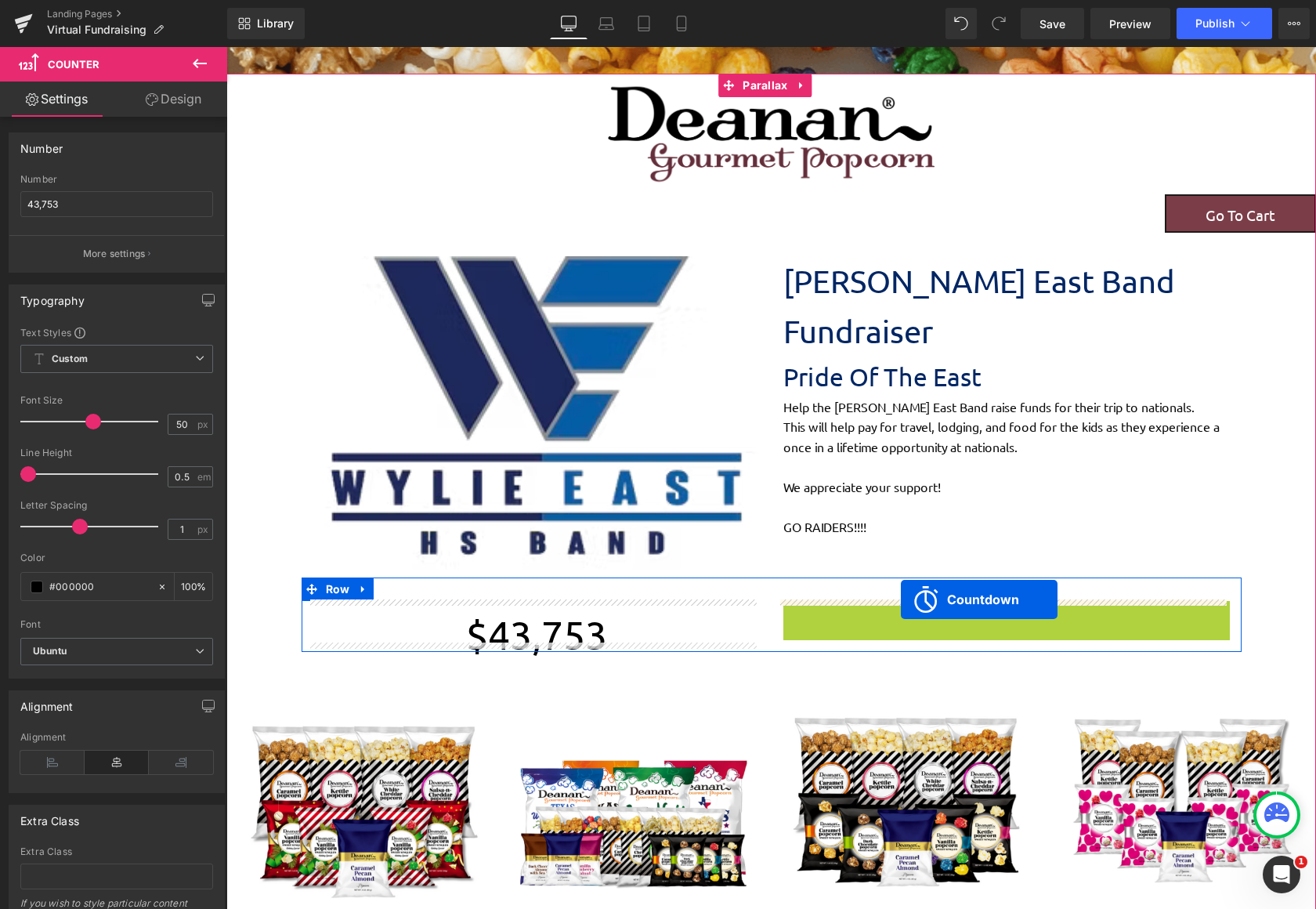
drag, startPoint x: 938, startPoint y: 609, endPoint x: 900, endPoint y: 599, distance: 39.3
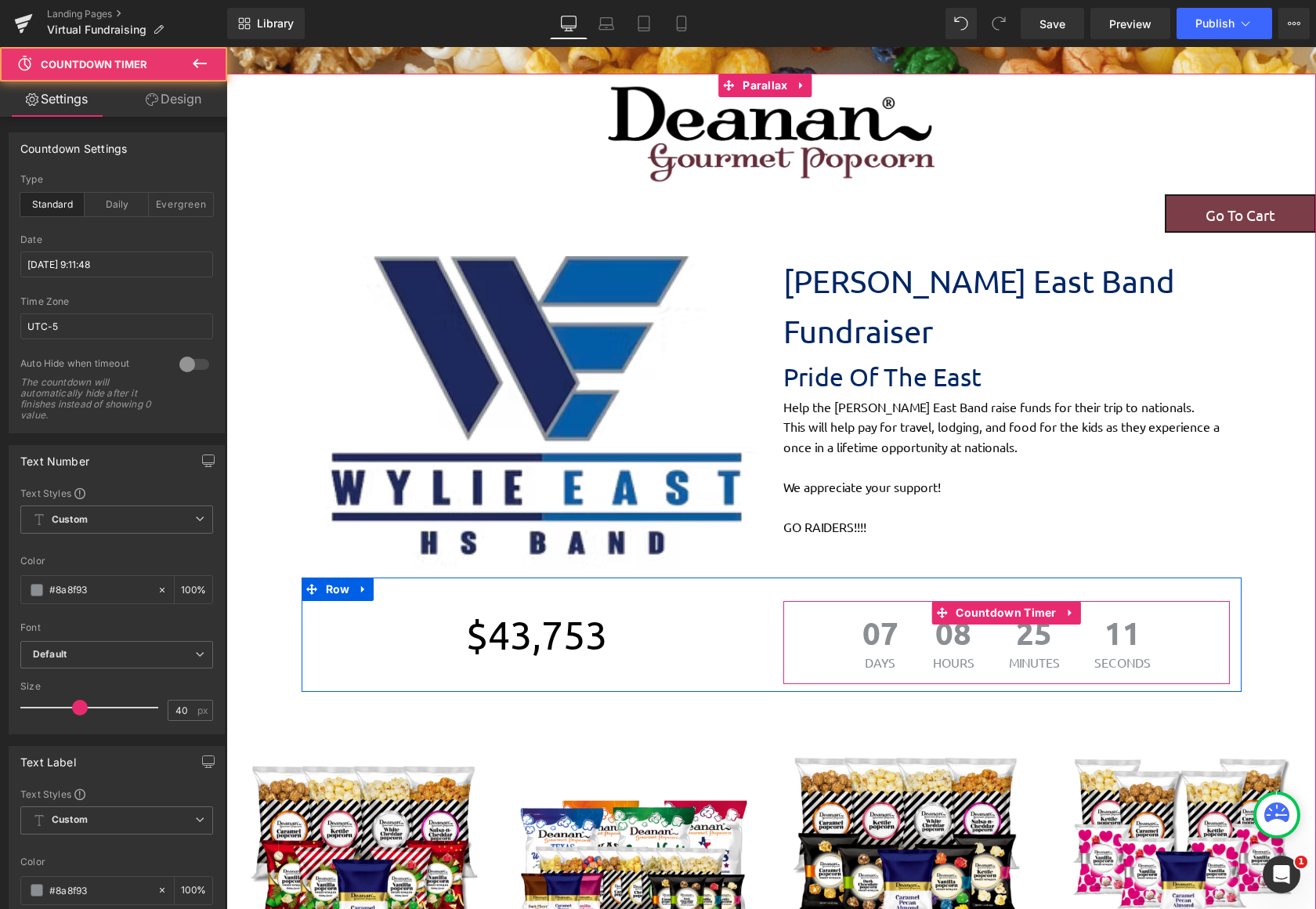
scroll to position [2256, 1077]
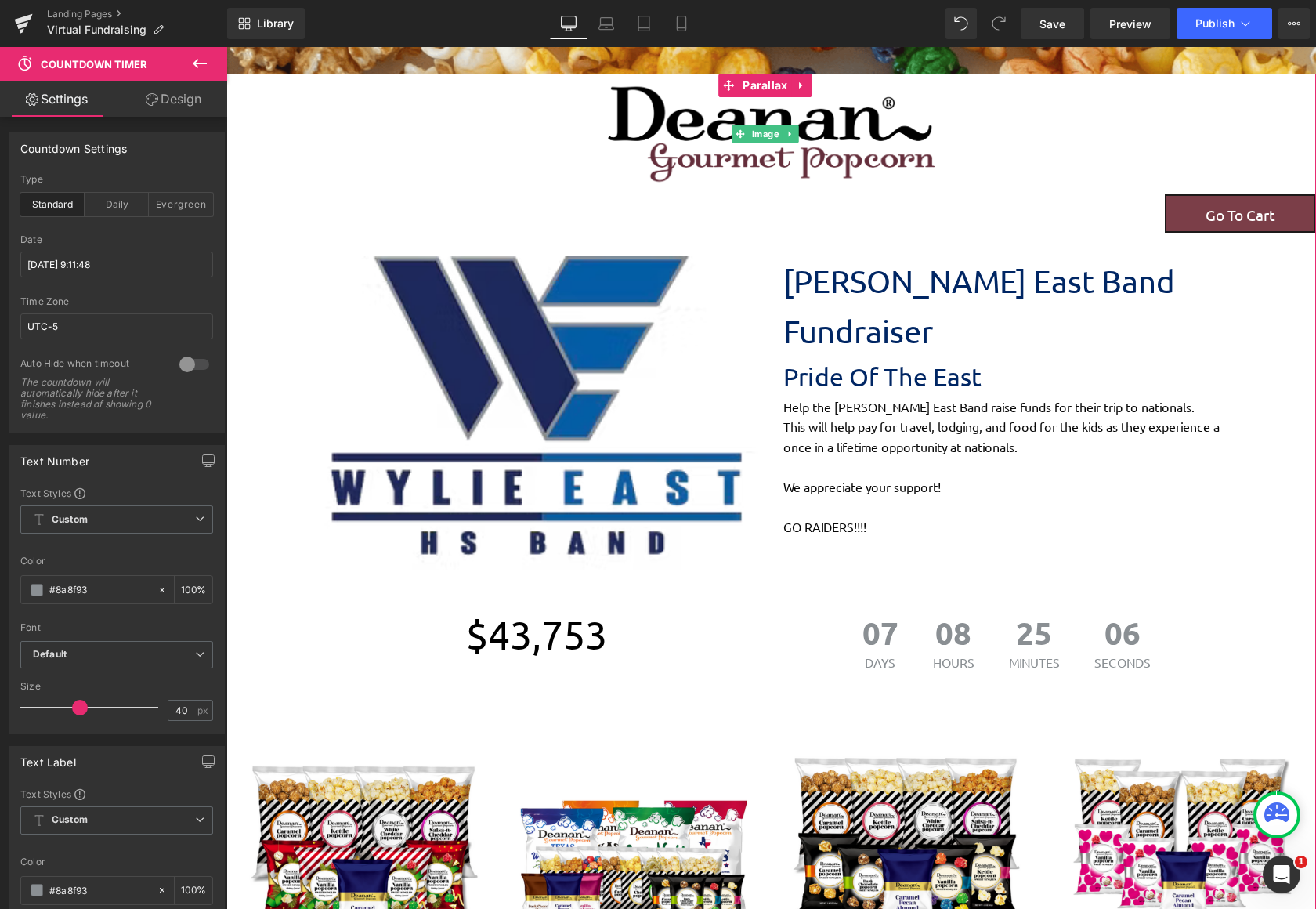
click at [501, 130] on div at bounding box center [771, 134] width 1090 height 120
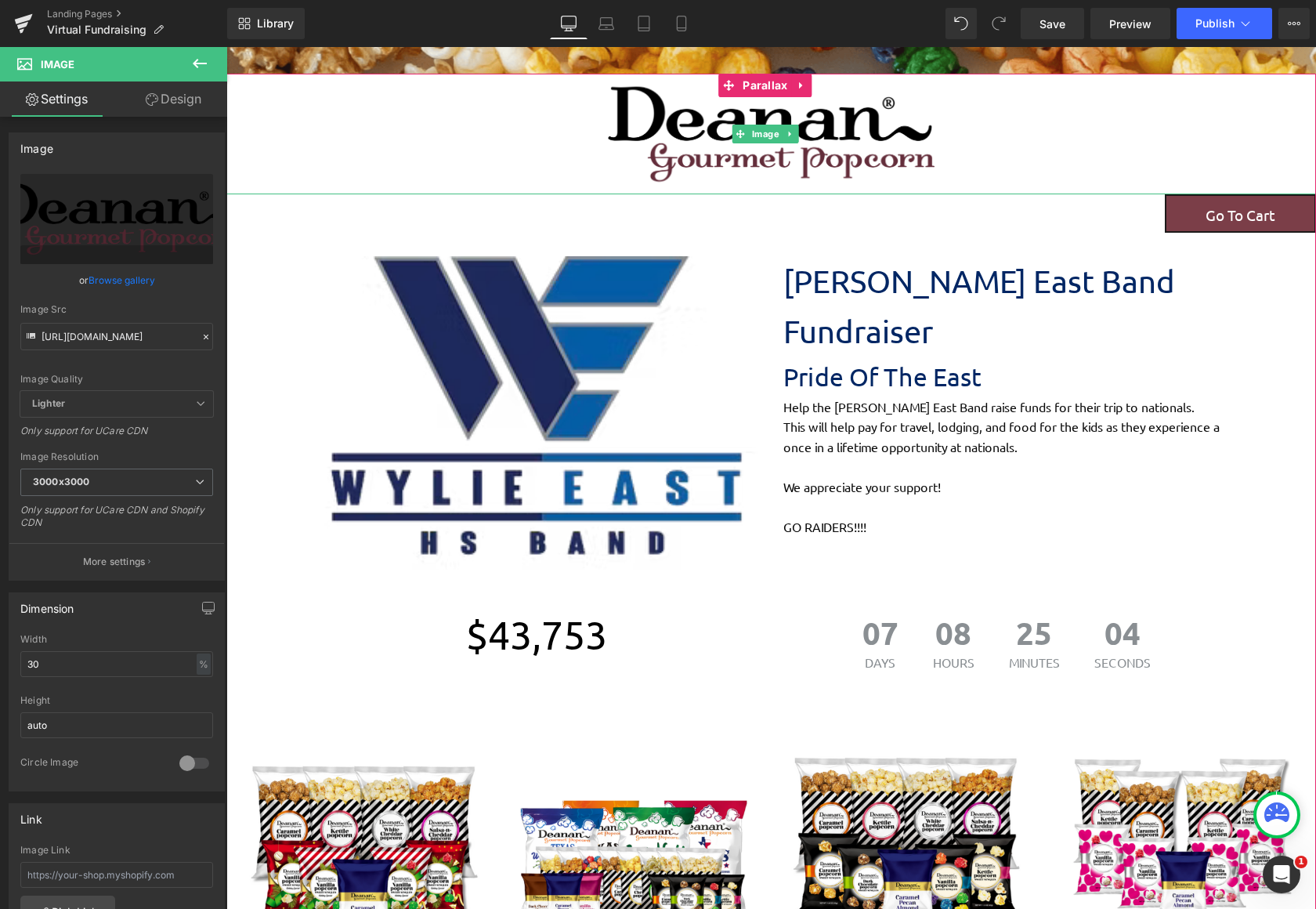
click at [402, 152] on div at bounding box center [771, 134] width 1090 height 120
click at [775, 85] on span "Parallax" at bounding box center [764, 85] width 52 height 24
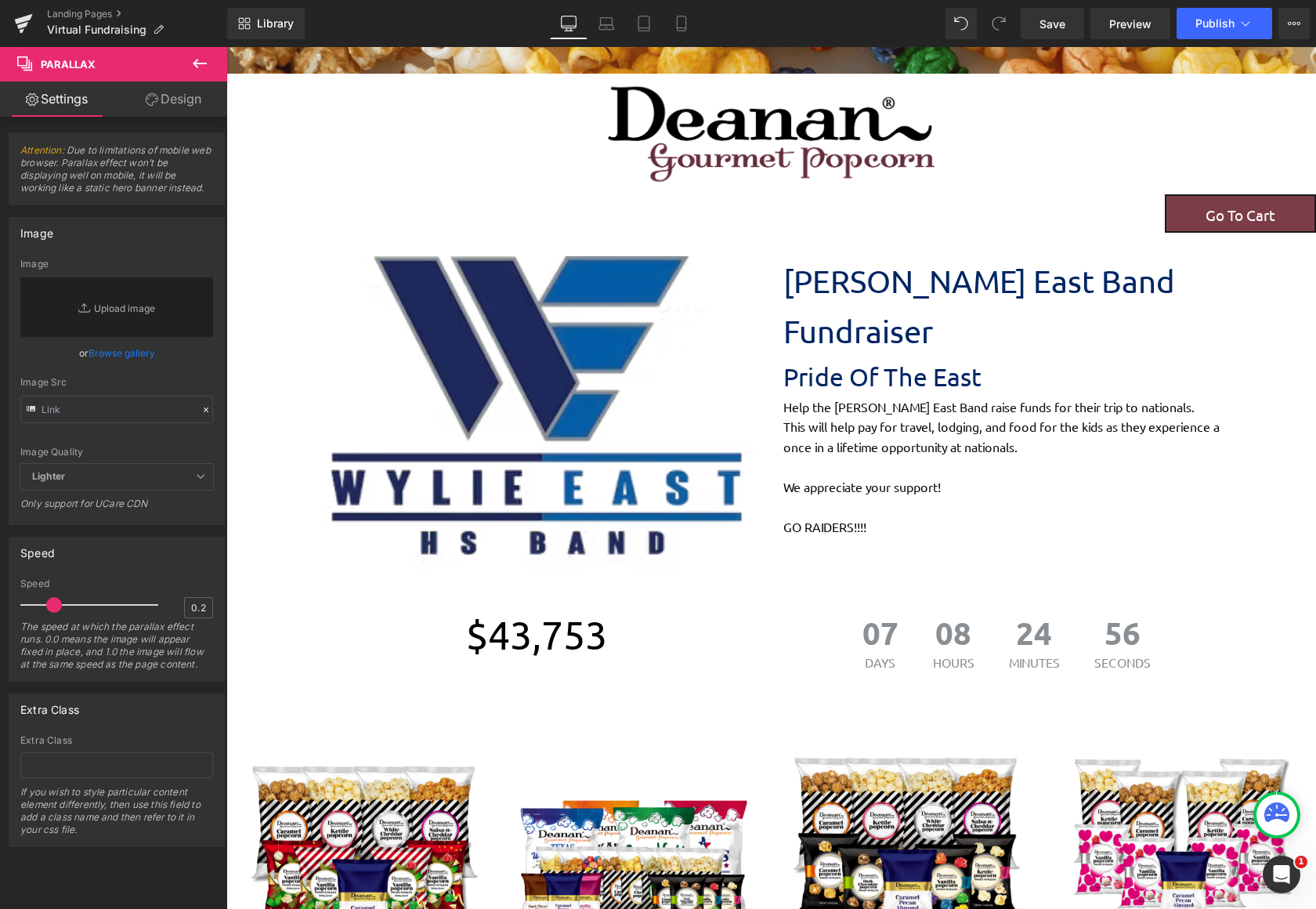
click at [204, 72] on icon at bounding box center [200, 63] width 19 height 19
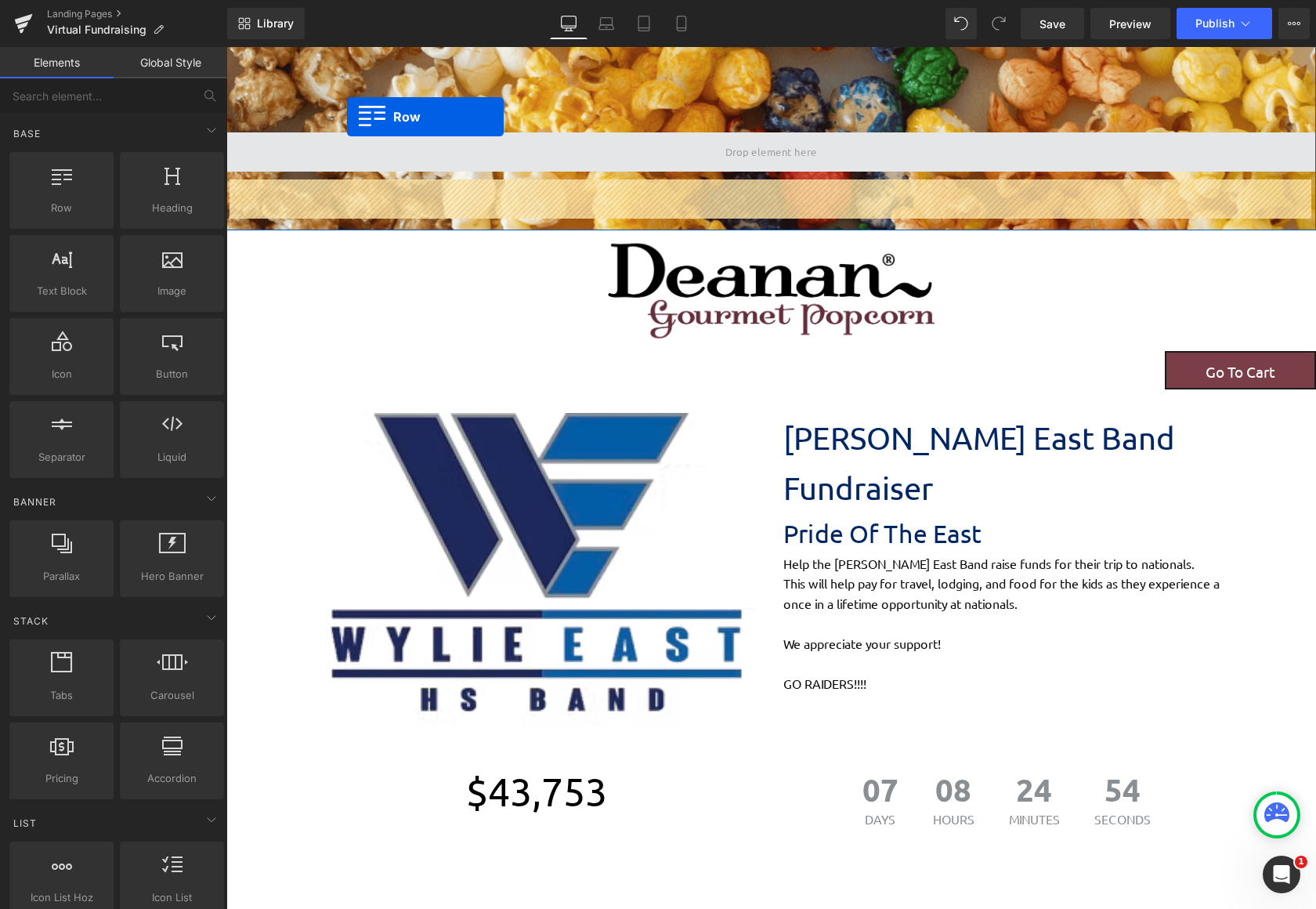
scroll to position [31, 0]
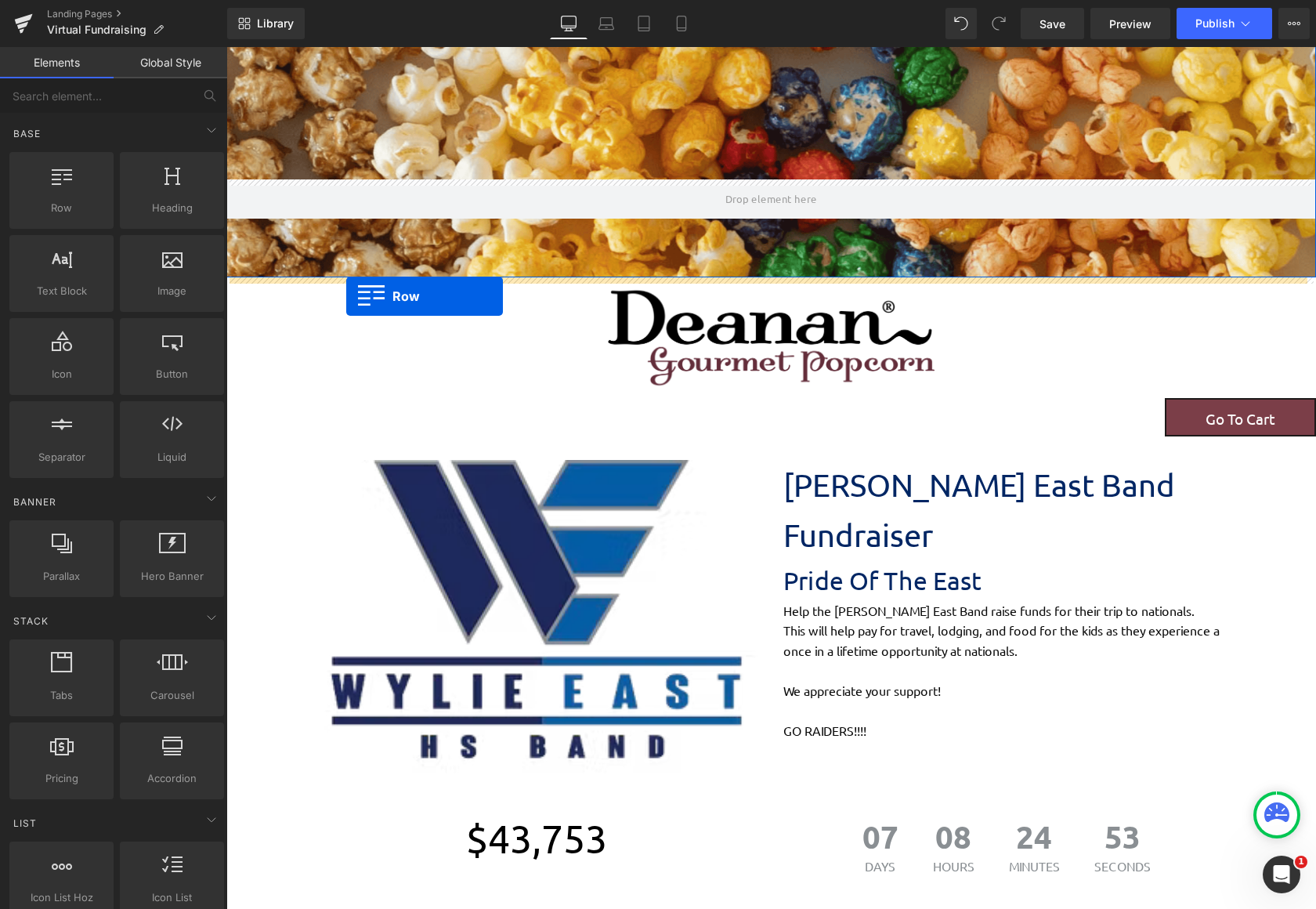
drag, startPoint x: 275, startPoint y: 226, endPoint x: 347, endPoint y: 296, distance: 100.4
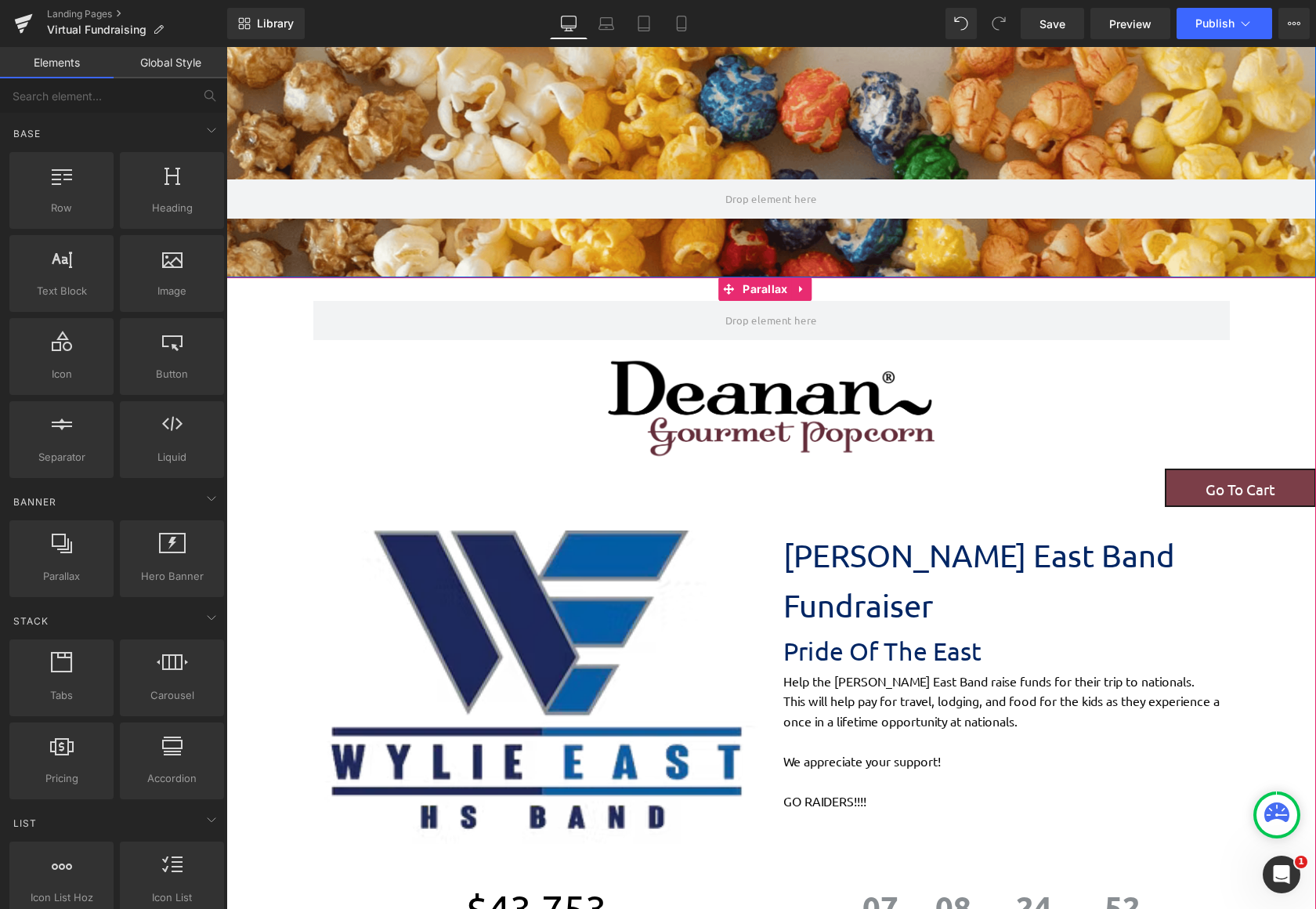
scroll to position [2327, 1077]
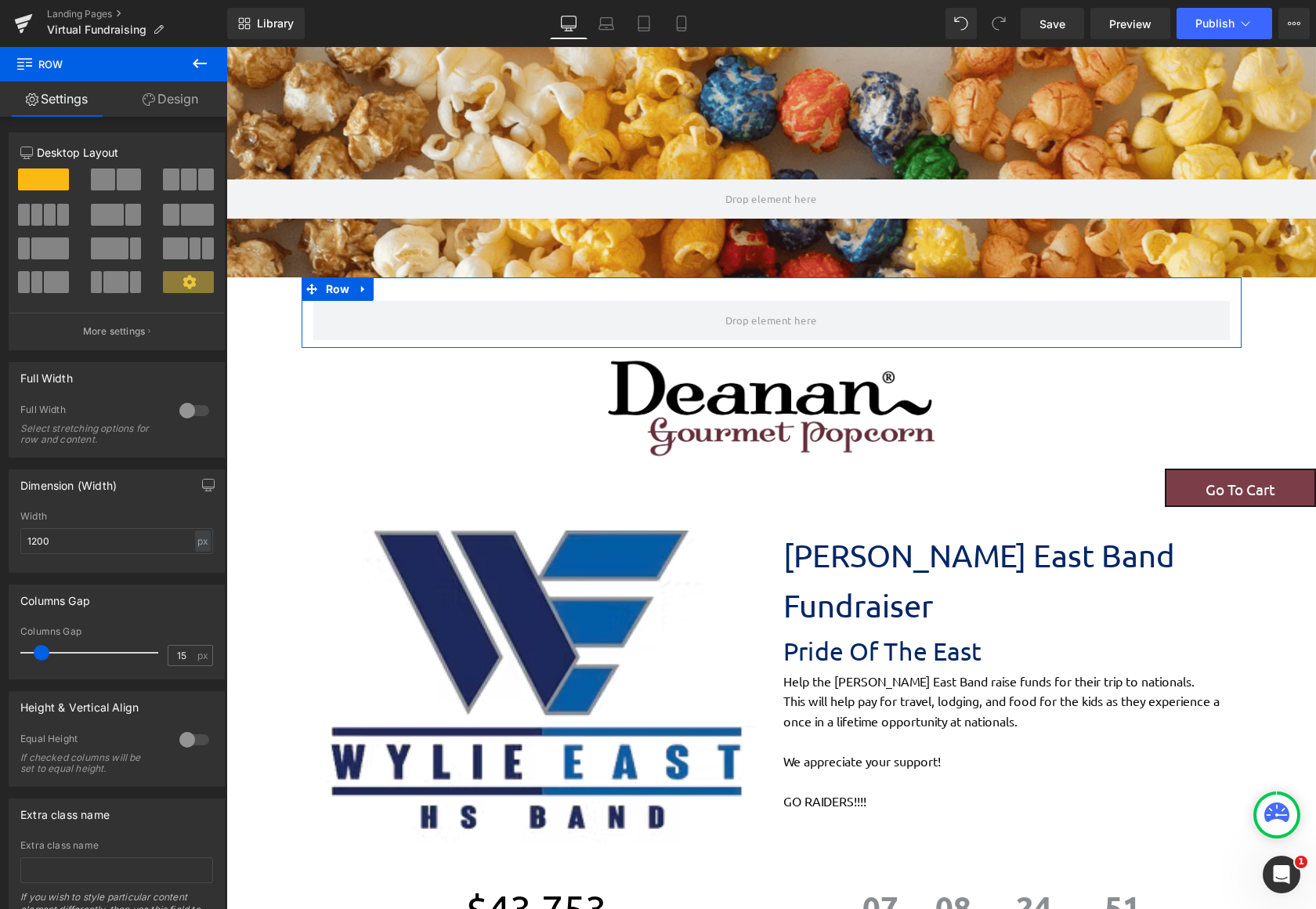
click at [133, 182] on span at bounding box center [129, 179] width 25 height 22
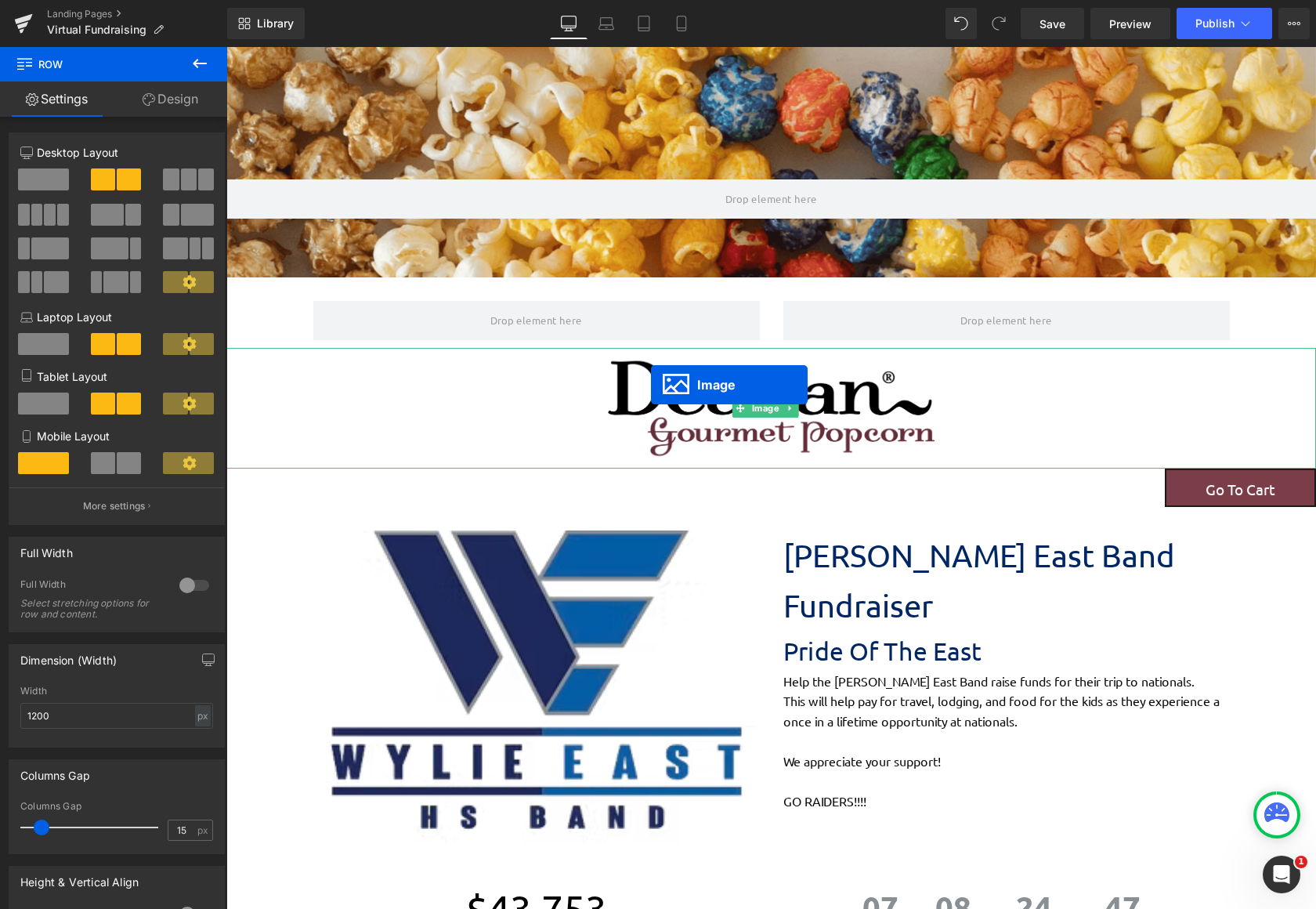
scroll to position [2247, 1077]
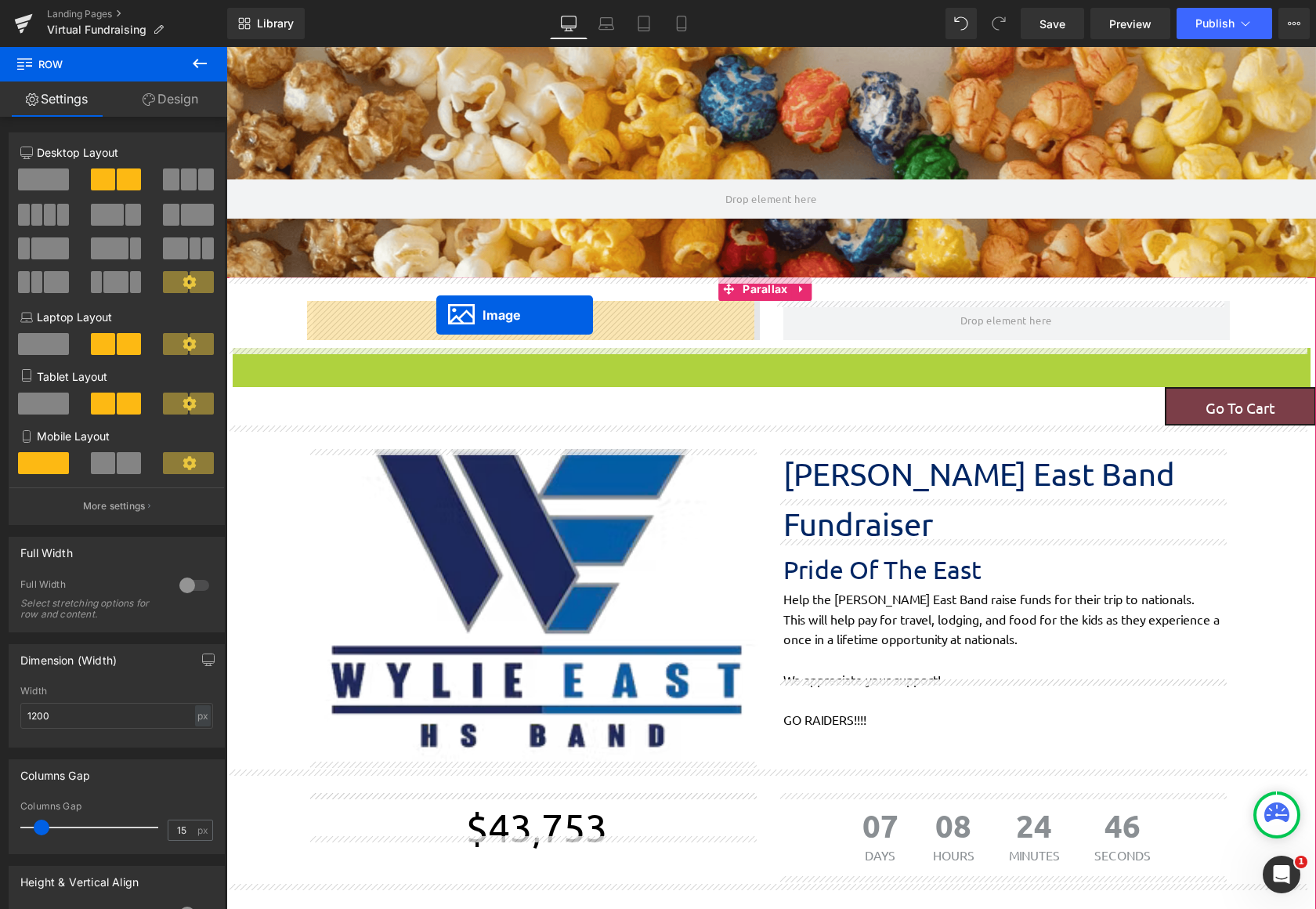
drag, startPoint x: 738, startPoint y: 407, endPoint x: 436, endPoint y: 315, distance: 315.7
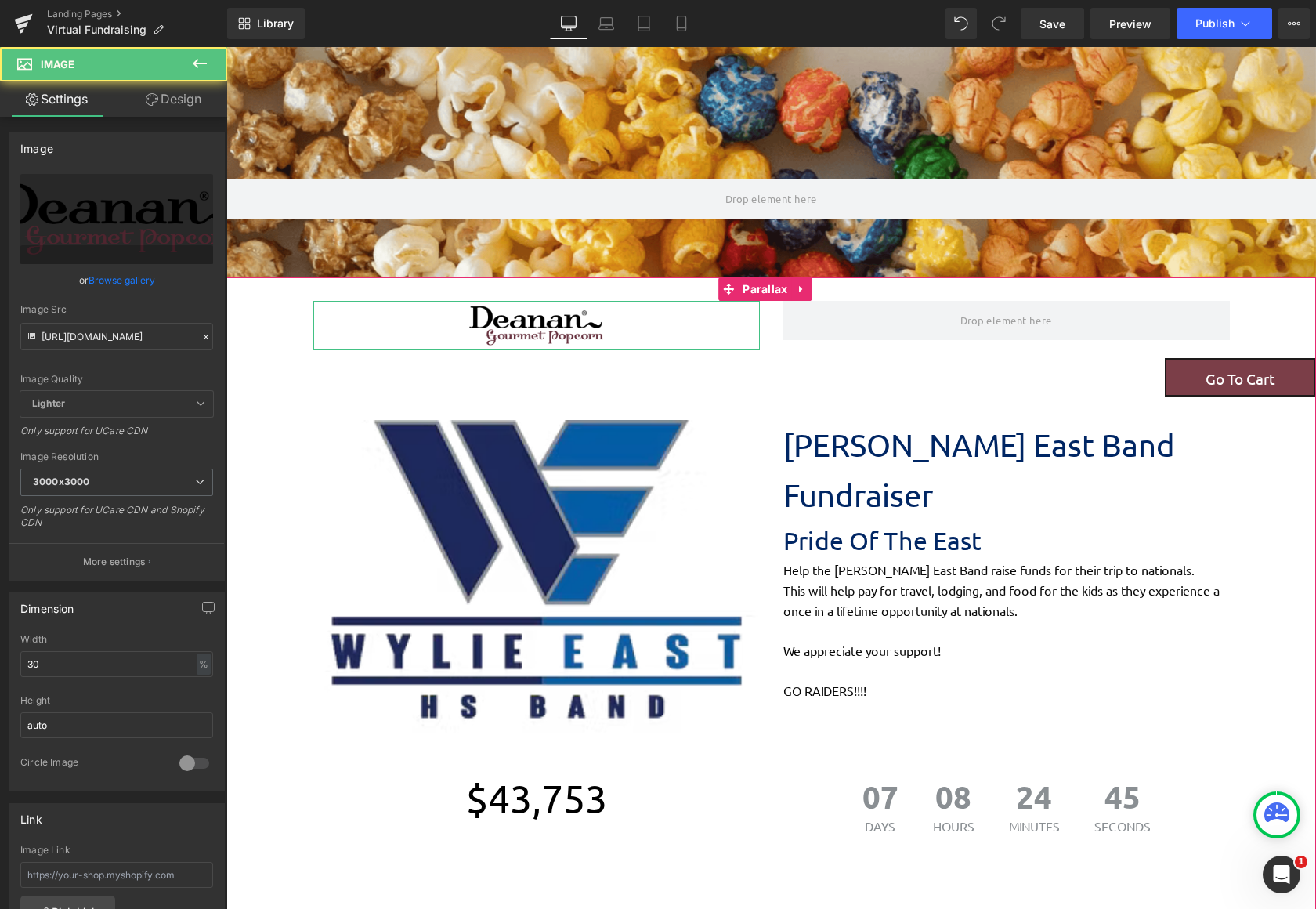
scroll to position [2218, 1077]
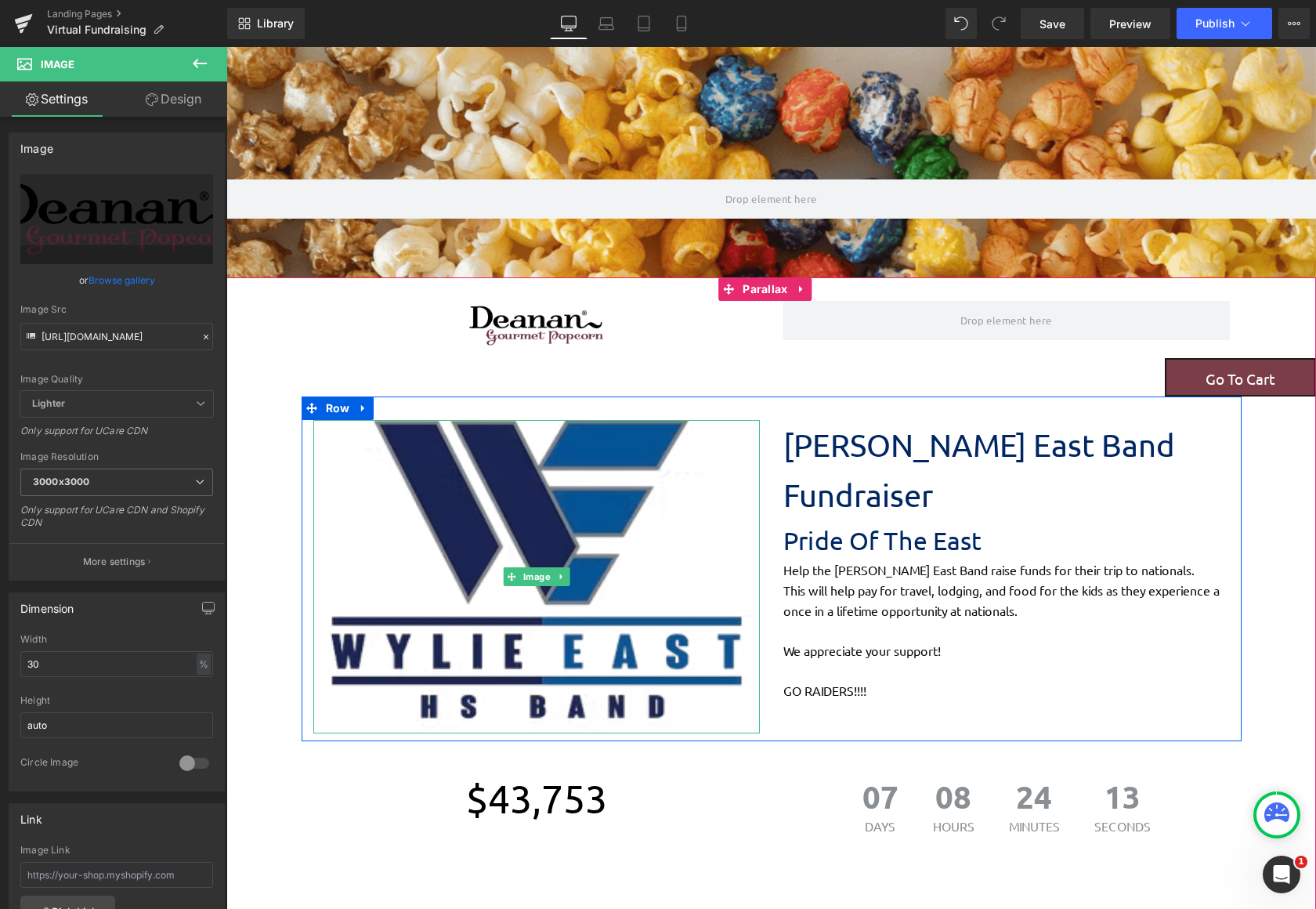
click at [520, 495] on img at bounding box center [537, 576] width 447 height 313
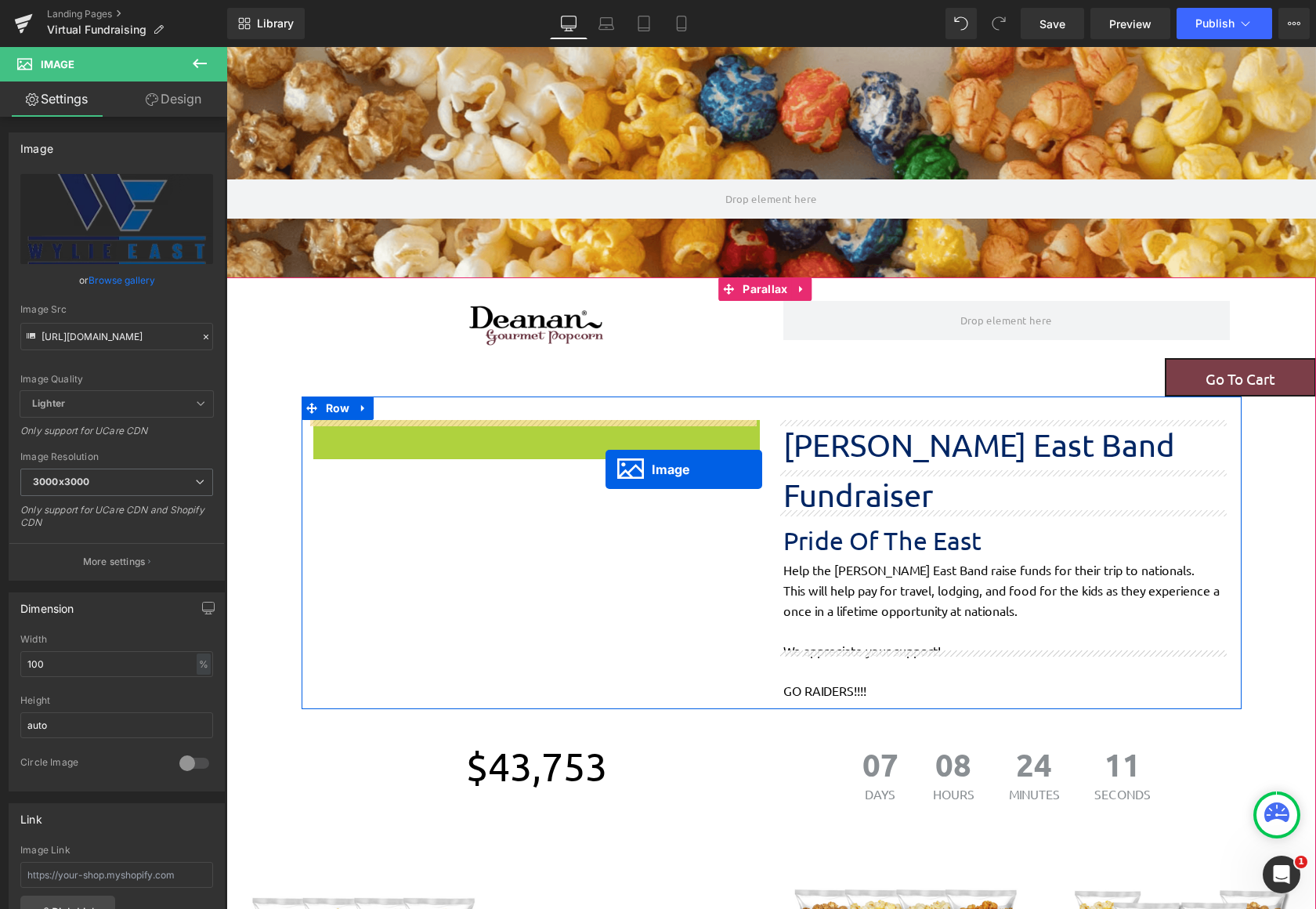
scroll to position [2134, 1077]
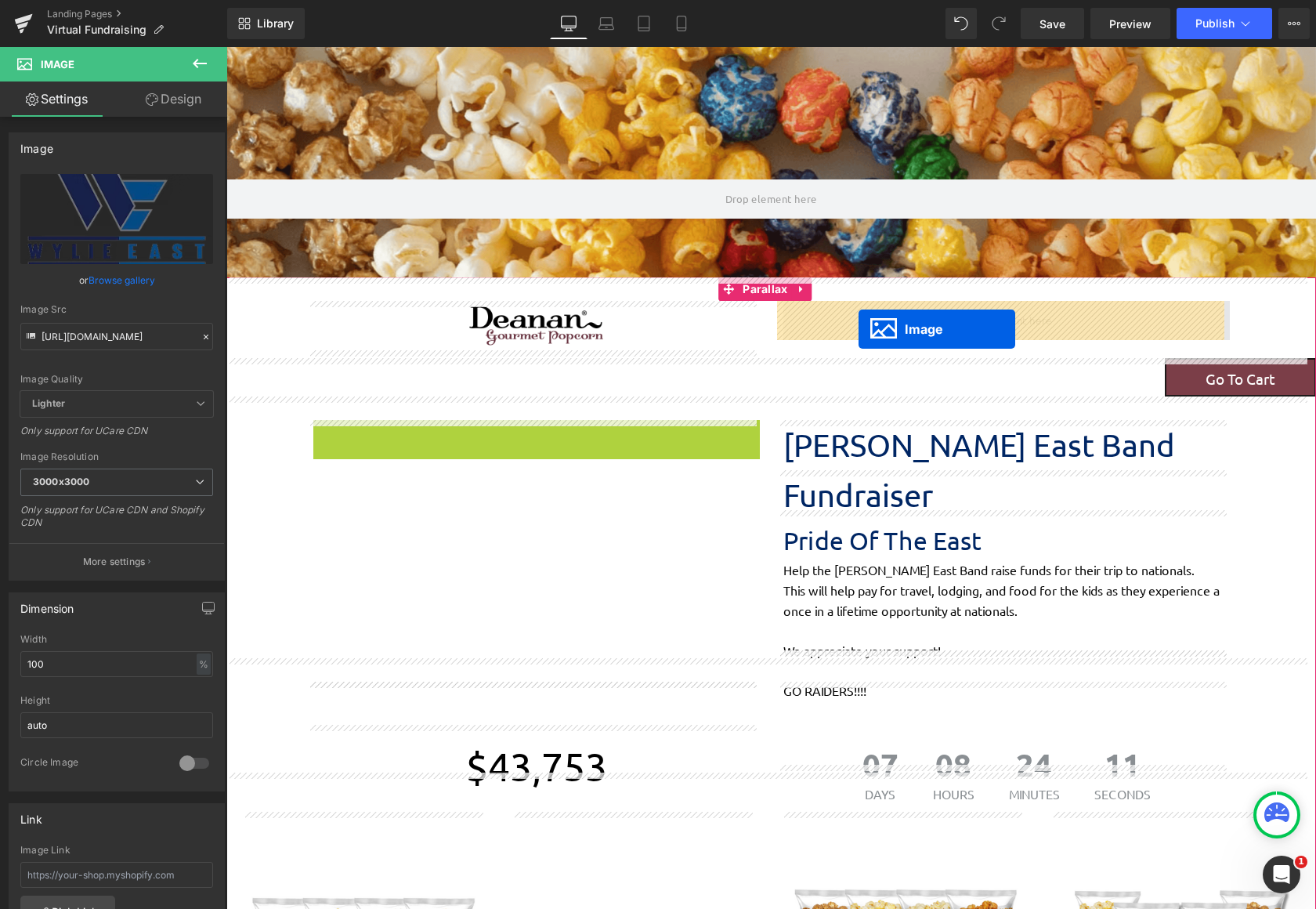
drag, startPoint x: 503, startPoint y: 576, endPoint x: 859, endPoint y: 329, distance: 433.3
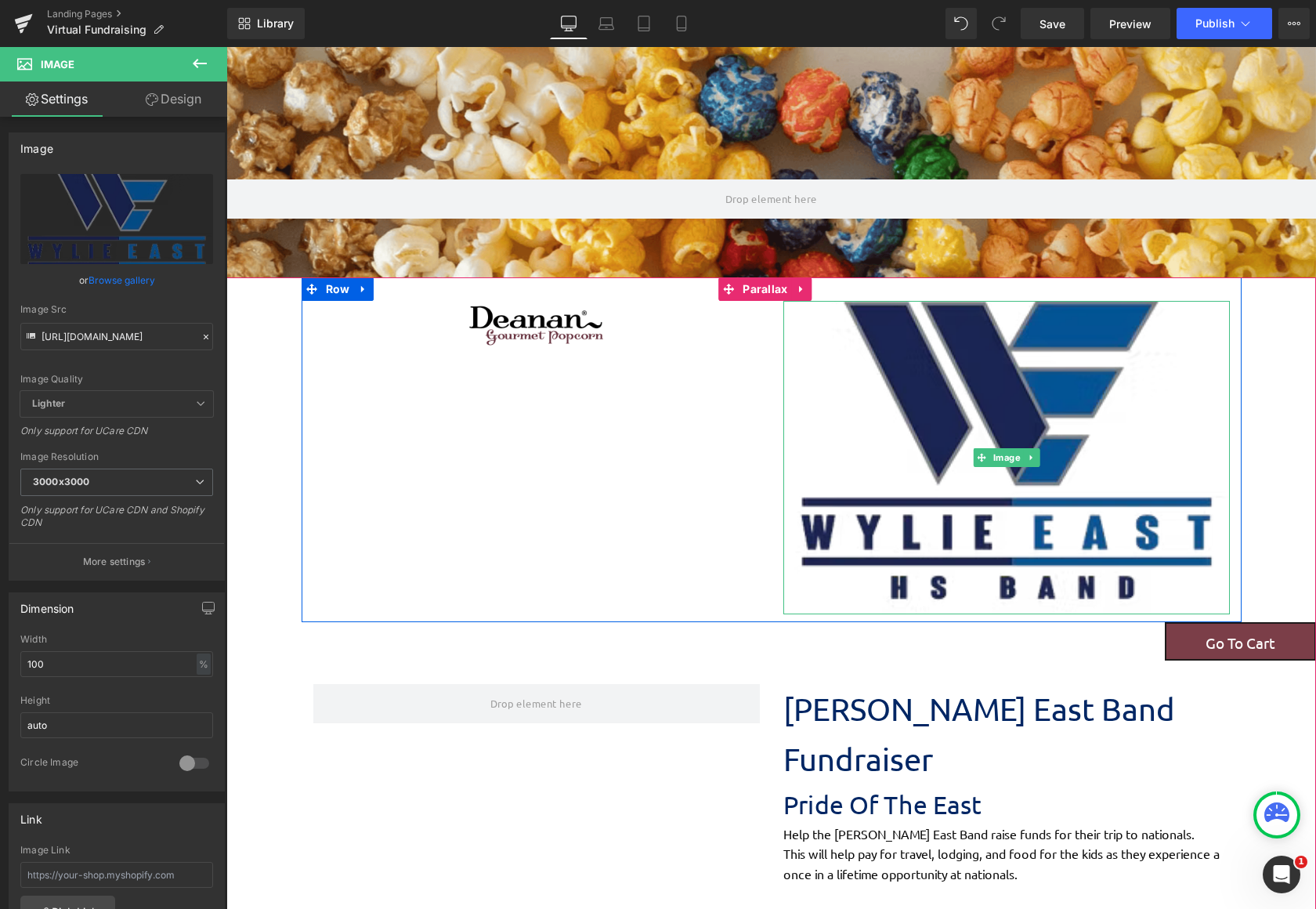
click at [898, 373] on img at bounding box center [1006, 457] width 447 height 313
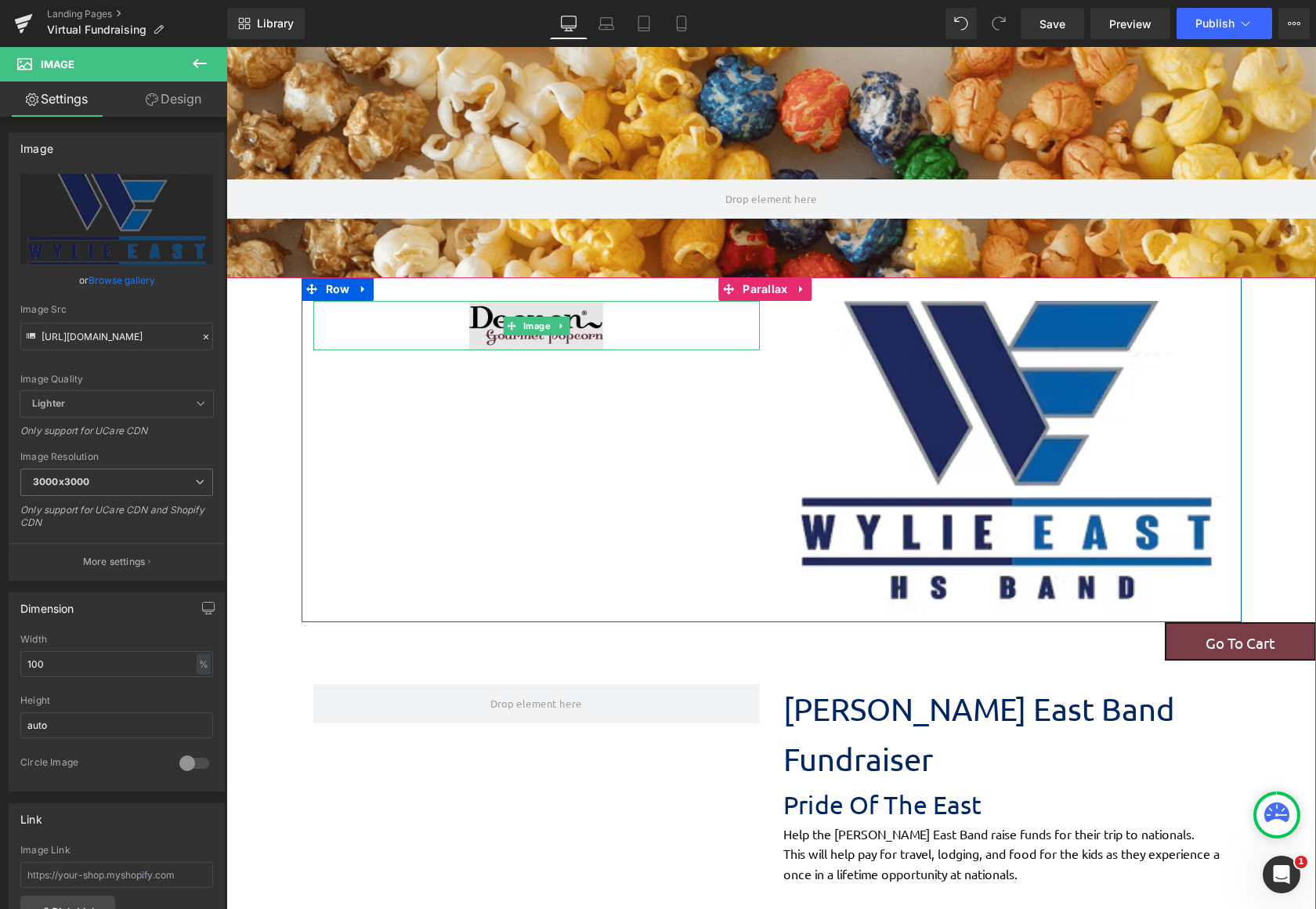
click at [547, 341] on img at bounding box center [536, 326] width 133 height 49
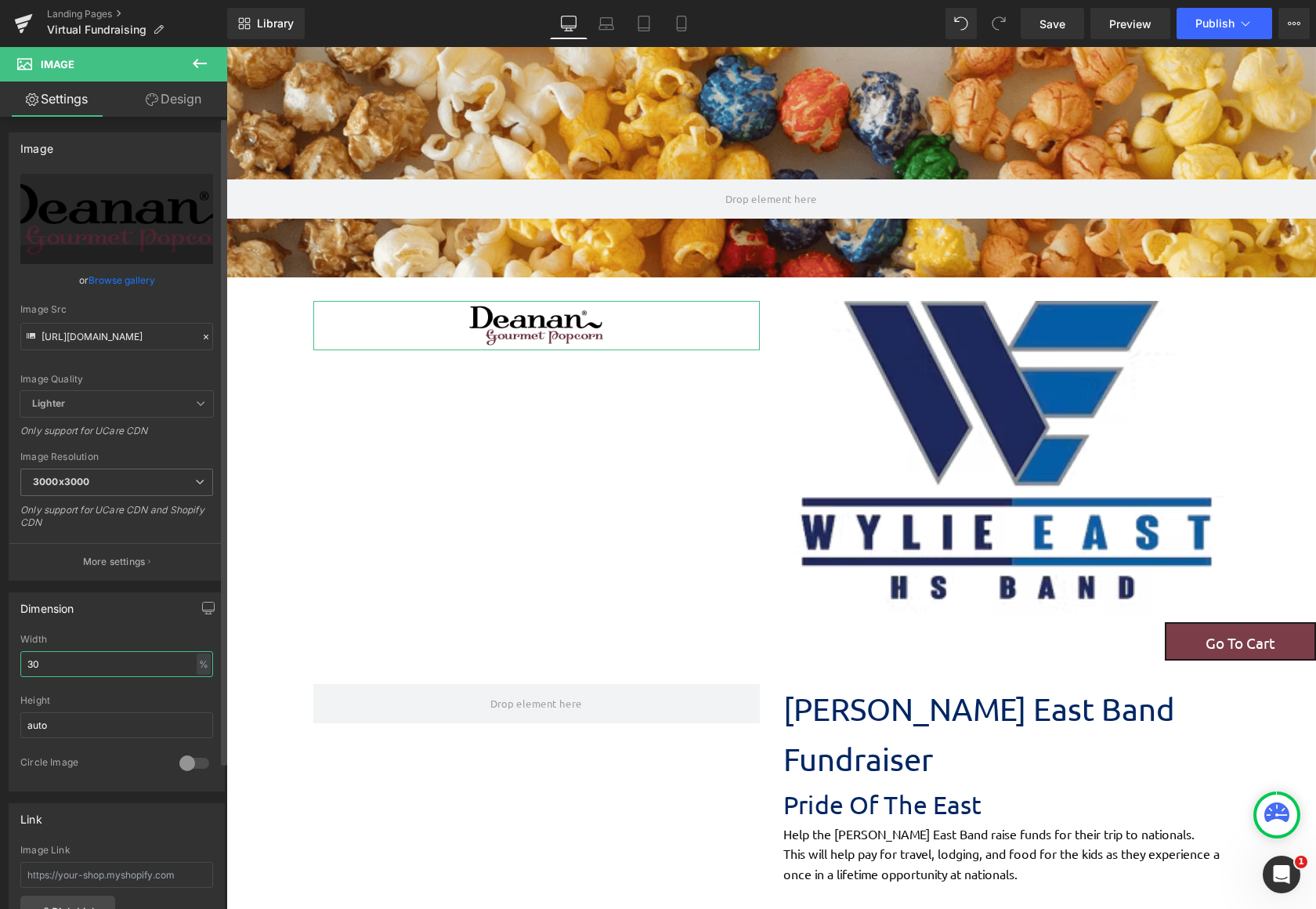
drag, startPoint x: 116, startPoint y: 673, endPoint x: 24, endPoint y: 668, distance: 92.1
click at [31, 668] on input "30" at bounding box center [117, 663] width 193 height 26
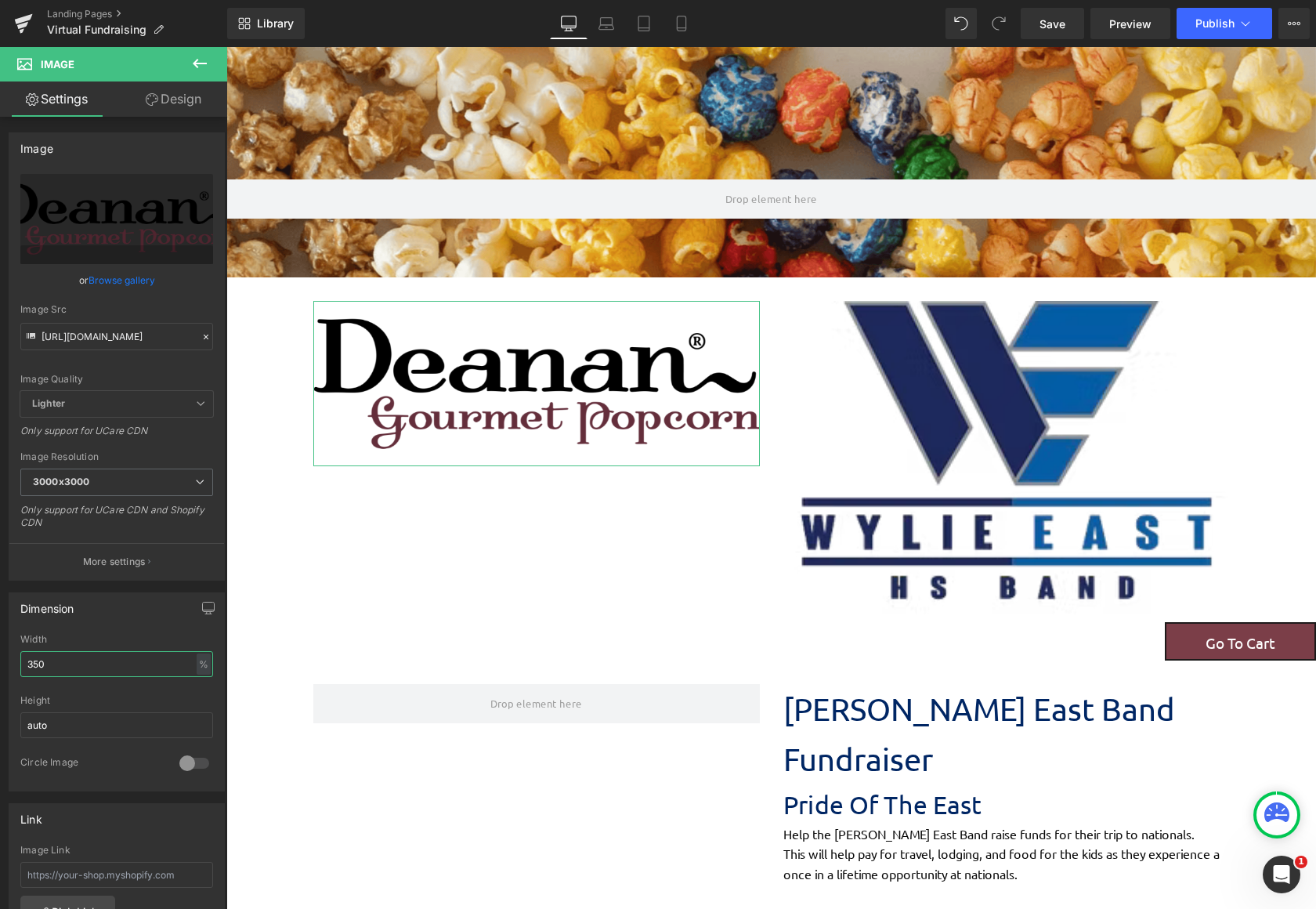
drag, startPoint x: 86, startPoint y: 665, endPoint x: -30, endPoint y: 666, distance: 116.0
click at [0, 666] on html "Image You are previewing how the will restyle your page. You can not edit Eleme…" at bounding box center [658, 454] width 1316 height 909
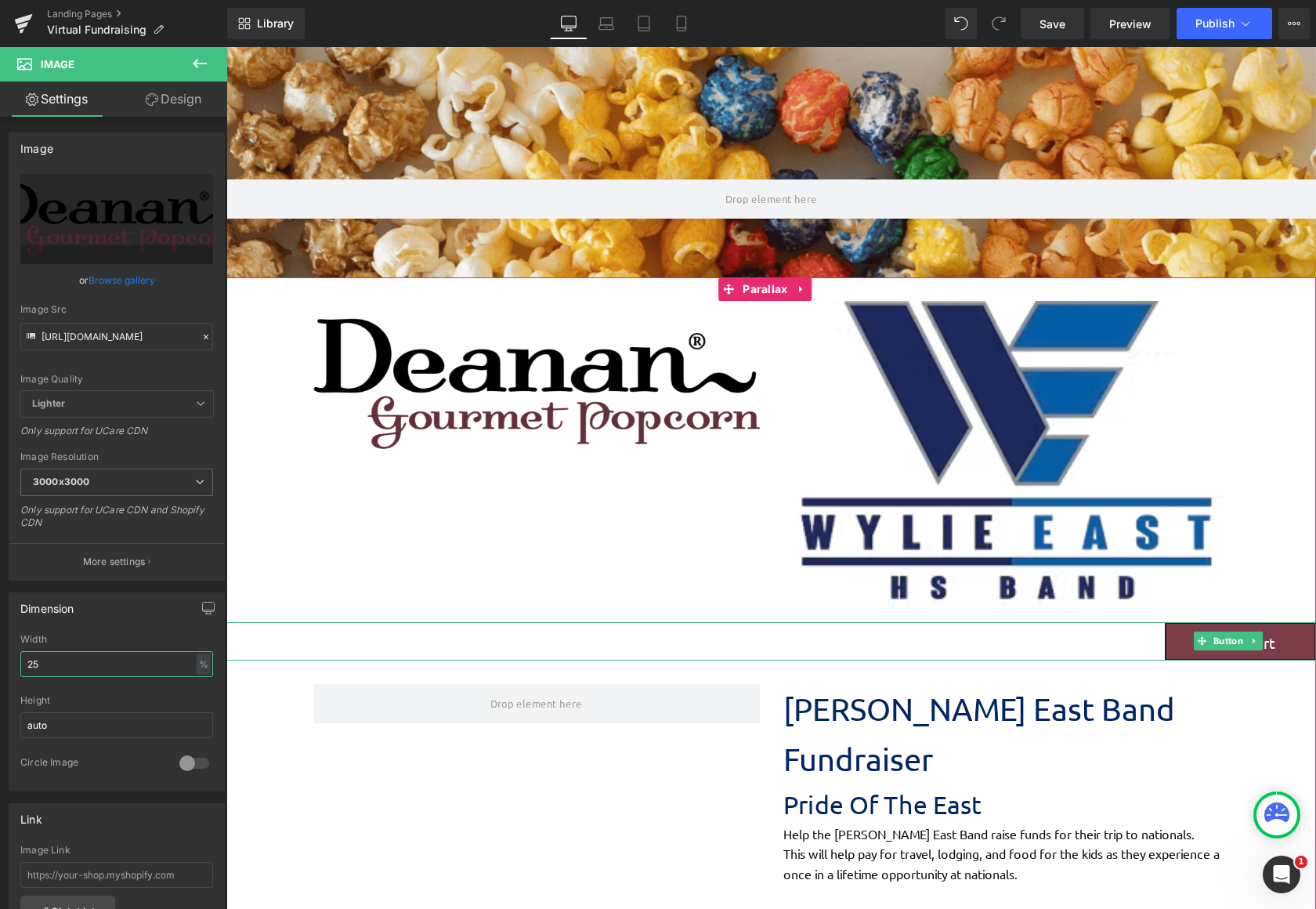
type input "2"
type input "200"
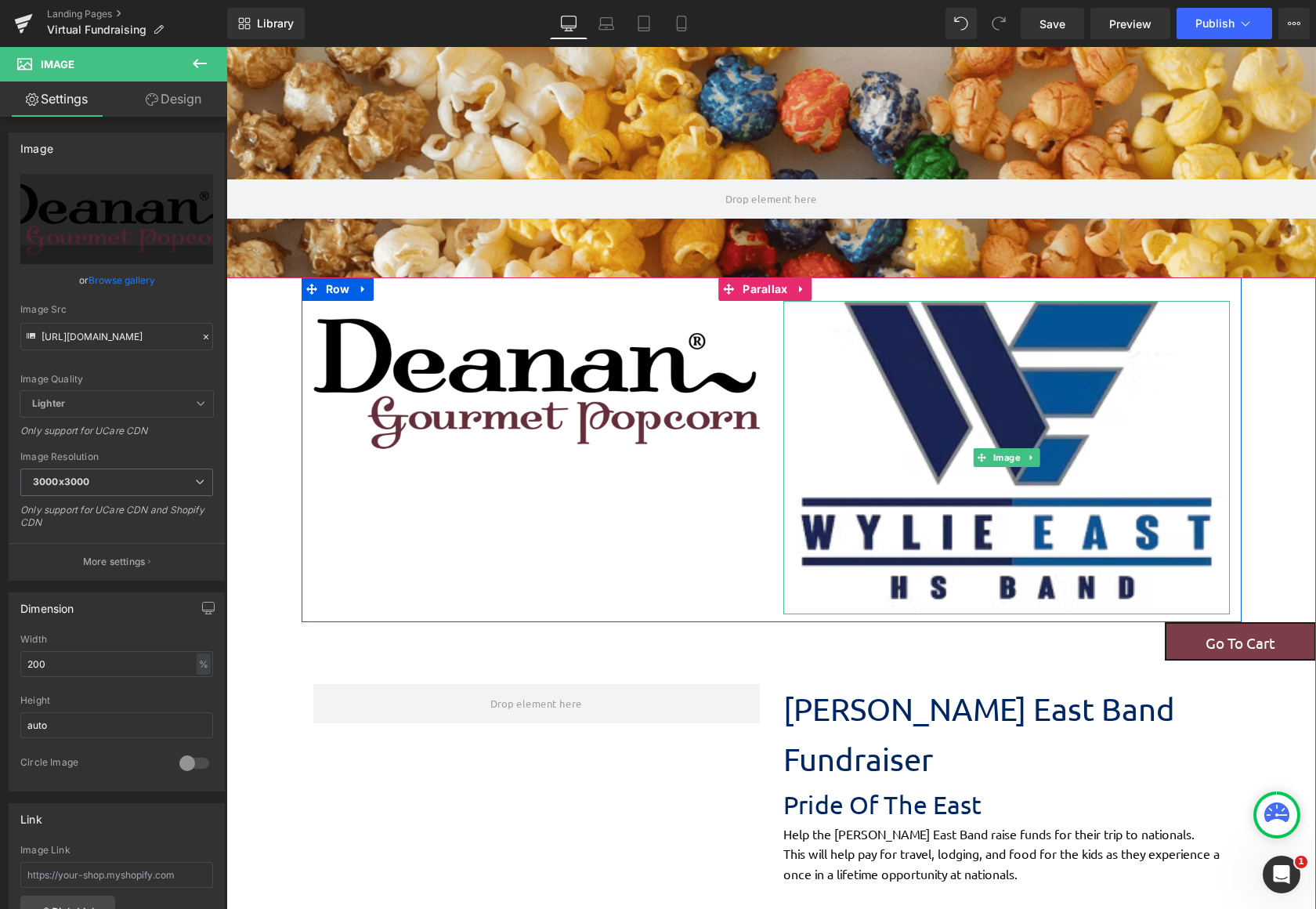
click at [978, 408] on img at bounding box center [1006, 457] width 447 height 313
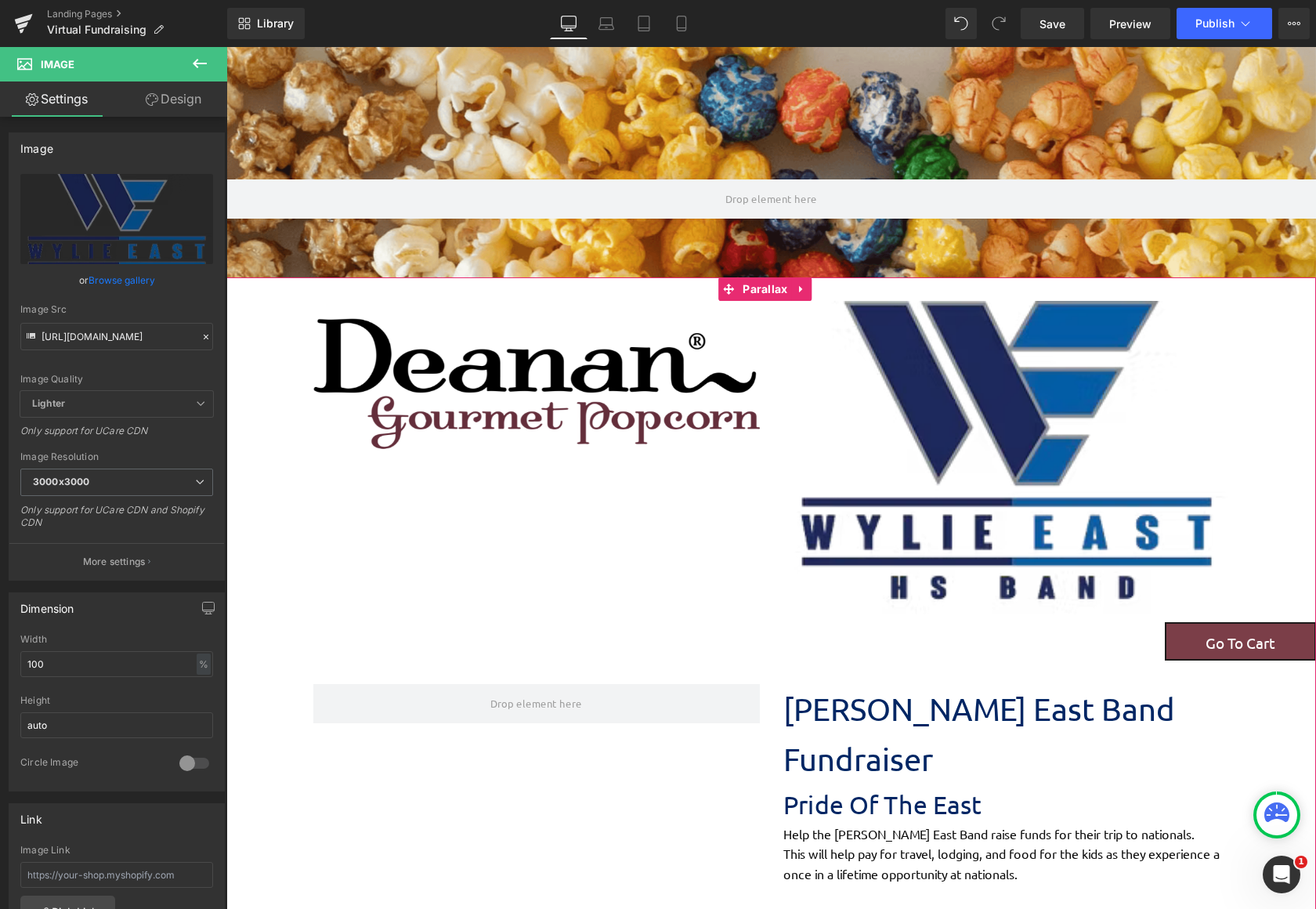
click at [475, 468] on div "Image Image Row" at bounding box center [772, 450] width 940 height 345
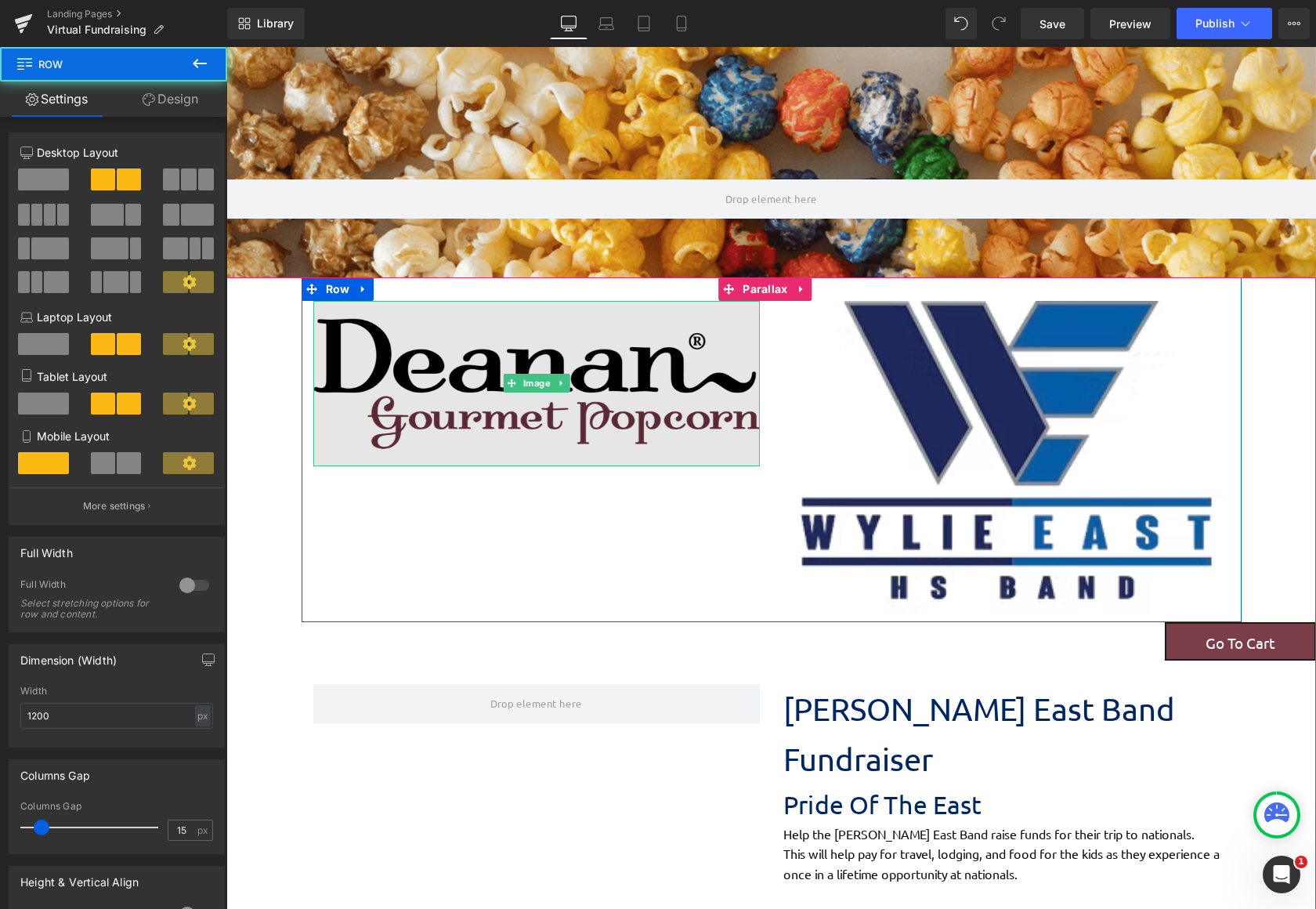
click at [495, 403] on img at bounding box center [537, 383] width 447 height 166
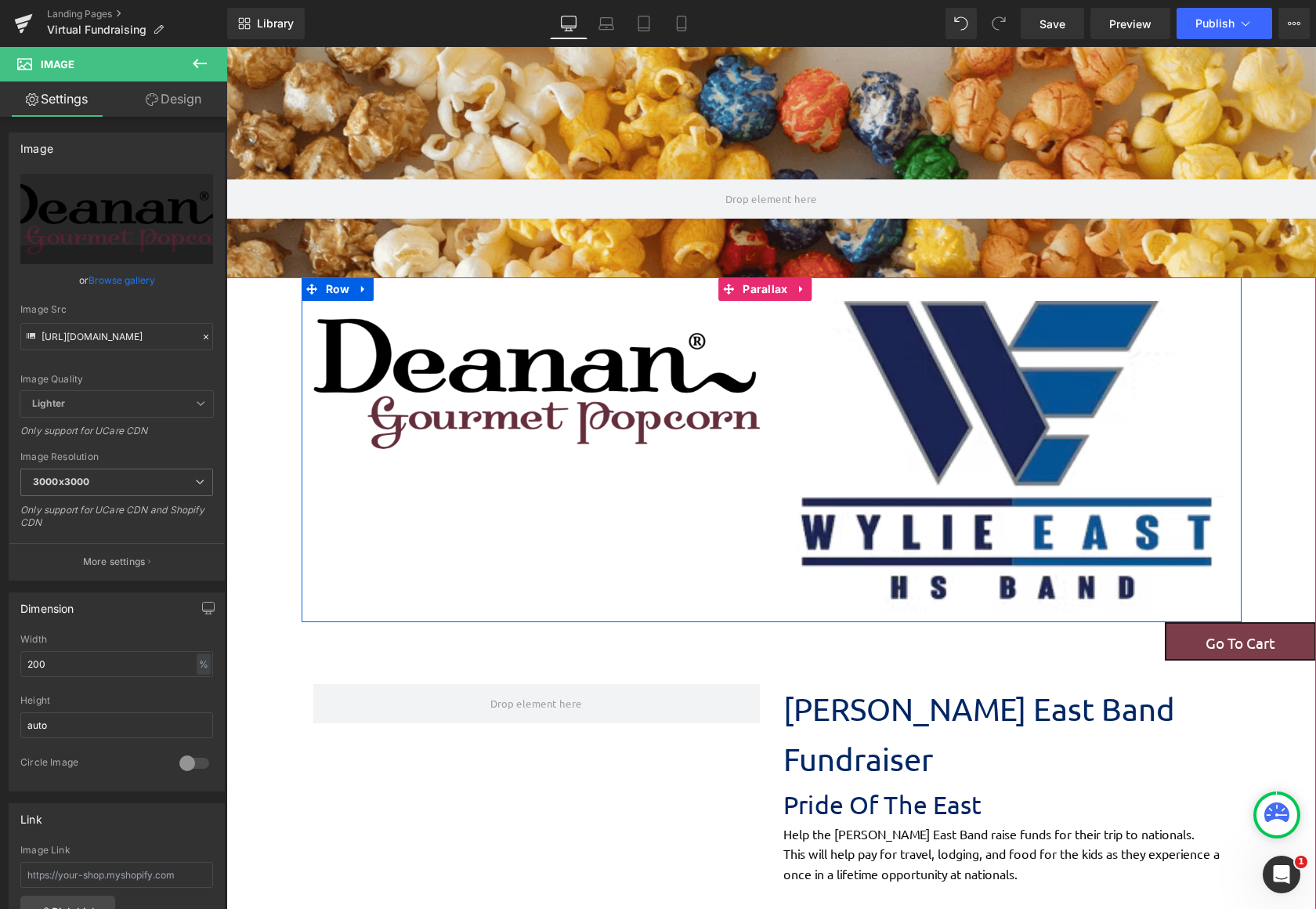
click at [936, 385] on img at bounding box center [1006, 457] width 447 height 313
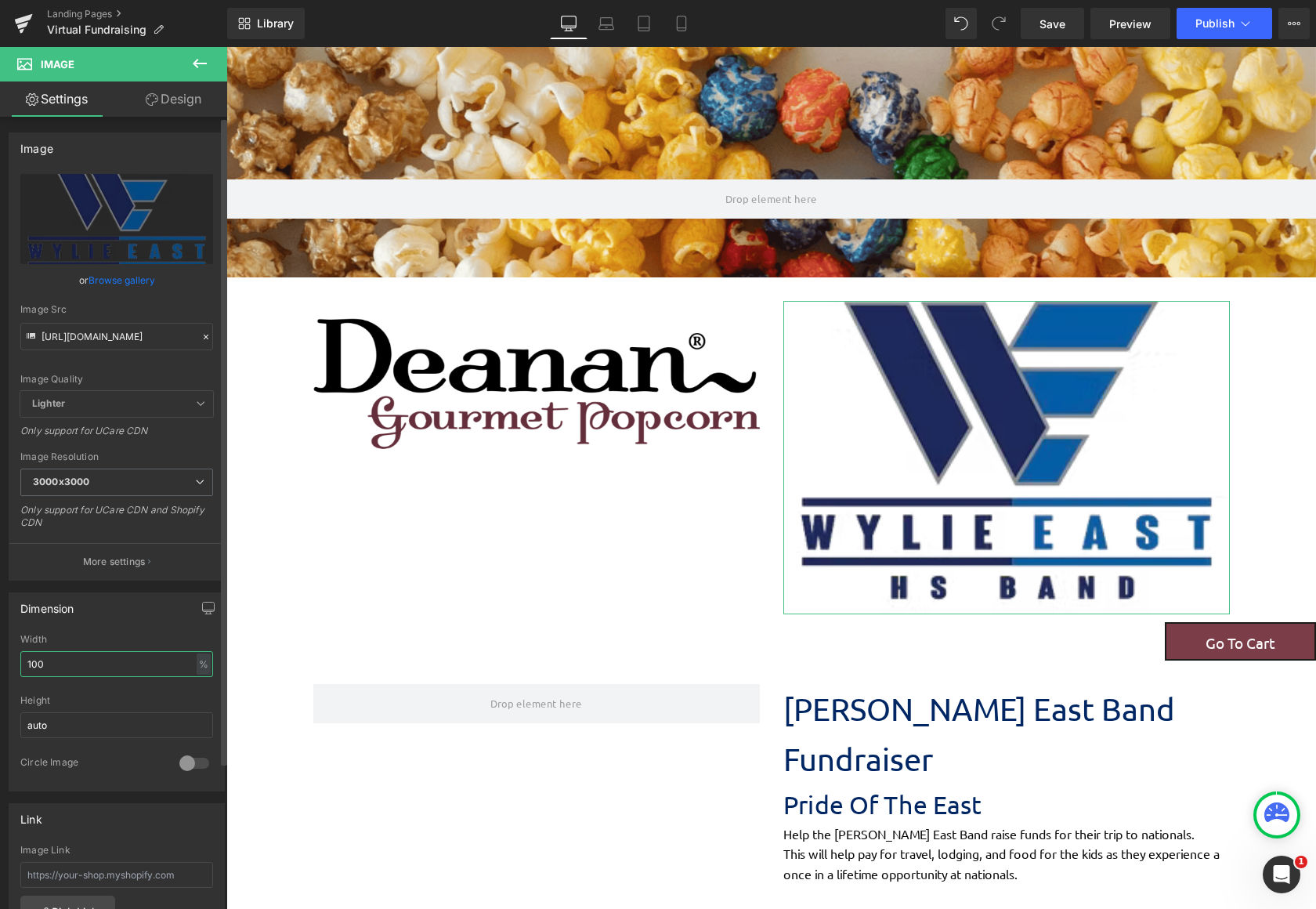
drag, startPoint x: 120, startPoint y: 673, endPoint x: 12, endPoint y: 677, distance: 108.1
click at [12, 677] on div "100% Width 100 % % px auto Height auto 0 Circle Image" at bounding box center [116, 711] width 215 height 156
type input "1"
type input "50"
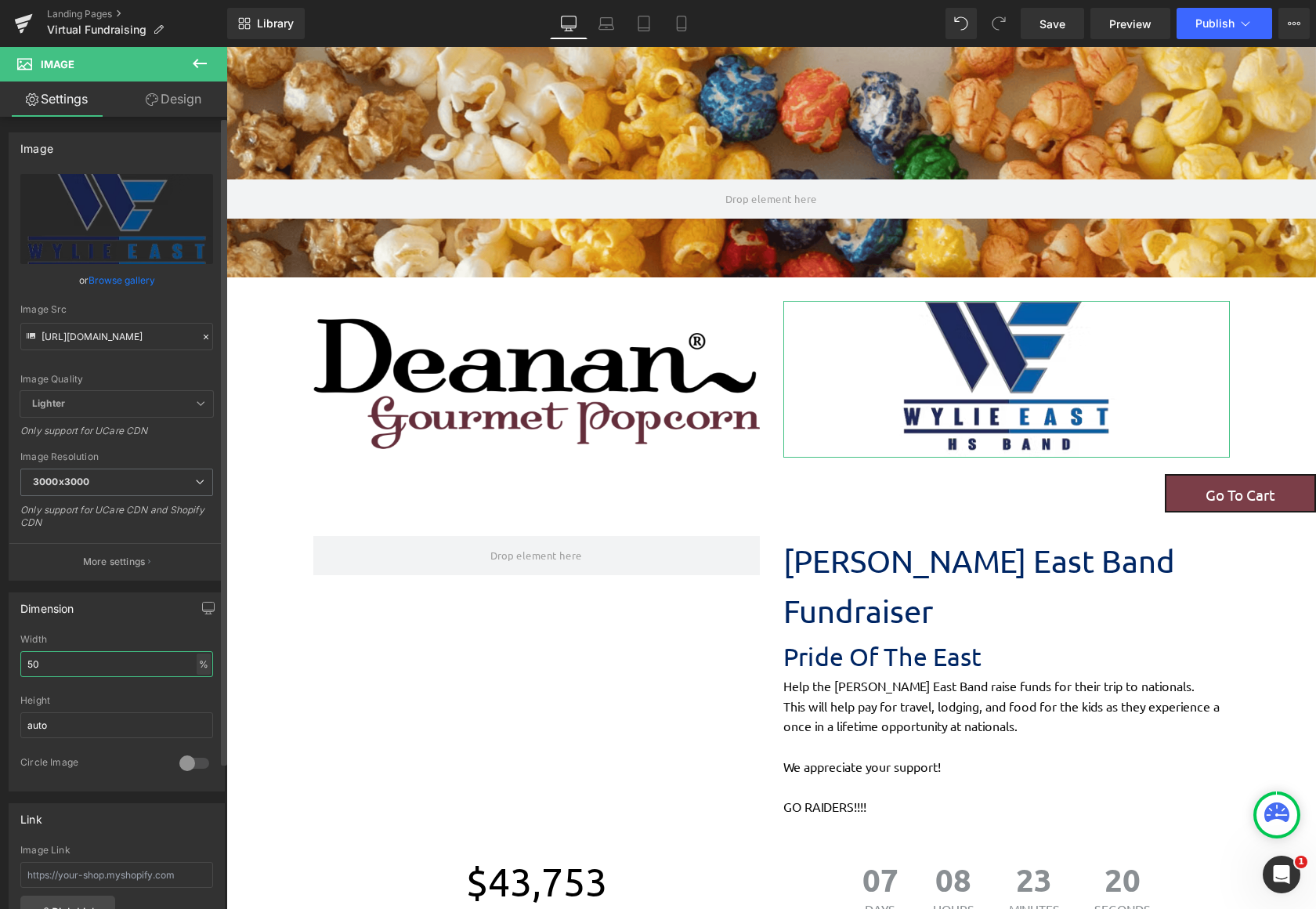
scroll to position [2251, 1077]
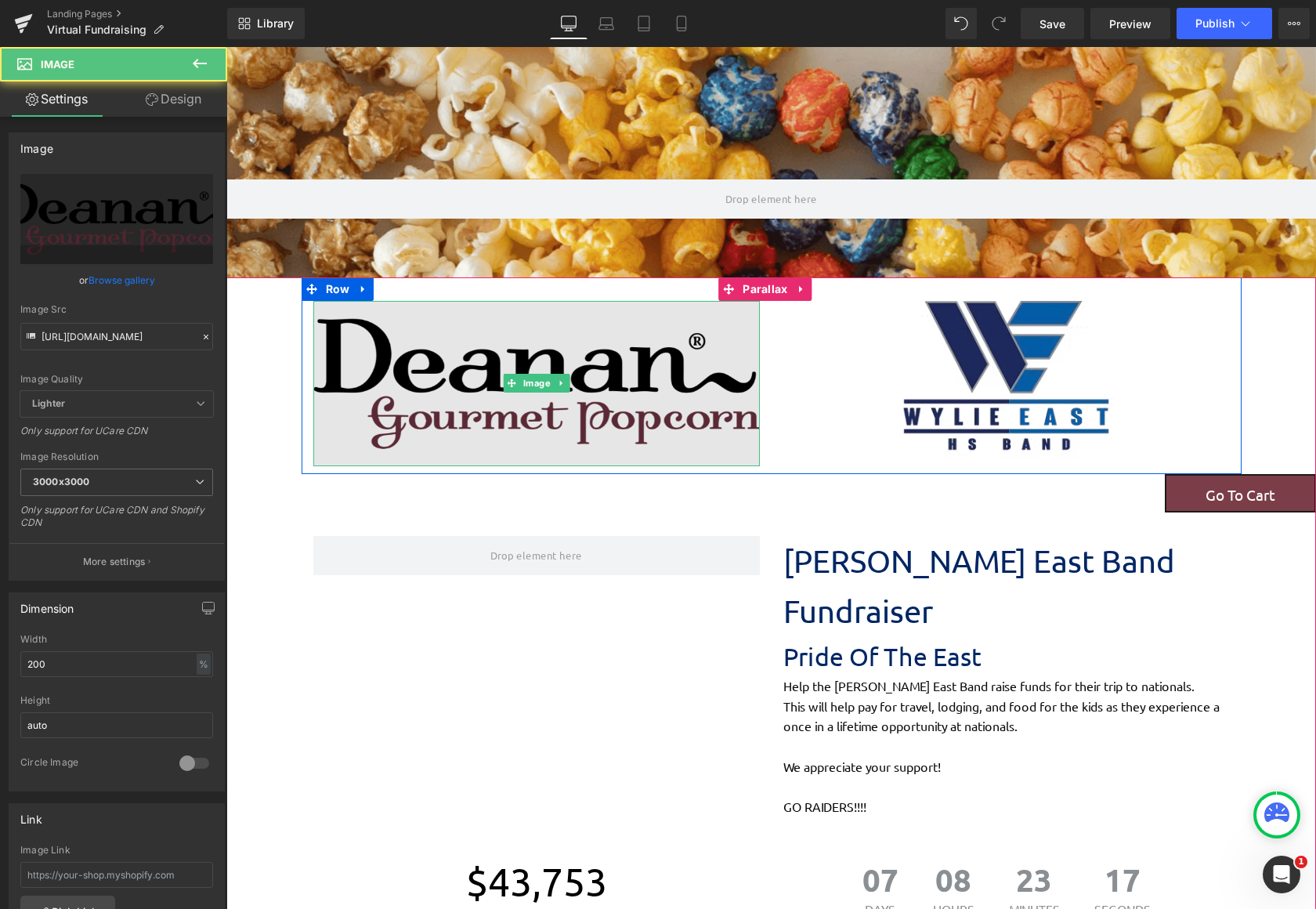
click at [464, 412] on img at bounding box center [537, 383] width 447 height 166
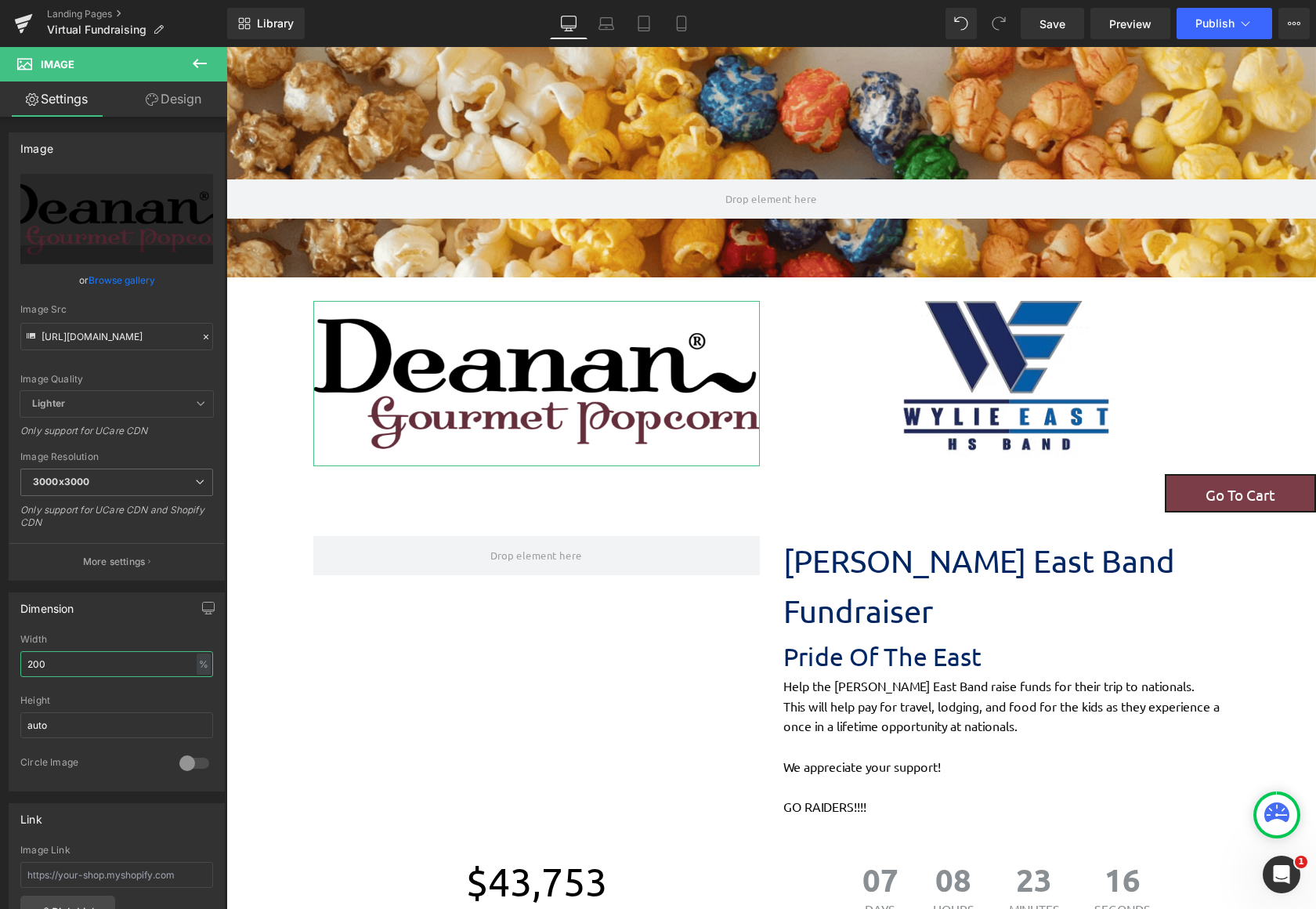
drag, startPoint x: 90, startPoint y: 676, endPoint x: -6, endPoint y: 674, distance: 96.0
click at [0, 674] on html "Image You are previewing how the will restyle your page. You can not edit Eleme…" at bounding box center [658, 454] width 1316 height 909
click at [951, 29] on span at bounding box center [961, 23] width 31 height 31
type input "200"
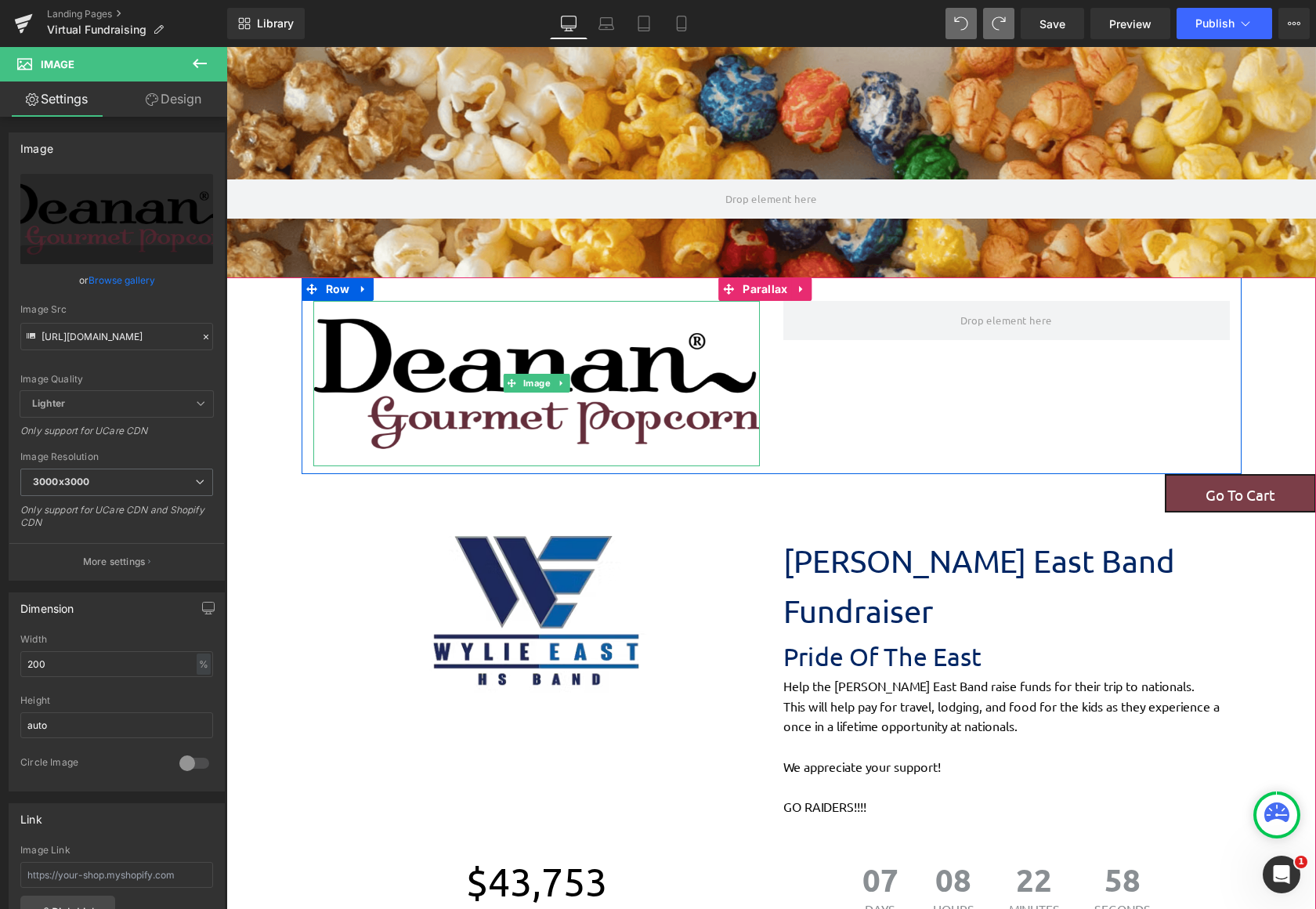
scroll to position [2125, 1077]
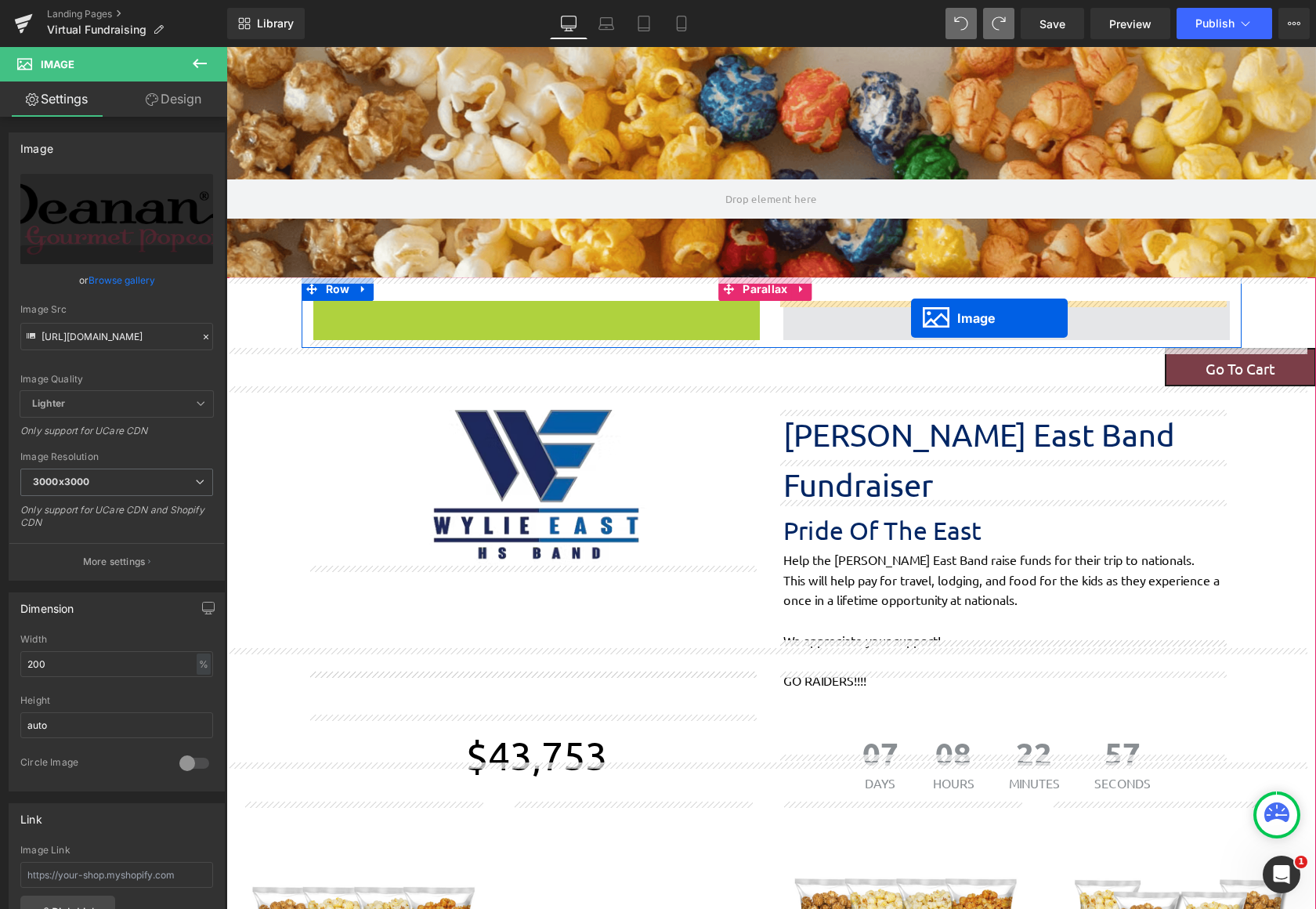
drag, startPoint x: 503, startPoint y: 378, endPoint x: 911, endPoint y: 318, distance: 412.4
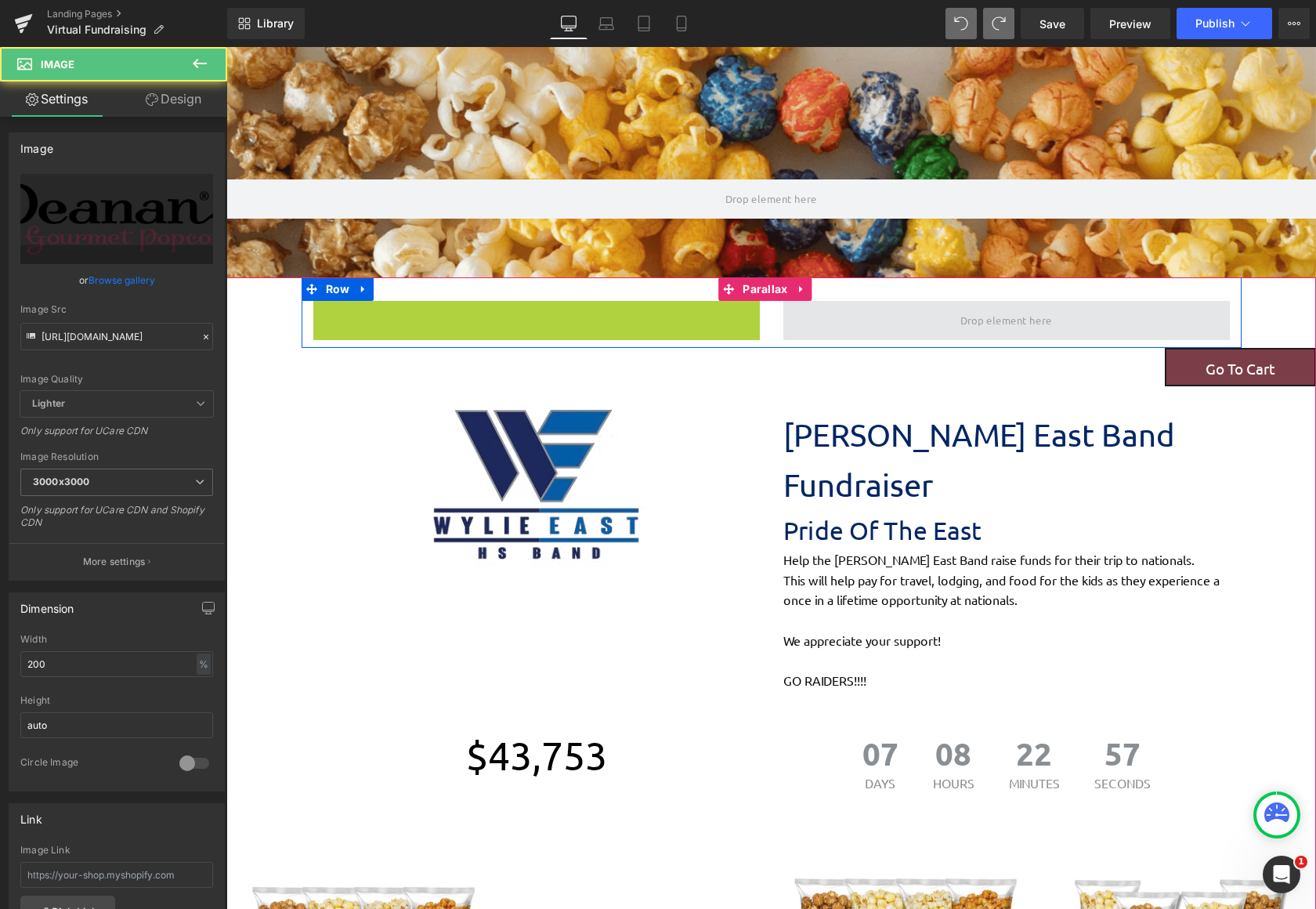
scroll to position [2251, 1077]
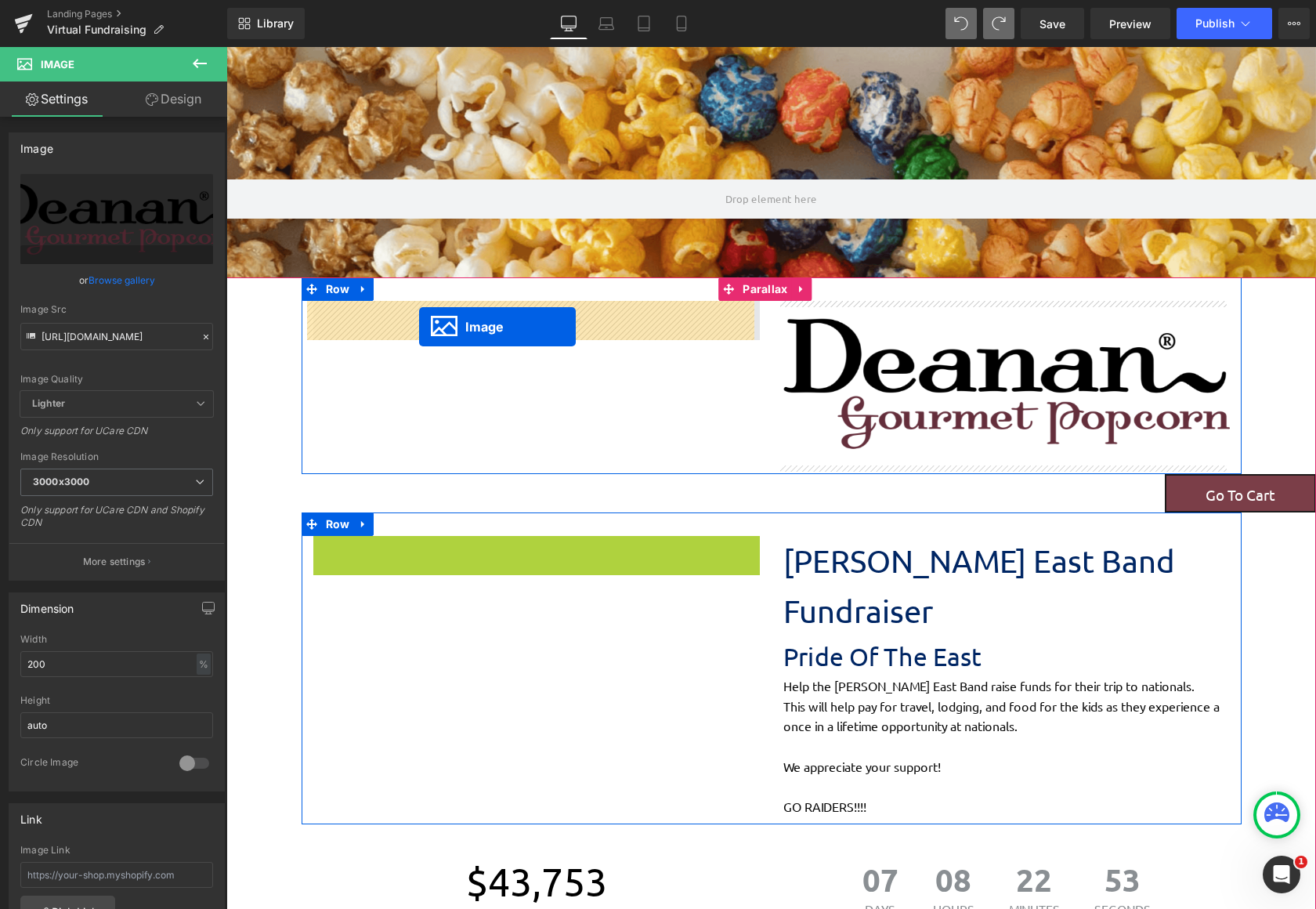
drag, startPoint x: 508, startPoint y: 622, endPoint x: 419, endPoint y: 327, distance: 308.1
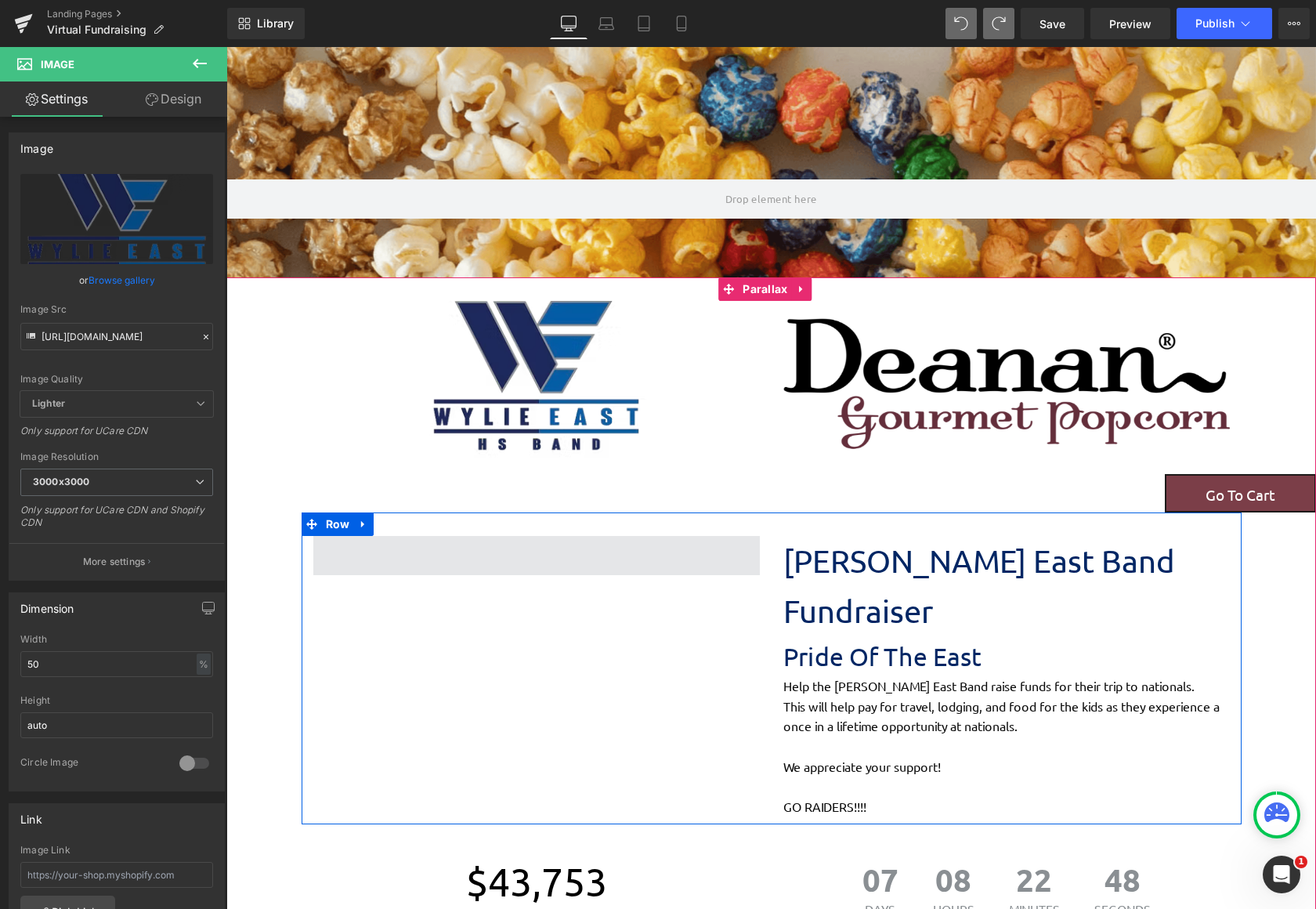
click at [525, 565] on span at bounding box center [537, 555] width 447 height 39
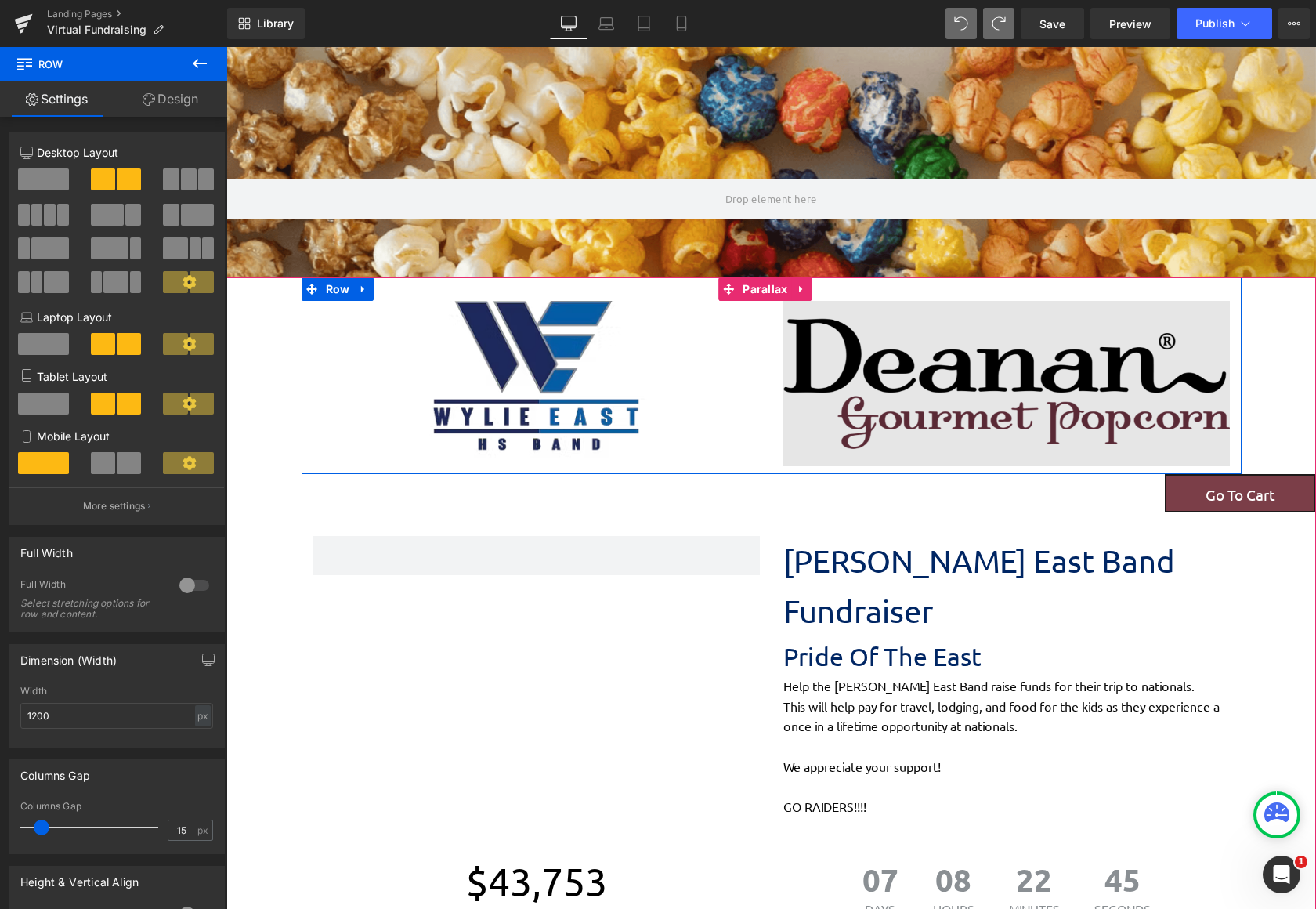
click at [955, 369] on img at bounding box center [1006, 383] width 447 height 166
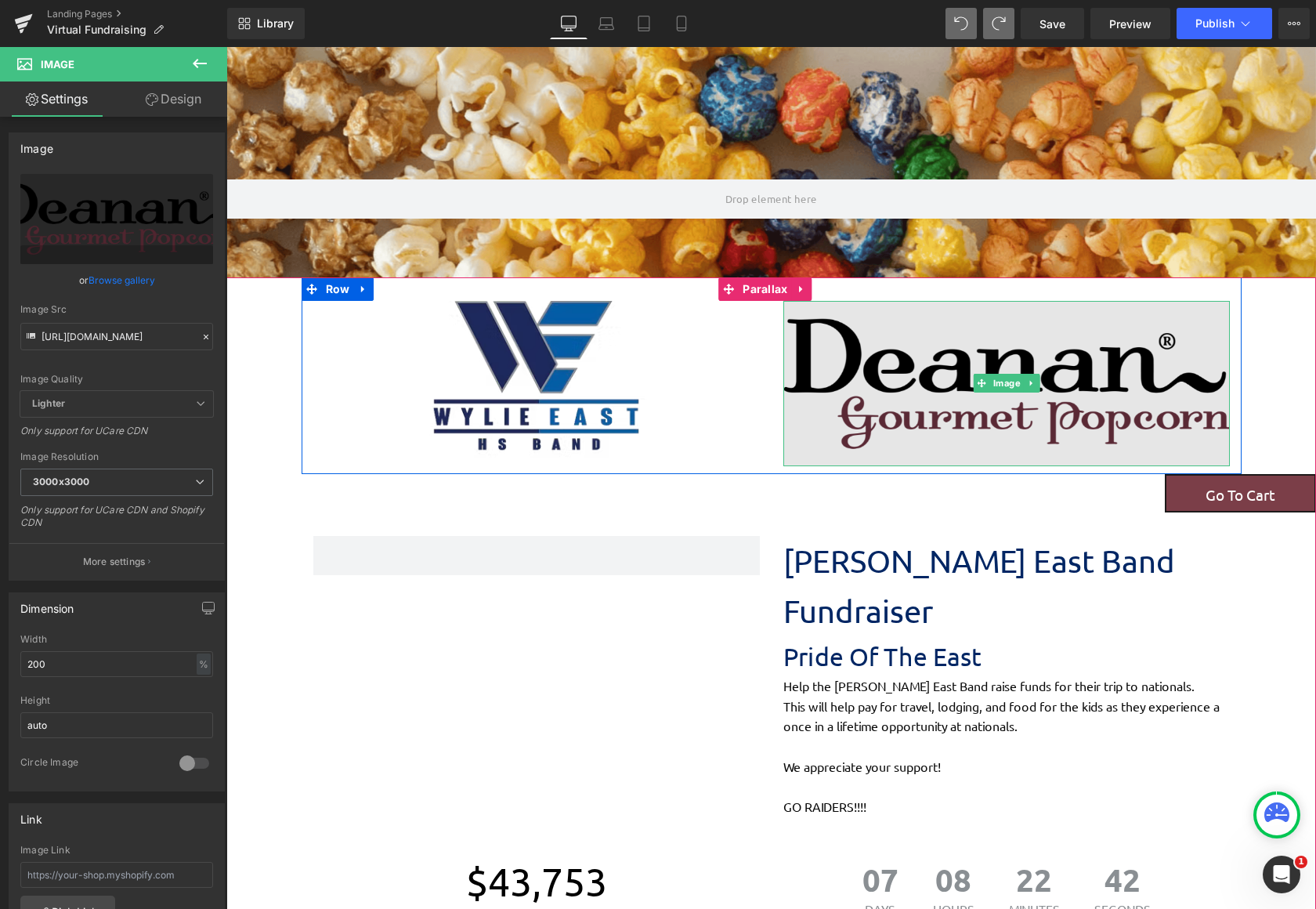
click at [936, 374] on img at bounding box center [1006, 383] width 447 height 166
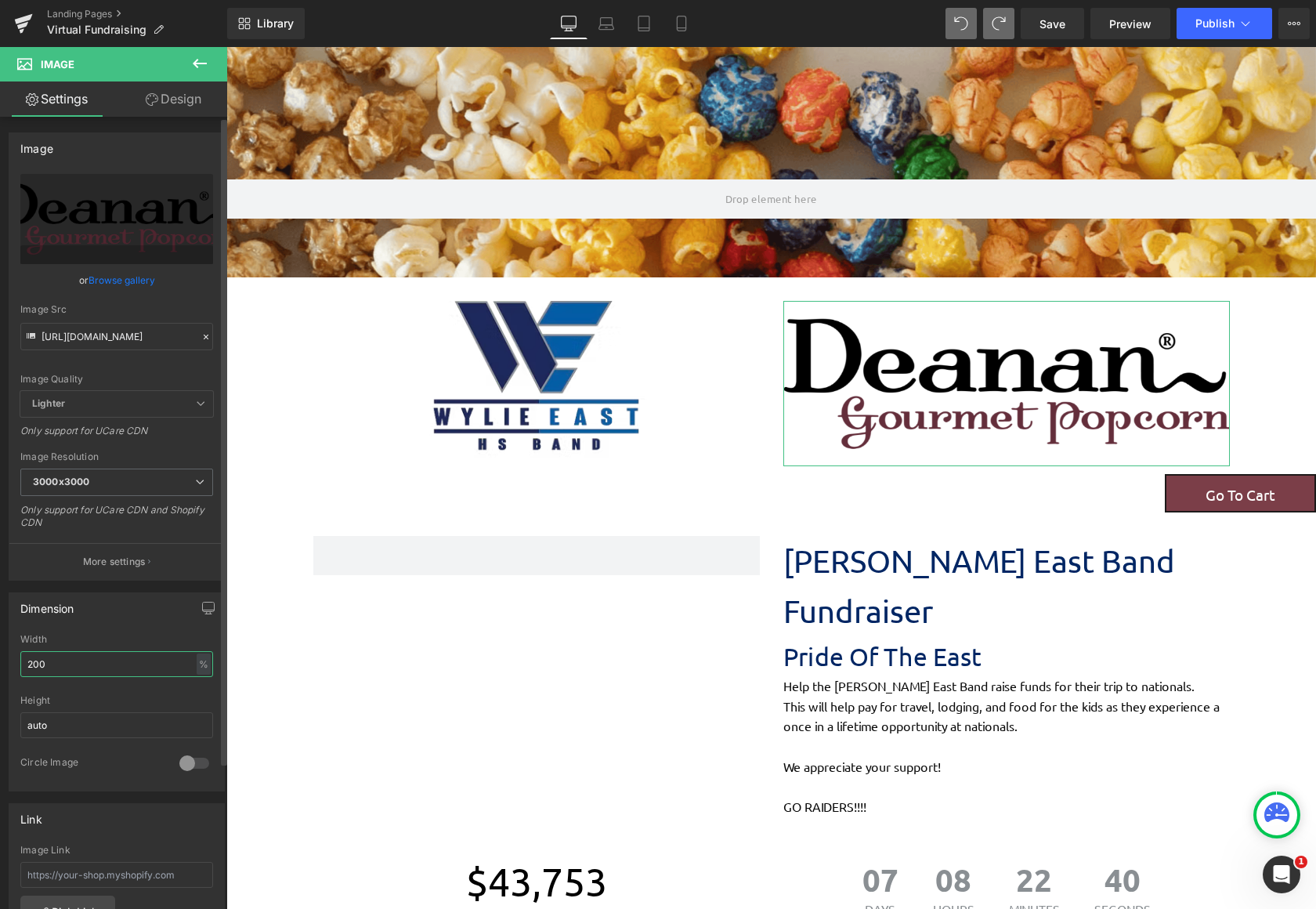
drag, startPoint x: 154, startPoint y: 667, endPoint x: 22, endPoint y: 669, distance: 132.0
click at [22, 669] on input "200" at bounding box center [117, 663] width 193 height 26
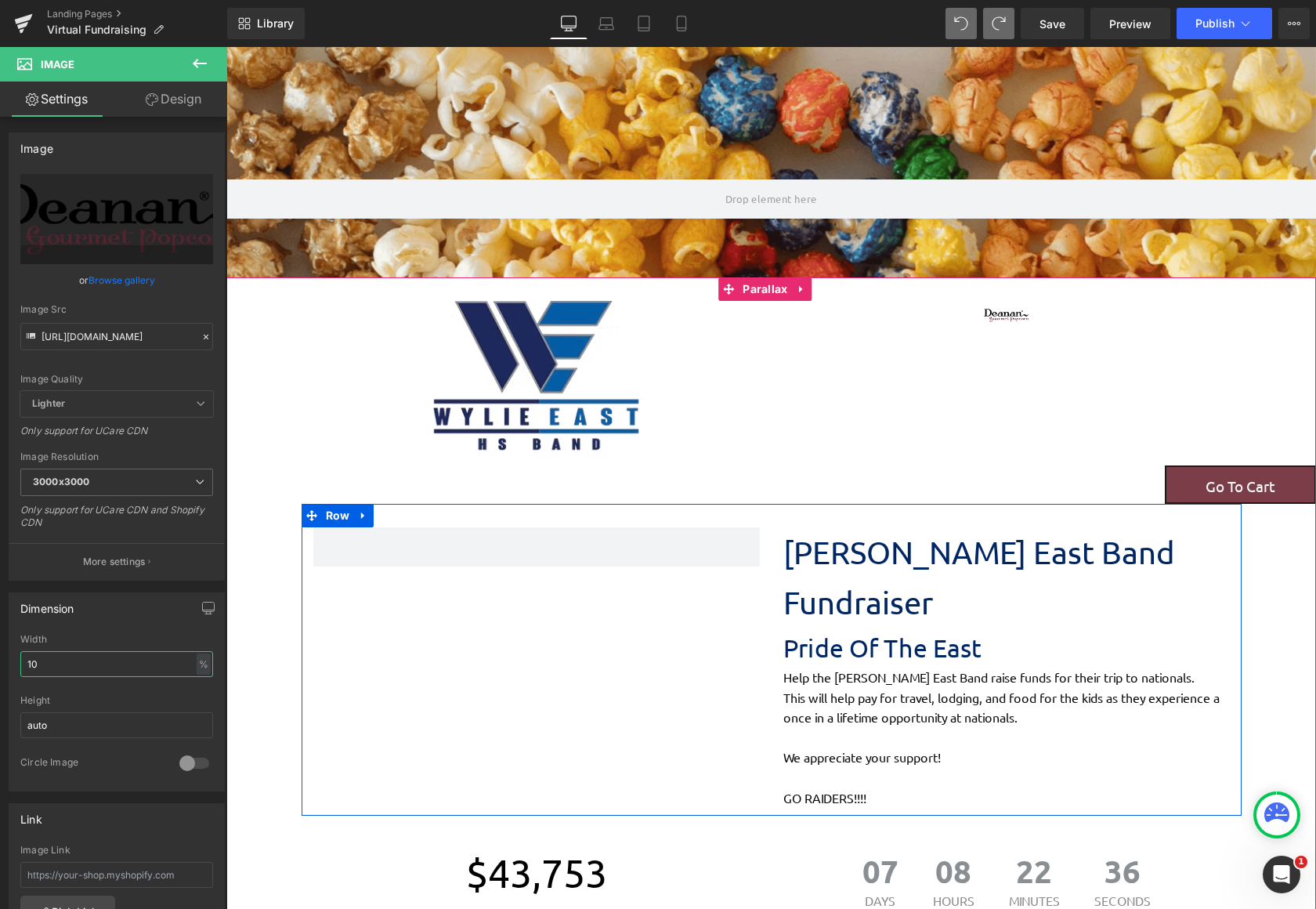
type input "100"
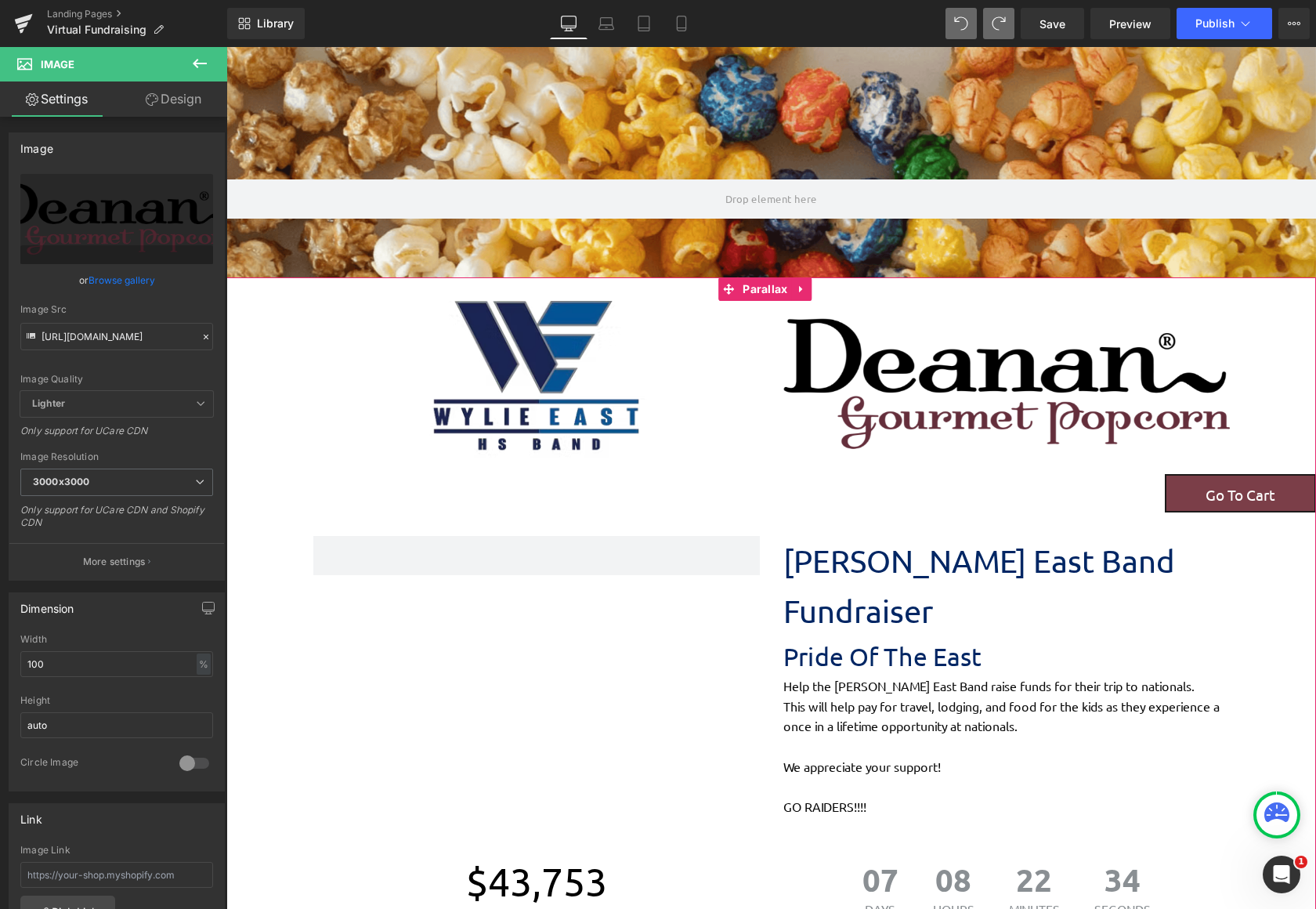
click at [513, 419] on img at bounding box center [536, 379] width 223 height 156
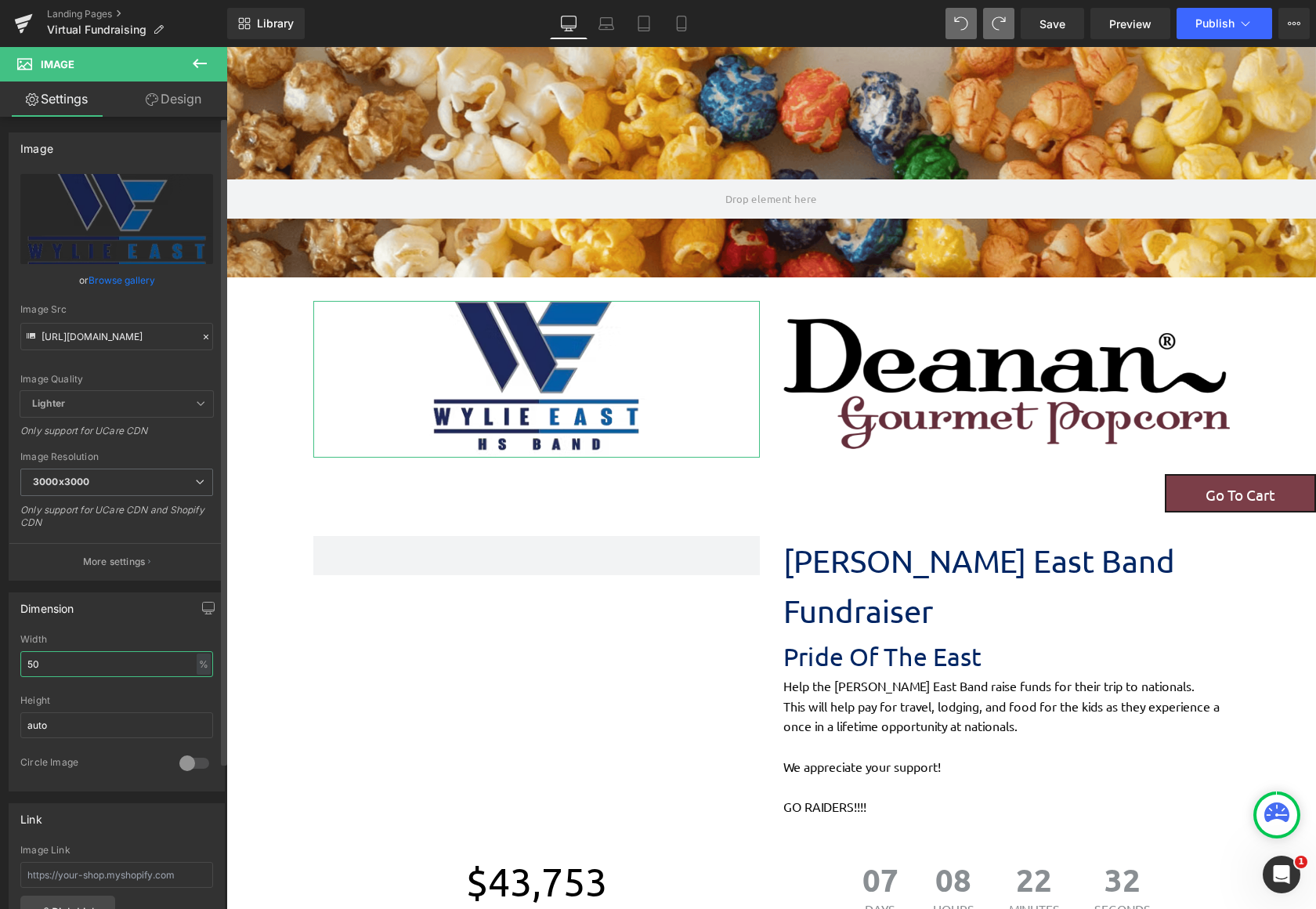
click at [89, 673] on input "50" at bounding box center [117, 663] width 193 height 26
type input "5"
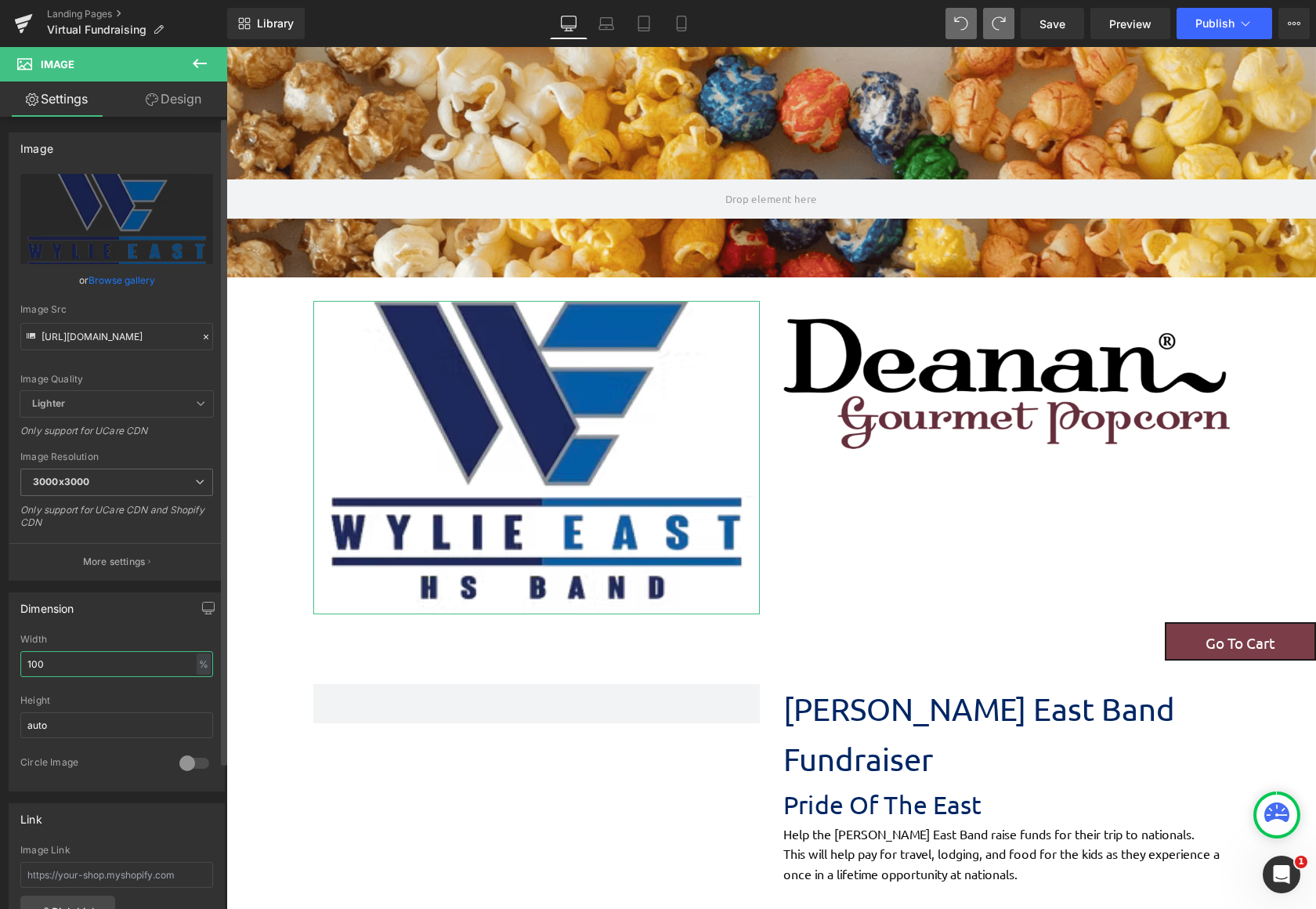
scroll to position [8, 8]
type input "1"
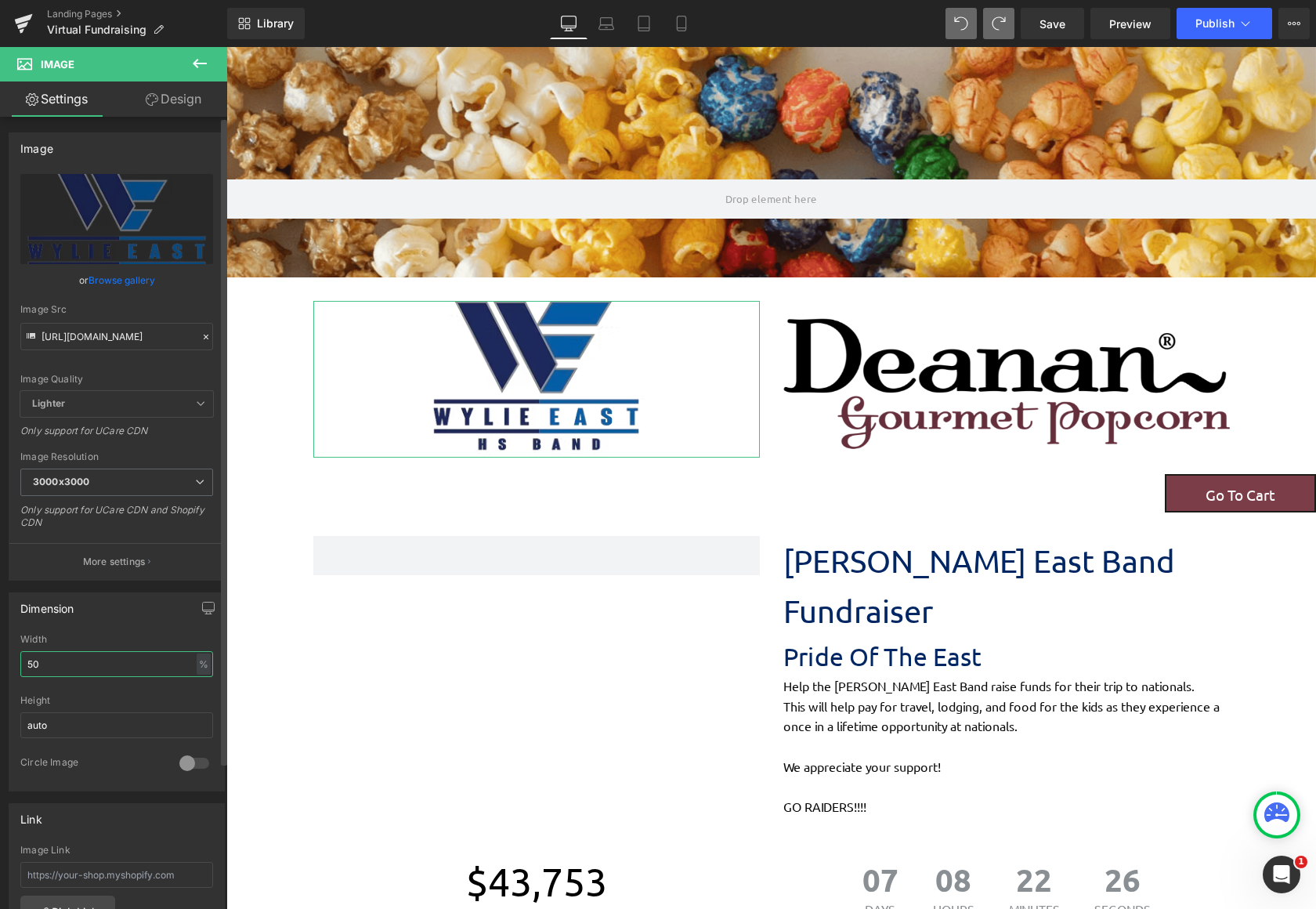
scroll to position [2251, 1077]
type input "5"
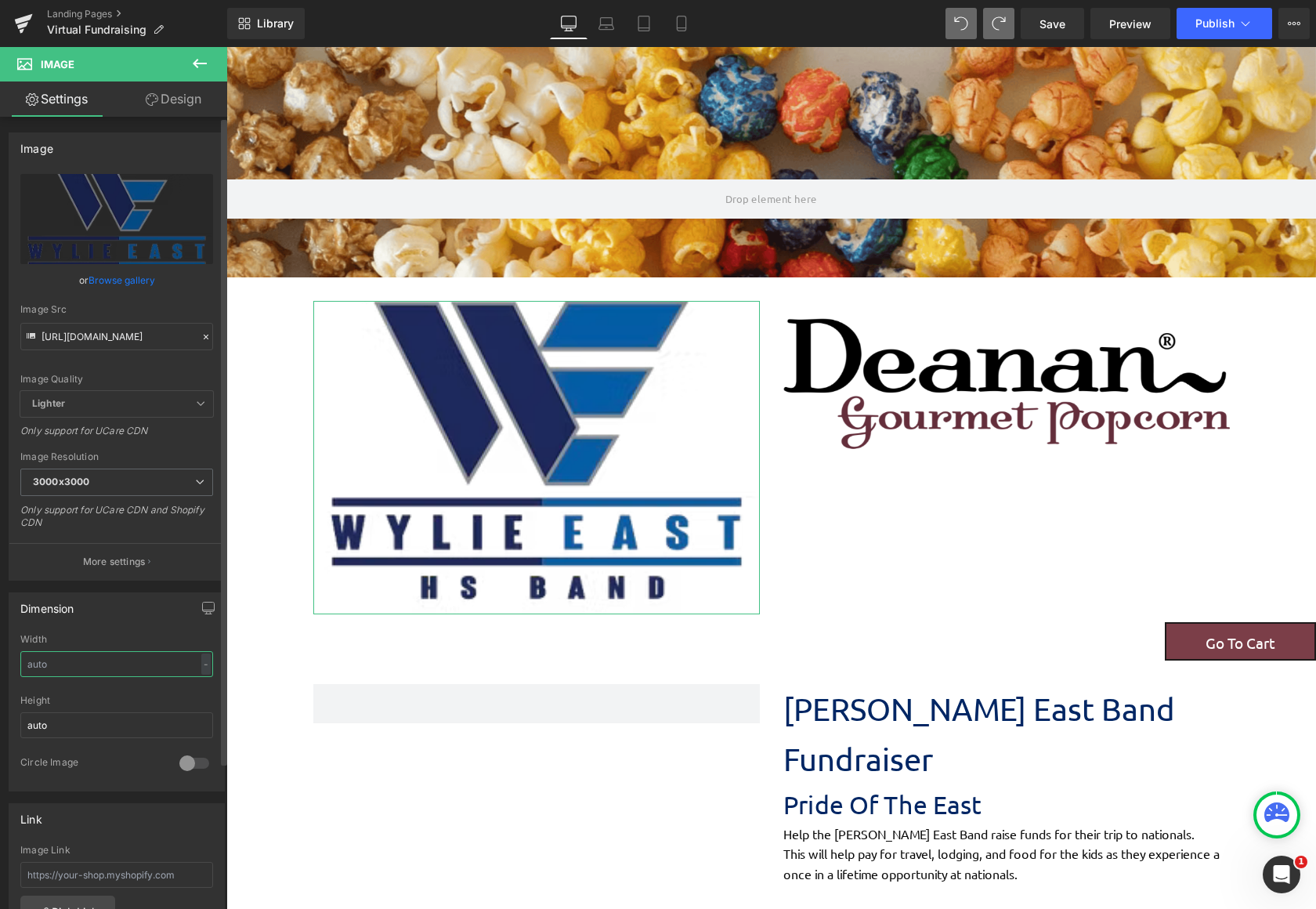
scroll to position [8, 8]
type input "75"
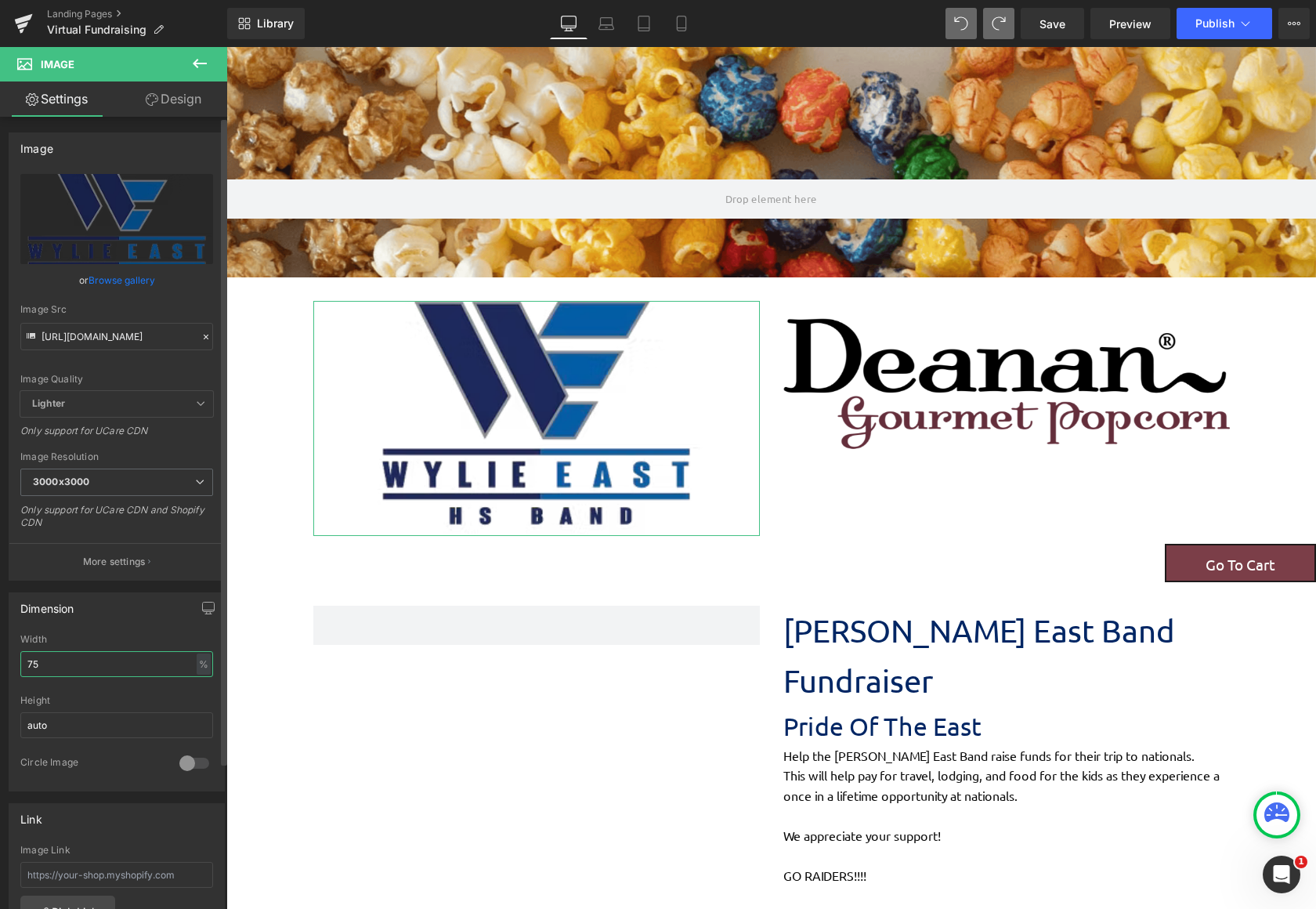
scroll to position [0, 0]
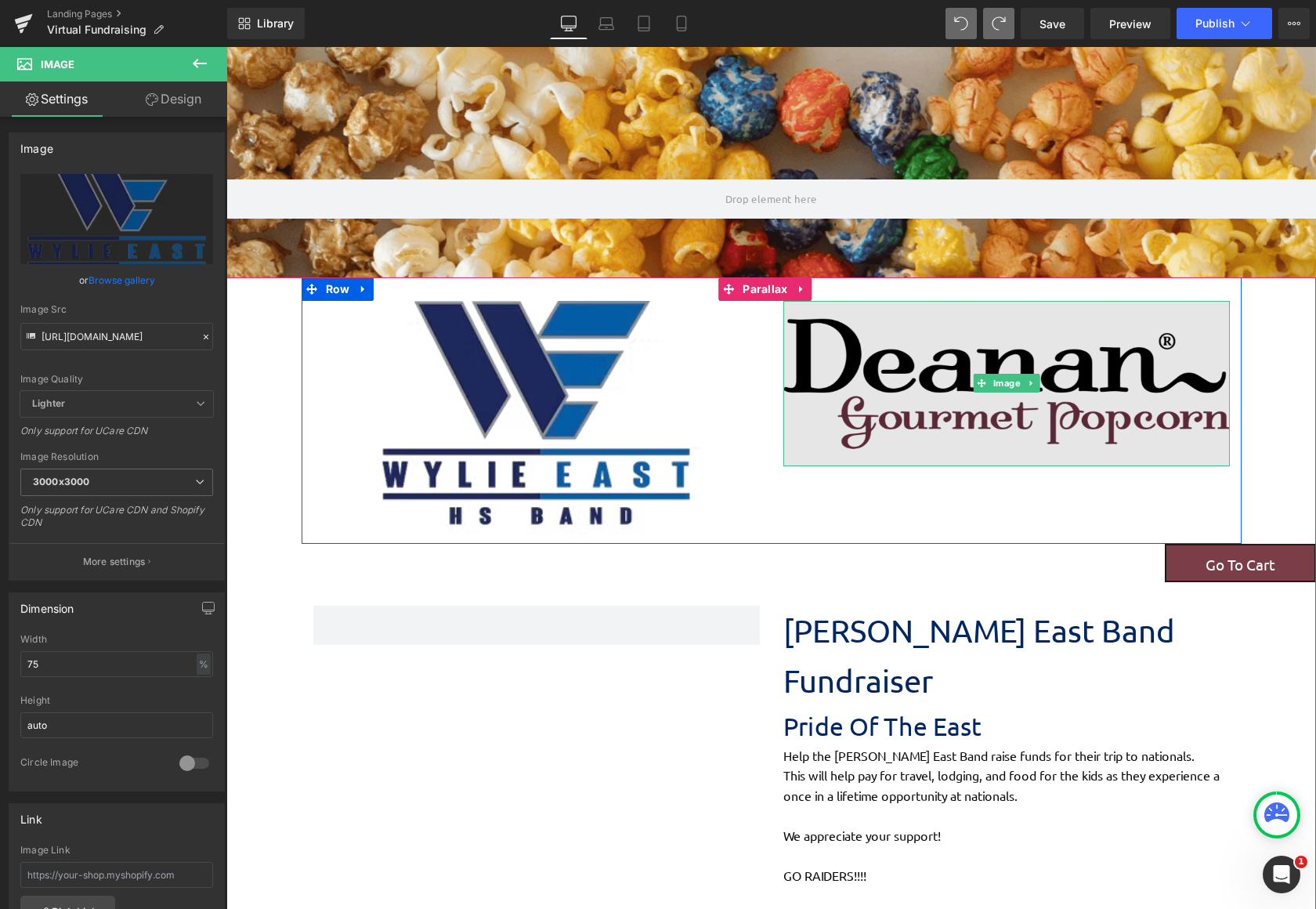
click at [856, 401] on img at bounding box center [1006, 383] width 447 height 166
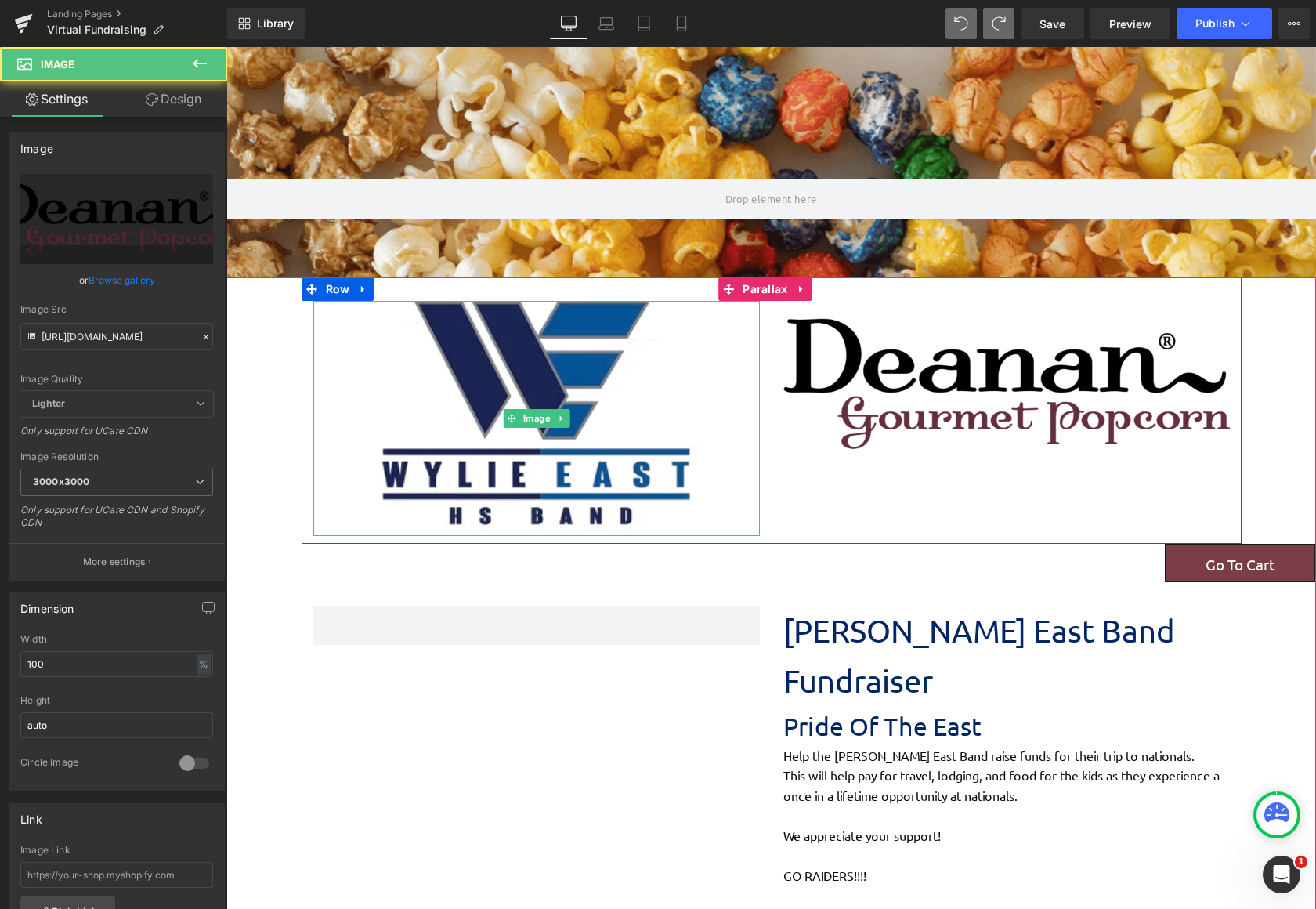
click at [560, 470] on img at bounding box center [537, 419] width 335 height 235
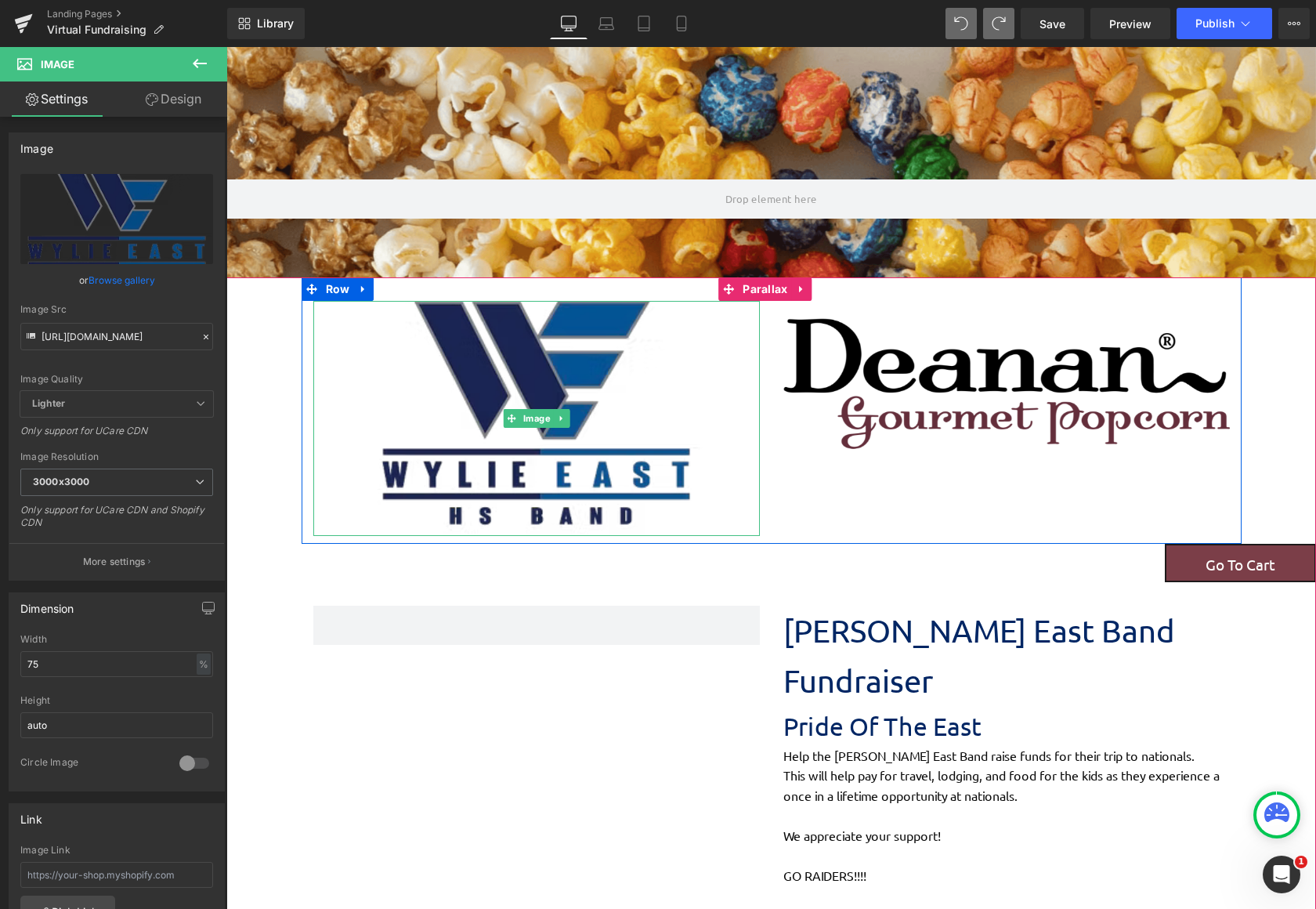
click at [580, 505] on img at bounding box center [537, 419] width 335 height 235
drag, startPoint x: 571, startPoint y: 532, endPoint x: 570, endPoint y: 434, distance: 98.0
click at [570, 434] on div "Image" at bounding box center [537, 419] width 447 height 235
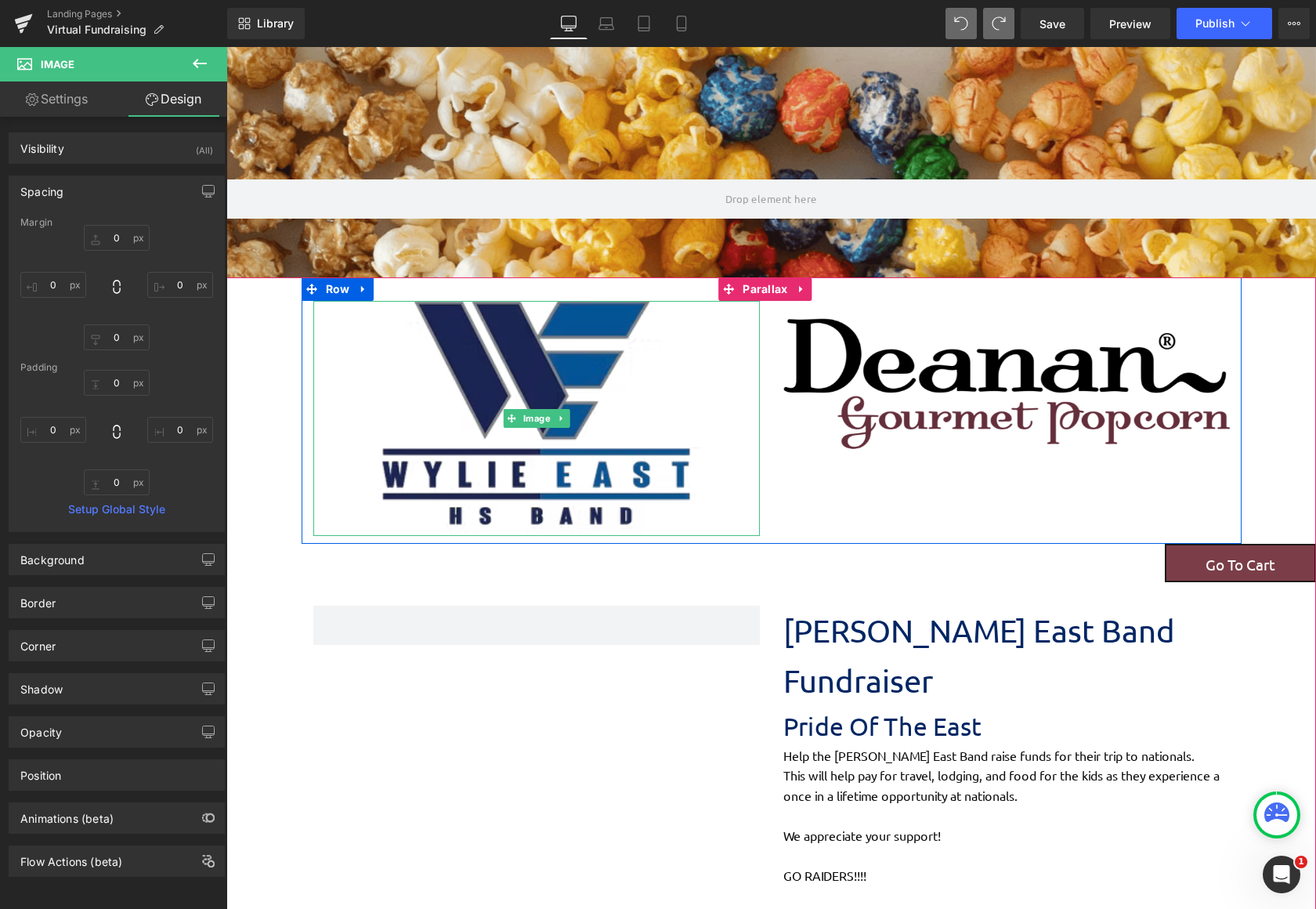
click at [444, 398] on img at bounding box center [537, 419] width 335 height 235
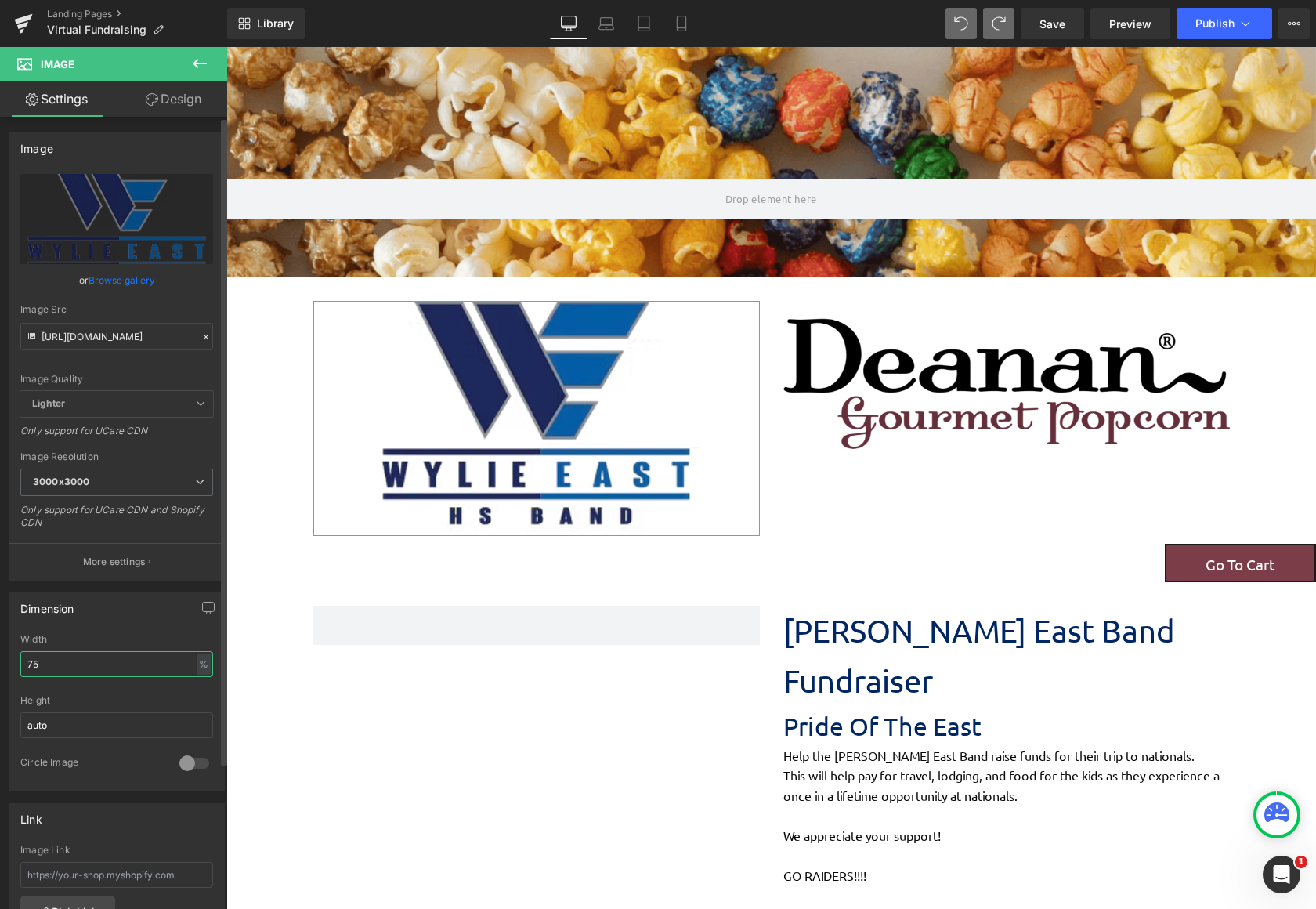
drag, startPoint x: 81, startPoint y: 657, endPoint x: 3, endPoint y: 656, distance: 78.0
click at [3, 656] on div "Dimension 75% Width 75 % % px auto Height auto 0 Circle Image" at bounding box center [116, 686] width 234 height 211
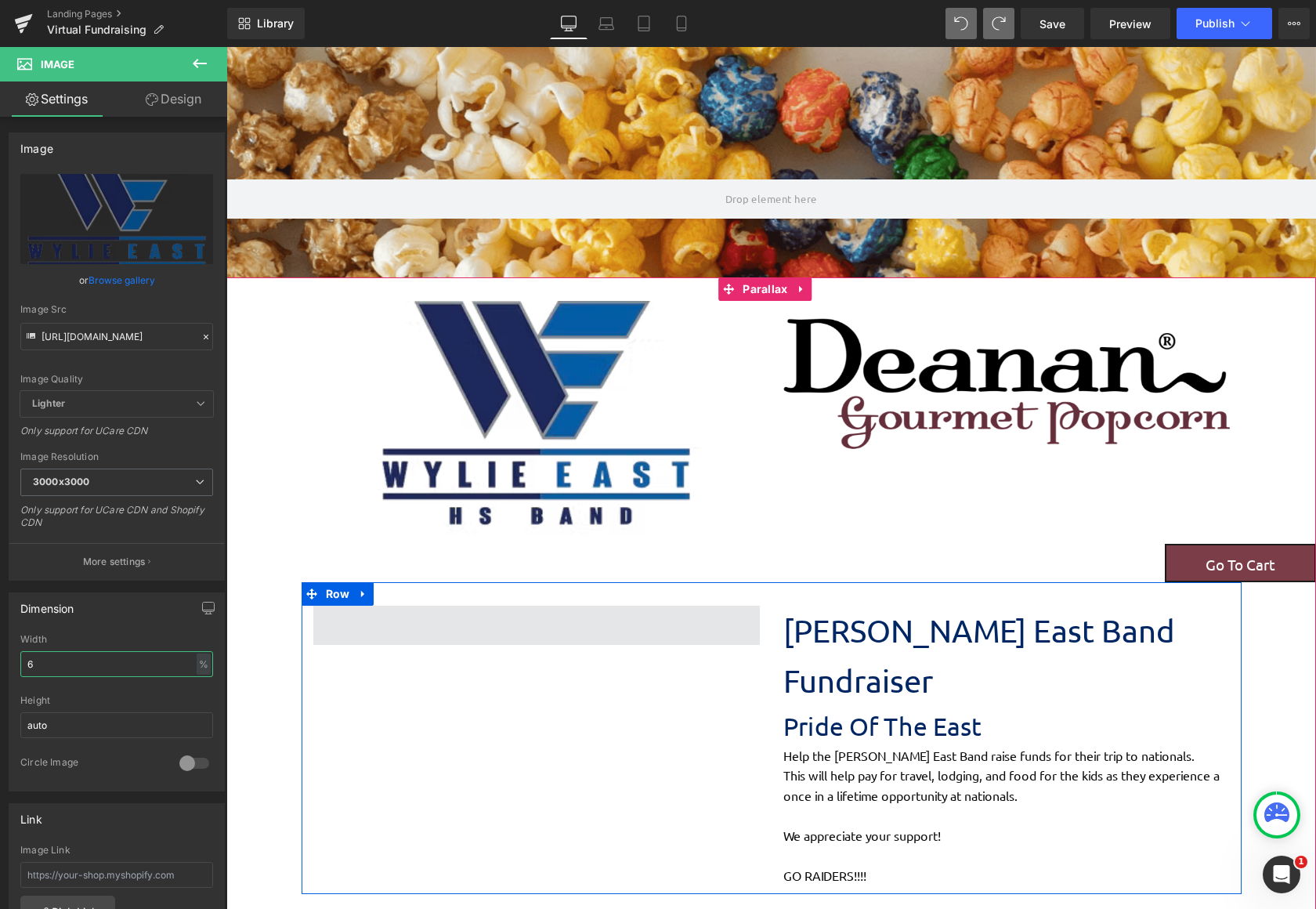
type input "60"
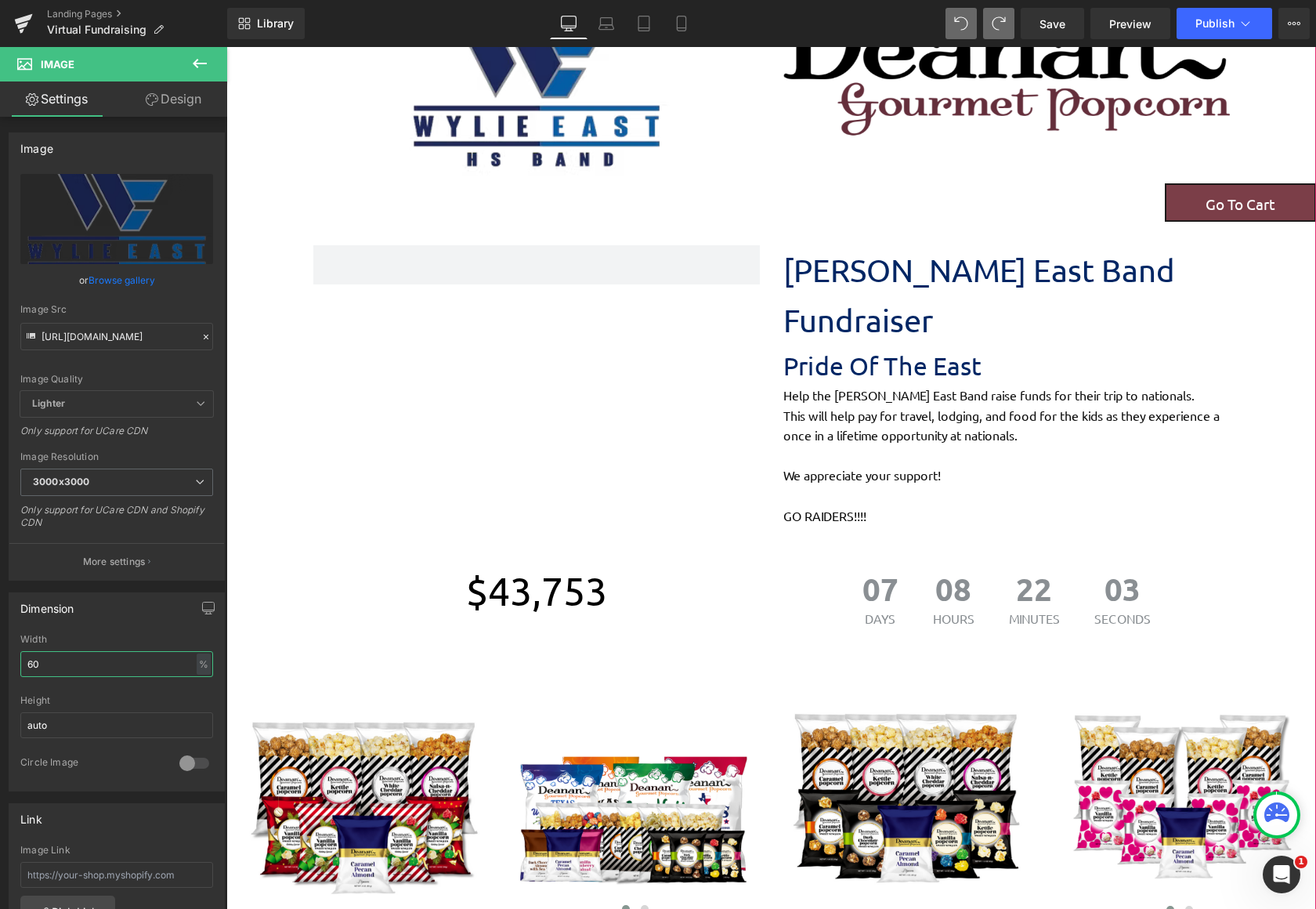
scroll to position [31, 0]
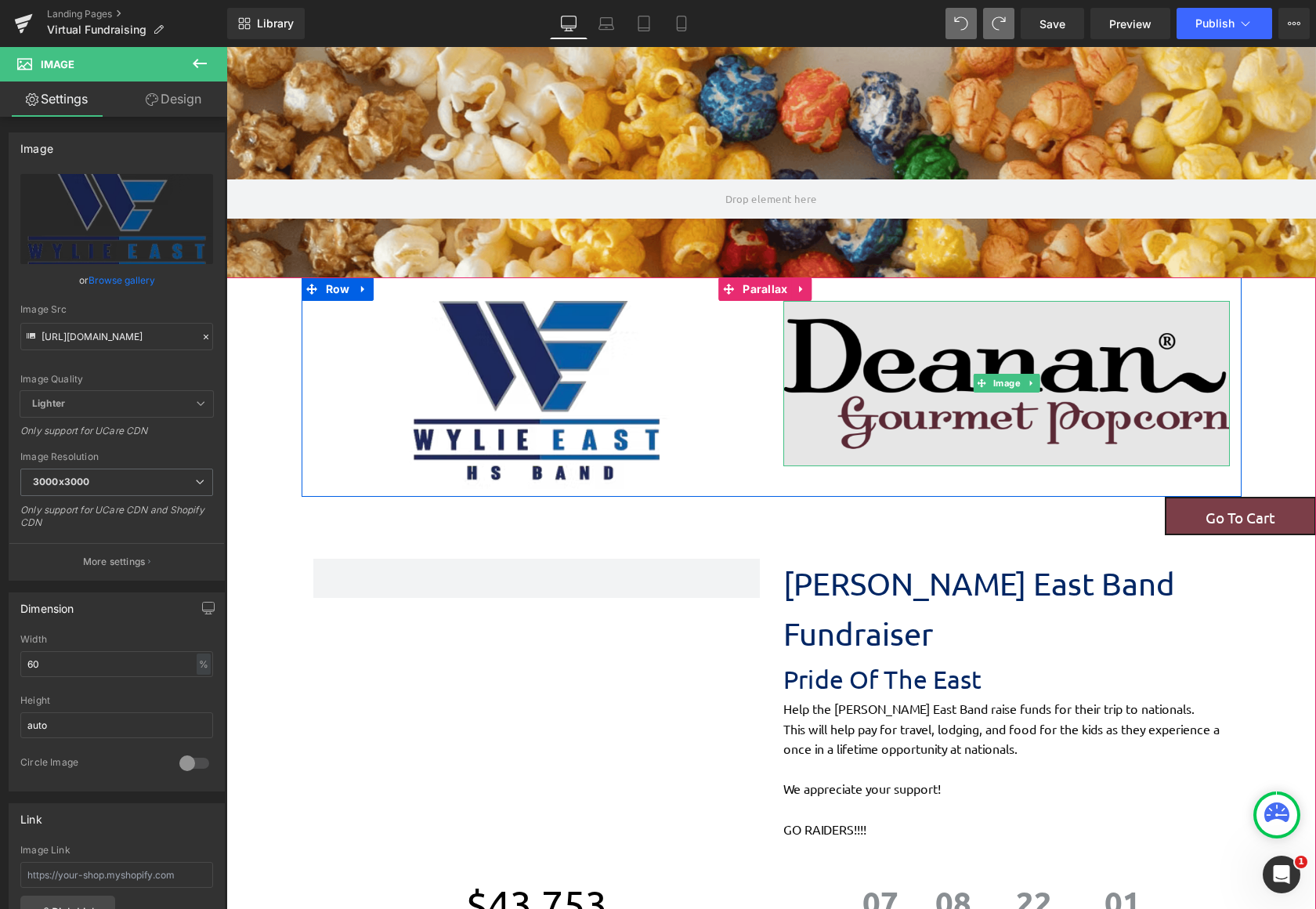
click at [873, 378] on img at bounding box center [1006, 383] width 447 height 166
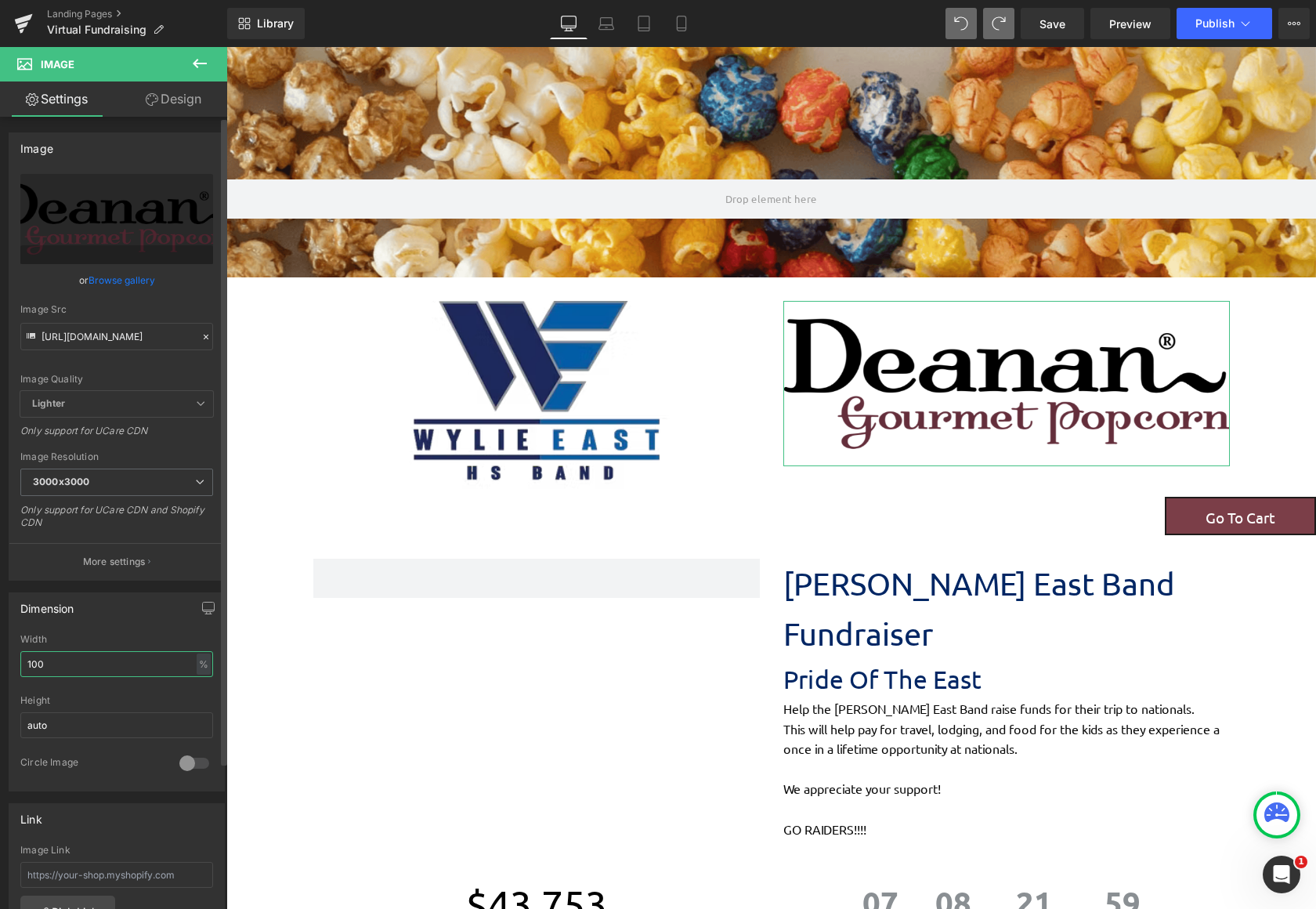
drag, startPoint x: 134, startPoint y: 660, endPoint x: 20, endPoint y: 669, distance: 114.4
click at [20, 669] on div "100% Width 100 % % px auto Height auto 0 Circle Image" at bounding box center [116, 711] width 215 height 156
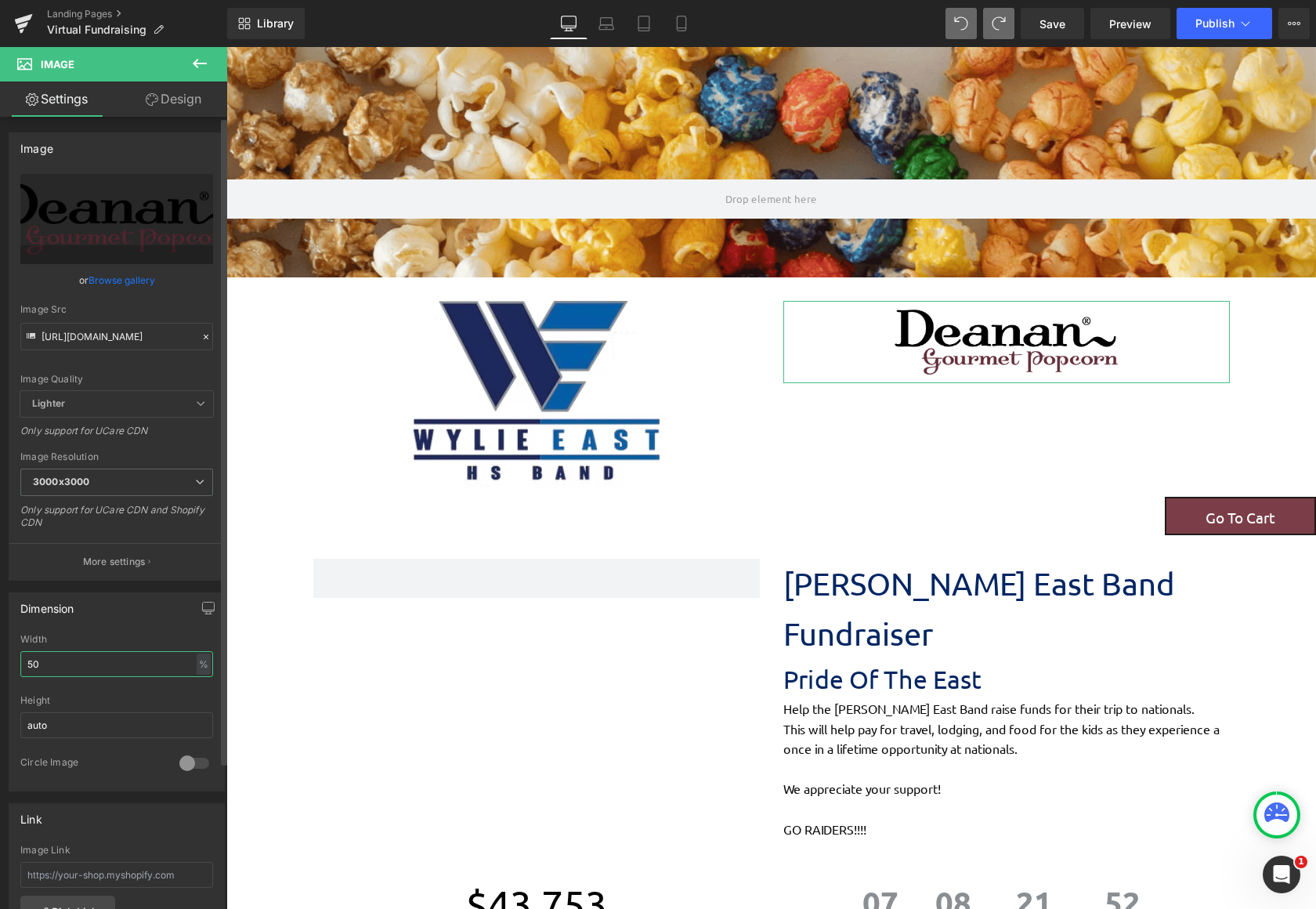
type input "5"
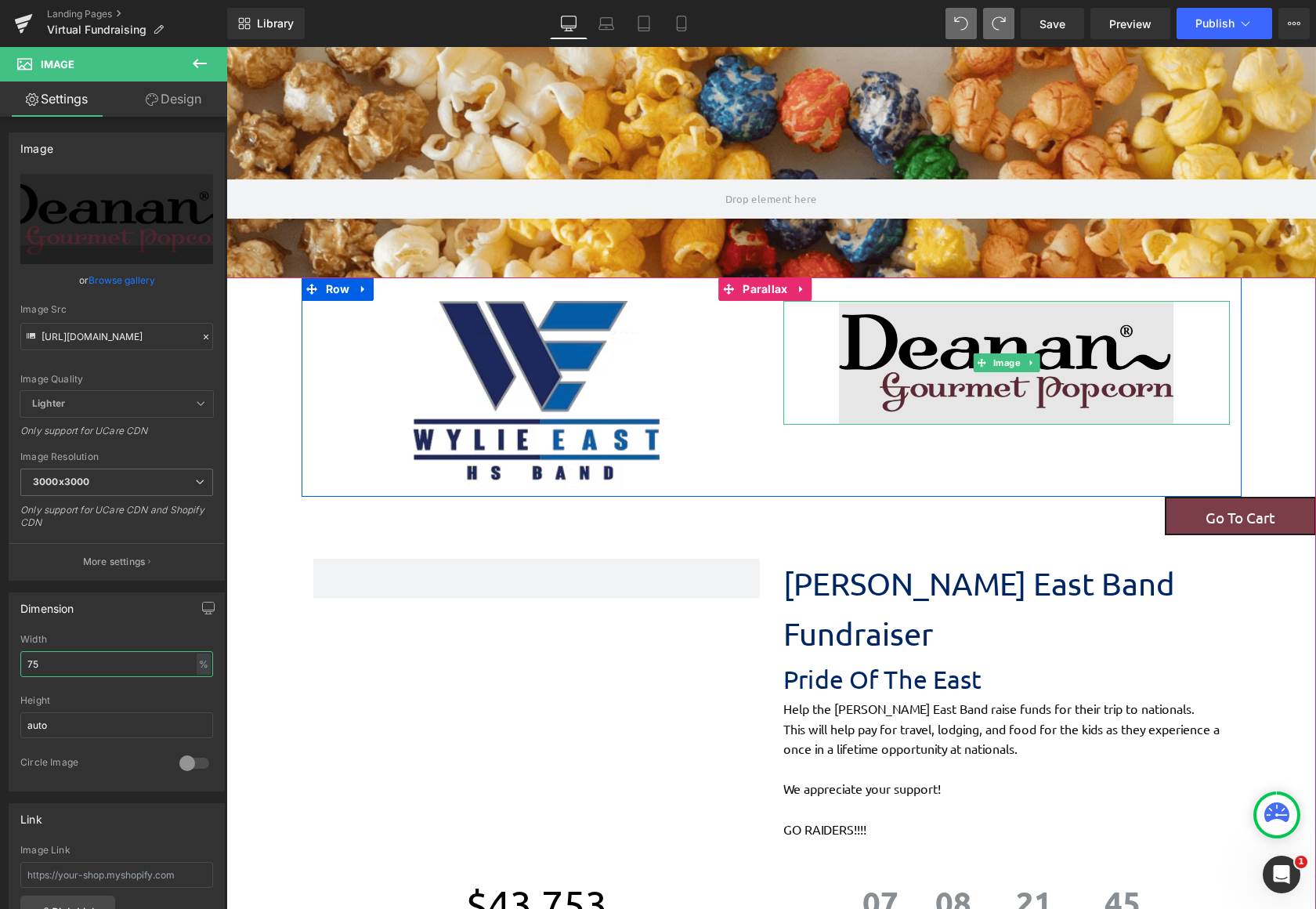
type input "75"
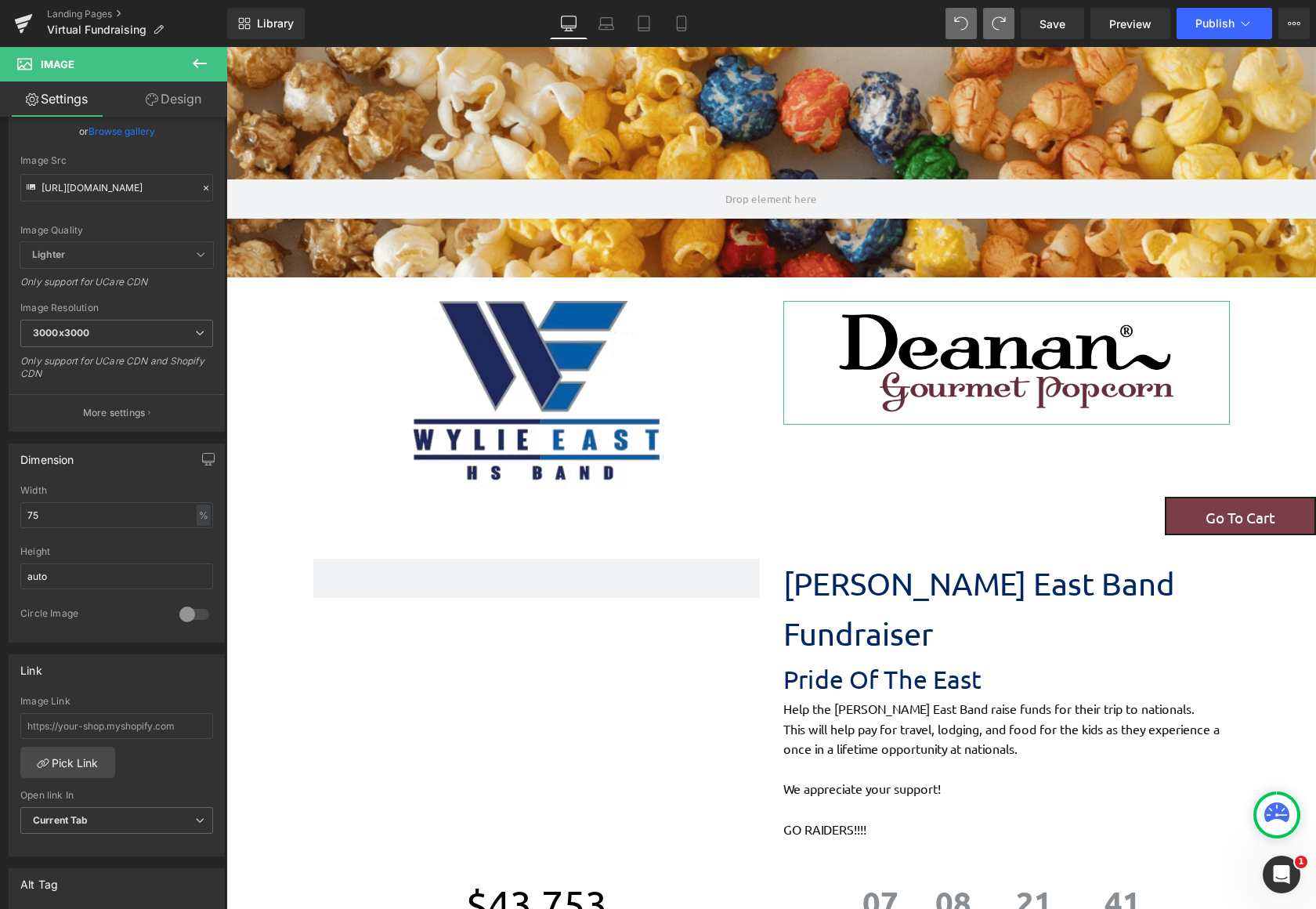
scroll to position [128, 0]
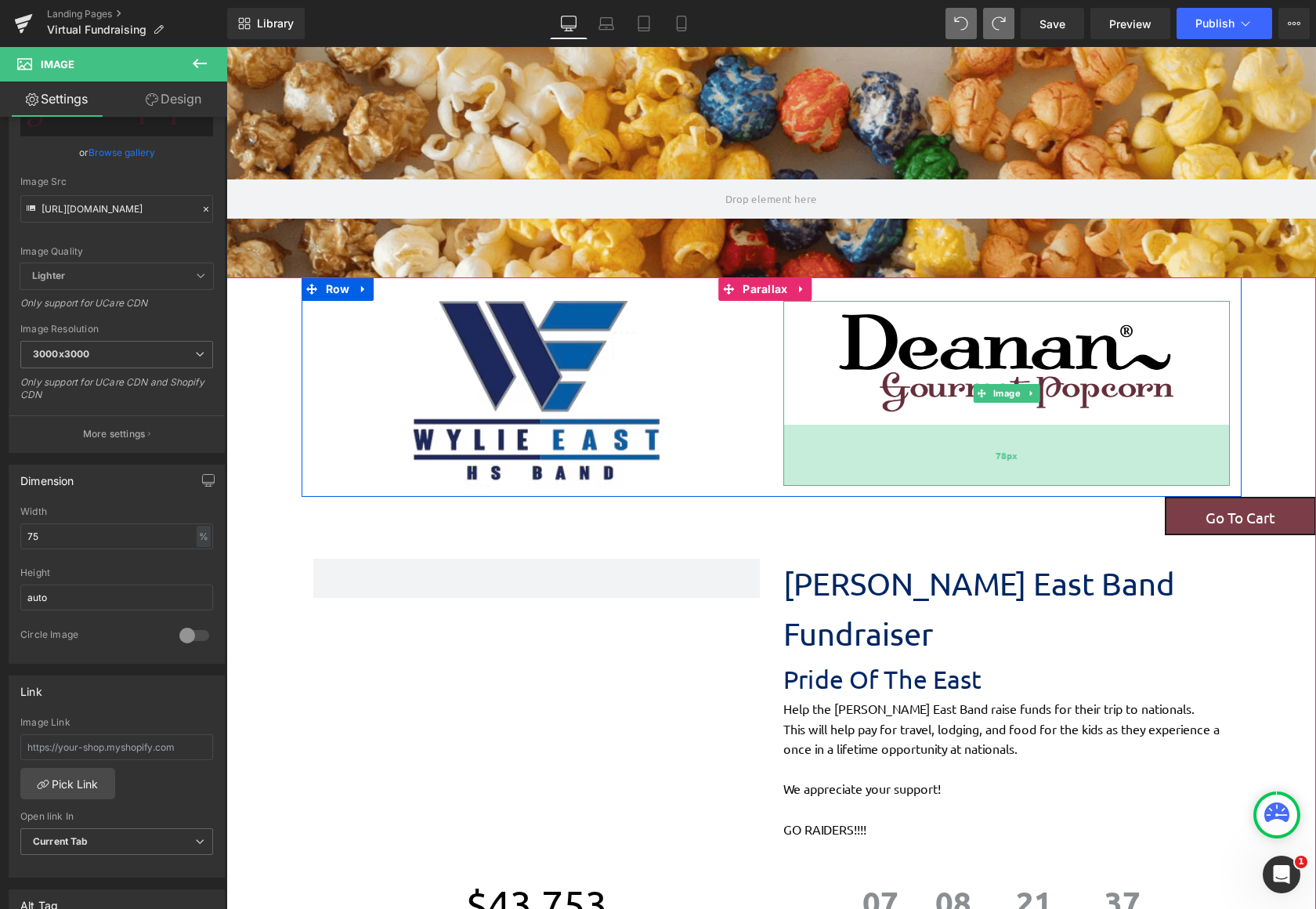
drag, startPoint x: 790, startPoint y: 422, endPoint x: 798, endPoint y: 483, distance: 61.5
click at [798, 483] on div "78px" at bounding box center [1006, 454] width 447 height 62
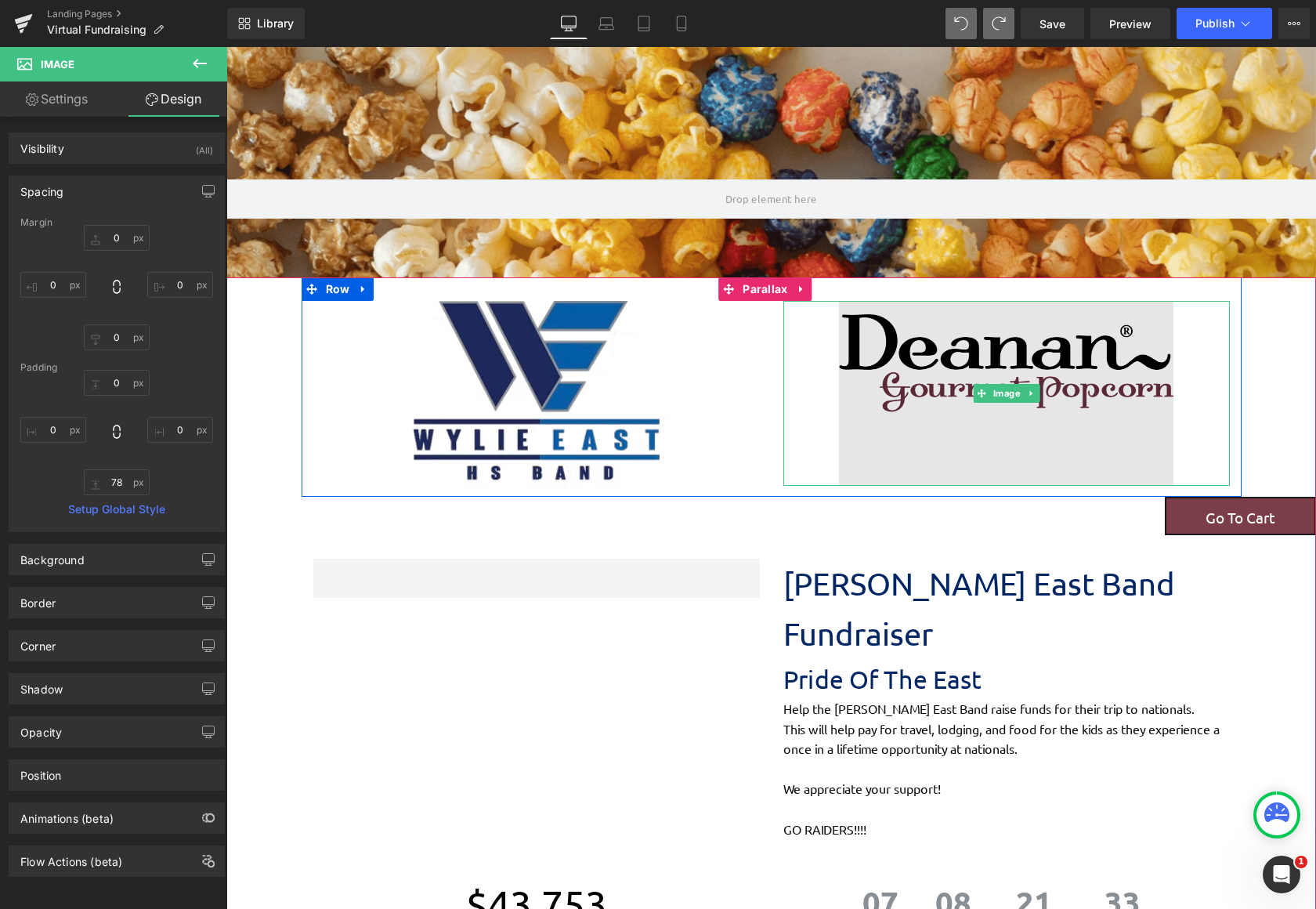
click at [916, 382] on img at bounding box center [1006, 393] width 335 height 185
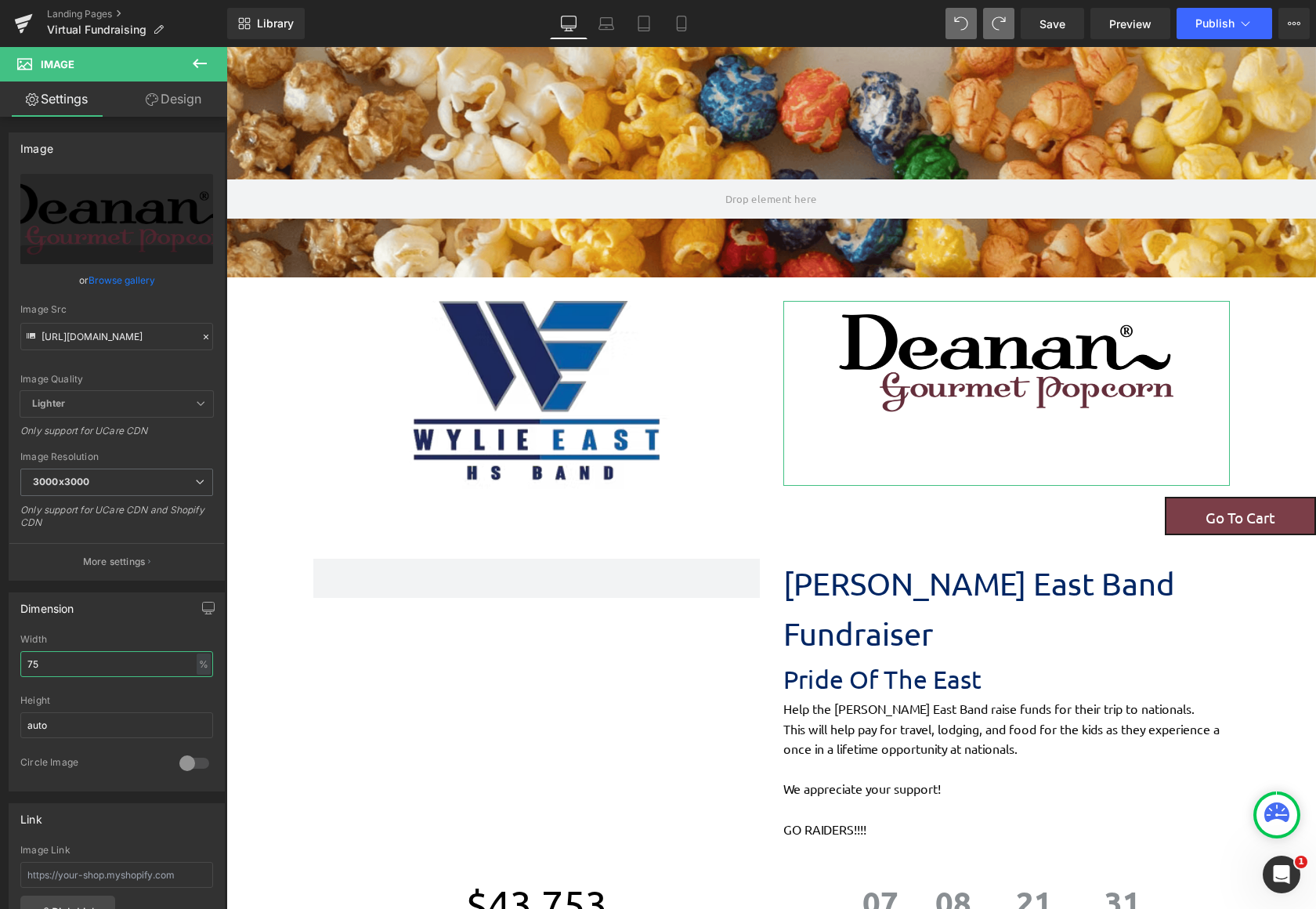
drag, startPoint x: 184, startPoint y: 660, endPoint x: -52, endPoint y: 669, distance: 236.2
click at [0, 669] on html "Image You are previewing how the will restyle your page. You can not edit Eleme…" at bounding box center [658, 454] width 1316 height 909
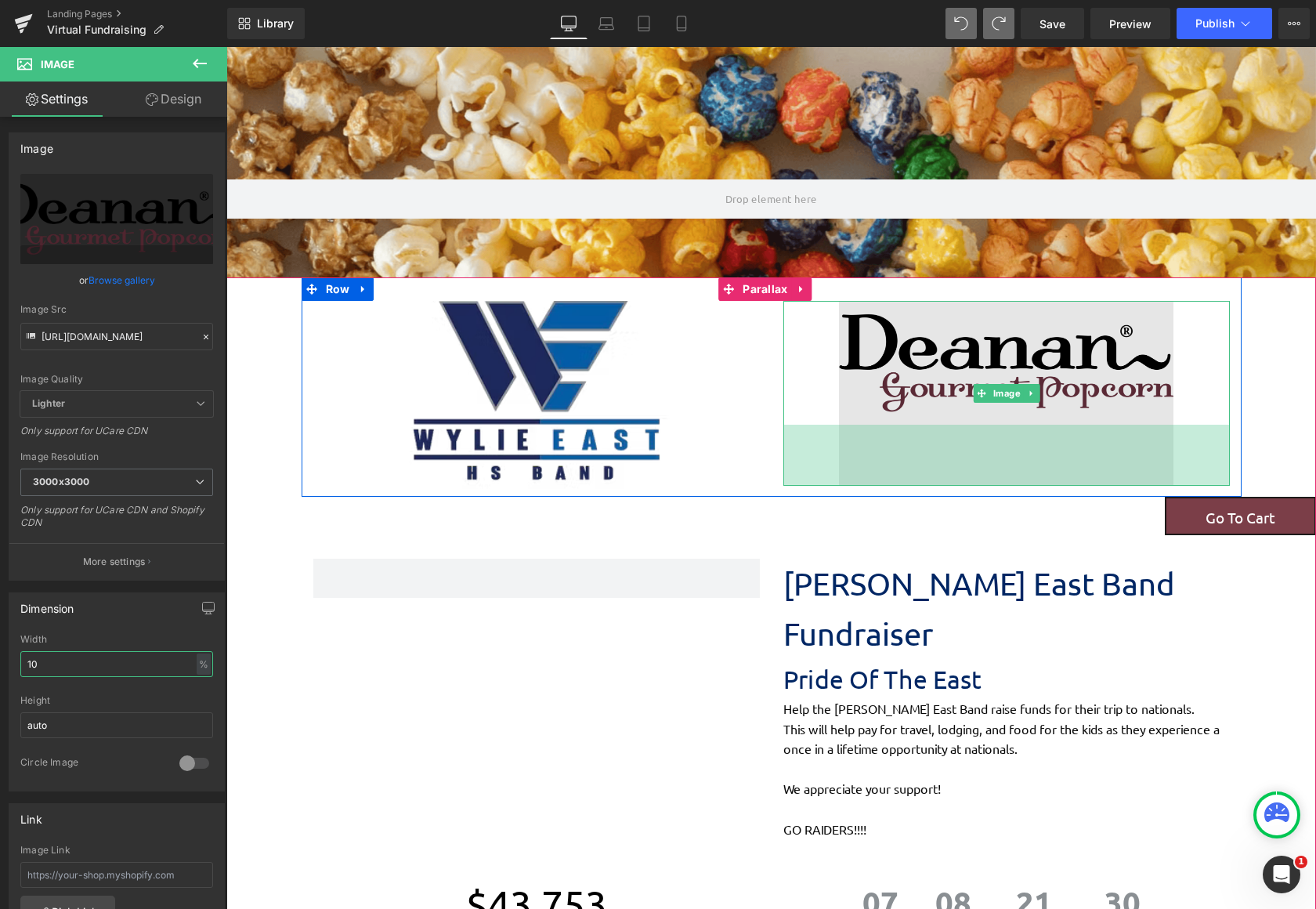
type input "100"
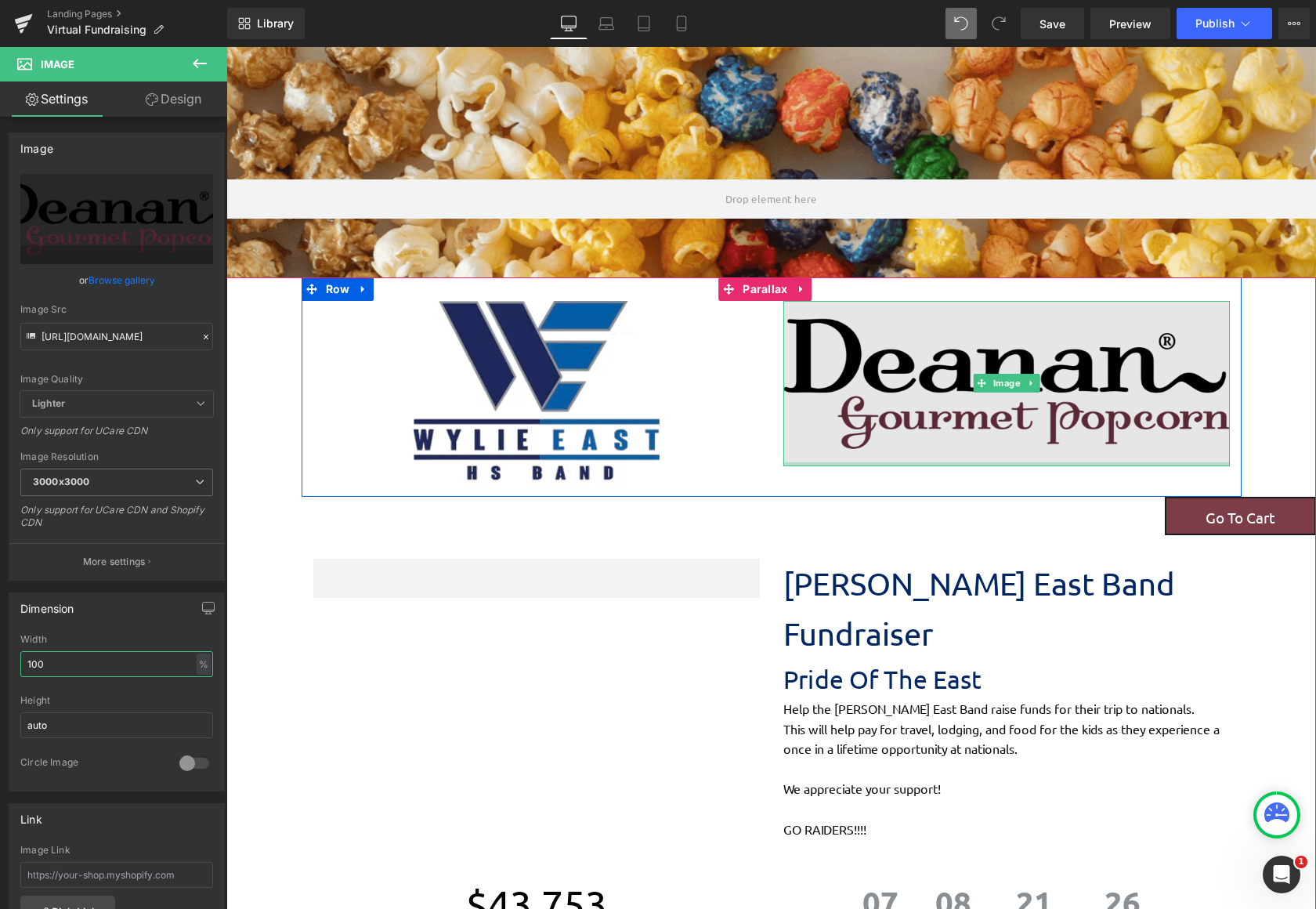
scroll to position [2273, 1077]
drag, startPoint x: 987, startPoint y: 520, endPoint x: 990, endPoint y: 427, distance: 93.0
click at [990, 427] on div "Image" at bounding box center [1006, 383] width 447 height 166
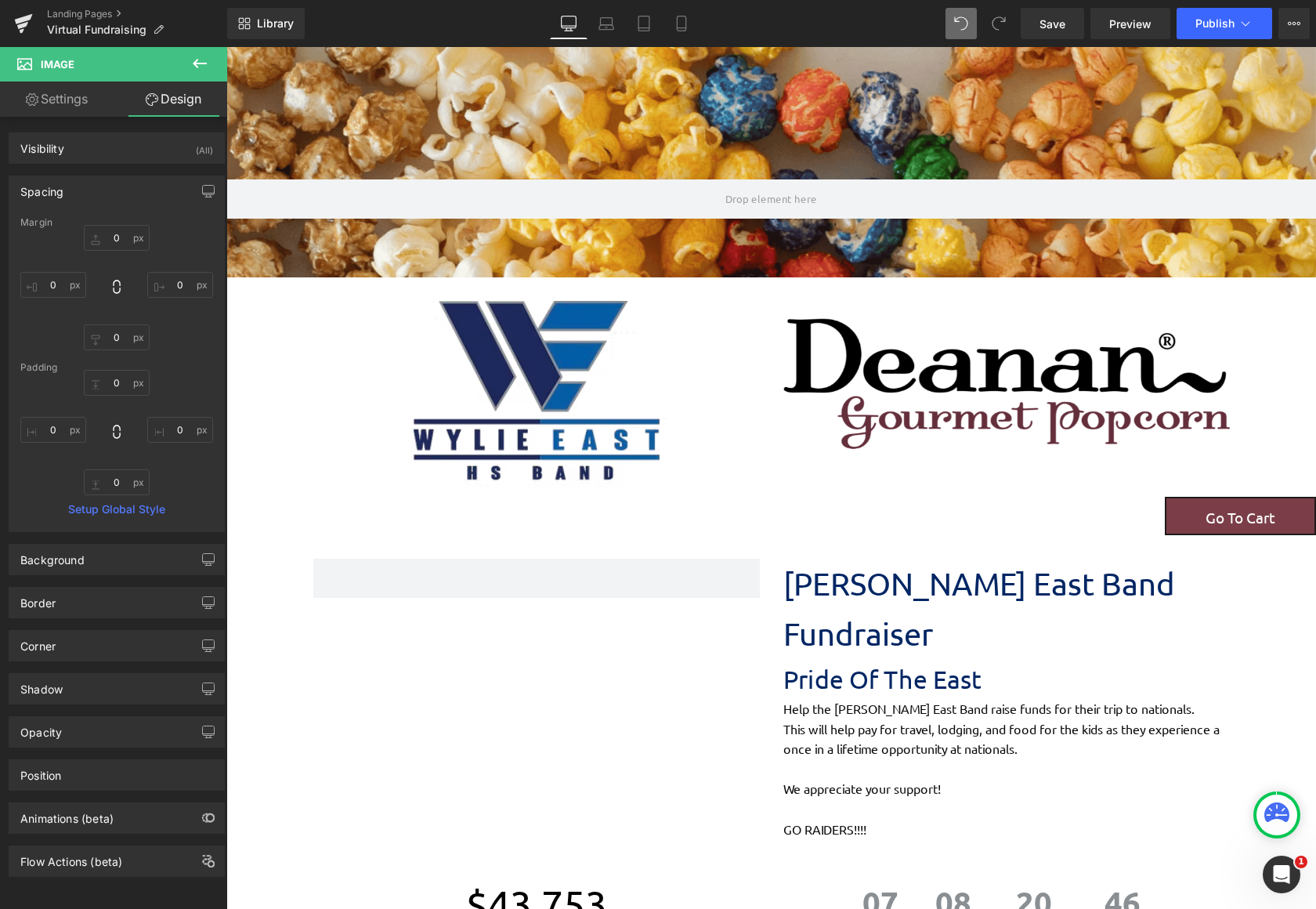
click at [197, 64] on icon at bounding box center [200, 63] width 14 height 9
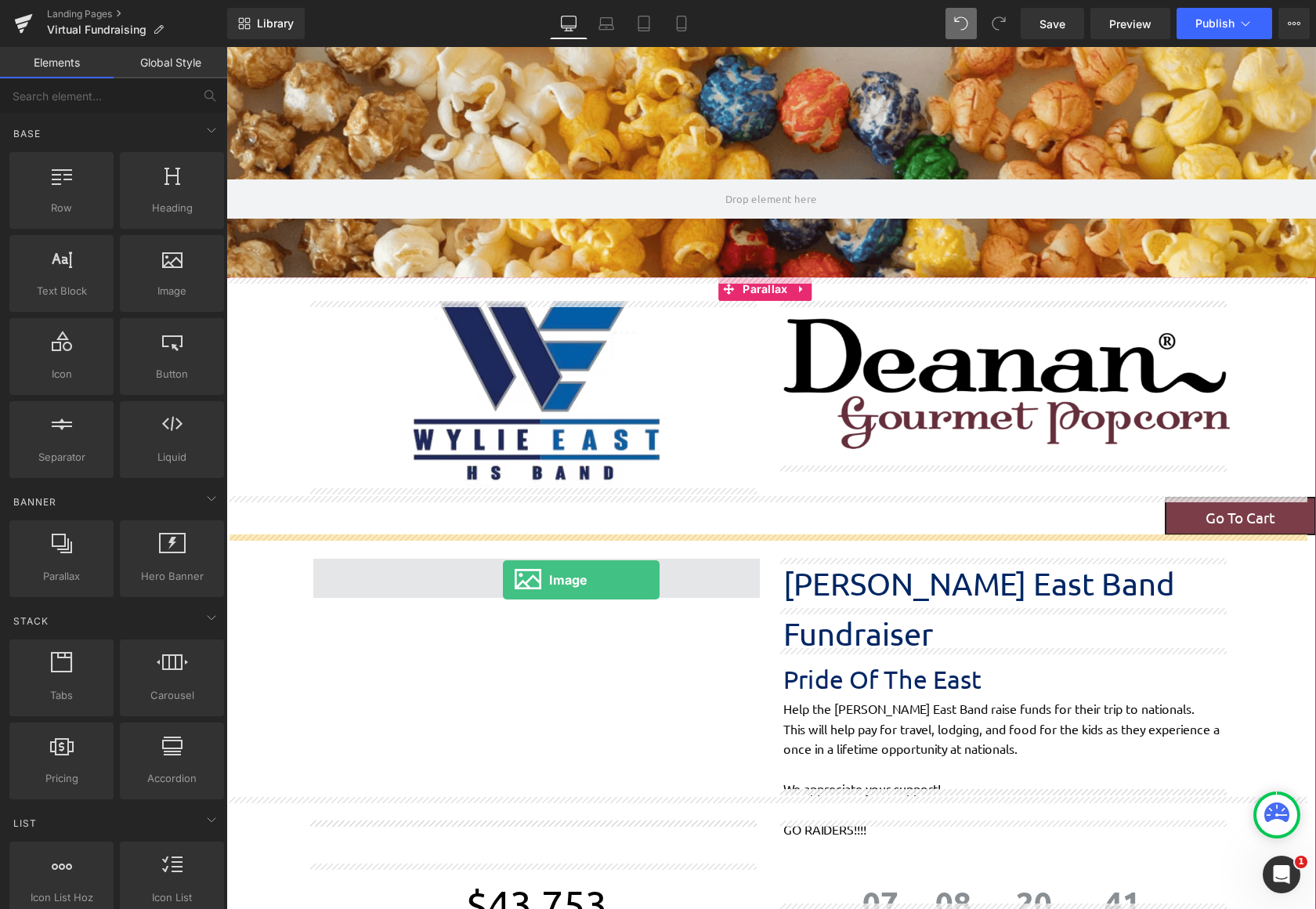
drag, startPoint x: 411, startPoint y: 339, endPoint x: 503, endPoint y: 579, distance: 257.0
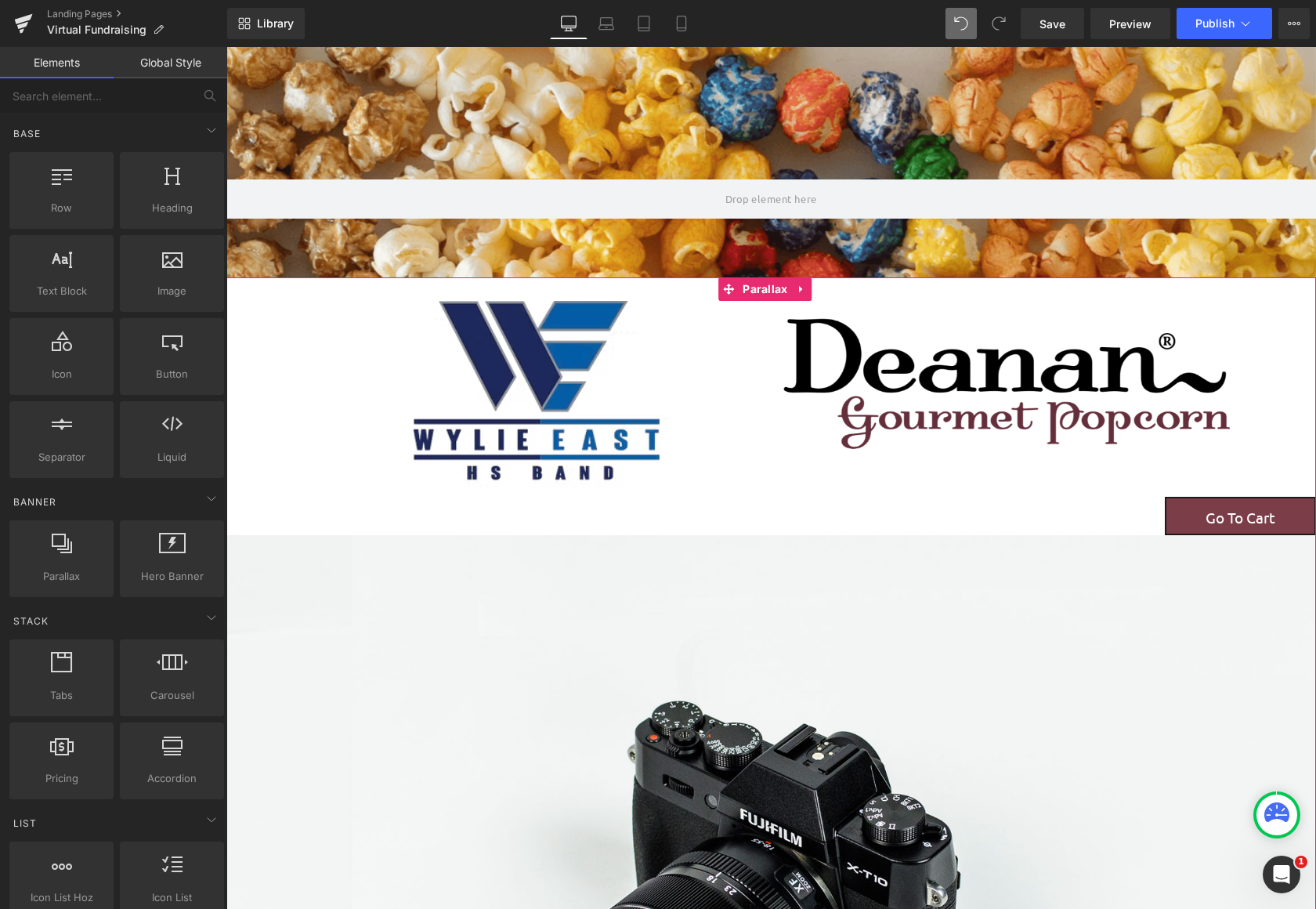
scroll to position [8, 8]
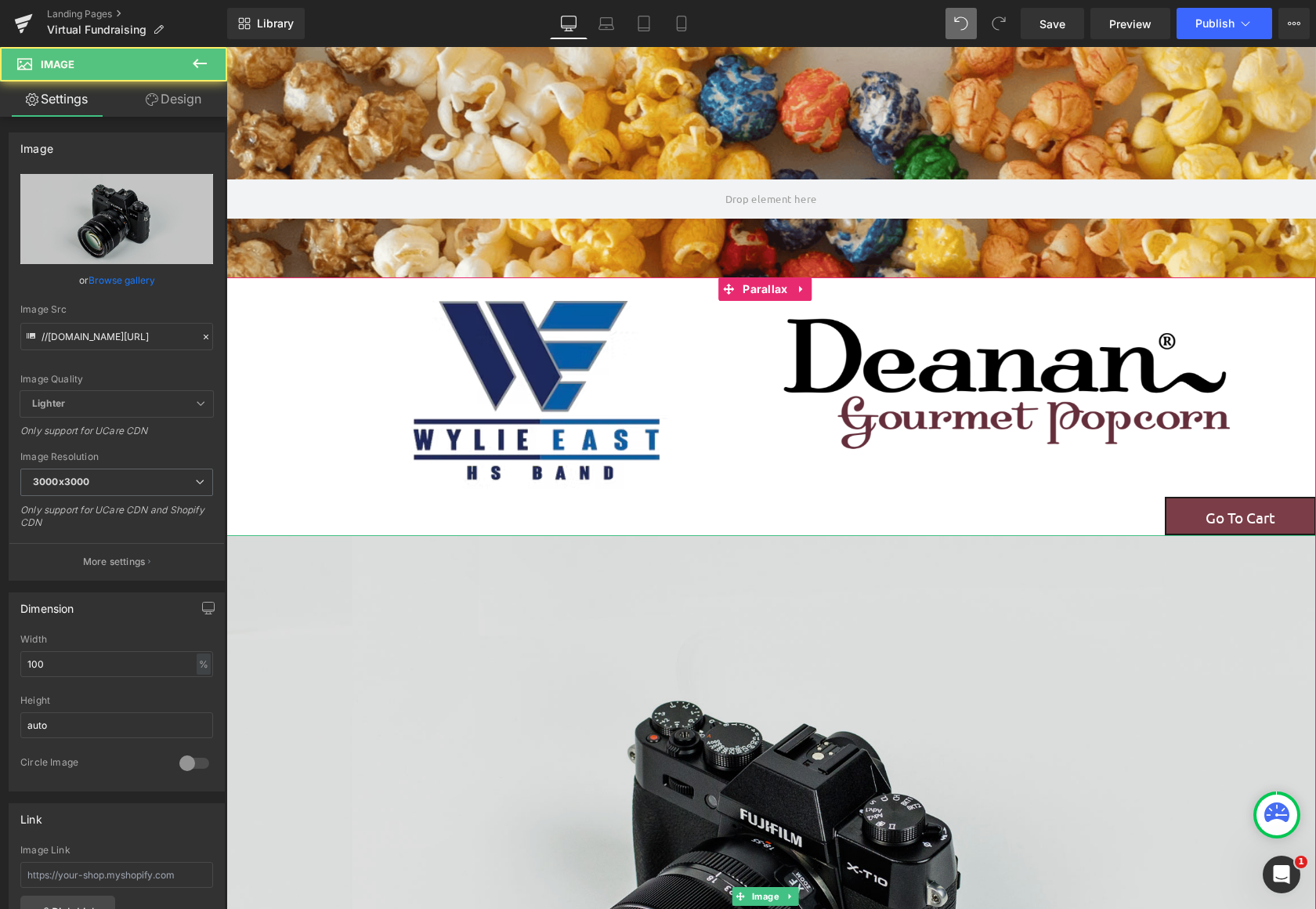
click at [685, 684] on img at bounding box center [771, 896] width 1090 height 722
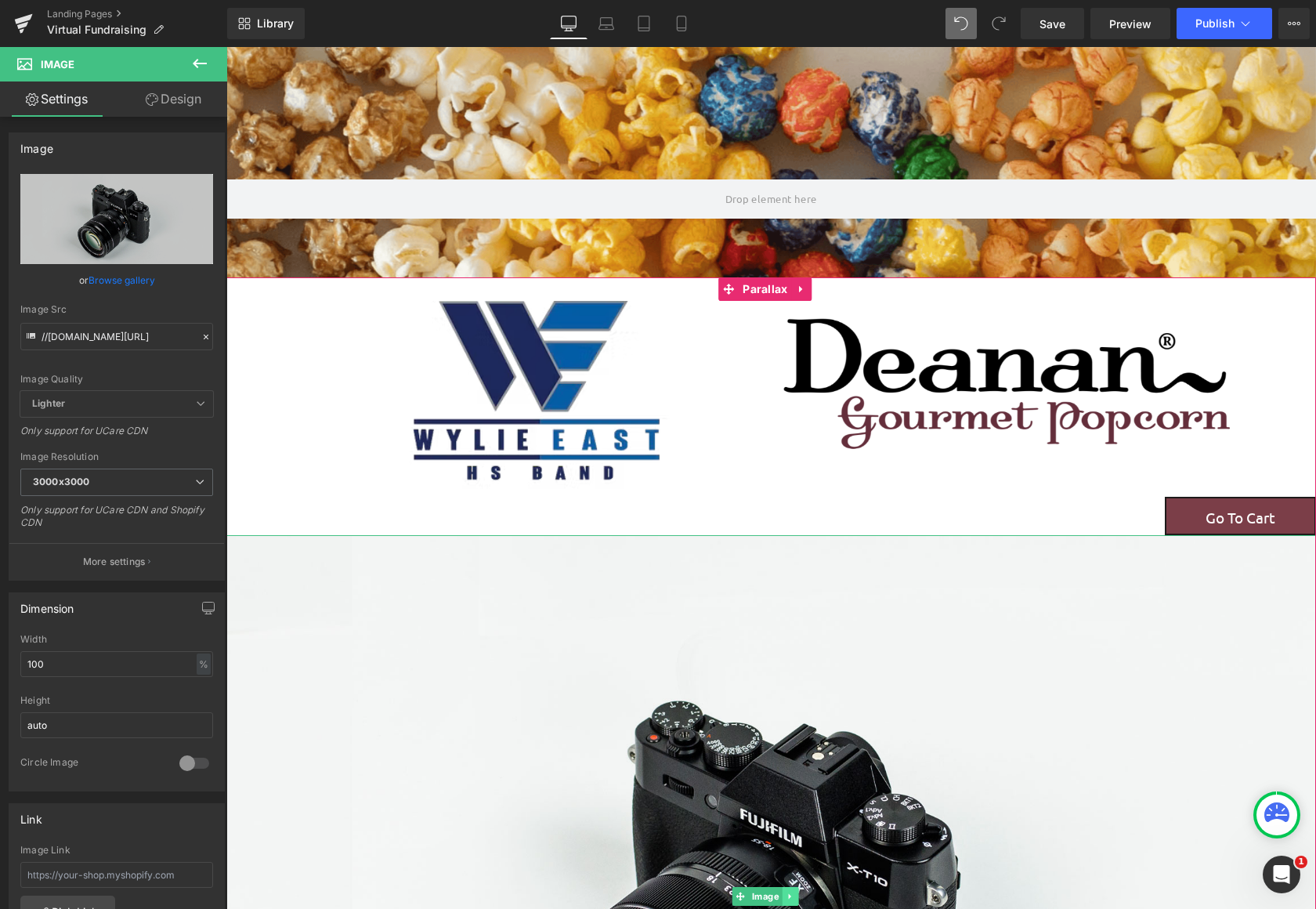
click at [786, 891] on icon at bounding box center [790, 896] width 9 height 9
click at [795, 891] on icon at bounding box center [798, 895] width 9 height 9
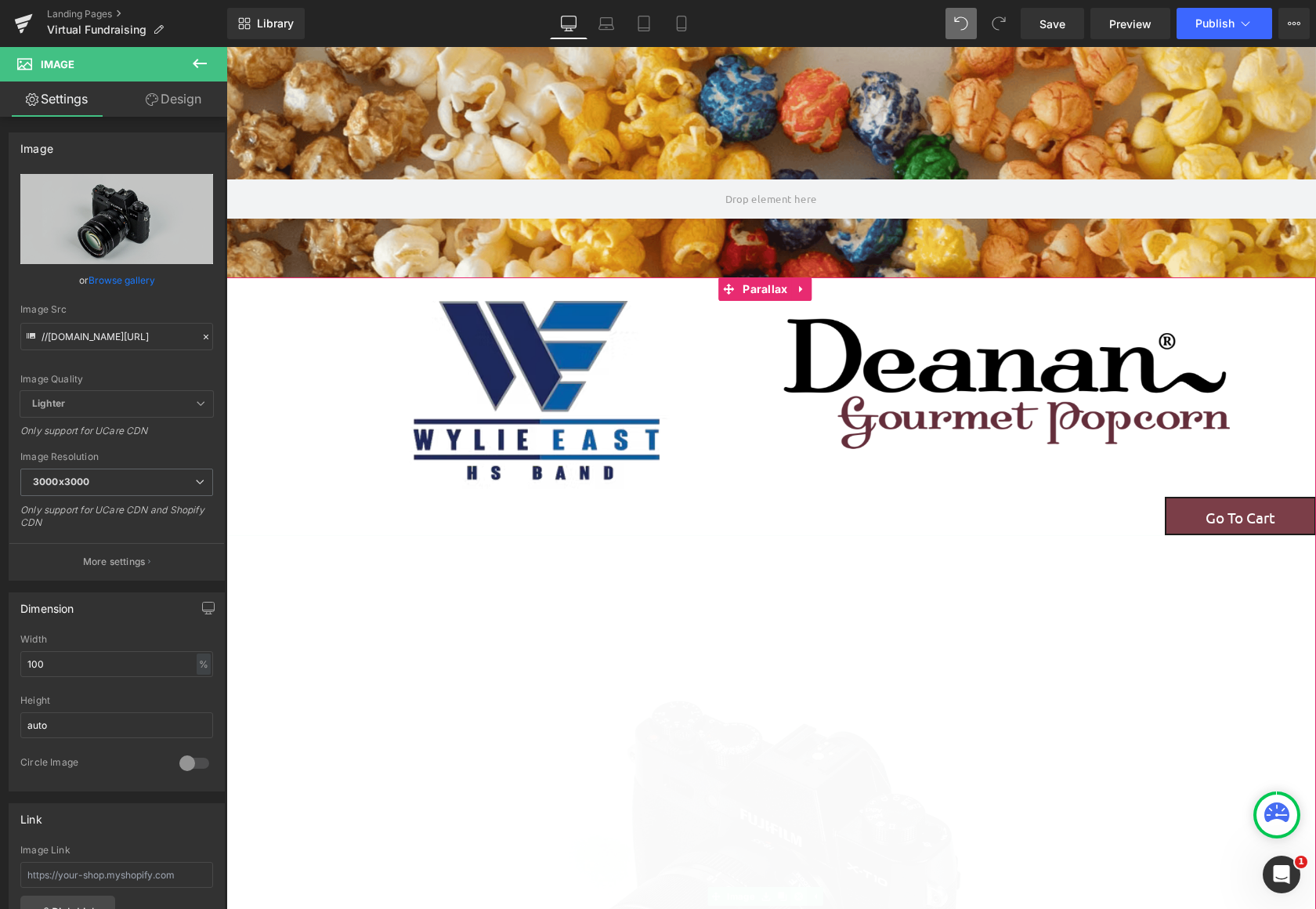
scroll to position [2273, 1077]
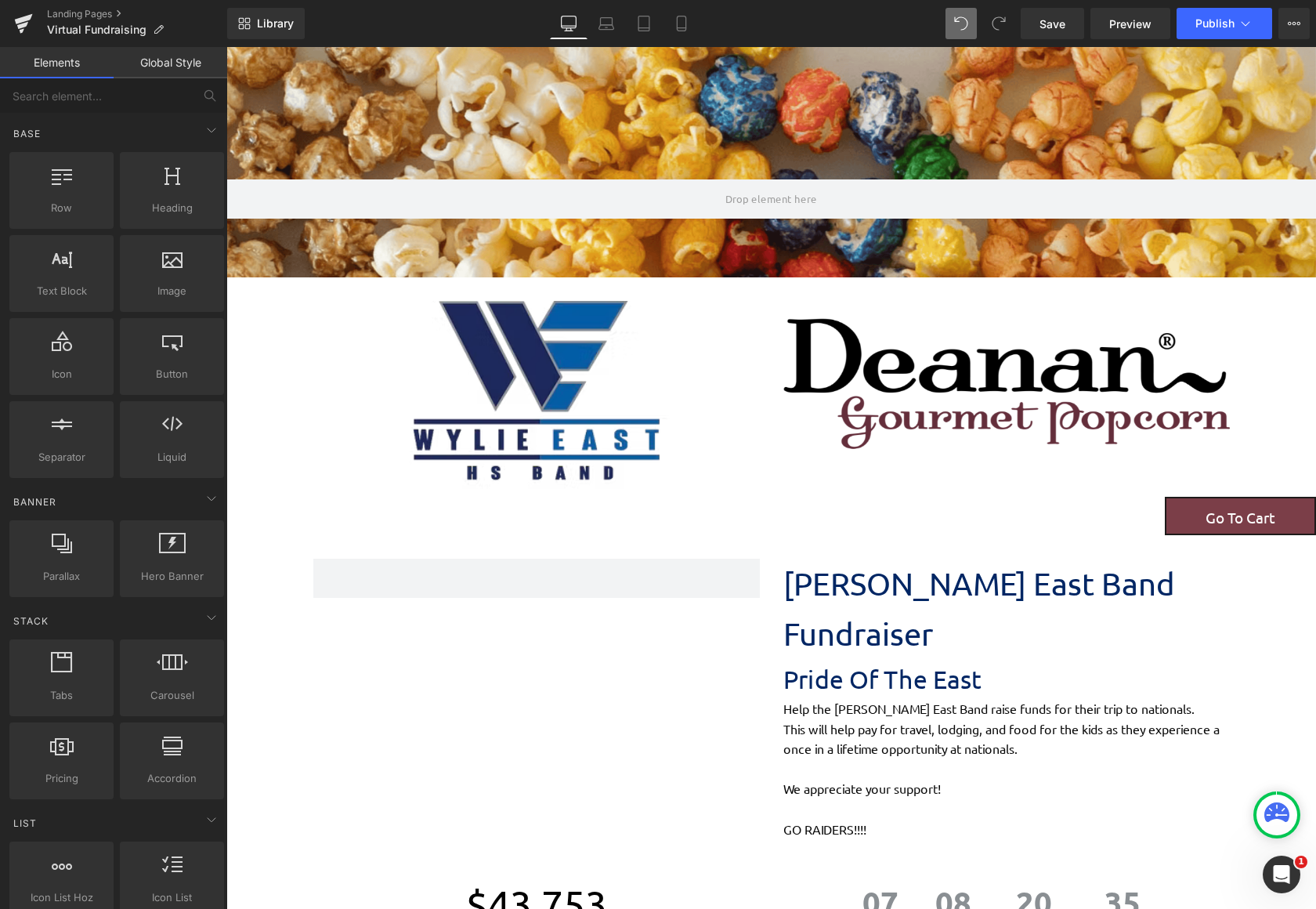
click at [592, 629] on div "[PERSON_NAME] East Band Fundraiser Text Block Pride Of The East Text Block Help…" at bounding box center [772, 690] width 940 height 312
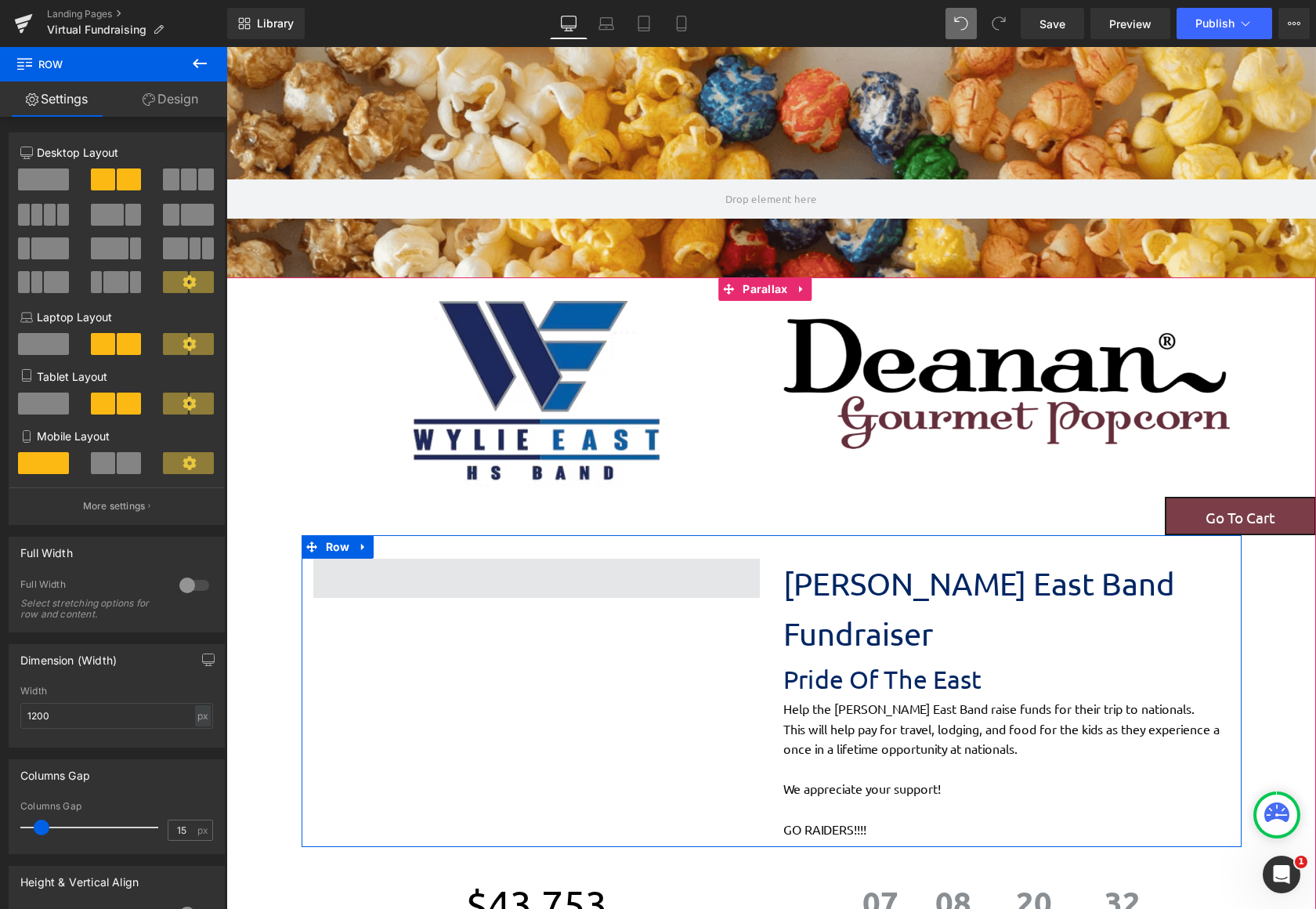
click at [513, 588] on span at bounding box center [537, 578] width 447 height 39
click at [520, 577] on span at bounding box center [537, 578] width 447 height 39
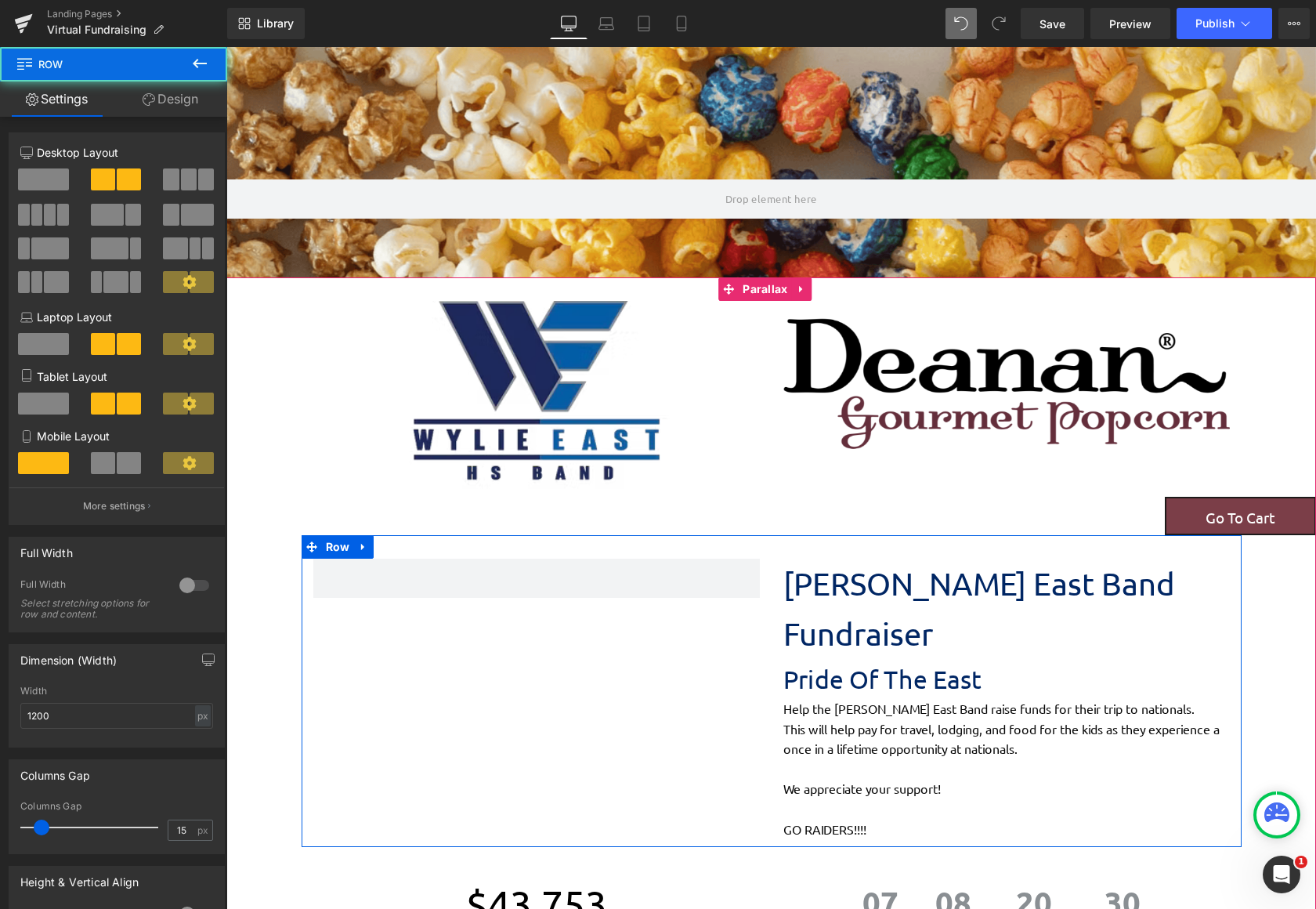
click at [516, 602] on div "[PERSON_NAME] East Band Fundraiser Text Block Pride Of The East Text Block Help…" at bounding box center [772, 690] width 940 height 312
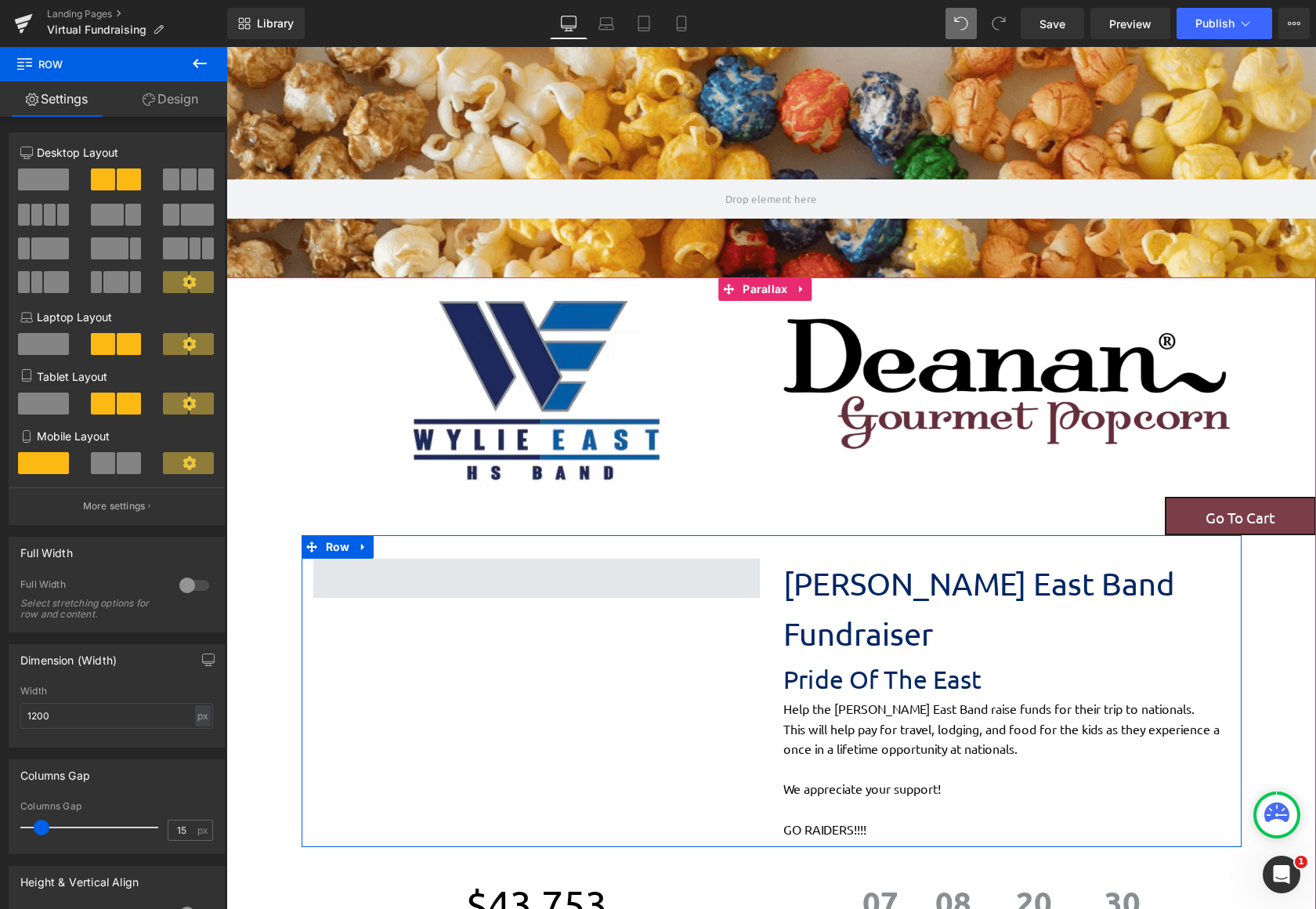
click at [520, 592] on span at bounding box center [537, 578] width 447 height 39
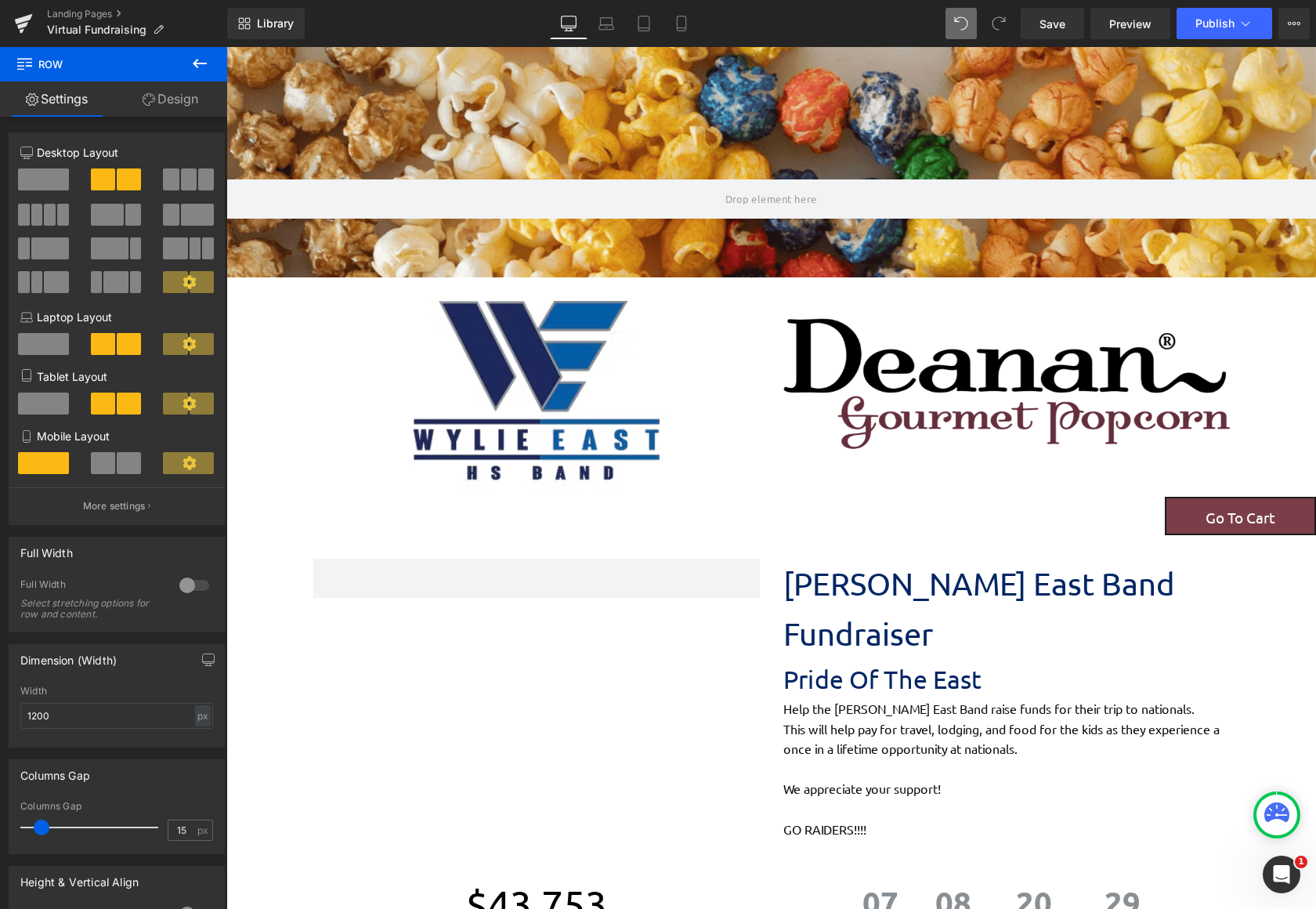
click at [200, 57] on icon at bounding box center [200, 63] width 19 height 19
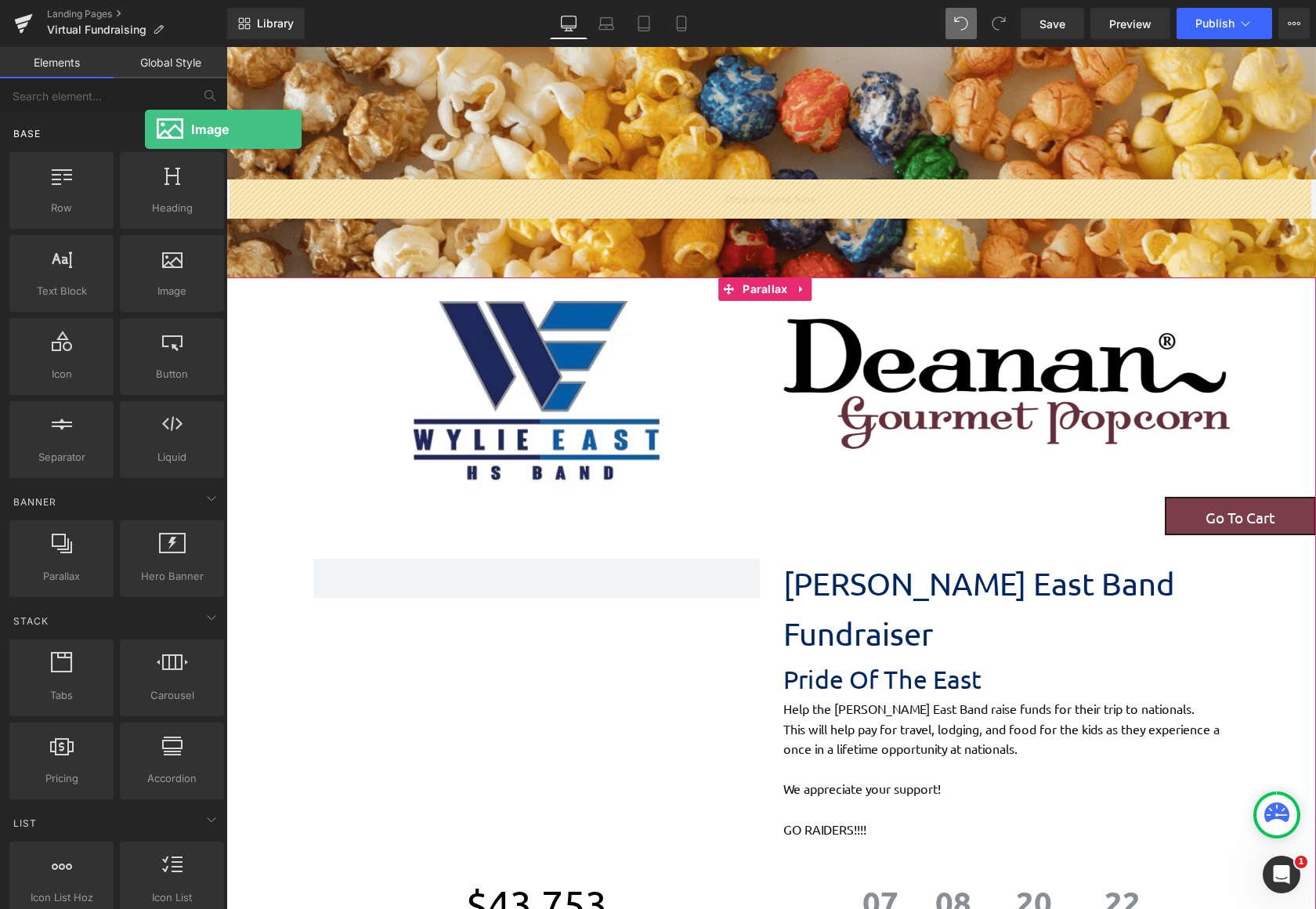
drag, startPoint x: 169, startPoint y: 284, endPoint x: 138, endPoint y: 119, distance: 167.9
click at [138, 481] on div "Base Row rows, columns, layouts, div Heading headings, titles, h1,h2,h3,h4,h5,h…" at bounding box center [116, 541] width 221 height 119
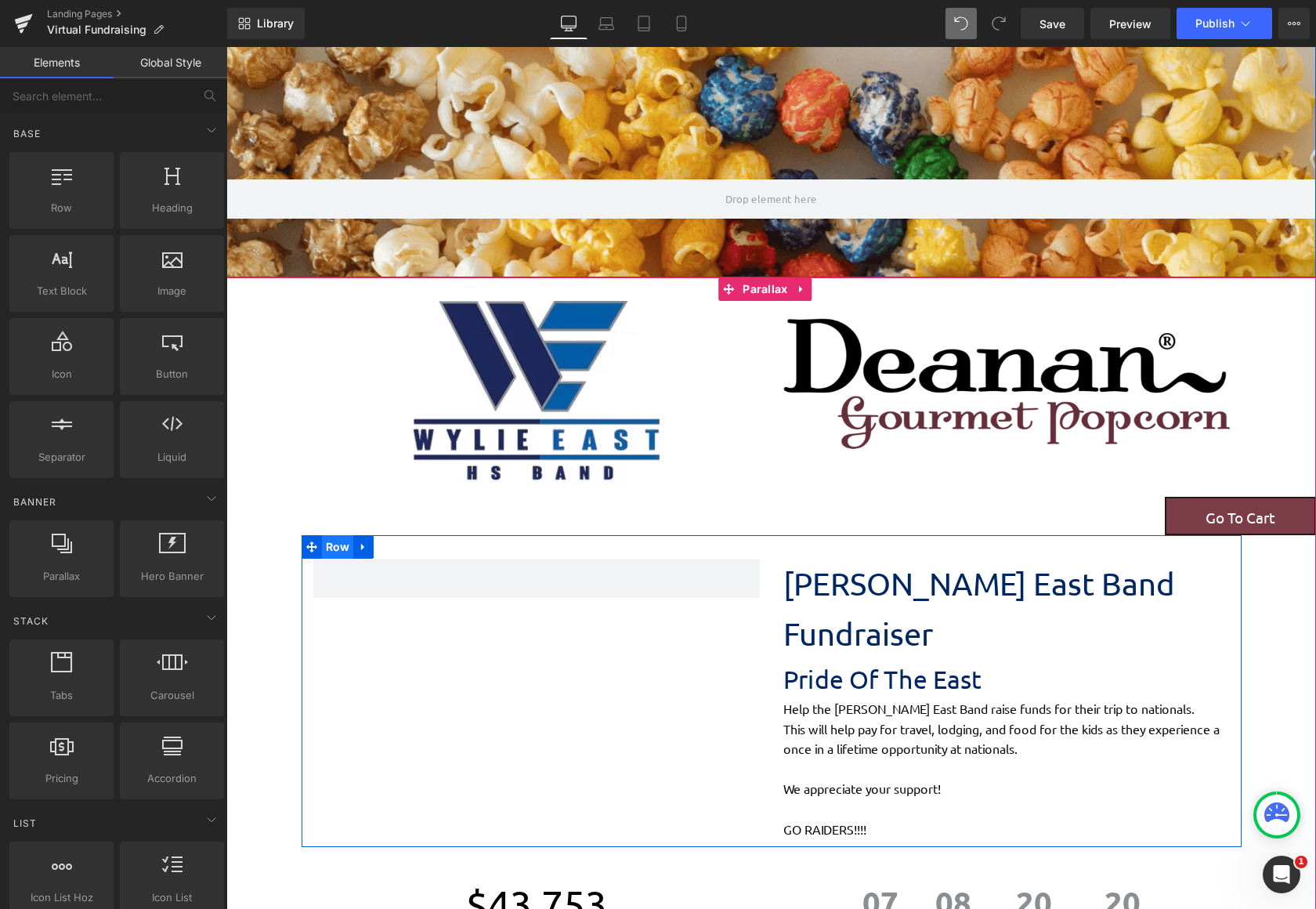
click at [336, 546] on span "Row" at bounding box center [338, 546] width 32 height 24
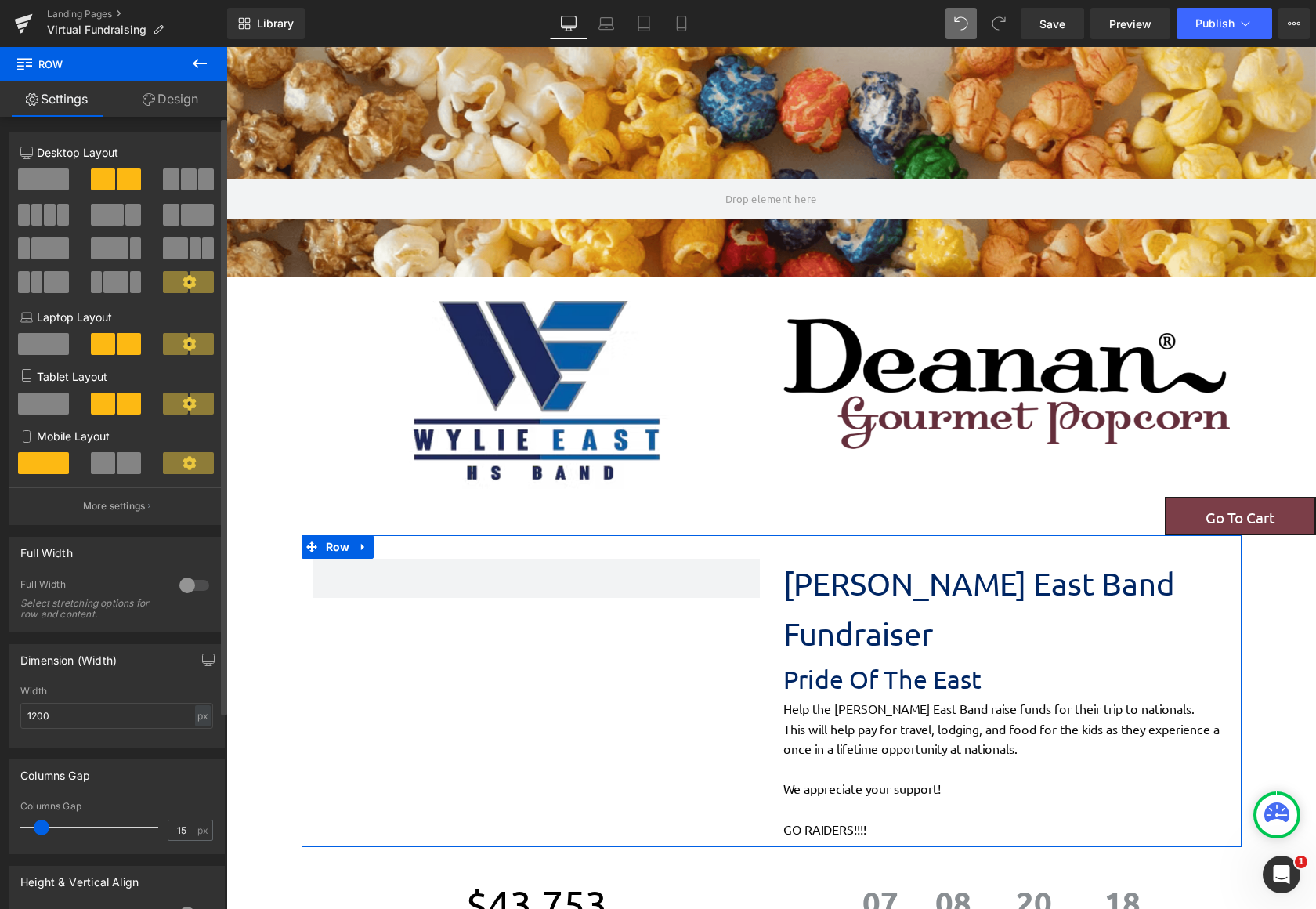
click at [17, 173] on div at bounding box center [44, 186] width 73 height 35
click at [24, 179] on span at bounding box center [44, 179] width 51 height 22
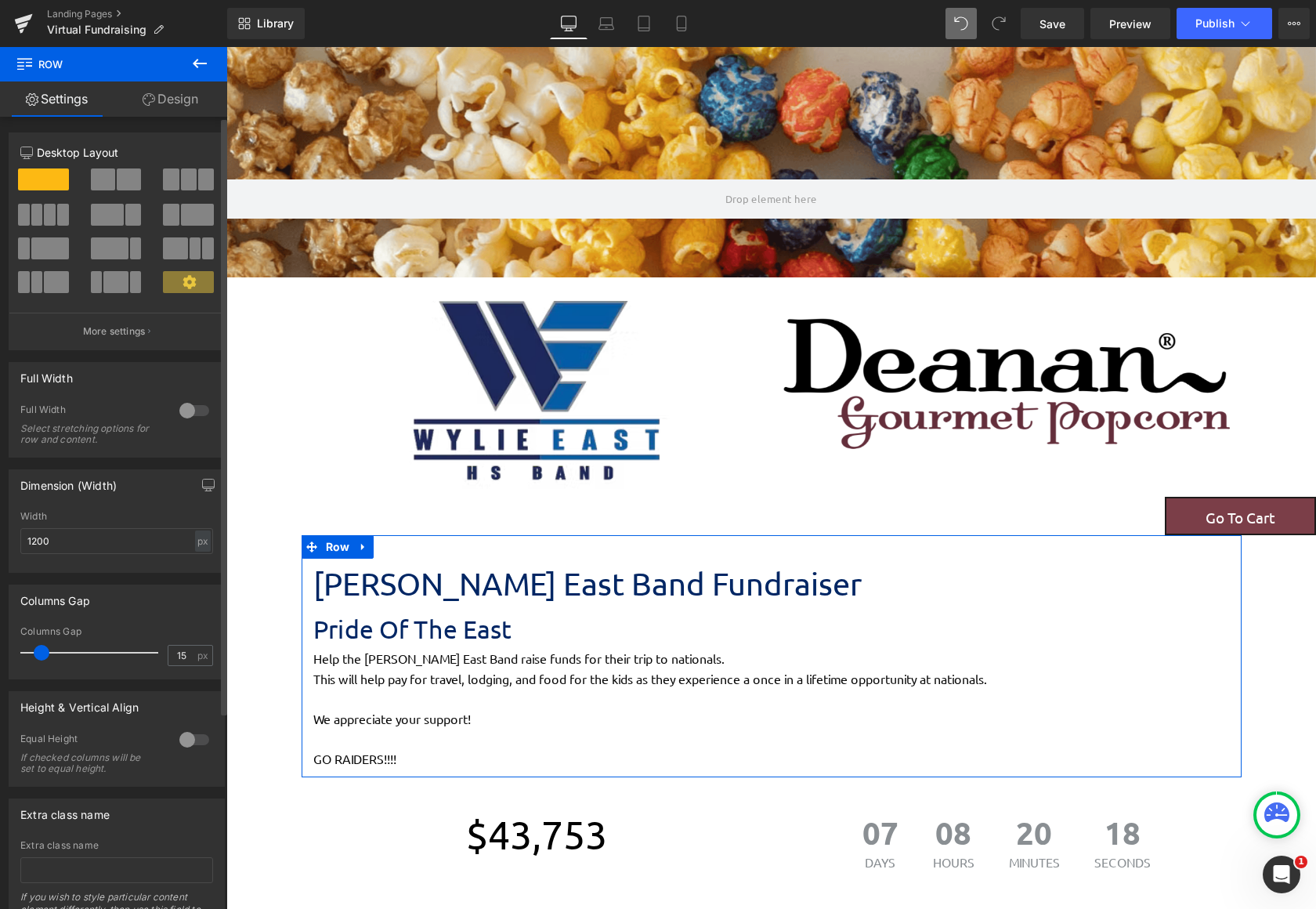
scroll to position [2254, 1077]
click at [109, 179] on span at bounding box center [103, 179] width 25 height 22
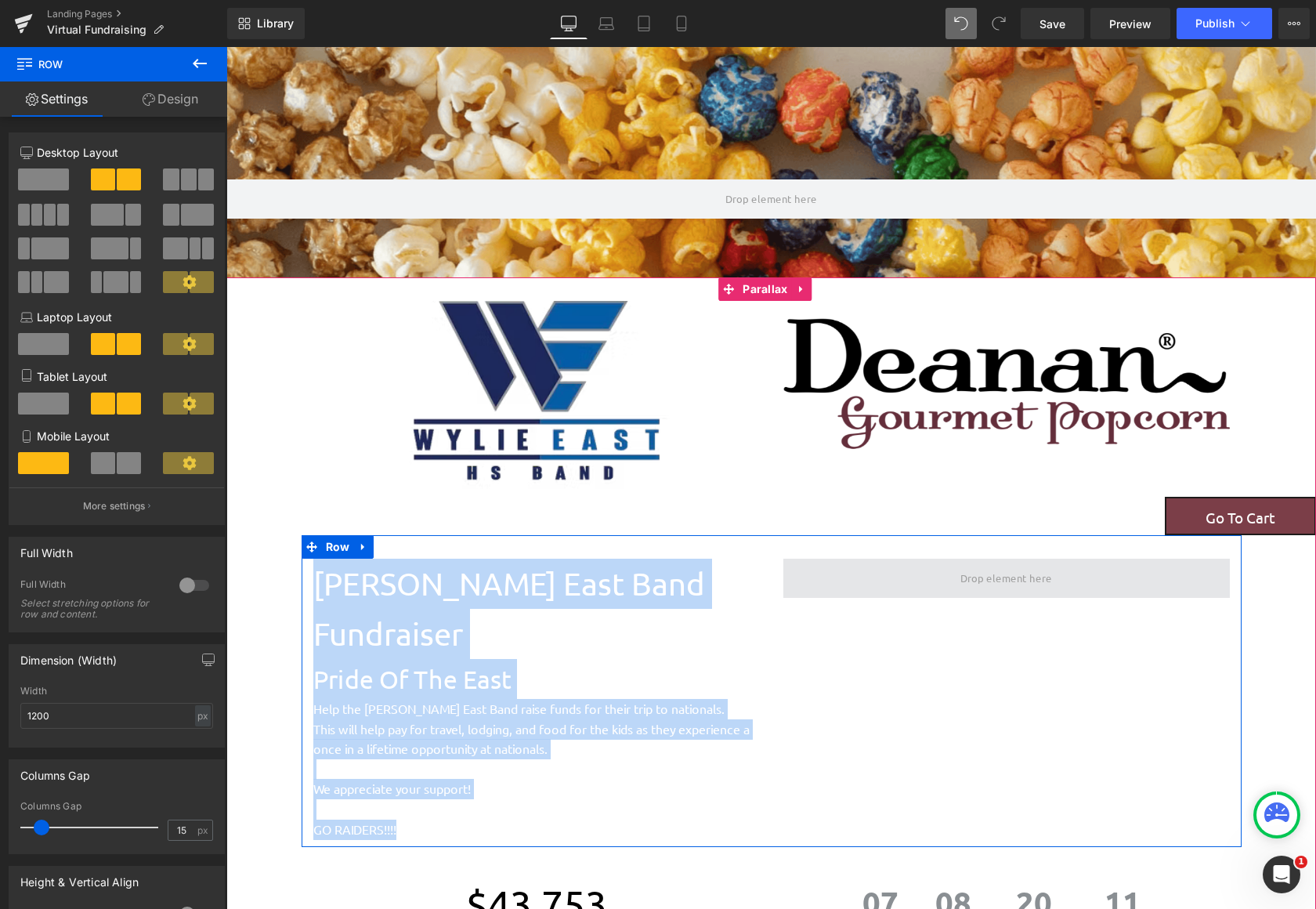
click at [999, 588] on span at bounding box center [1005, 578] width 102 height 30
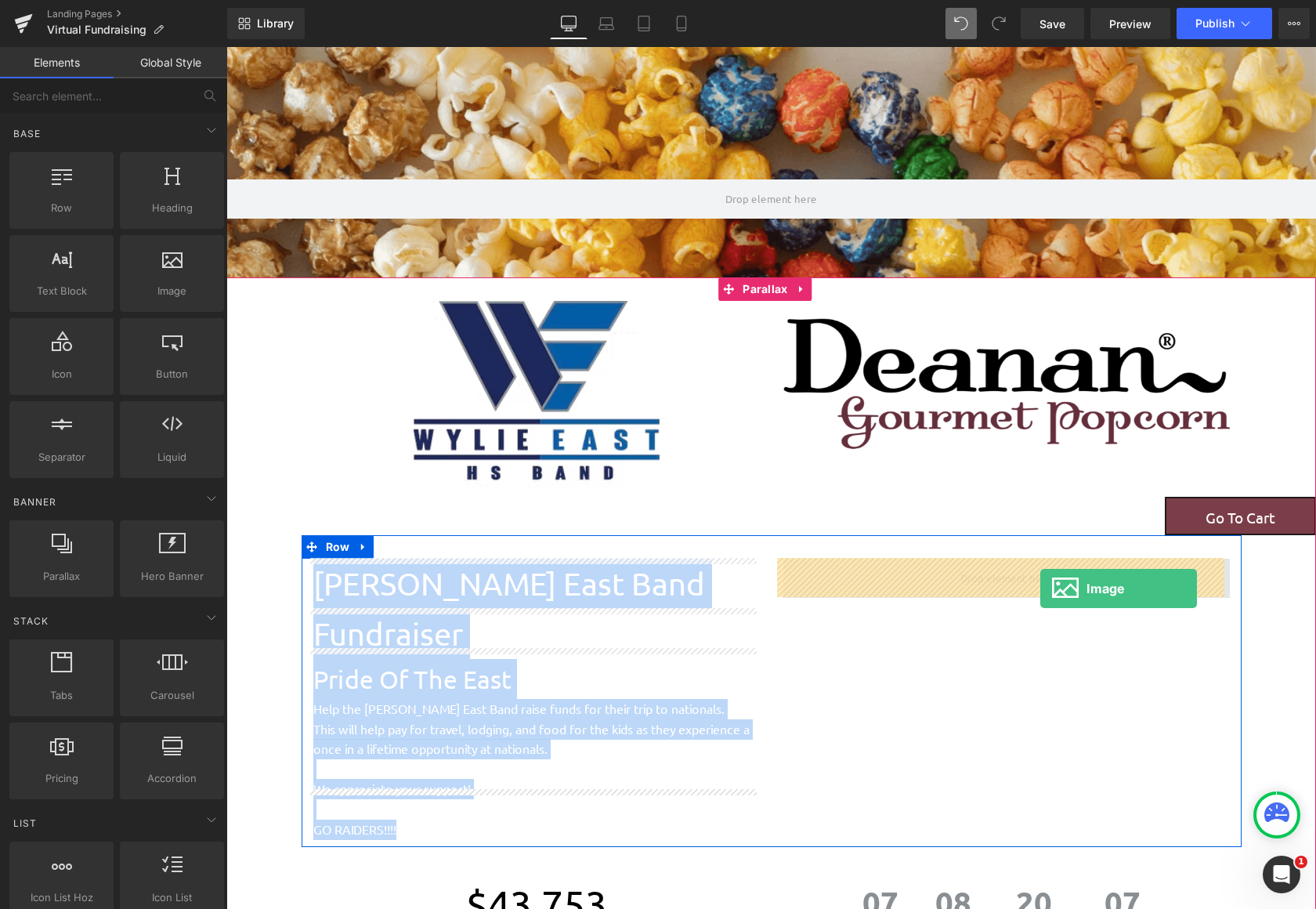
drag, startPoint x: 390, startPoint y: 328, endPoint x: 1040, endPoint y: 588, distance: 700.1
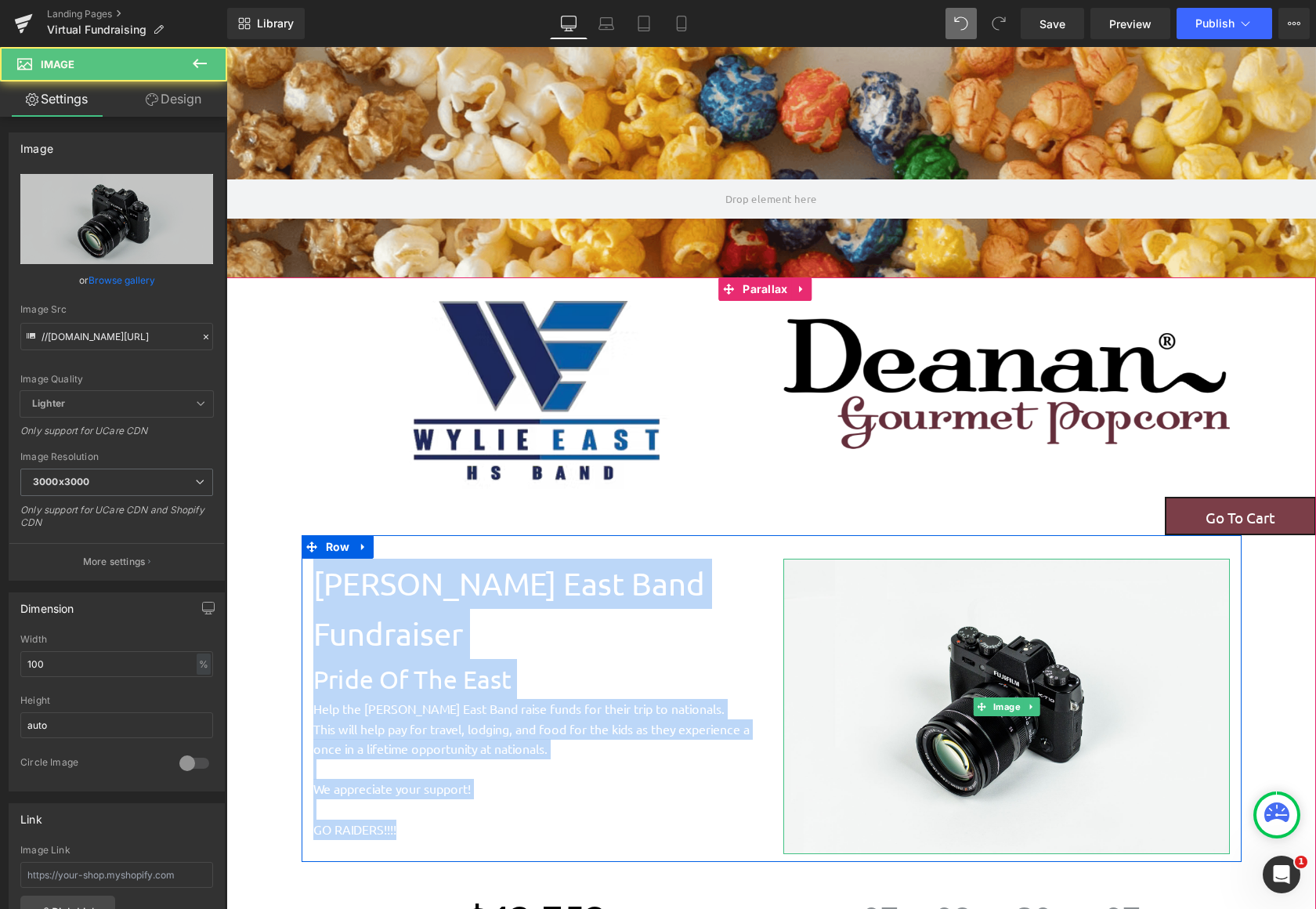
scroll to position [2339, 1077]
click at [1007, 710] on span "Image" at bounding box center [1006, 706] width 34 height 19
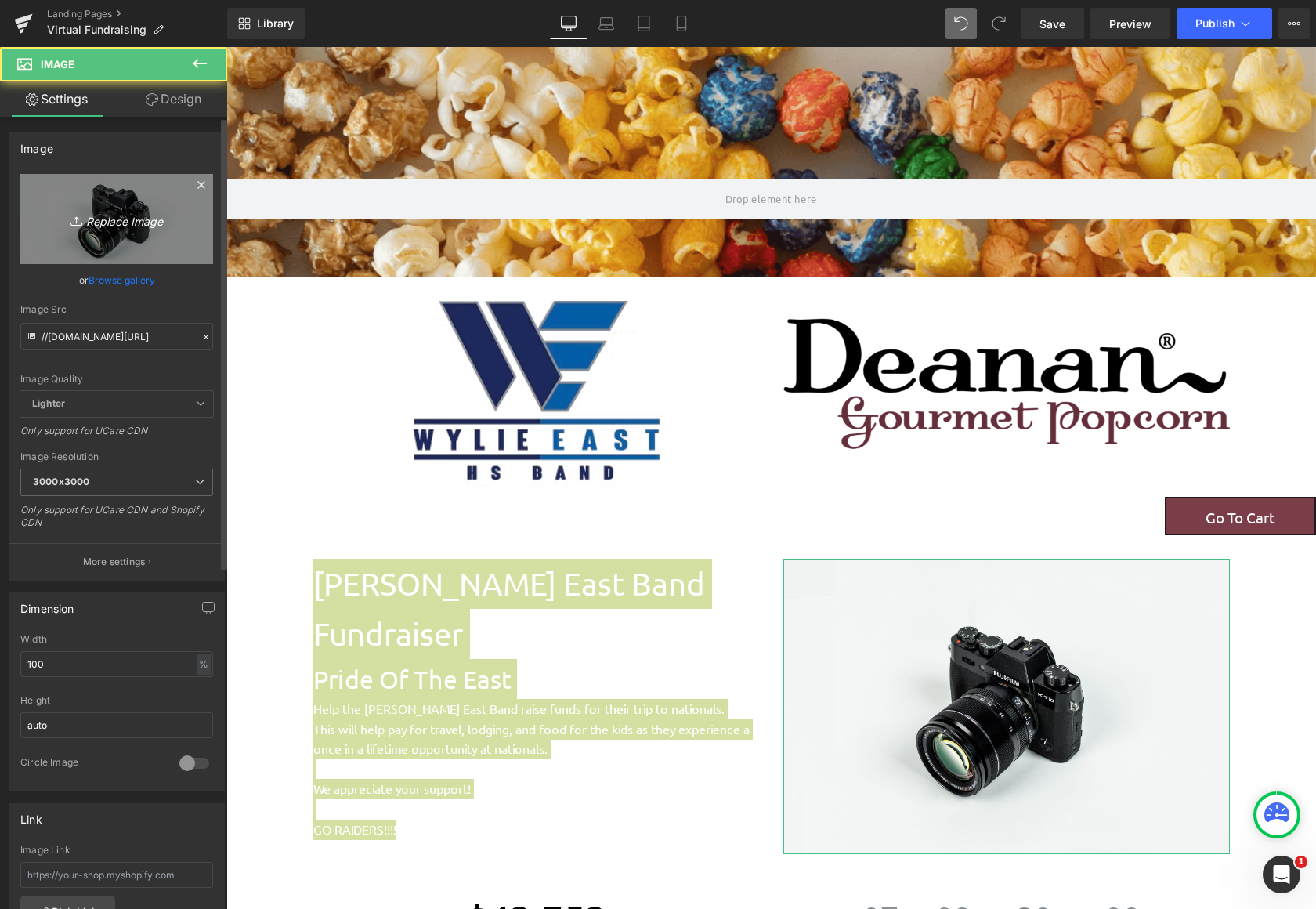
click at [116, 223] on icon "Replace Image" at bounding box center [116, 219] width 125 height 20
type input "C:\fakepath\IMG_3133_JPG.avif"
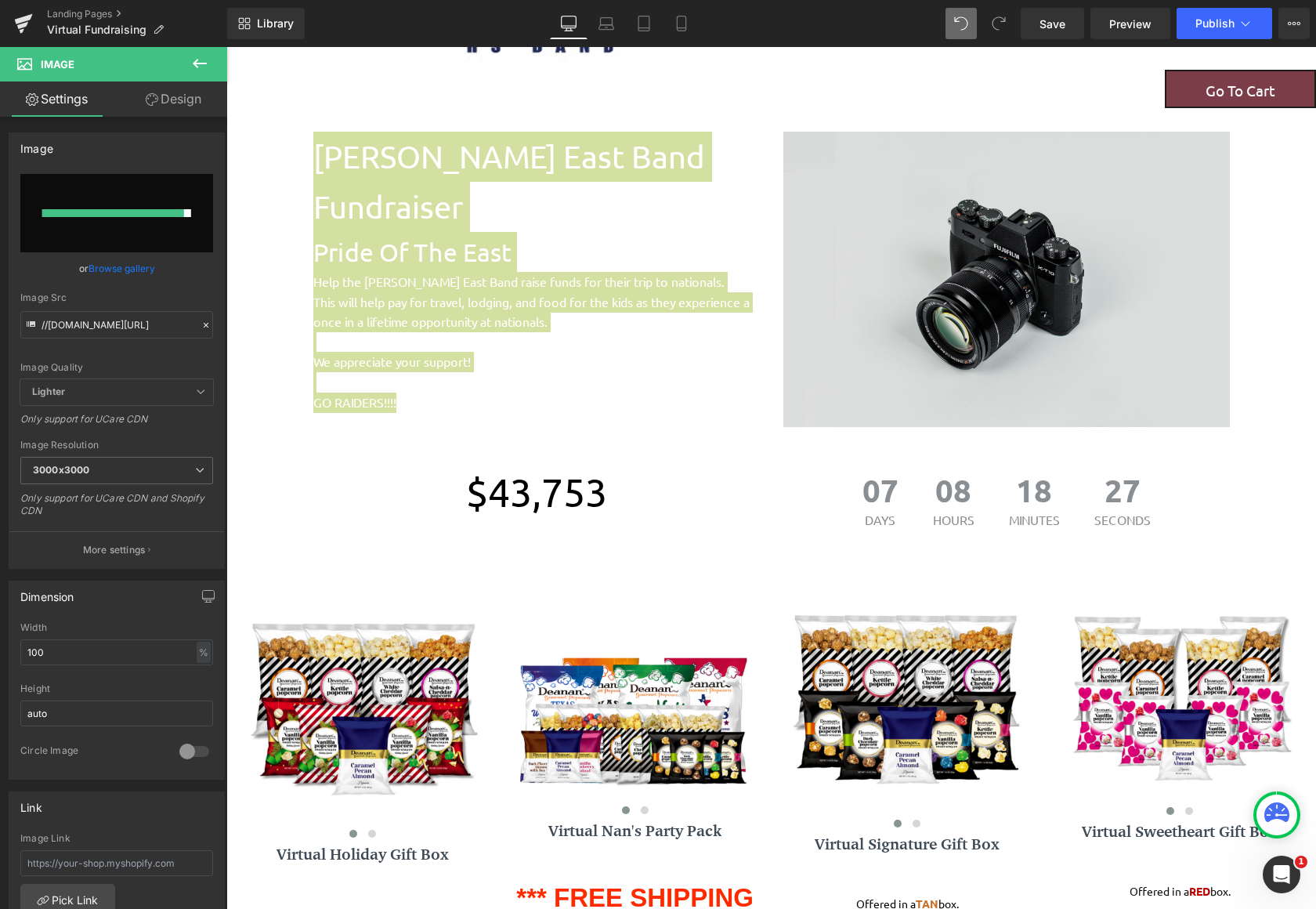
scroll to position [0, 0]
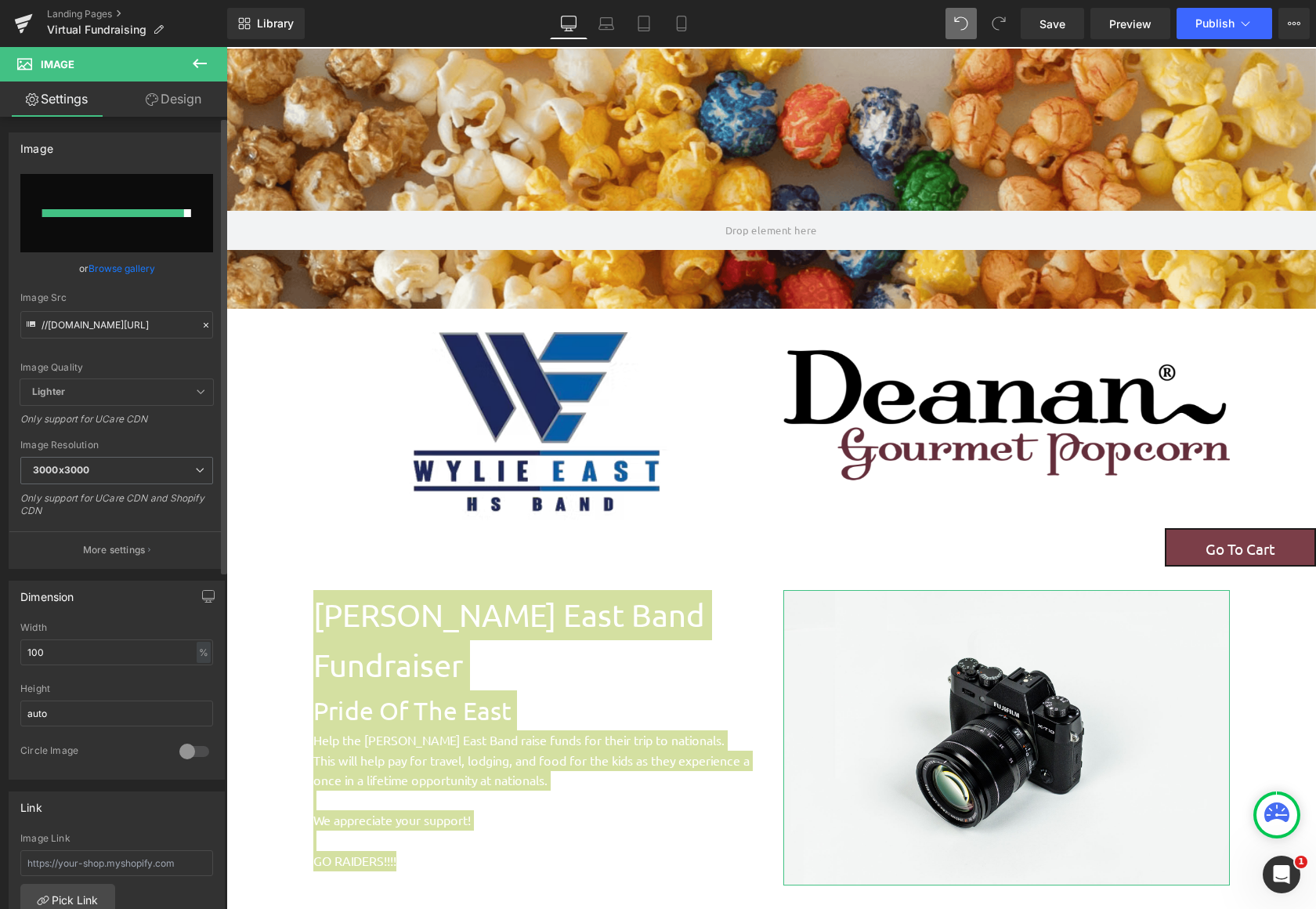
click at [138, 223] on input "file" at bounding box center [117, 213] width 193 height 79
click at [201, 329] on icon at bounding box center [206, 326] width 11 height 11
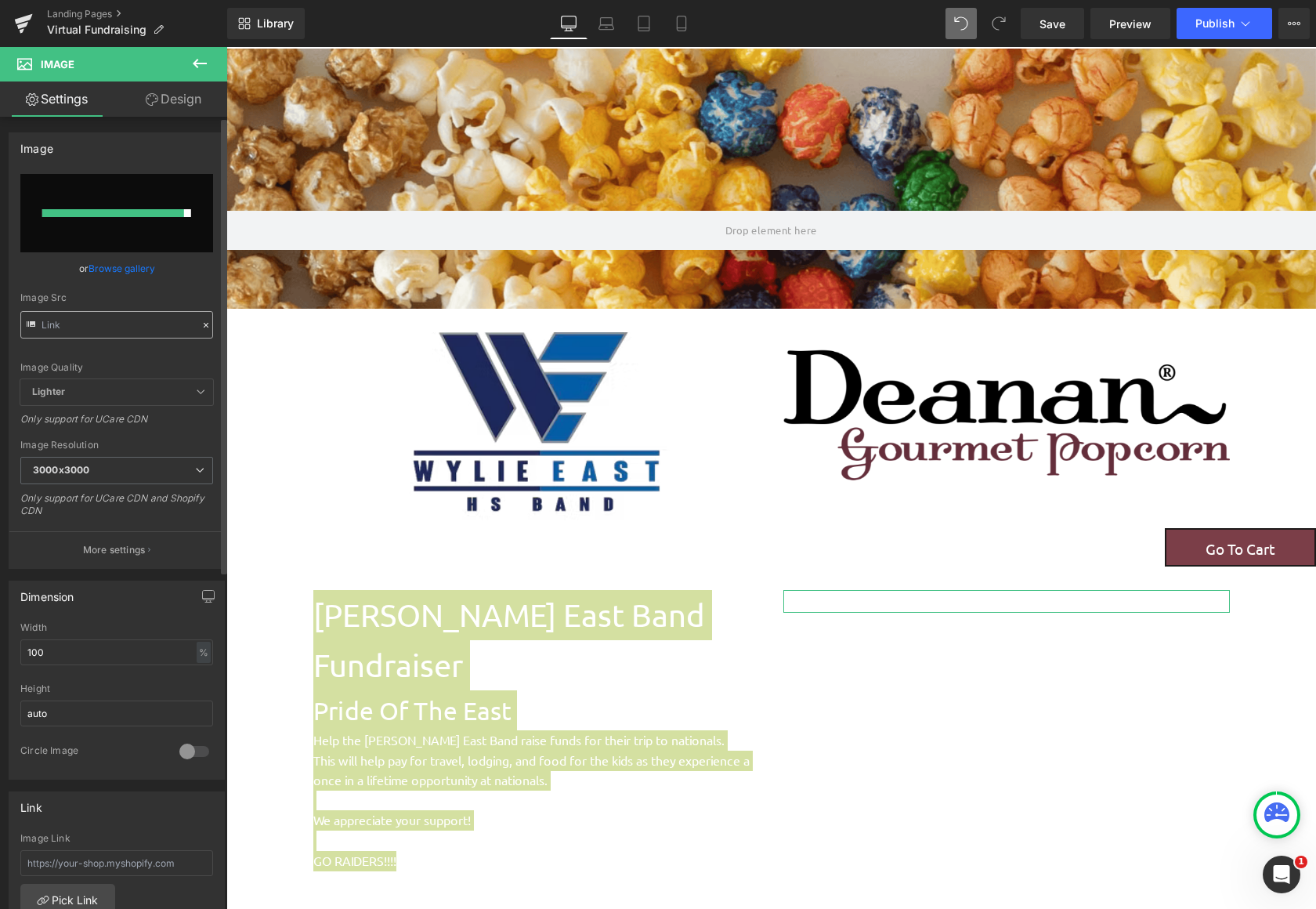
scroll to position [2273, 1077]
click at [151, 320] on input "text" at bounding box center [117, 324] width 193 height 27
paste input "[URL][DOMAIN_NAME]"
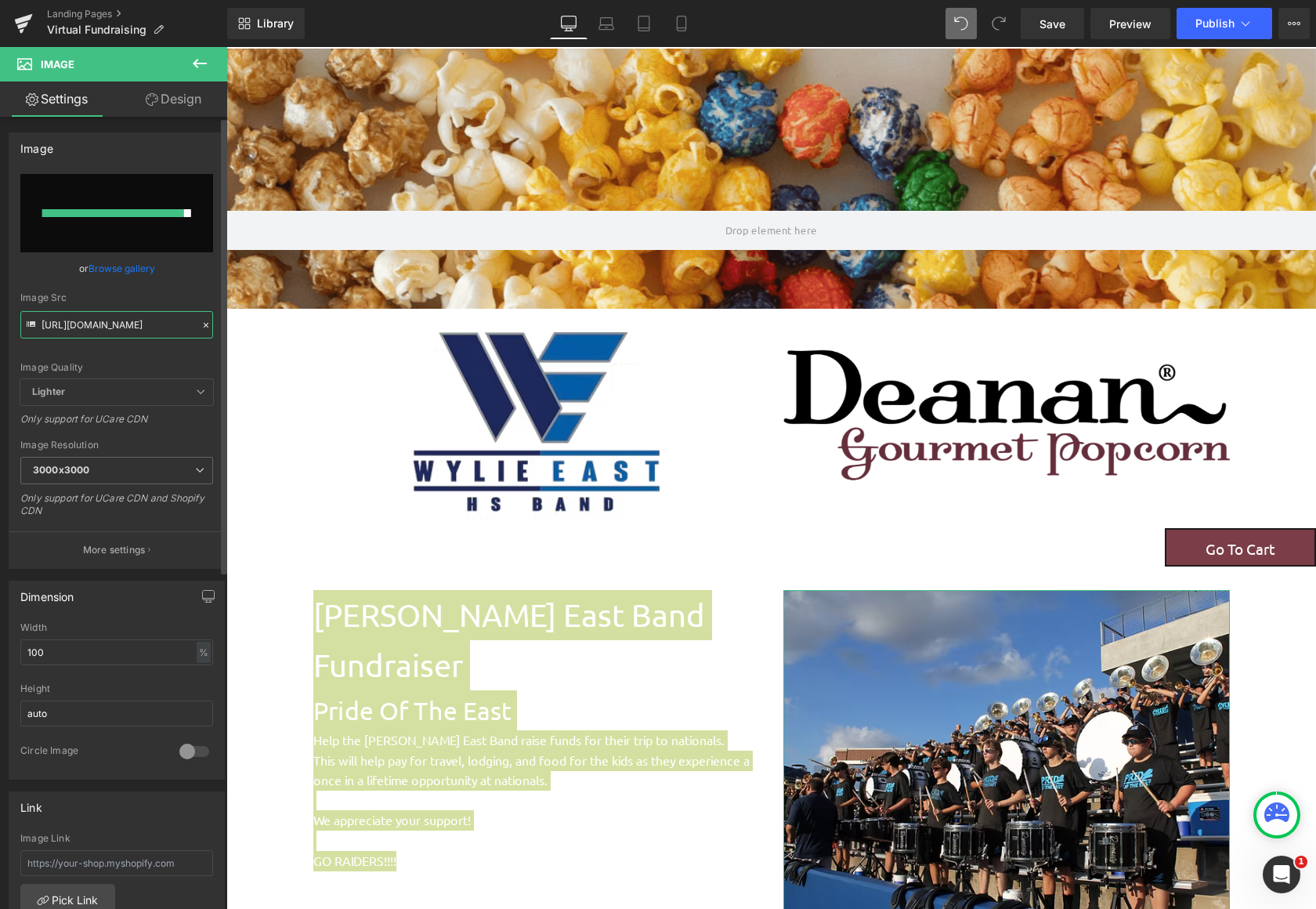
type input "[URL][DOMAIN_NAME]"
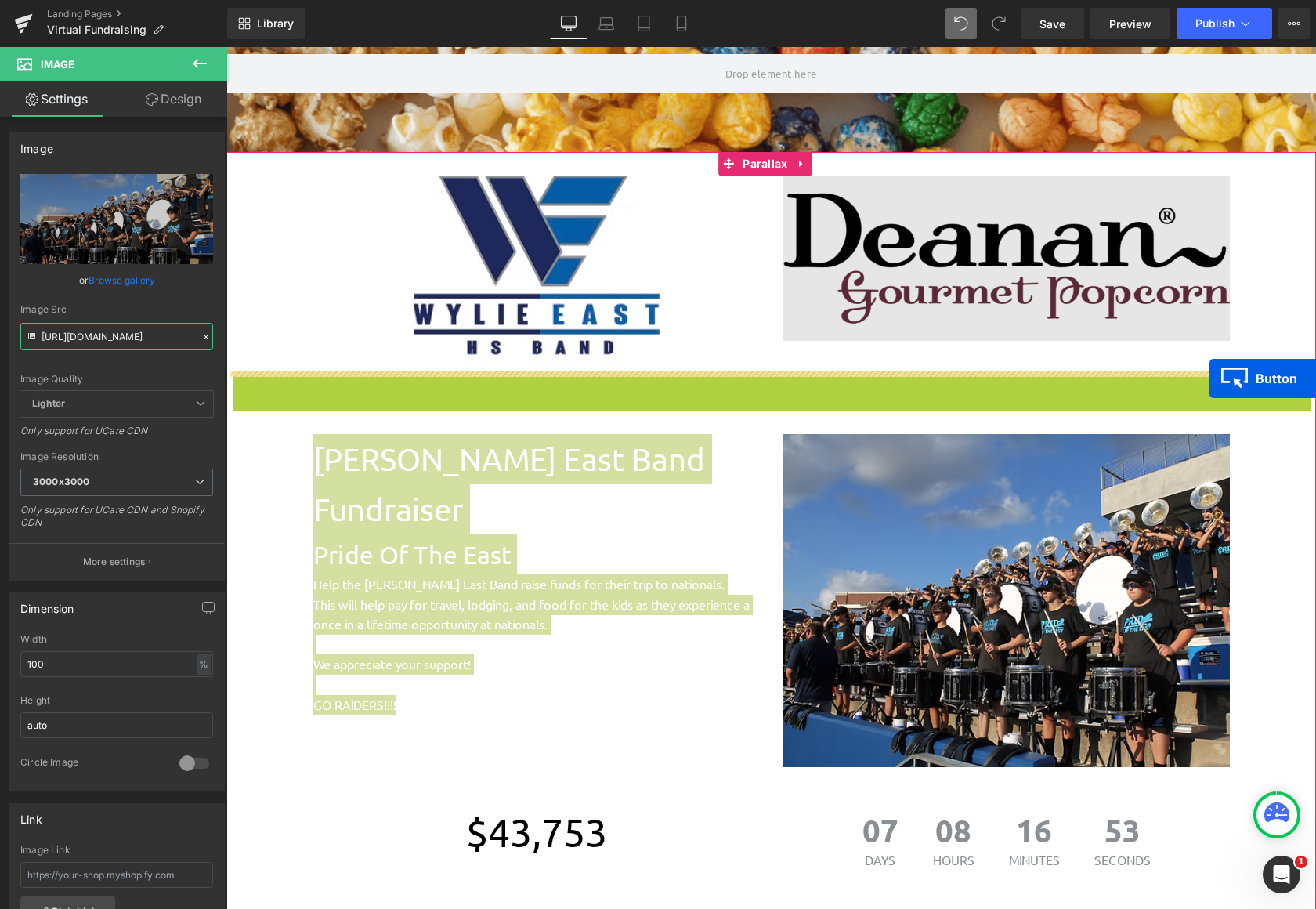
scroll to position [2376, 1077]
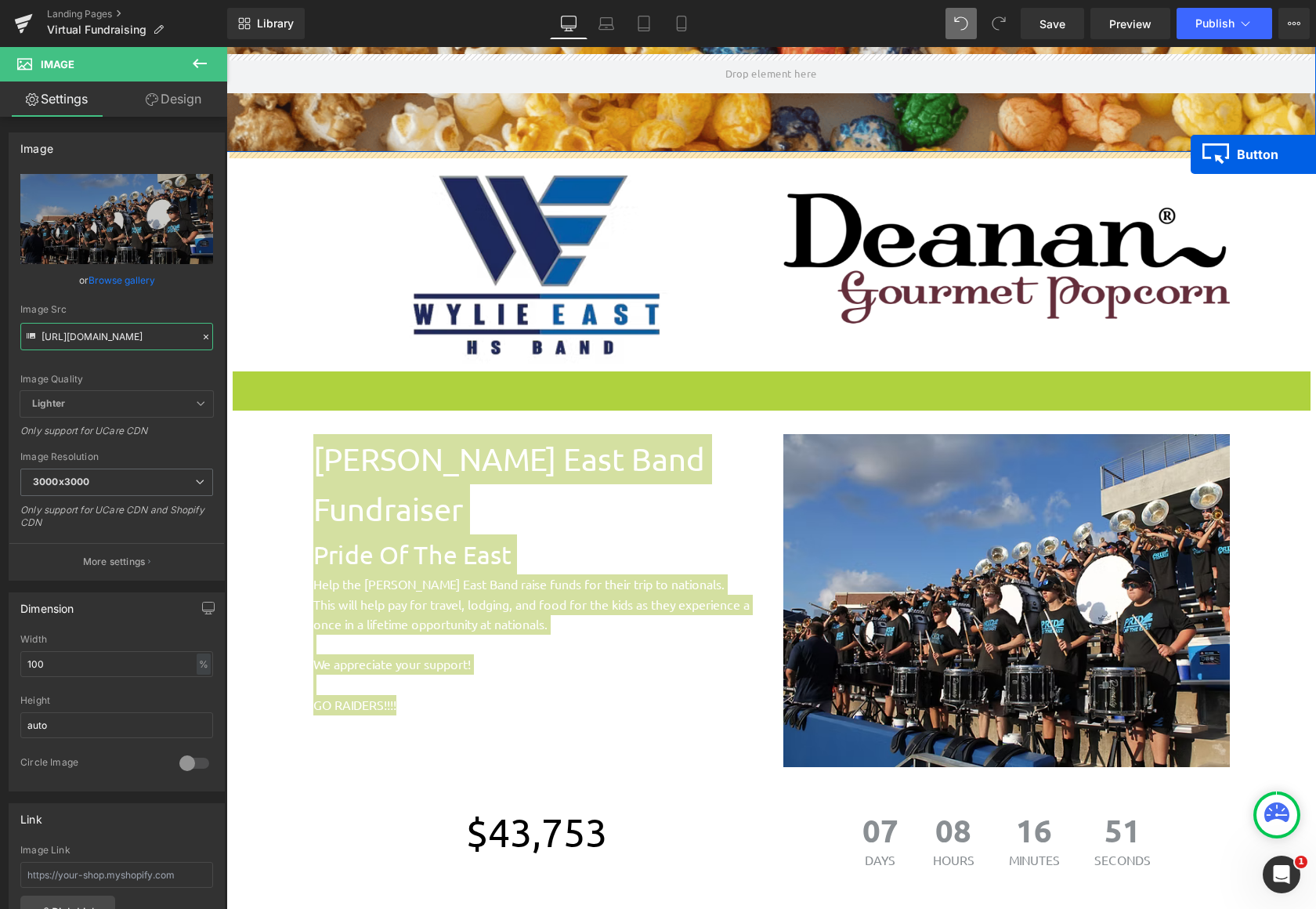
drag, startPoint x: 1205, startPoint y: 392, endPoint x: 1191, endPoint y: 154, distance: 238.4
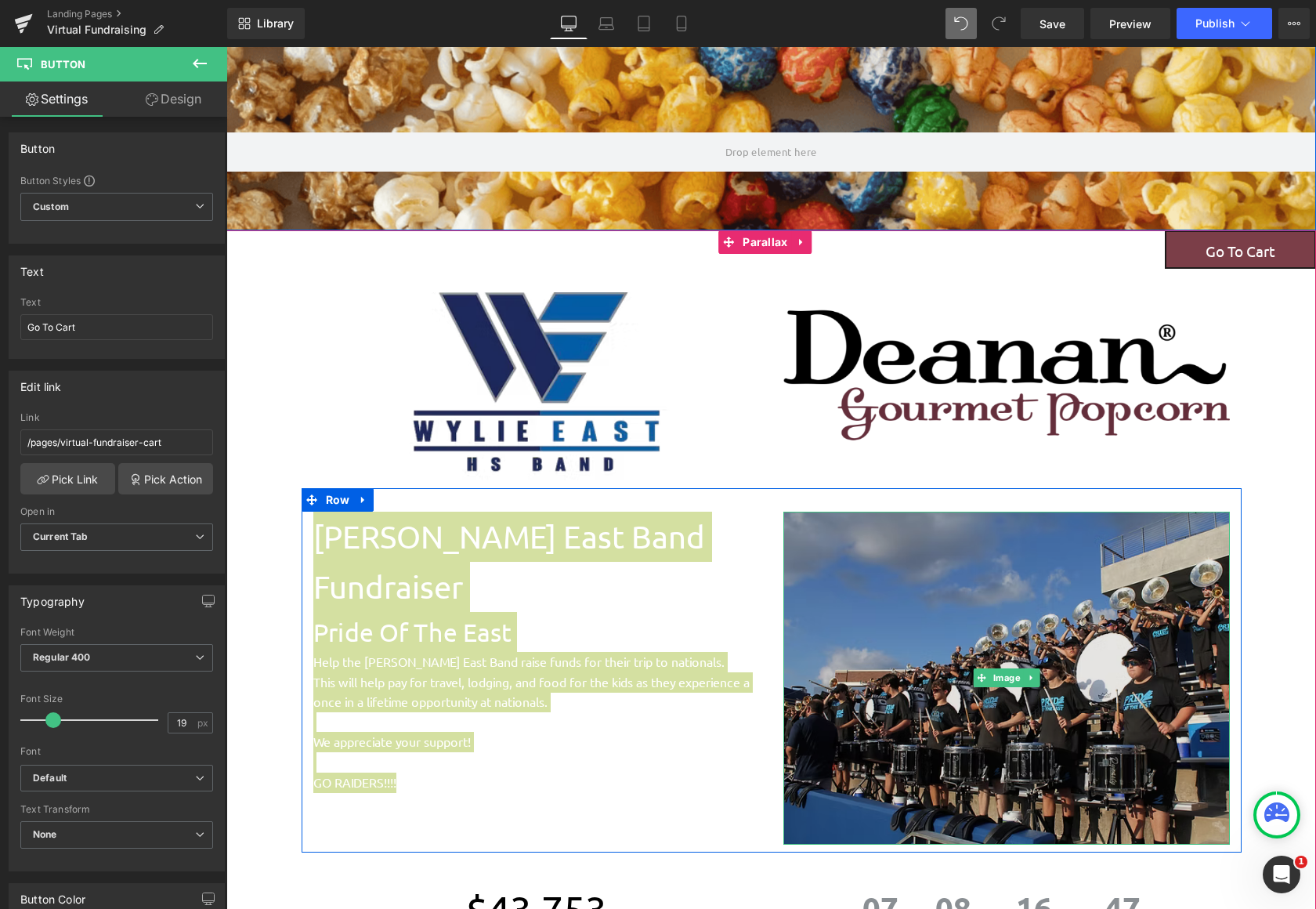
scroll to position [156, 0]
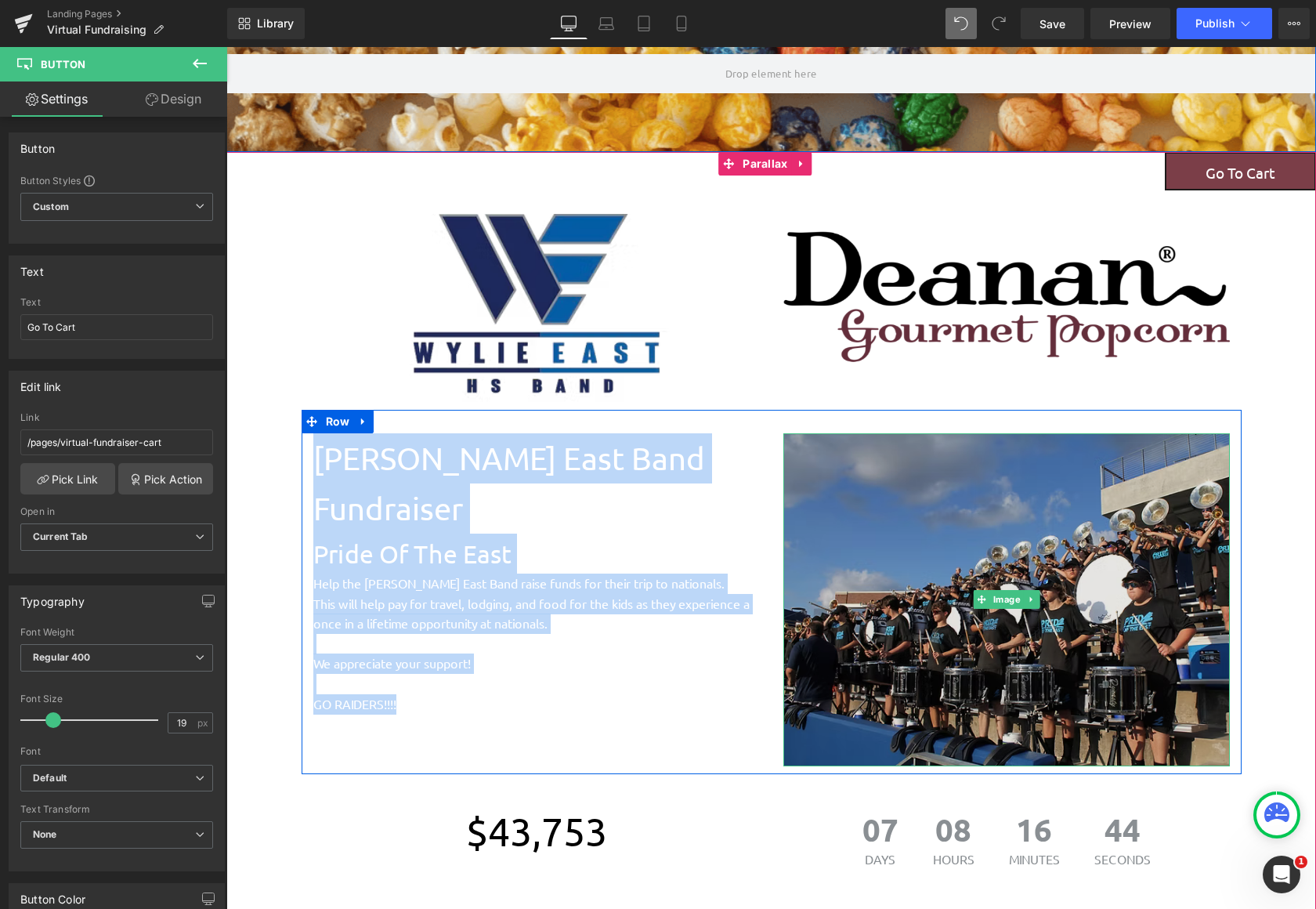
click at [897, 699] on img at bounding box center [1006, 600] width 447 height 333
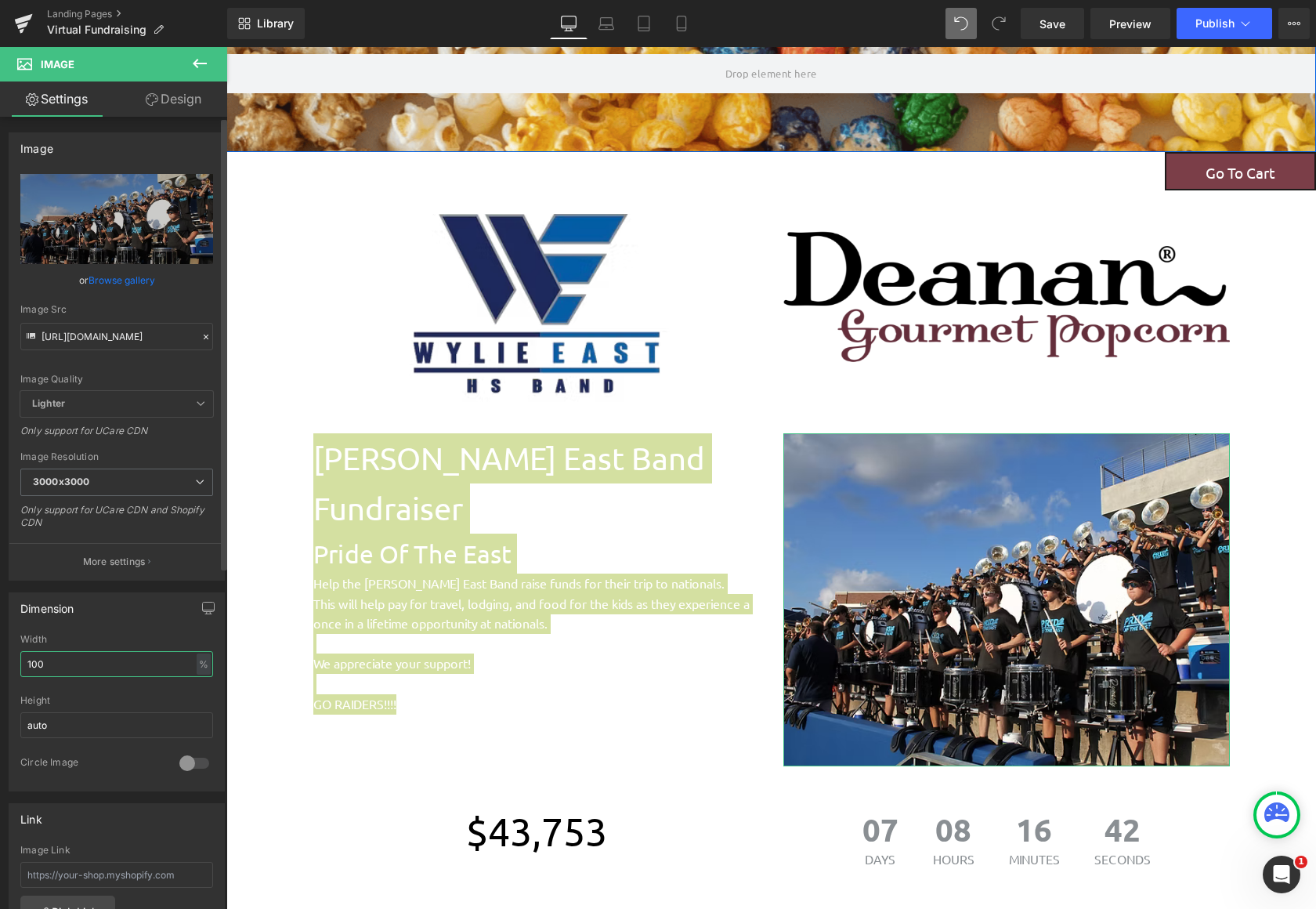
click at [130, 665] on input "100" at bounding box center [117, 663] width 193 height 26
drag, startPoint x: 130, startPoint y: 668, endPoint x: 21, endPoint y: 666, distance: 109.0
click at [21, 666] on input "100" at bounding box center [117, 663] width 193 height 26
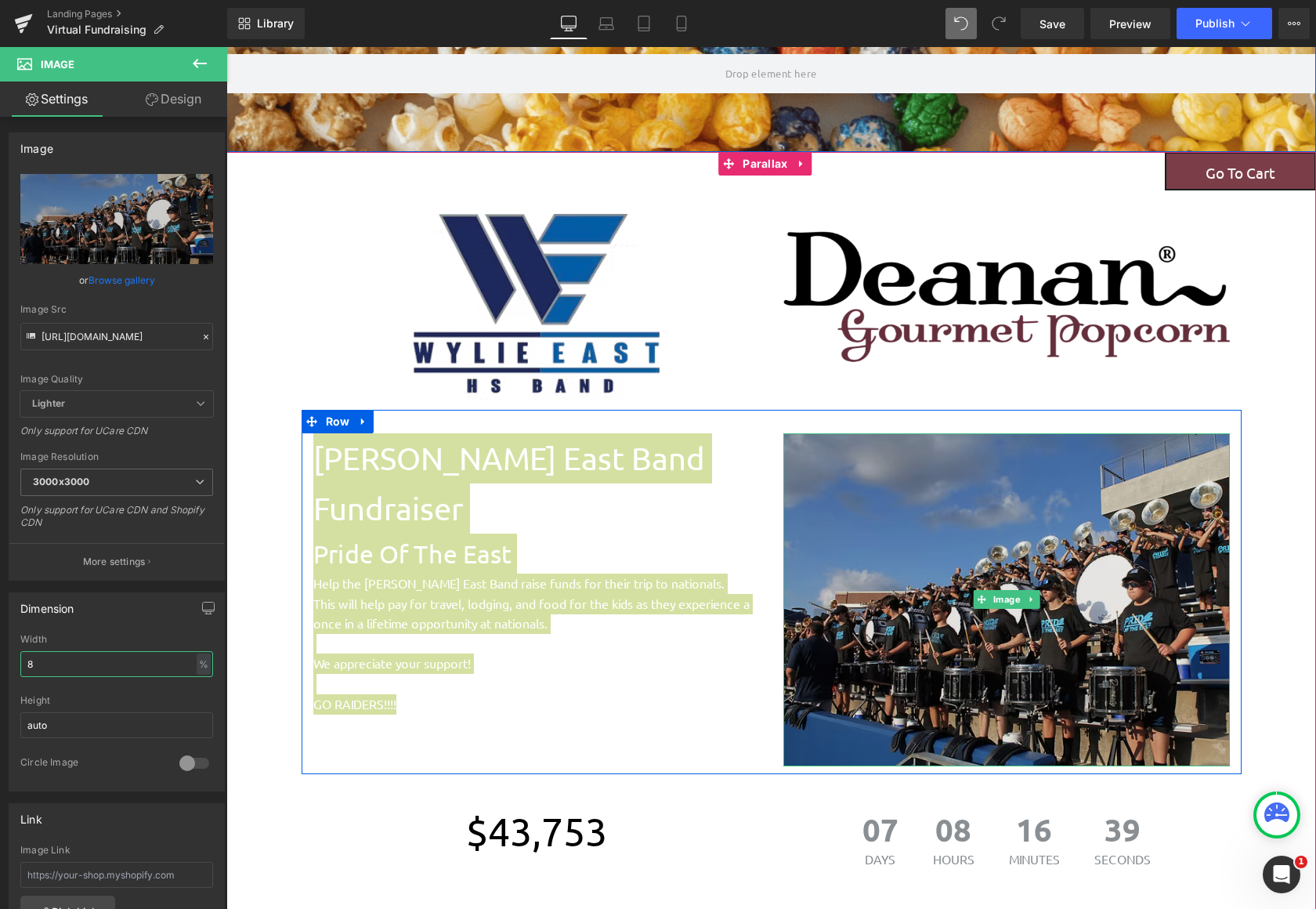
type input "80"
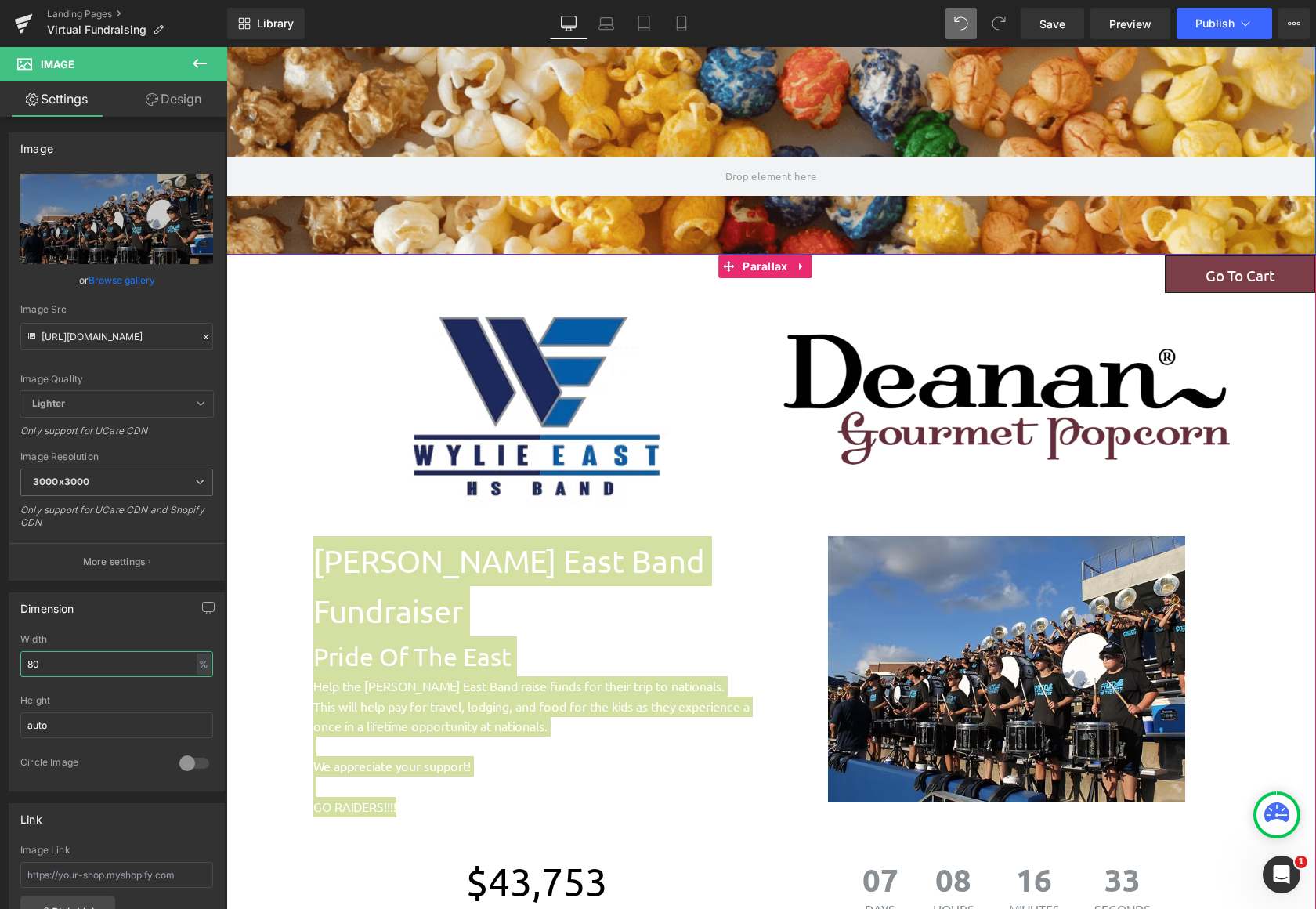
scroll to position [79, 0]
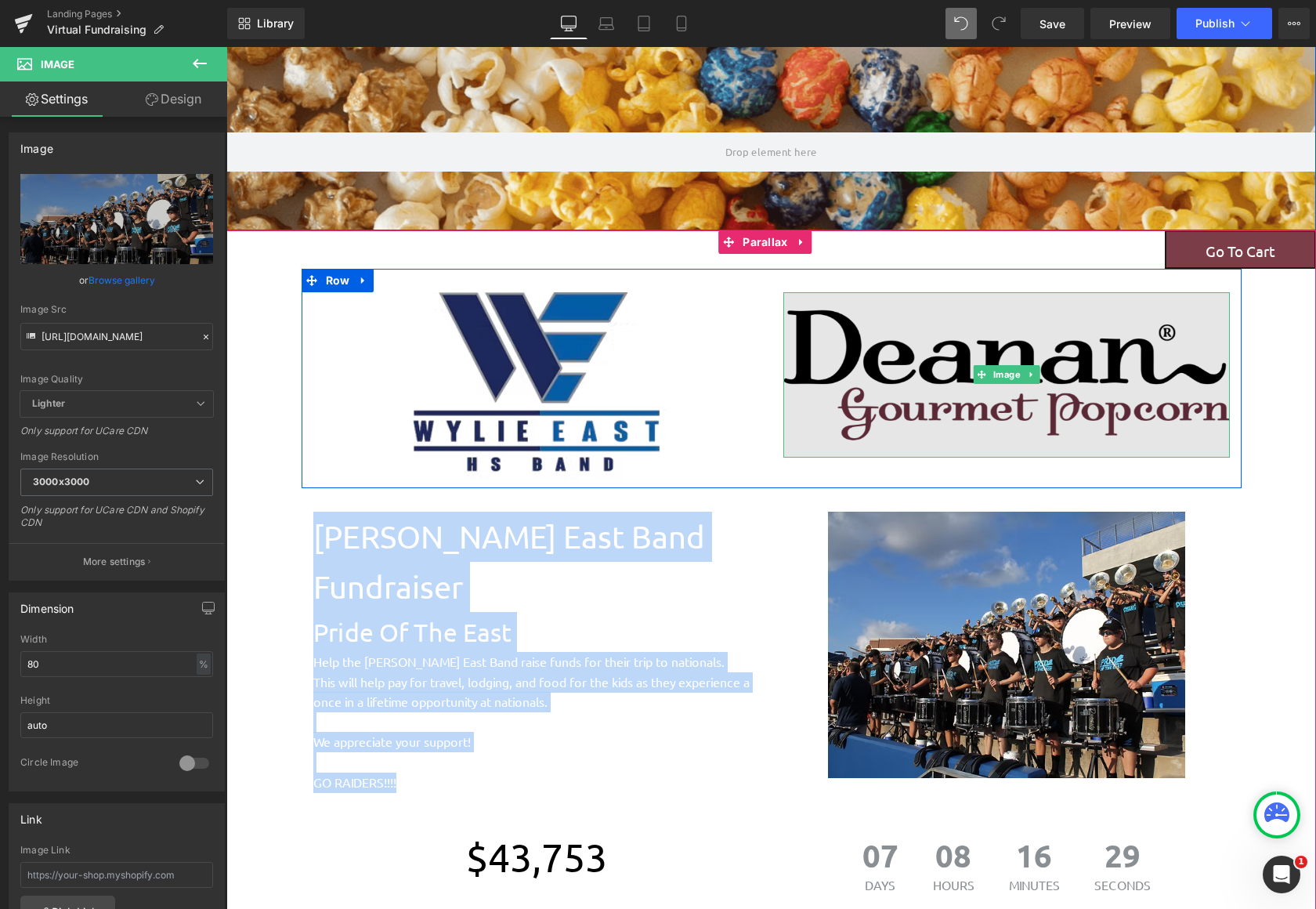
click at [787, 444] on img at bounding box center [1006, 375] width 447 height 166
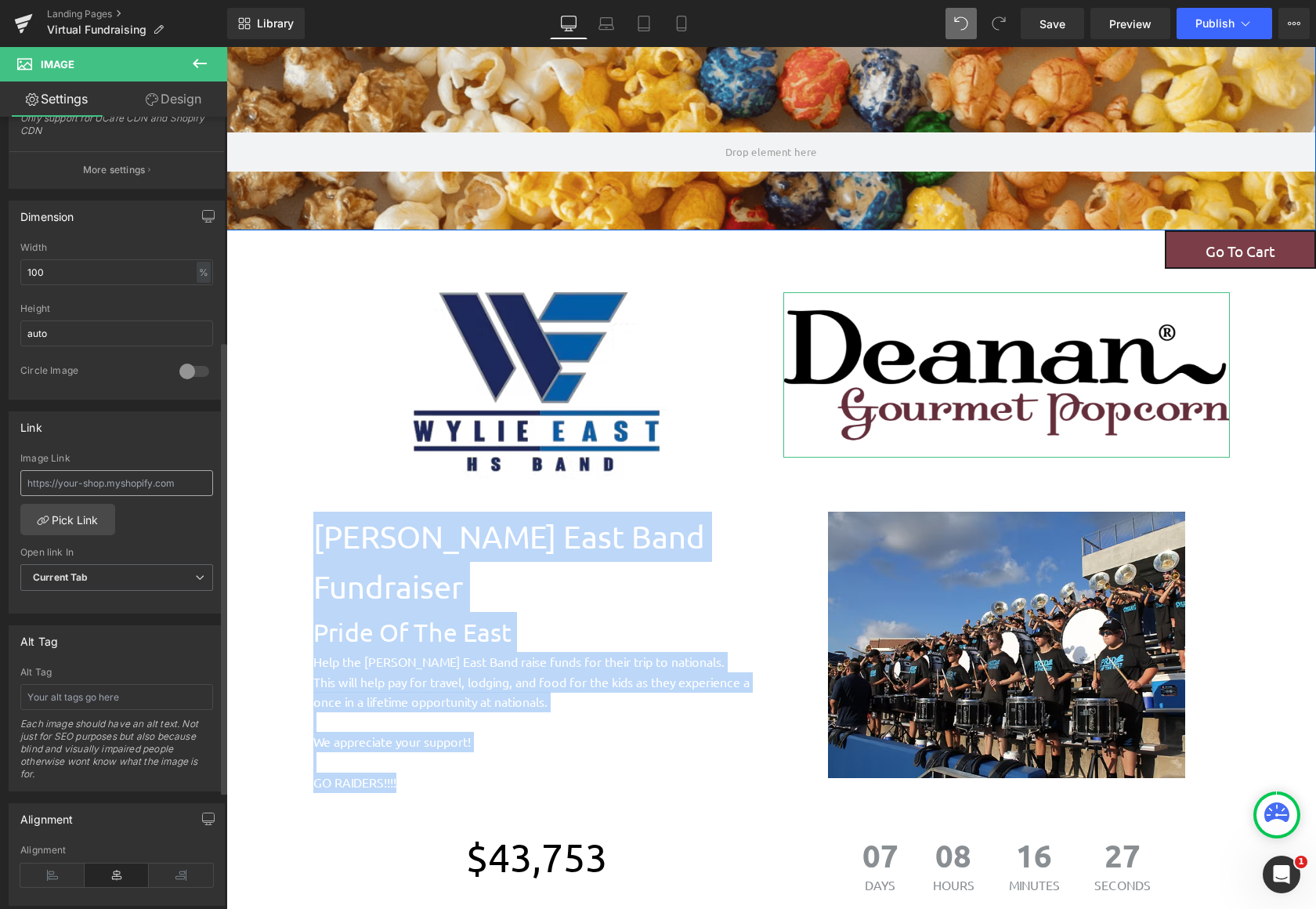
scroll to position [597, 0]
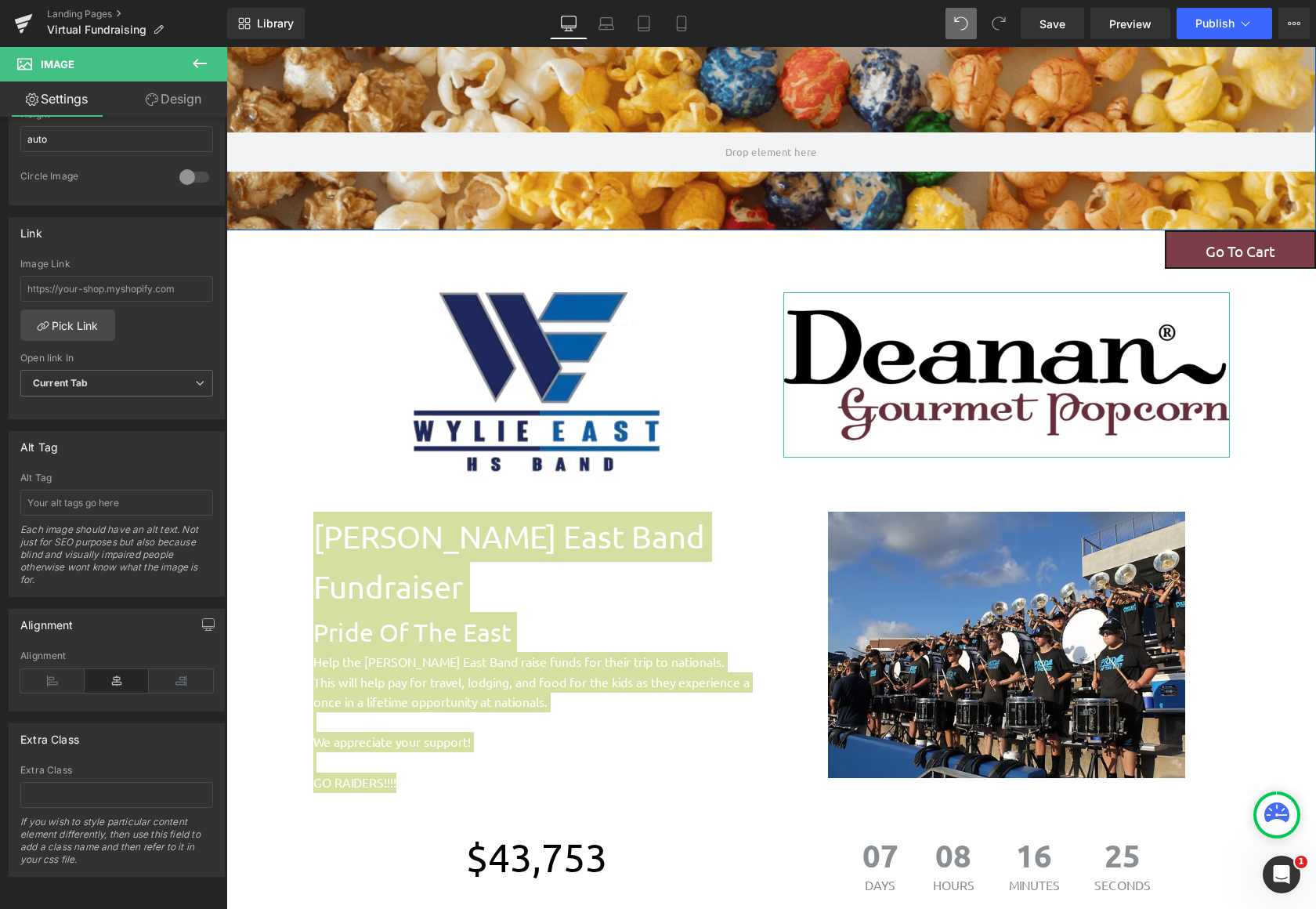
click at [167, 109] on link "Design" at bounding box center [173, 98] width 114 height 35
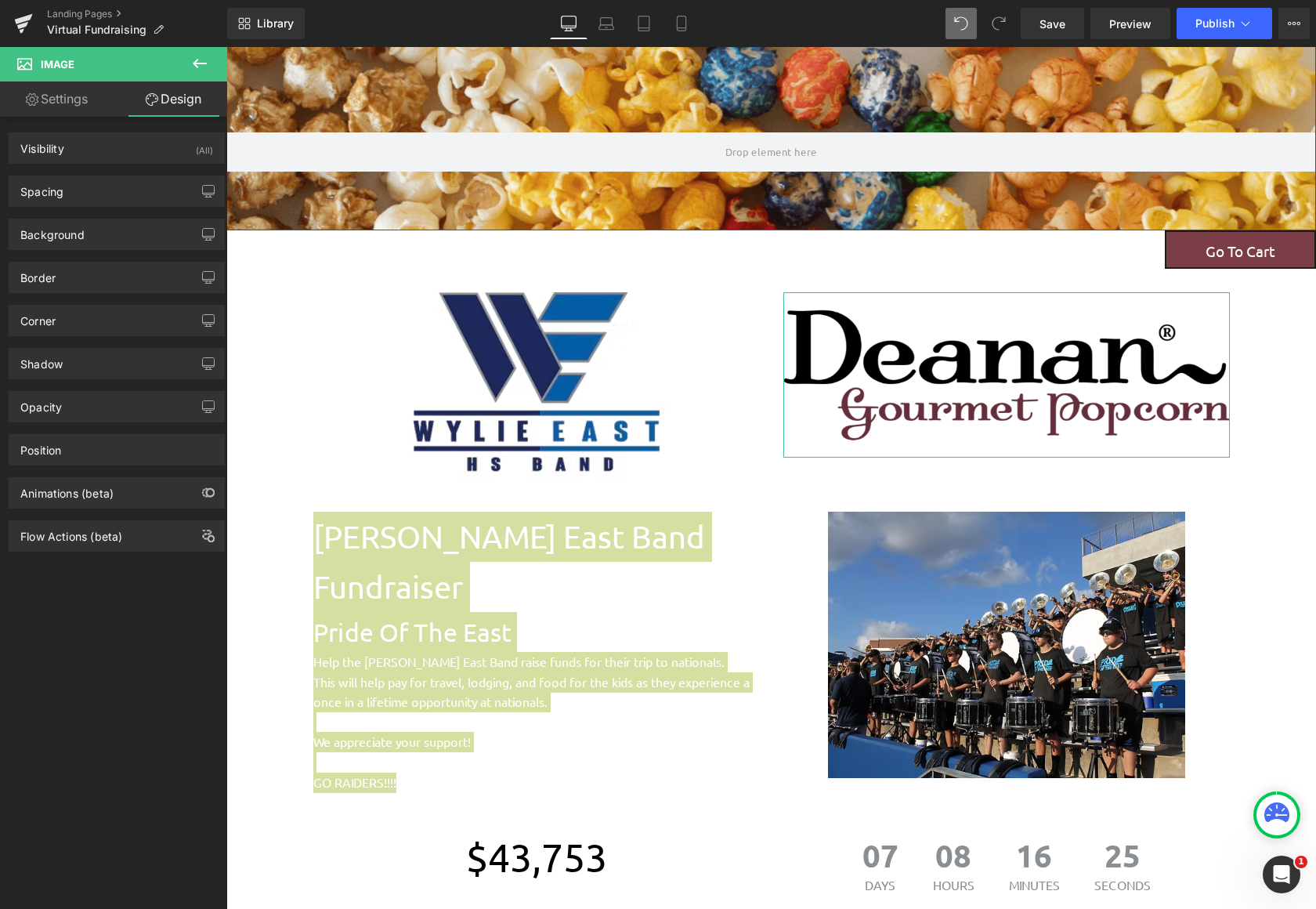
type input "0"
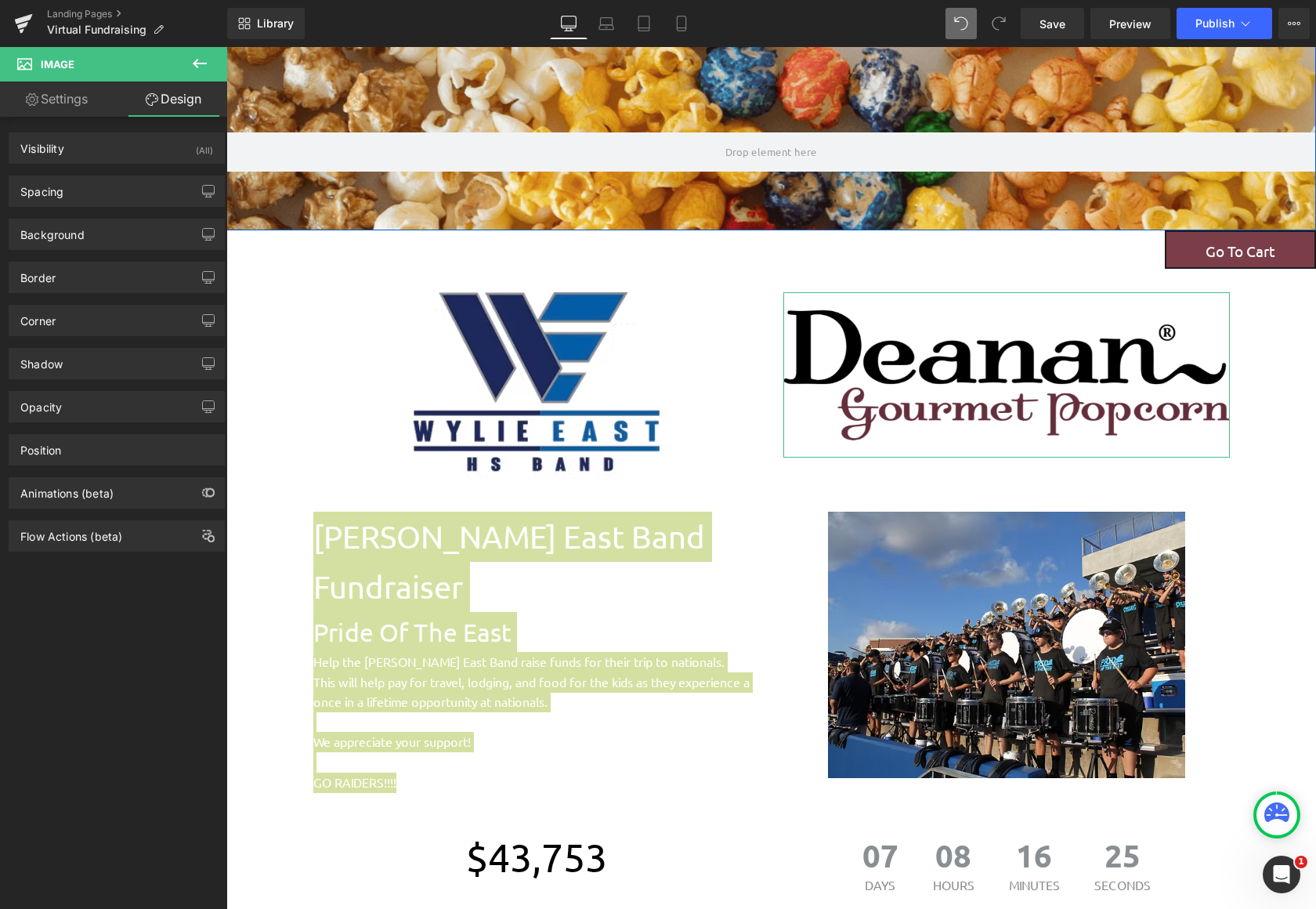
type input "0"
click at [110, 191] on div "Spacing" at bounding box center [116, 190] width 215 height 29
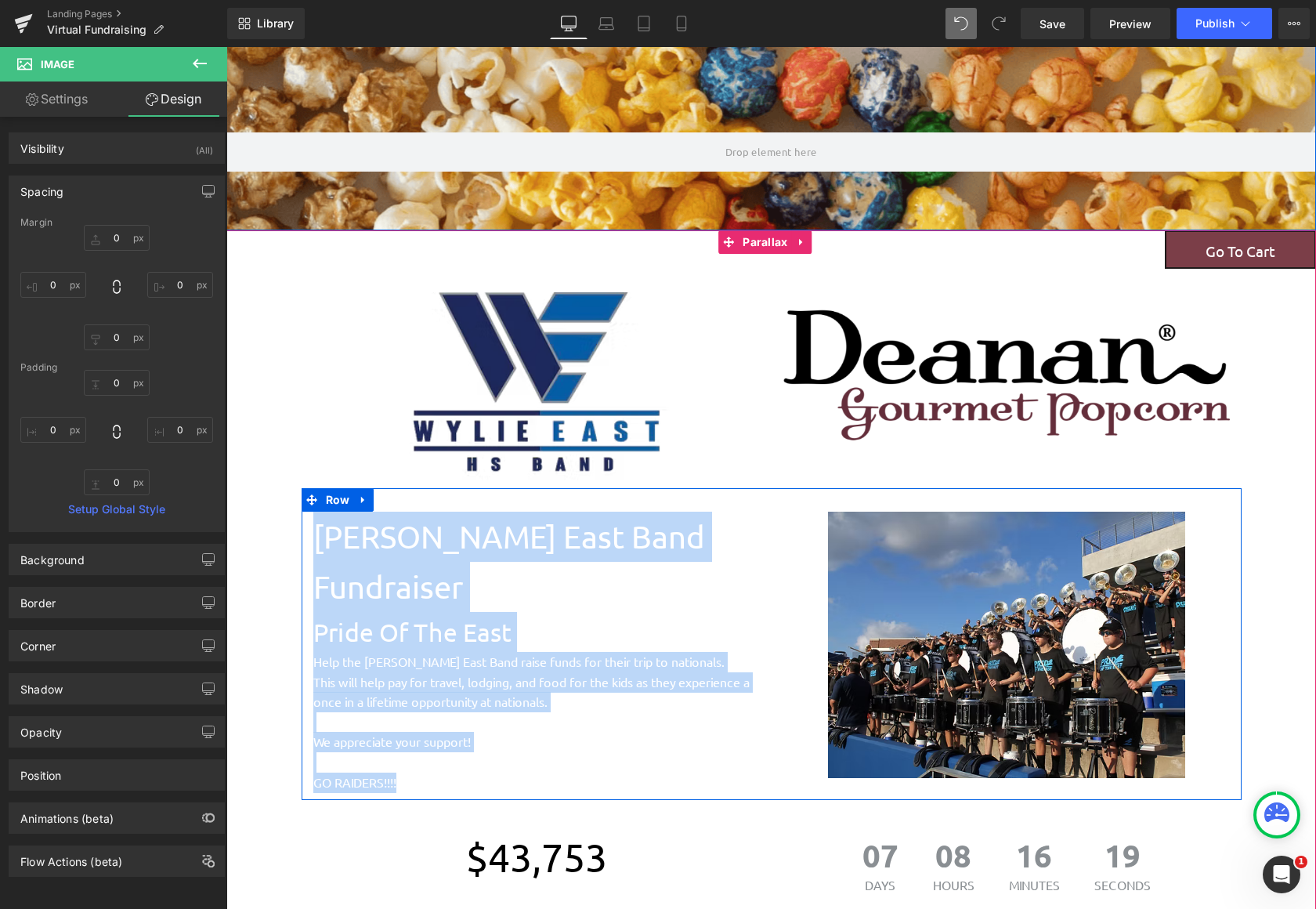
click at [762, 520] on div "[PERSON_NAME] East Band Fundraiser Text Block Pride Of The East Text Block Help…" at bounding box center [537, 651] width 470 height 280
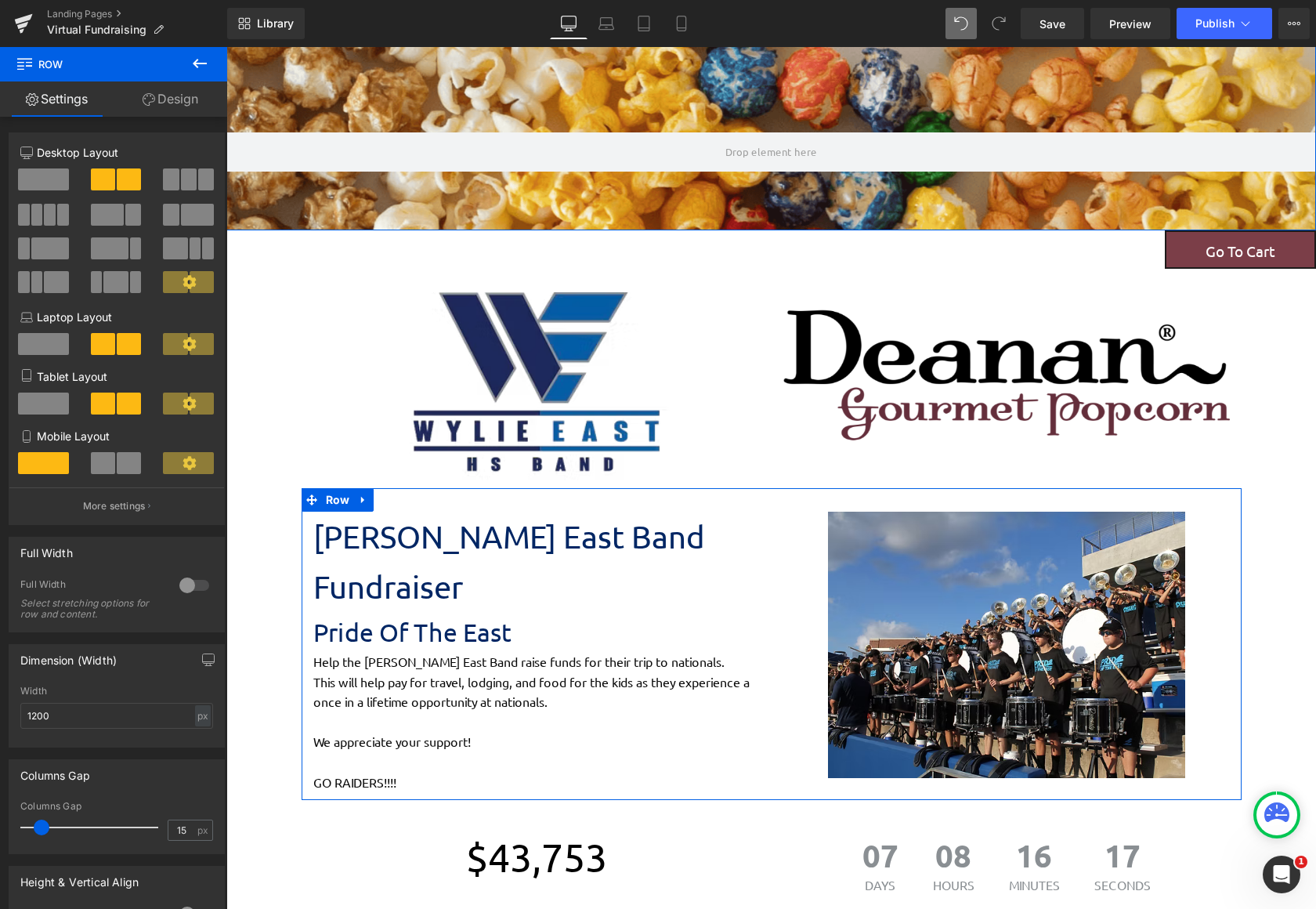
click at [178, 98] on link "Design" at bounding box center [170, 98] width 114 height 35
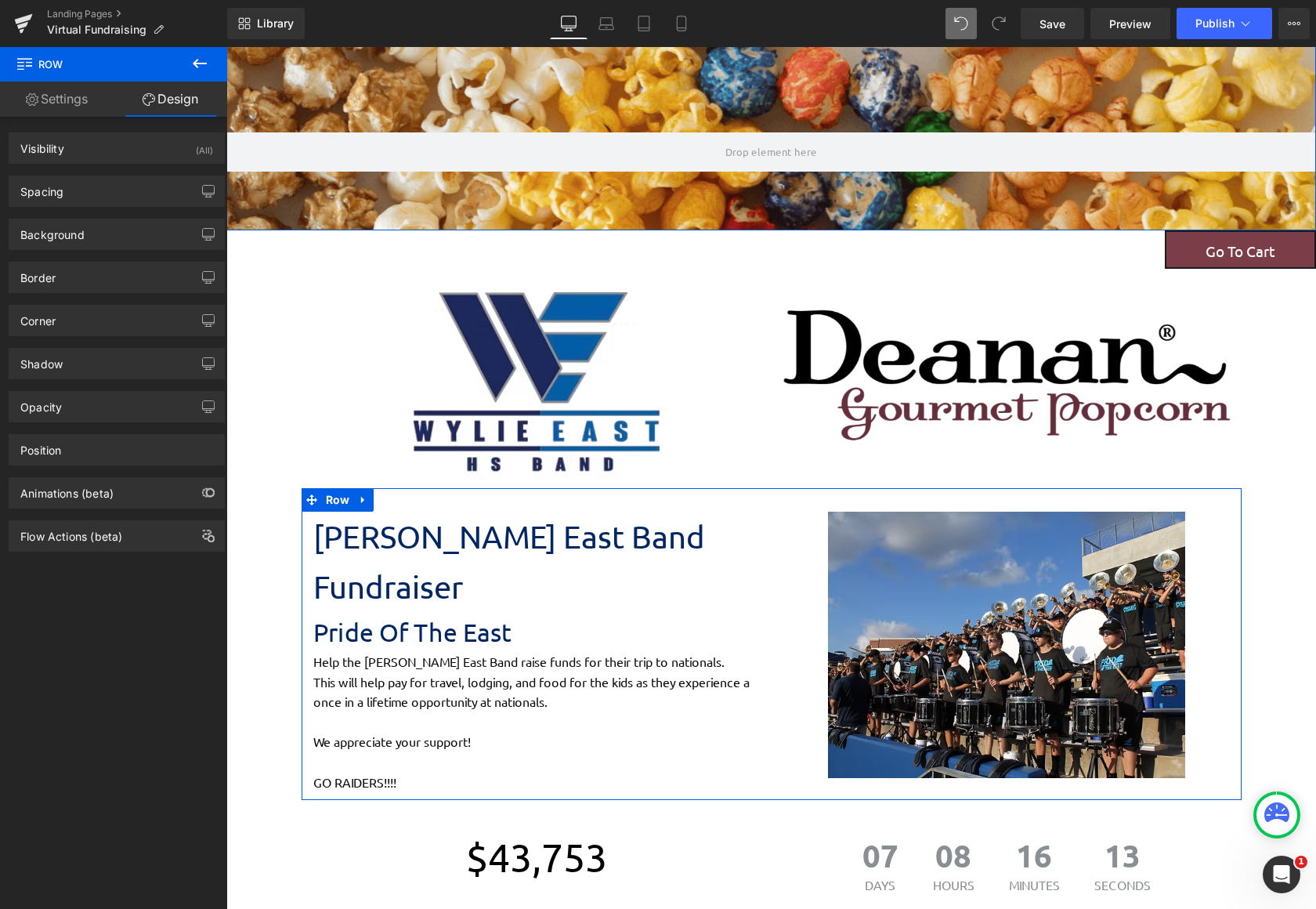
click at [65, 104] on link "Settings" at bounding box center [57, 98] width 114 height 35
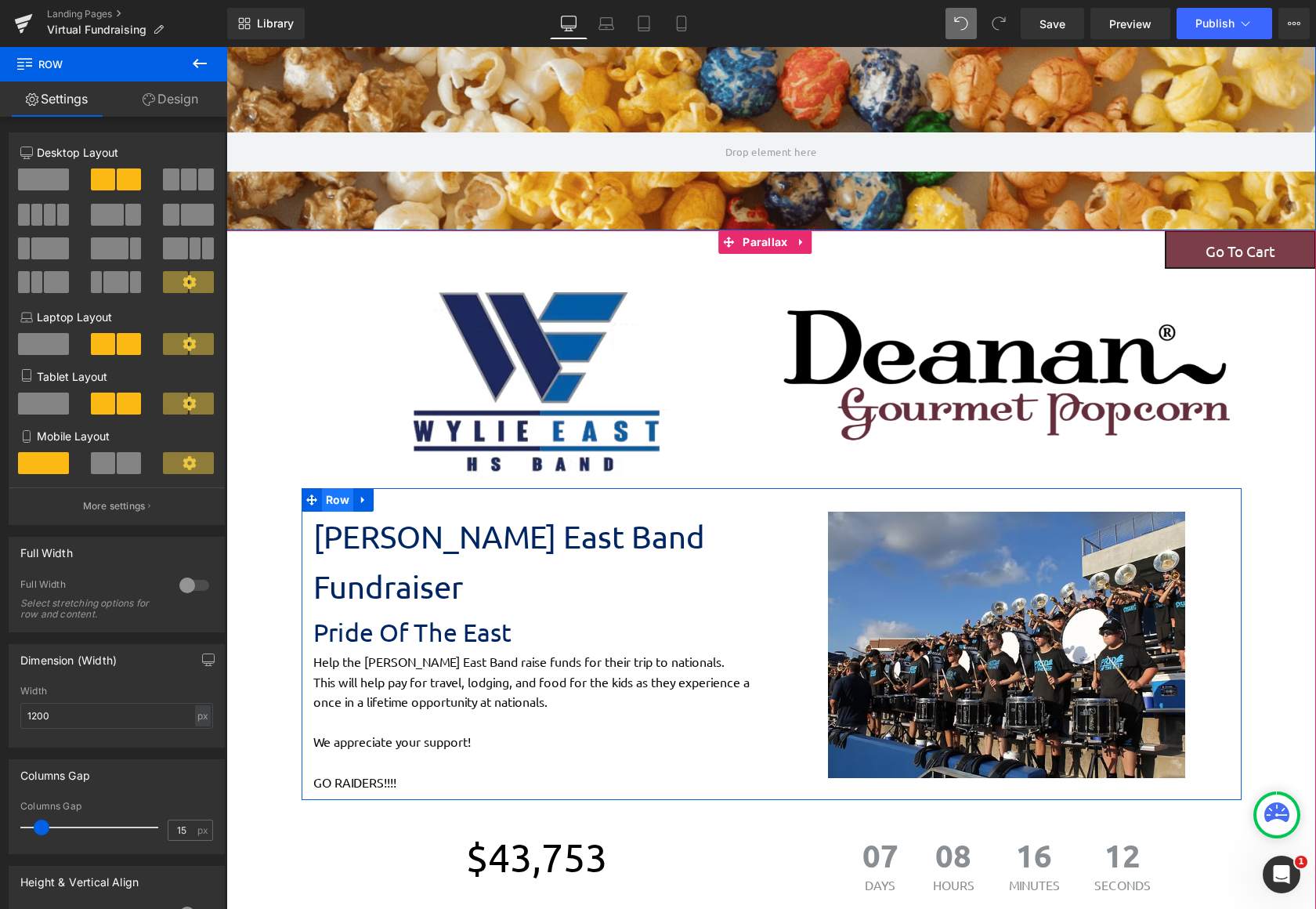
click at [326, 508] on span "Row" at bounding box center [338, 499] width 32 height 24
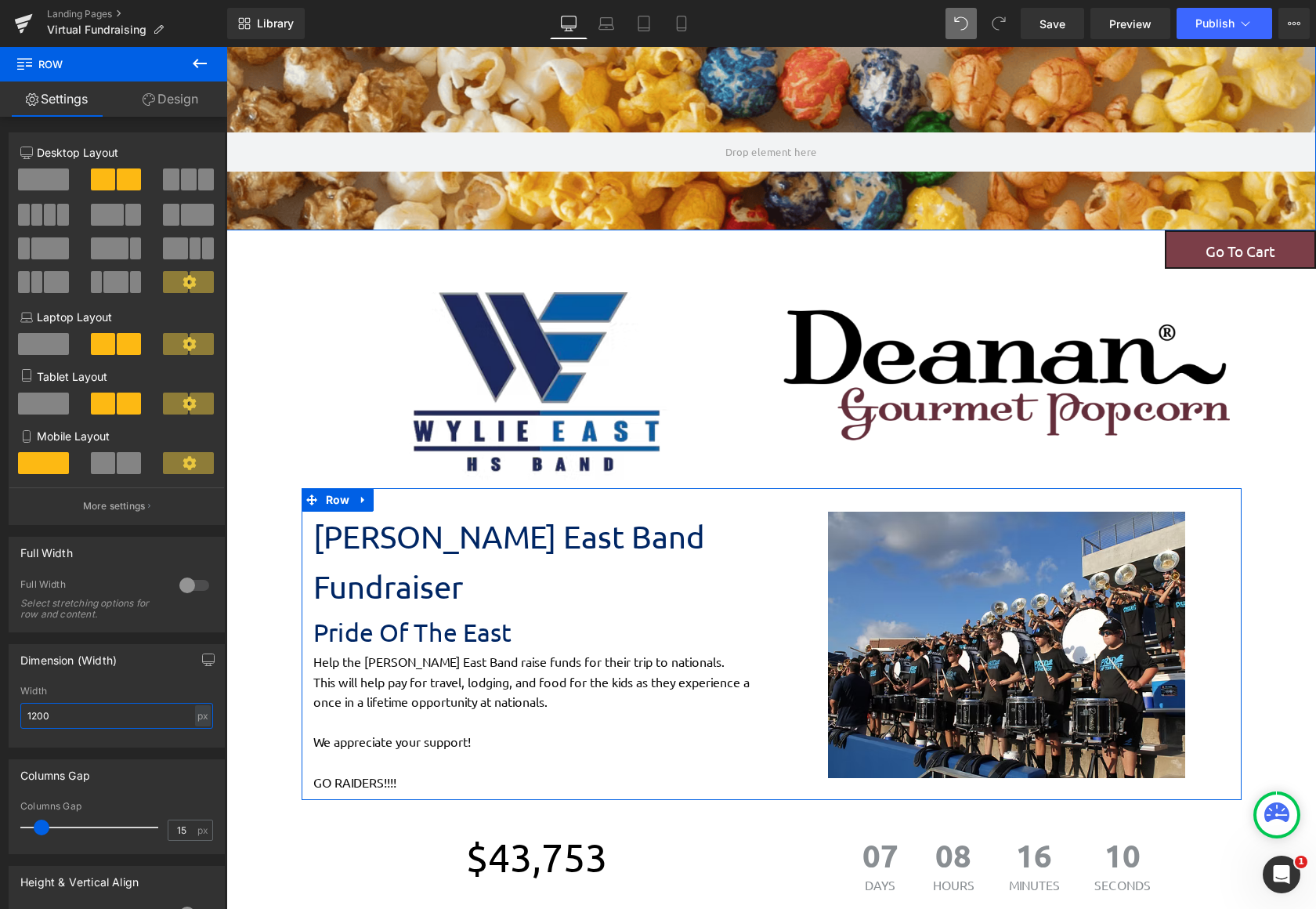
drag, startPoint x: 136, startPoint y: 722, endPoint x: -16, endPoint y: 726, distance: 152.1
click at [0, 726] on html "Row You are previewing how the will restyle your page. You can not edit Element…" at bounding box center [658, 454] width 1316 height 909
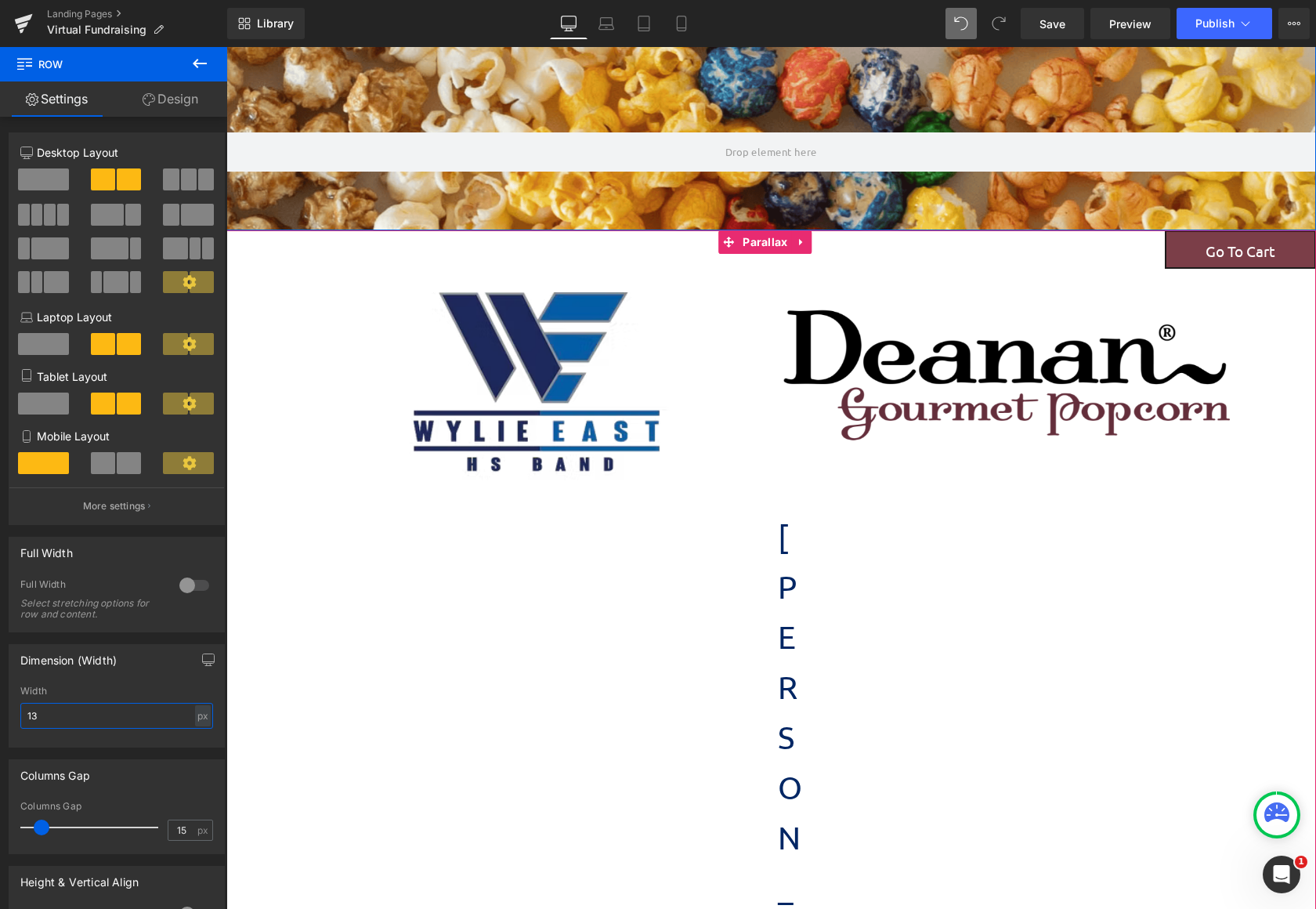
scroll to position [8, 8]
type input "1300"
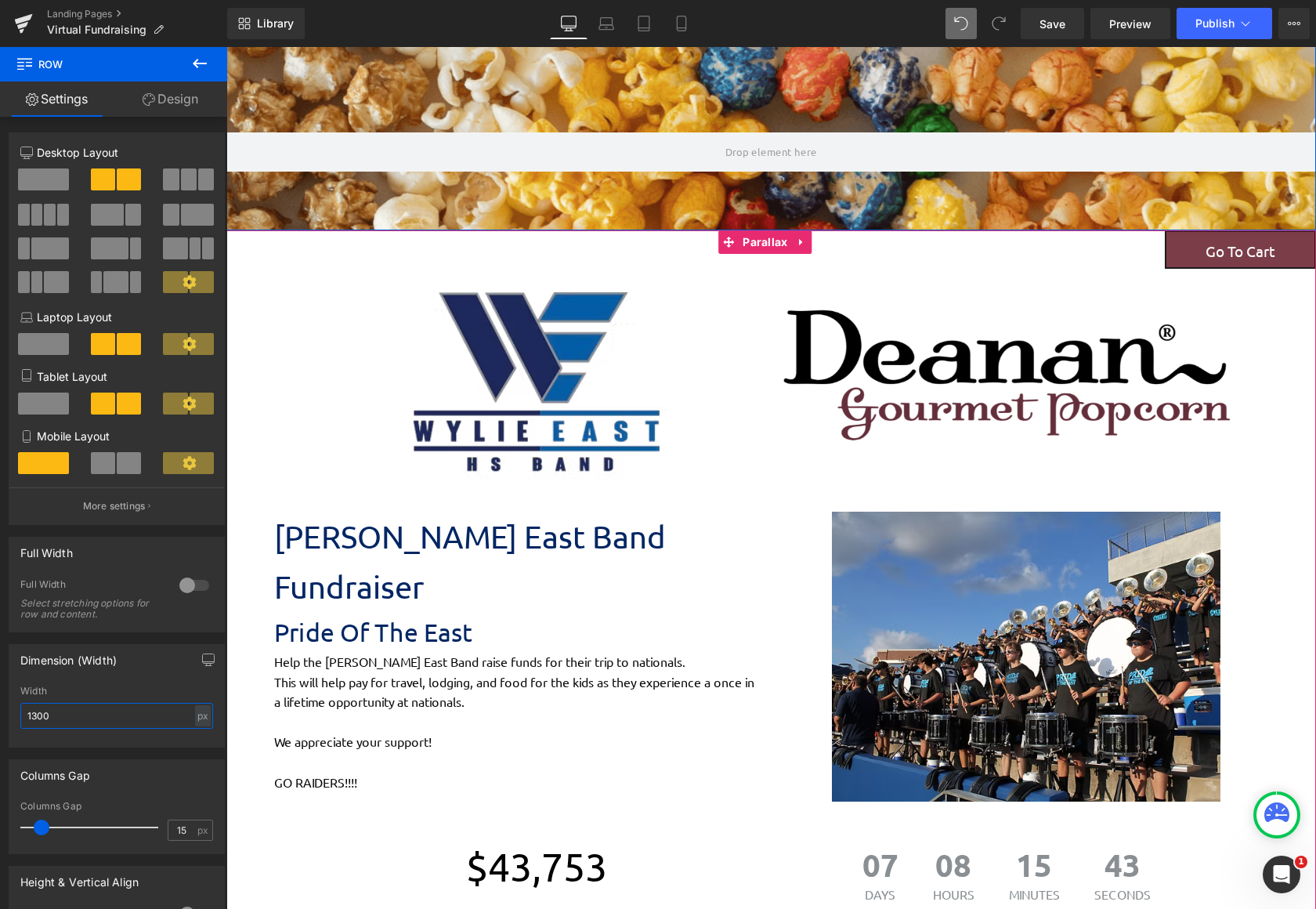
scroll to position [156, 0]
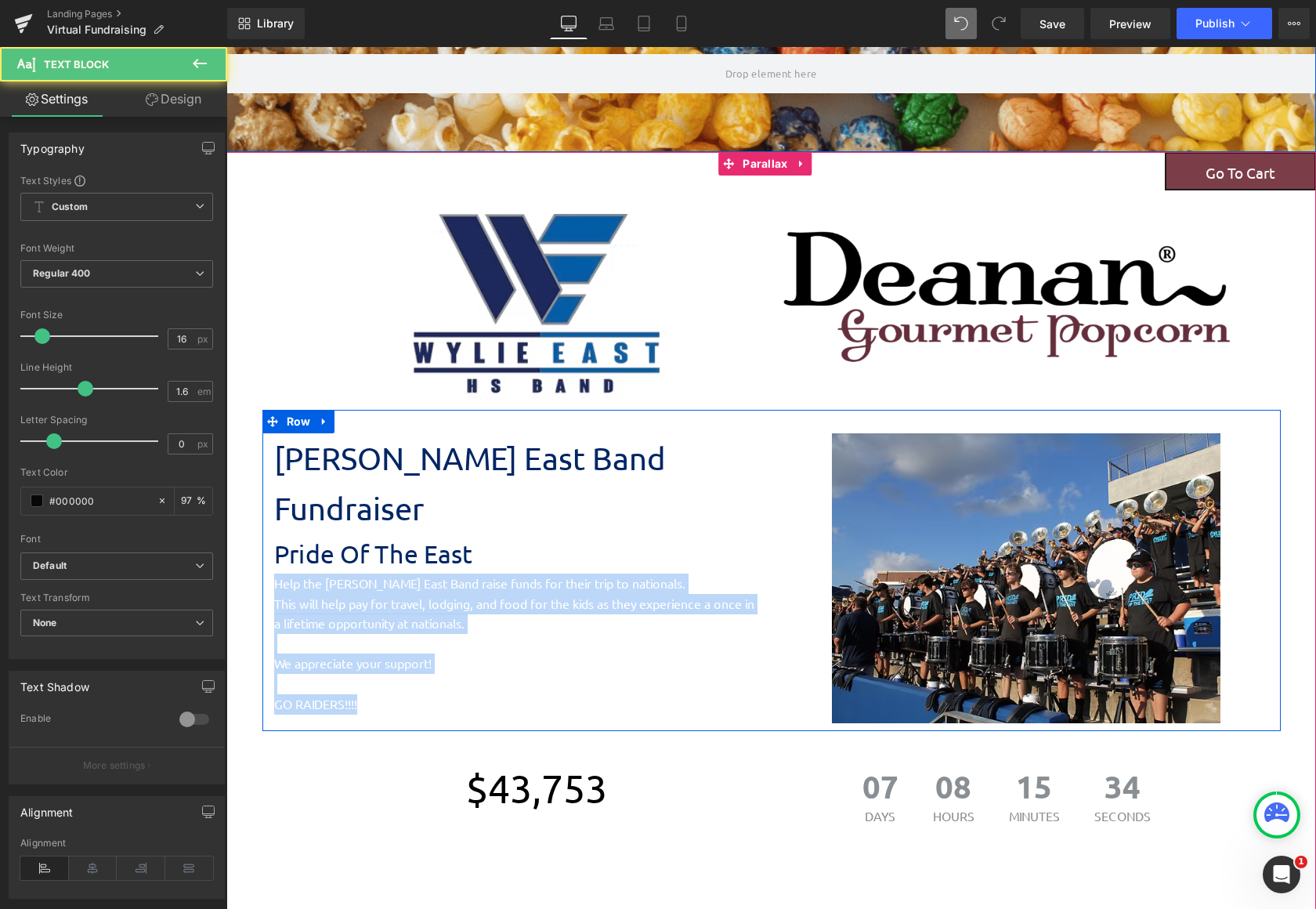
drag, startPoint x: 382, startPoint y: 647, endPoint x: 260, endPoint y: 533, distance: 167.0
click at [262, 533] on div "[PERSON_NAME] East Band Fundraiser Text Block Pride Of The East Text Block Help…" at bounding box center [517, 574] width 509 height 280
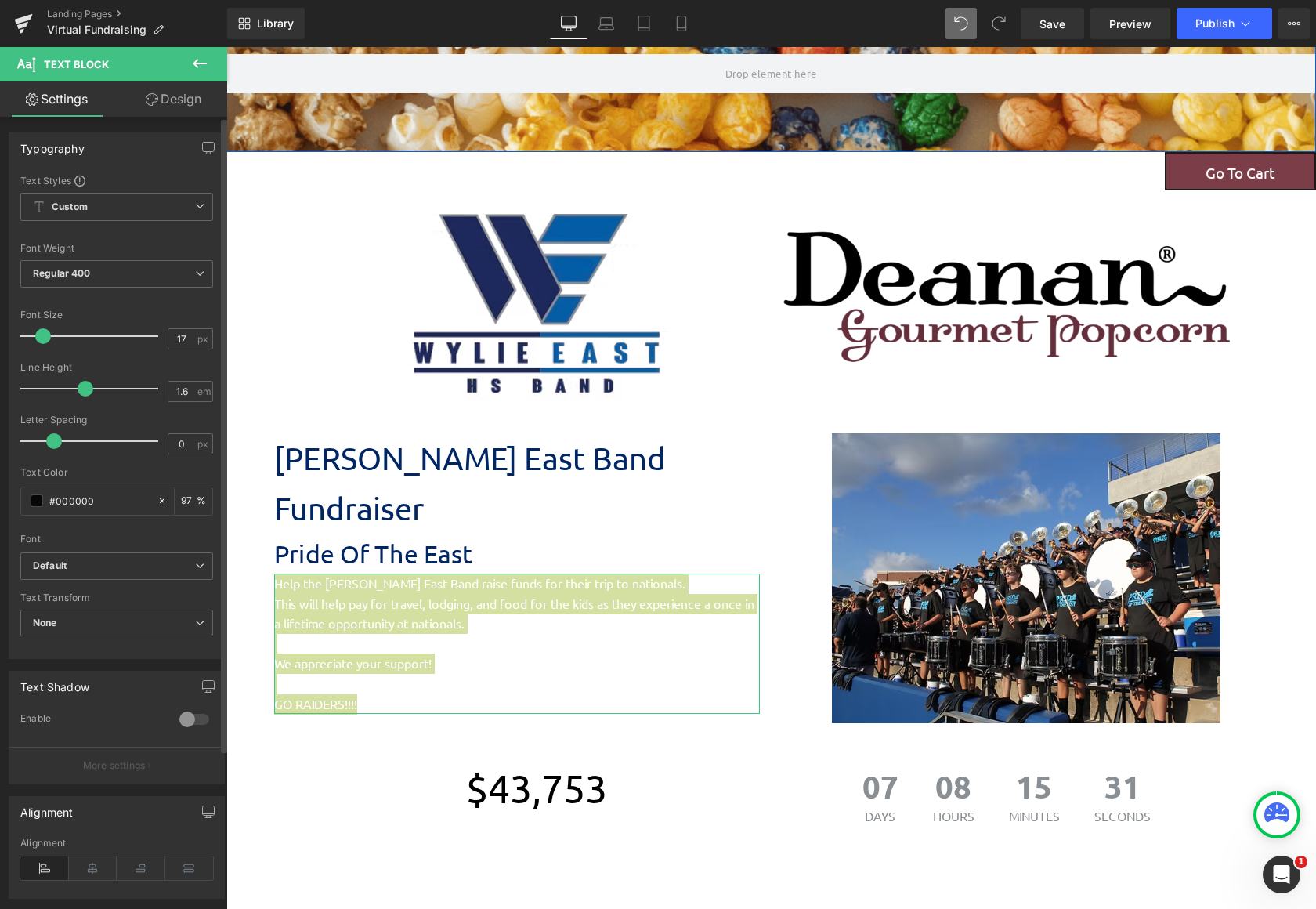
type input "18"
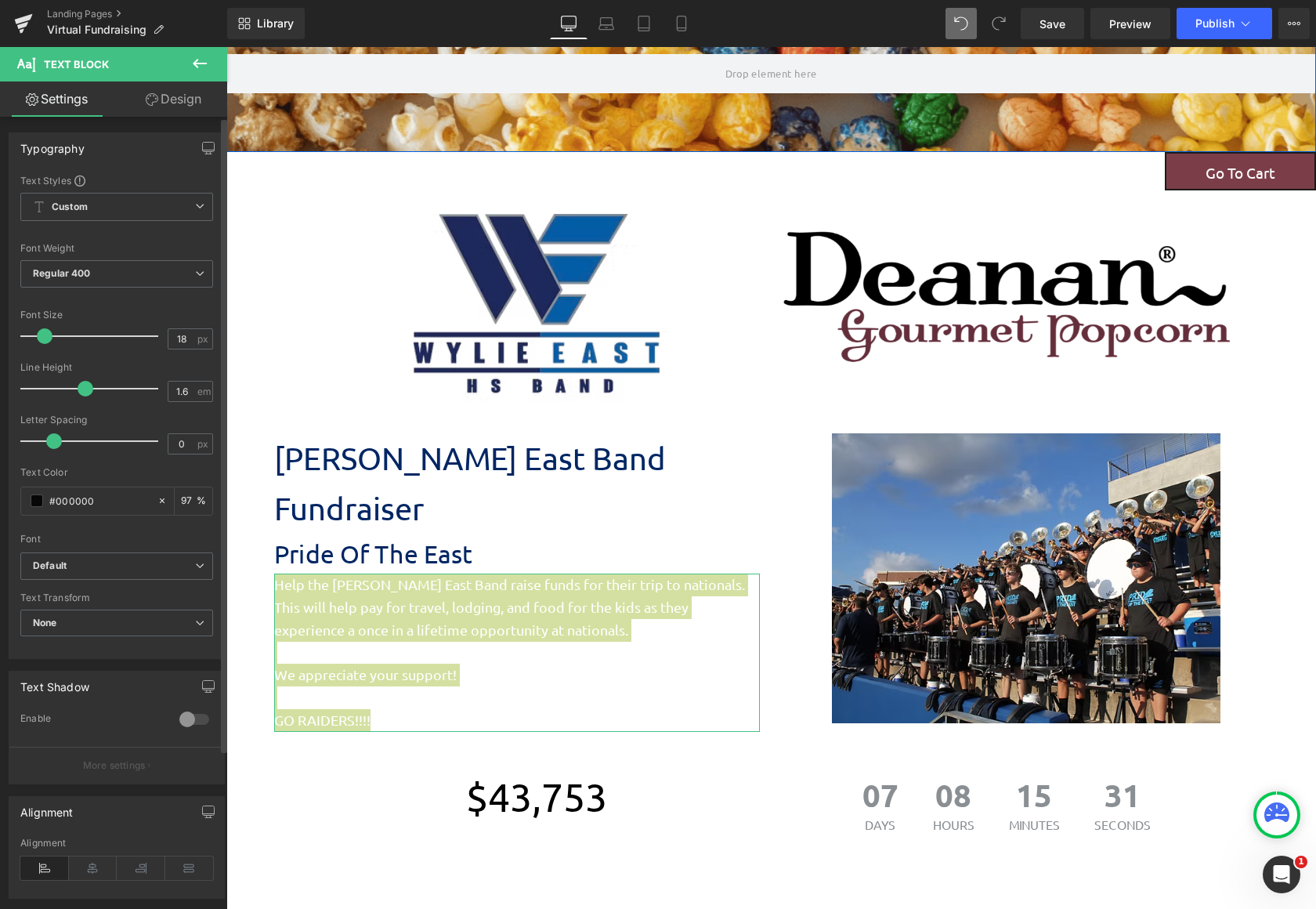
click at [47, 330] on span at bounding box center [44, 336] width 16 height 16
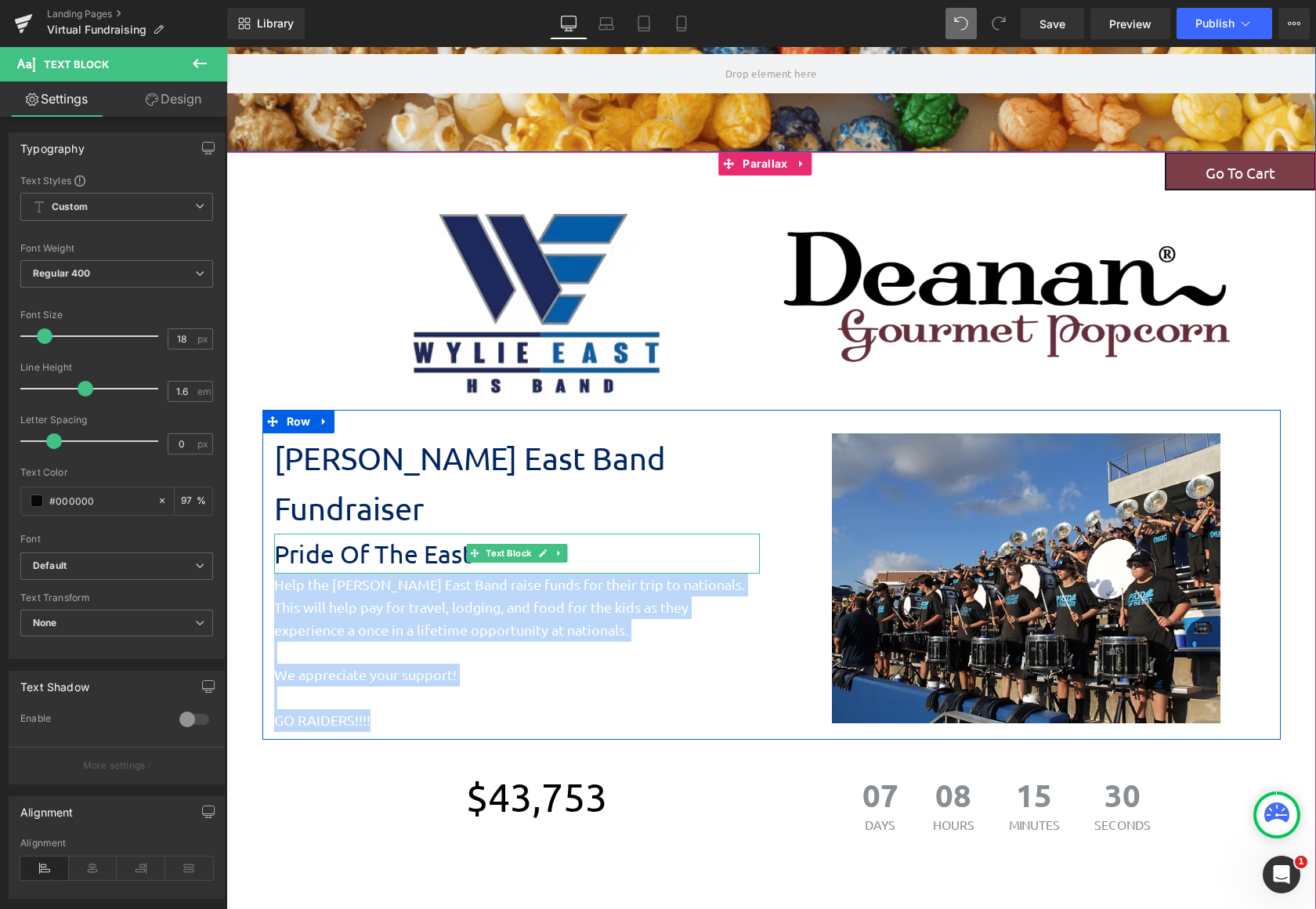
click at [429, 533] on p "Pride Of The East" at bounding box center [517, 553] width 486 height 40
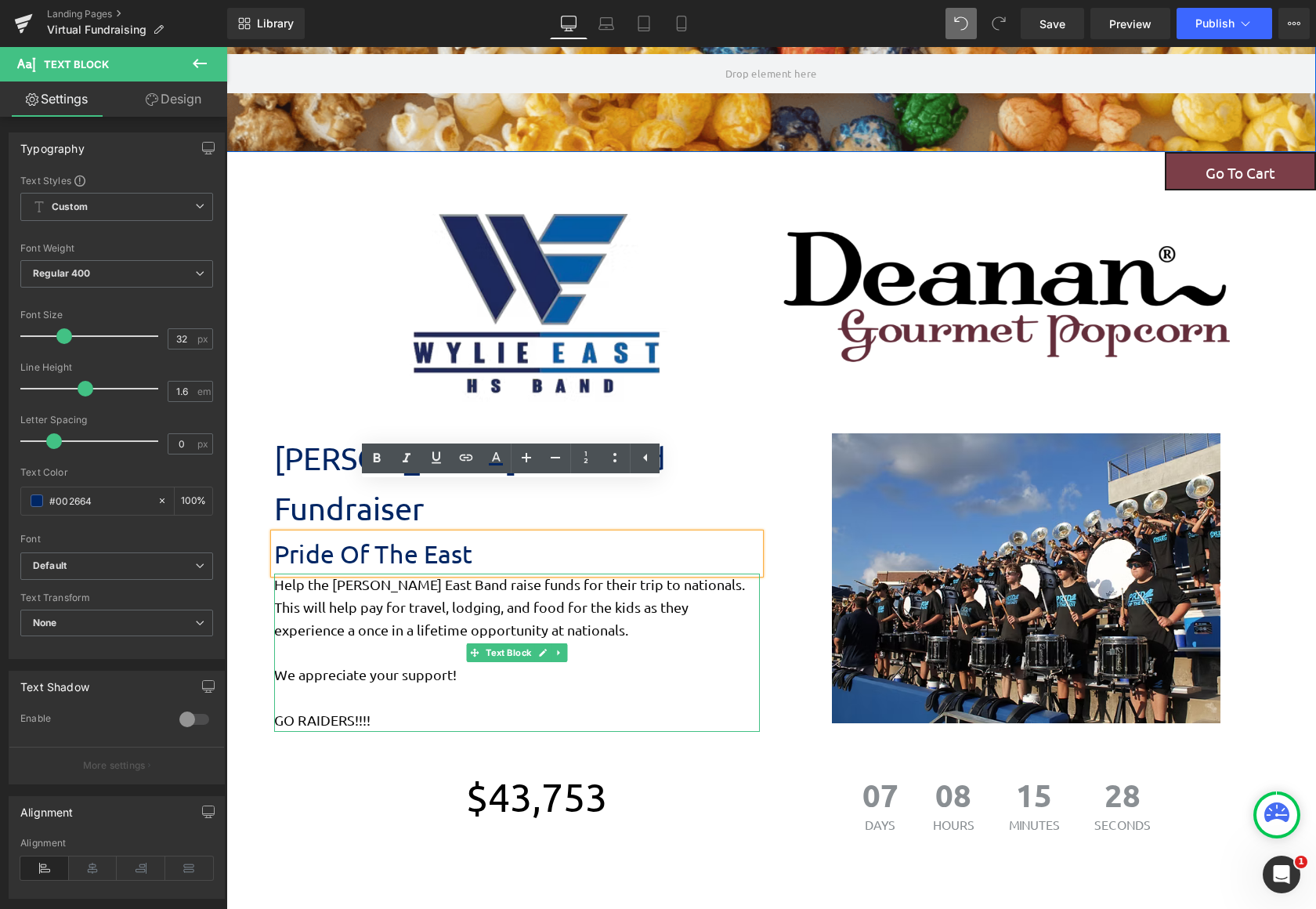
click at [410, 686] on p "GO RAIDERS!!!!" at bounding box center [517, 709] width 486 height 45
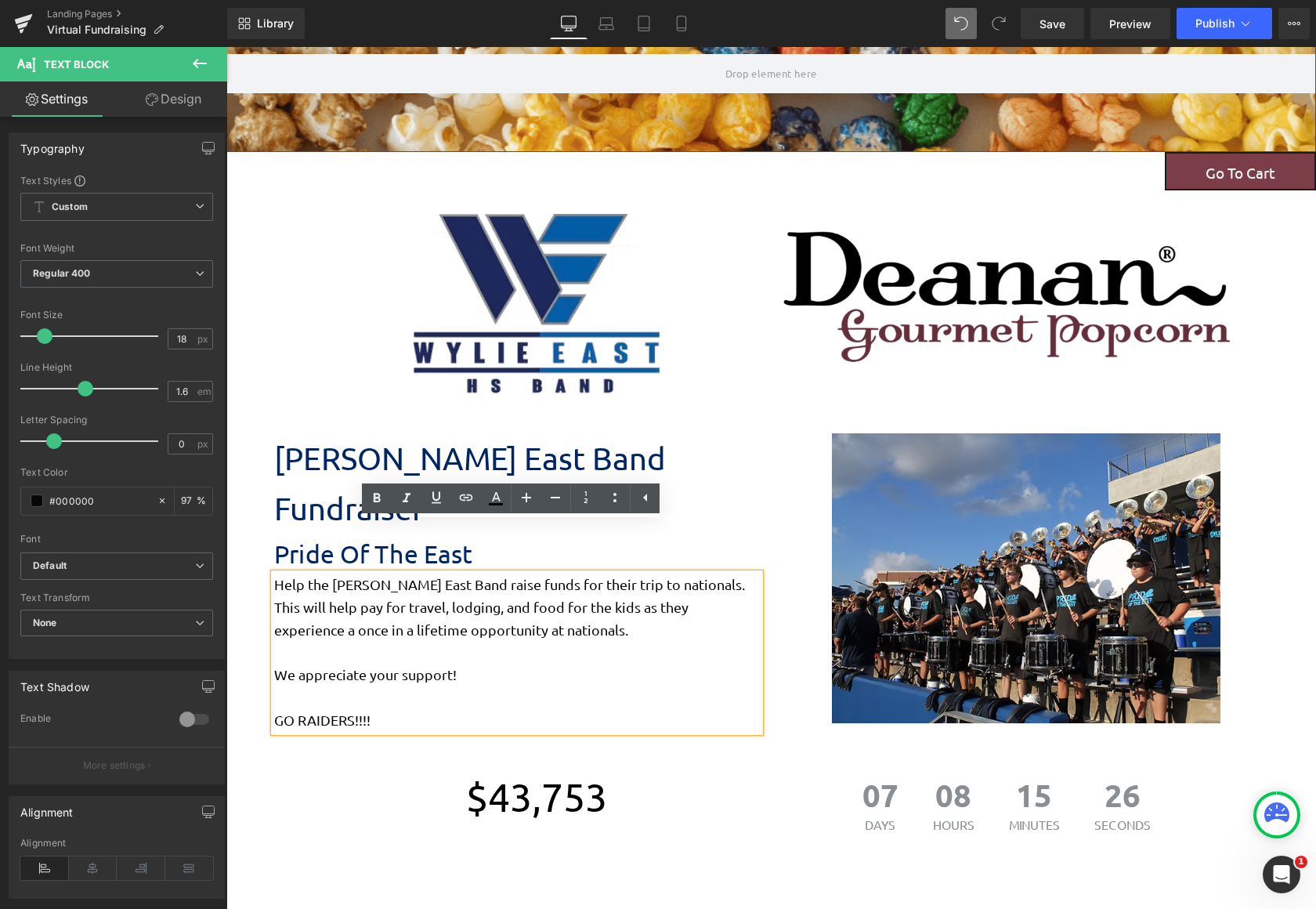
click at [464, 686] on p "GO RAIDERS!!!!" at bounding box center [517, 709] width 486 height 45
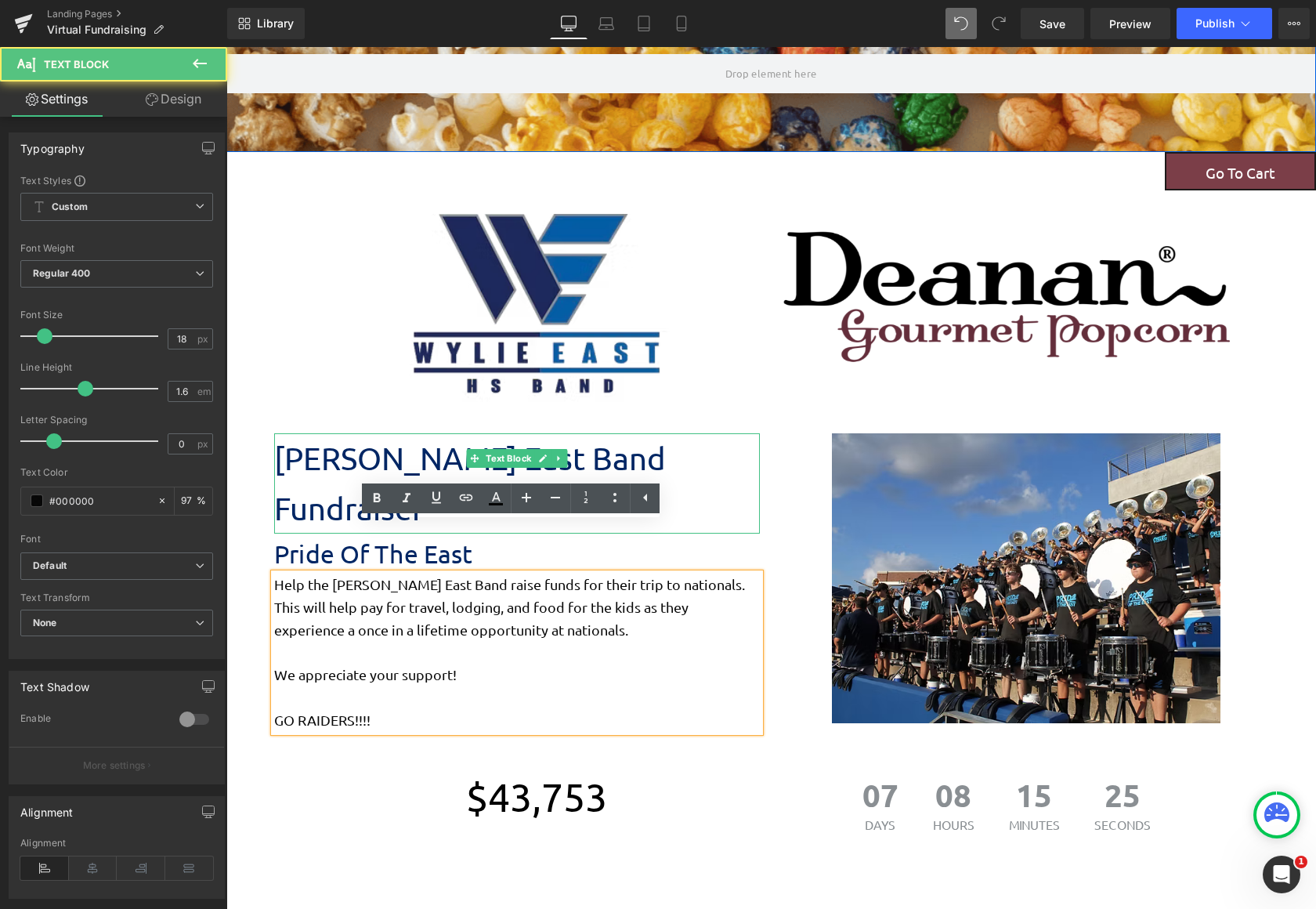
click at [689, 393] on div at bounding box center [537, 308] width 447 height 188
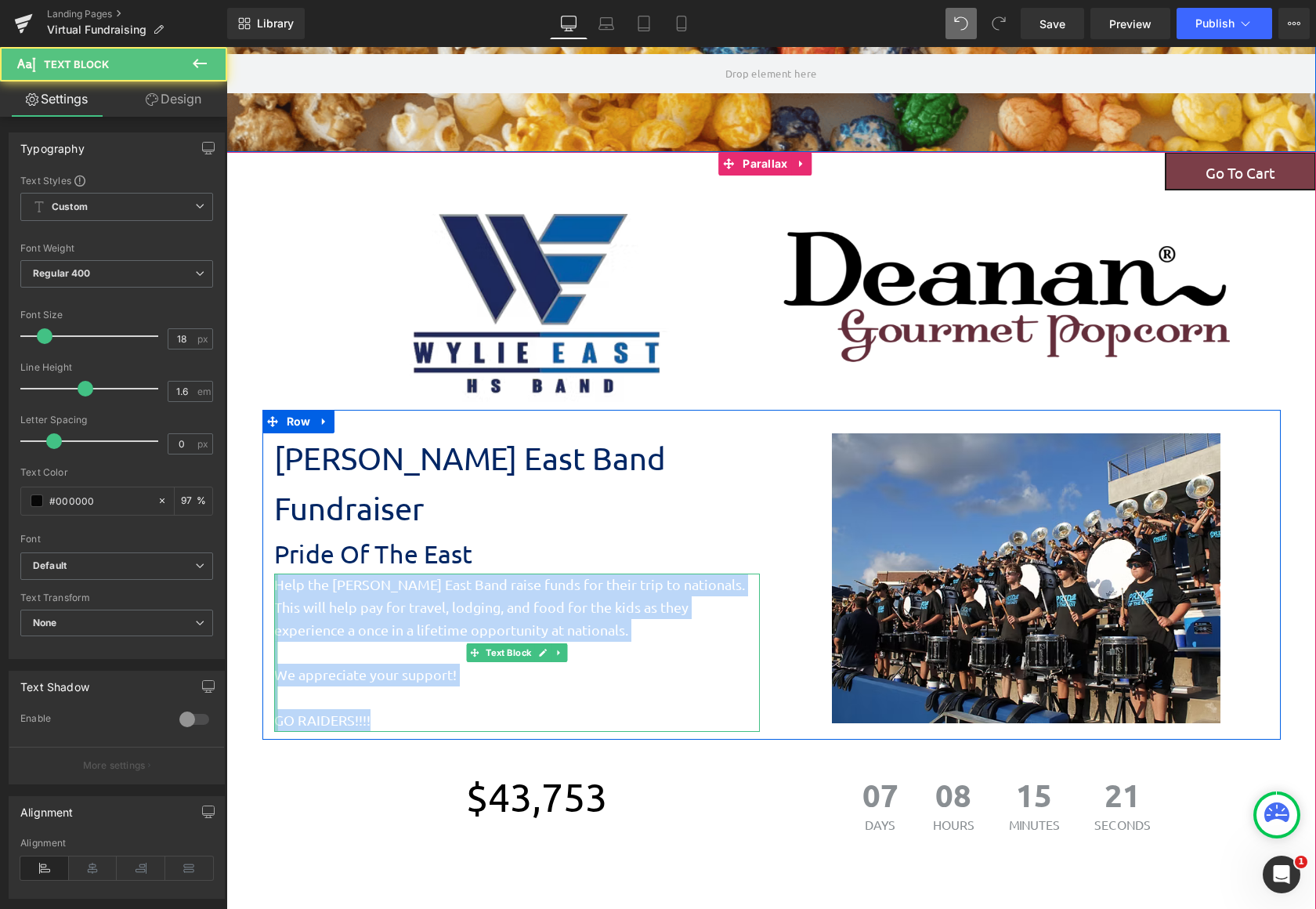
drag, startPoint x: 407, startPoint y: 667, endPoint x: 270, endPoint y: 531, distance: 193.0
click at [275, 574] on div "Help the [PERSON_NAME] East Band raise funds for their trip to nationals. This …" at bounding box center [517, 652] width 486 height 158
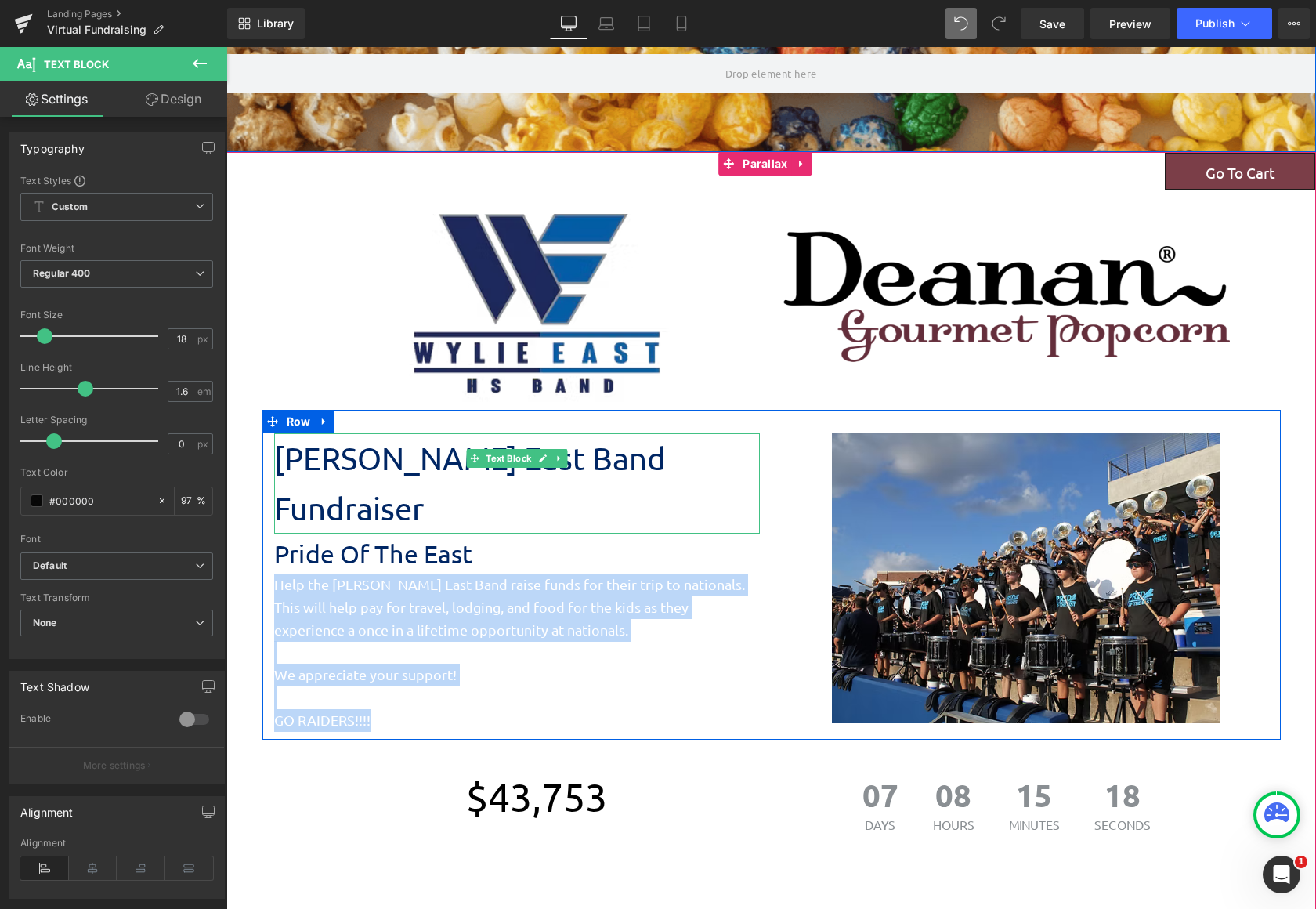
click at [425, 460] on p "[PERSON_NAME] East Band Fundraiser" at bounding box center [517, 484] width 486 height 100
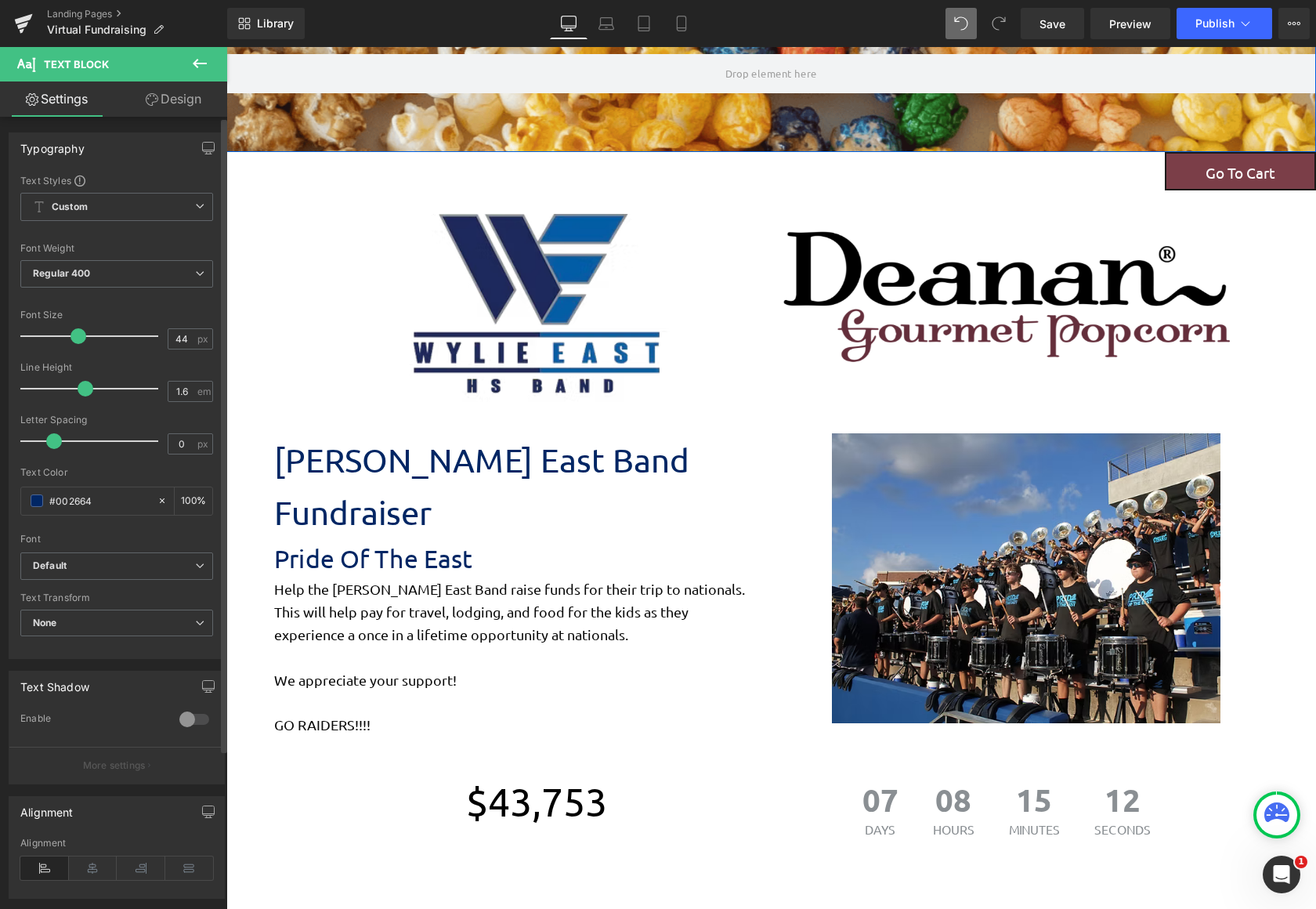
type input "45"
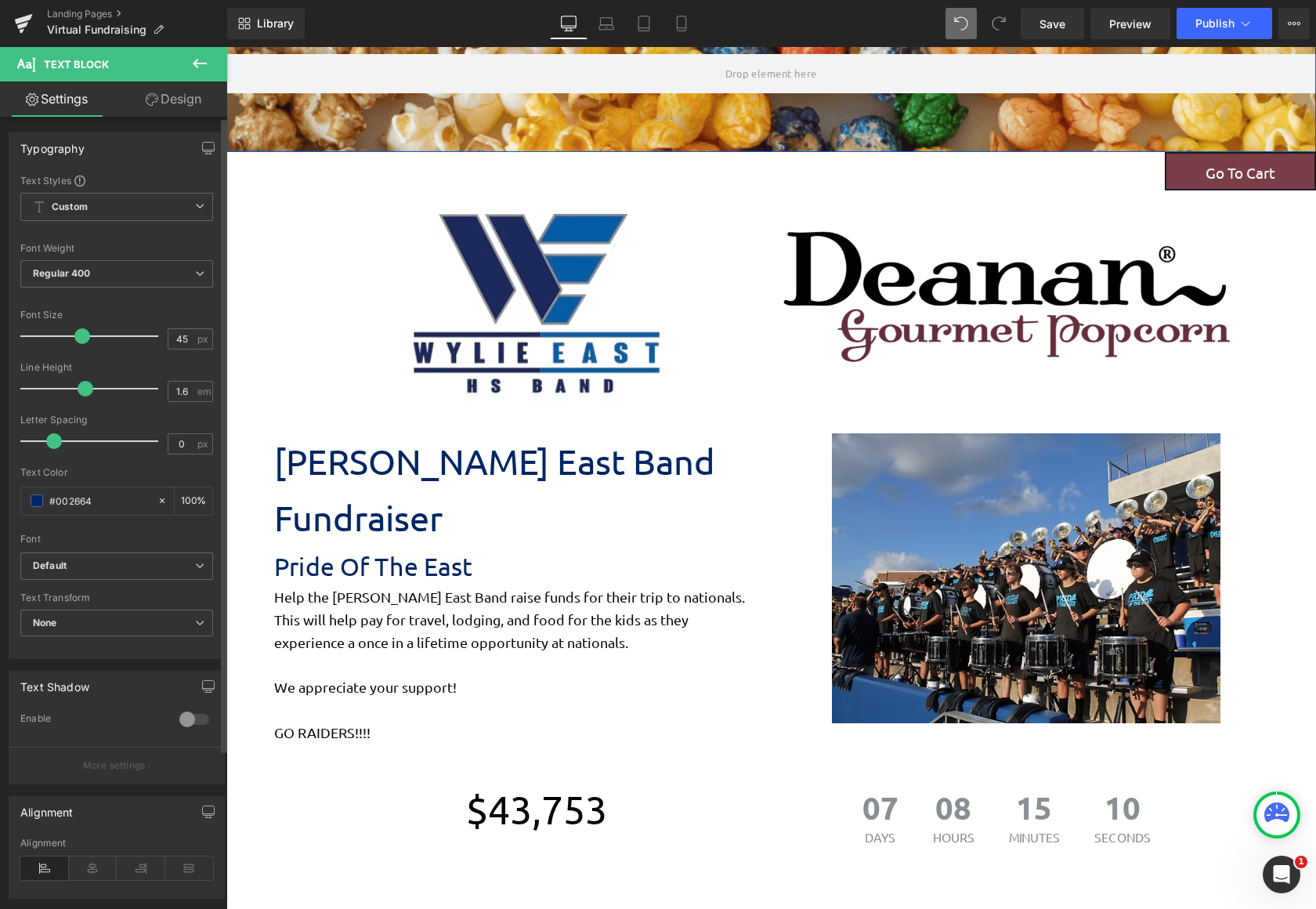
click at [80, 338] on span at bounding box center [82, 336] width 16 height 16
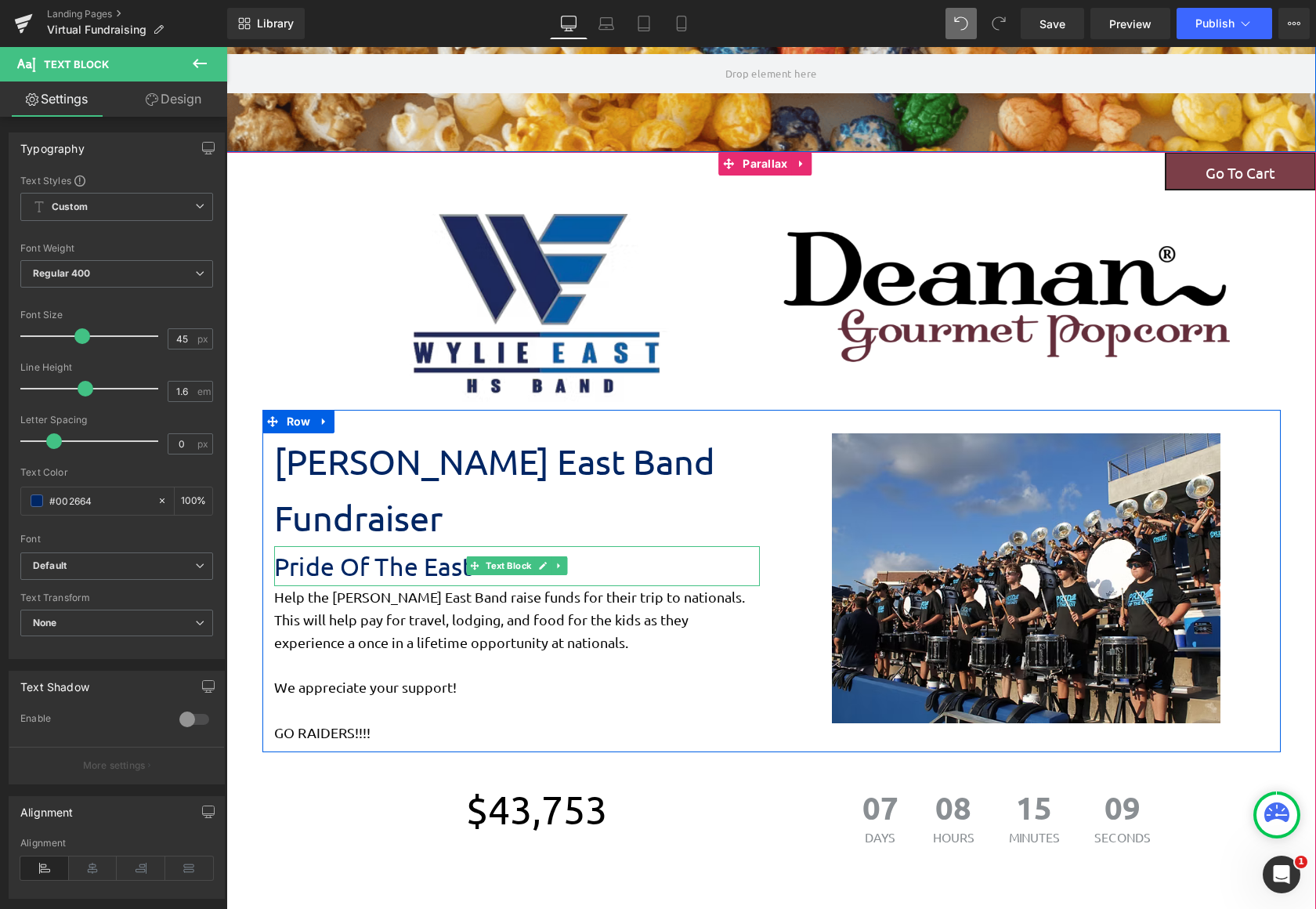
click at [435, 546] on p "Pride Of The East" at bounding box center [517, 566] width 486 height 40
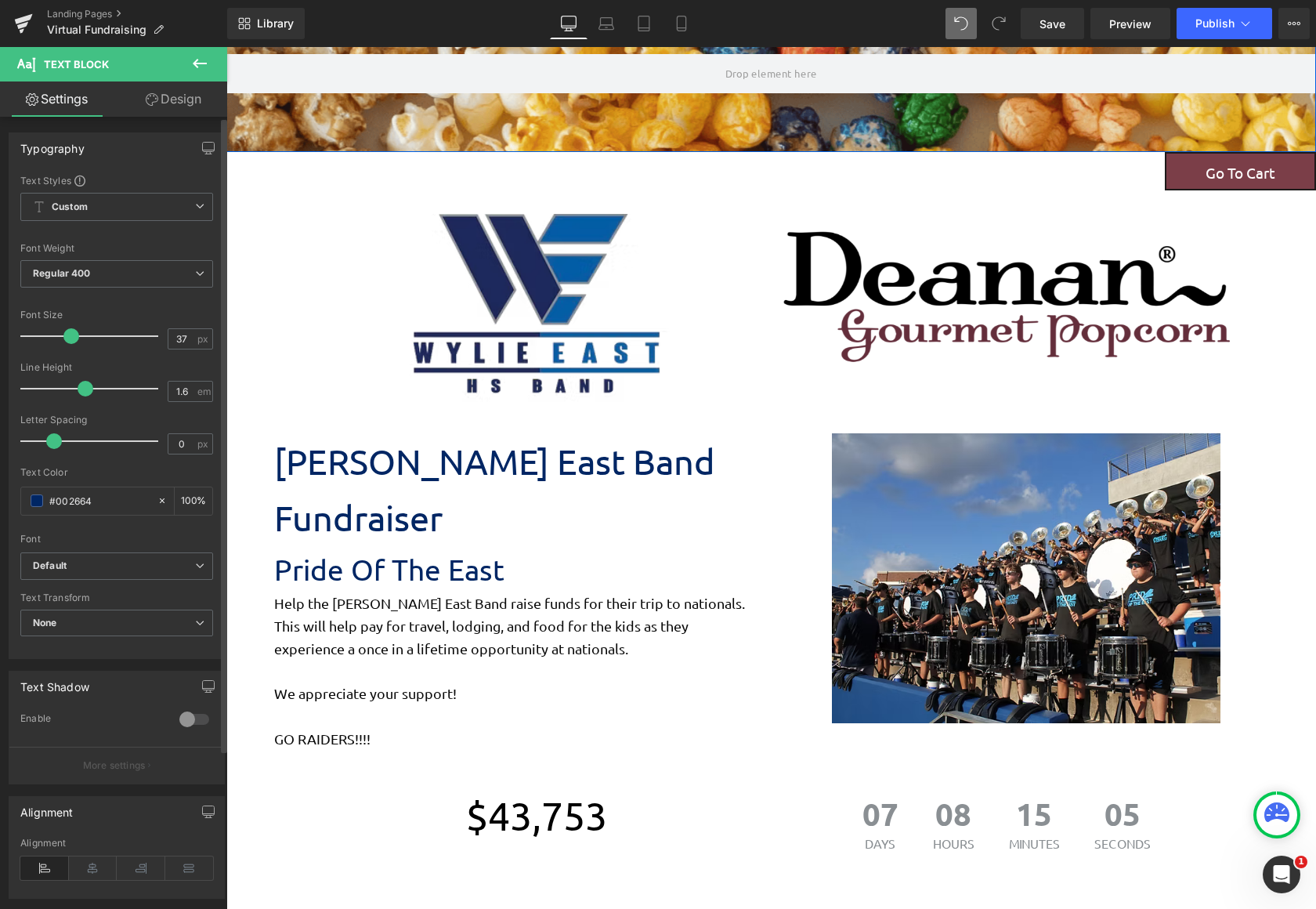
type input "36"
click at [70, 336] on span at bounding box center [69, 336] width 16 height 16
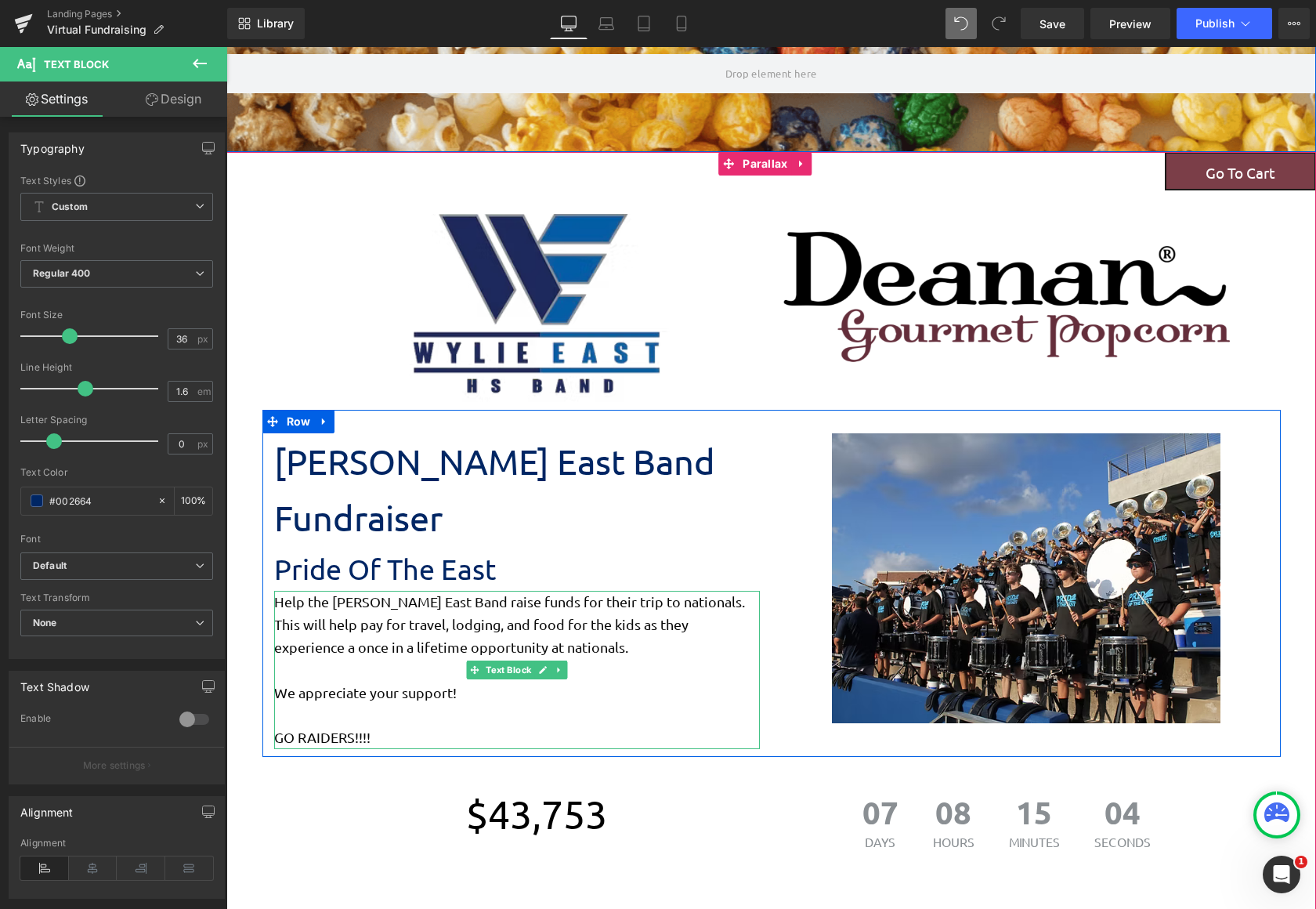
click at [528, 659] on p at bounding box center [517, 670] width 486 height 23
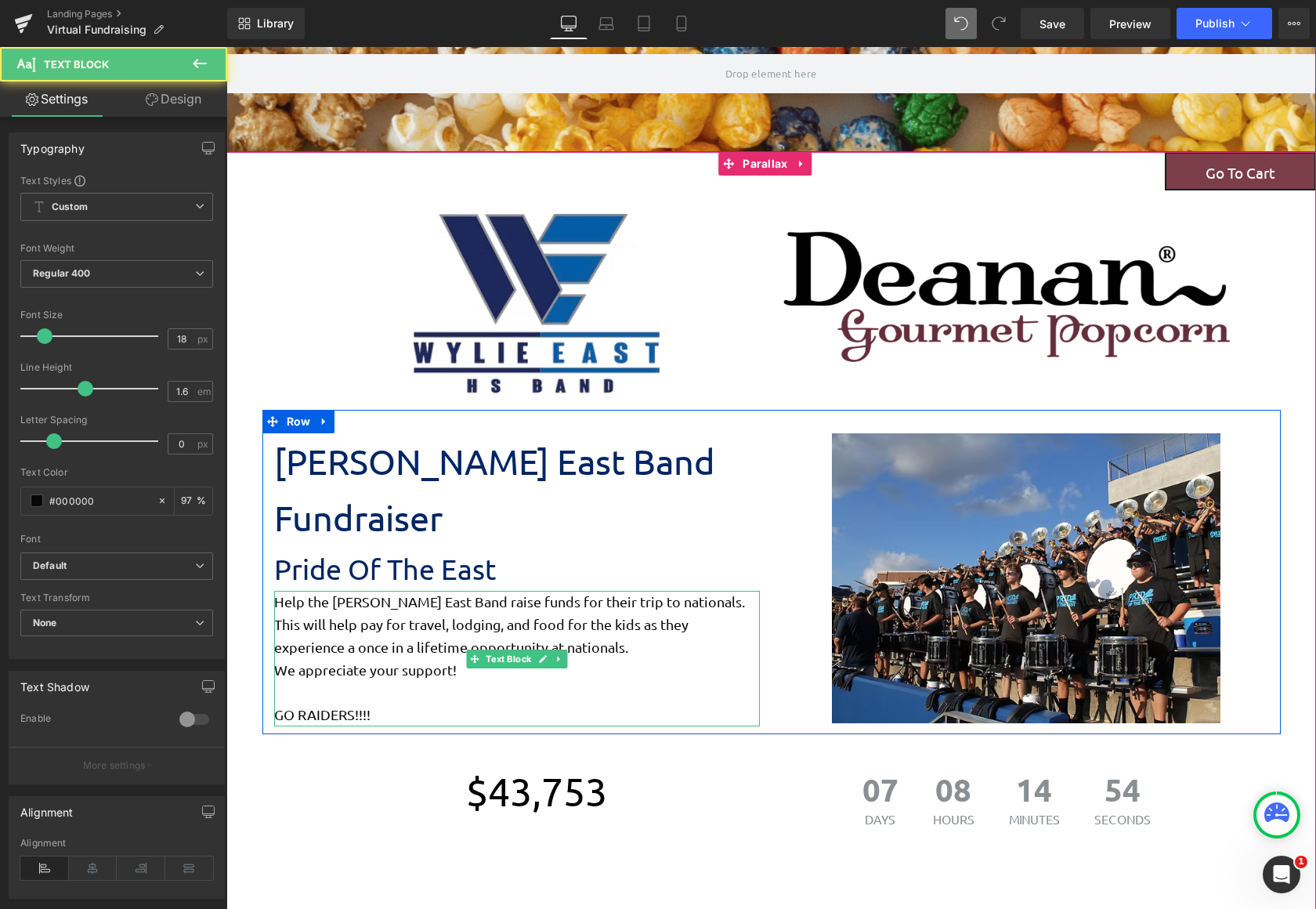
click at [402, 682] on p "GO RAIDERS!!!!" at bounding box center [517, 704] width 486 height 45
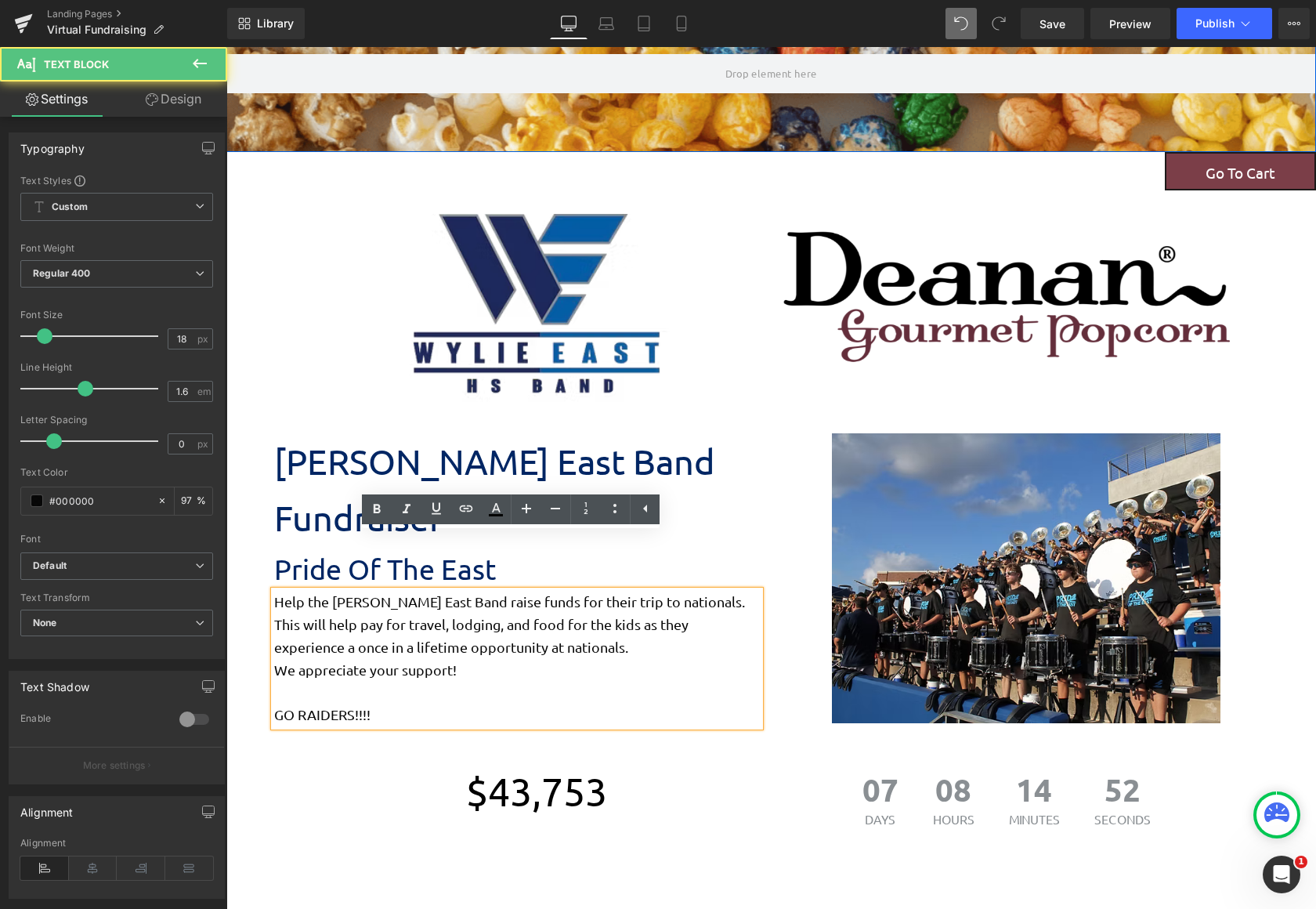
click at [306, 682] on p "GO RAIDERS!!!!" at bounding box center [517, 704] width 486 height 45
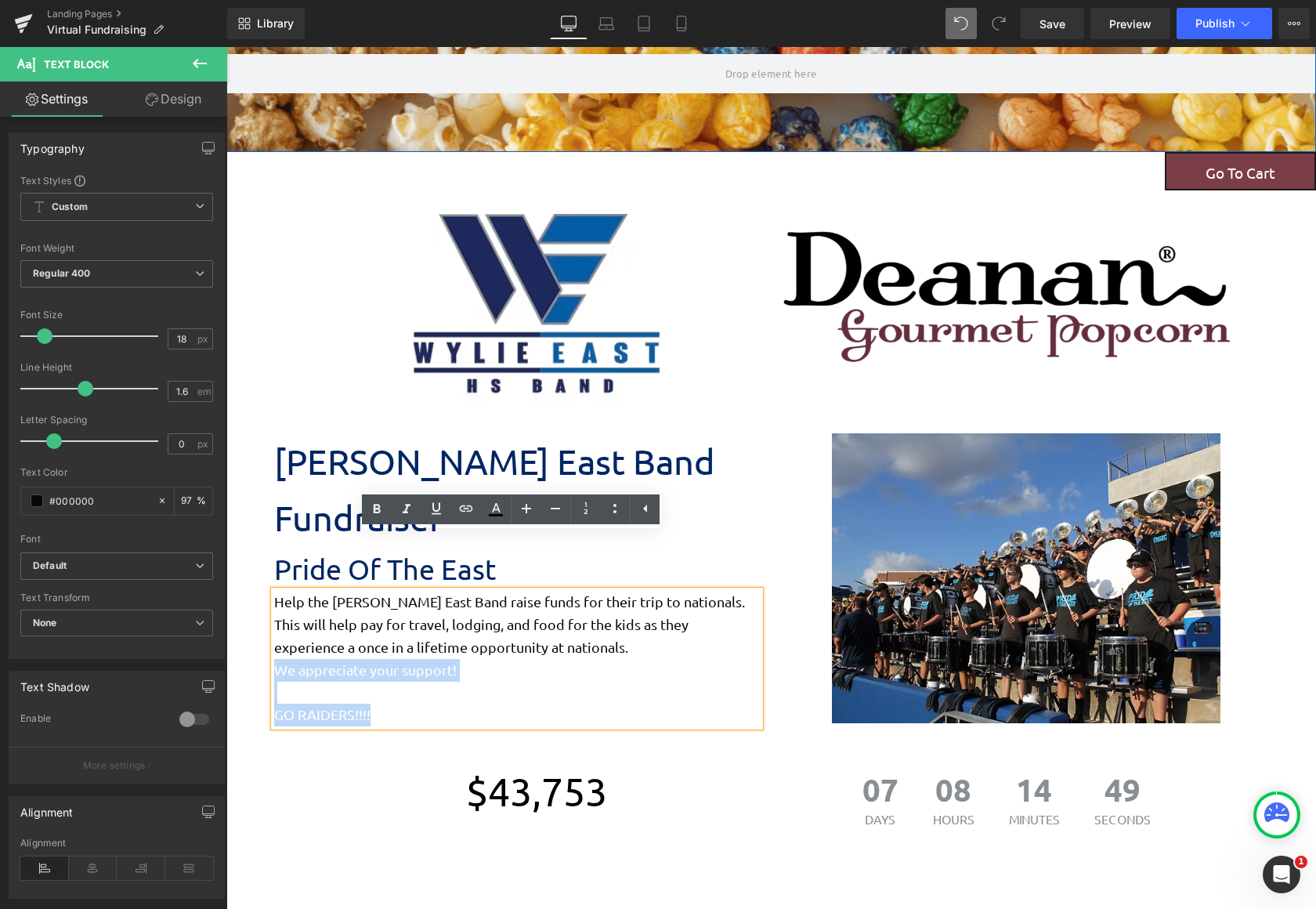
drag, startPoint x: 367, startPoint y: 660, endPoint x: 268, endPoint y: 622, distance: 106.0
click at [275, 622] on div "Help the [PERSON_NAME] East Band raise funds for their trip to nationals. This …" at bounding box center [517, 658] width 486 height 135
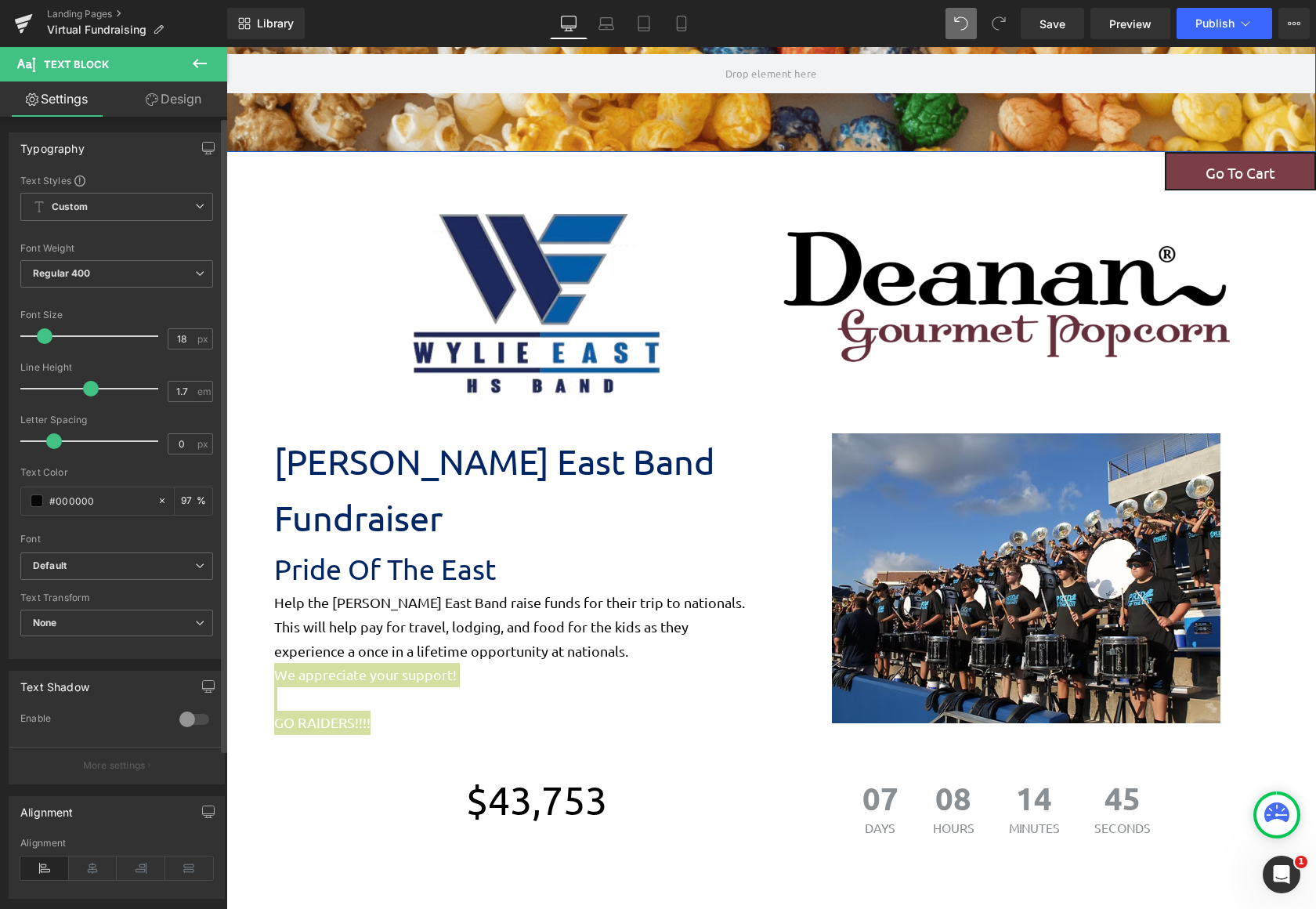
type input "1.8"
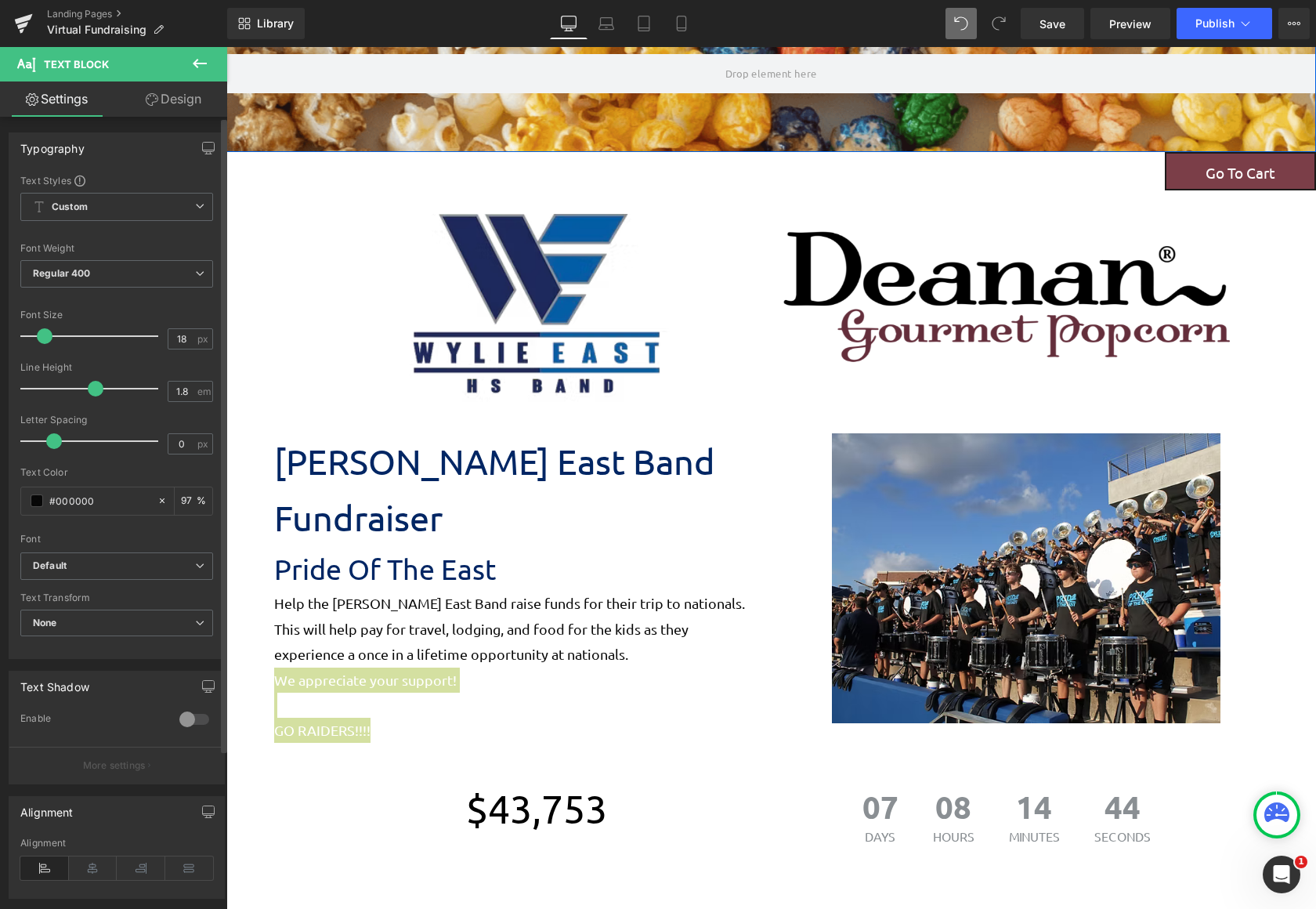
drag, startPoint x: 82, startPoint y: 388, endPoint x: 91, endPoint y: 384, distance: 9.8
click at [91, 384] on span at bounding box center [96, 388] width 16 height 16
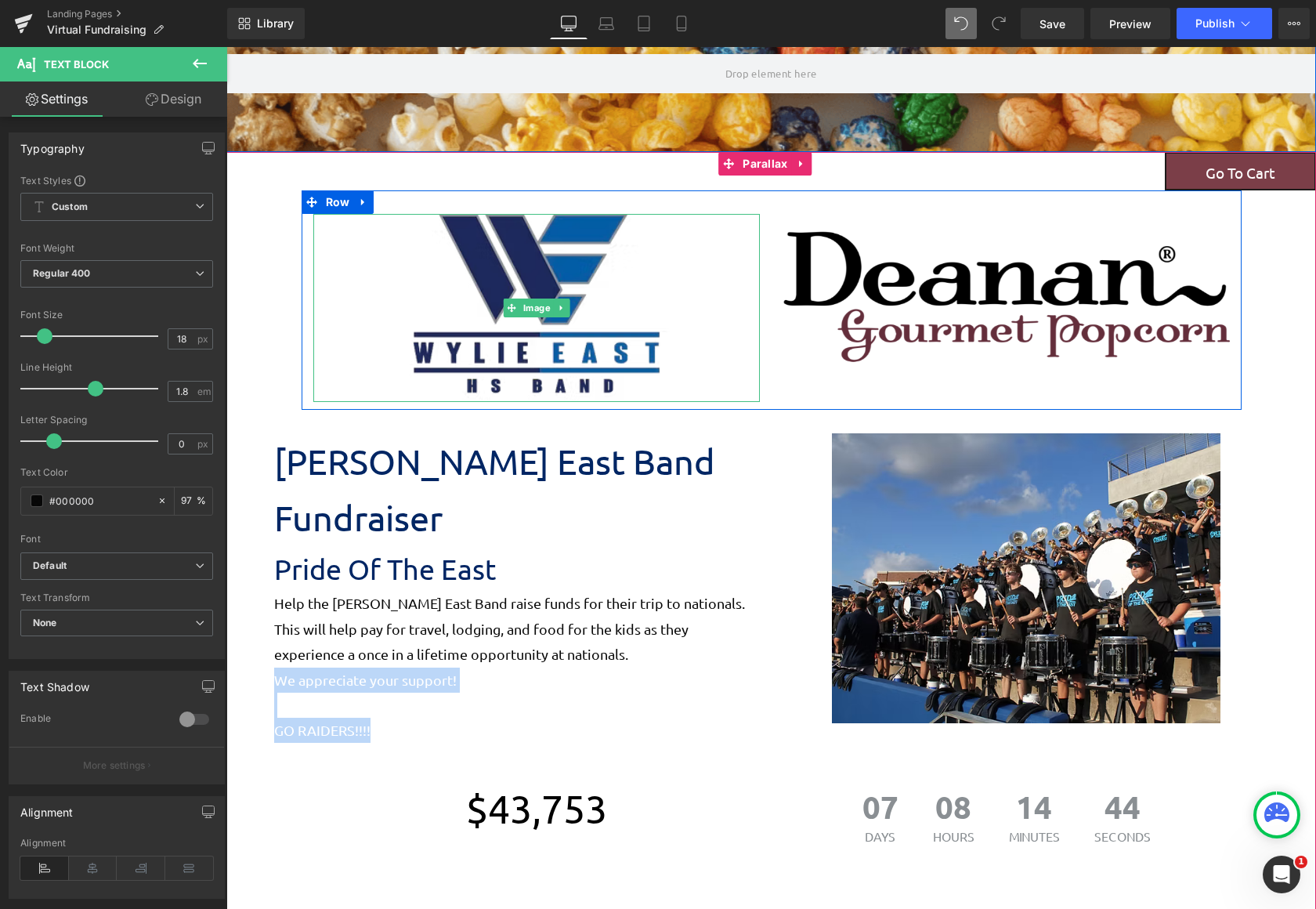
click at [372, 373] on div at bounding box center [537, 308] width 447 height 188
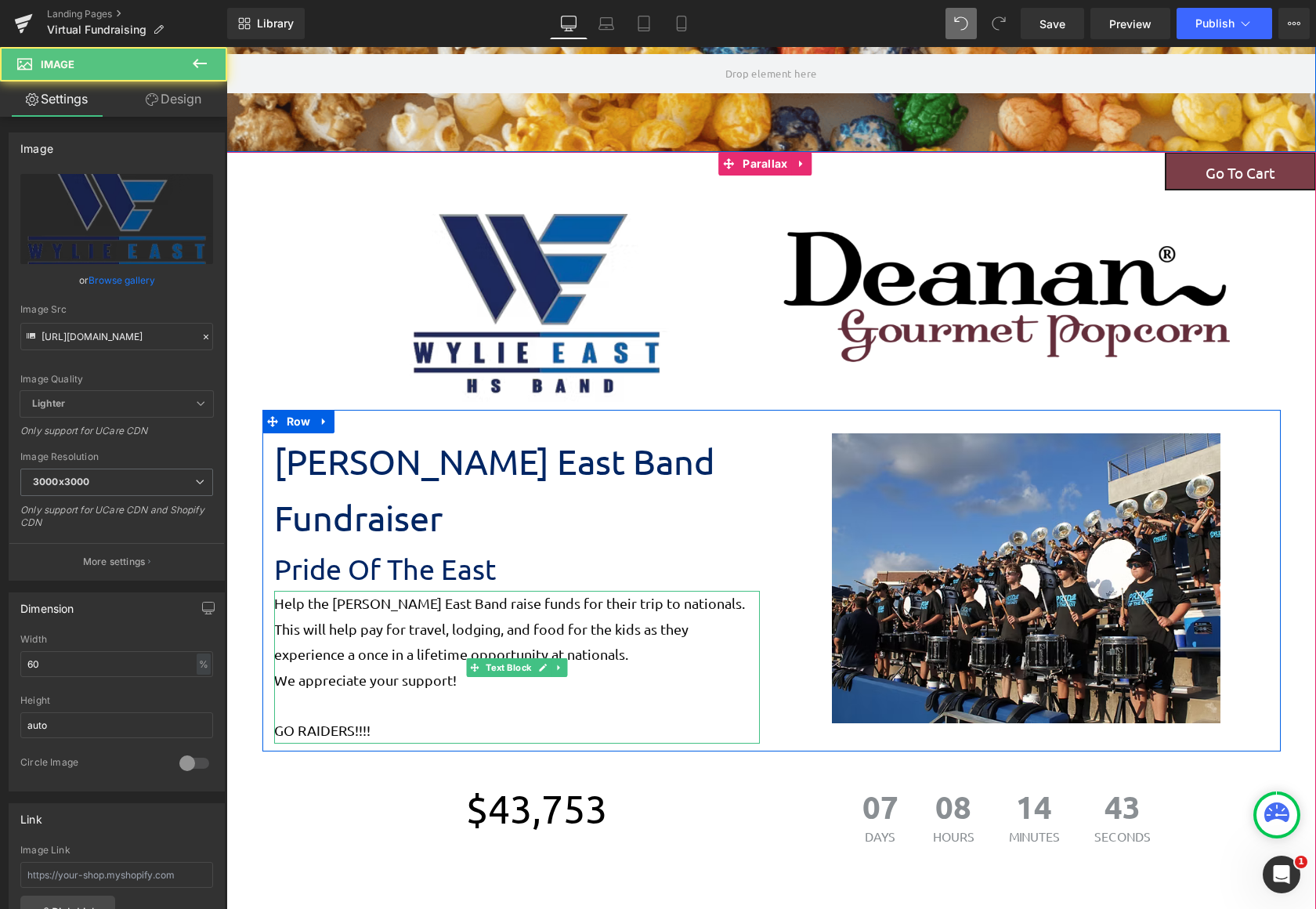
click at [688, 692] on p "GO RAIDERS!!!!" at bounding box center [517, 718] width 486 height 51
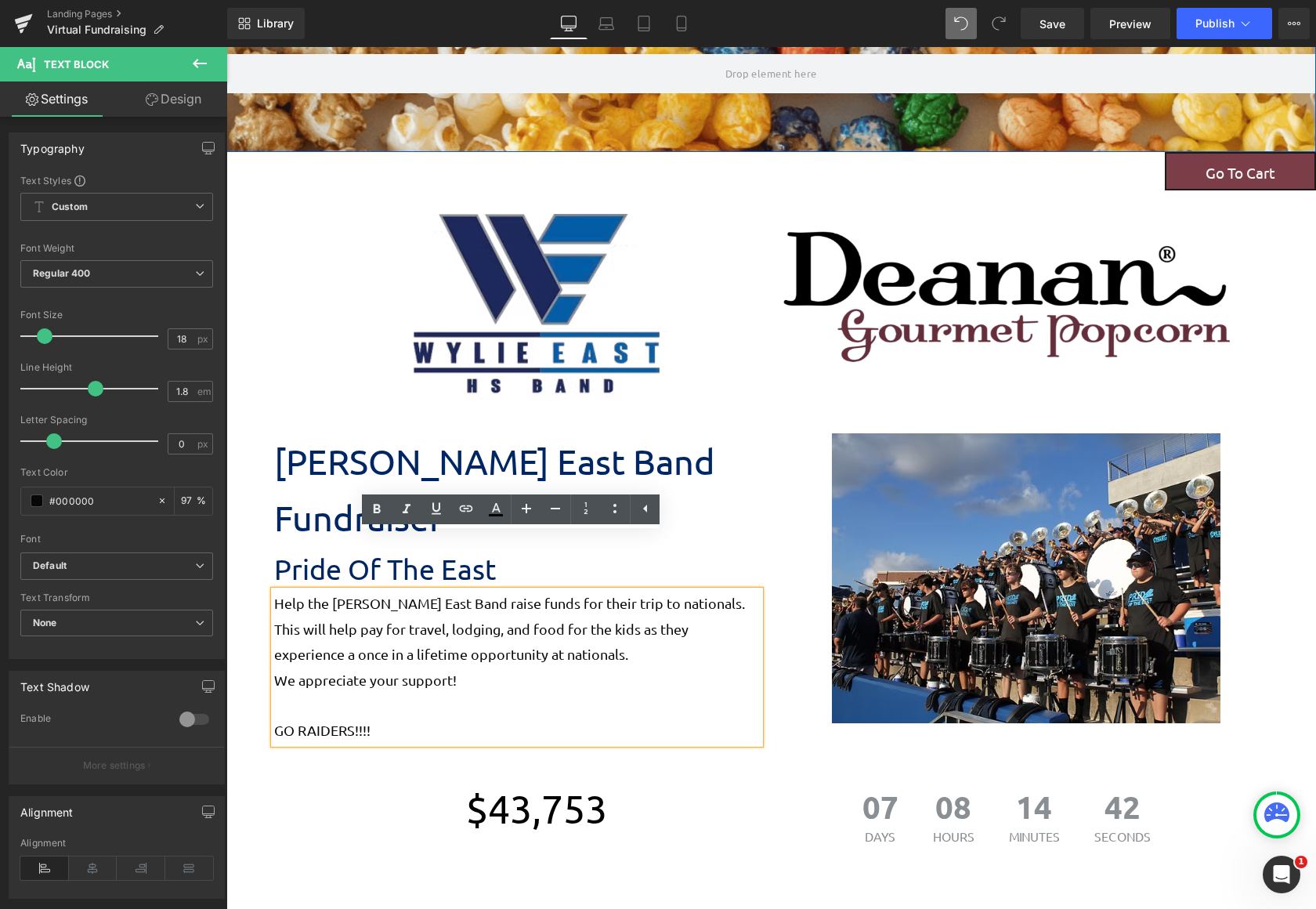
click at [805, 479] on div at bounding box center [1025, 579] width 486 height 290
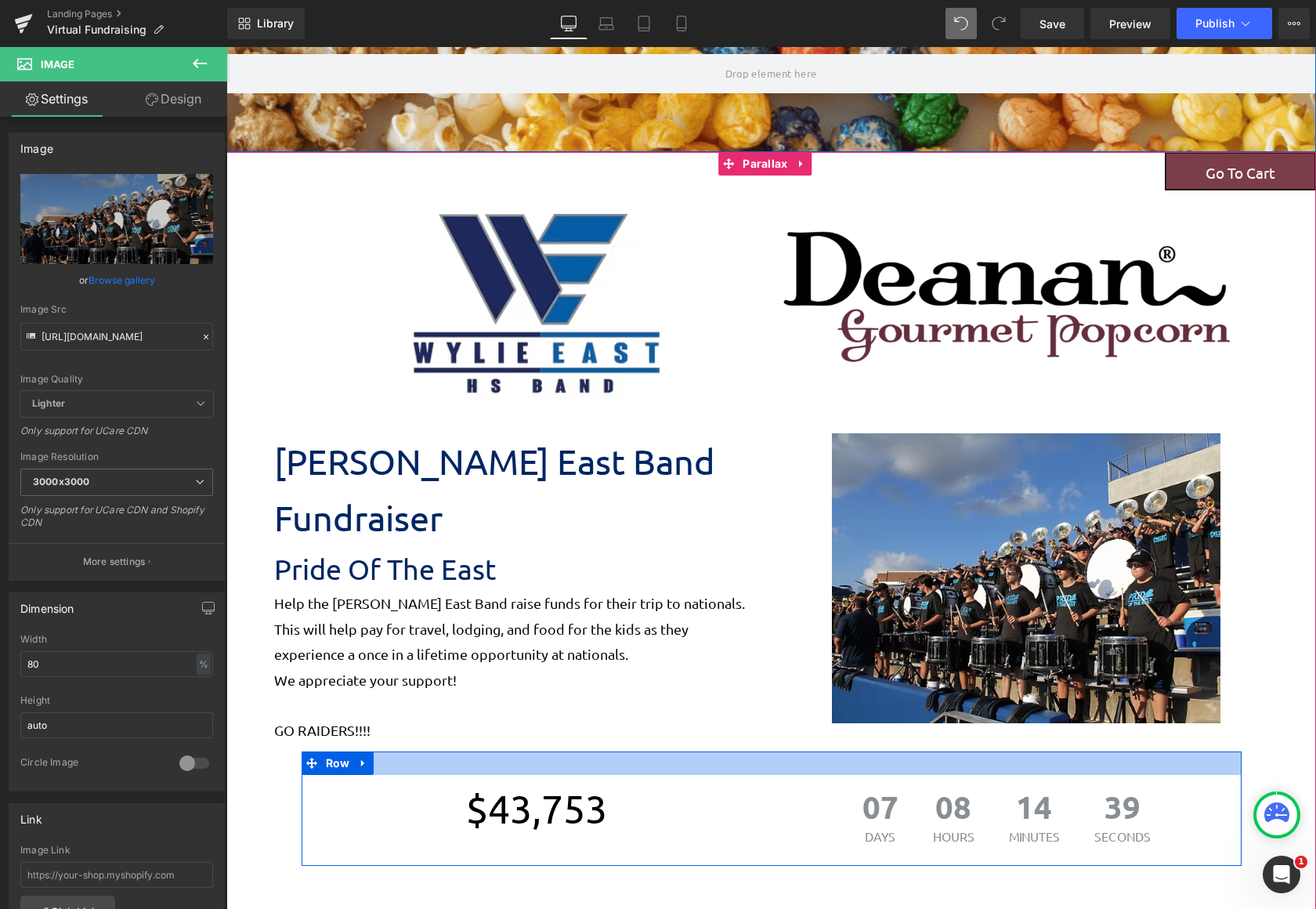
click at [562, 751] on div at bounding box center [772, 762] width 940 height 24
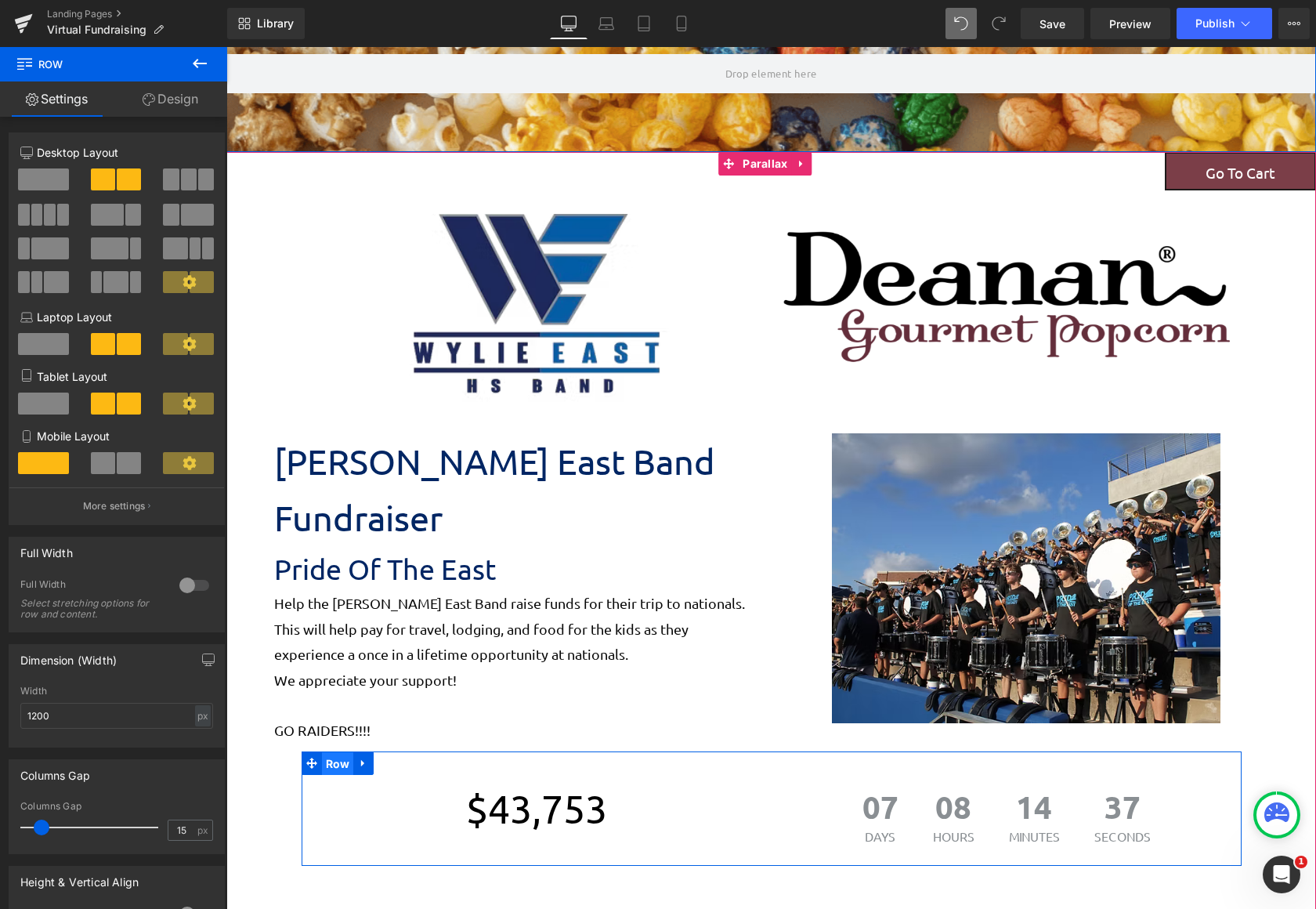
click at [326, 752] on span "Row" at bounding box center [338, 763] width 32 height 24
drag, startPoint x: 87, startPoint y: 707, endPoint x: 21, endPoint y: 710, distance: 66.1
click at [21, 710] on input "1200" at bounding box center [117, 715] width 193 height 26
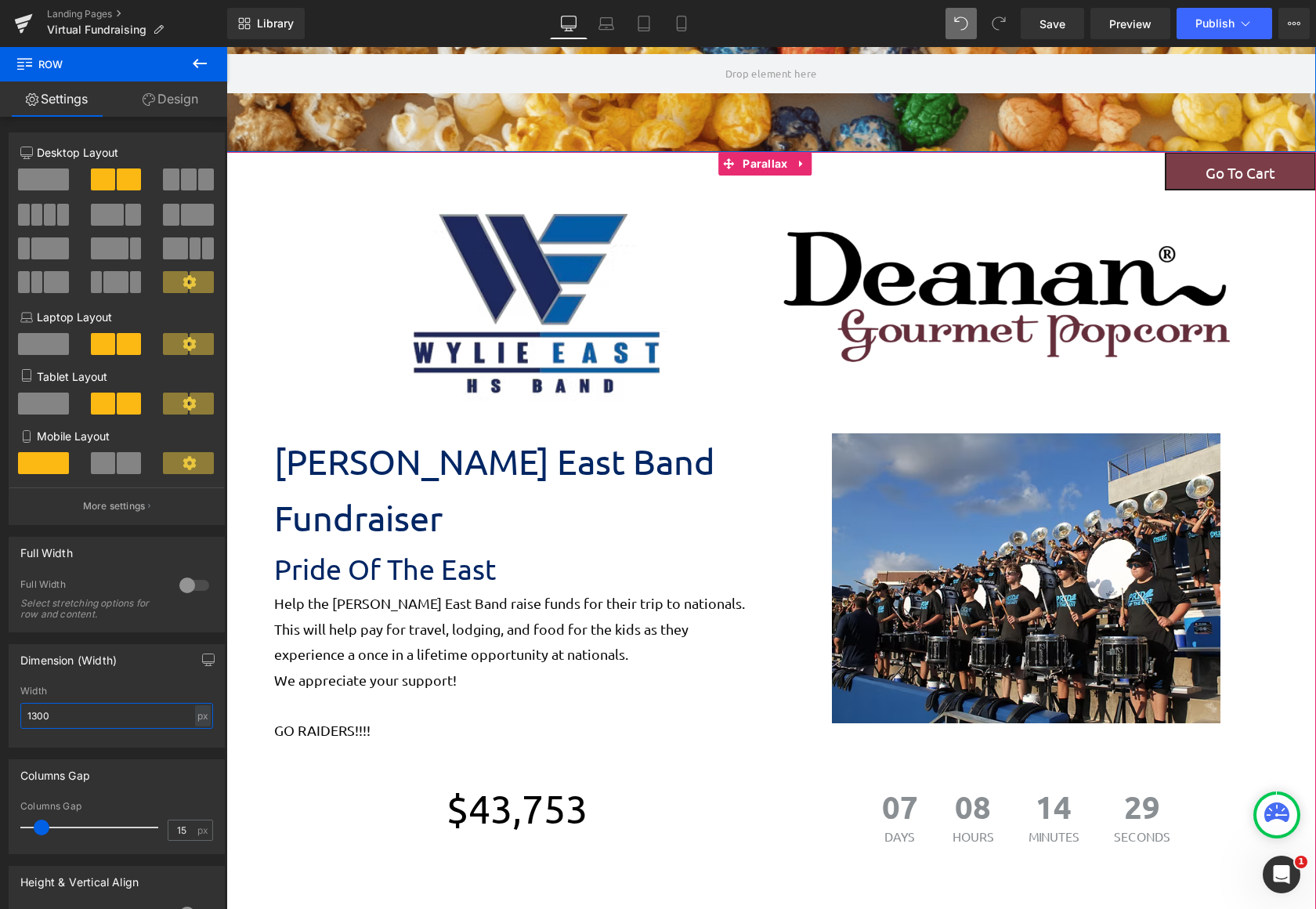
scroll to position [2333, 1077]
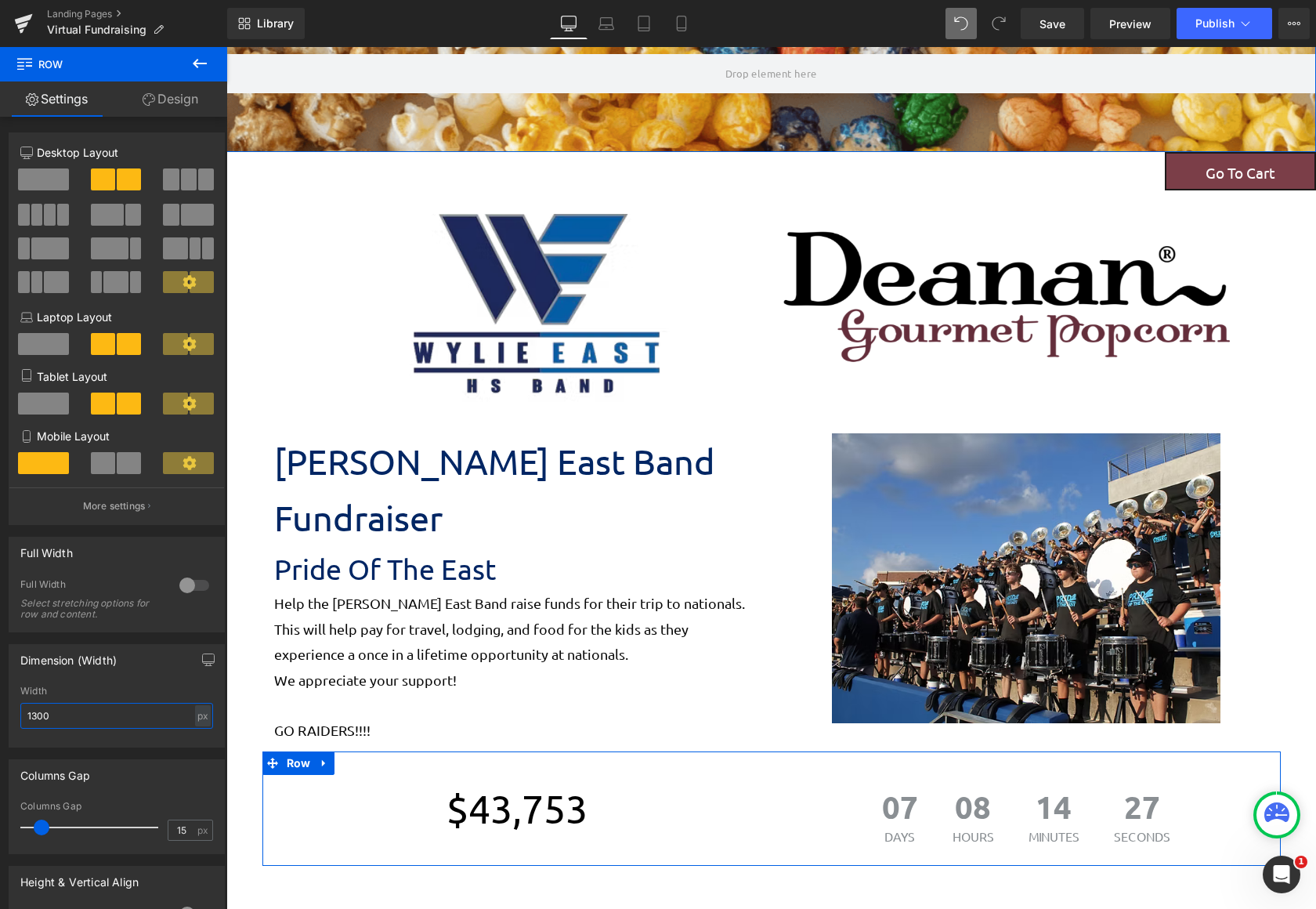
type input "1300"
click at [199, 756] on div "Columns Gap 15px Columns Gap 15 px" at bounding box center [116, 800] width 234 height 107
drag, startPoint x: 44, startPoint y: 826, endPoint x: 72, endPoint y: 825, distance: 28.0
click at [72, 825] on span at bounding box center [70, 827] width 16 height 16
drag, startPoint x: 69, startPoint y: 826, endPoint x: 52, endPoint y: 827, distance: 17.0
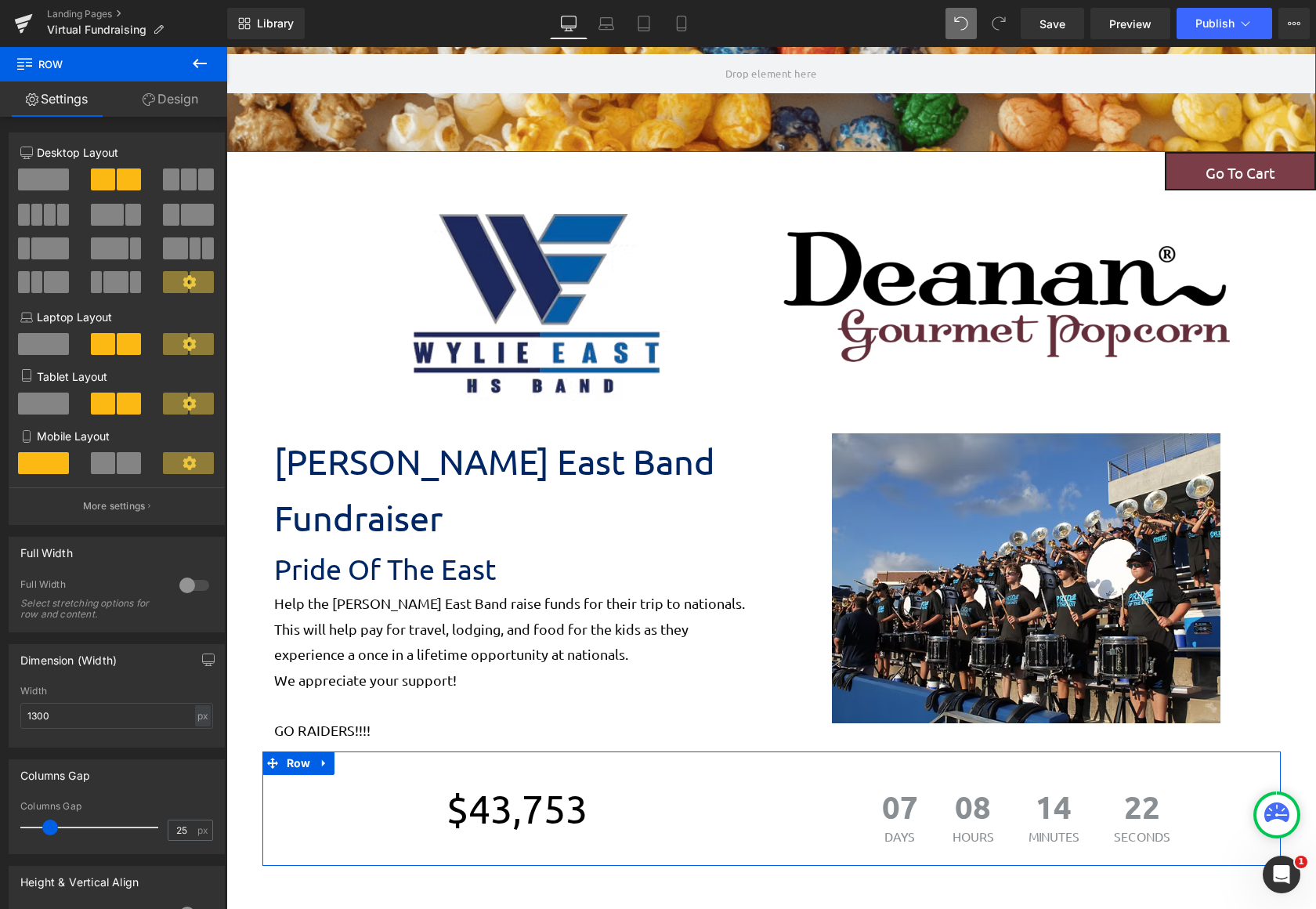
click at [52, 827] on span at bounding box center [50, 827] width 16 height 16
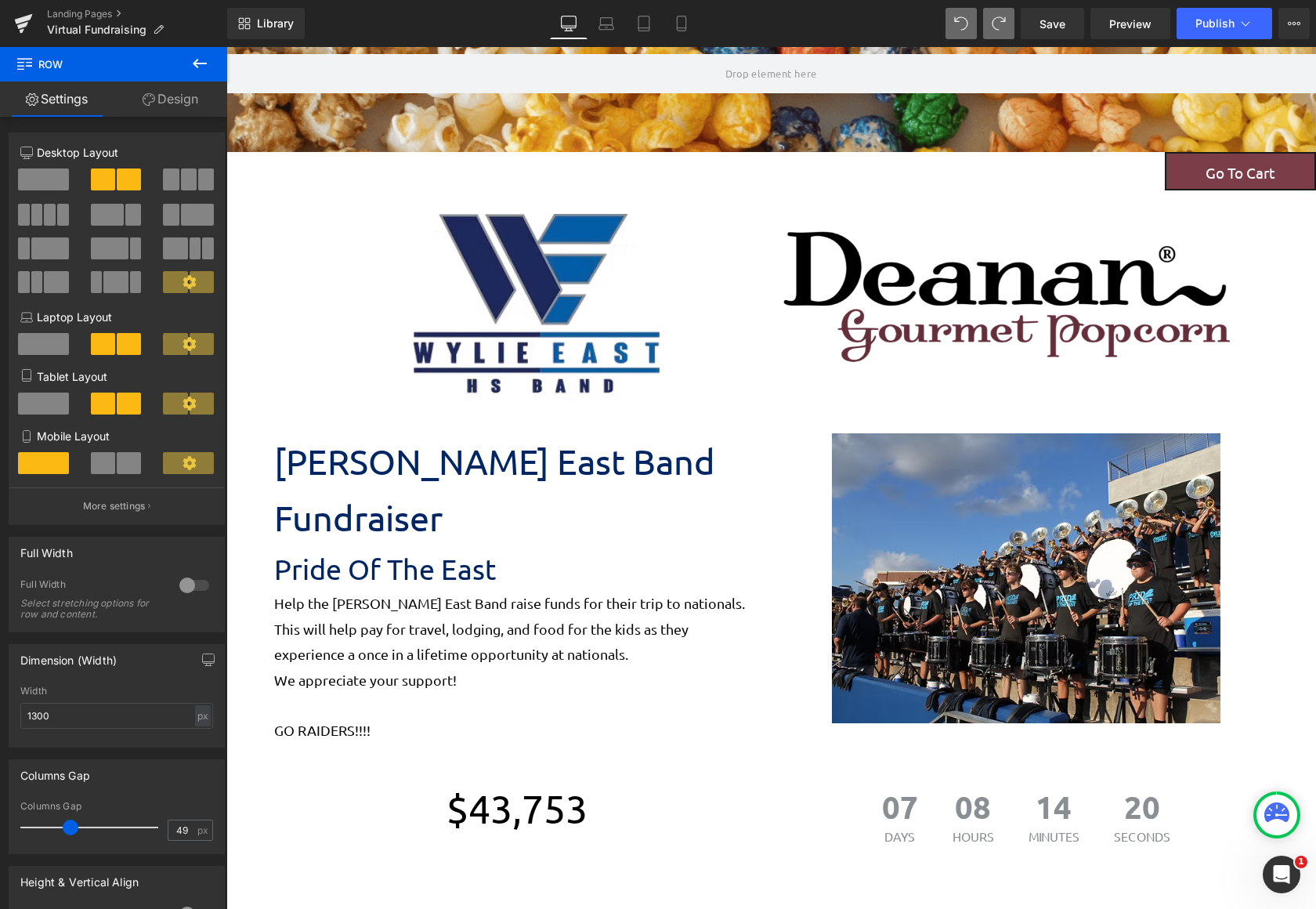
type input "15"
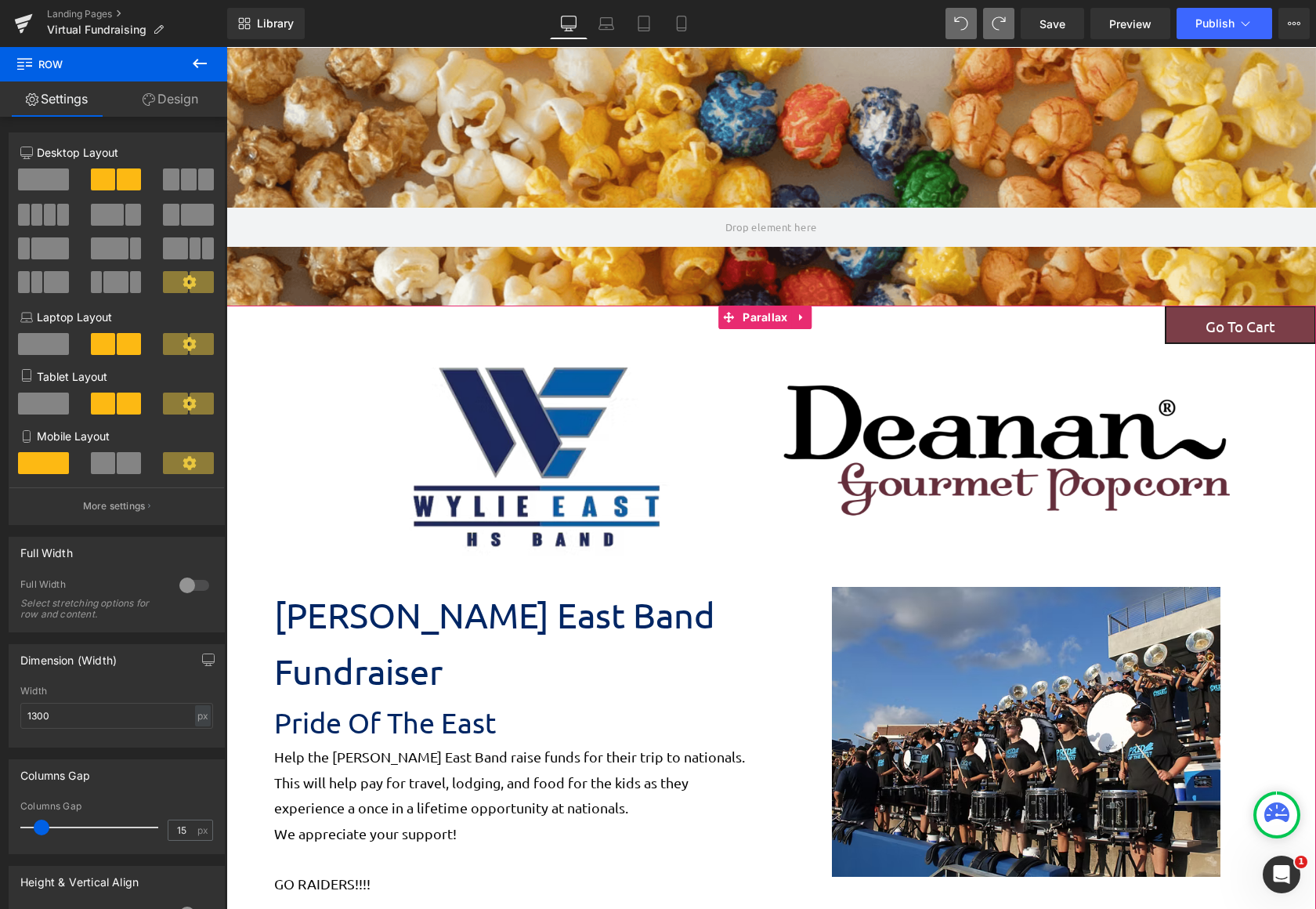
scroll to position [0, 0]
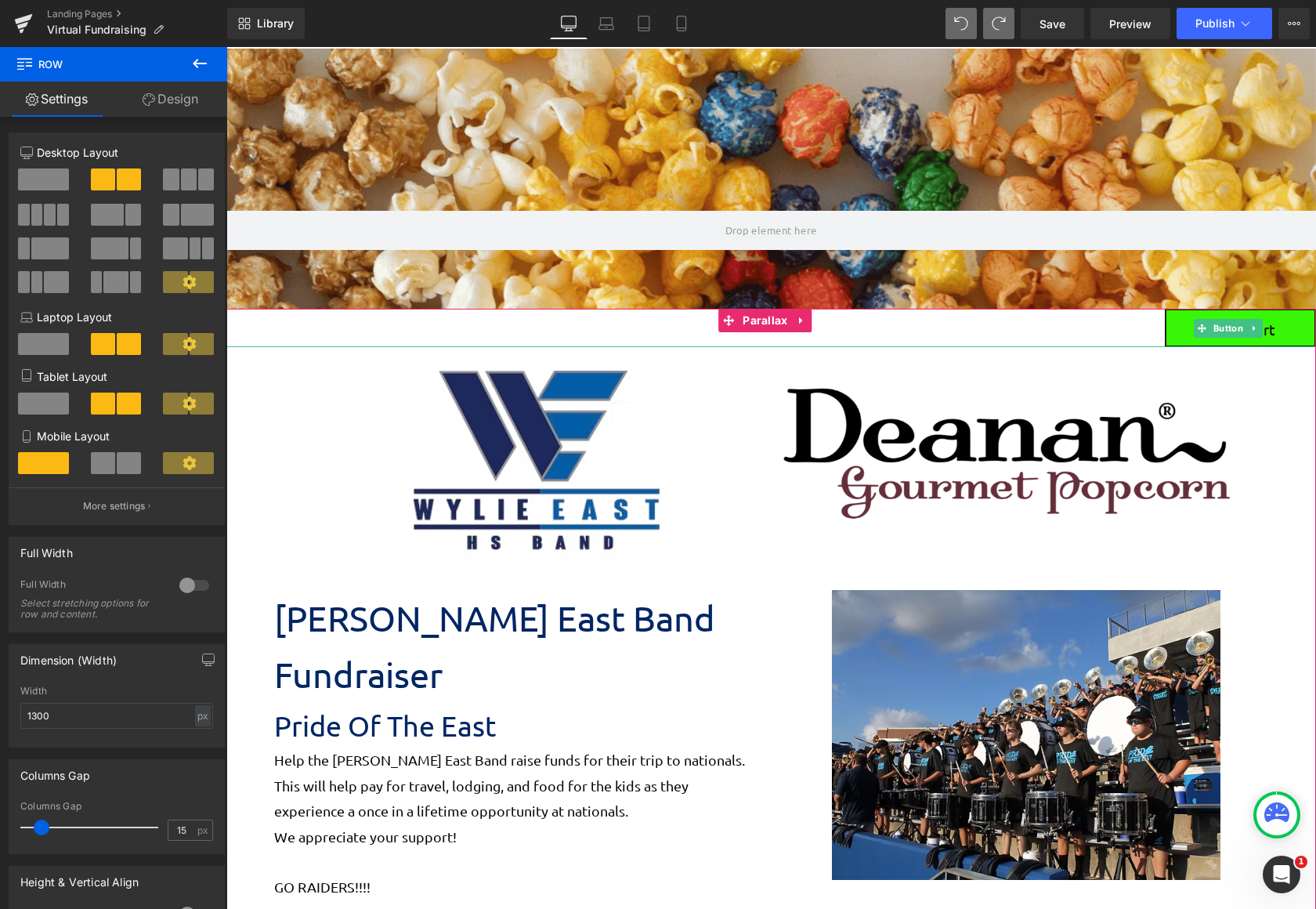
click at [1177, 325] on link "Go To Cart" at bounding box center [1240, 328] width 151 height 39
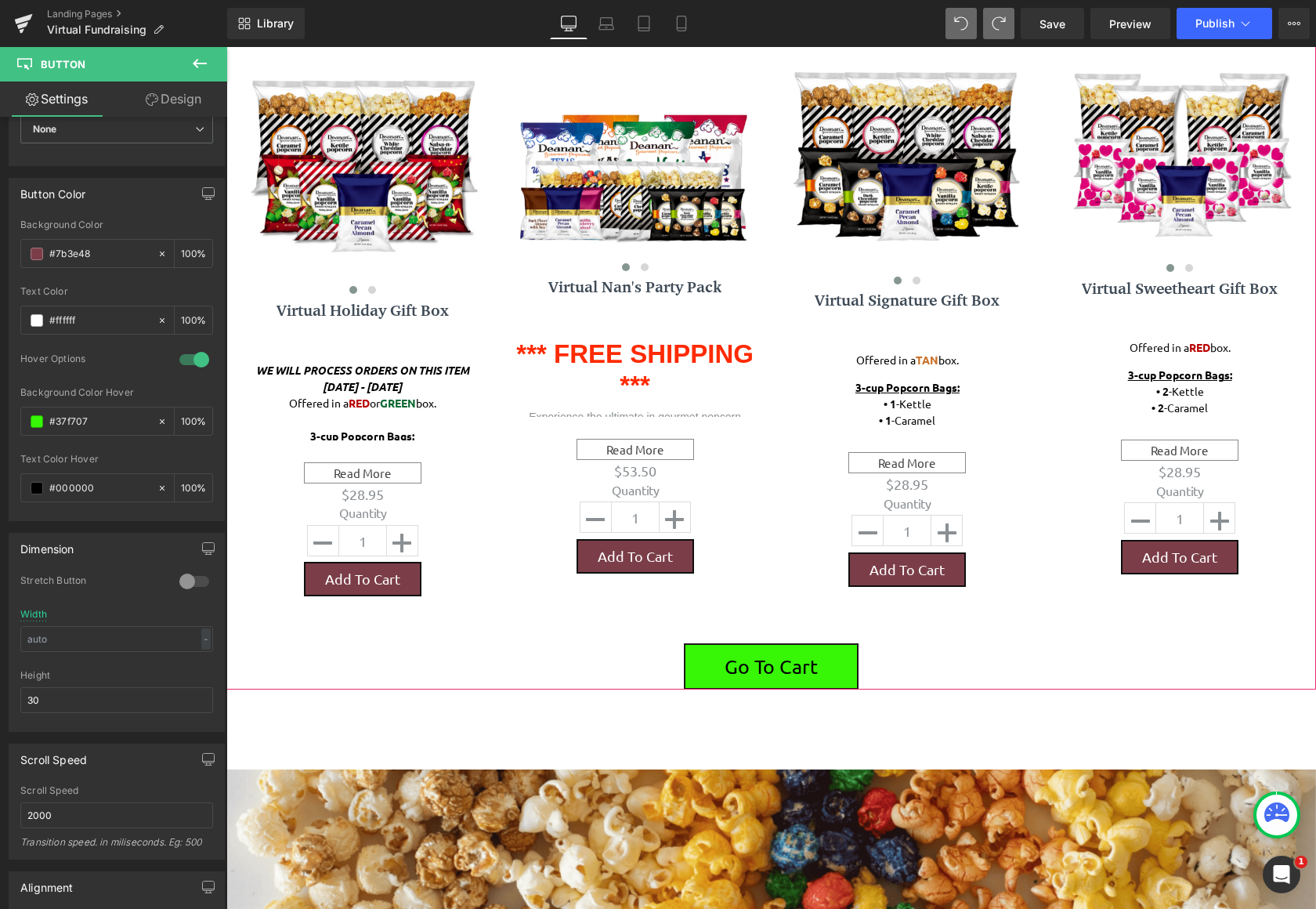
scroll to position [1019, 0]
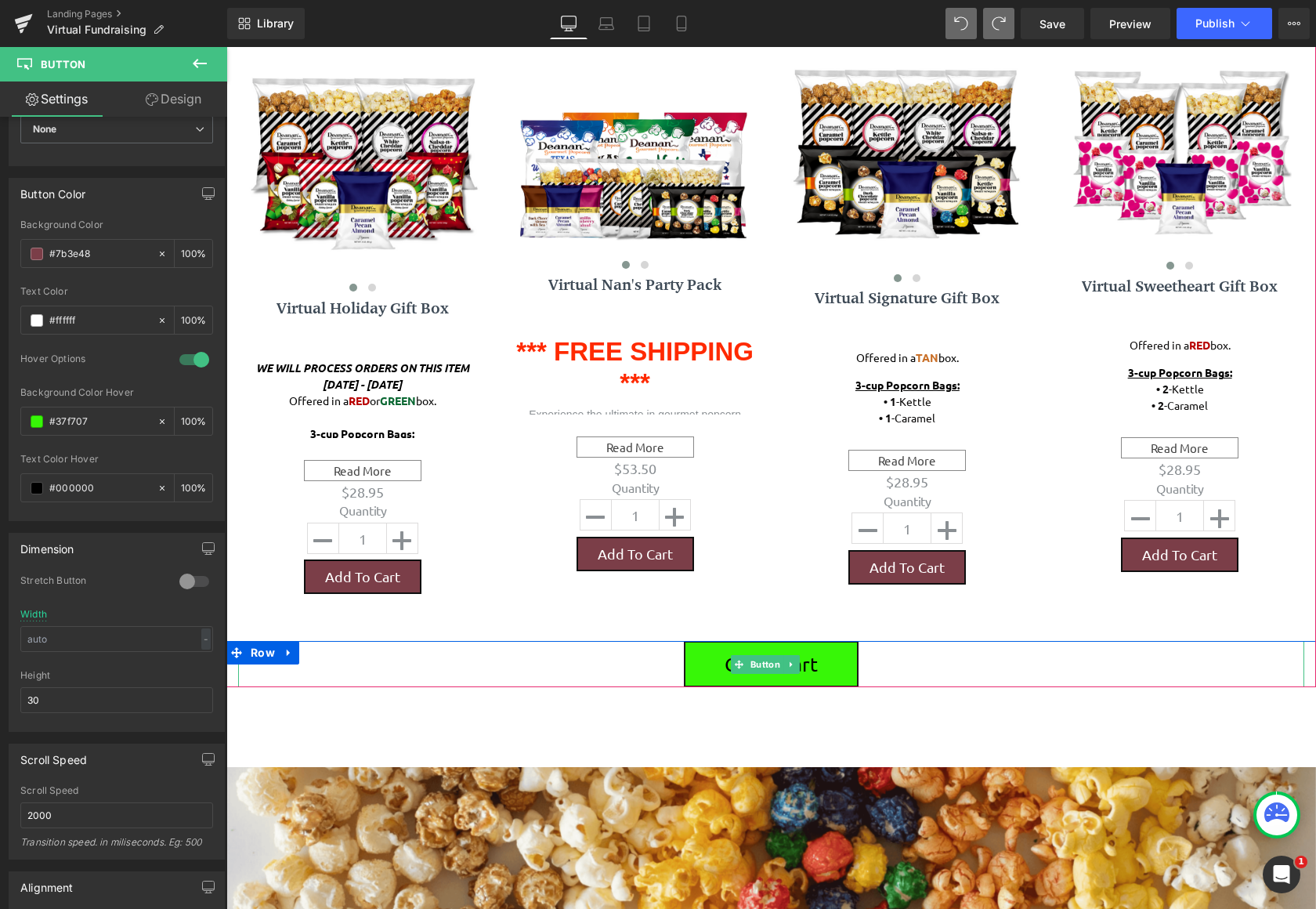
click at [713, 649] on link "Go To Cart" at bounding box center [771, 664] width 174 height 46
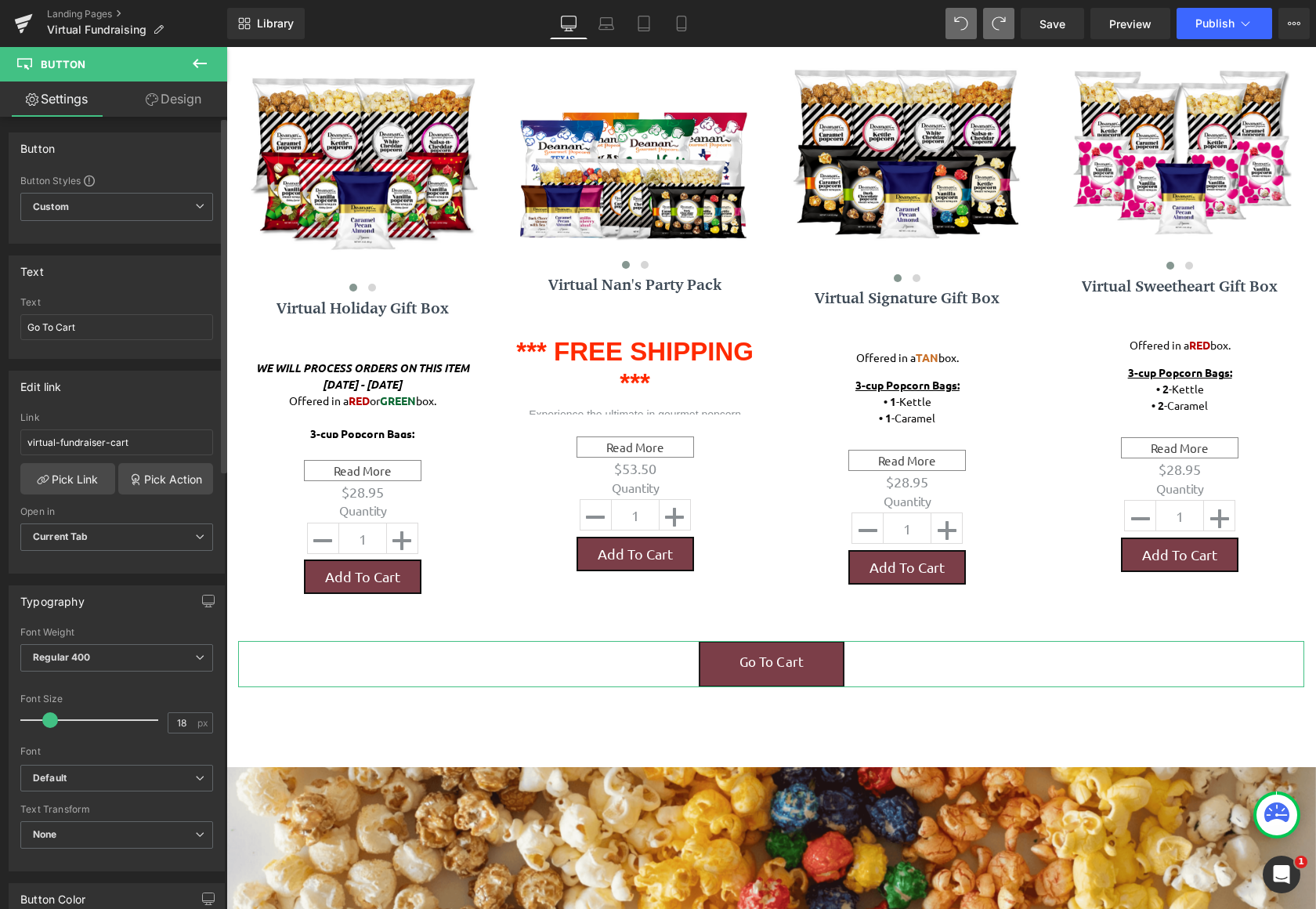
type input "19"
drag, startPoint x: 57, startPoint y: 722, endPoint x: 50, endPoint y: 718, distance: 8.1
click at [50, 718] on span at bounding box center [53, 720] width 16 height 16
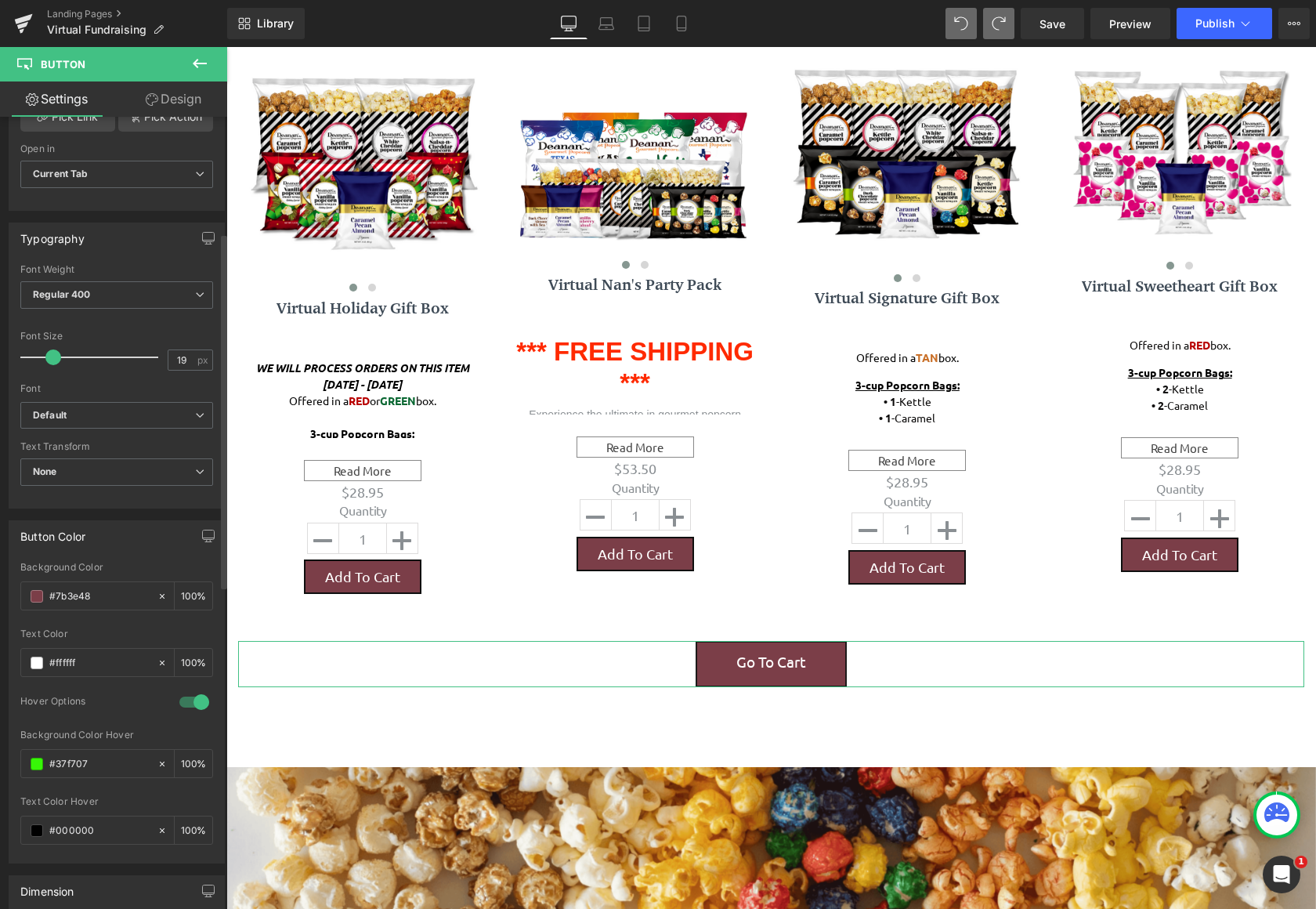
scroll to position [548, 0]
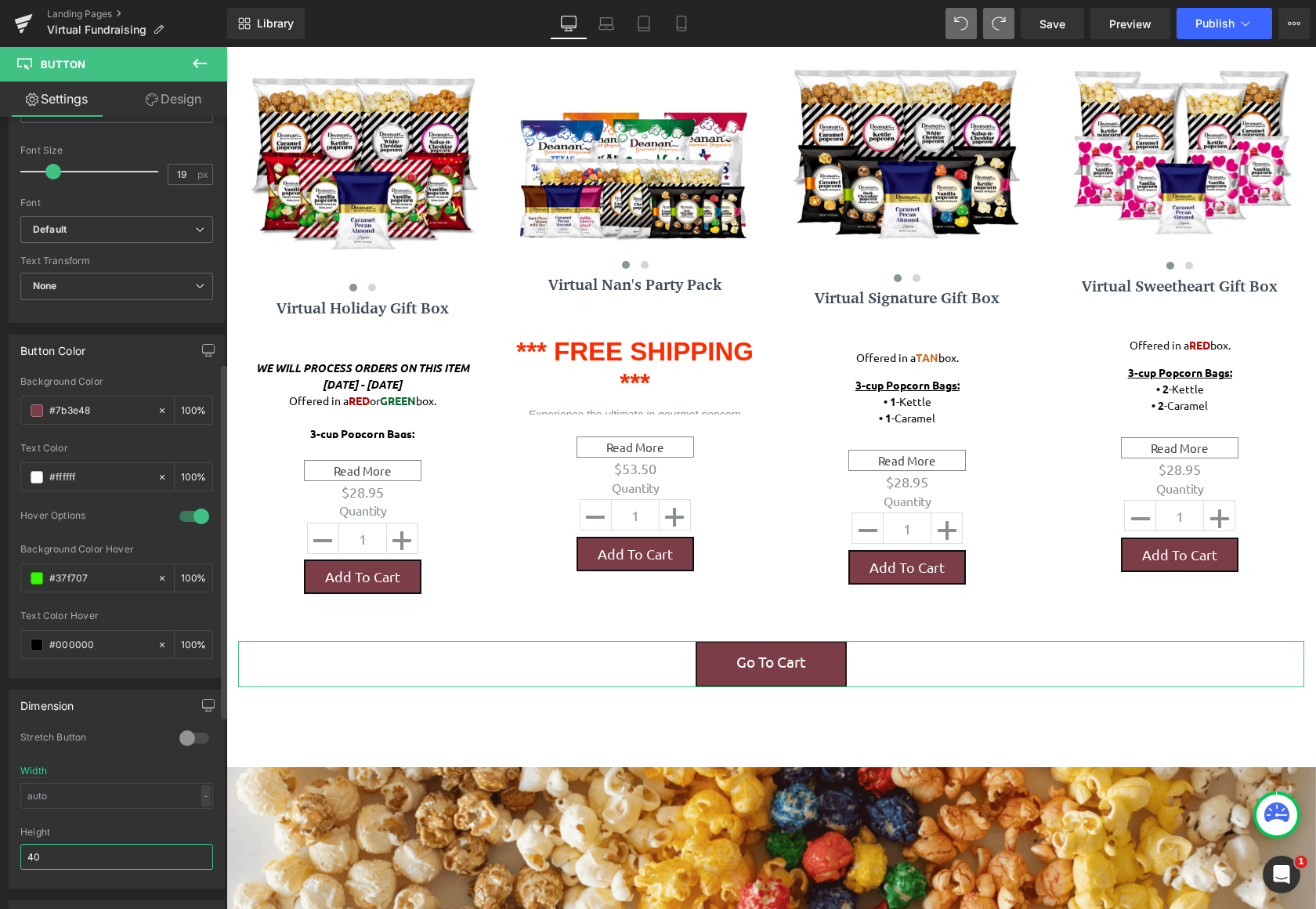
click at [65, 851] on input "40" at bounding box center [117, 856] width 193 height 26
type input "4"
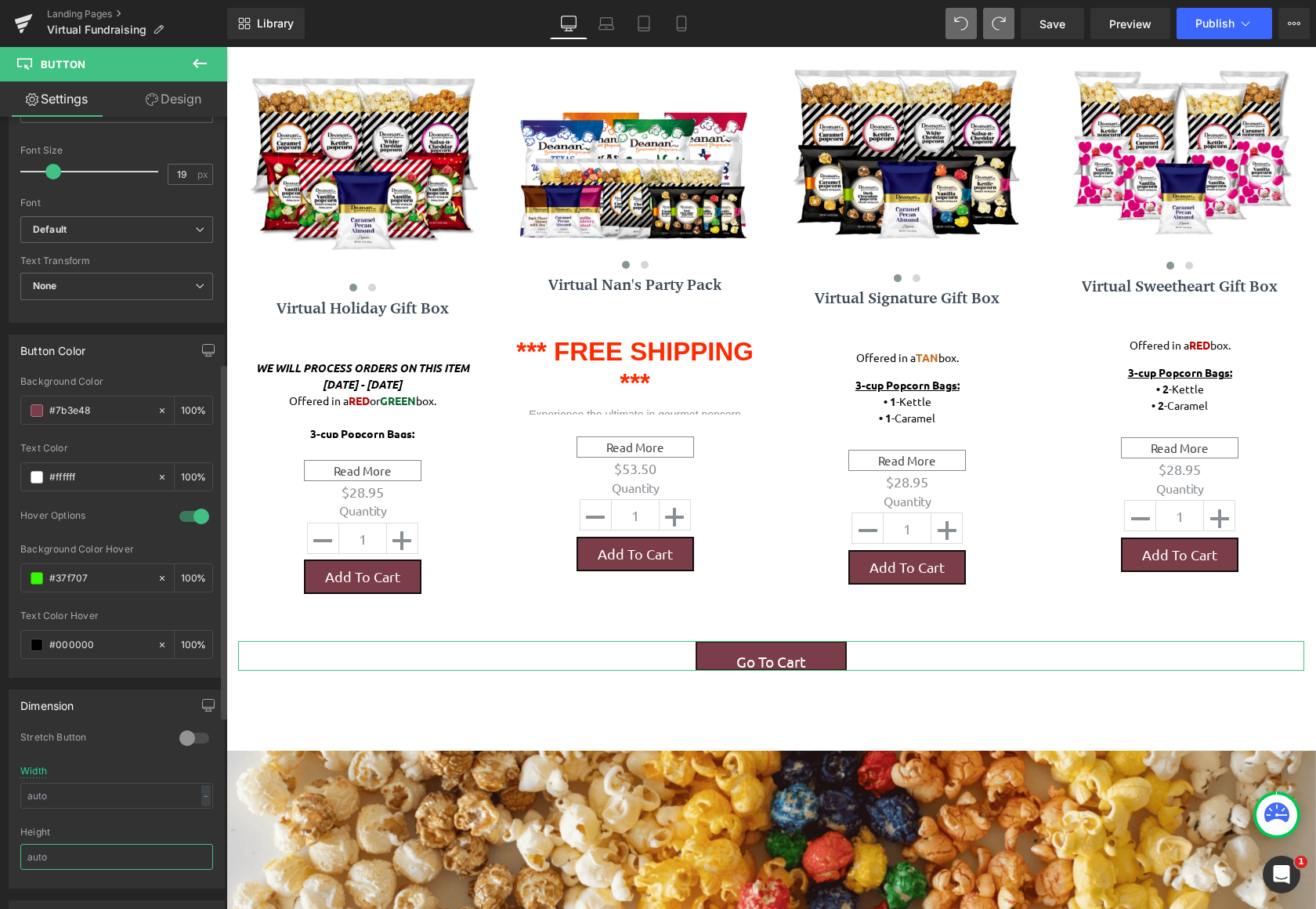
scroll to position [2316, 1077]
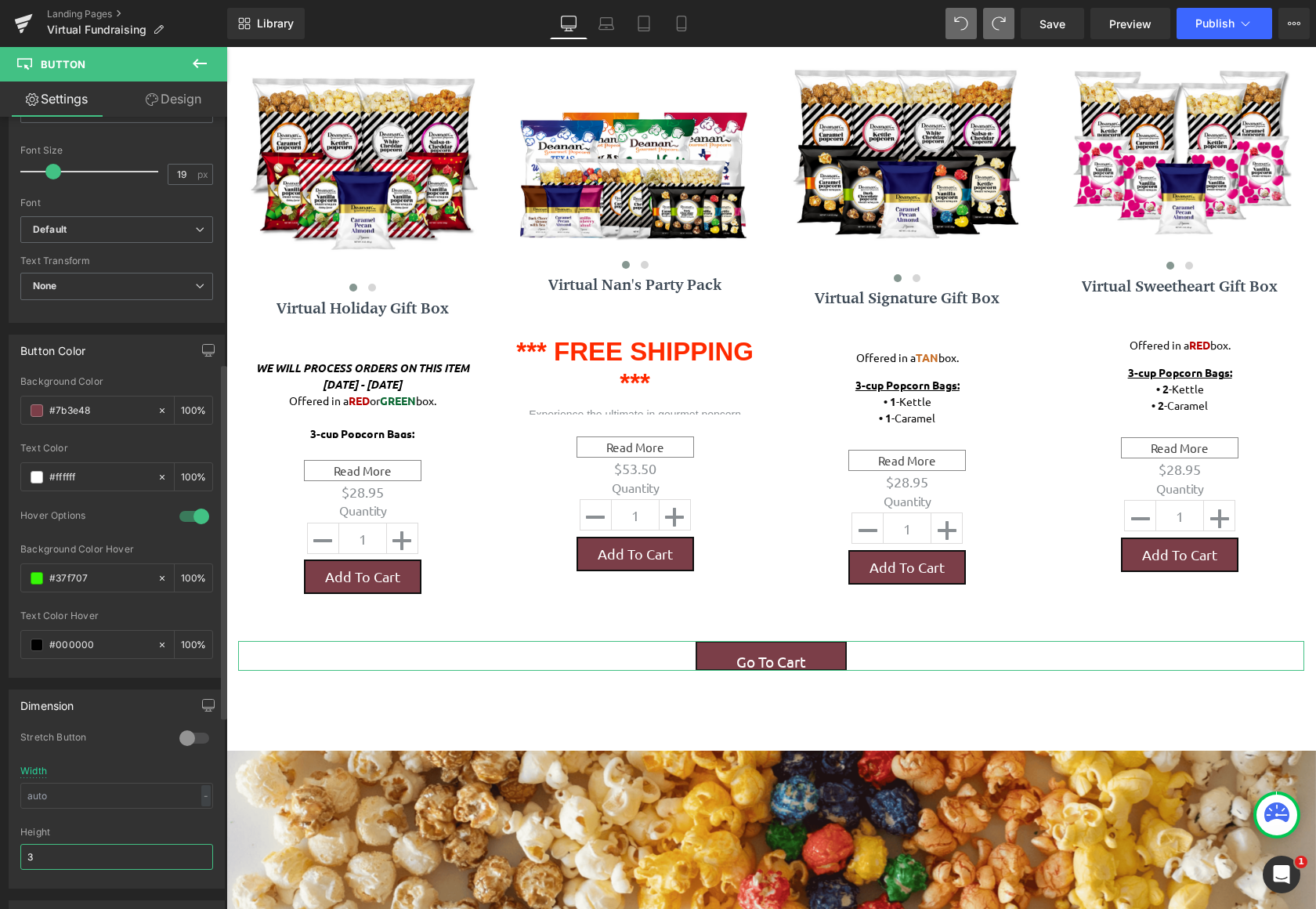
type input "30"
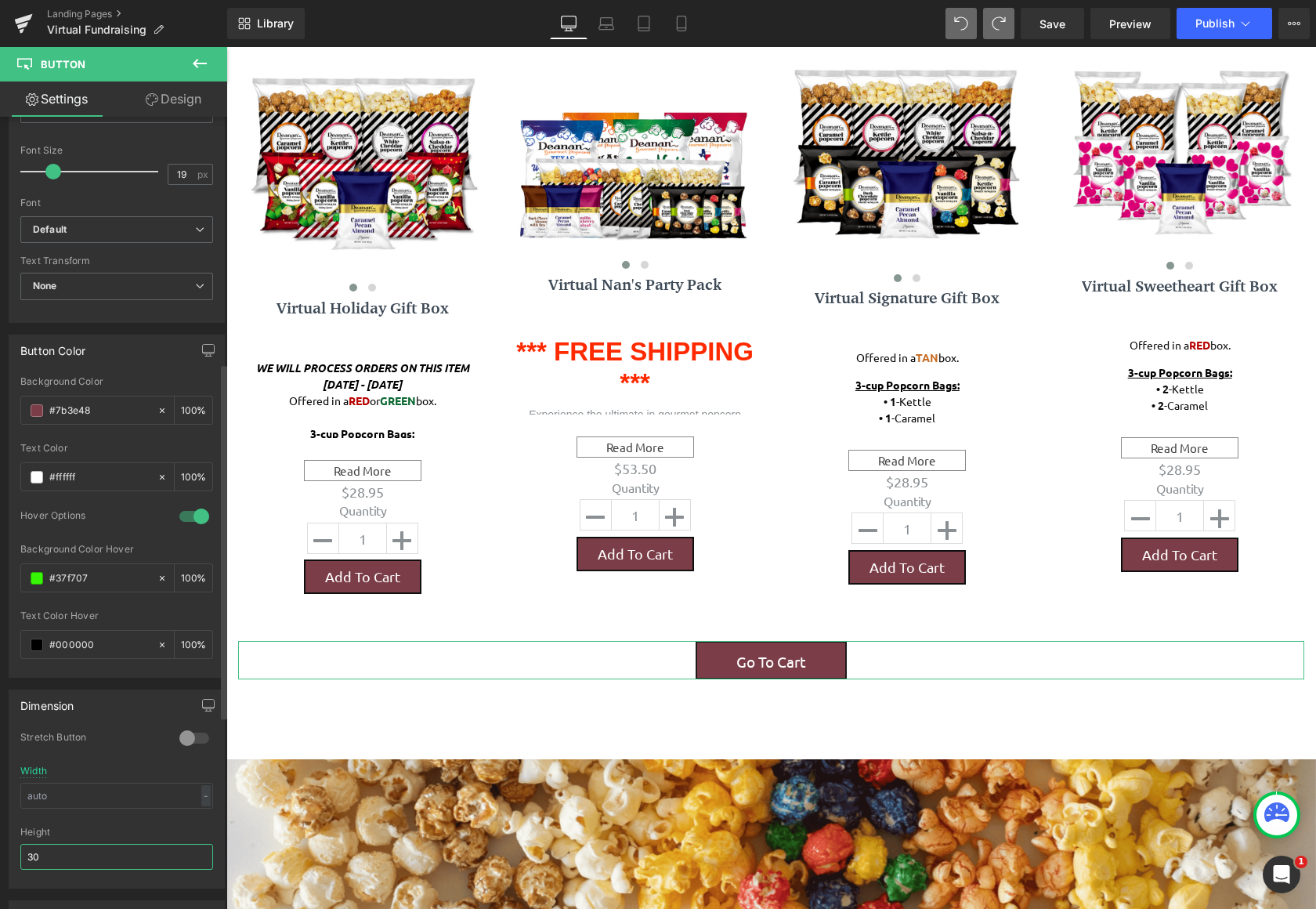
scroll to position [2325, 1077]
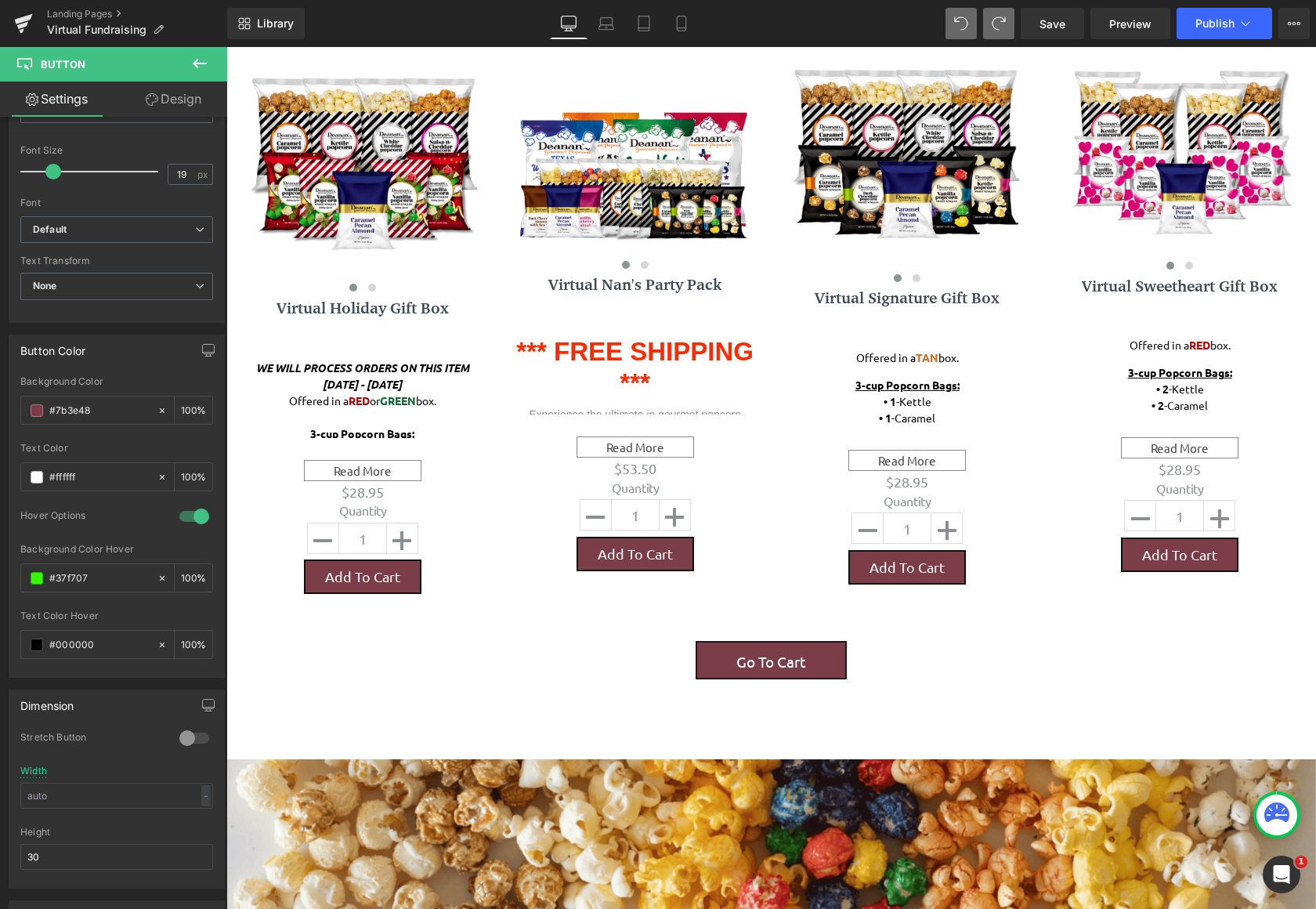
click at [543, 697] on div "Parallax 207px 75px Row Go To Cart Button Image Image Row [PERSON_NAME] East Ba…" at bounding box center [771, 189] width 1090 height 2322
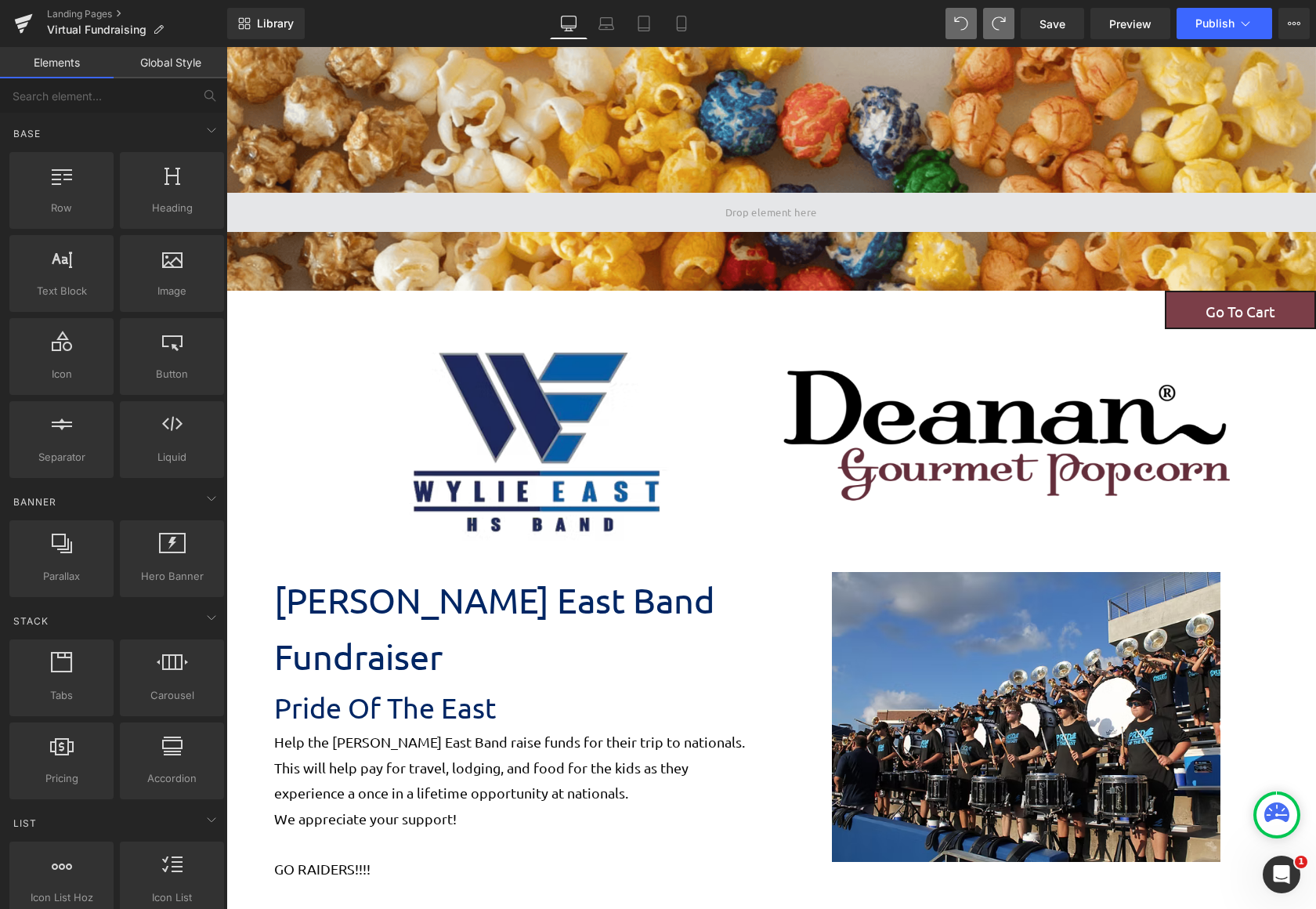
scroll to position [0, 0]
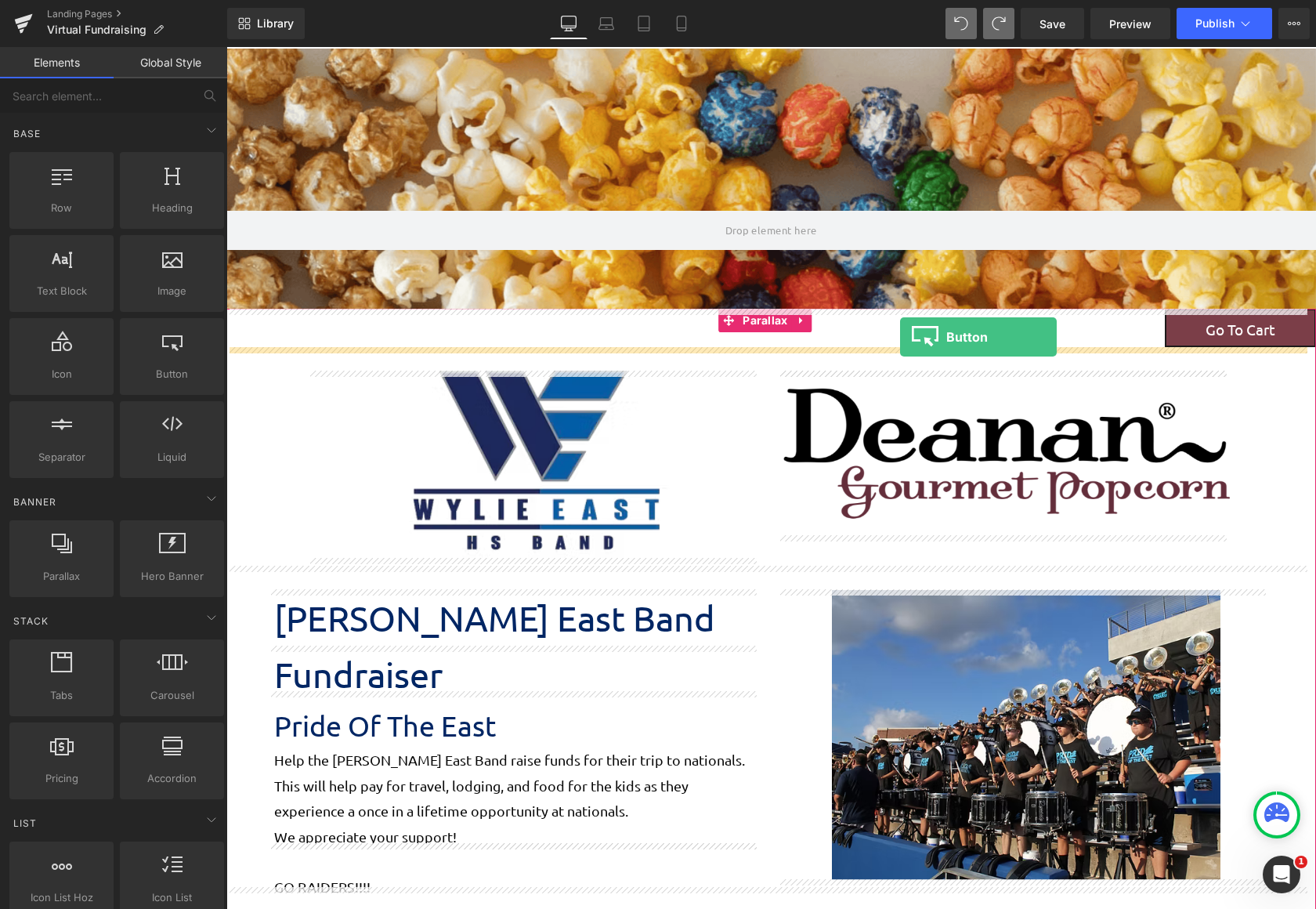
drag, startPoint x: 406, startPoint y: 402, endPoint x: 900, endPoint y: 337, distance: 498.3
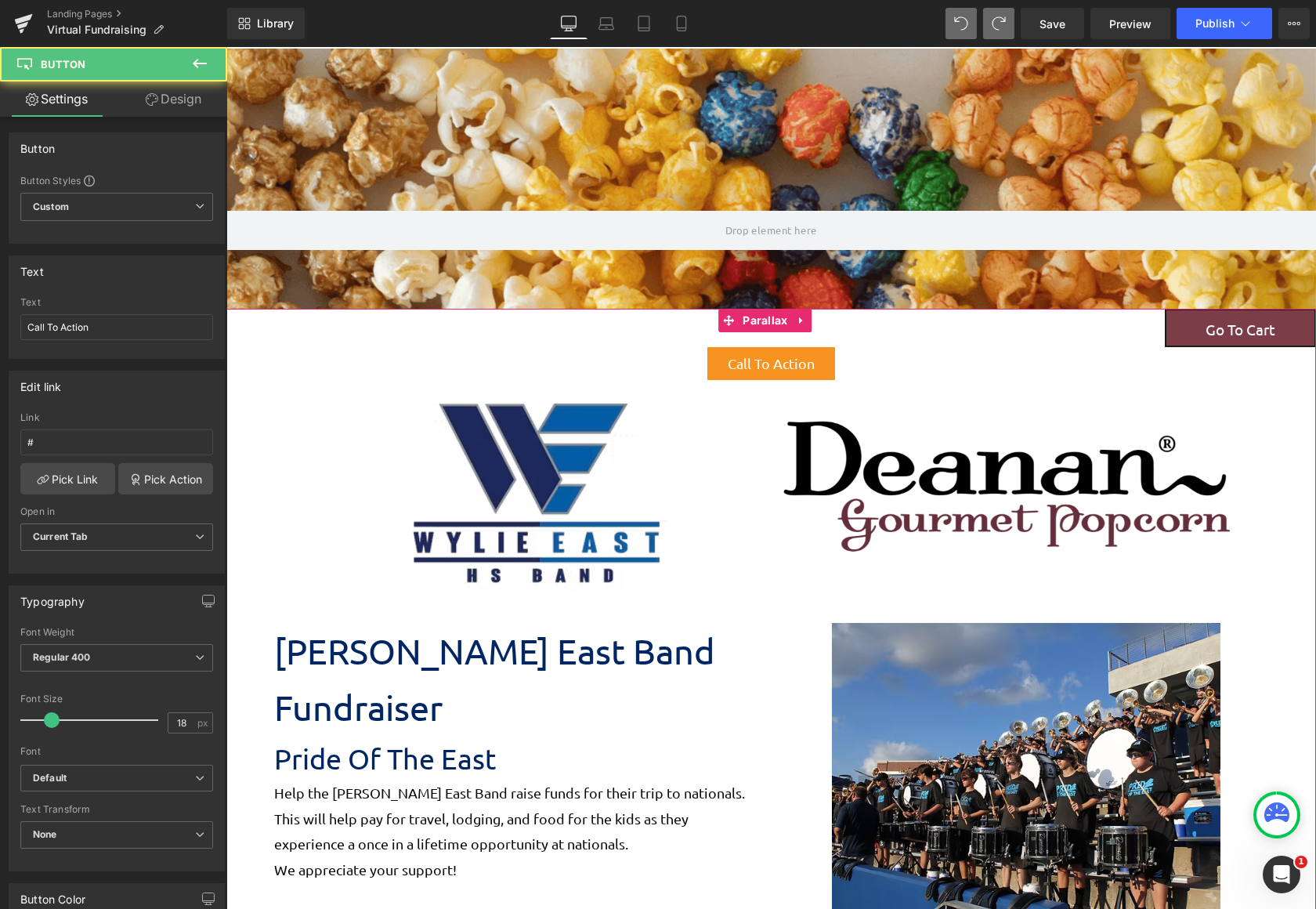
scroll to position [2358, 1077]
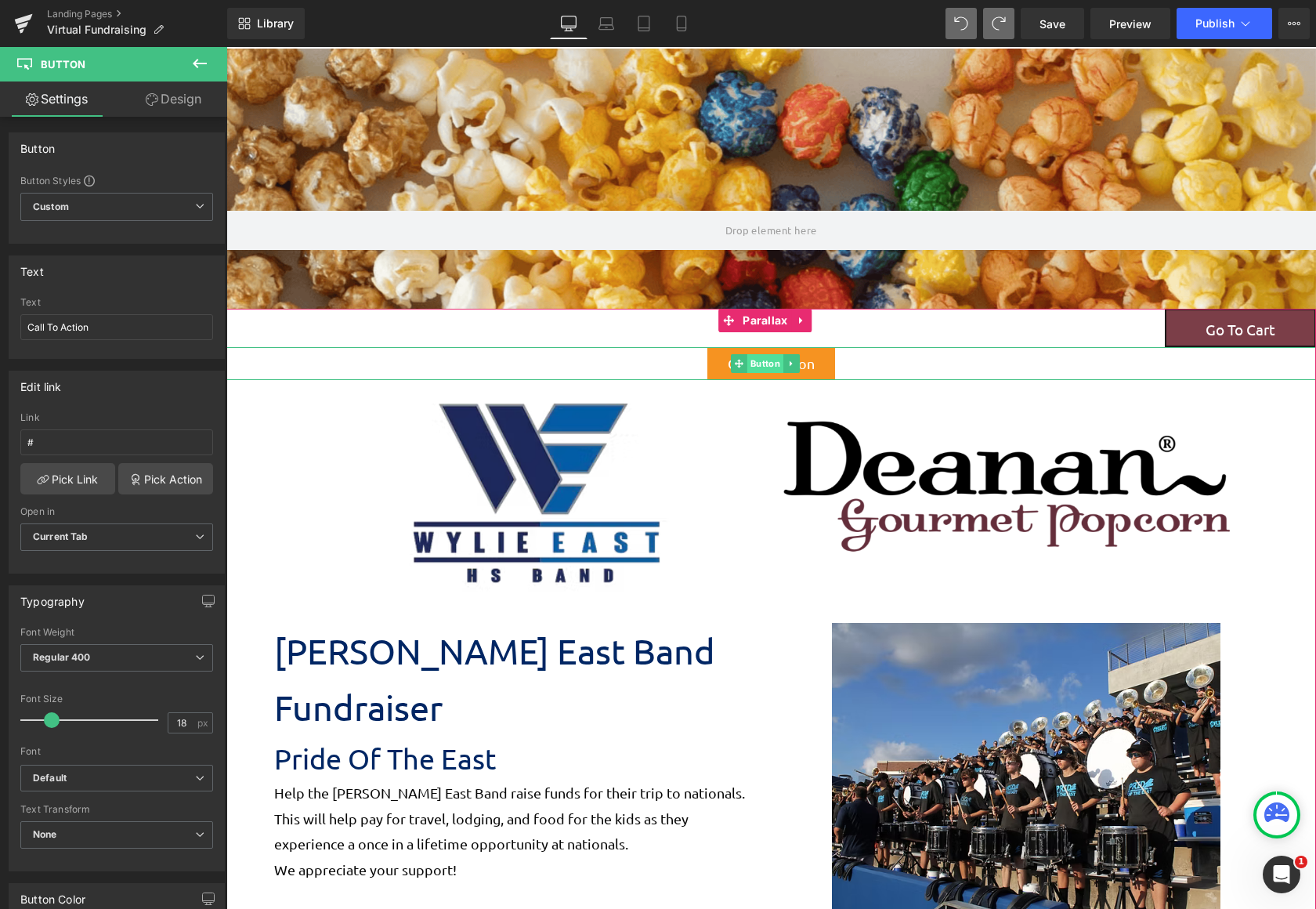
click at [758, 365] on span "Button" at bounding box center [765, 364] width 36 height 19
click at [792, 361] on icon at bounding box center [791, 364] width 9 height 9
click at [802, 367] on icon at bounding box center [799, 364] width 9 height 9
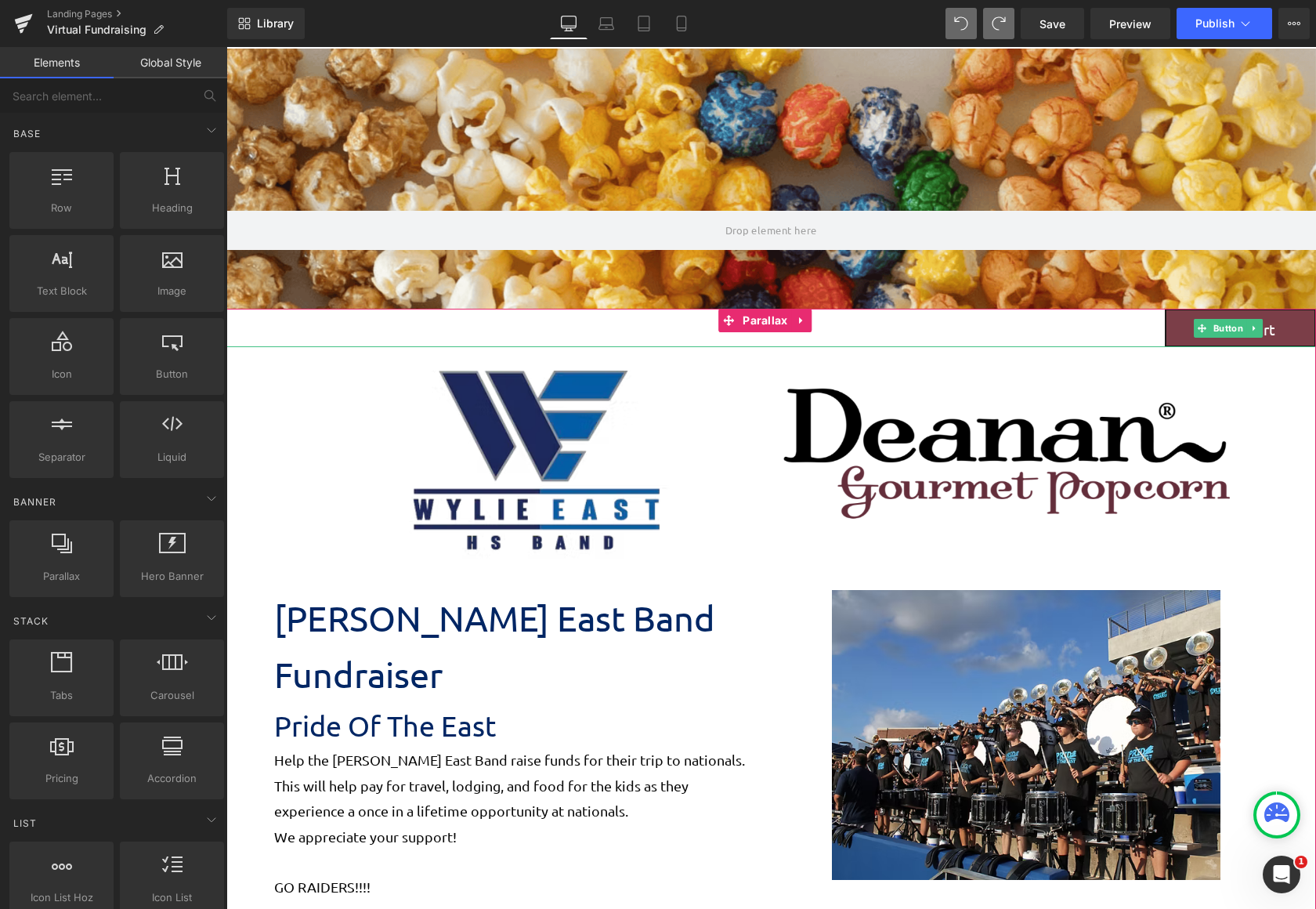
scroll to position [2325, 1077]
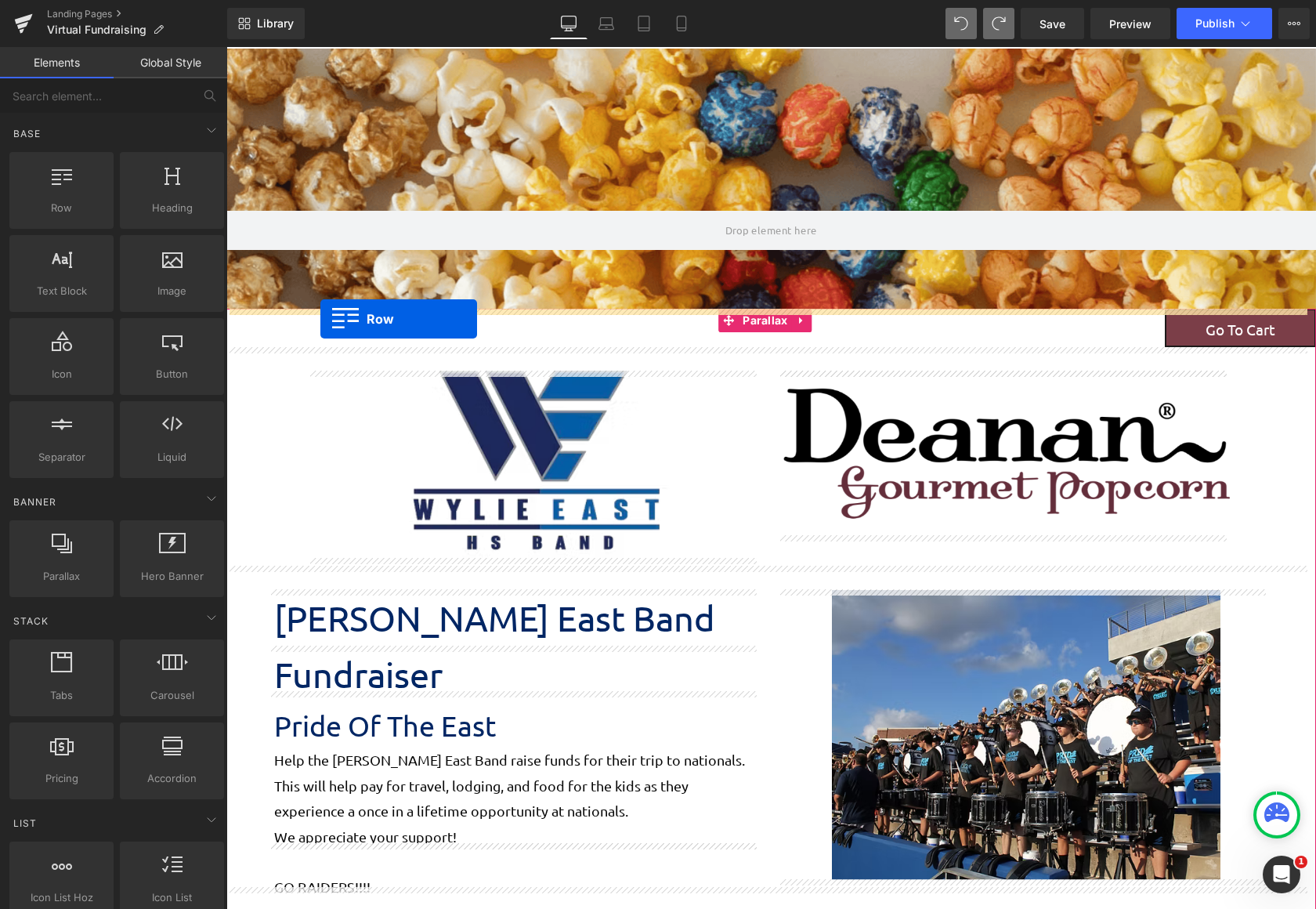
drag, startPoint x: 293, startPoint y: 250, endPoint x: 320, endPoint y: 319, distance: 74.1
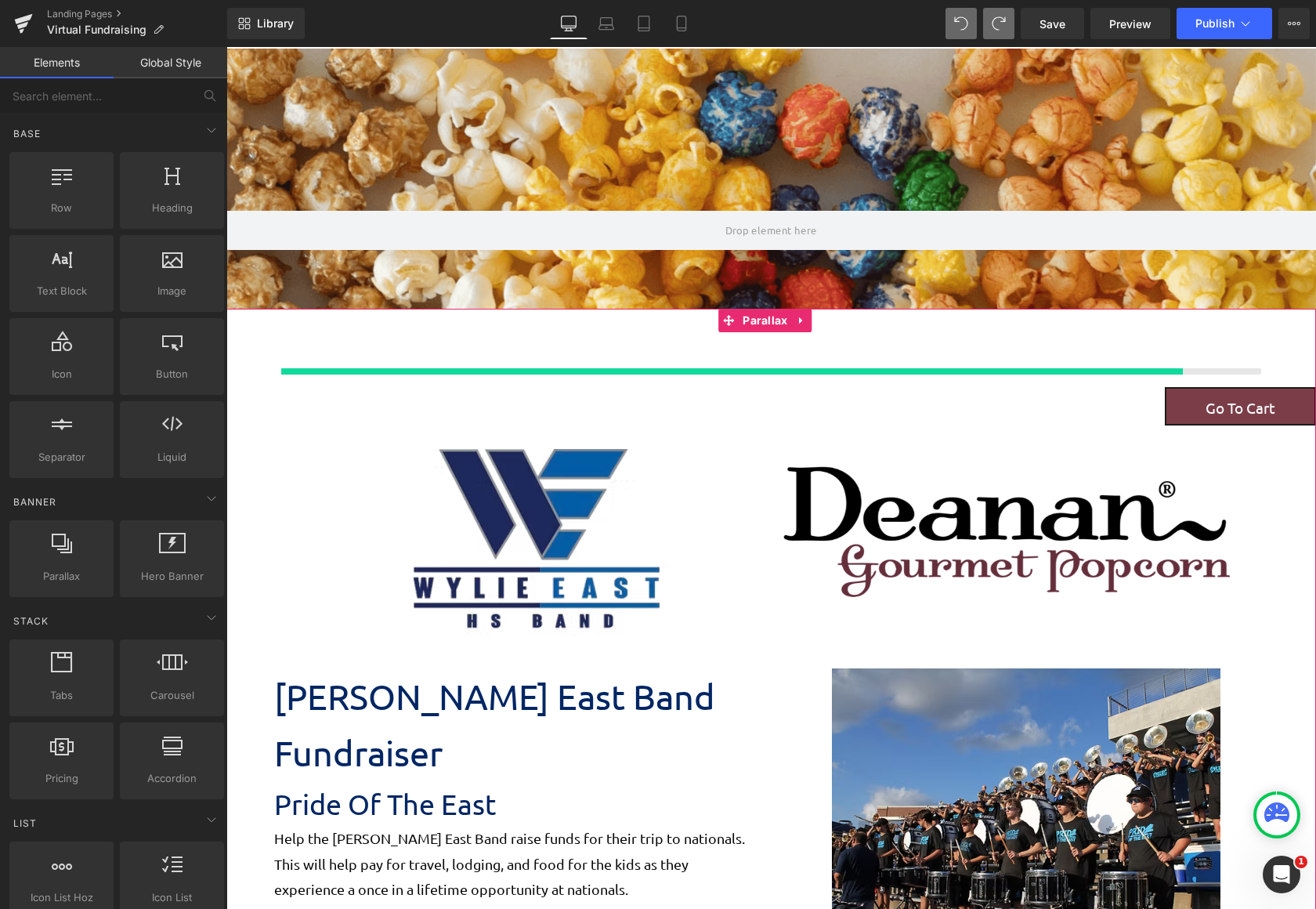
scroll to position [2396, 1077]
